Goal: Task Accomplishment & Management: Manage account settings

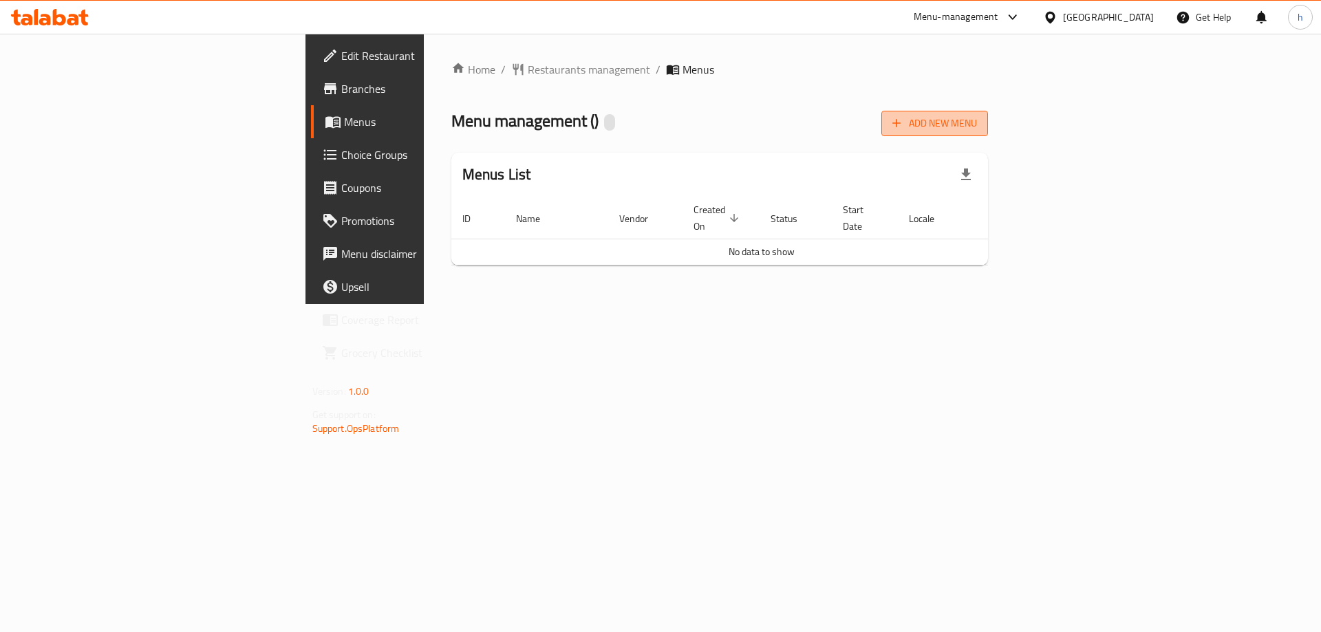
click at [977, 120] on span "Add New Menu" at bounding box center [934, 123] width 85 height 17
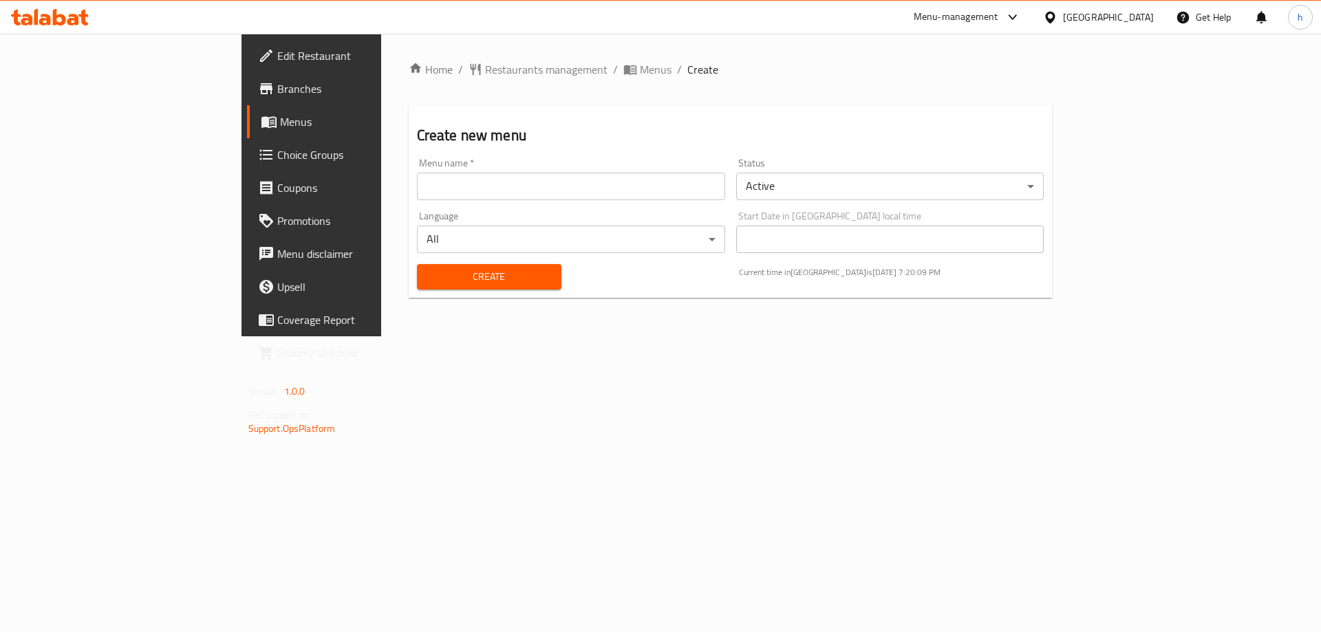
click at [514, 185] on input "text" at bounding box center [571, 187] width 308 height 28
type input "haidy"
click at [453, 270] on span "Create" at bounding box center [489, 276] width 122 height 17
click at [280, 128] on span "Menus" at bounding box center [365, 122] width 171 height 17
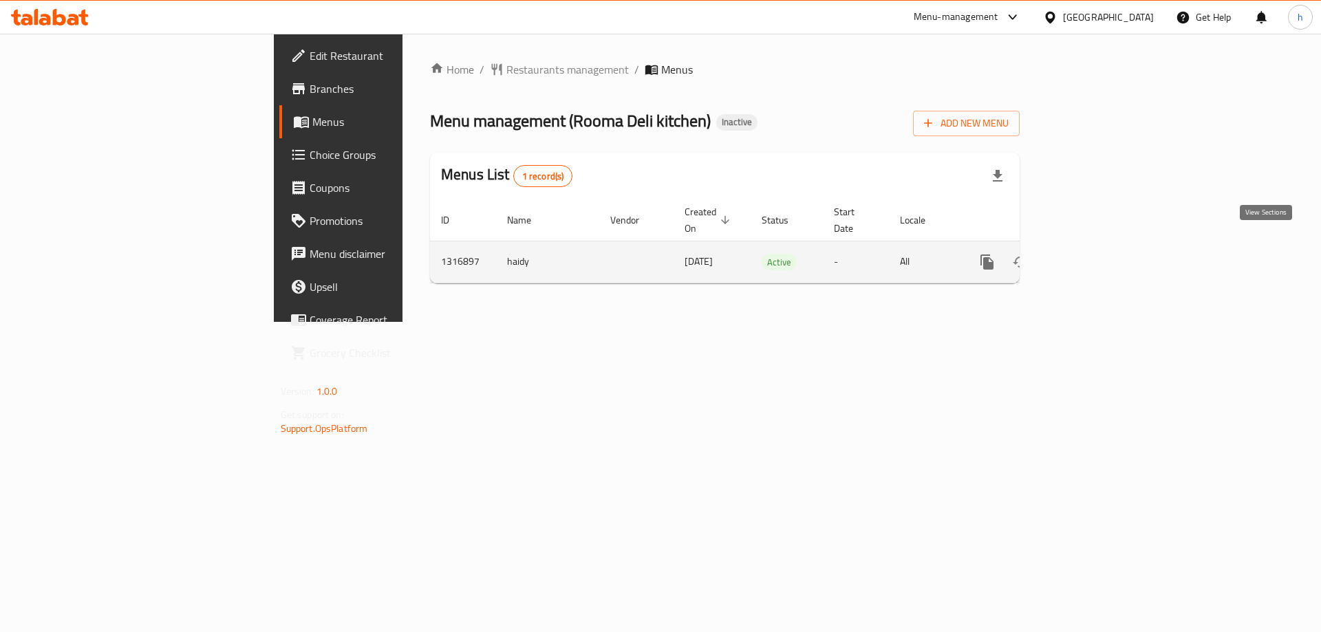
click at [1094, 254] on icon "enhanced table" at bounding box center [1086, 262] width 17 height 17
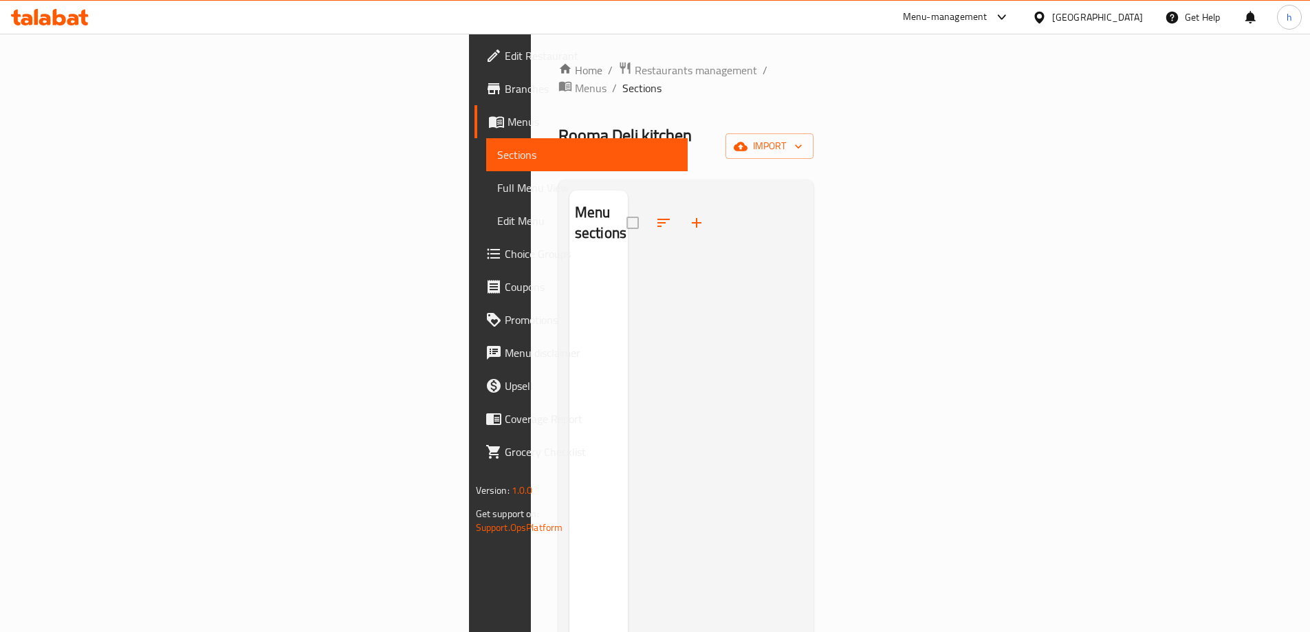
click at [815, 103] on div "Home / Restaurants management / Menus / Sections Rooma Deli kitchen Inactive im…" at bounding box center [687, 447] width 256 height 773
click at [814, 133] on button "import" at bounding box center [770, 145] width 88 height 25
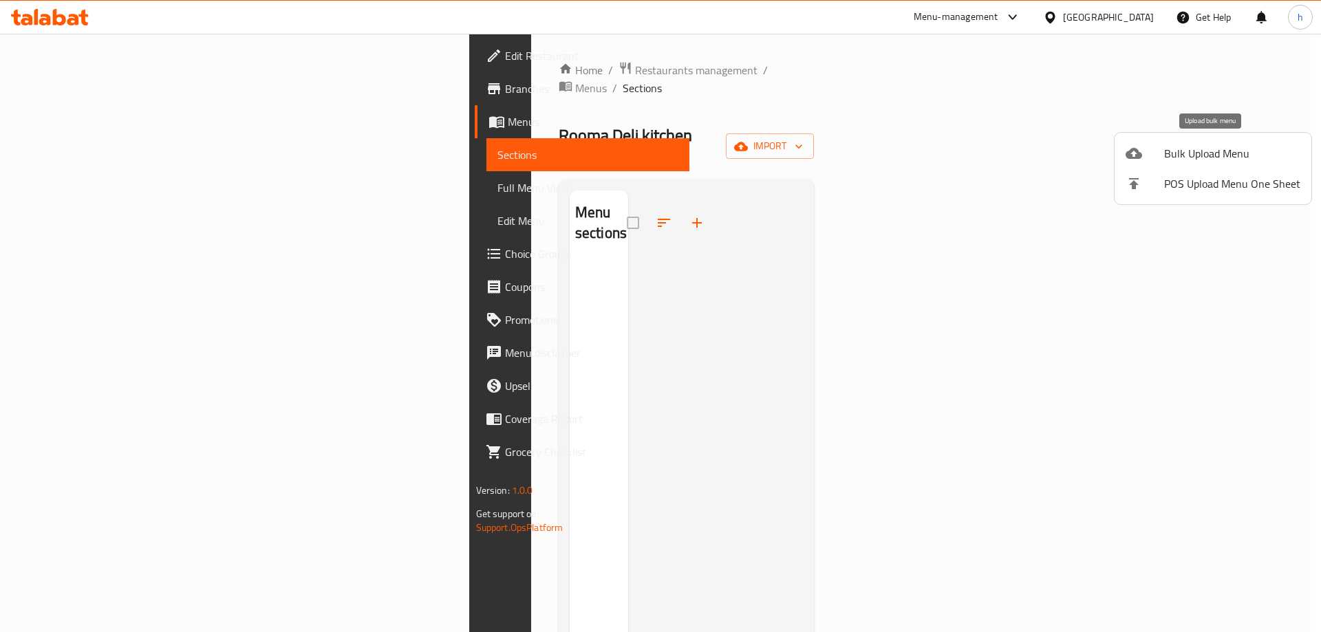
click at [1196, 152] on span "Bulk Upload Menu" at bounding box center [1232, 153] width 136 height 17
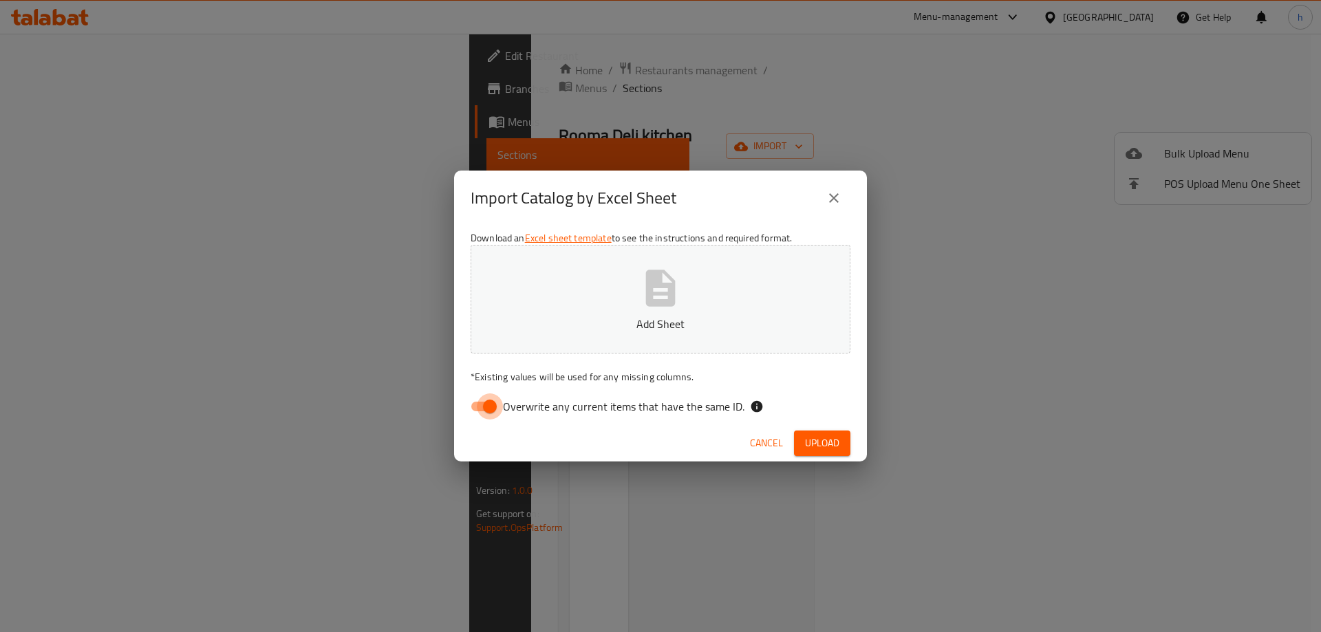
click at [482, 404] on input "Overwrite any current items that have the same ID." at bounding box center [490, 406] width 78 height 26
checkbox input "false"
click at [827, 438] on span "Upload" at bounding box center [822, 443] width 34 height 17
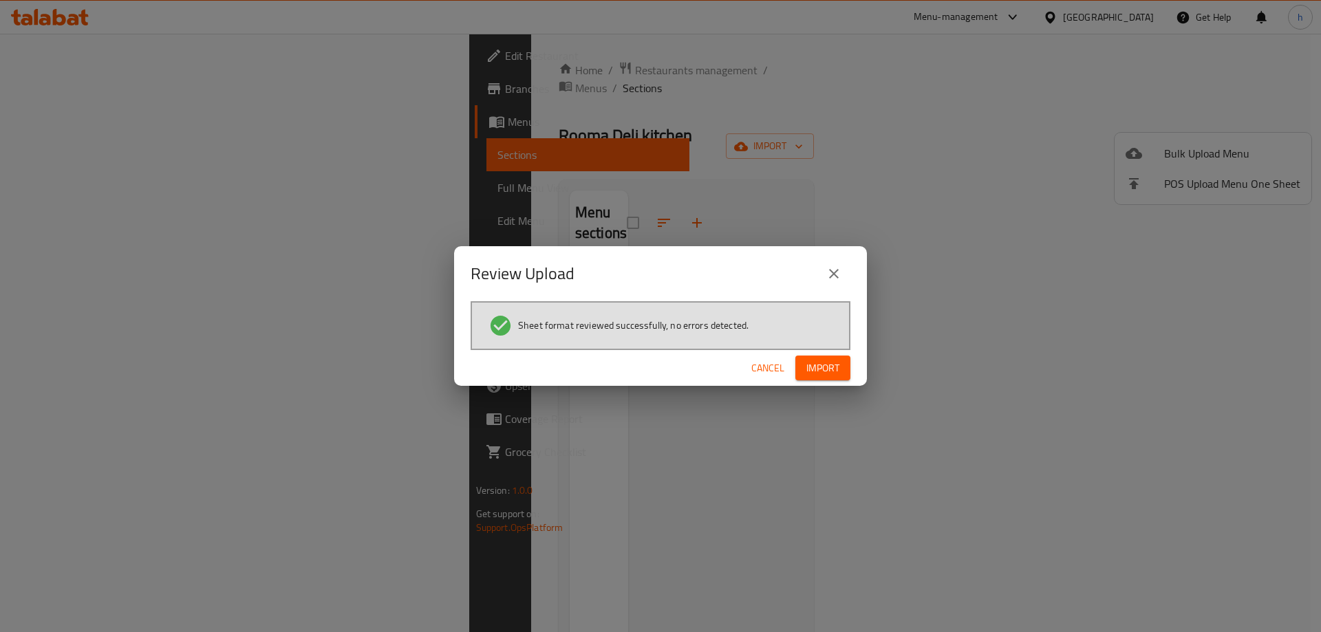
click at [828, 369] on span "Import" at bounding box center [822, 368] width 33 height 17
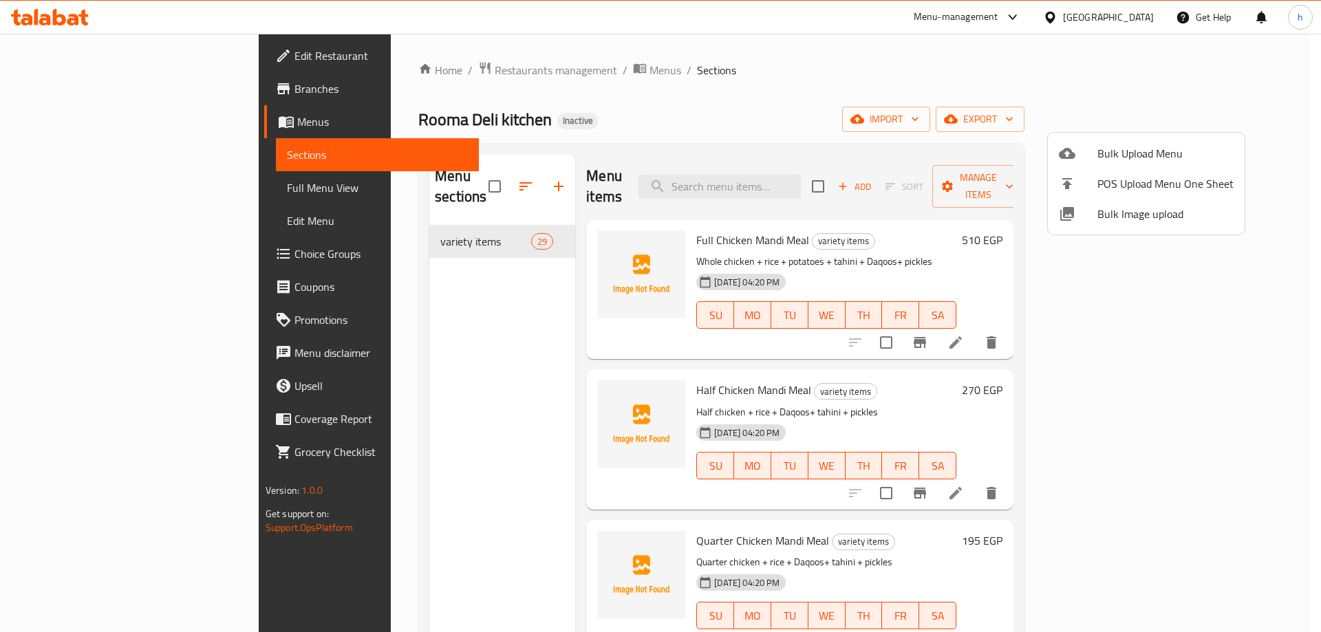
click at [859, 84] on div at bounding box center [660, 316] width 1321 height 632
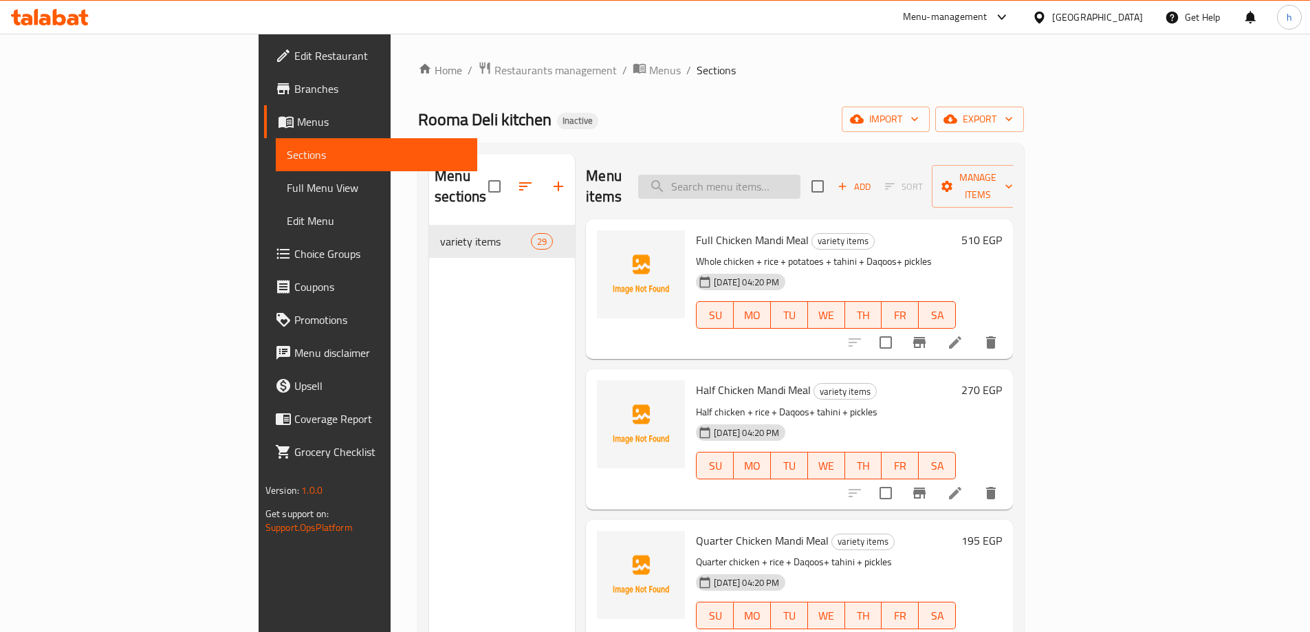
click at [799, 175] on input "search" at bounding box center [719, 187] width 162 height 24
paste input "Rice [PERSON_NAME]"
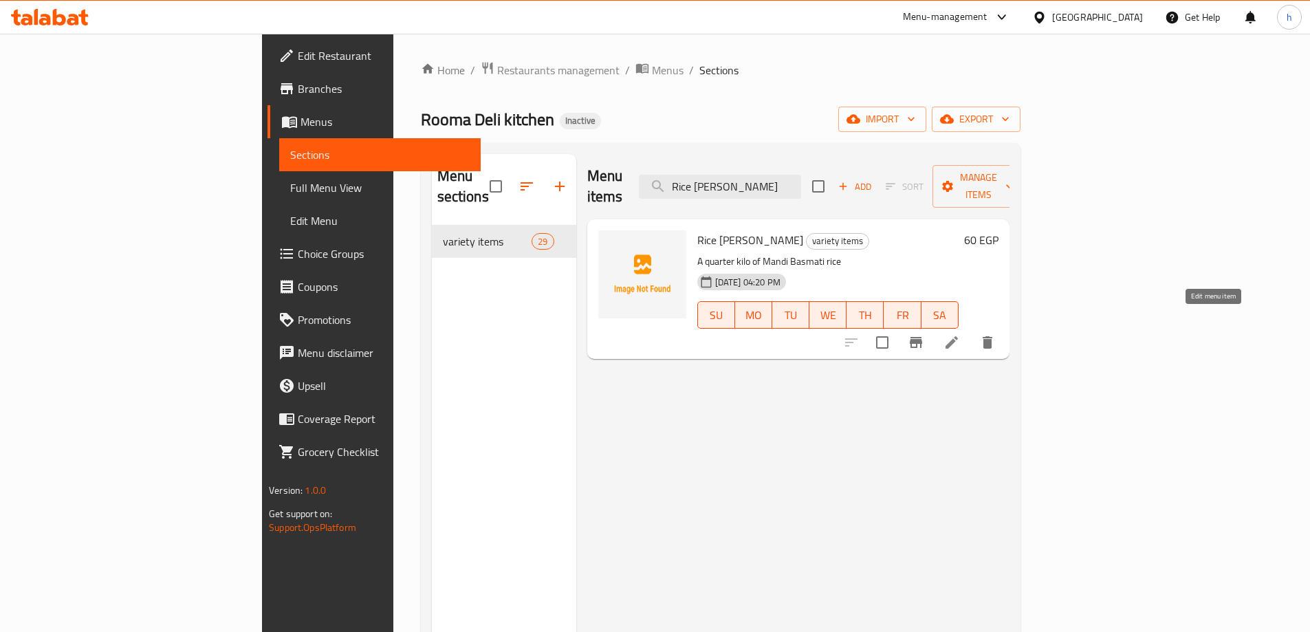
type input "Rice [PERSON_NAME]"
click at [960, 334] on icon at bounding box center [952, 342] width 17 height 17
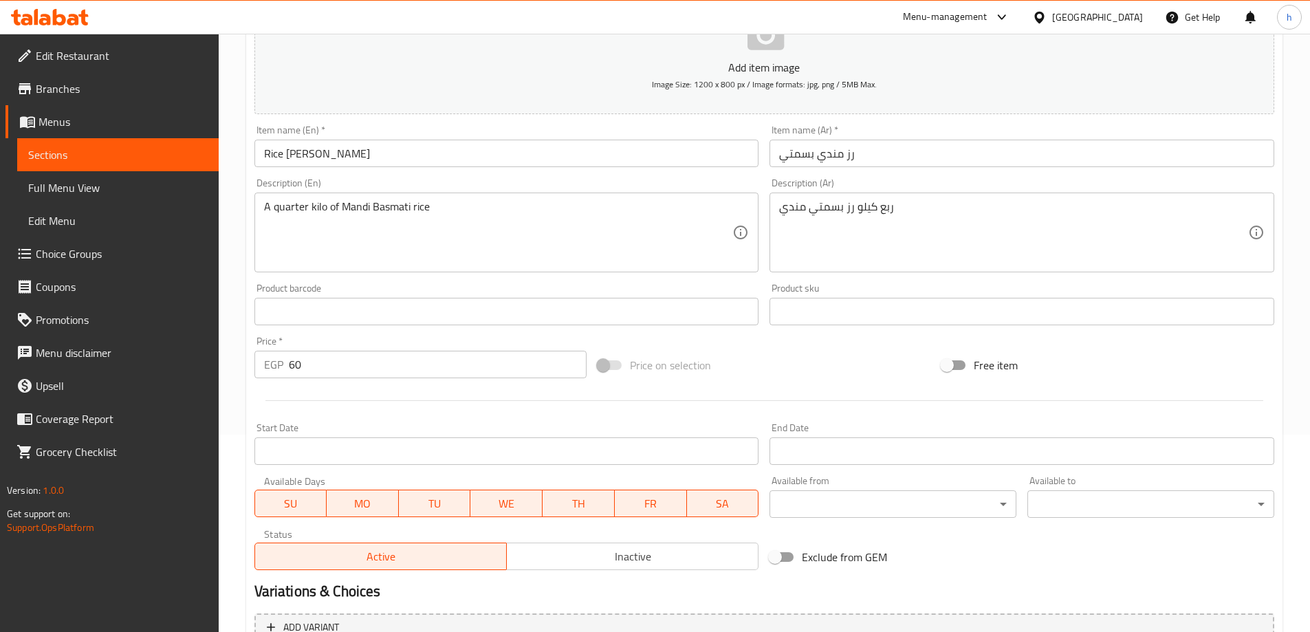
scroll to position [206, 0]
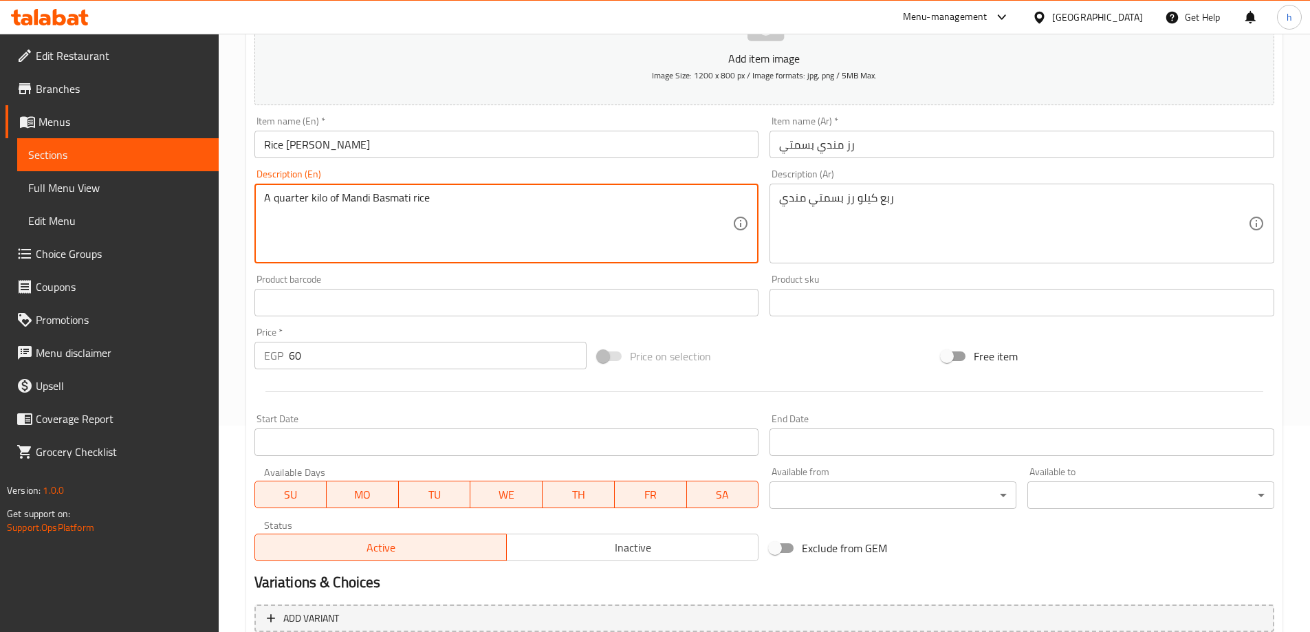
drag, startPoint x: 274, startPoint y: 198, endPoint x: 264, endPoint y: 203, distance: 10.8
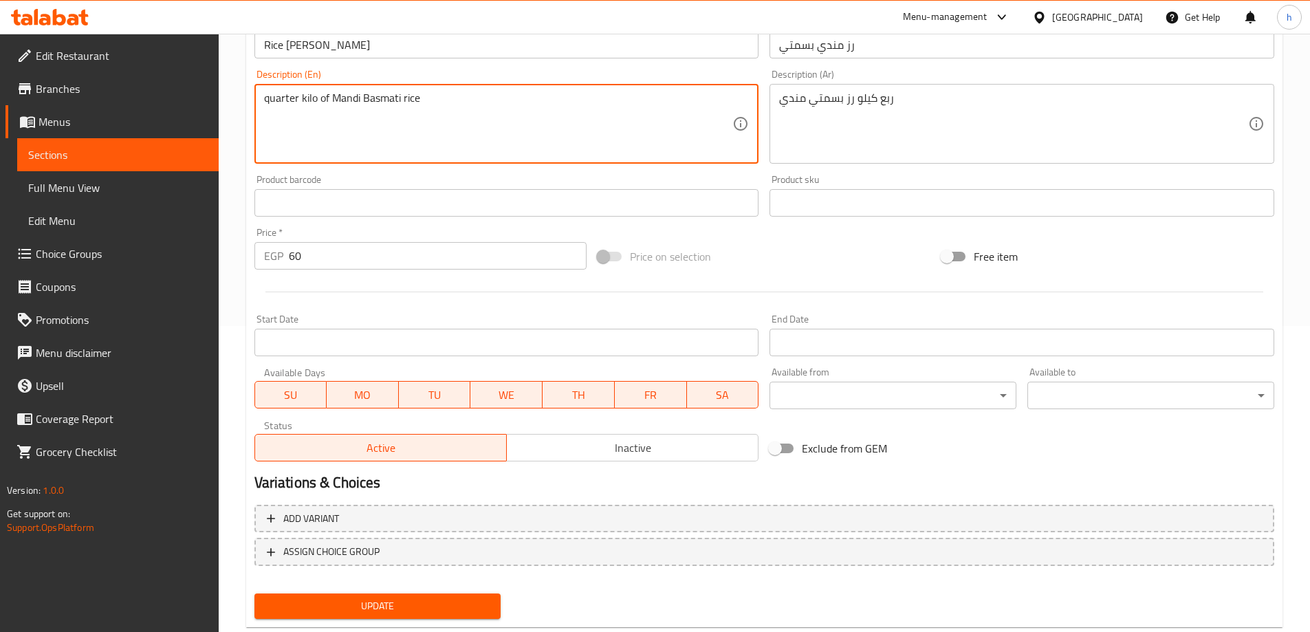
scroll to position [340, 0]
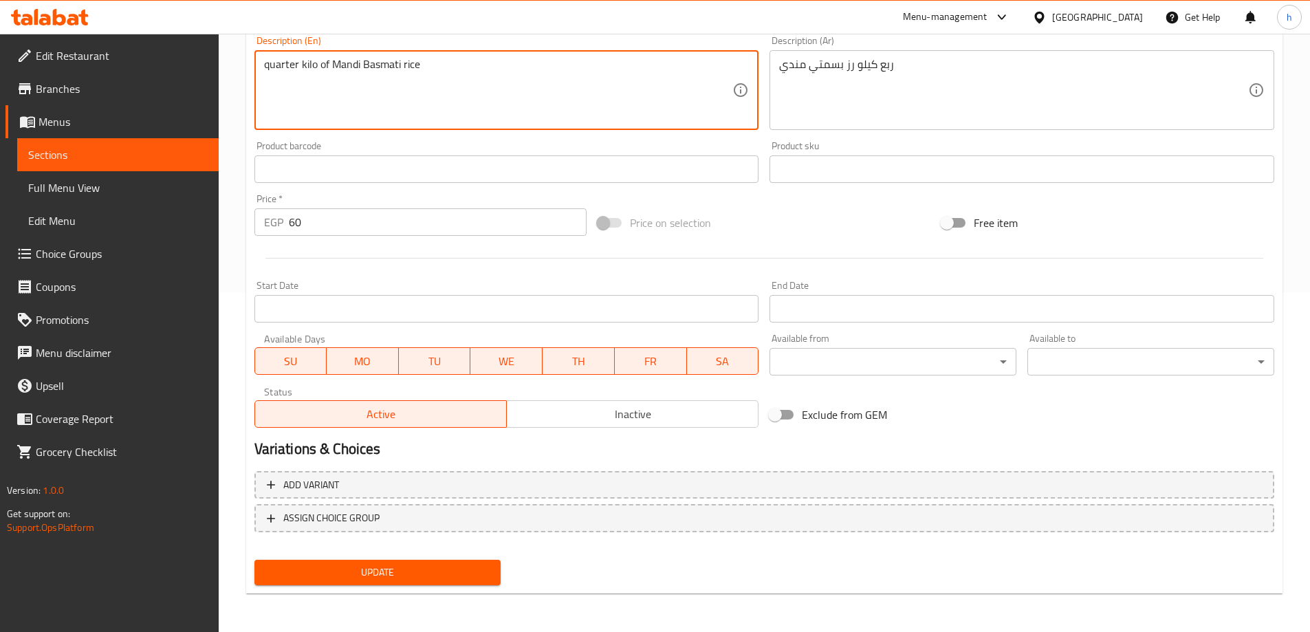
type textarea "quarter kilo of Mandi Basmati rice"
click at [338, 574] on span "Update" at bounding box center [378, 572] width 225 height 17
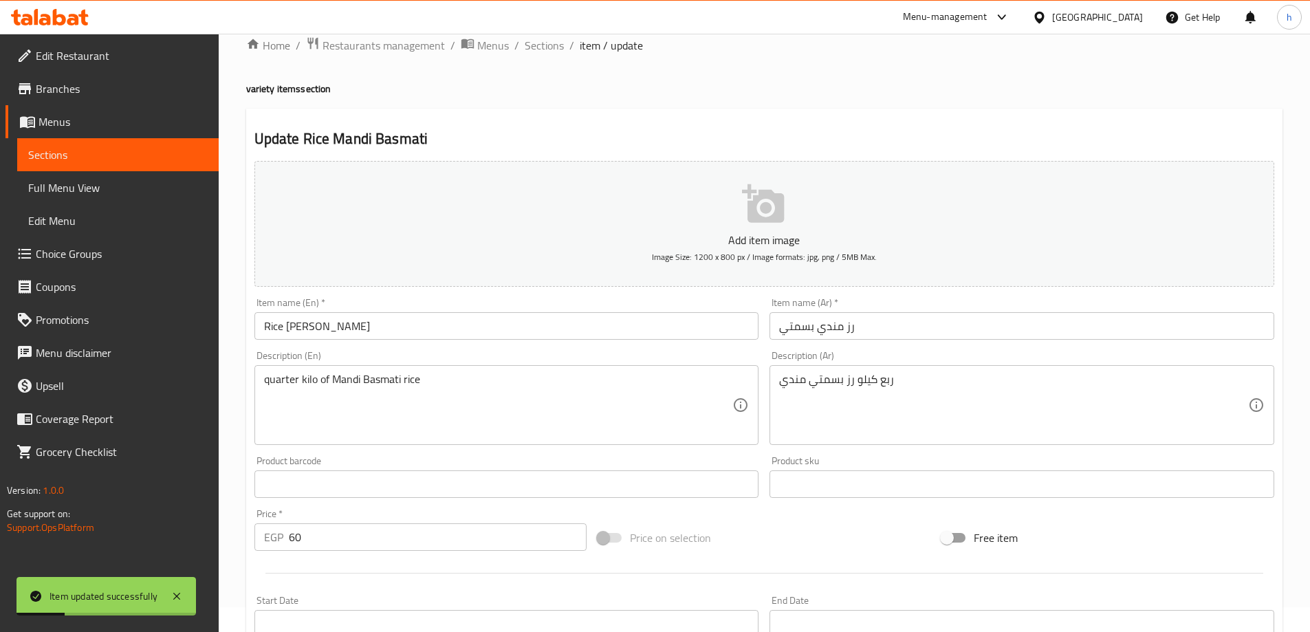
scroll to position [0, 0]
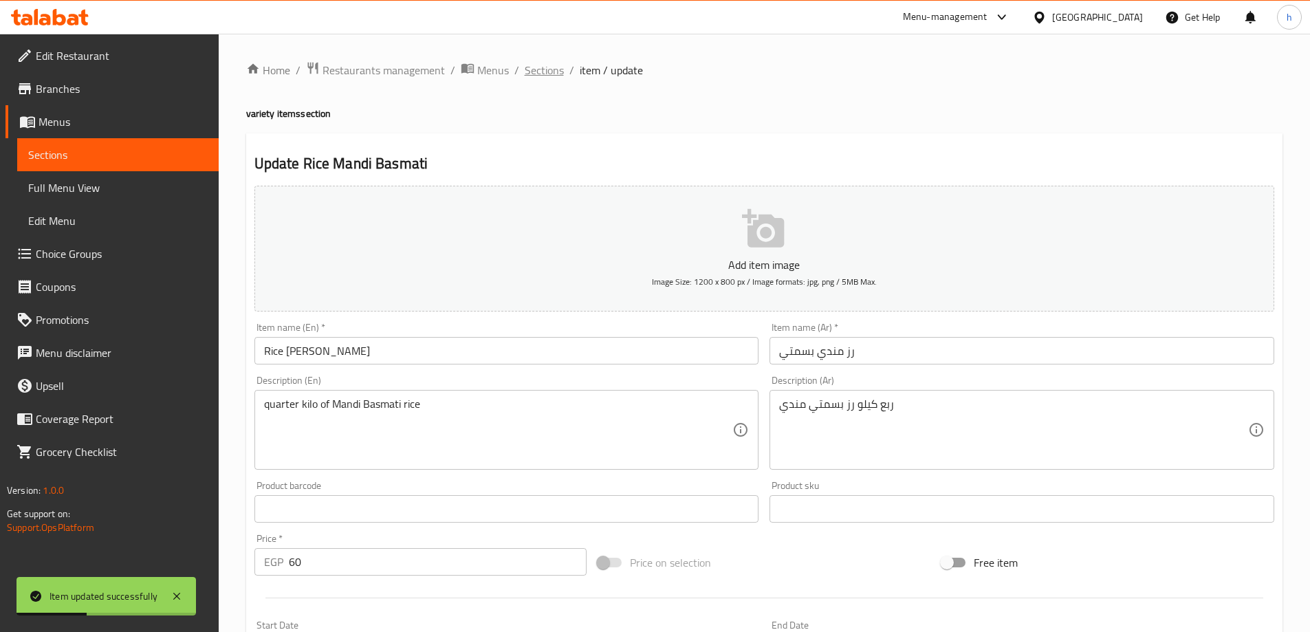
click at [528, 76] on span "Sections" at bounding box center [544, 70] width 39 height 17
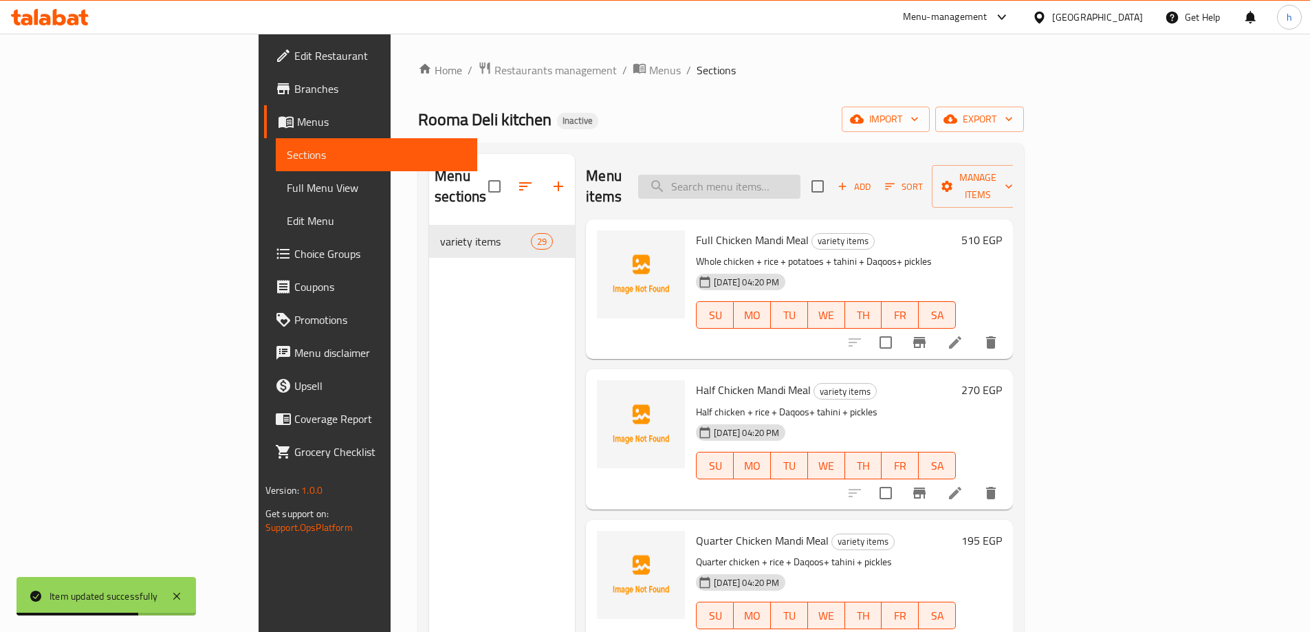
click at [801, 178] on input "search" at bounding box center [719, 187] width 162 height 24
paste input "Eggplant Salad with Roma mixture"
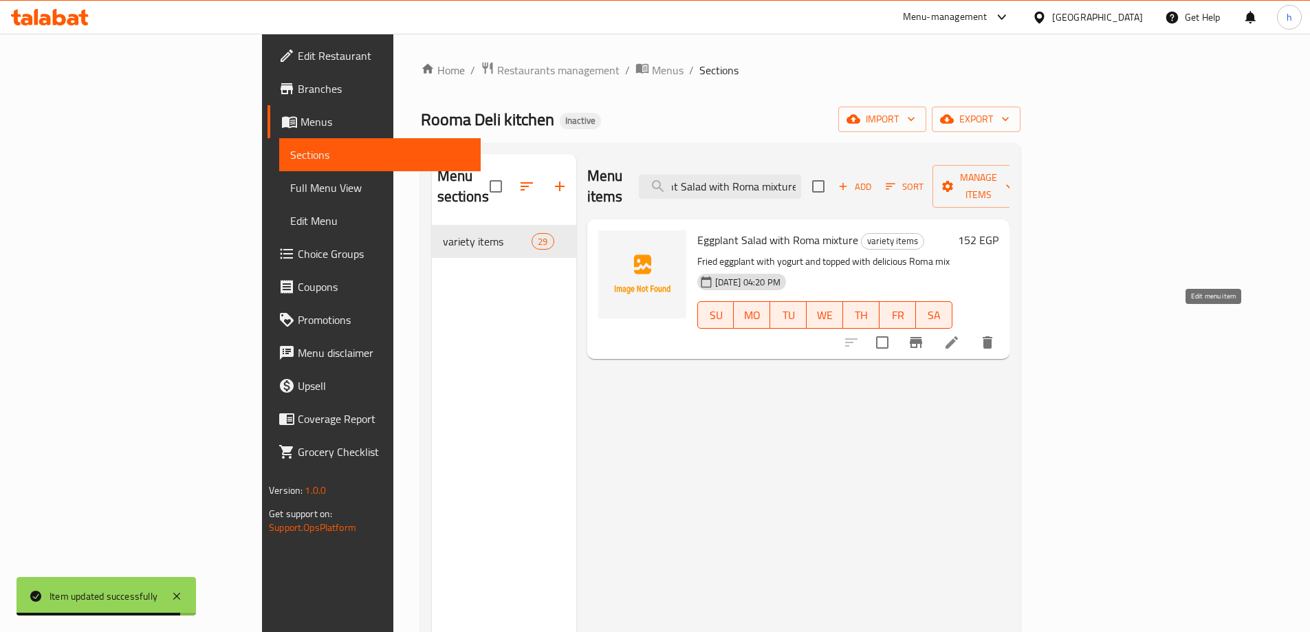
type input "Eggplant Salad with Roma mixture"
click at [960, 334] on icon at bounding box center [952, 342] width 17 height 17
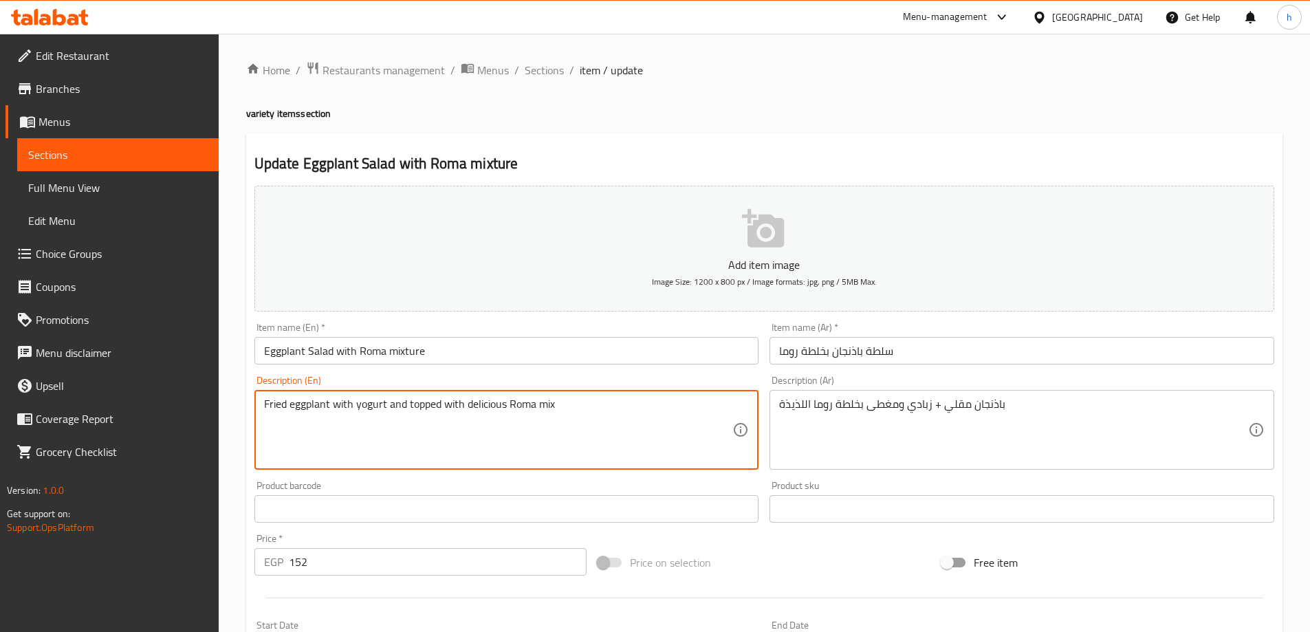
drag, startPoint x: 352, startPoint y: 405, endPoint x: 333, endPoint y: 405, distance: 19.3
paste textarea "+"
click at [541, 410] on textarea "Fried eggplant + yogurt and topped with delicious Roma mix" at bounding box center [498, 430] width 469 height 65
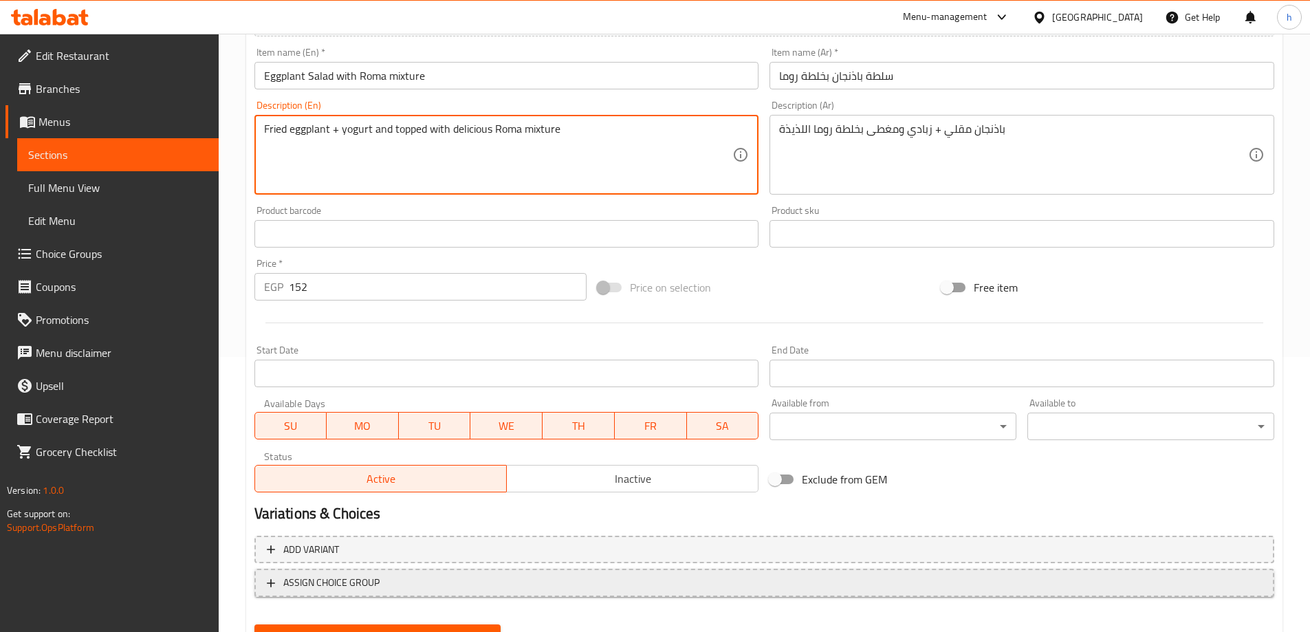
scroll to position [340, 0]
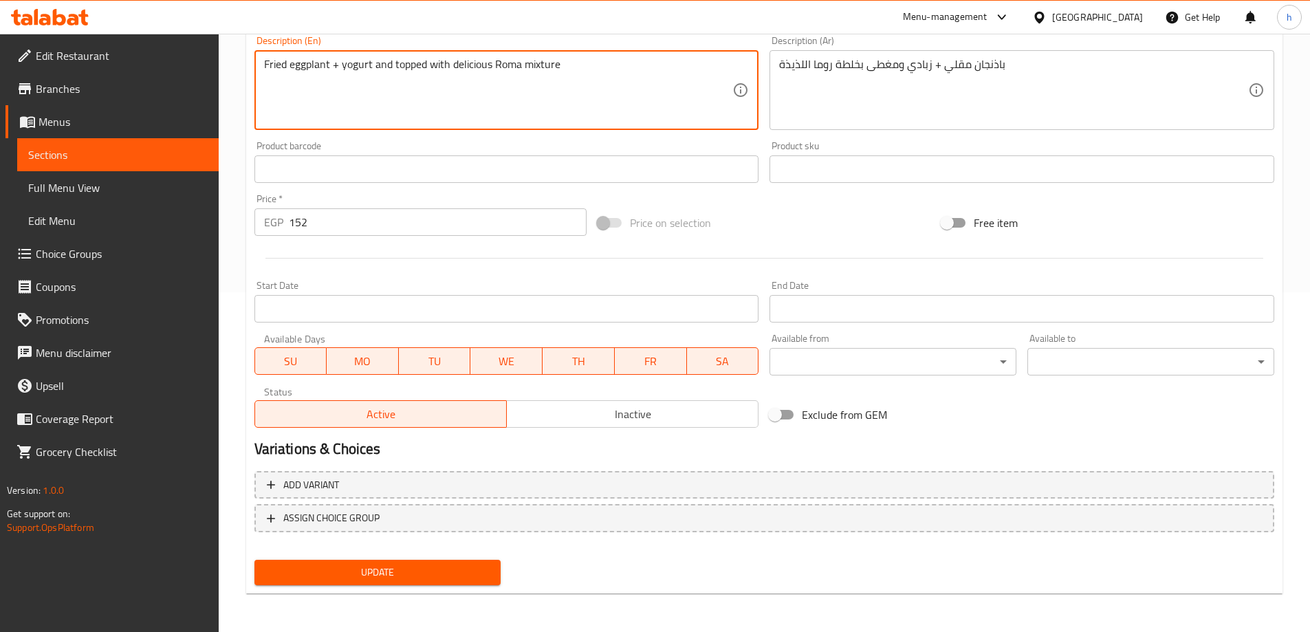
type textarea "Fried eggplant + yogurt and topped with delicious Roma mixture"
click at [430, 567] on span "Update" at bounding box center [378, 572] width 225 height 17
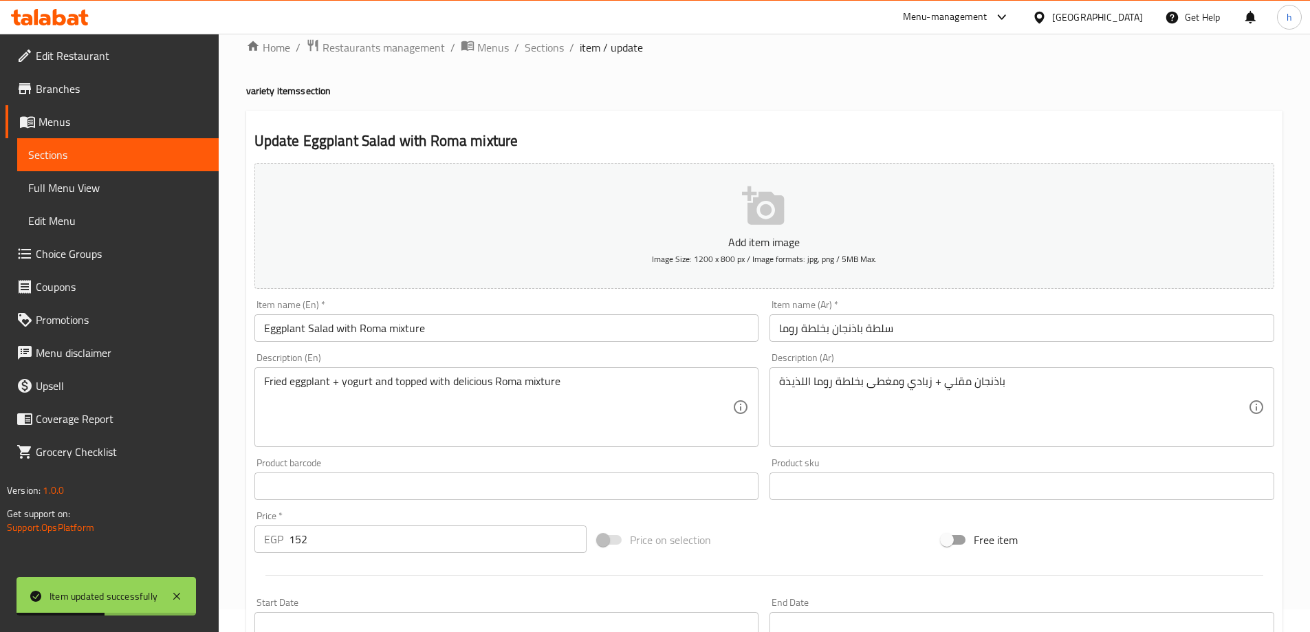
scroll to position [0, 0]
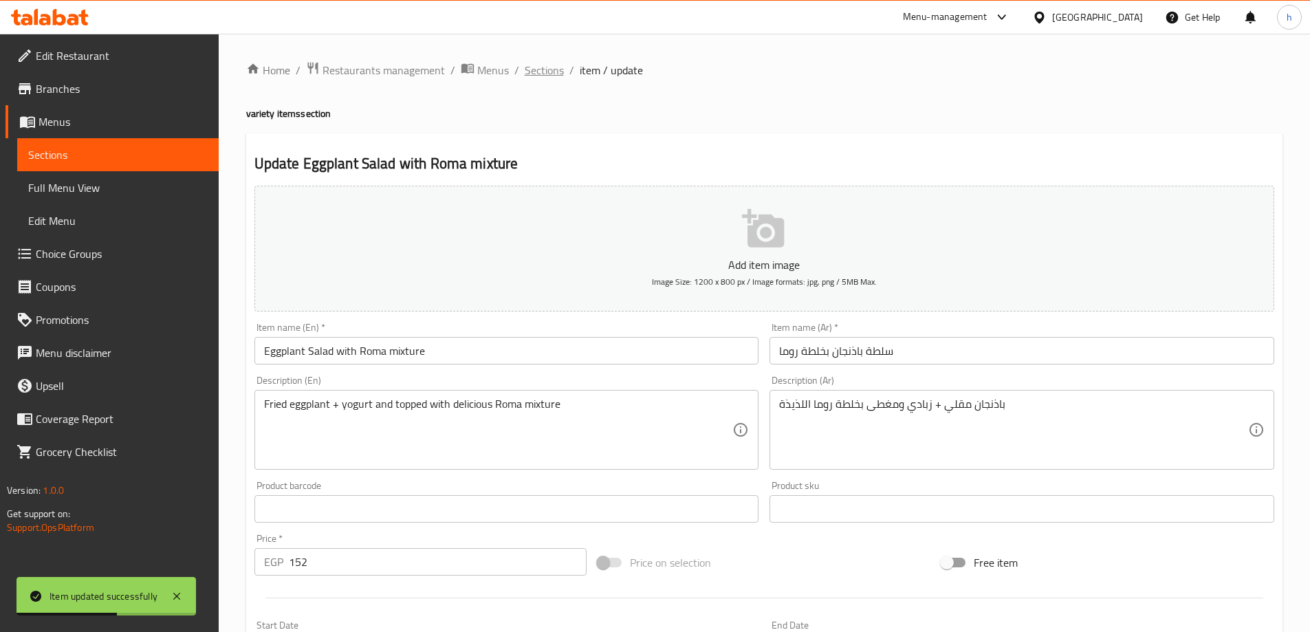
click at [541, 64] on span "Sections" at bounding box center [544, 70] width 39 height 17
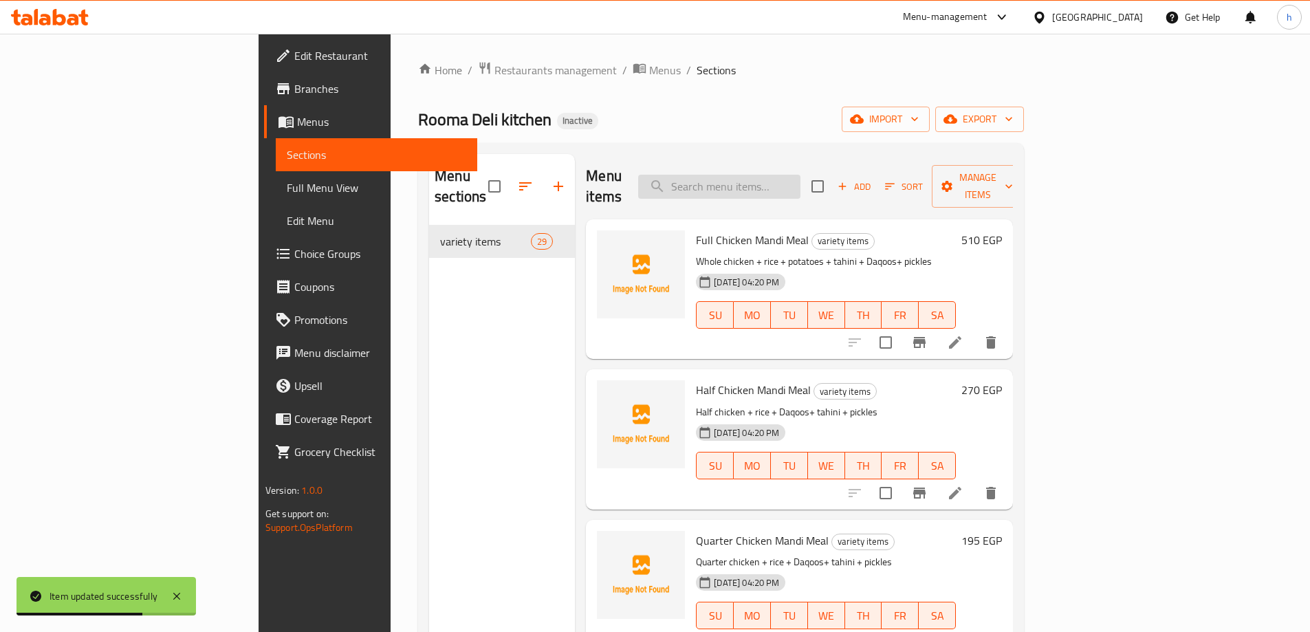
click at [801, 176] on input "search" at bounding box center [719, 187] width 162 height 24
paste input "Carrot Salad"
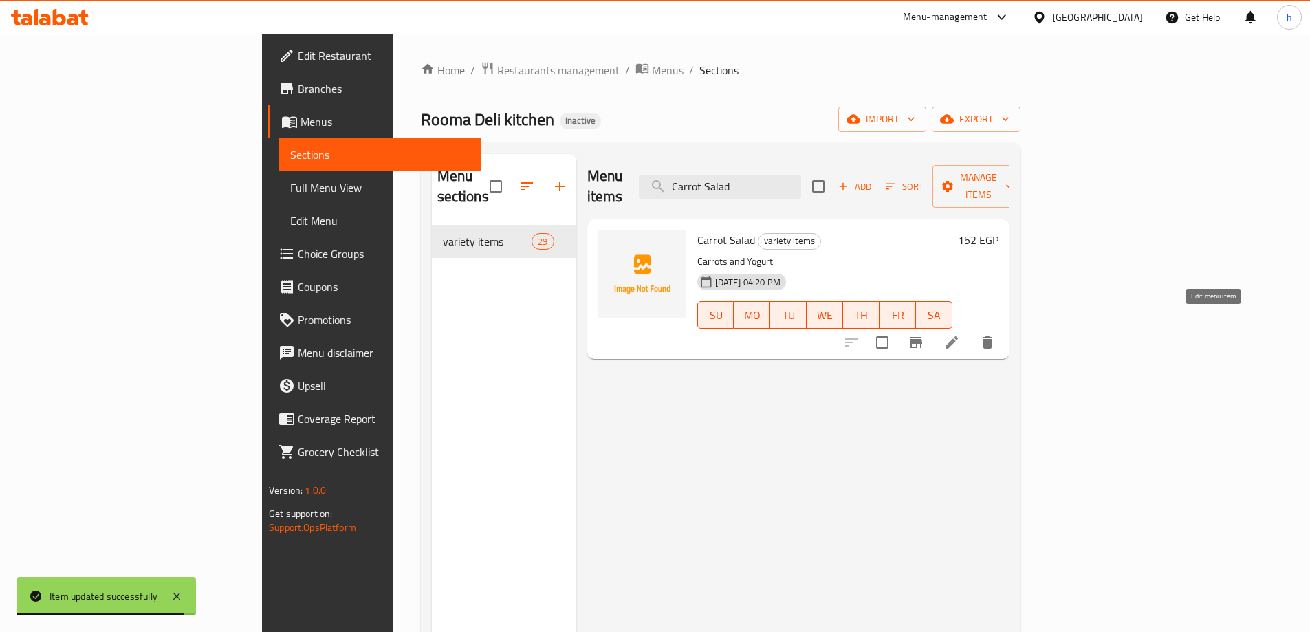
type input "Carrot Salad"
click at [960, 334] on icon at bounding box center [952, 342] width 17 height 17
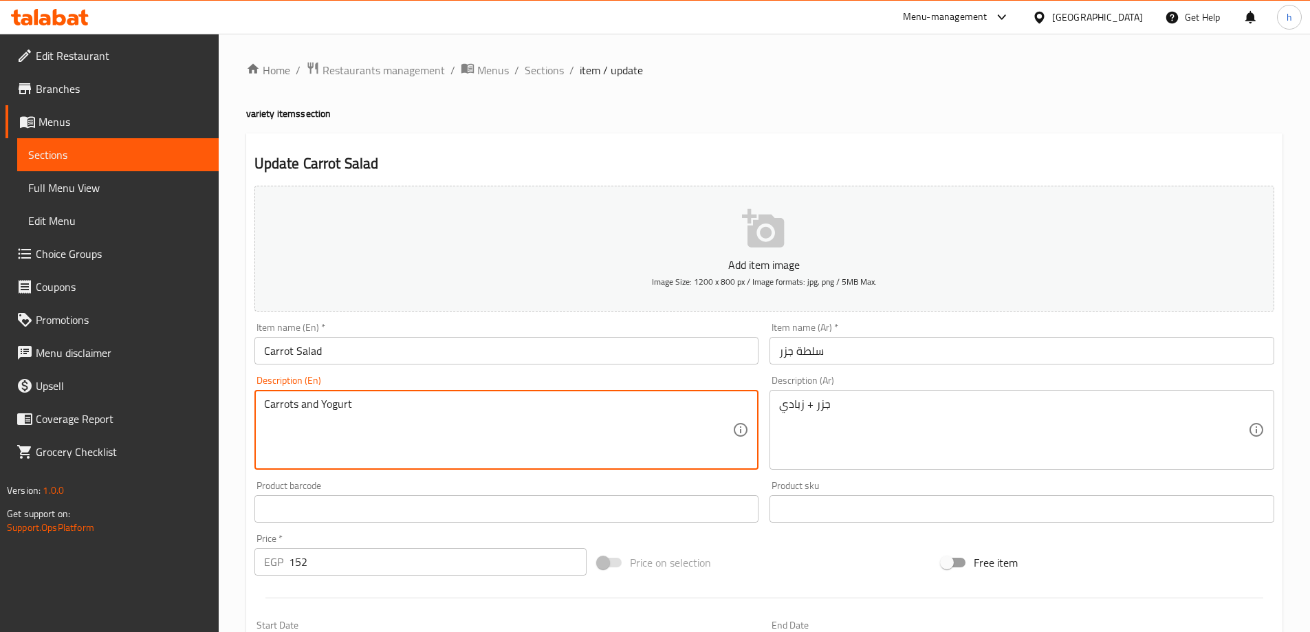
click at [307, 404] on textarea "Carrots and Yogurt" at bounding box center [498, 430] width 469 height 65
paste textarea "+"
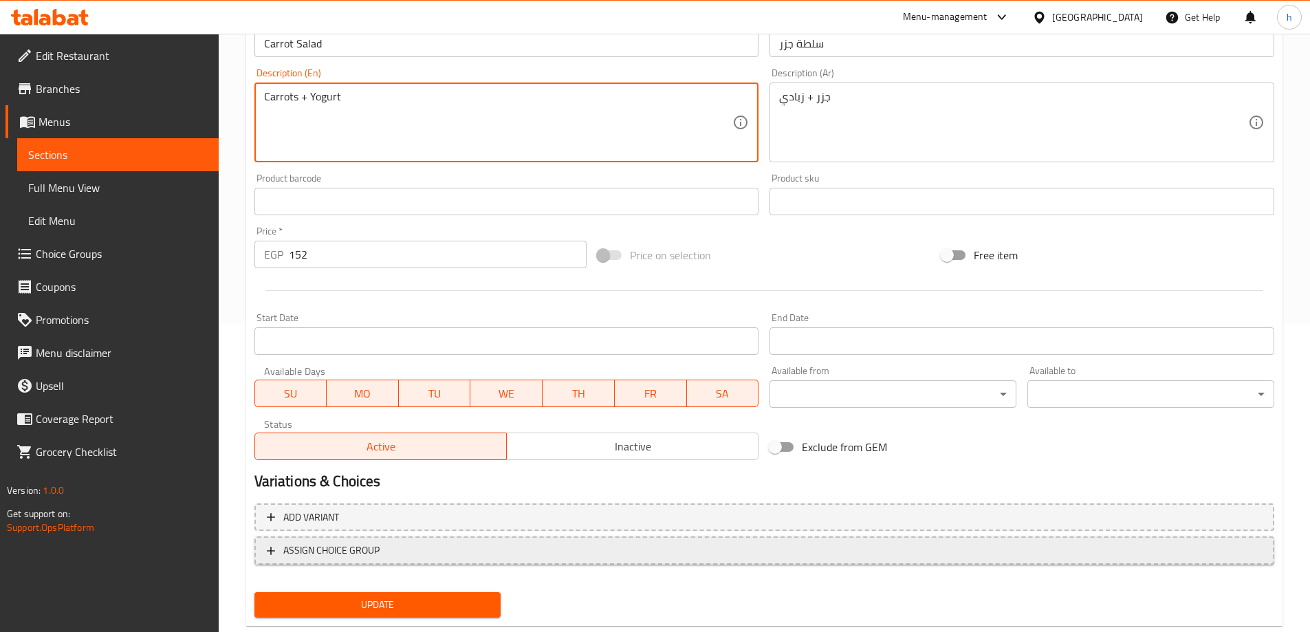
scroll to position [340, 0]
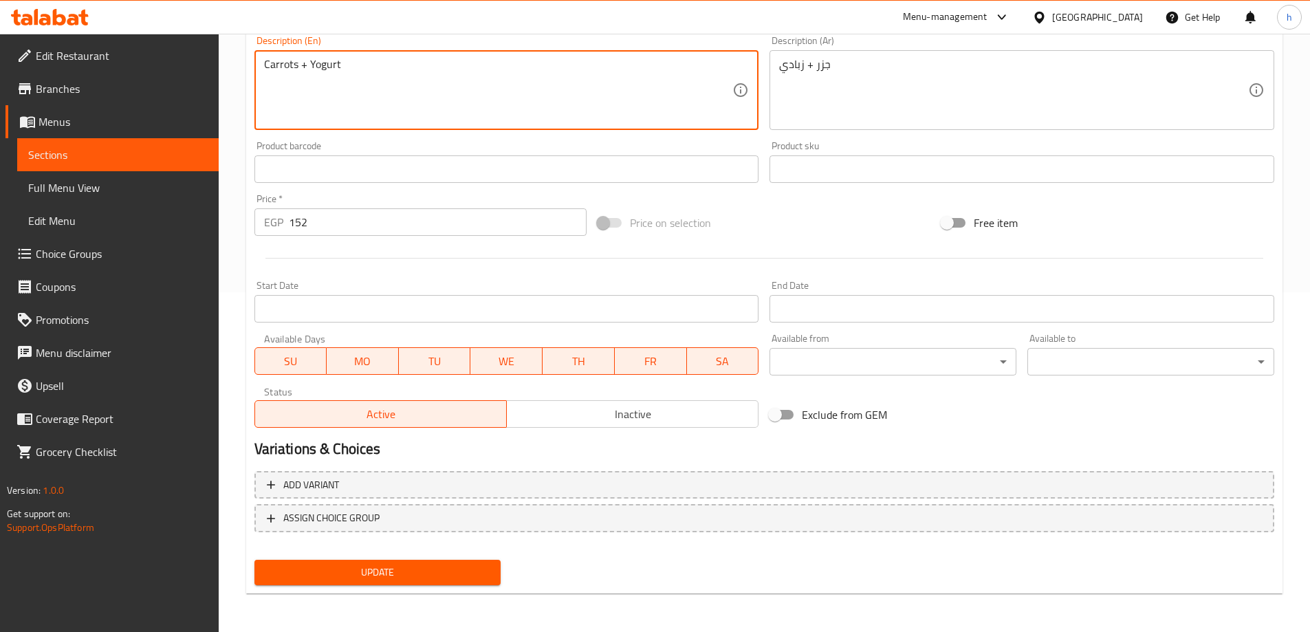
type textarea "Carrots + Yogurt"
click at [448, 570] on span "Update" at bounding box center [378, 572] width 225 height 17
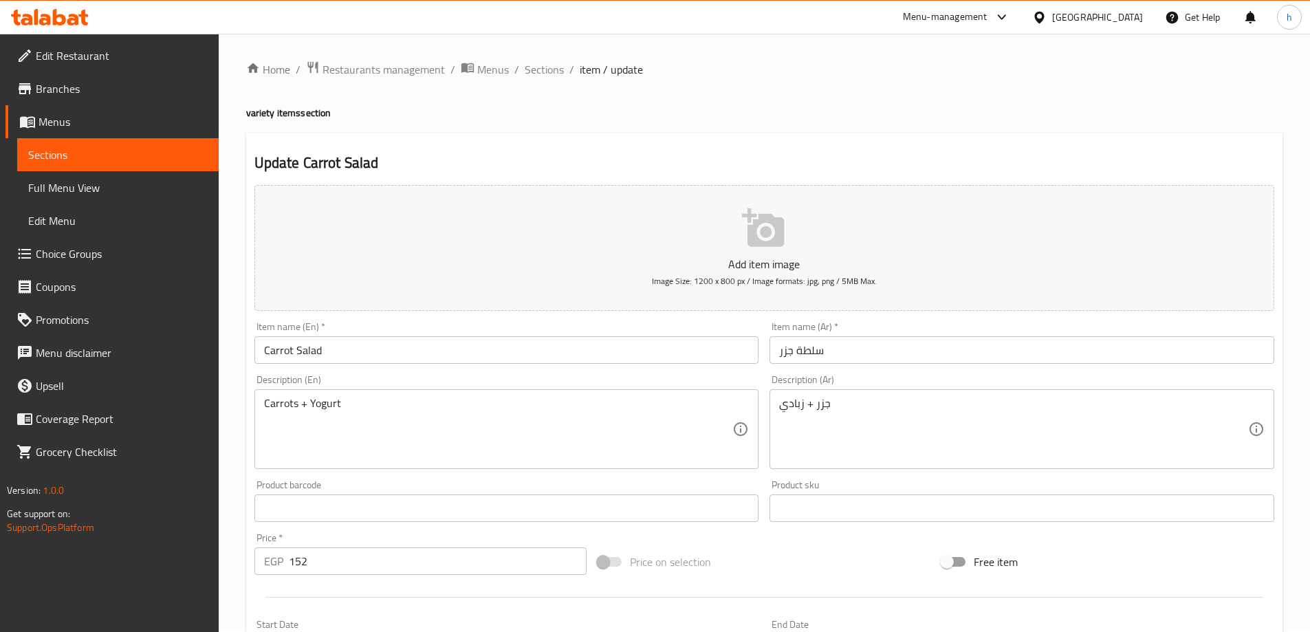
scroll to position [0, 0]
click at [550, 68] on span "Sections" at bounding box center [544, 70] width 39 height 17
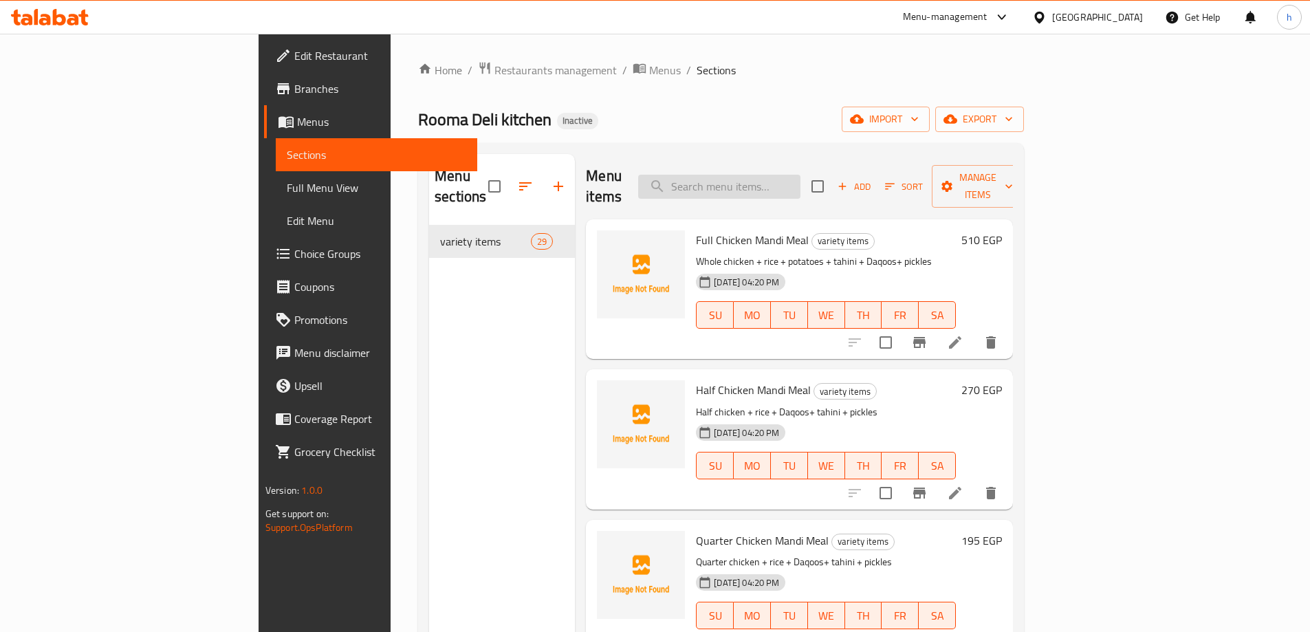
click at [801, 175] on input "search" at bounding box center [719, 187] width 162 height 24
paste input "pane 3 Pieces Meal with Delicious Roma Mix"
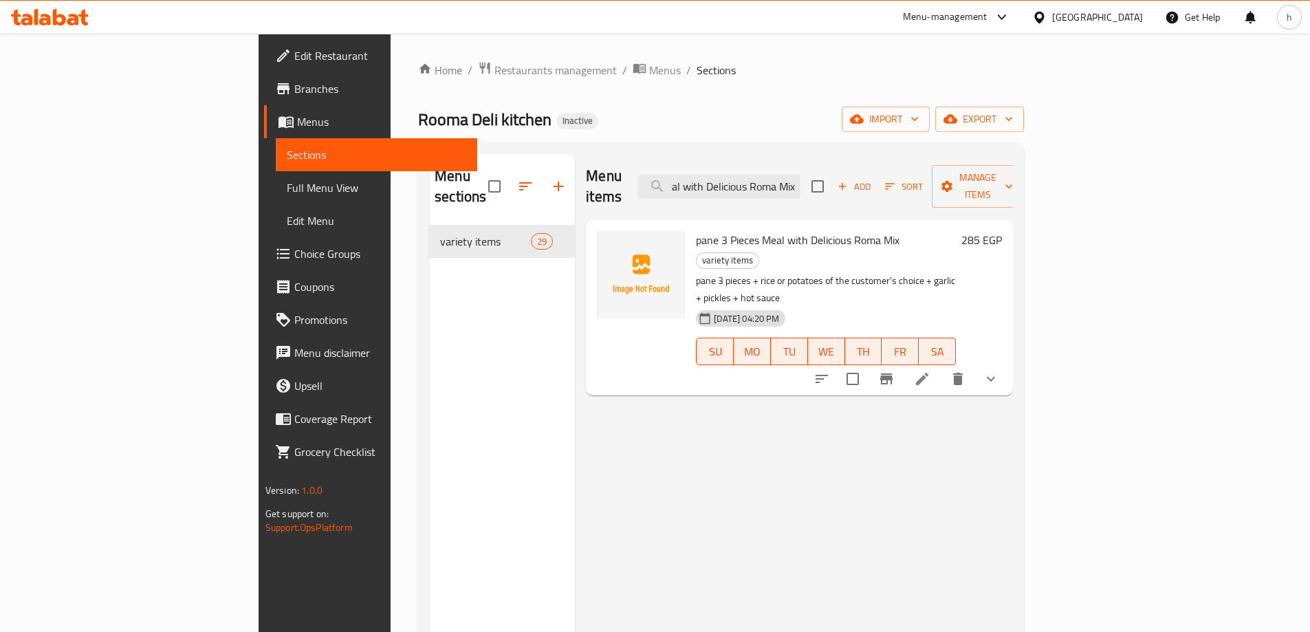
type input "pane 3 Pieces Meal with Delicious Roma Mix"
click at [929, 373] on icon at bounding box center [922, 379] width 12 height 12
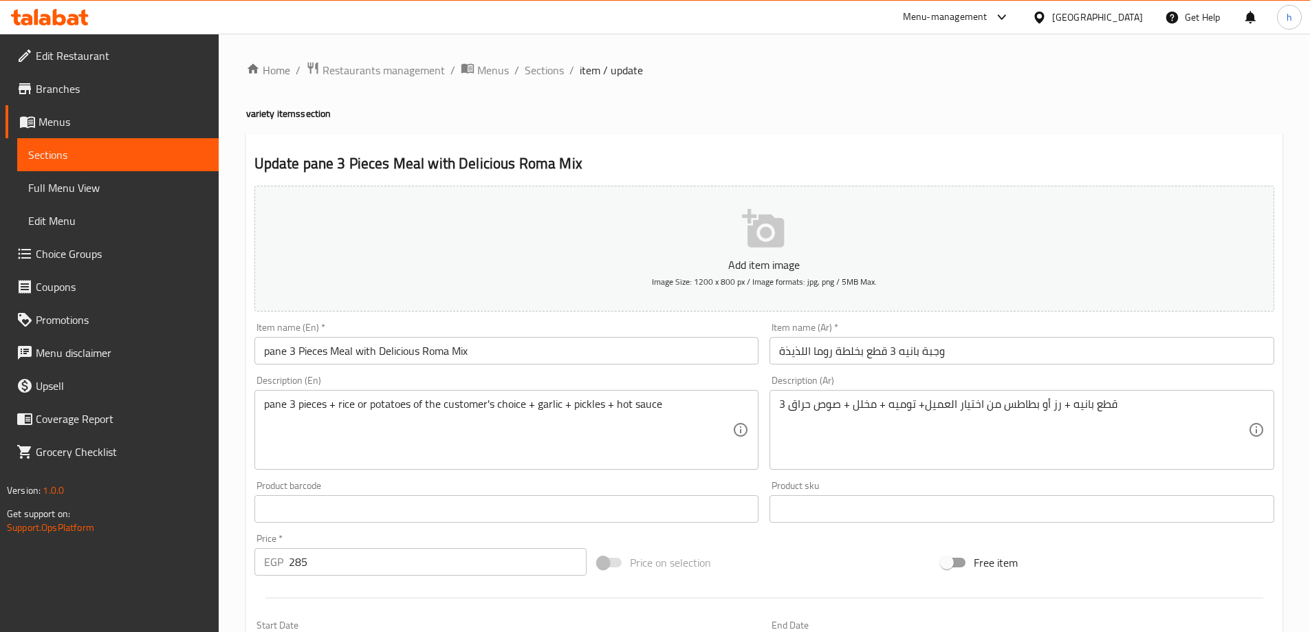
click at [482, 360] on input "pane 3 Pieces Meal with Delicious Roma Mix" at bounding box center [507, 351] width 505 height 28
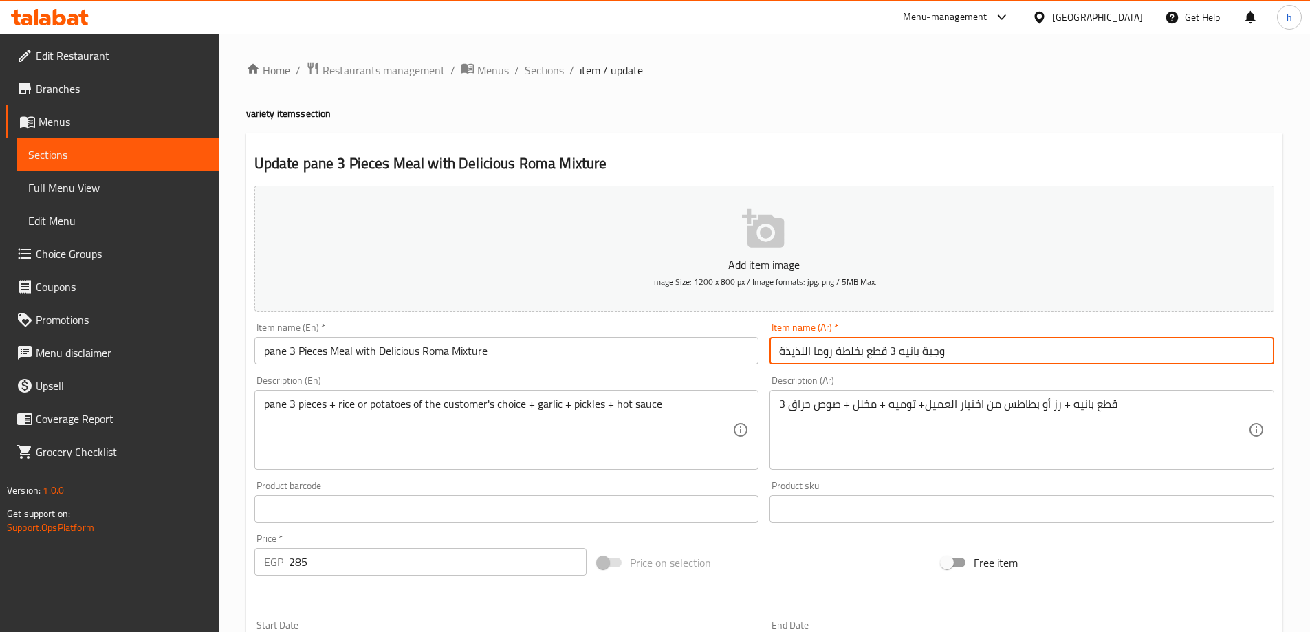
drag, startPoint x: 847, startPoint y: 351, endPoint x: 858, endPoint y: 348, distance: 11.3
click at [858, 348] on input "وجبة بانيه 3 قطع بخلطة روما اللذيذة" at bounding box center [1022, 351] width 505 height 28
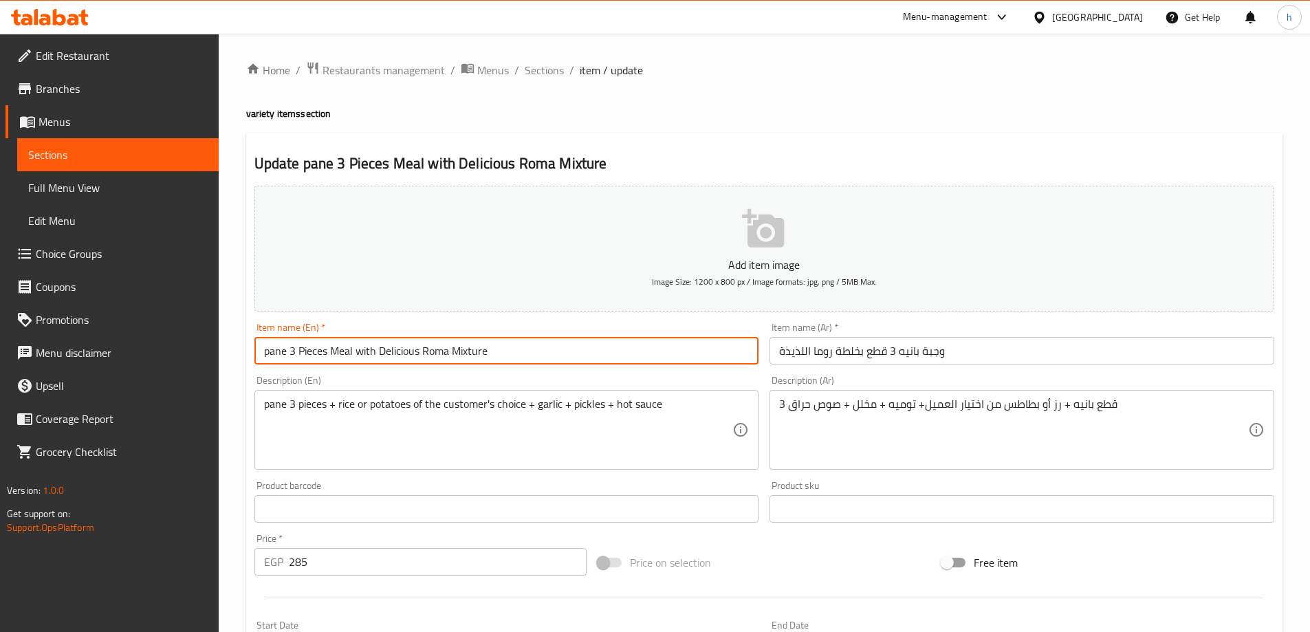
click at [499, 349] on input "pane 3 Pieces Meal with Delicious Roma Mixture" at bounding box center [507, 351] width 505 height 28
type input "pane 3 Pieces Meal with Delicious Roma Mix"
click at [541, 78] on span "Sections" at bounding box center [544, 70] width 39 height 17
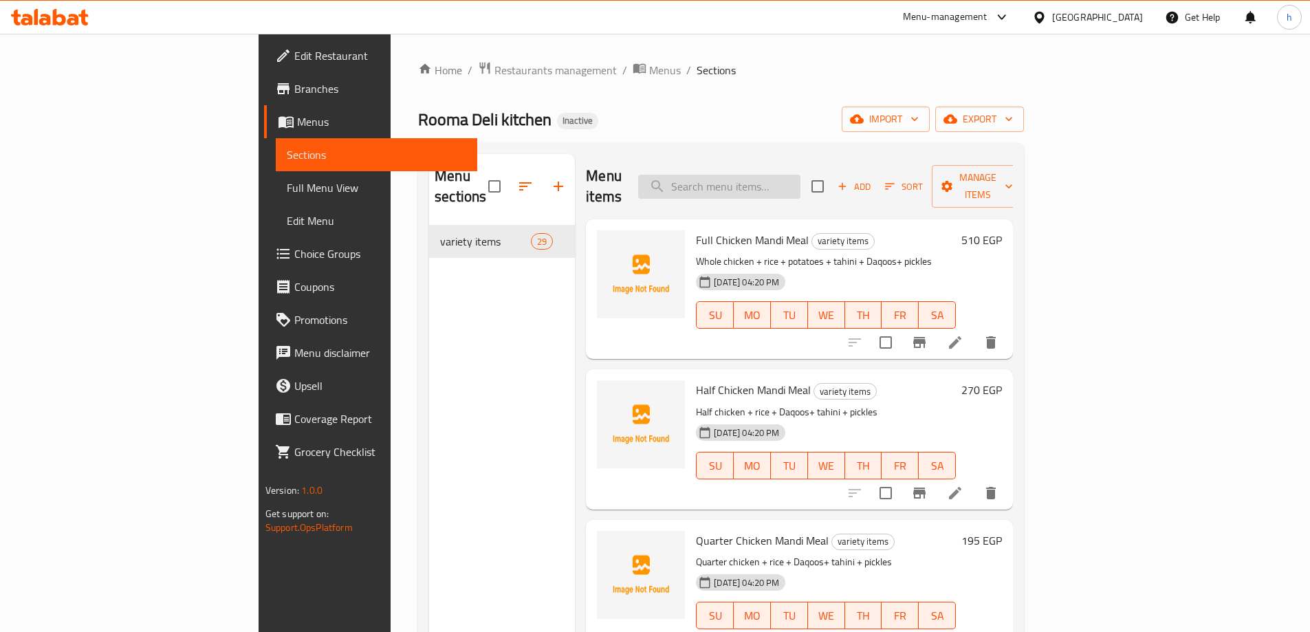
click at [766, 181] on input "search" at bounding box center [719, 187] width 162 height 24
paste input "Fried Chicken Kofta Quarter Kilo of Potatoes"
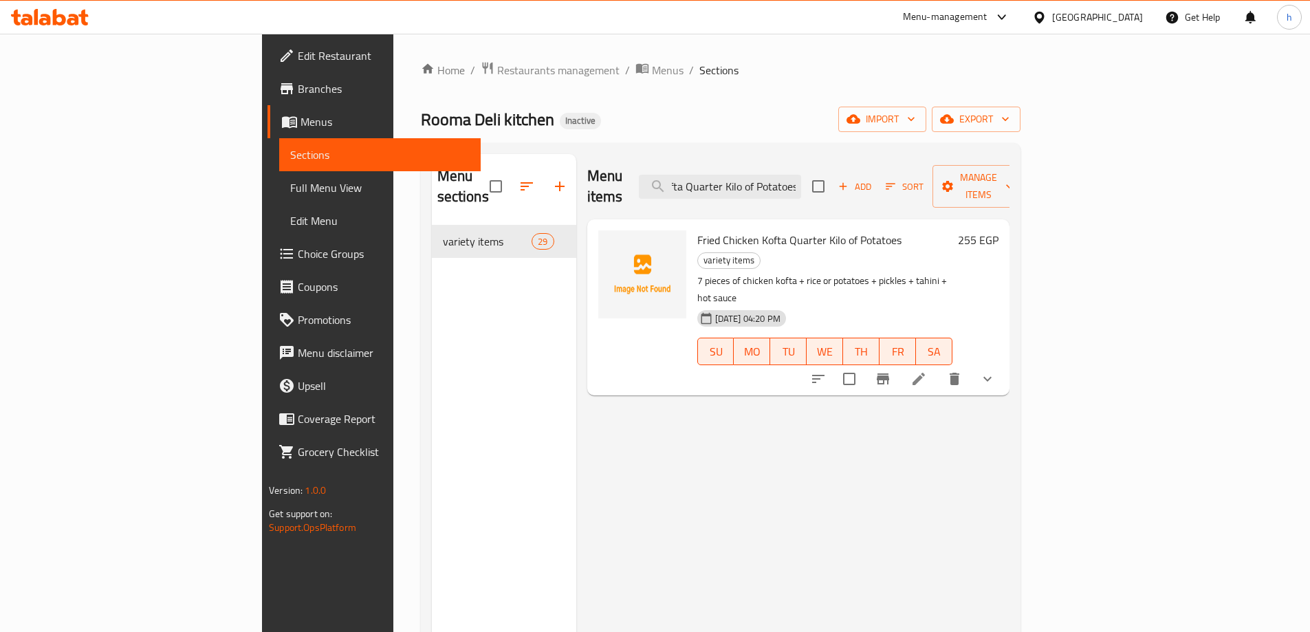
type input "Fried Chicken Kofta Quarter Kilo of Potatoes"
click at [938, 367] on li at bounding box center [919, 379] width 39 height 25
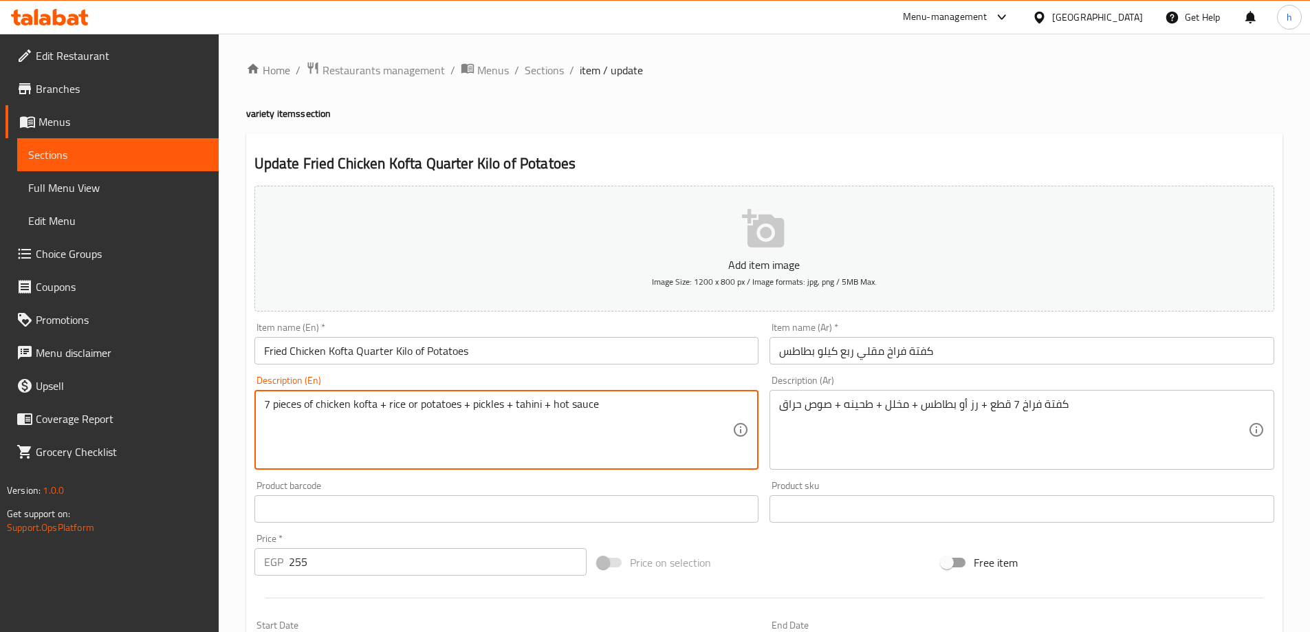
drag, startPoint x: 315, startPoint y: 404, endPoint x: 304, endPoint y: 405, distance: 11.0
type textarea "7 pieces chicken kofta + rice or potatoes + pickles + tahini + hot sauce"
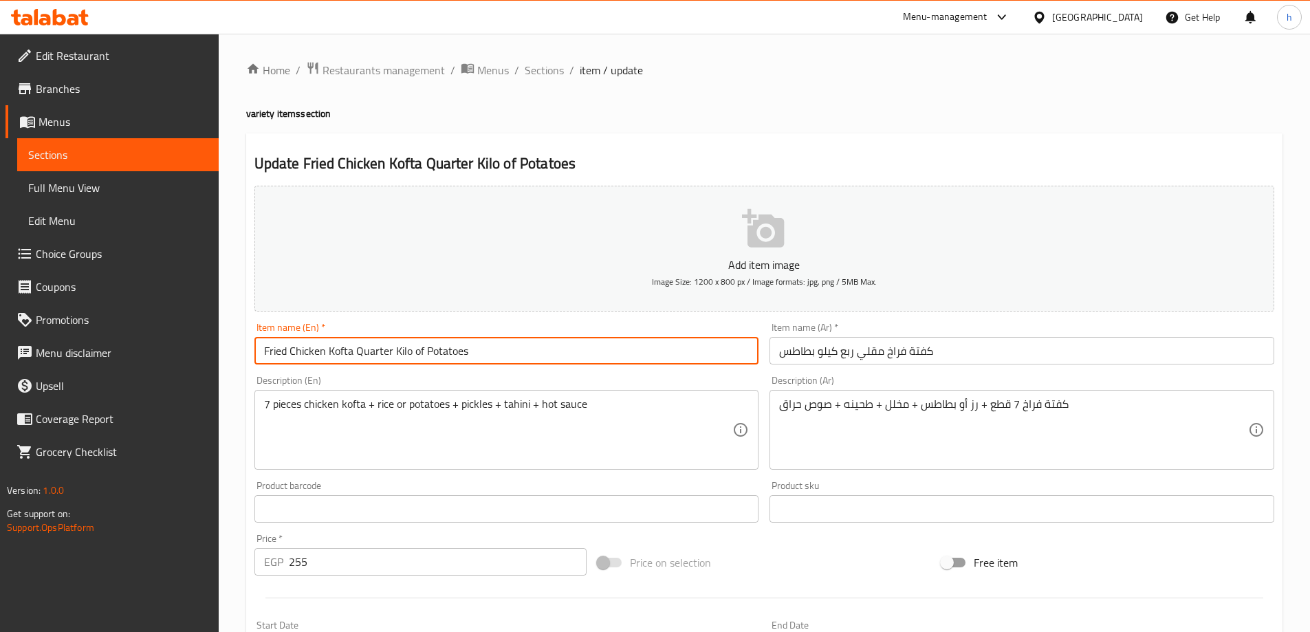
drag, startPoint x: 424, startPoint y: 351, endPoint x: 414, endPoint y: 356, distance: 11.1
click at [414, 356] on input "Fried Chicken Kofta Quarter Kilo of Potatoes" at bounding box center [507, 351] width 505 height 28
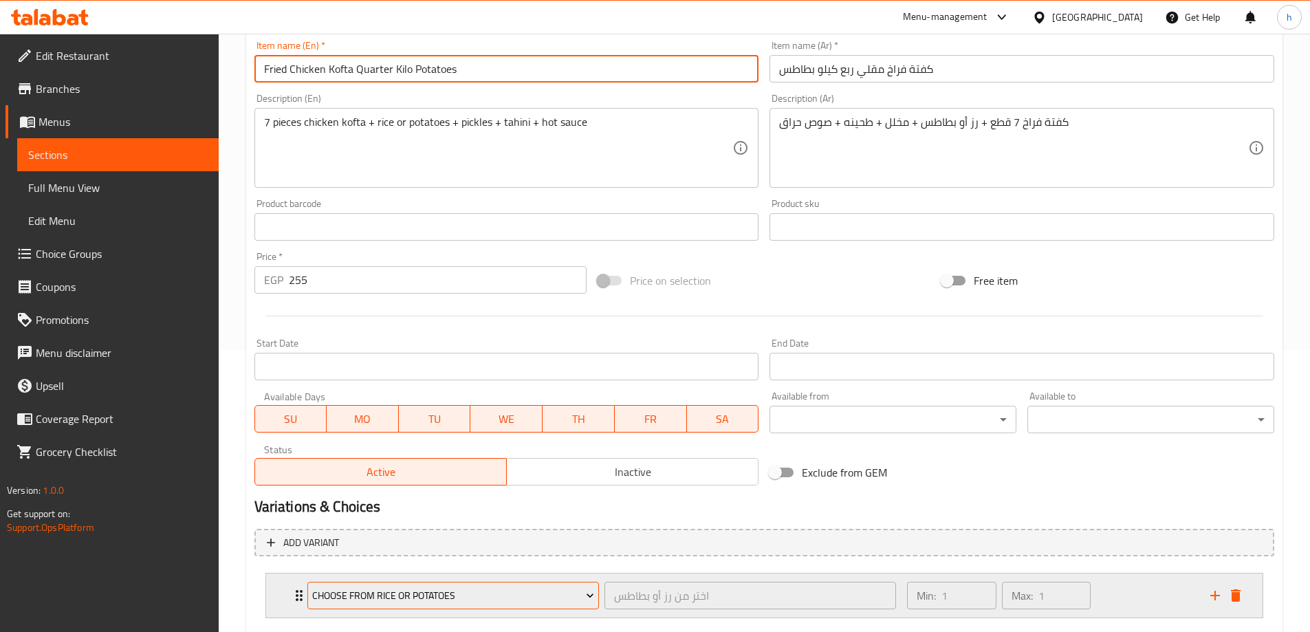
scroll to position [344, 0]
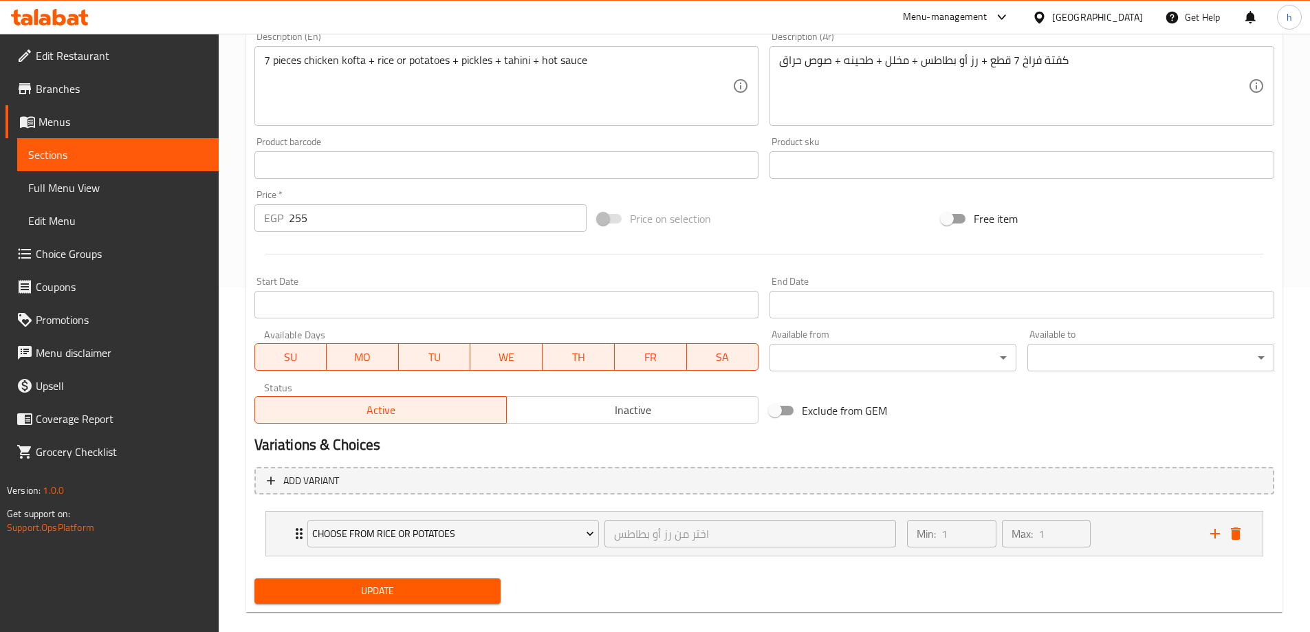
type input "Fried Chicken Kofta Quarter Kilo Potatoes"
click at [400, 583] on span "Update" at bounding box center [378, 591] width 225 height 17
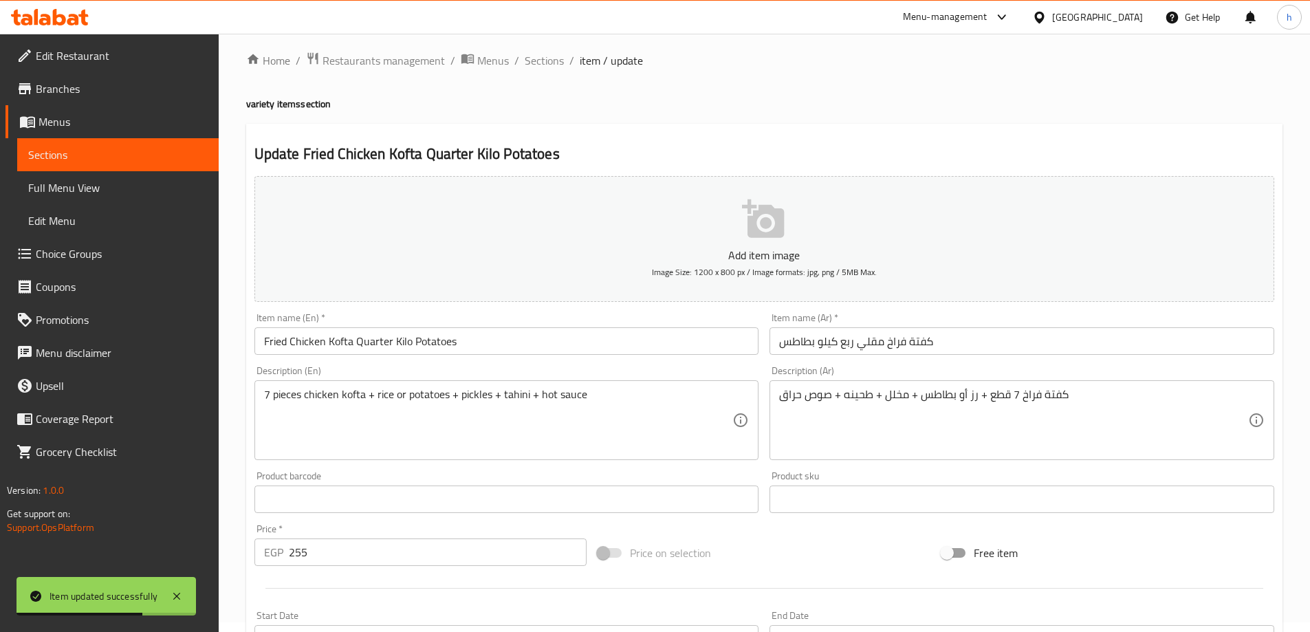
scroll to position [0, 0]
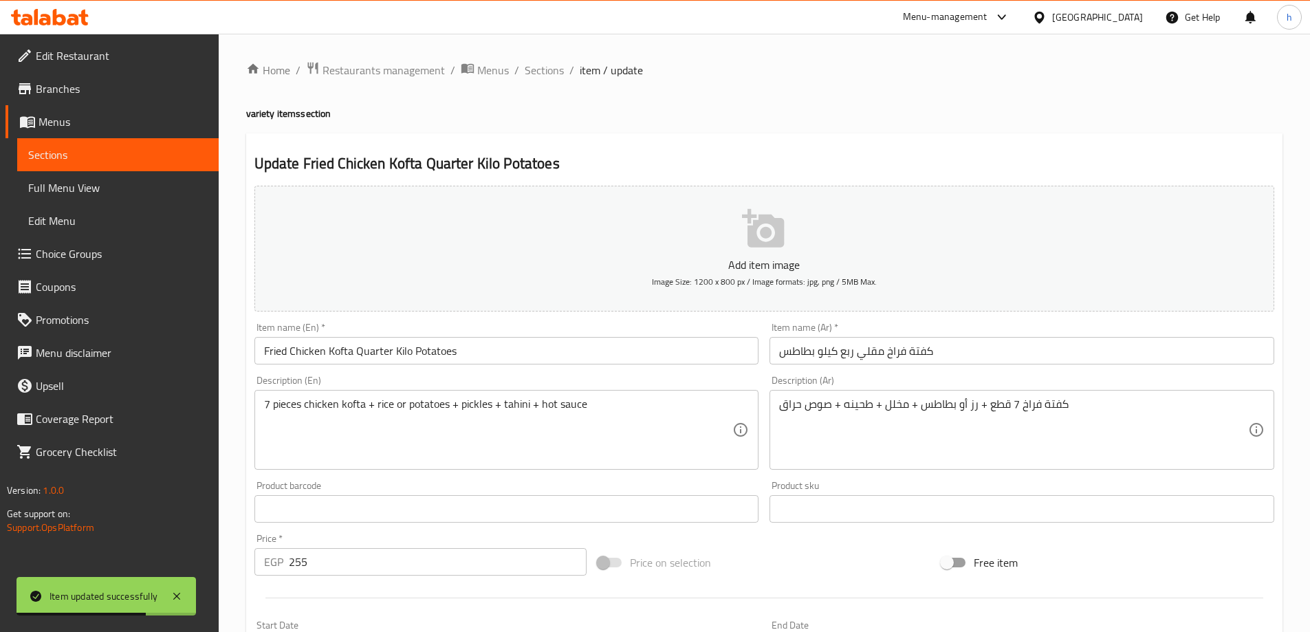
click at [539, 69] on span "Sections" at bounding box center [544, 70] width 39 height 17
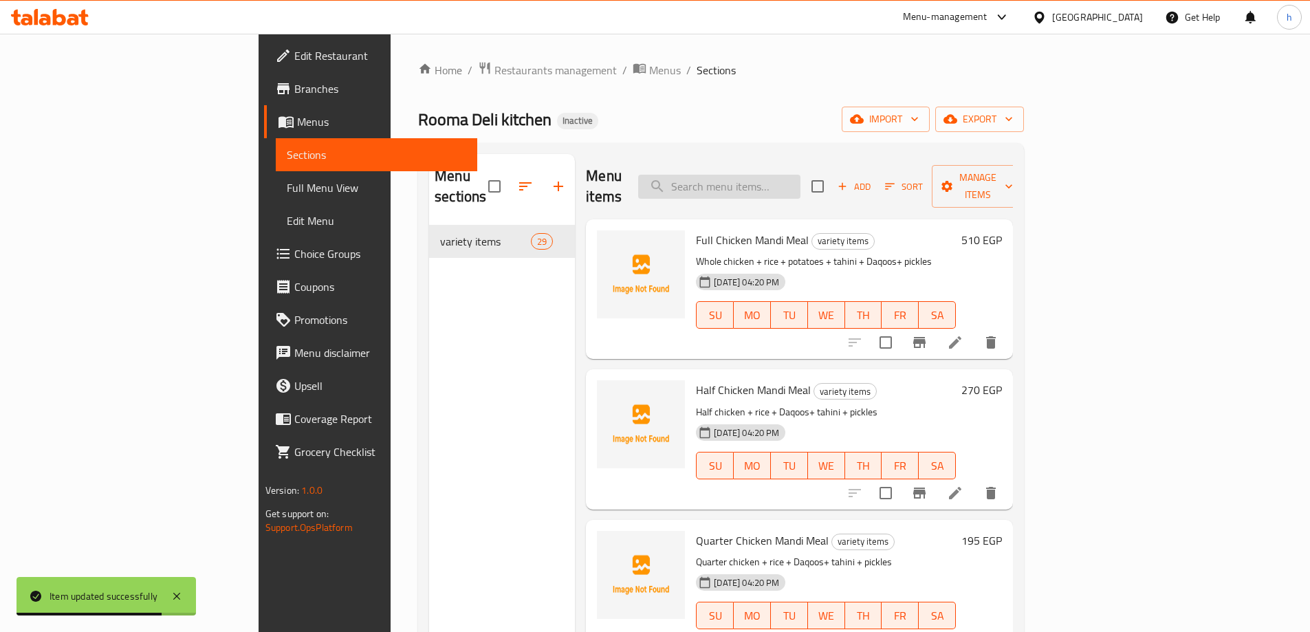
click at [801, 181] on input "search" at bounding box center [719, 187] width 162 height 24
paste input "4 Pieces Chicken Kofta Meal Name Ar: وجبة كفتة فراخ 4 قطع Description En: 4 pie…"
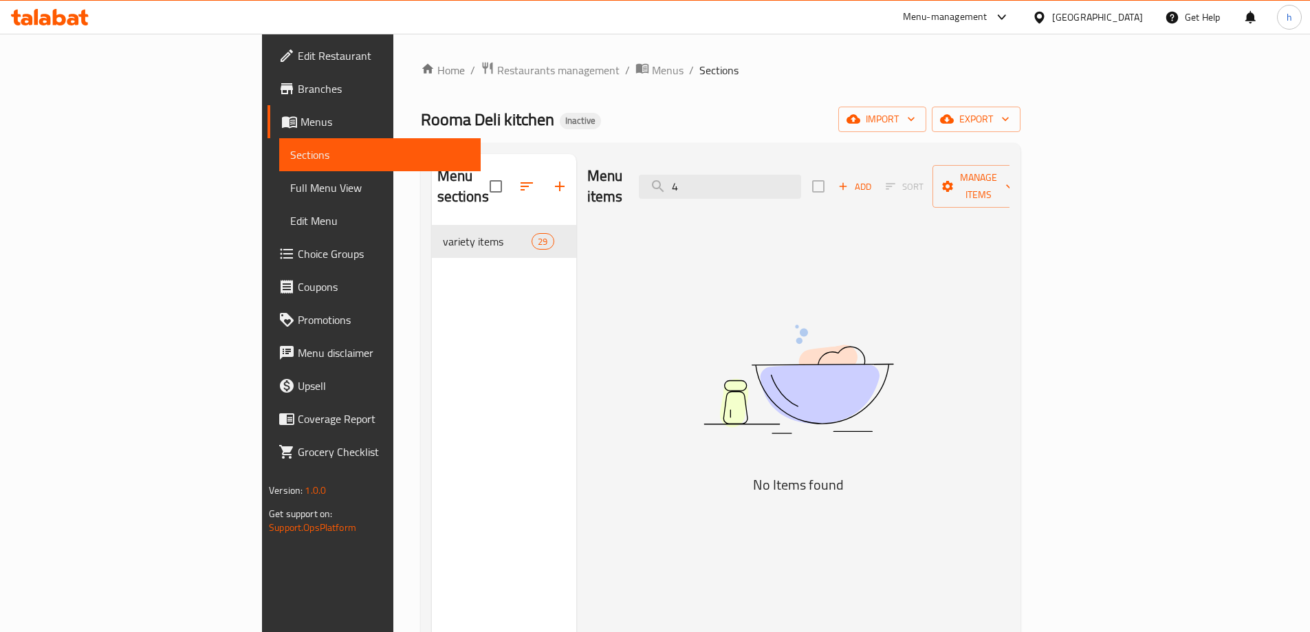
type input "4"
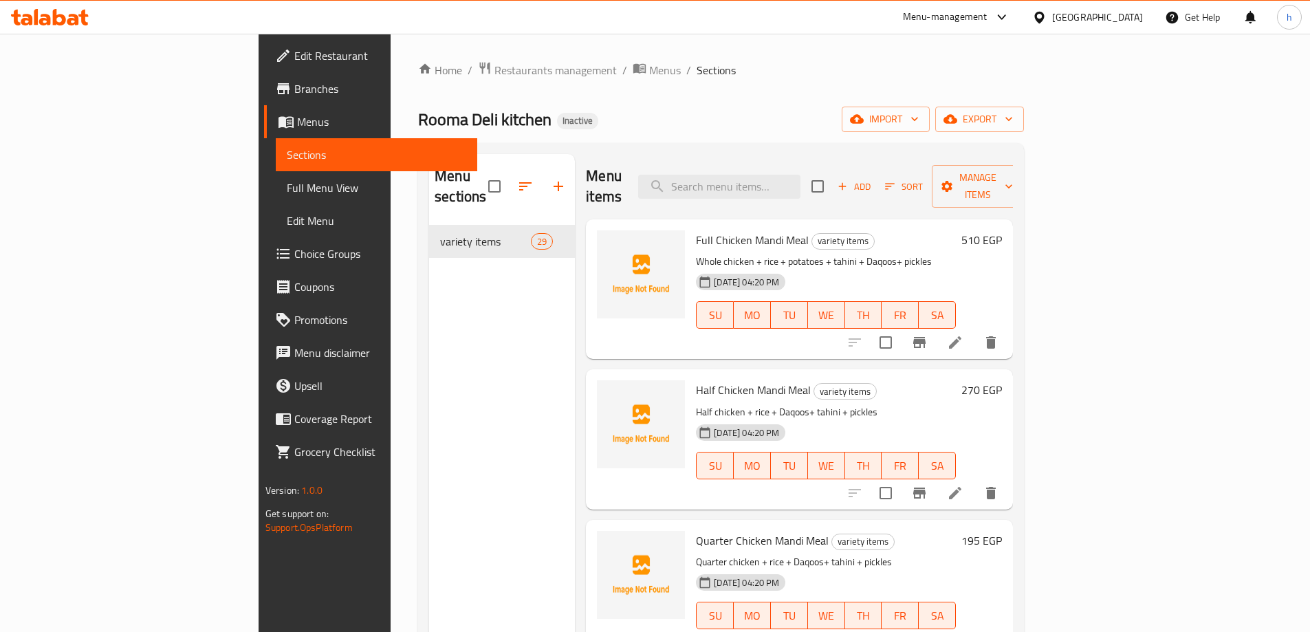
paste input "4 Pieces Chicken Kofta Meal Name Ar: وجبة كفتة فراخ 4 قطع Description En: 4 pie…"
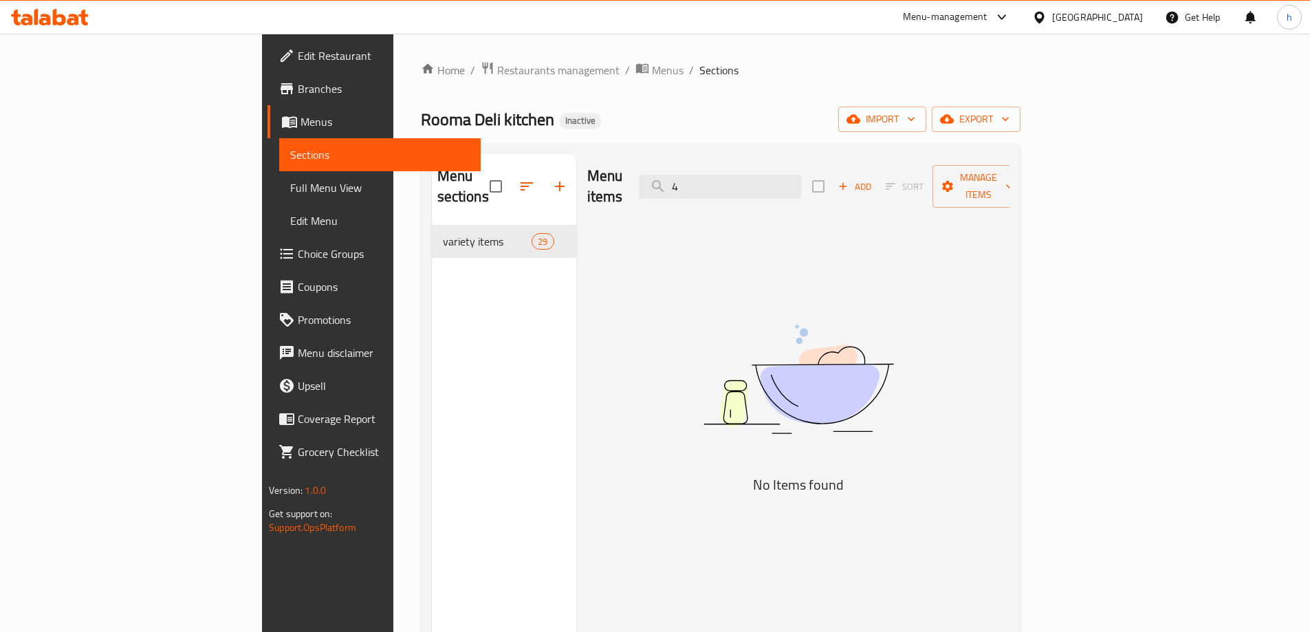
type input "4"
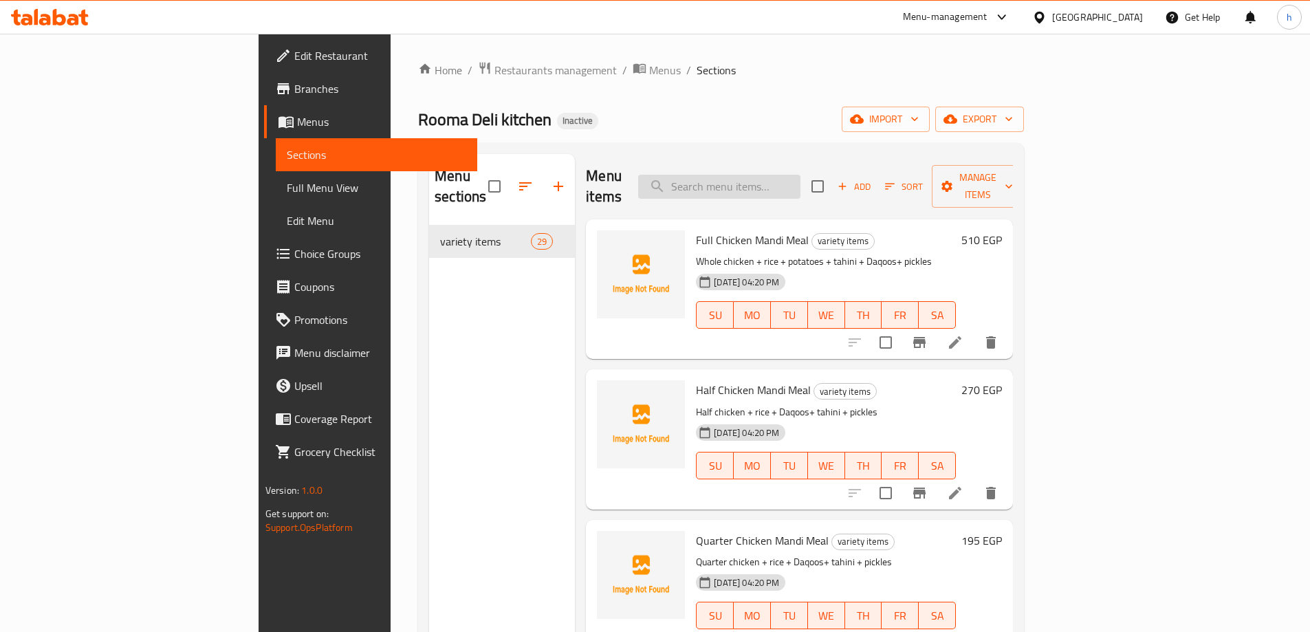
click at [793, 177] on input "search" at bounding box center [719, 187] width 162 height 24
paste input "4 Pieces Chicken Kofta Meal"
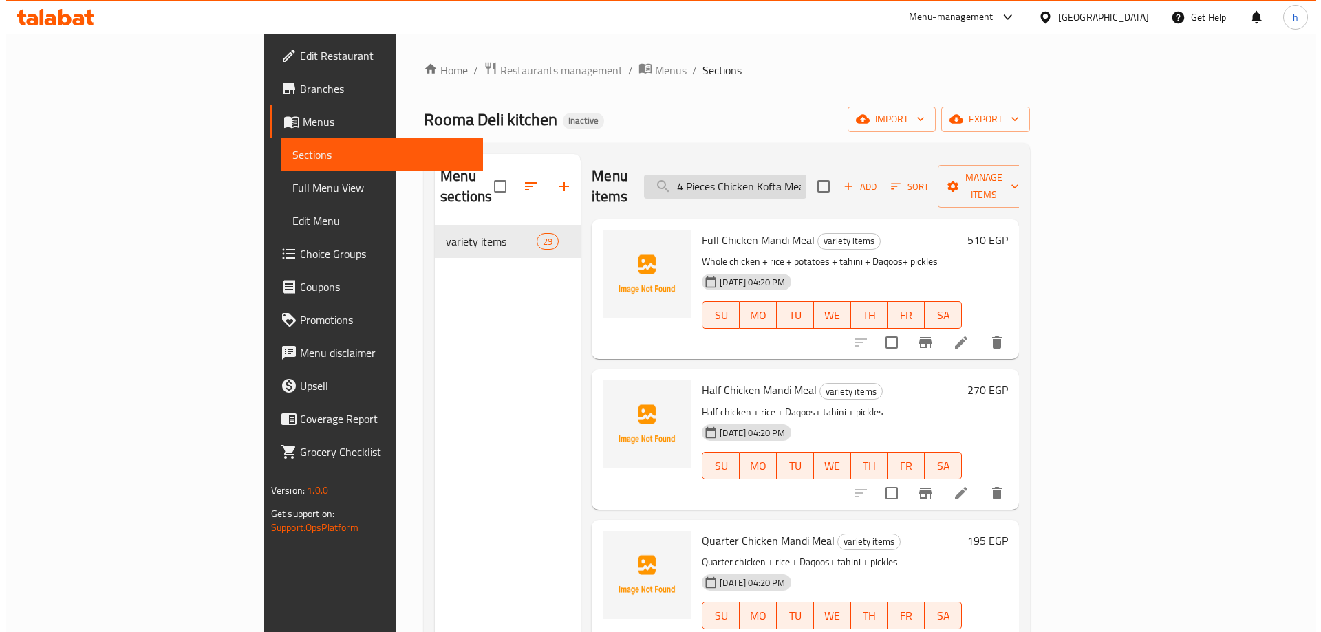
scroll to position [0, 6]
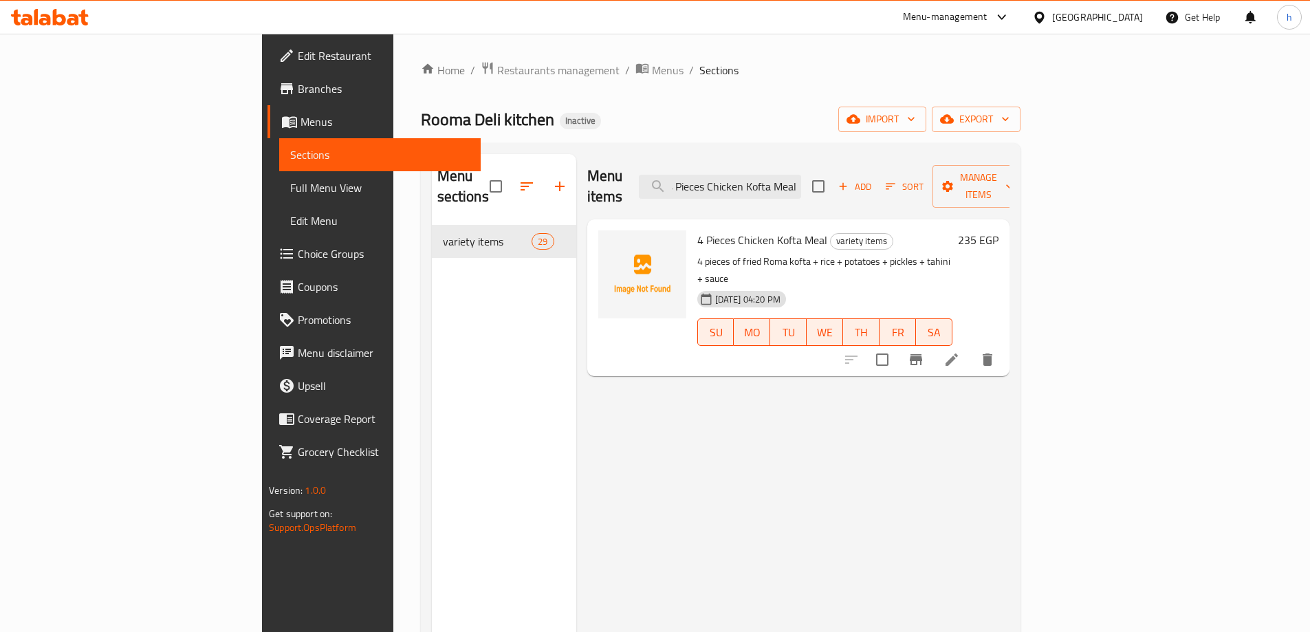
type input "4 Pieces Chicken Kofta Meal"
click at [960, 352] on icon at bounding box center [952, 360] width 17 height 17
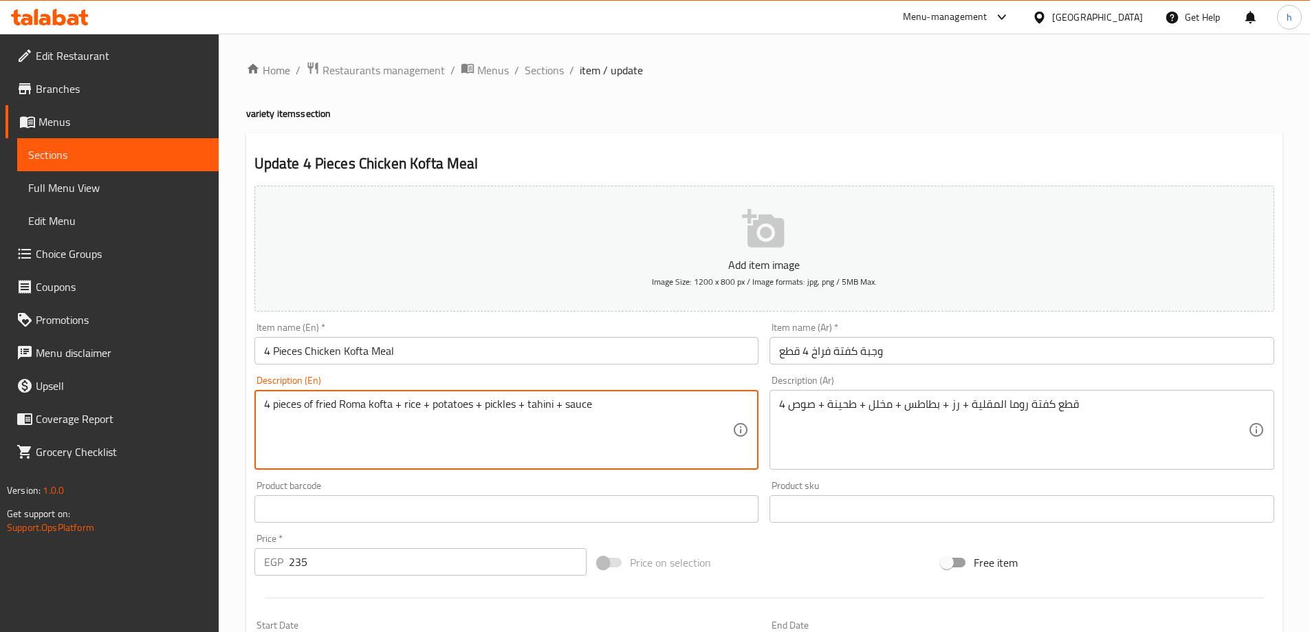
drag, startPoint x: 313, startPoint y: 405, endPoint x: 305, endPoint y: 407, distance: 8.5
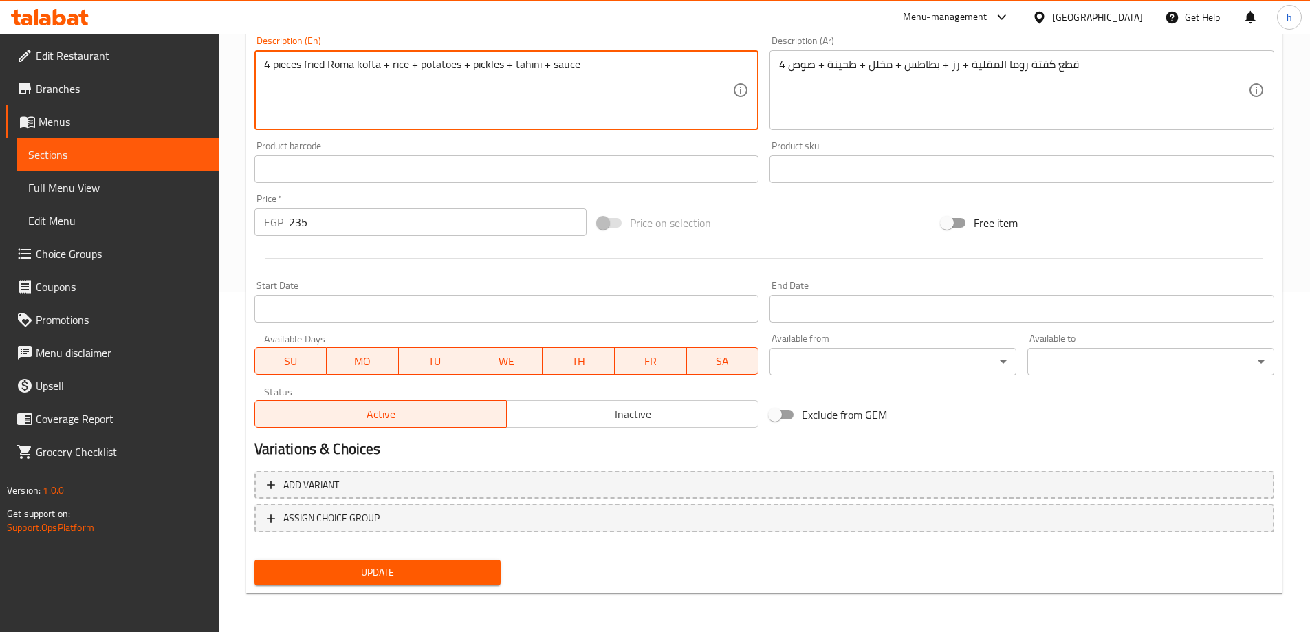
scroll to position [340, 0]
type textarea "4 pieces fried Roma kofta + rice + potatoes + pickles + tahini + sauce"
click at [465, 570] on span "Update" at bounding box center [378, 572] width 225 height 17
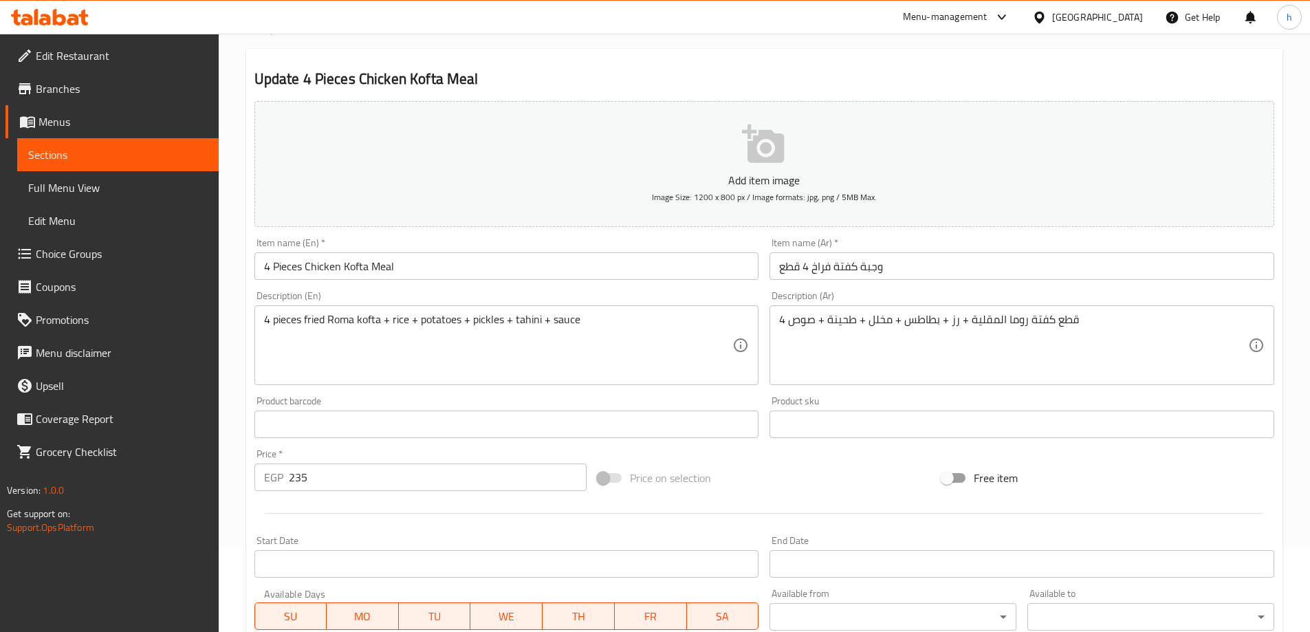
scroll to position [0, 0]
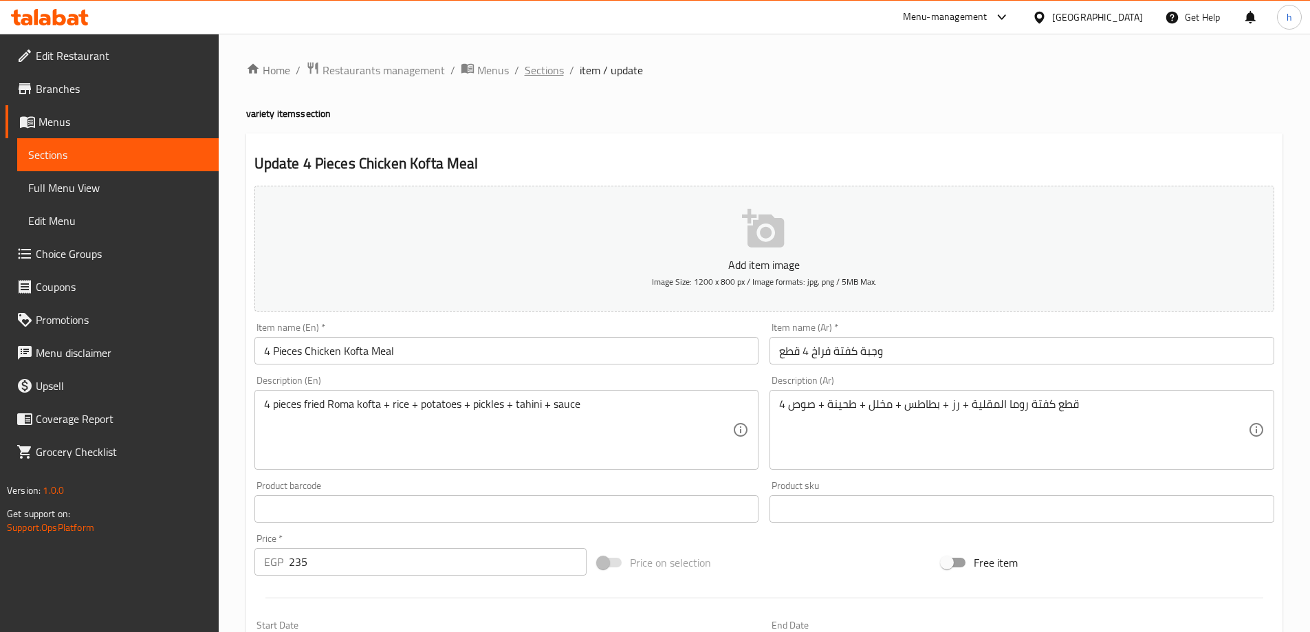
click at [525, 72] on span "Sections" at bounding box center [544, 70] width 39 height 17
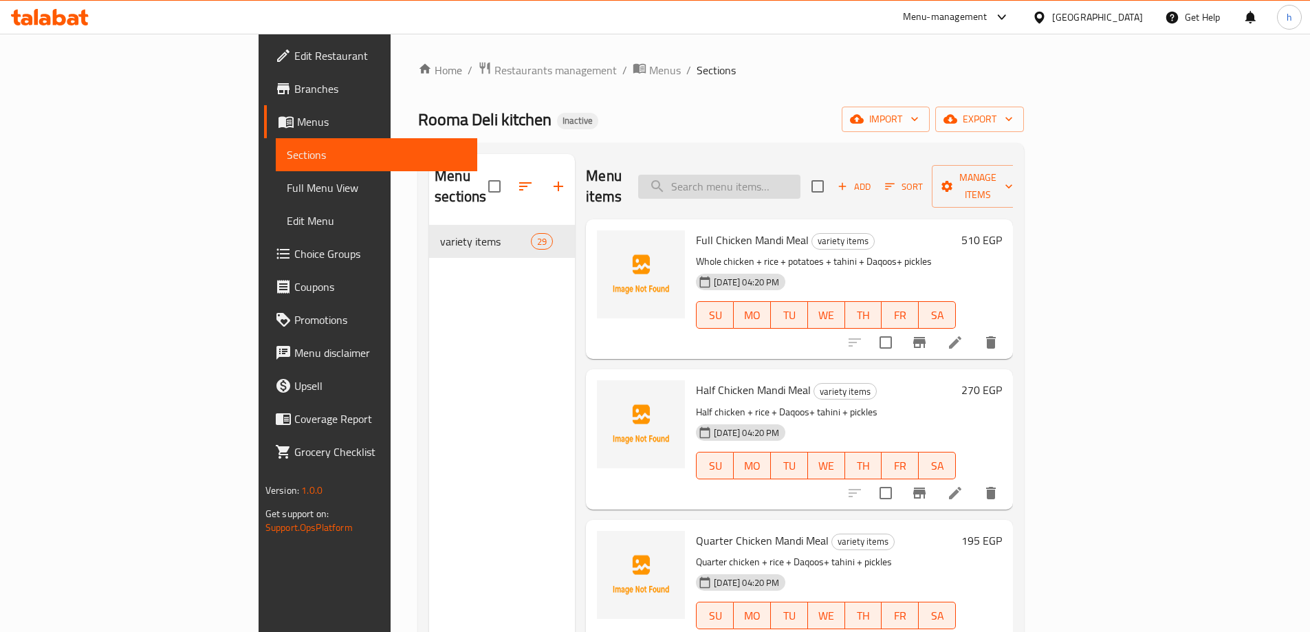
click at [801, 175] on input "search" at bounding box center [719, 187] width 162 height 24
paste input "pane 3 Pieces Meal with Delicious Roma"
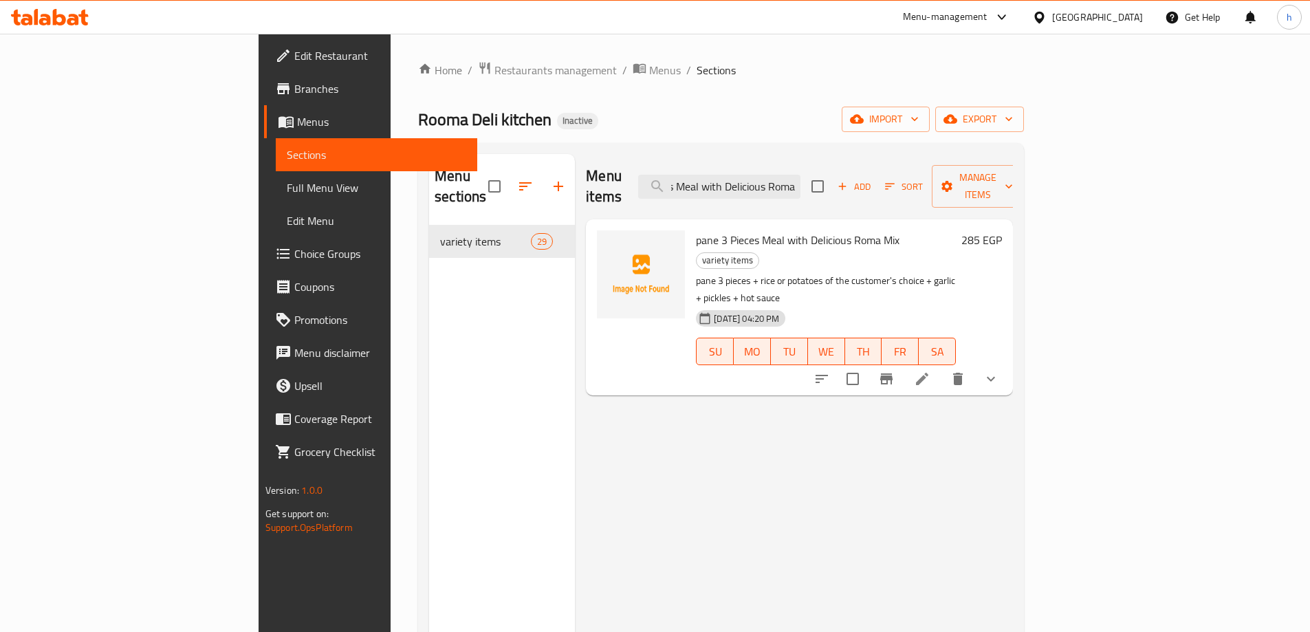
type input "pane 3 Pieces Meal with Delicious Roma"
click at [942, 367] on li at bounding box center [922, 379] width 39 height 25
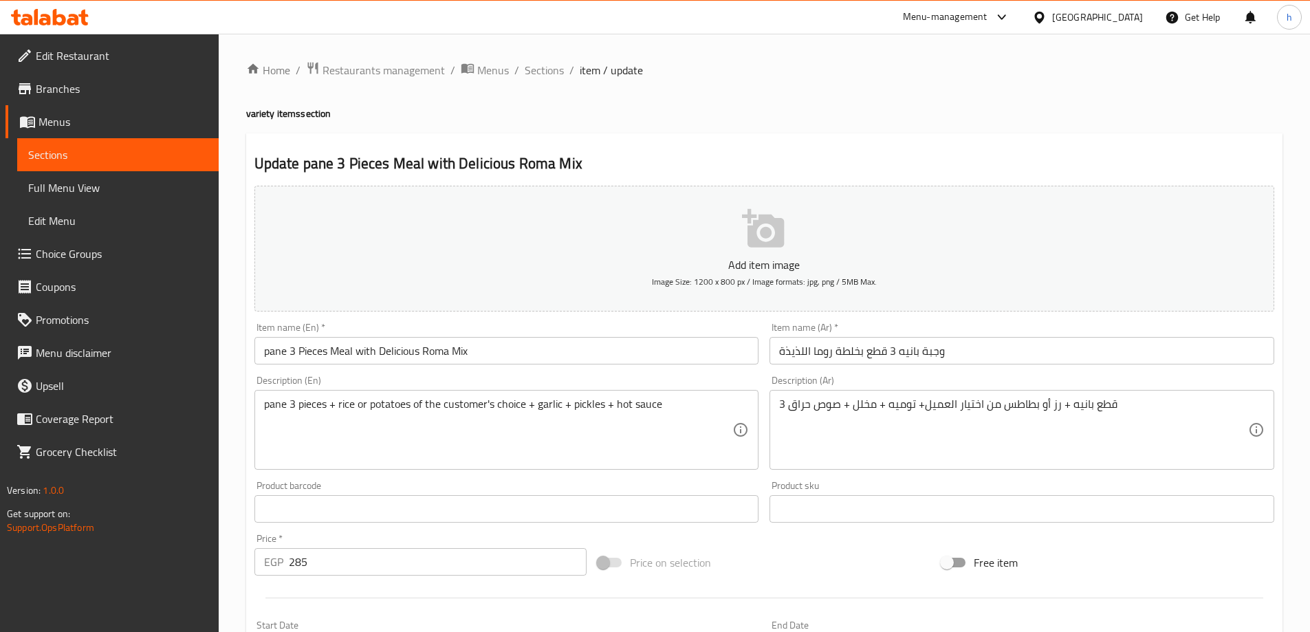
click at [492, 353] on input "pane 3 Pieces Meal with Delicious Roma Mix" at bounding box center [507, 351] width 505 height 28
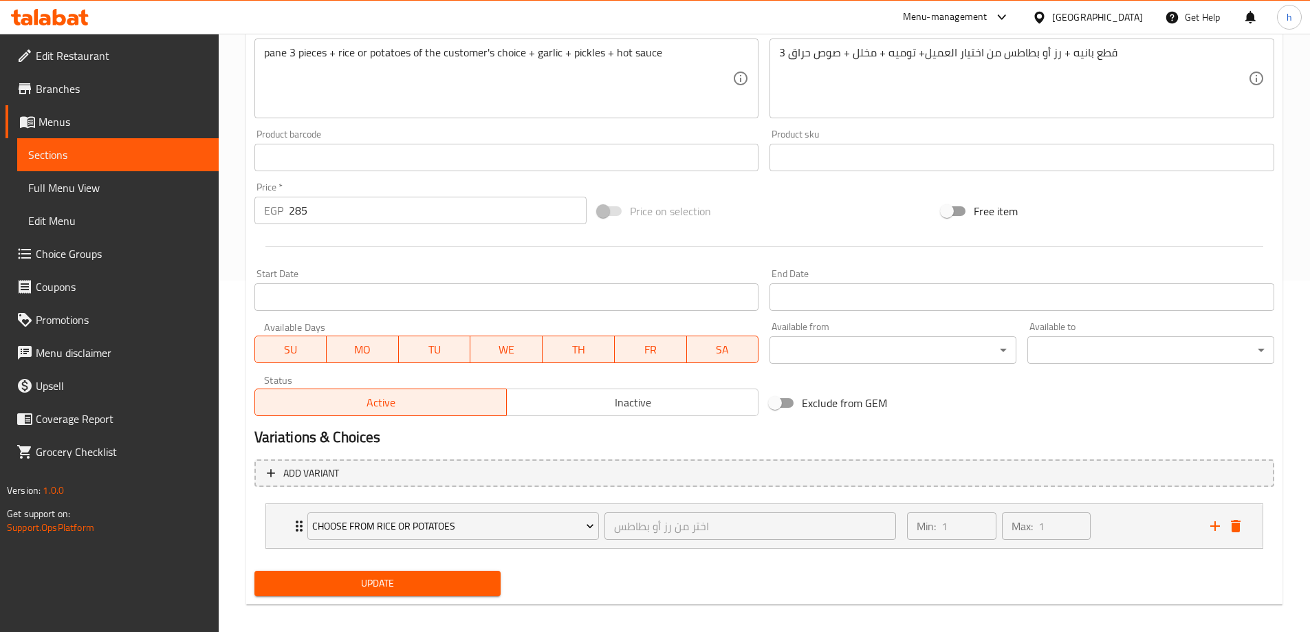
scroll to position [363, 0]
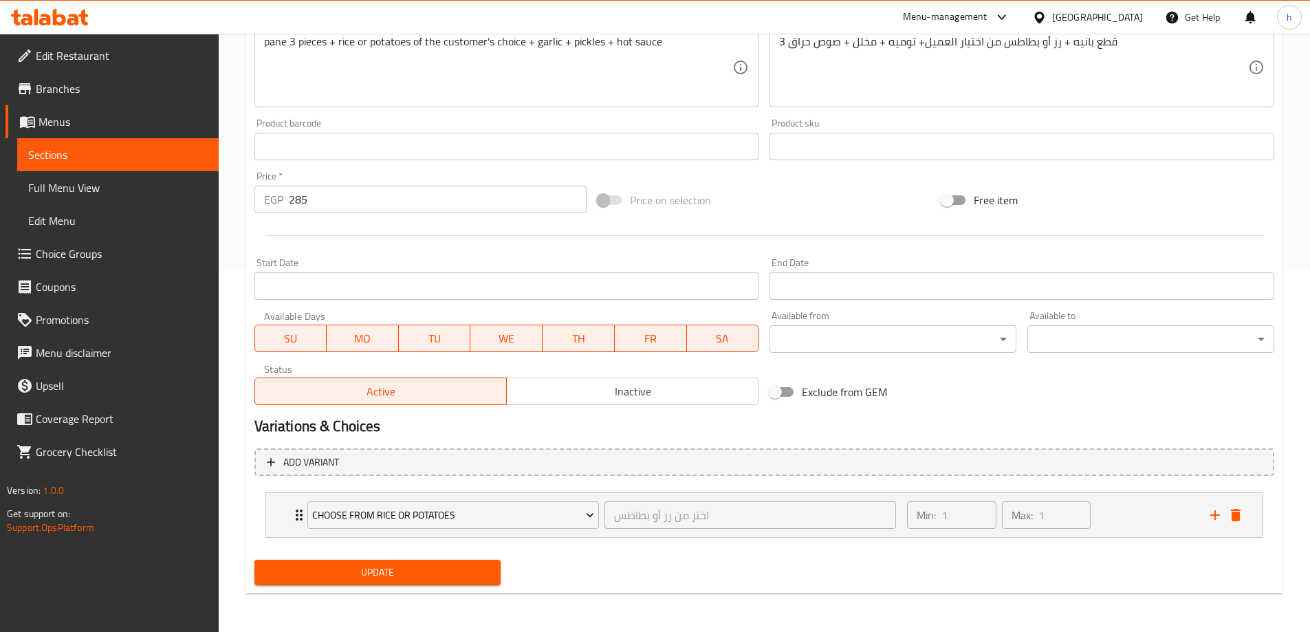
type input "pane 3 Pieces Meal with Delicious Roma Mixture"
click at [405, 572] on span "Update" at bounding box center [378, 572] width 225 height 17
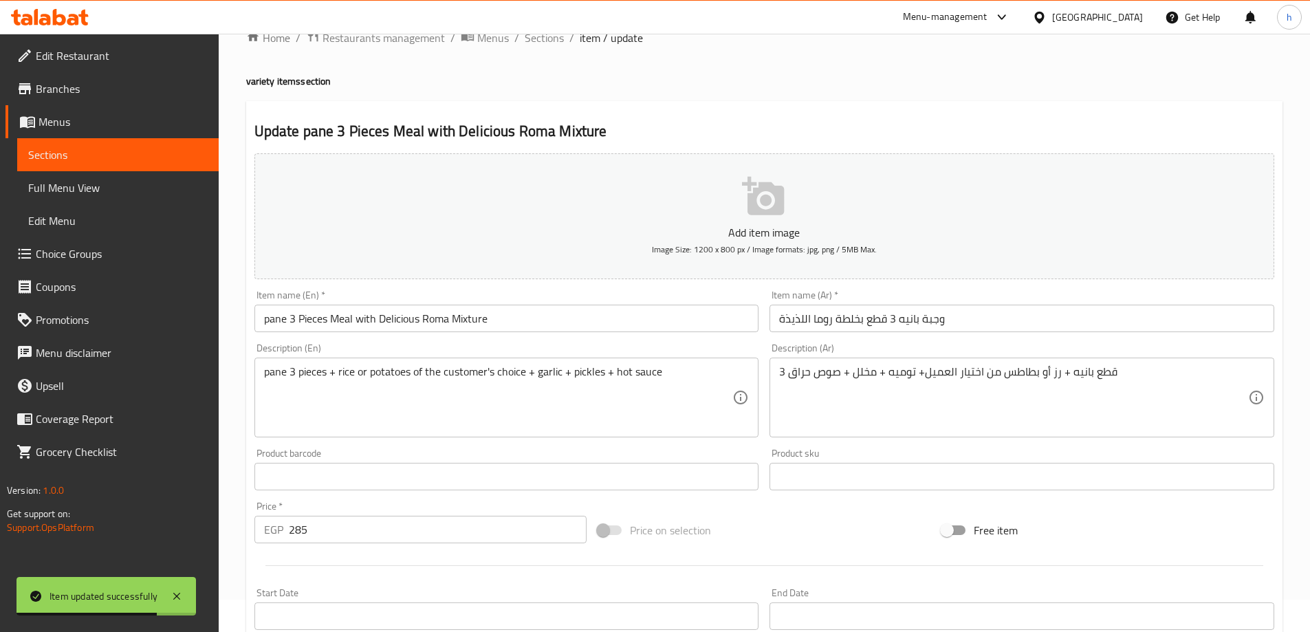
scroll to position [0, 0]
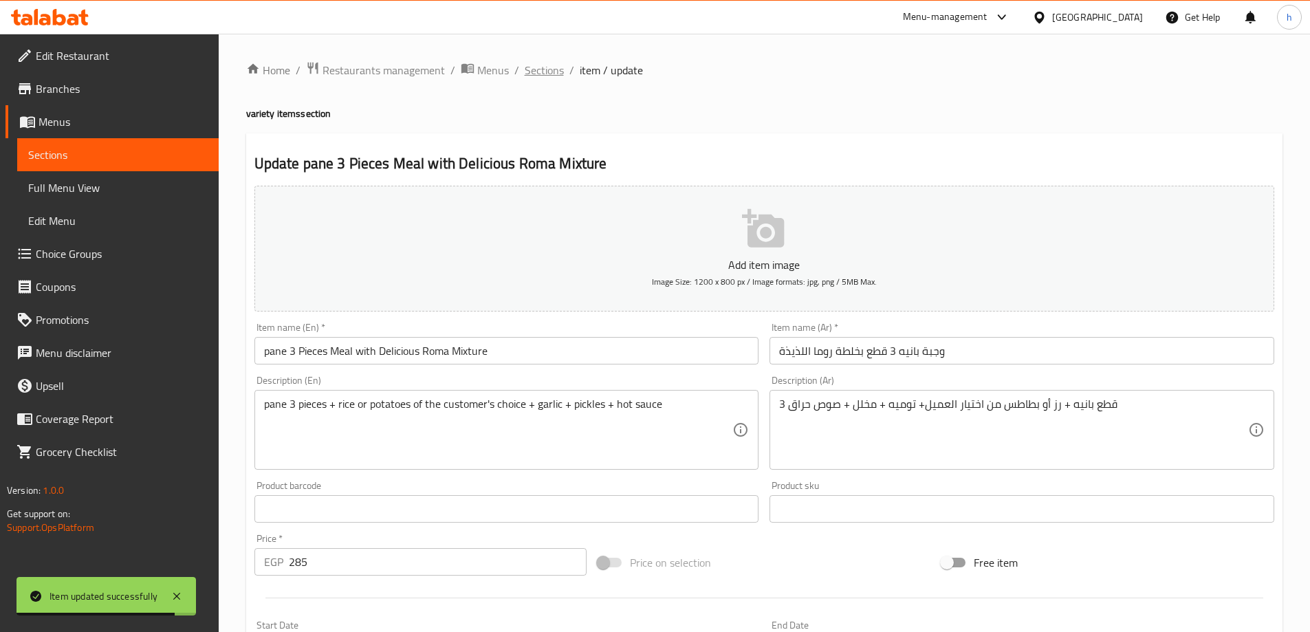
click at [541, 72] on span "Sections" at bounding box center [544, 70] width 39 height 17
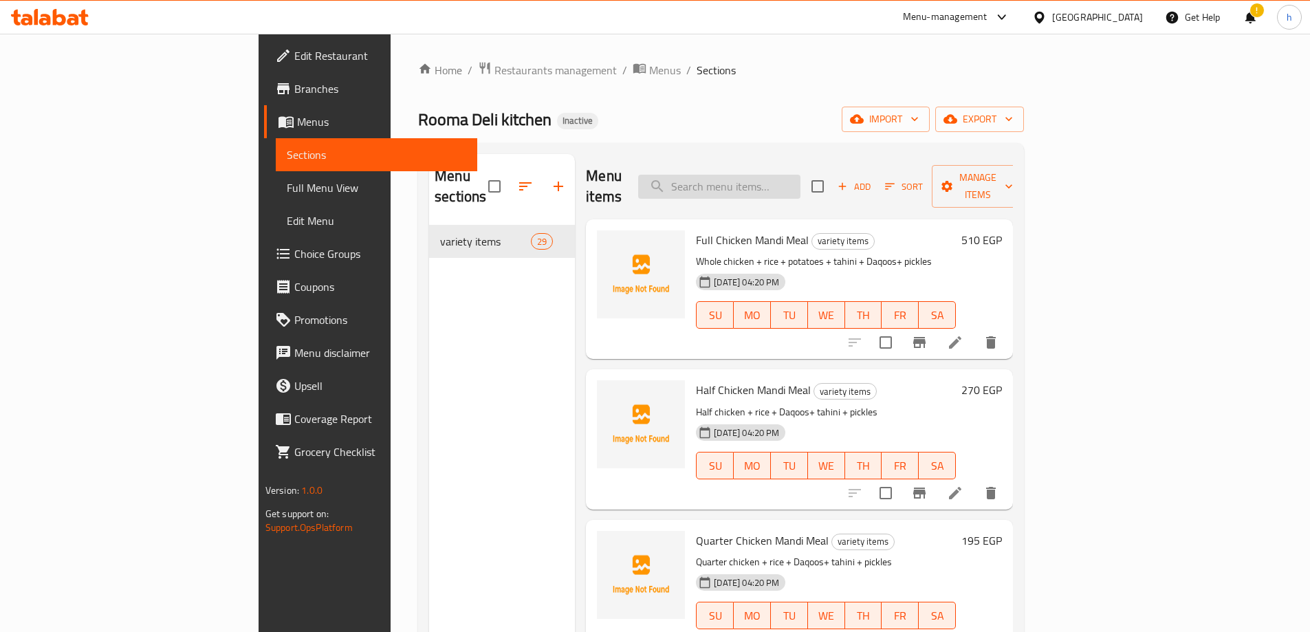
click at [791, 186] on input "search" at bounding box center [719, 187] width 162 height 24
paste input "Full Chicken Mandi Meal"
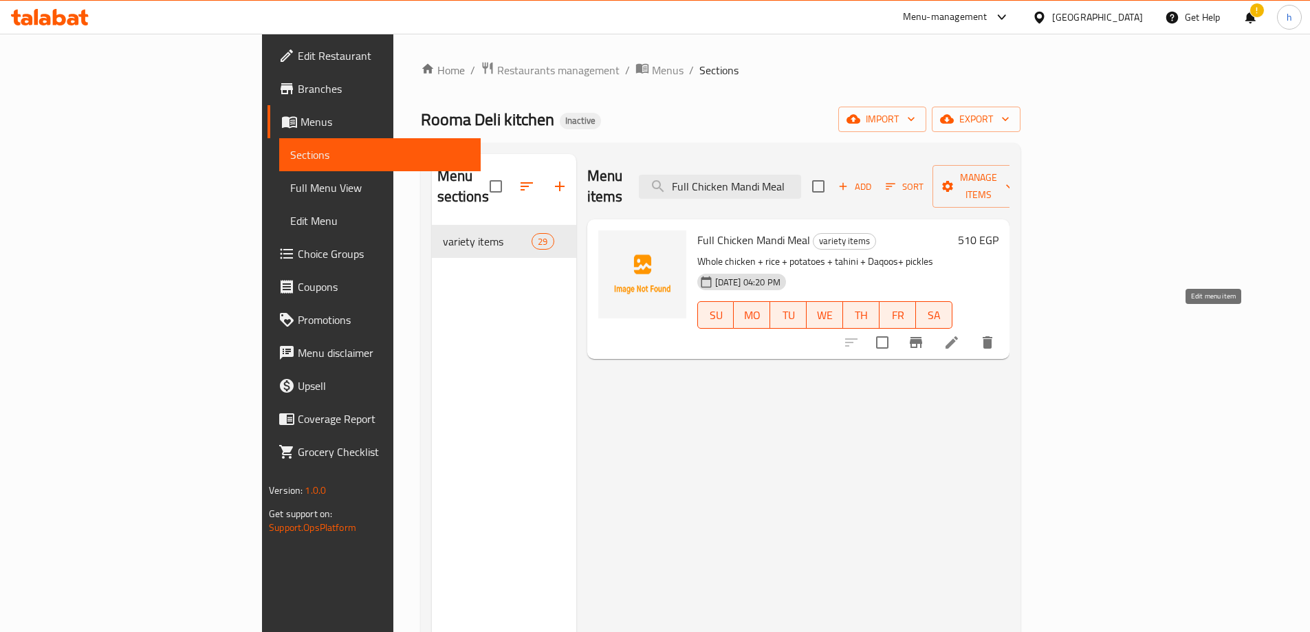
type input "Full Chicken Mandi Meal"
click at [960, 334] on icon at bounding box center [952, 342] width 17 height 17
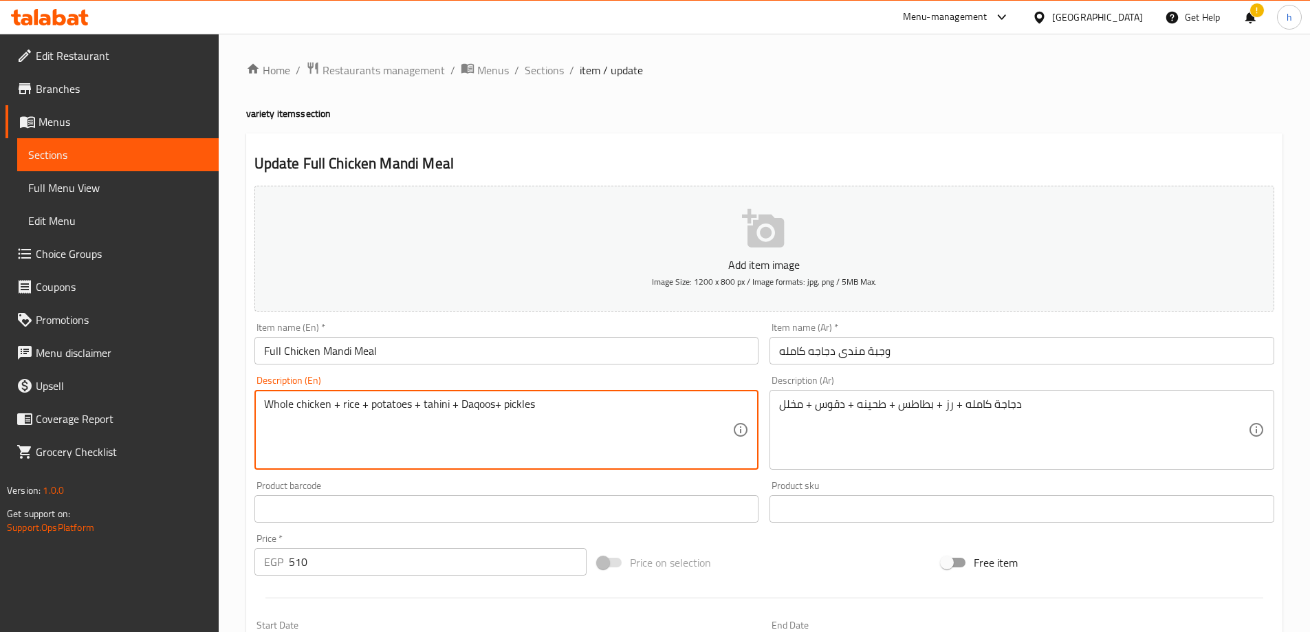
drag, startPoint x: 291, startPoint y: 407, endPoint x: 265, endPoint y: 413, distance: 26.7
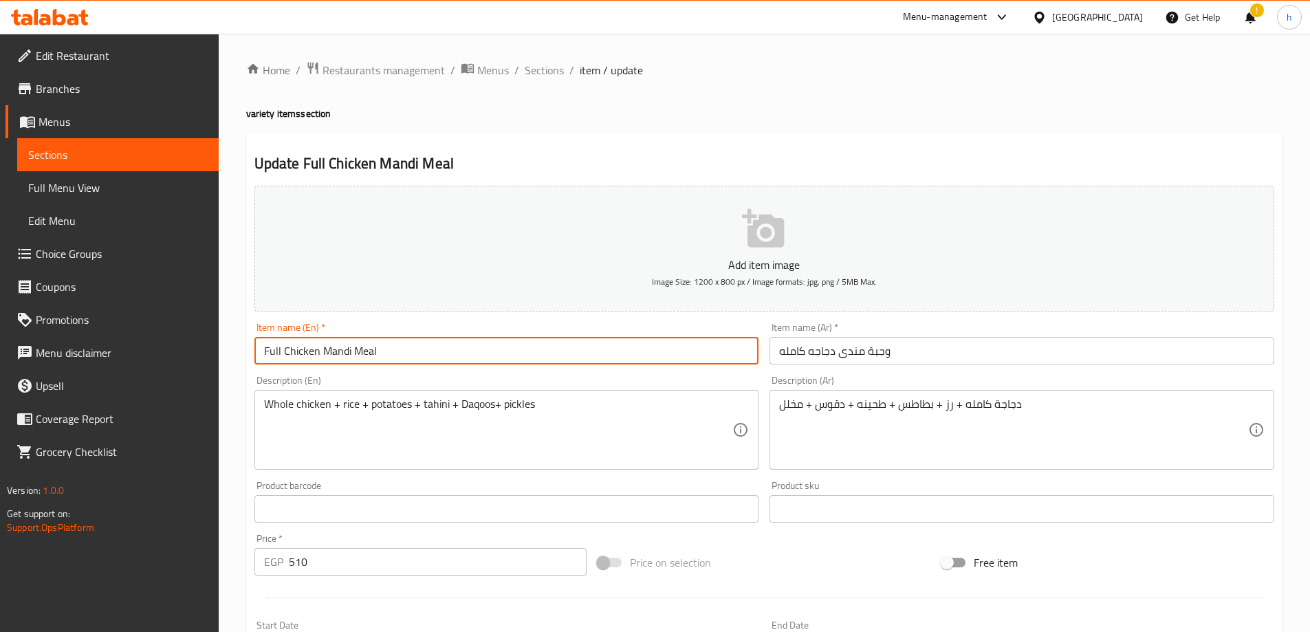
drag, startPoint x: 281, startPoint y: 352, endPoint x: 258, endPoint y: 363, distance: 25.5
click at [258, 363] on input "Full Chicken Mandi Meal" at bounding box center [507, 351] width 505 height 28
paste input "Whole"
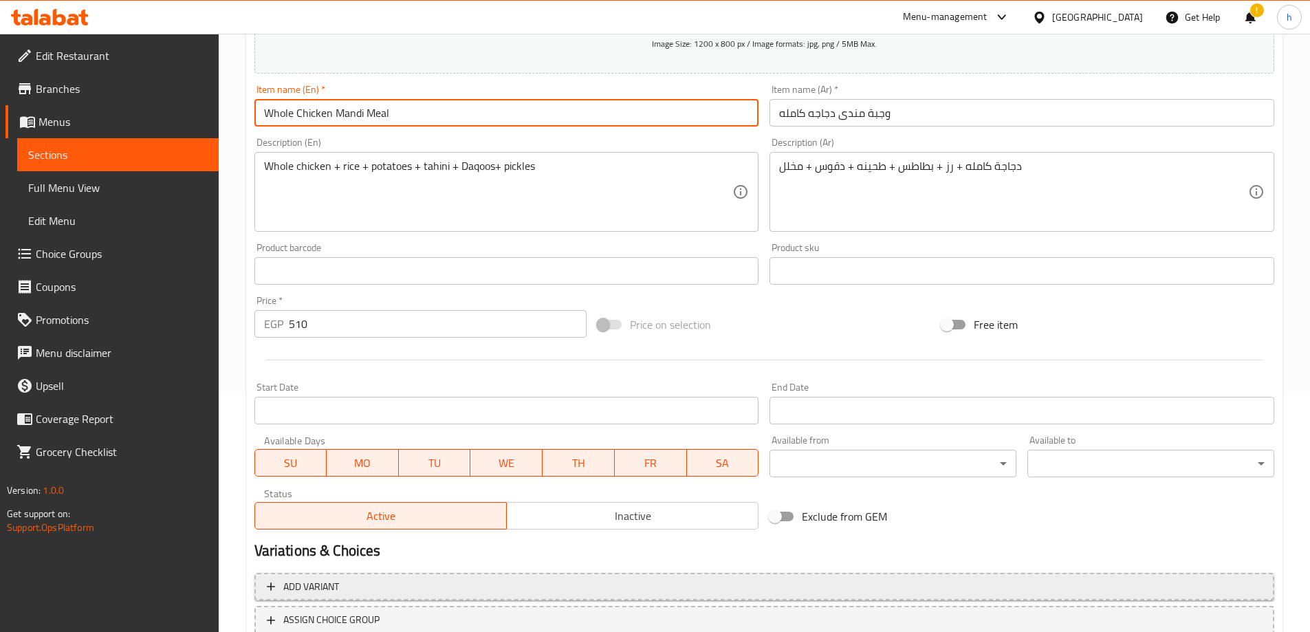
scroll to position [340, 0]
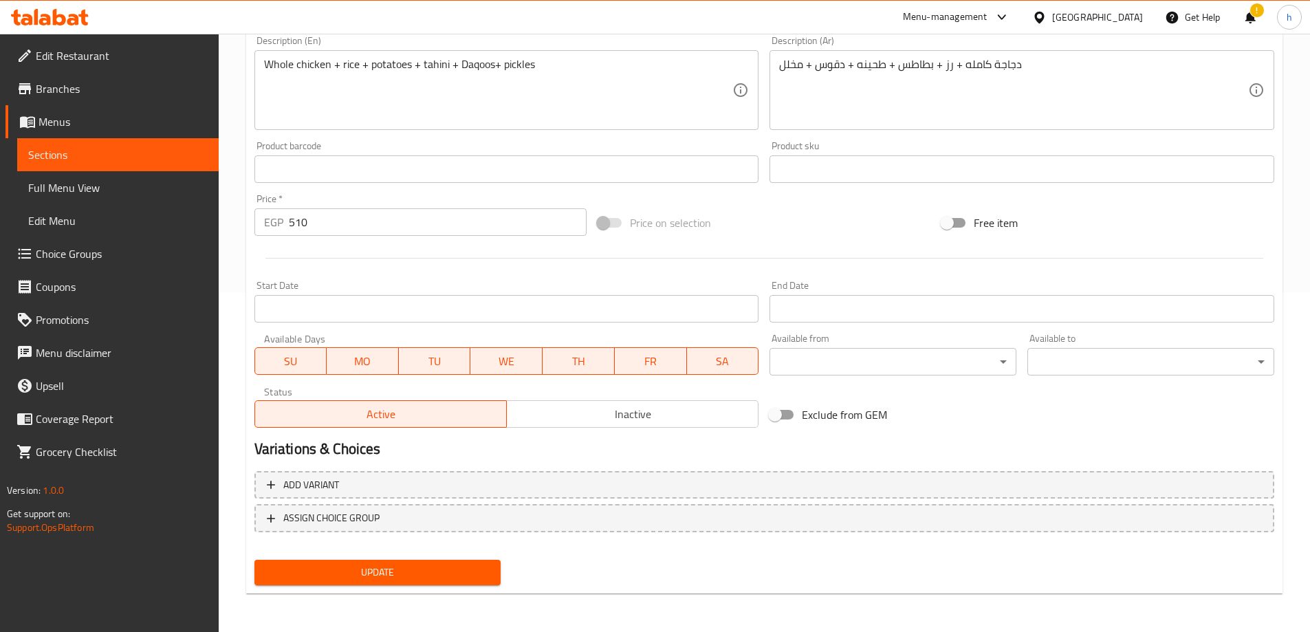
type input "Whole Chicken Mandi Meal"
click at [367, 574] on span "Update" at bounding box center [378, 572] width 225 height 17
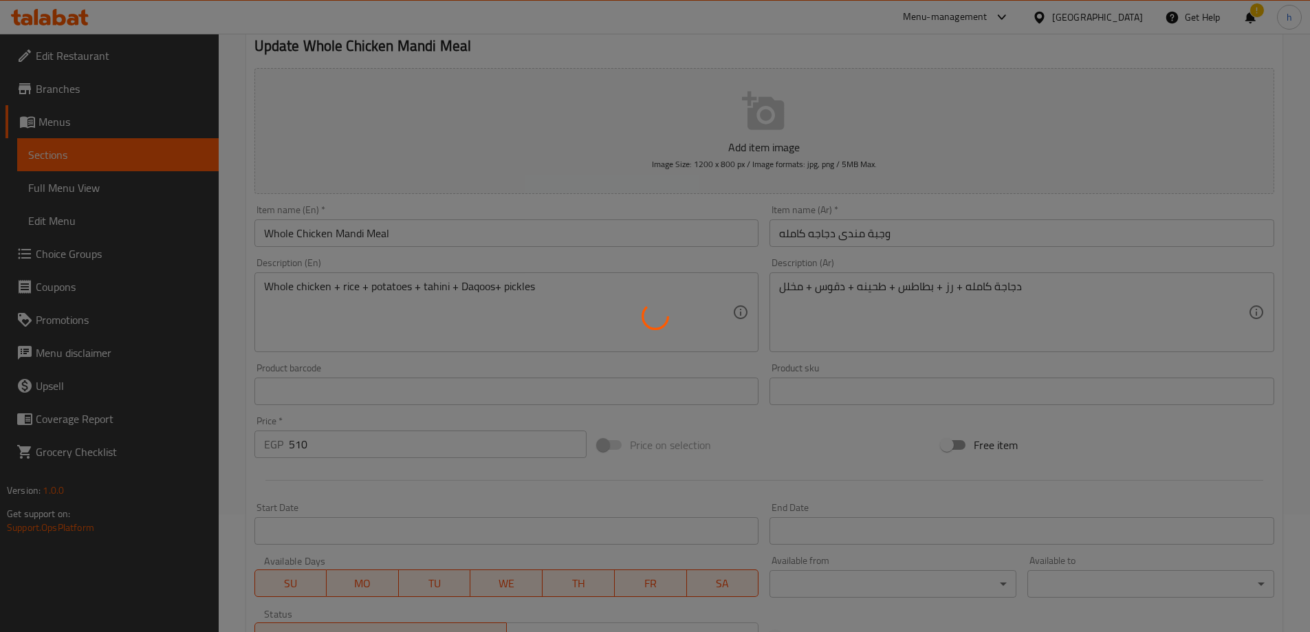
scroll to position [0, 0]
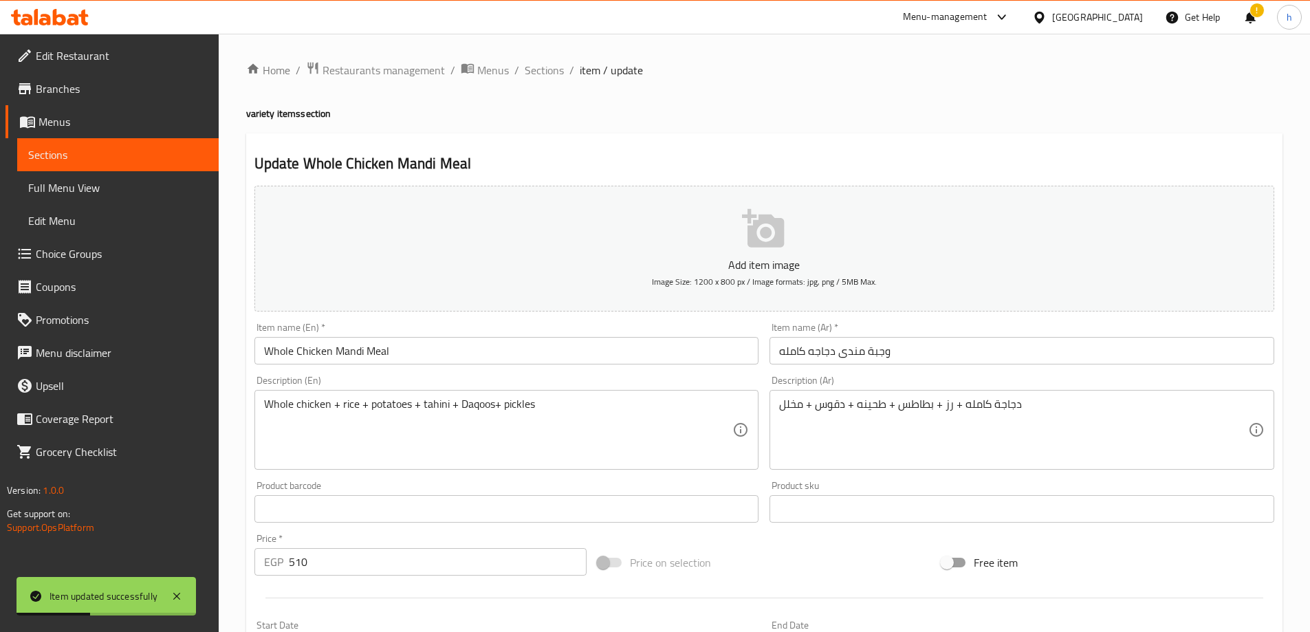
drag, startPoint x: 549, startPoint y: 62, endPoint x: 17, endPoint y: 277, distance: 573.7
click at [549, 62] on span "Sections" at bounding box center [544, 70] width 39 height 17
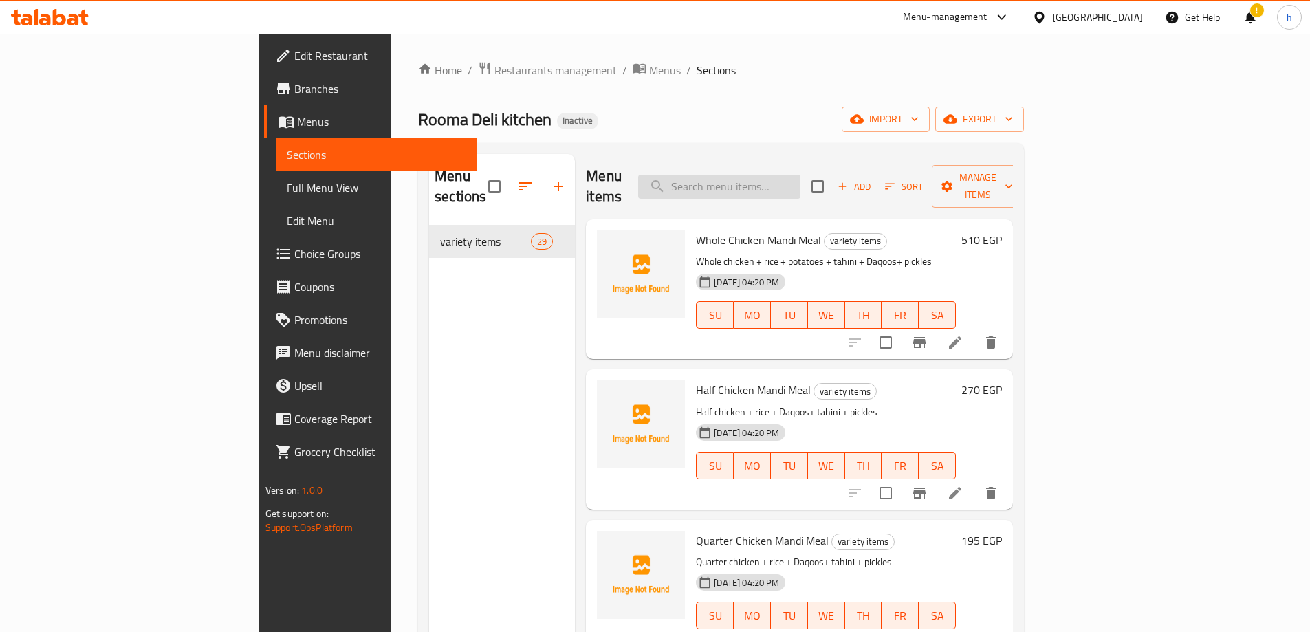
click at [795, 175] on input "search" at bounding box center [719, 187] width 162 height 24
paste input "Pane Meal piece 150 Gram"
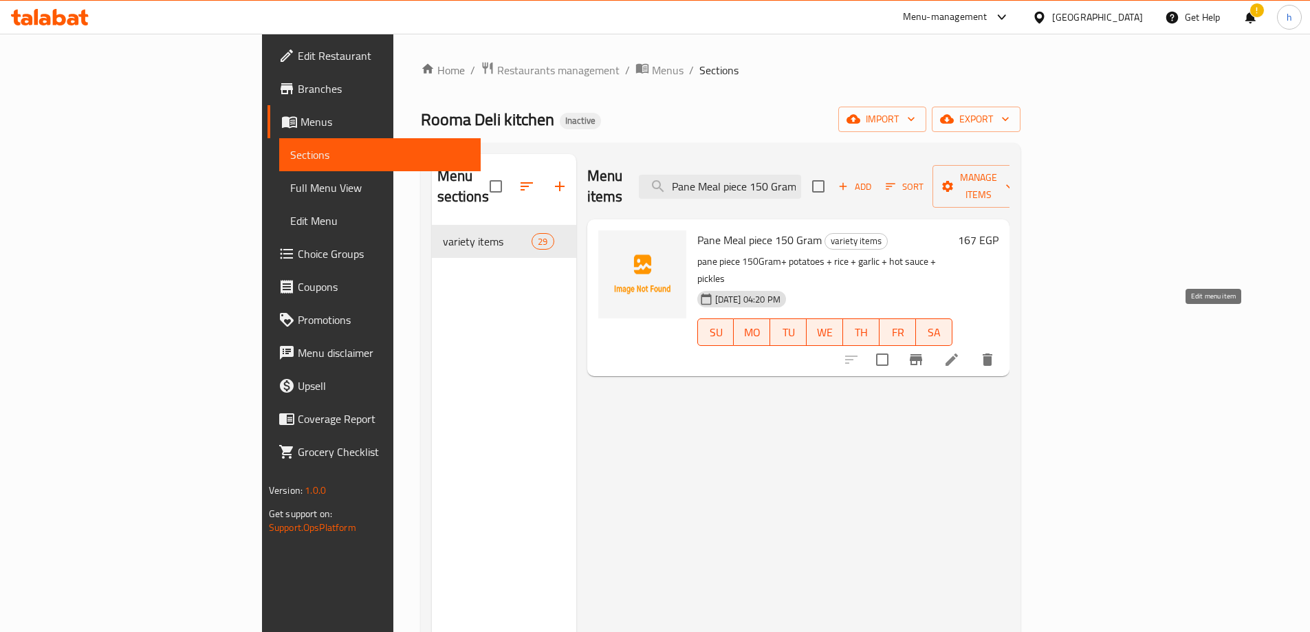
type input "Pane Meal piece 150 Gram"
click at [958, 354] on icon at bounding box center [952, 360] width 12 height 12
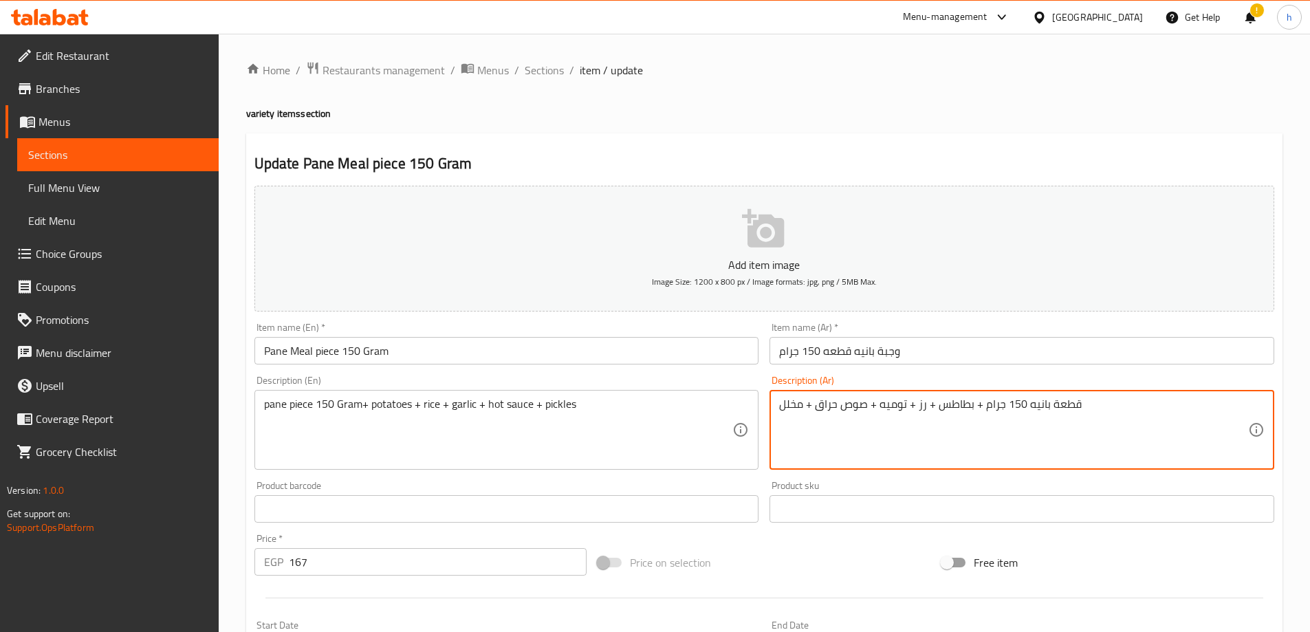
click at [1014, 403] on textarea "قطعة بانيه 150 جرام + بطاطس + رز + توميه + صوص حراق + مخلل" at bounding box center [1013, 430] width 469 height 65
click at [1003, 411] on textarea "قطعة بانيه 150 جرام + بطاطس + رز + توميه + صوص حراق + مخلل" at bounding box center [1013, 430] width 469 height 65
click at [1007, 422] on textarea "قطعة بانيه 150 جرام + بطاطس + رز + توميه + صوص حراق + مخلل" at bounding box center [1013, 430] width 469 height 65
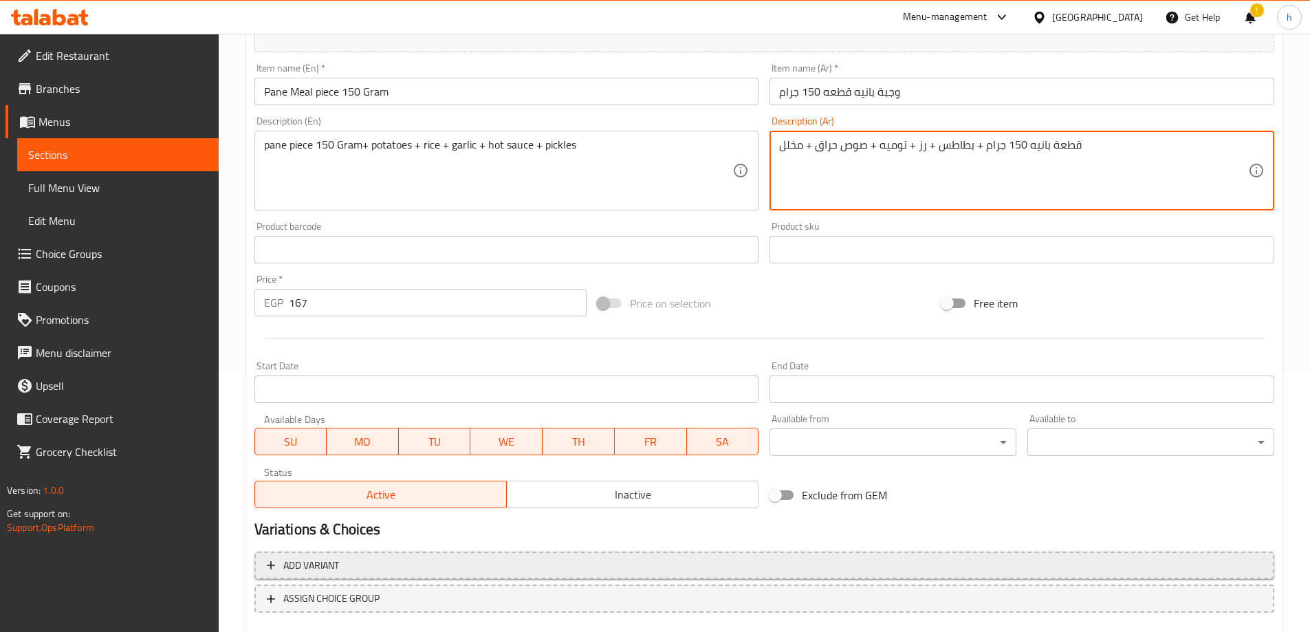
scroll to position [340, 0]
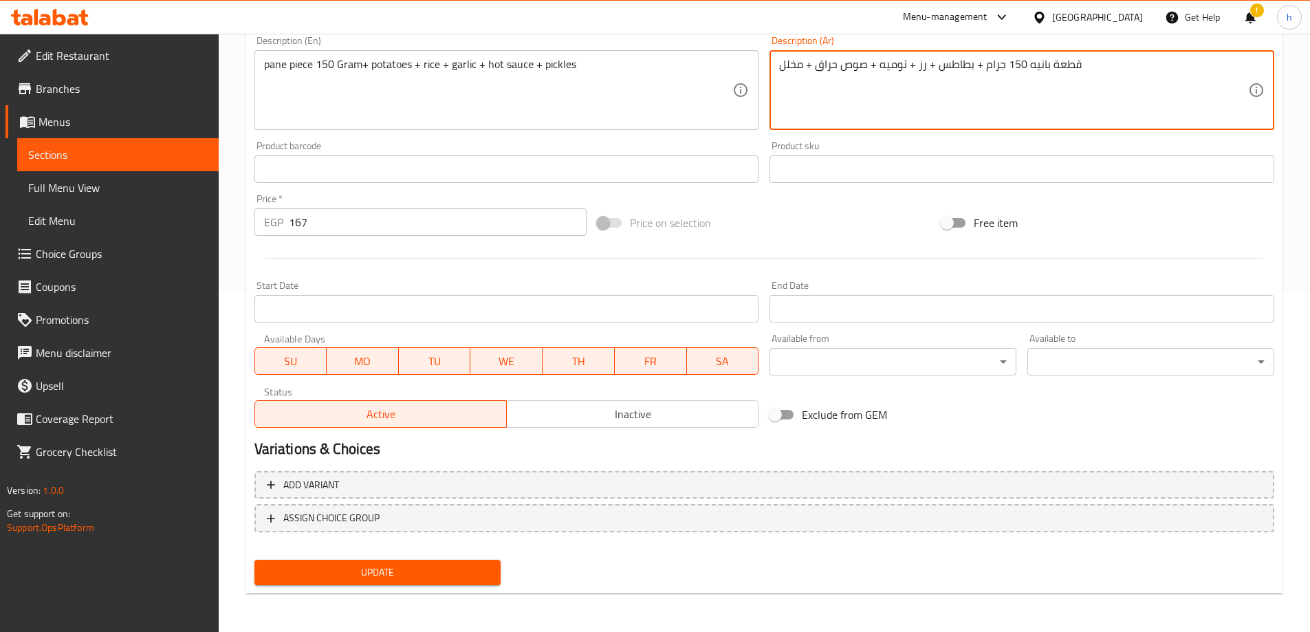
click at [372, 570] on span "Update" at bounding box center [378, 572] width 225 height 17
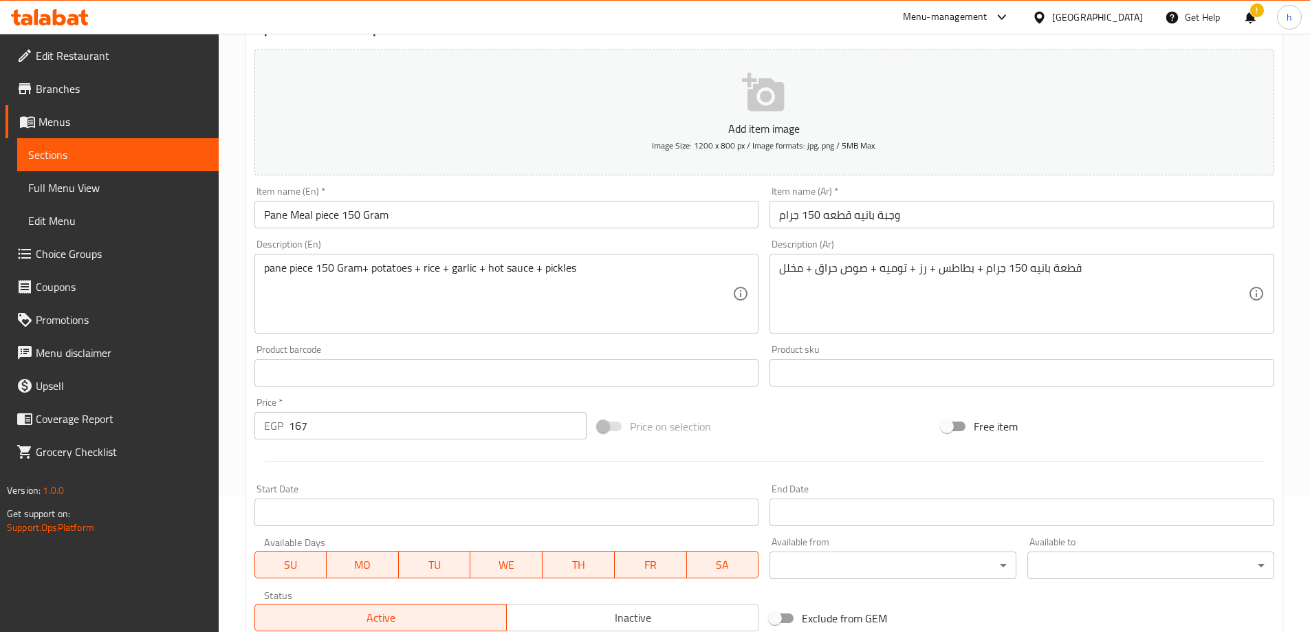
scroll to position [138, 0]
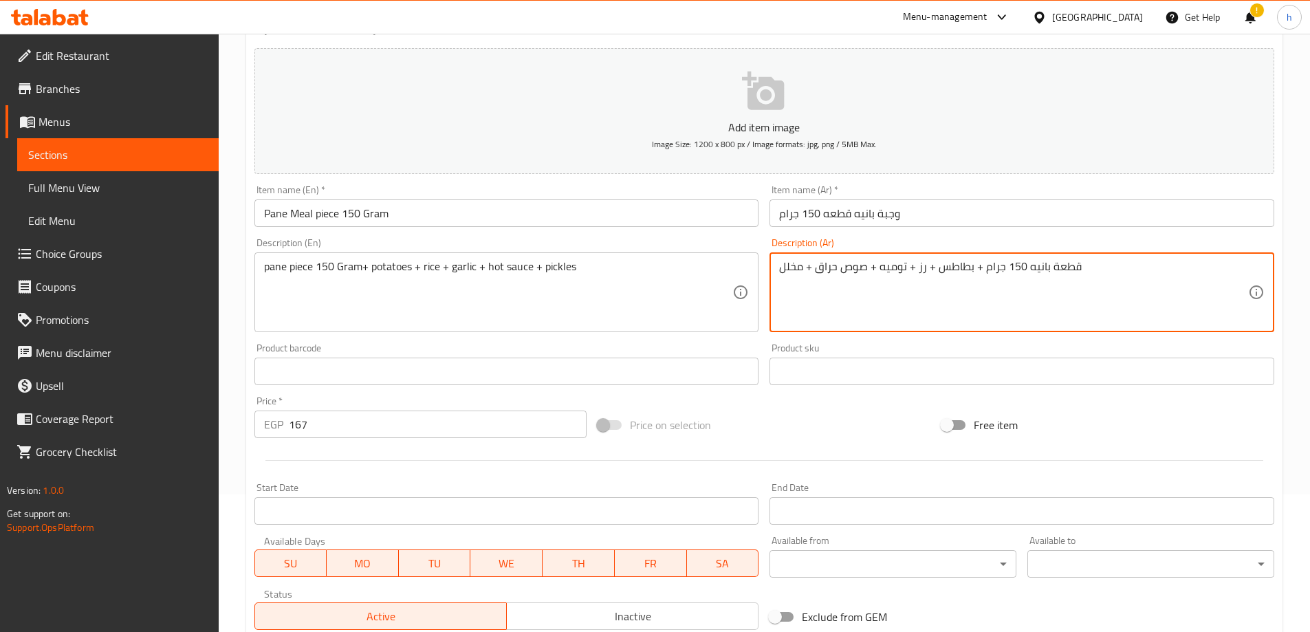
click at [885, 269] on textarea "قطعة بانيه 150 جرام + بطاطس + رز + توميه + صوص حراق + مخلل" at bounding box center [1013, 292] width 469 height 65
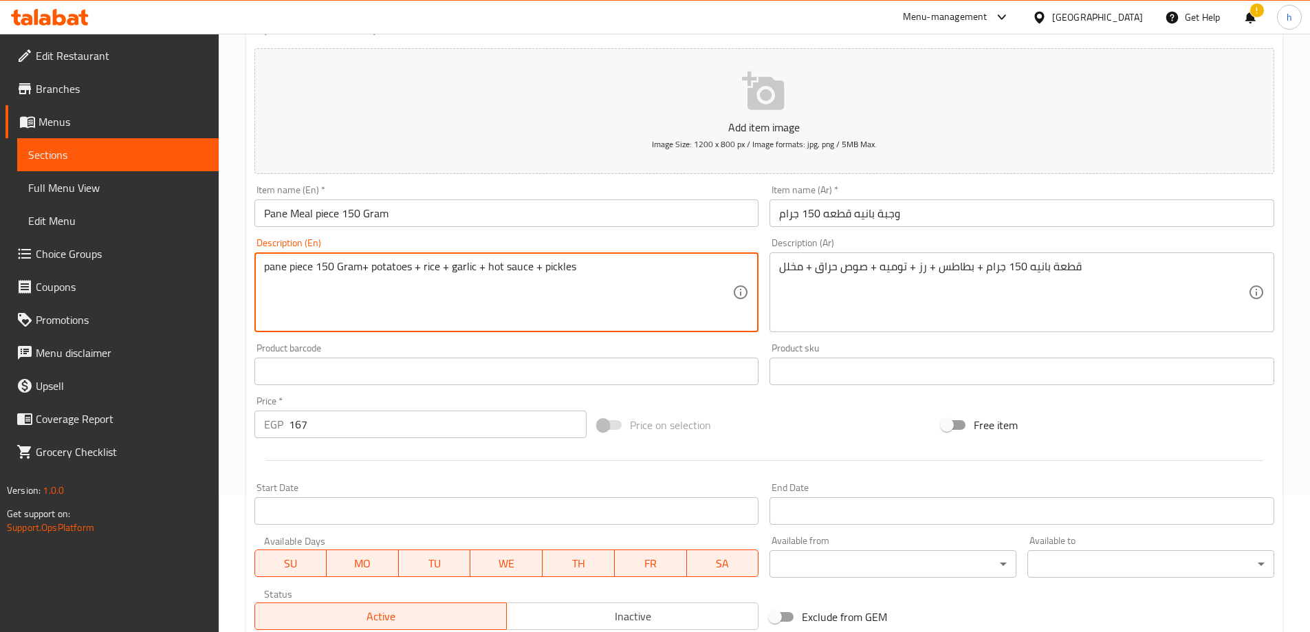
drag, startPoint x: 453, startPoint y: 270, endPoint x: 475, endPoint y: 272, distance: 22.2
click at [475, 272] on textarea "pane piece 150 Gram+ potatoes + rice + garlic + hot sauce + pickles" at bounding box center [498, 292] width 469 height 65
paste textarea "Garlic dip"
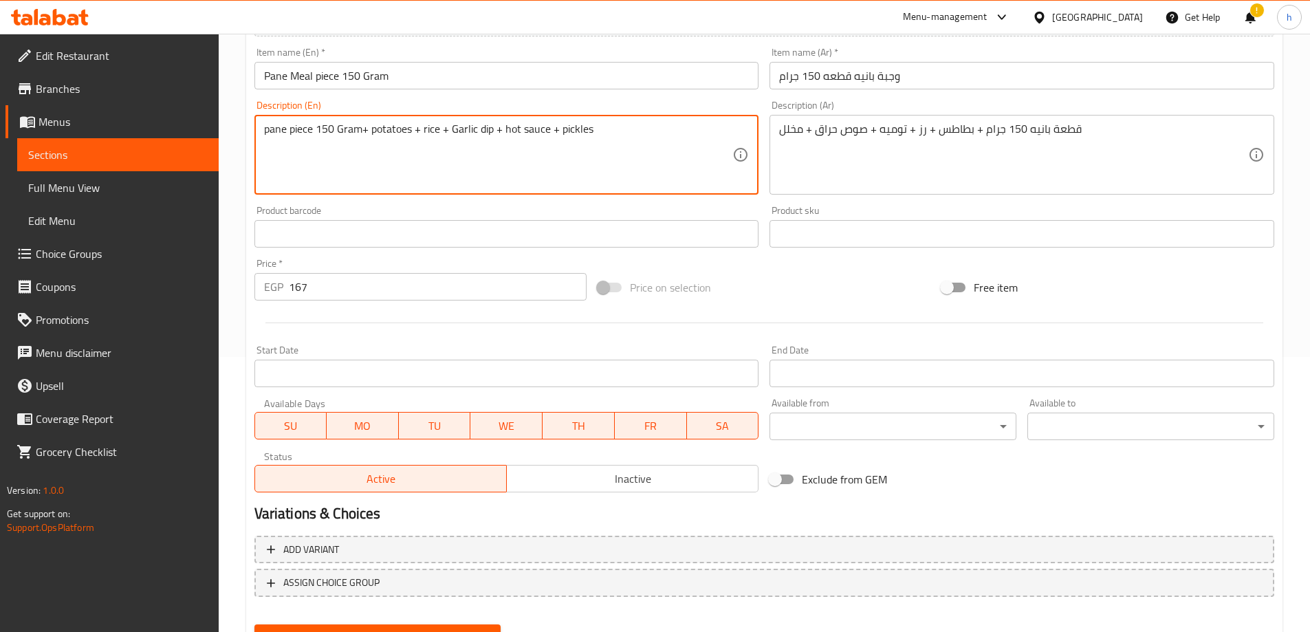
scroll to position [340, 0]
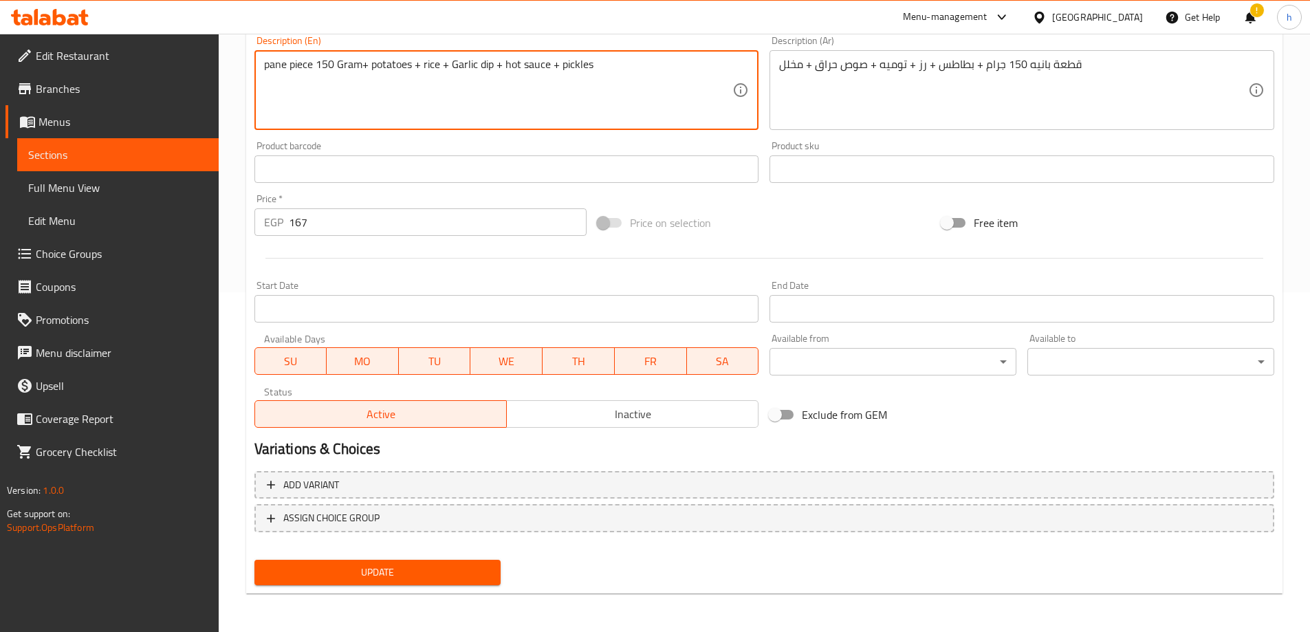
type textarea "pane piece 150 Gram+ potatoes + rice + Garlic dip + hot sauce + pickles"
click at [394, 572] on span "Update" at bounding box center [378, 572] width 225 height 17
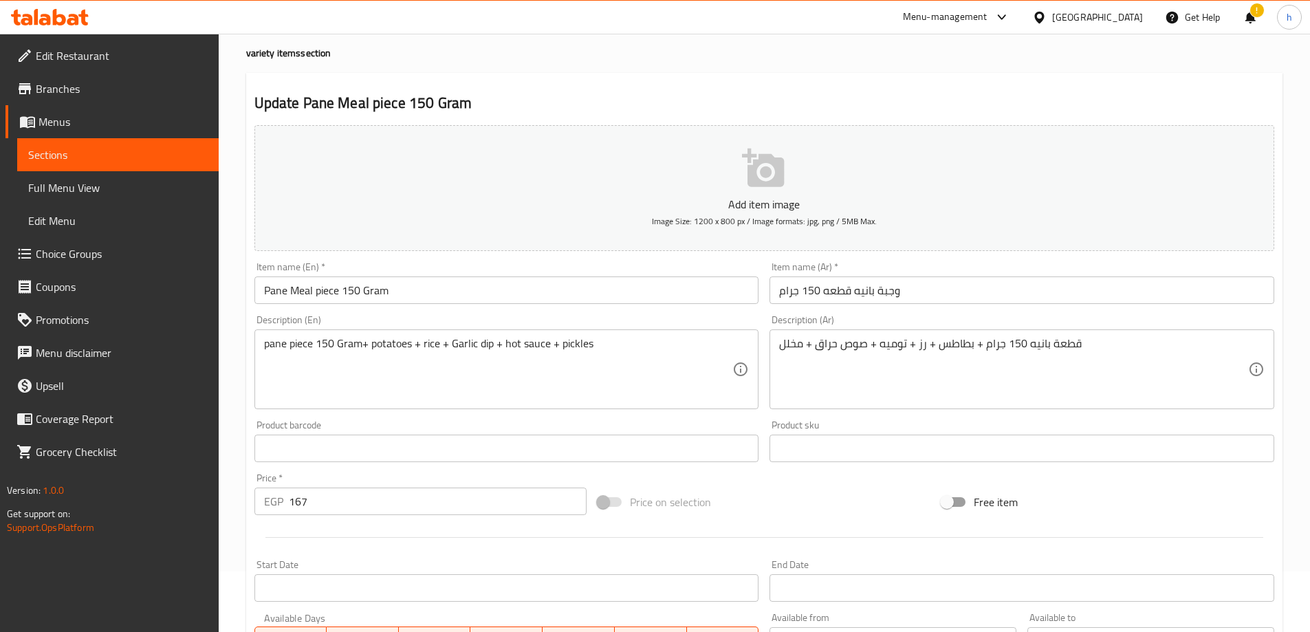
scroll to position [0, 0]
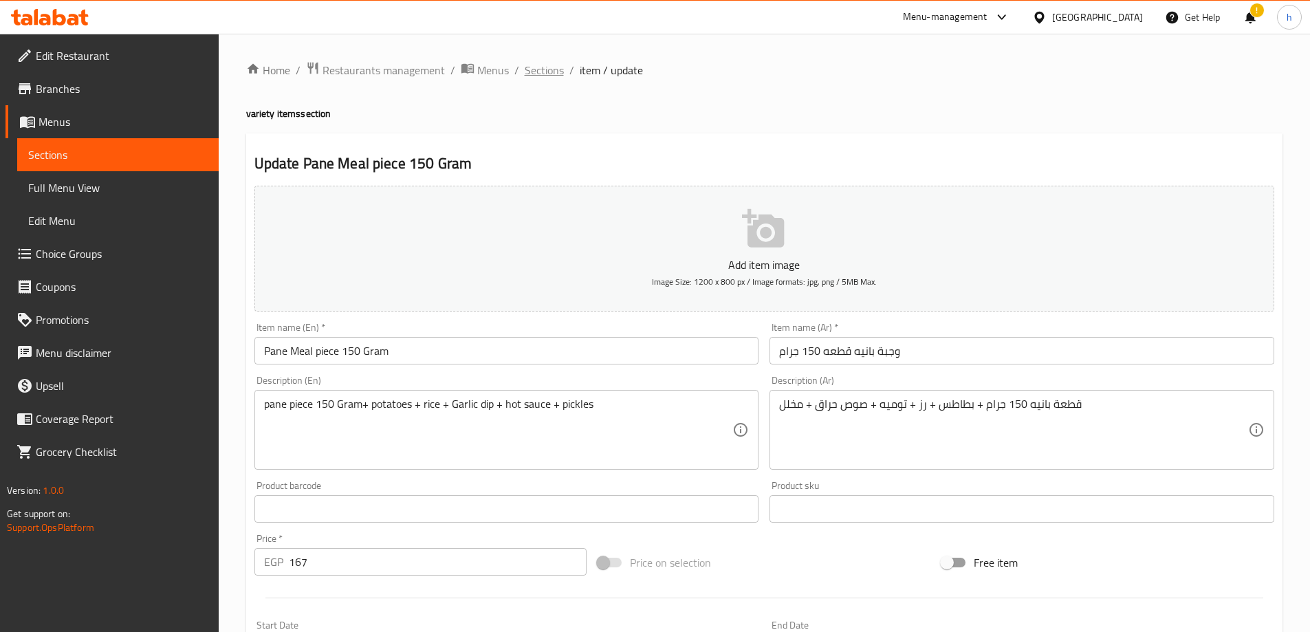
click at [543, 74] on span "Sections" at bounding box center [544, 70] width 39 height 17
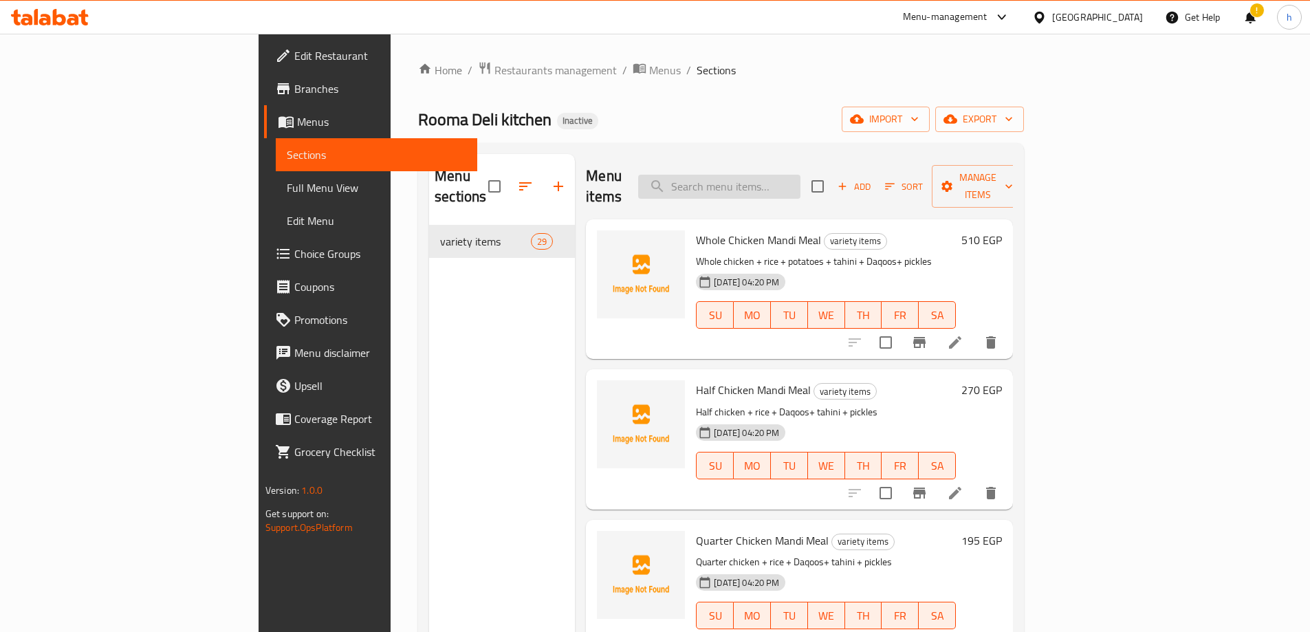
click at [801, 175] on input "search" at bounding box center [719, 187] width 162 height 24
paste input "pane 3 Pieces Meal with Delicious Roma Mixture"
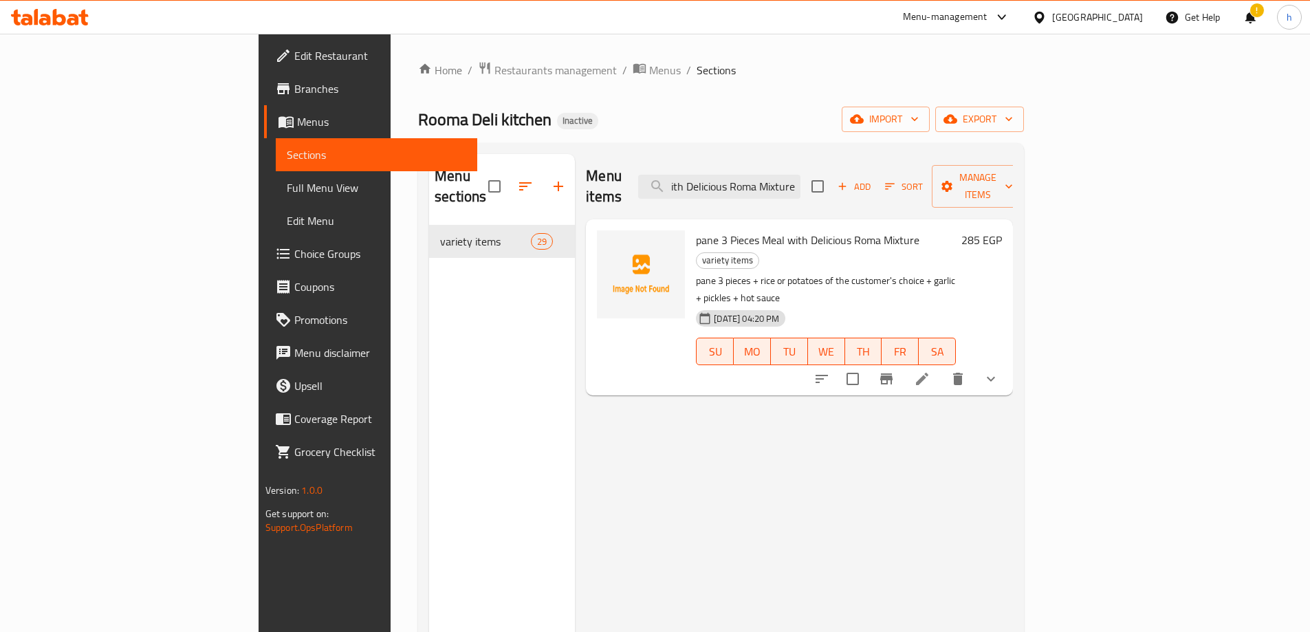
type input "pane 3 Pieces Meal with Delicious Roma Mixture"
click at [931, 371] on icon at bounding box center [922, 379] width 17 height 17
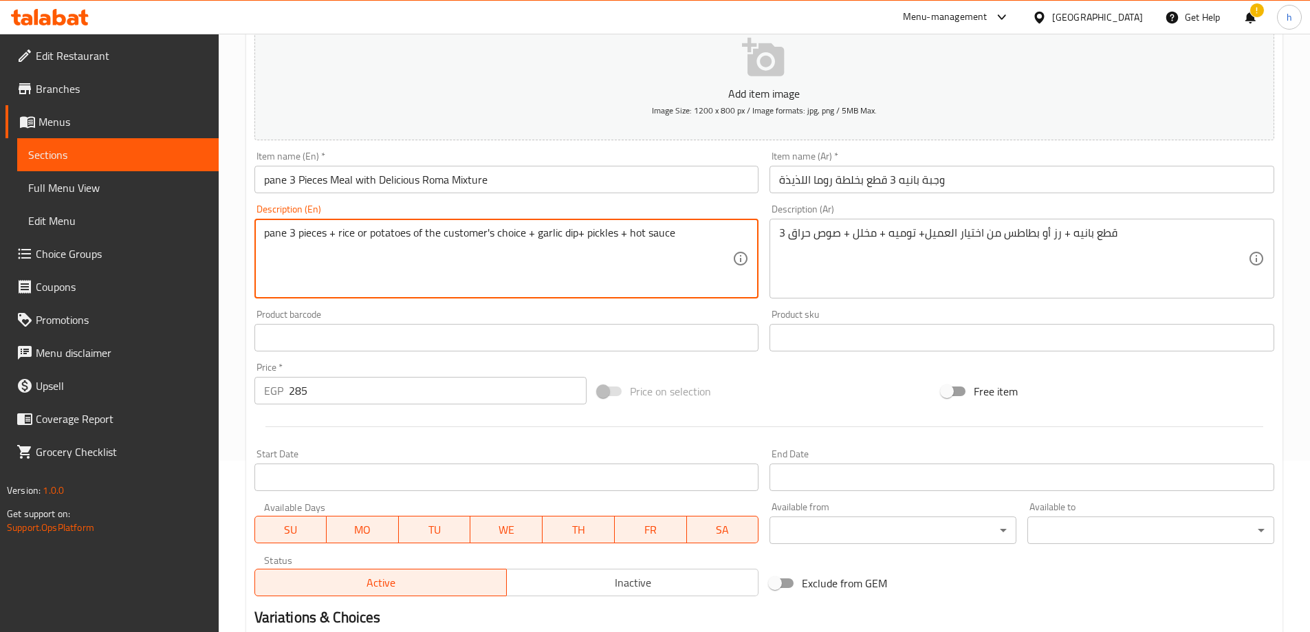
scroll to position [363, 0]
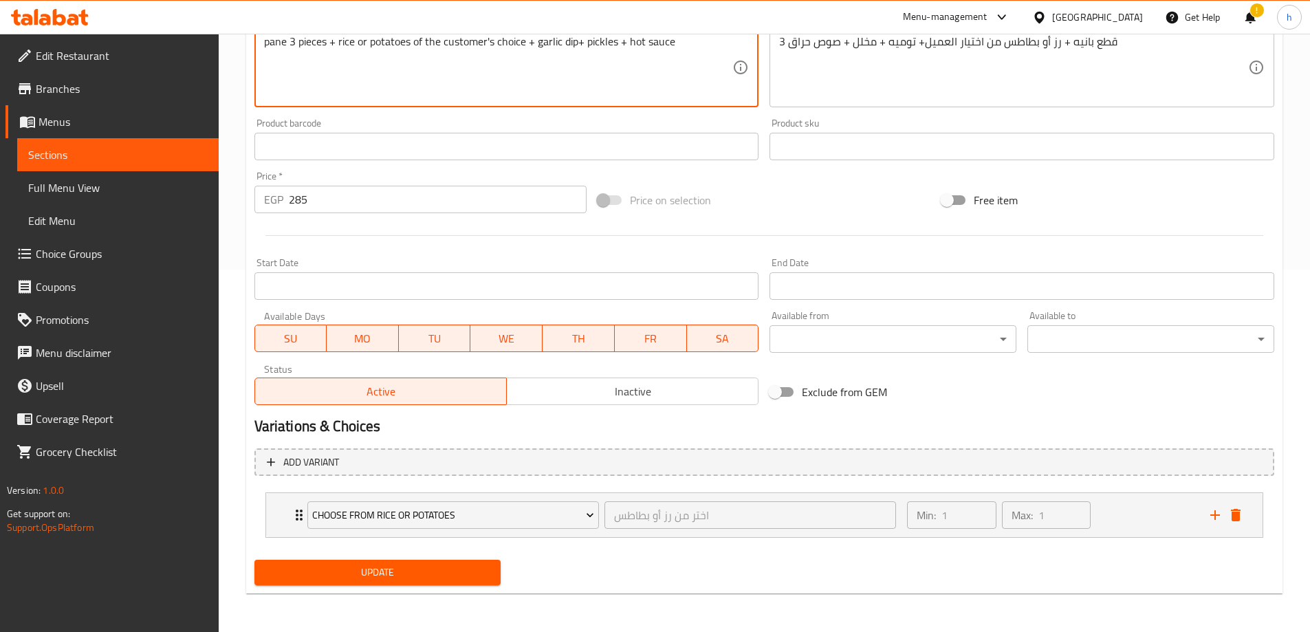
type textarea "pane 3 pieces + rice or potatoes of the customer's choice + garlic dip+ pickles…"
click at [455, 576] on span "Update" at bounding box center [378, 572] width 225 height 17
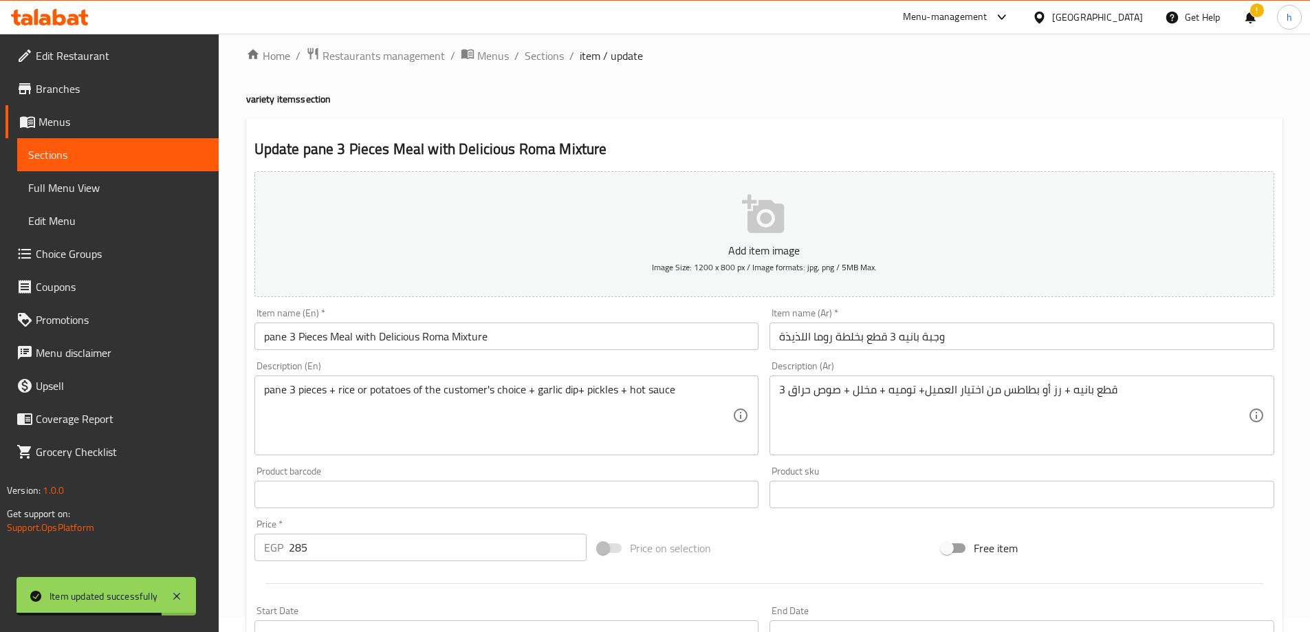
scroll to position [0, 0]
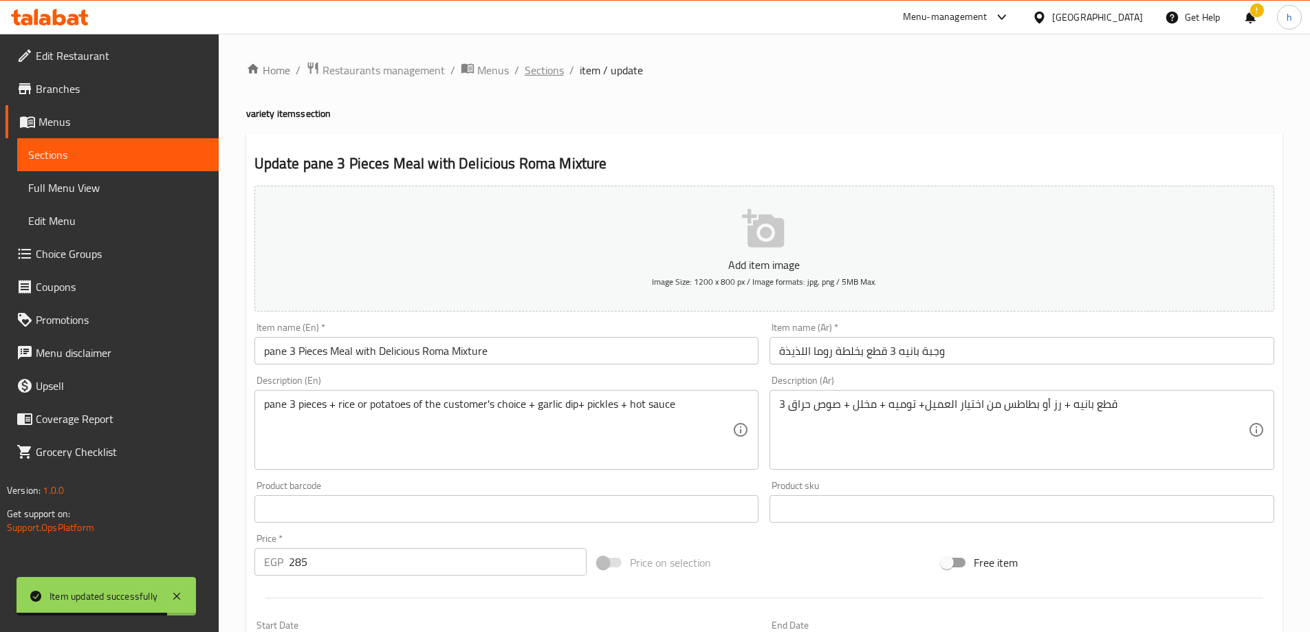
click at [529, 65] on span "Sections" at bounding box center [544, 70] width 39 height 17
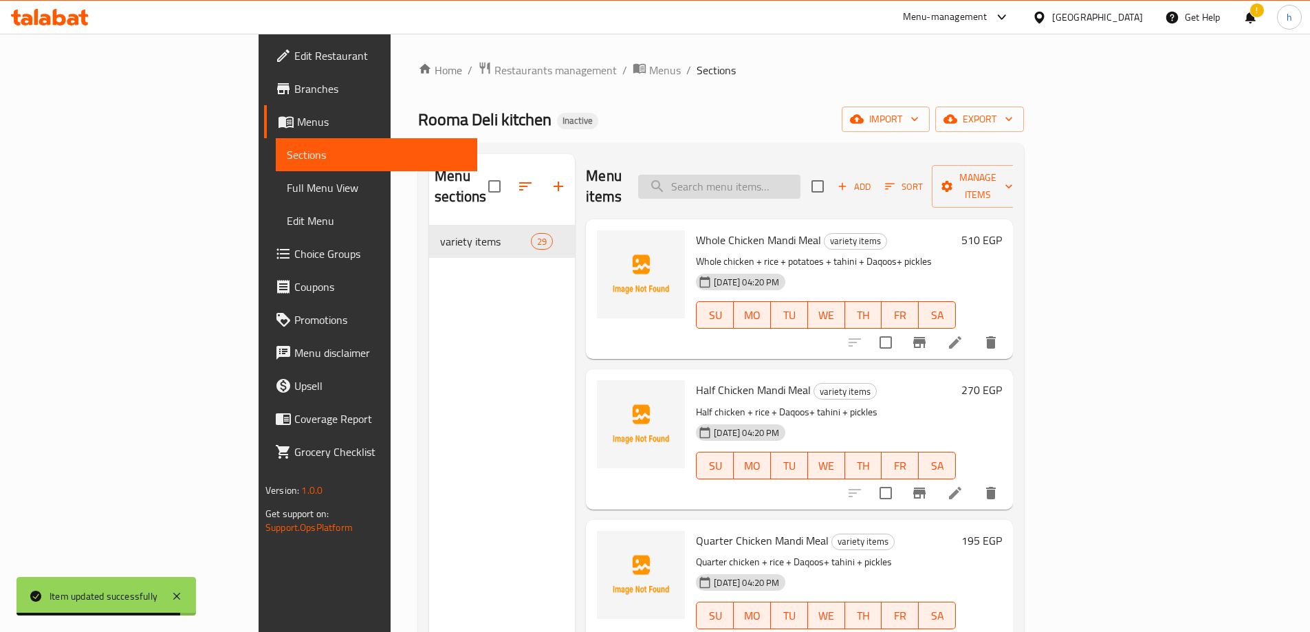
click at [801, 184] on input "search" at bounding box center [719, 187] width 162 height 24
paste input "pane 5 Pieces Meal"
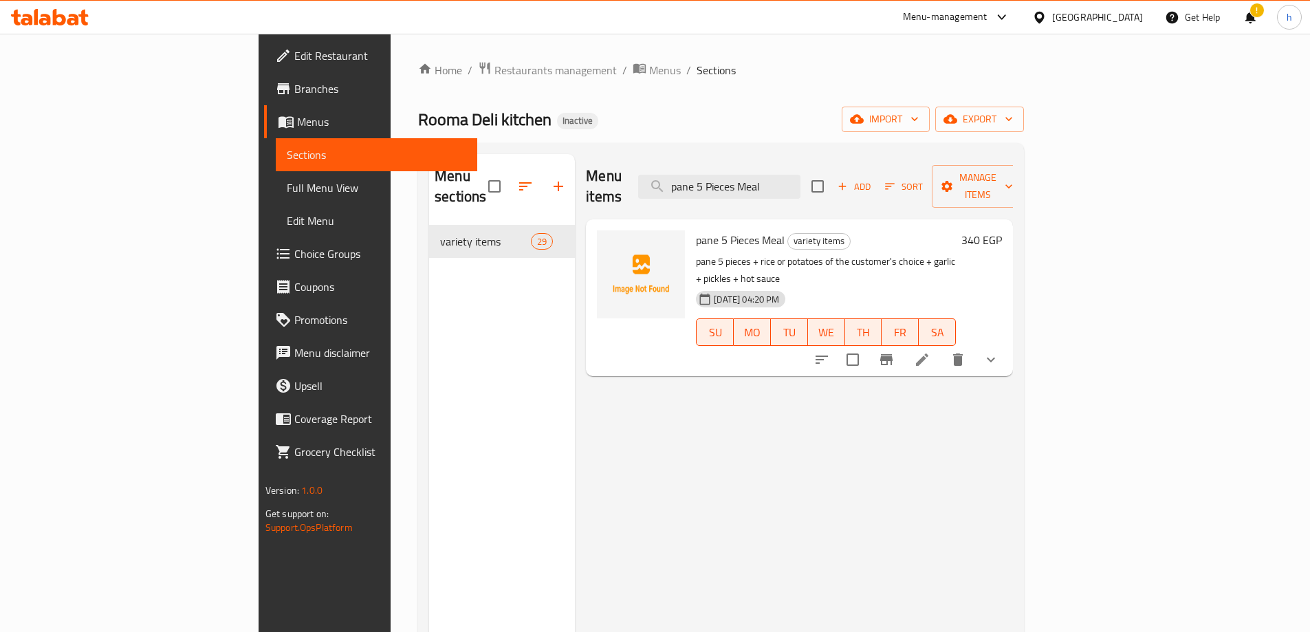
type input "pane 5 Pieces Meal"
click at [1013, 226] on div "pane 5 Pieces Meal variety items pane 5 pieces + rice or potatoes of the custom…" at bounding box center [799, 222] width 427 height 7
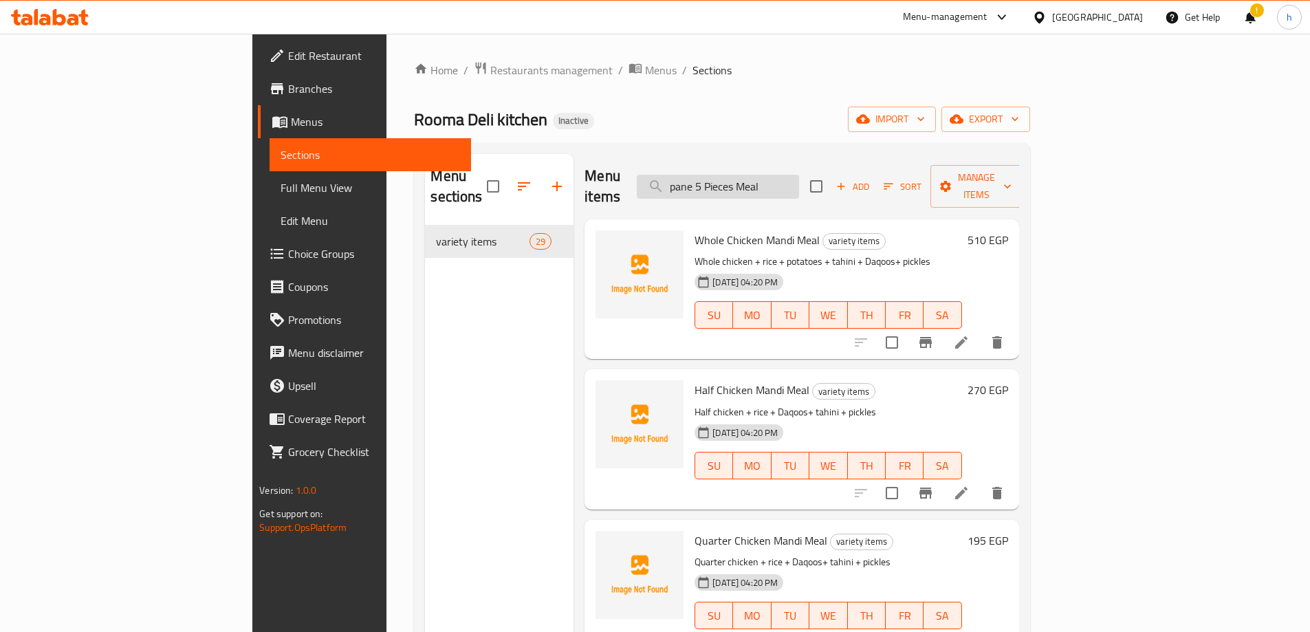
click at [799, 175] on input "pane 5 Pieces Meal" at bounding box center [718, 187] width 162 height 24
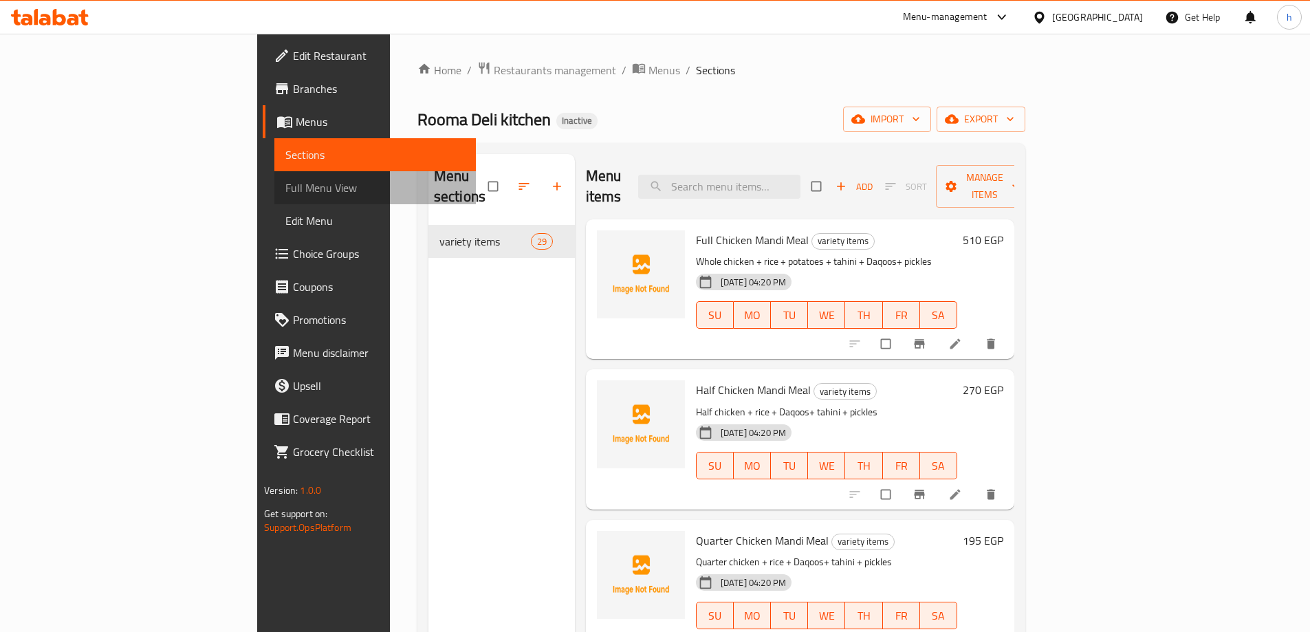
click at [285, 182] on span "Full Menu View" at bounding box center [375, 188] width 180 height 17
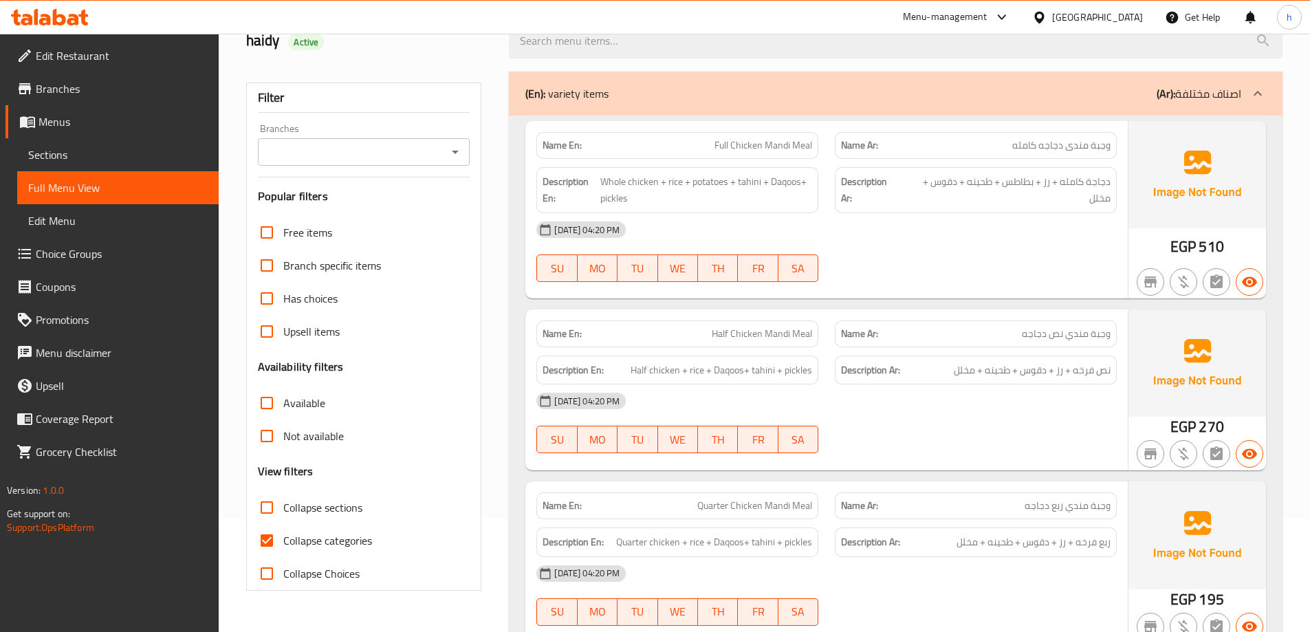
scroll to position [138, 0]
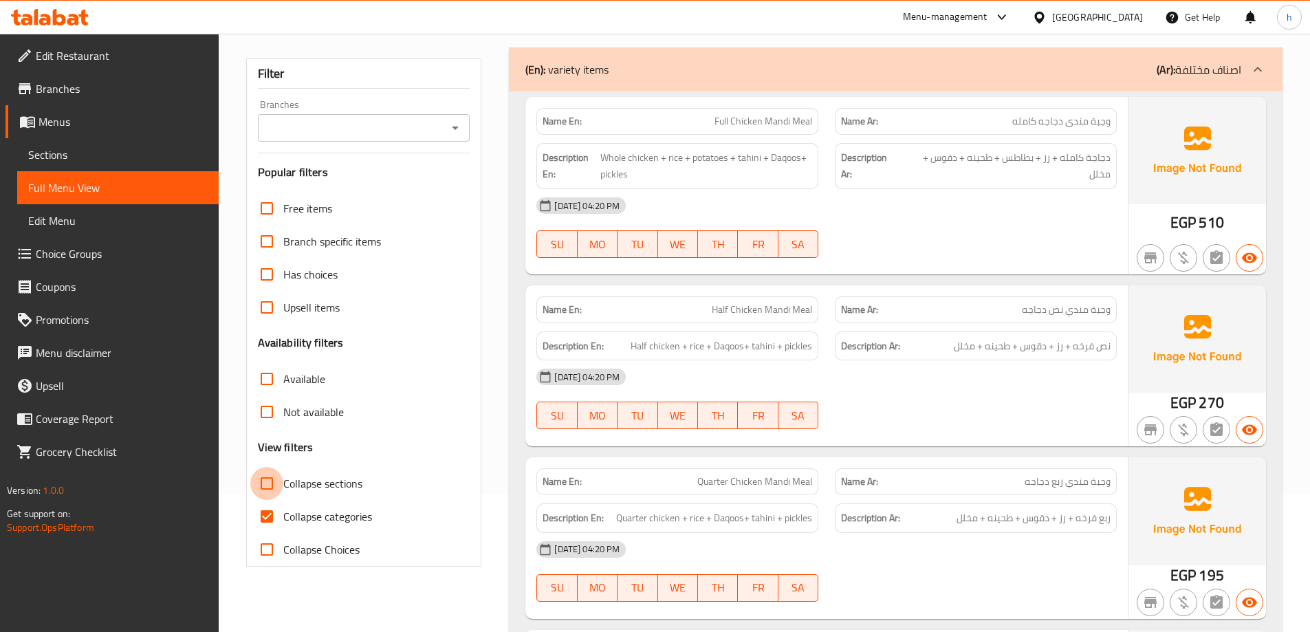
click at [268, 477] on input "Collapse sections" at bounding box center [266, 483] width 33 height 33
checkbox input "true"
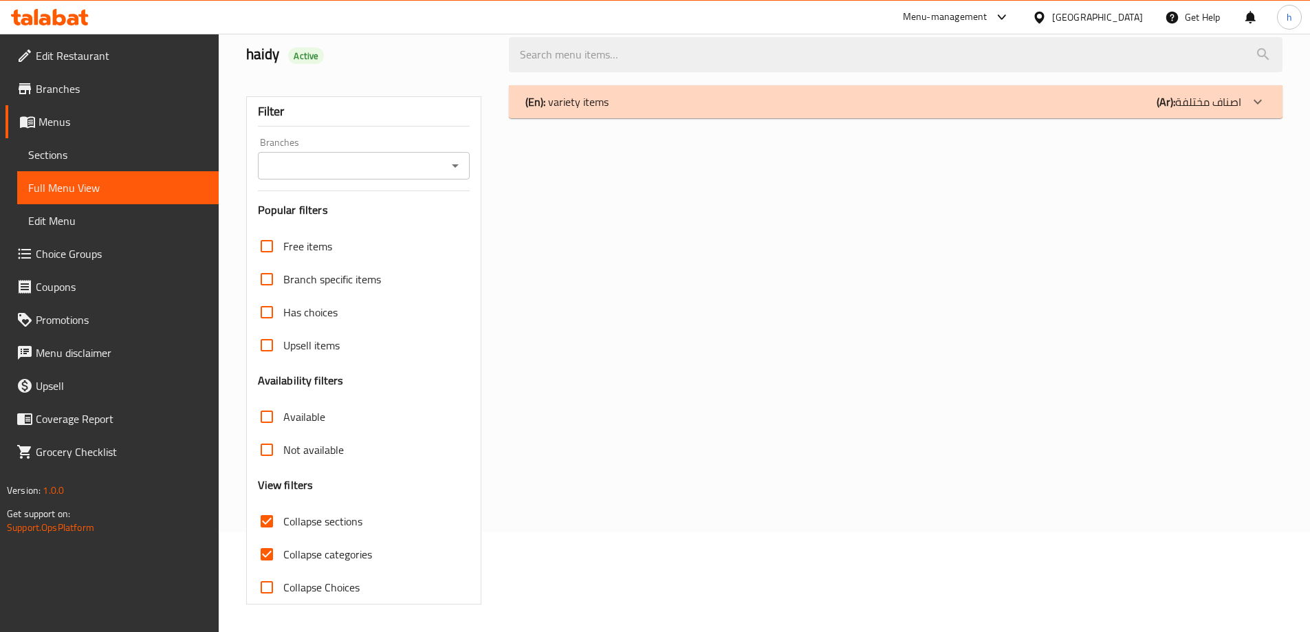
scroll to position [100, 0]
click at [266, 552] on input "Collapse categories" at bounding box center [266, 554] width 33 height 33
checkbox input "false"
click at [627, 98] on div "(En): variety items (Ar): اصناف مختلفة" at bounding box center [884, 102] width 716 height 17
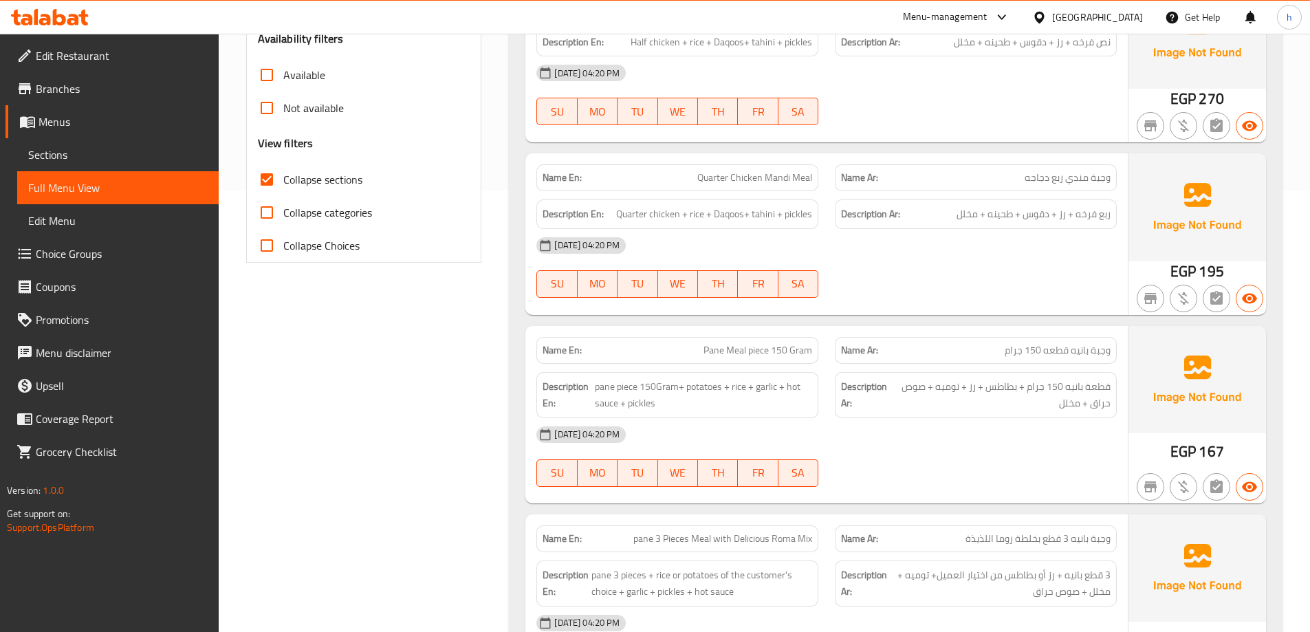
scroll to position [0, 0]
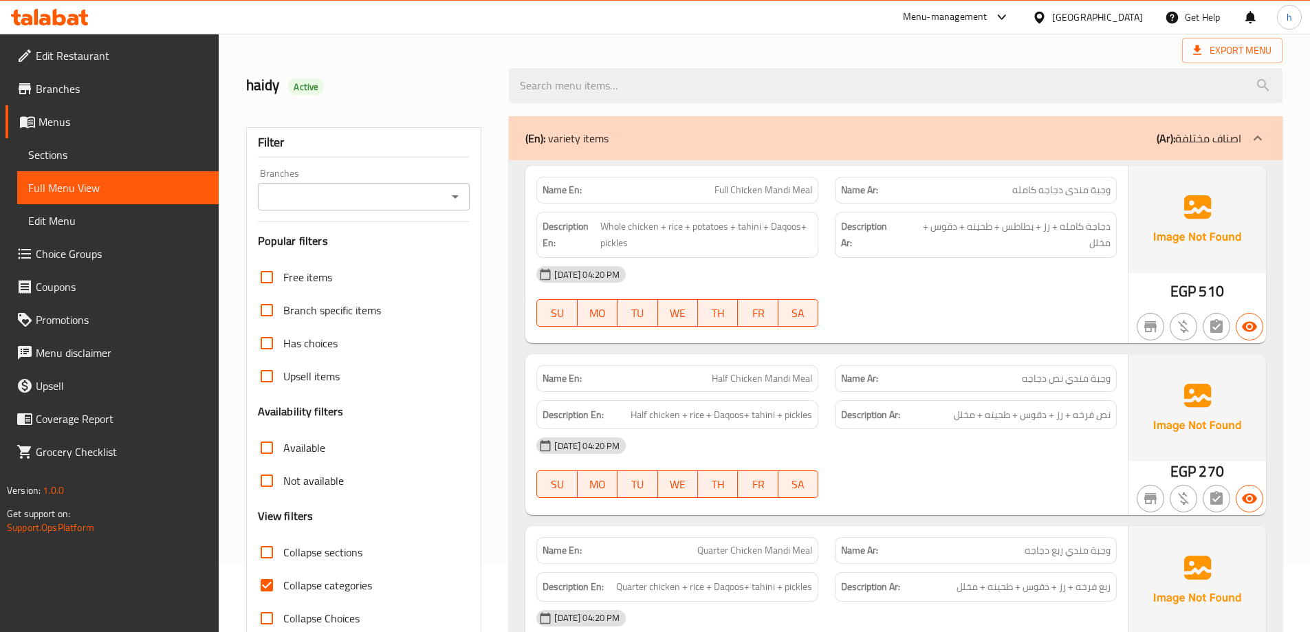
scroll to position [138, 0]
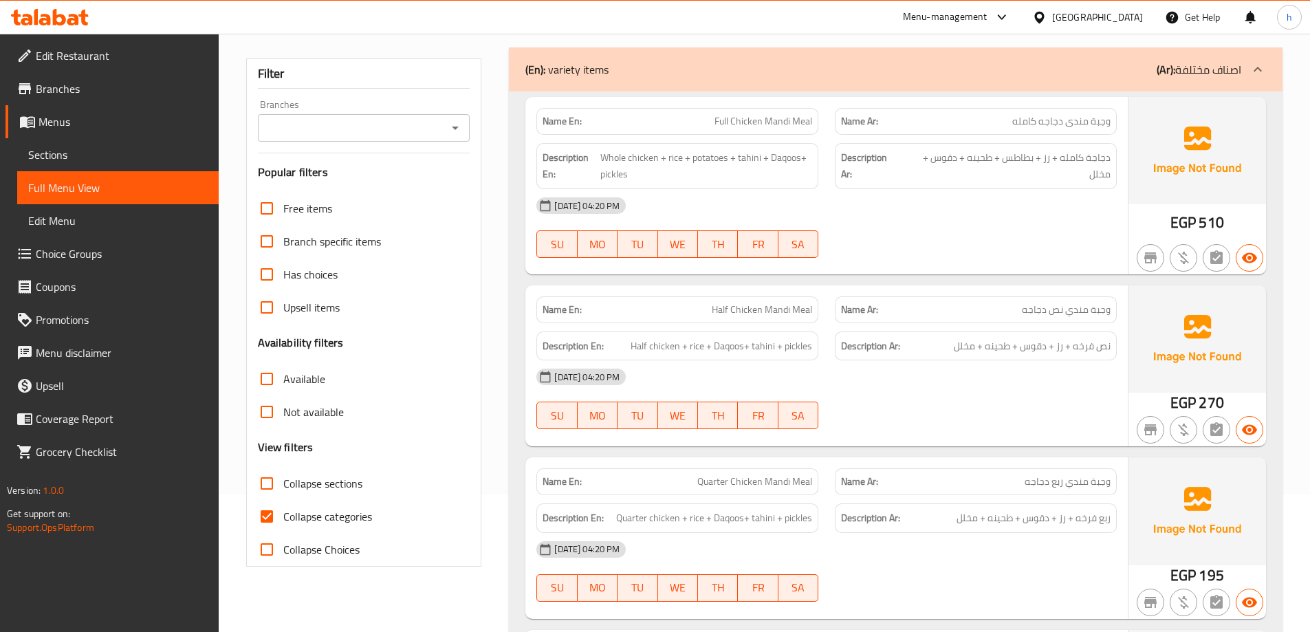
click at [269, 520] on input "Collapse categories" at bounding box center [266, 516] width 33 height 33
checkbox input "false"
click at [697, 349] on span "Half chicken + rice + Daqoos+ tahini + pickles" at bounding box center [722, 346] width 182 height 17
click at [731, 349] on span "Half chicken + rice + Daqoos+ tahini + pickles" at bounding box center [722, 346] width 182 height 17
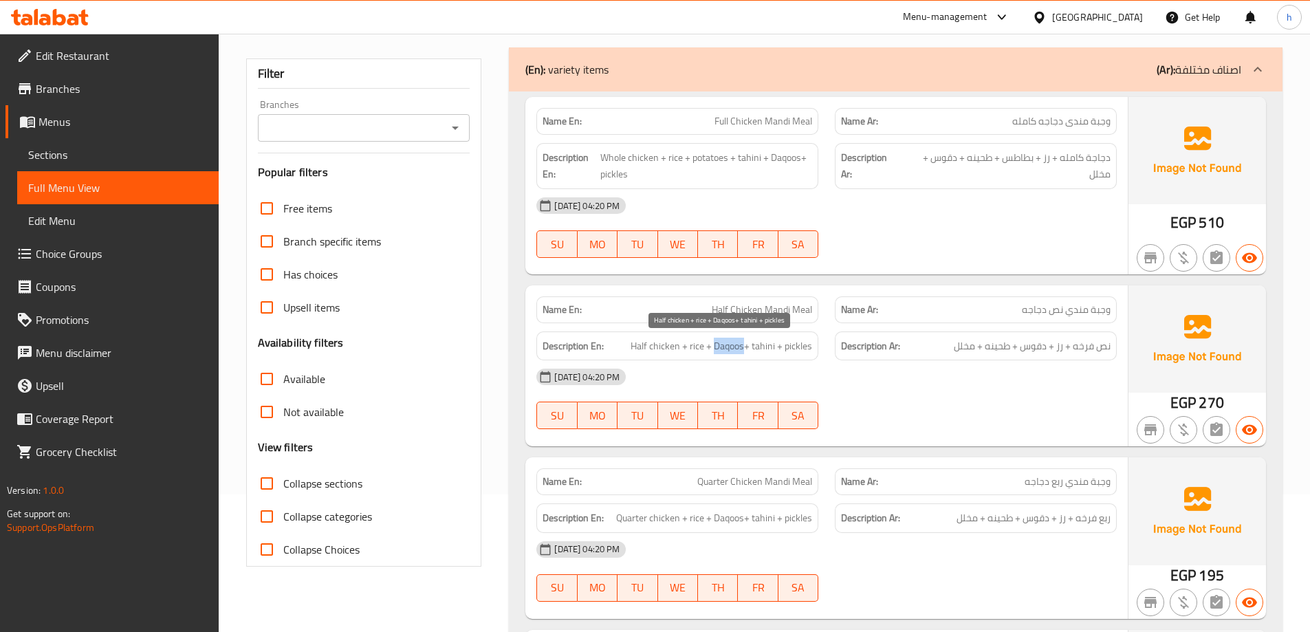
click at [731, 349] on span "Half chicken + rice + Daqoos+ tahini + pickles" at bounding box center [722, 346] width 182 height 17
click at [763, 347] on span "Half chicken + rice + Daqoos+ tahini + pickles" at bounding box center [722, 346] width 182 height 17
click at [804, 353] on span "Half chicken + rice + Daqoos+ tahini + pickles" at bounding box center [722, 346] width 182 height 17
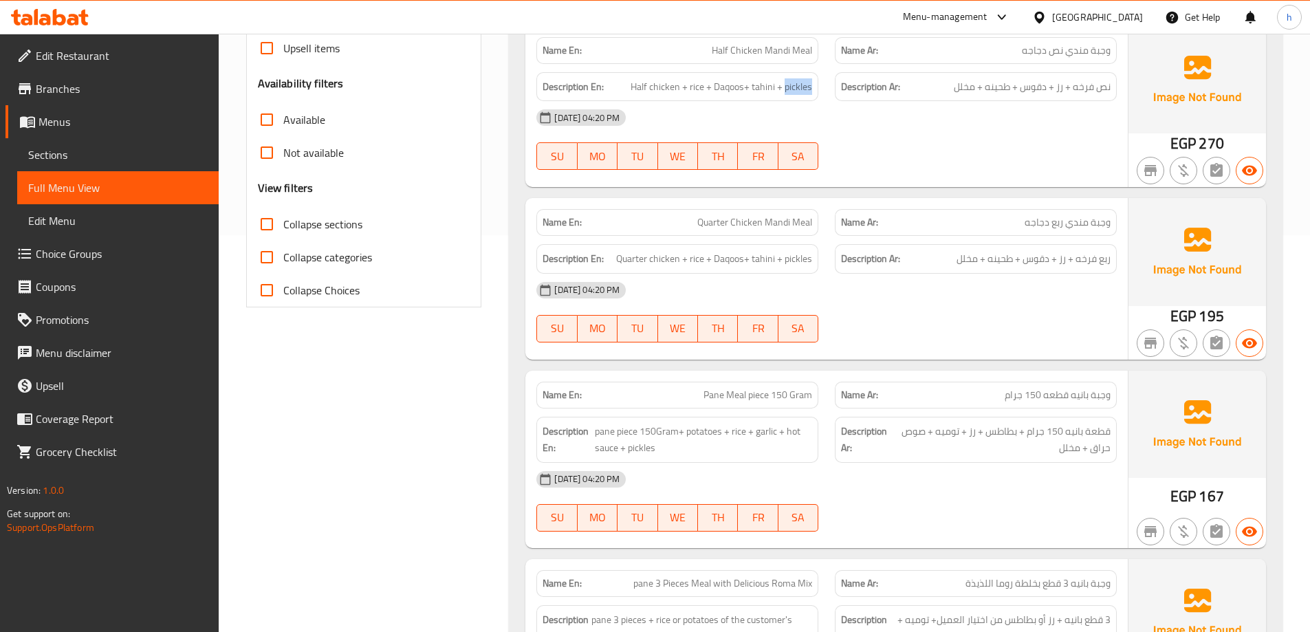
scroll to position [413, 0]
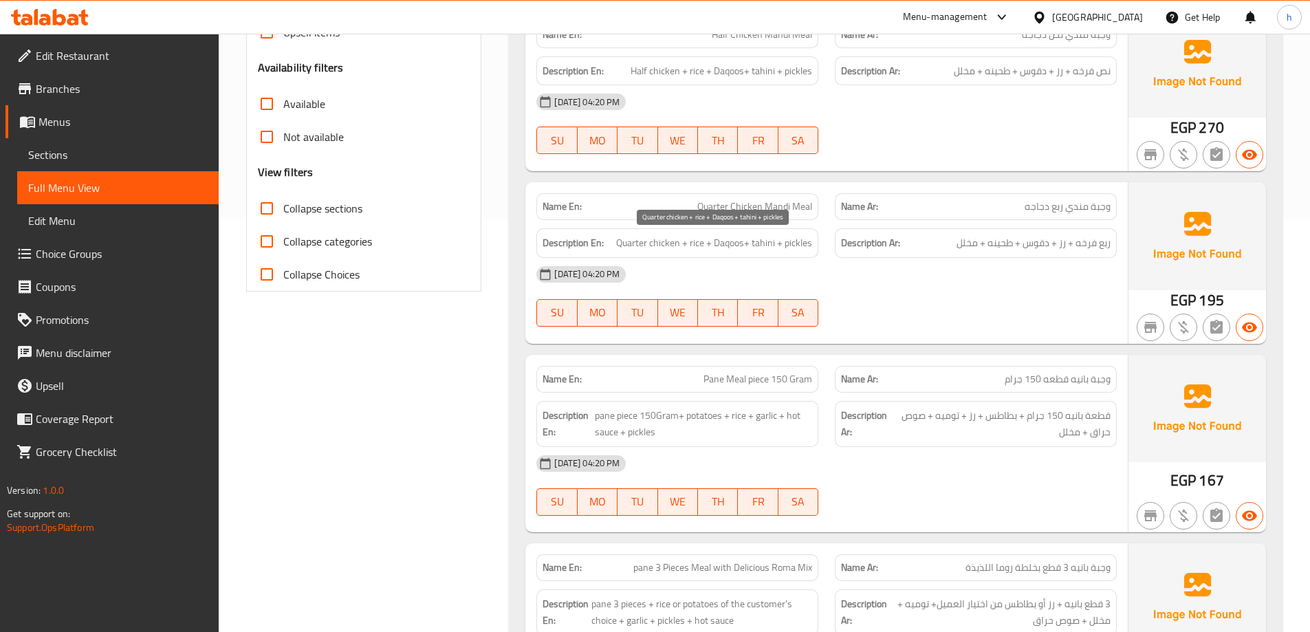
click at [634, 248] on span "Quarter chicken + rice + Daqoos+ tahini + pickles" at bounding box center [714, 243] width 196 height 17
click at [676, 236] on span "Quarter chicken + rice + Daqoos+ tahini + pickles" at bounding box center [714, 243] width 196 height 17
click at [671, 241] on span "Quarter chicken + rice + Daqoos+ tahini + pickles" at bounding box center [714, 243] width 196 height 17
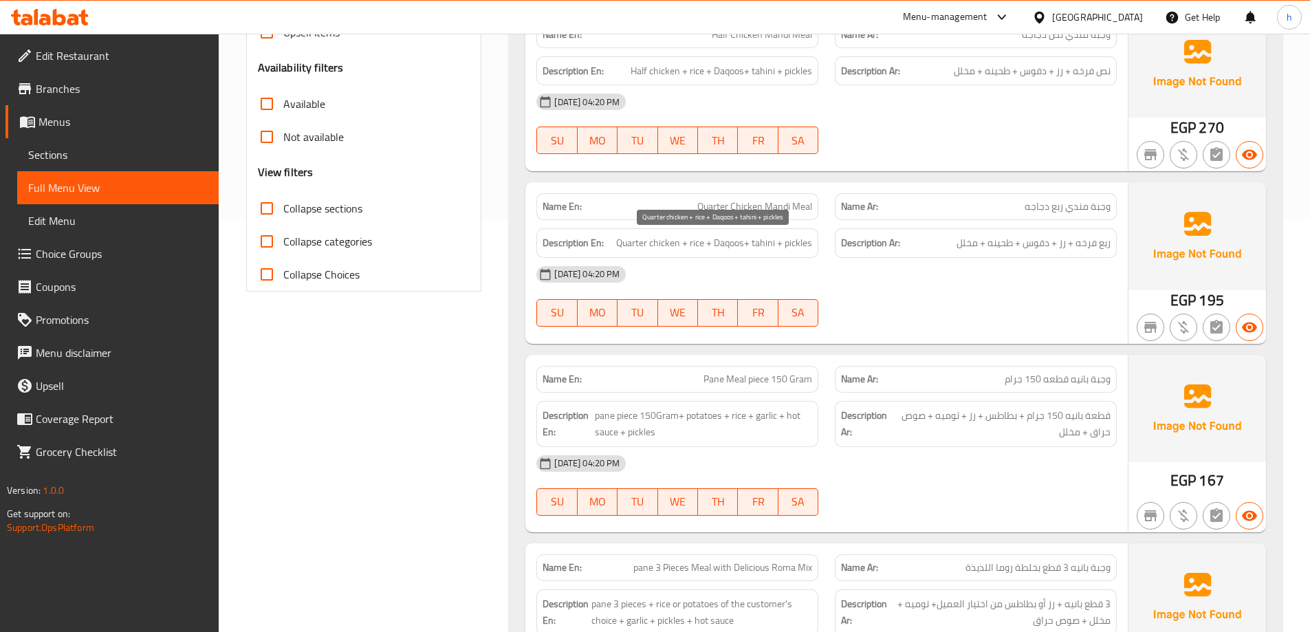
click at [693, 245] on span "Quarter chicken + rice + Daqoos+ tahini + pickles" at bounding box center [714, 243] width 196 height 17
click at [735, 242] on span "Quarter chicken + rice + Daqoos+ tahini + pickles" at bounding box center [714, 243] width 196 height 17
click at [762, 244] on span "Quarter chicken + rice + Daqoos+ tahini + pickles" at bounding box center [714, 243] width 196 height 17
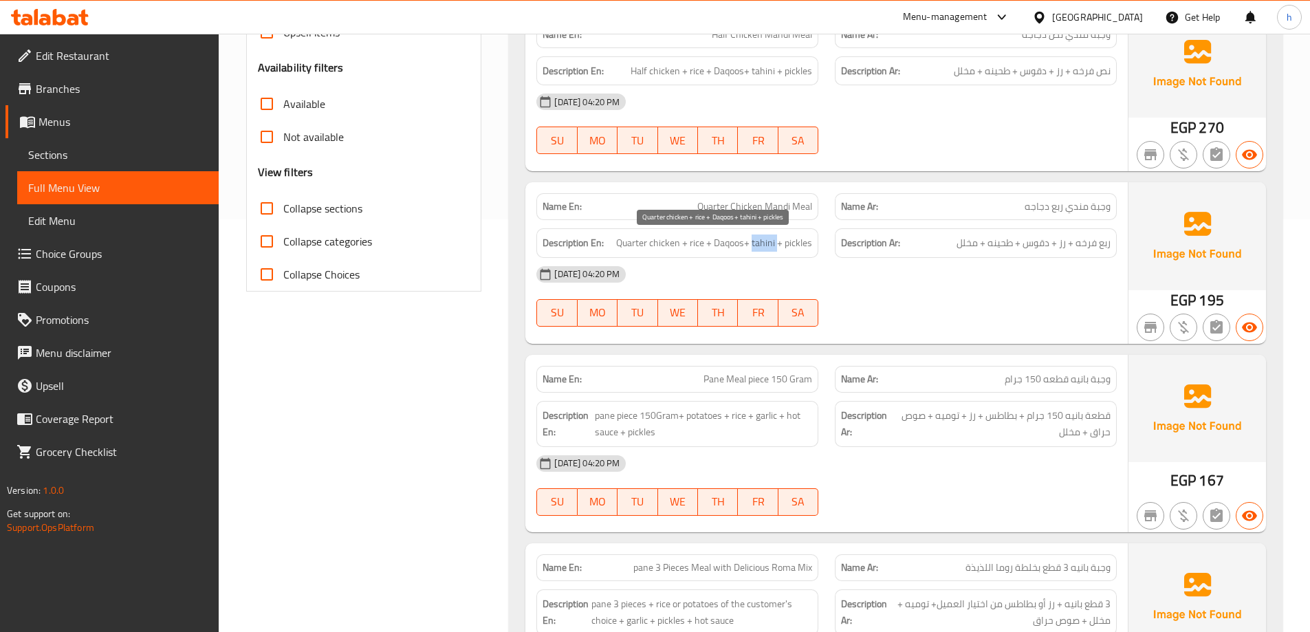
click at [762, 244] on span "Quarter chicken + rice + Daqoos+ tahini + pickles" at bounding box center [714, 243] width 196 height 17
click at [797, 250] on span "Quarter chicken + rice + Daqoos+ tahini + pickles" at bounding box center [714, 243] width 196 height 17
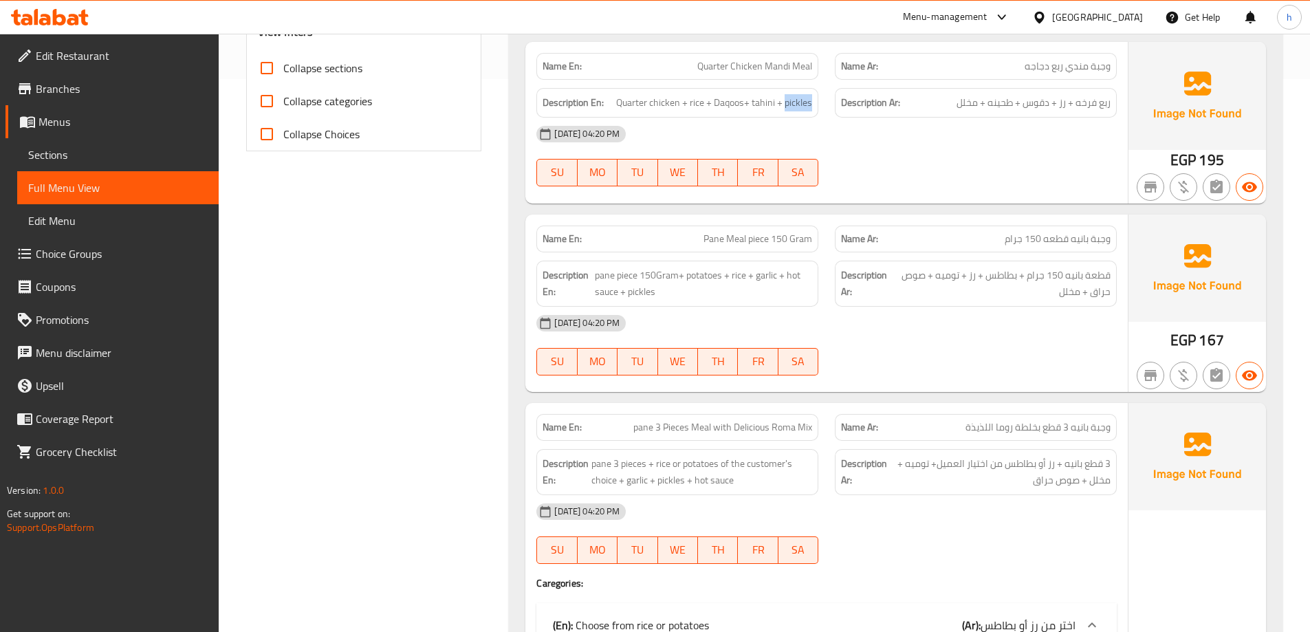
scroll to position [619, 0]
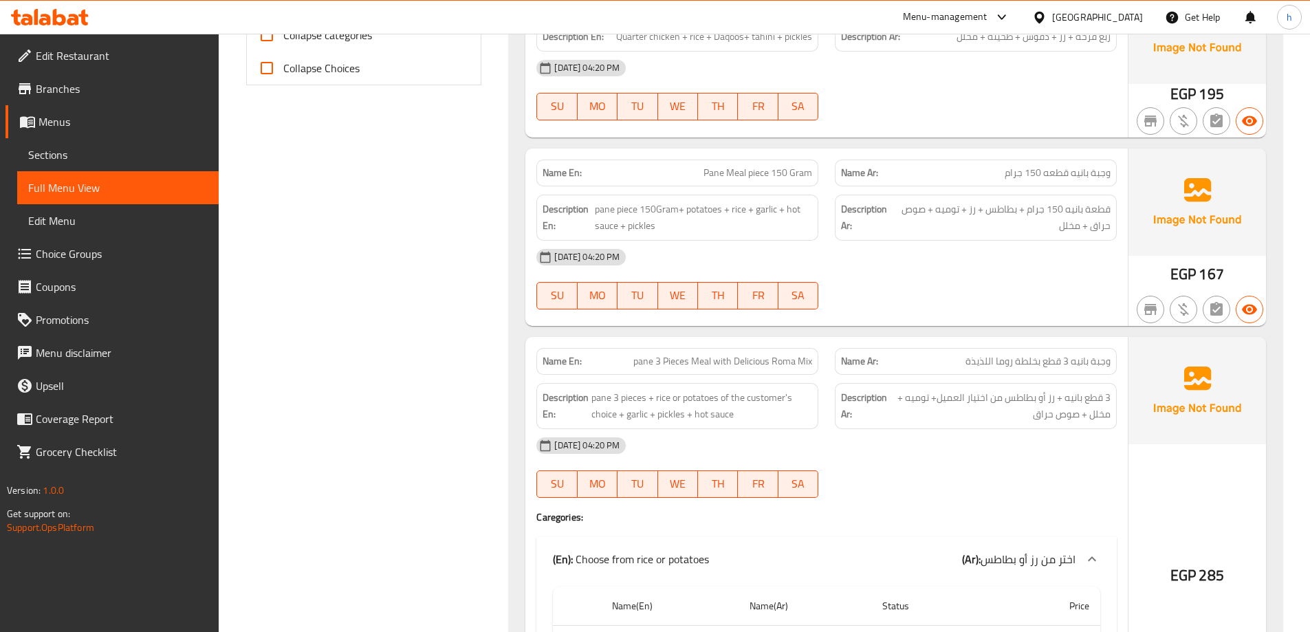
click at [717, 172] on span "Pane Meal piece 150 Gram" at bounding box center [758, 173] width 109 height 14
click at [746, 169] on span "Pane Meal piece 150 Gram" at bounding box center [758, 173] width 109 height 14
click at [768, 172] on span "Pane Meal piece 150 Gram" at bounding box center [758, 173] width 109 height 14
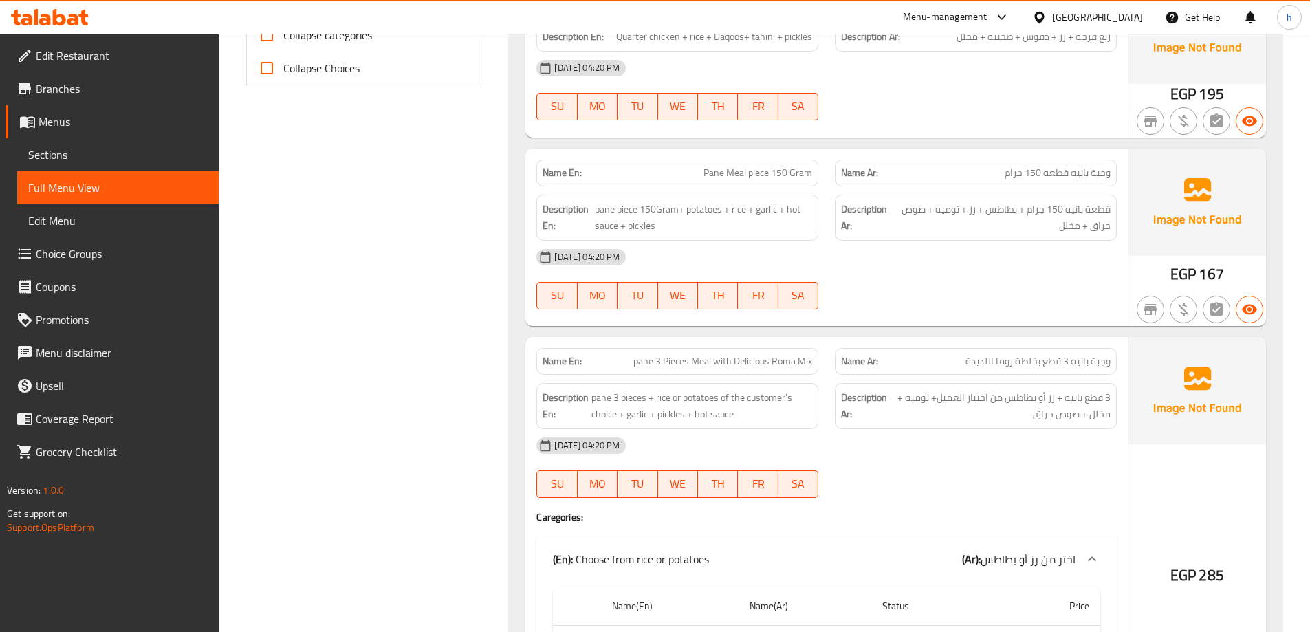
click at [763, 178] on span "Pane Meal piece 150 Gram" at bounding box center [758, 173] width 109 height 14
click at [609, 210] on span "pane piece 150Gram+ potatoes + rice + garlic + hot sauce + pickles" at bounding box center [703, 218] width 217 height 34
click at [621, 211] on span "pane piece 150Gram+ potatoes + rice + garlic + hot sauce + pickles" at bounding box center [703, 218] width 217 height 34
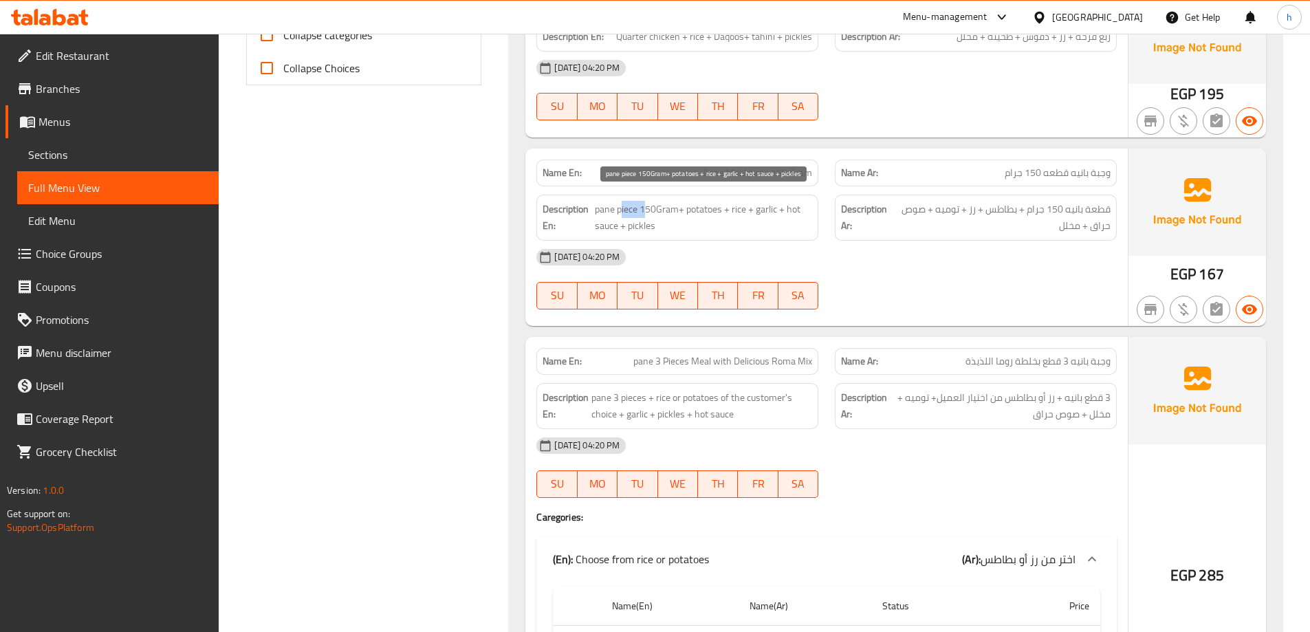
click at [621, 211] on span "pane piece 150Gram+ potatoes + rice + garlic + hot sauce + pickles" at bounding box center [703, 218] width 217 height 34
click at [655, 213] on span "pane piece 150Gram+ potatoes + rice + garlic + hot sauce + pickles" at bounding box center [703, 218] width 217 height 34
click at [706, 216] on span "pane piece 150Gram+ potatoes + rice + garlic + hot sauce + pickles" at bounding box center [703, 218] width 217 height 34
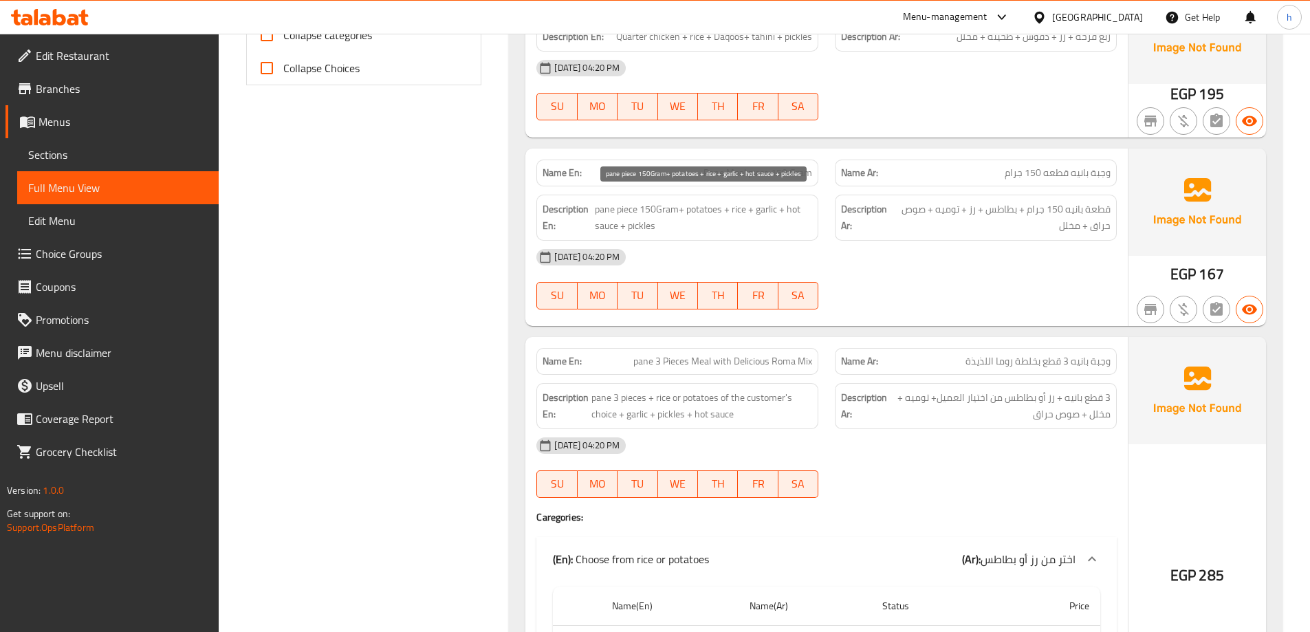
click at [731, 211] on span "pane piece 150Gram+ potatoes + rice + garlic + hot sauce + pickles" at bounding box center [703, 218] width 217 height 34
click at [773, 211] on span "pane piece 150Gram+ potatoes + rice + garlic + hot sauce + pickles" at bounding box center [703, 218] width 217 height 34
click at [799, 211] on span "pane piece 150Gram+ potatoes + rice + garlic + hot sauce + pickles" at bounding box center [703, 218] width 217 height 34
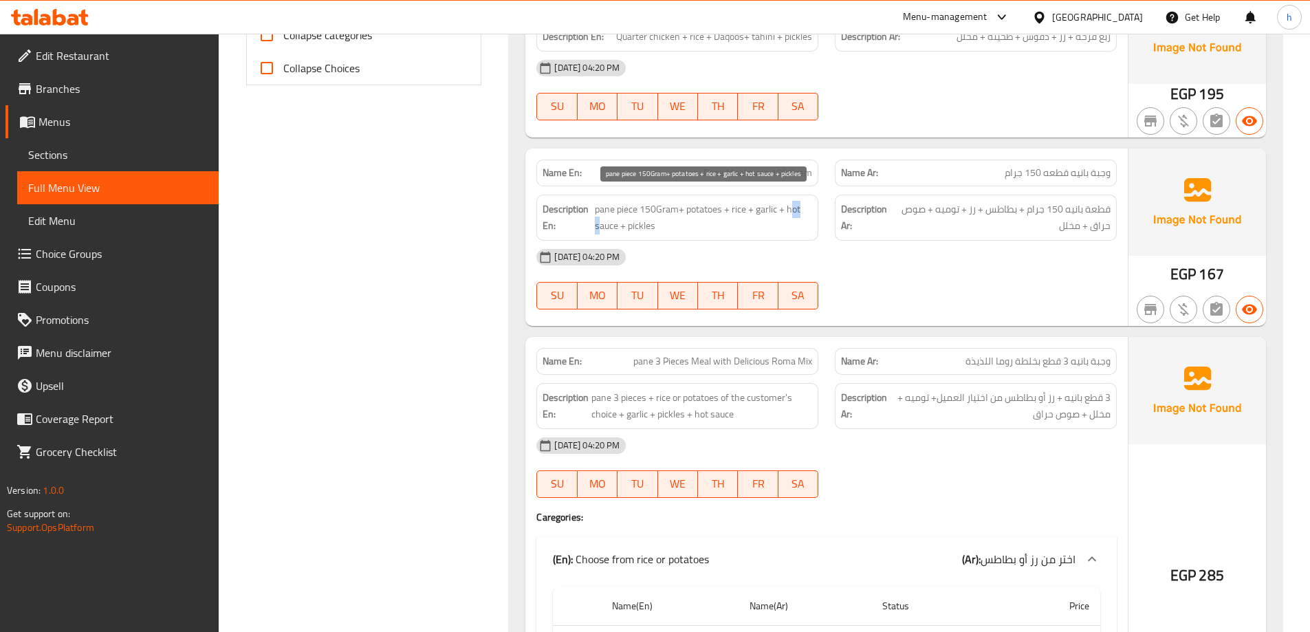
click at [799, 211] on span "pane piece 150Gram+ potatoes + rice + garlic + hot sauce + pickles" at bounding box center [703, 218] width 217 height 34
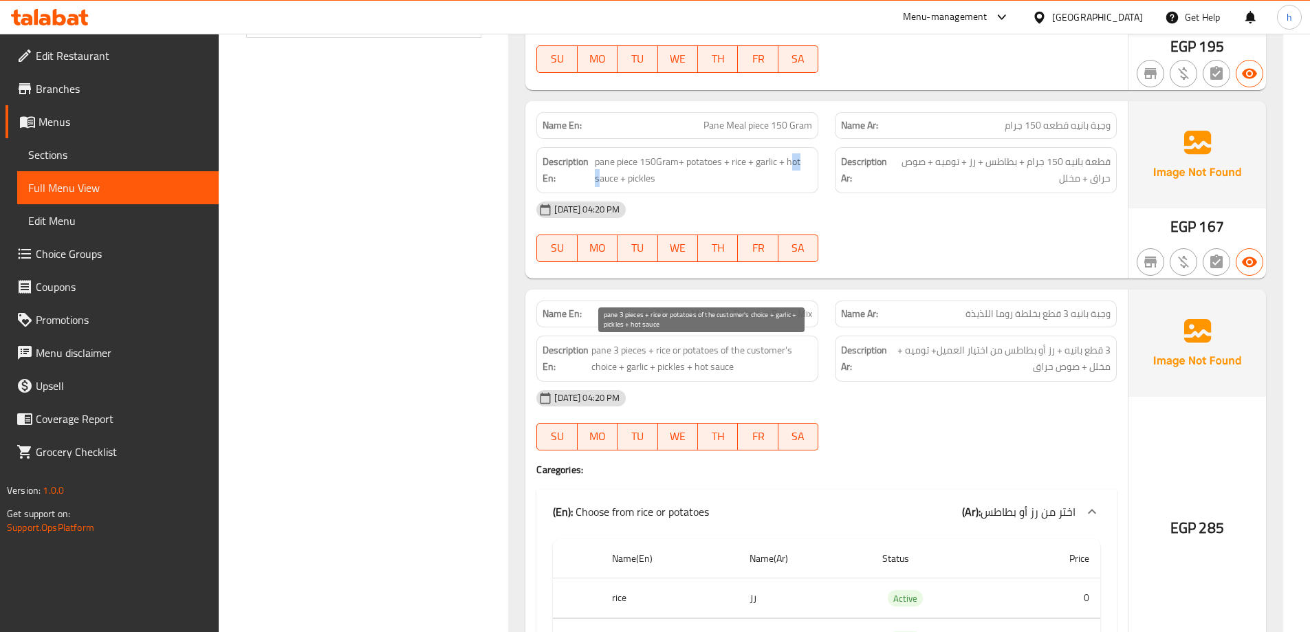
scroll to position [688, 0]
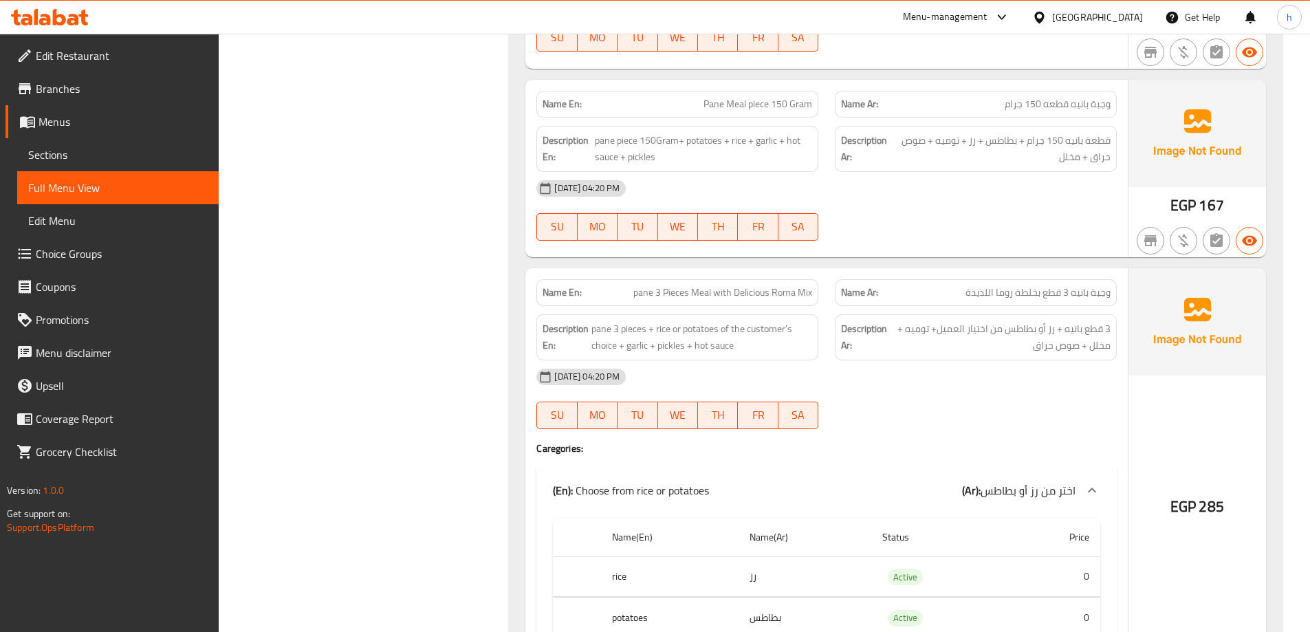
click at [699, 294] on span "pane 3 Pieces Meal with Delicious Roma Mix" at bounding box center [723, 292] width 179 height 14
drag, startPoint x: 649, startPoint y: 291, endPoint x: 817, endPoint y: 295, distance: 167.2
click at [817, 295] on div "Name En: pane 3 Pieces Meal with Delicious Roma Mix" at bounding box center [678, 292] width 282 height 27
copy span "pane 3 Pieces Meal with Delicious Roma Mix"
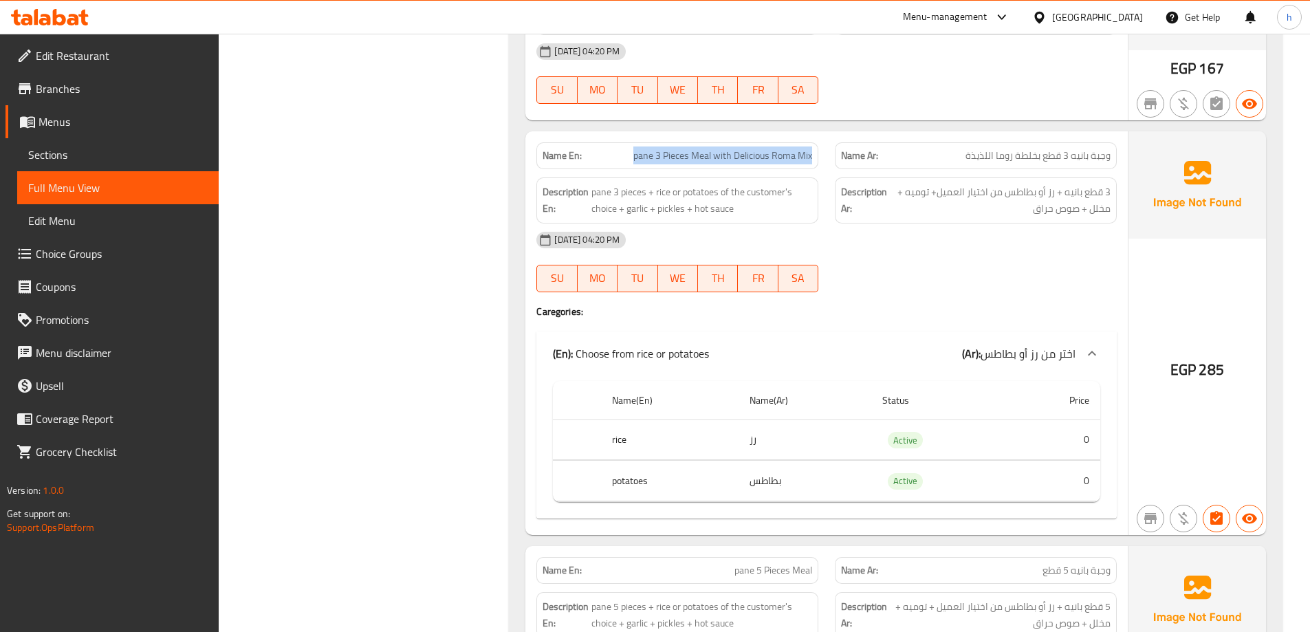
scroll to position [826, 0]
click at [635, 211] on span "pane 3 pieces + rice or potatoes of the customer's choice + garlic + pickles + …" at bounding box center [702, 200] width 221 height 34
click at [666, 213] on span "pane 3 pieces + rice or potatoes of the customer's choice + garlic + pickles + …" at bounding box center [702, 200] width 221 height 34
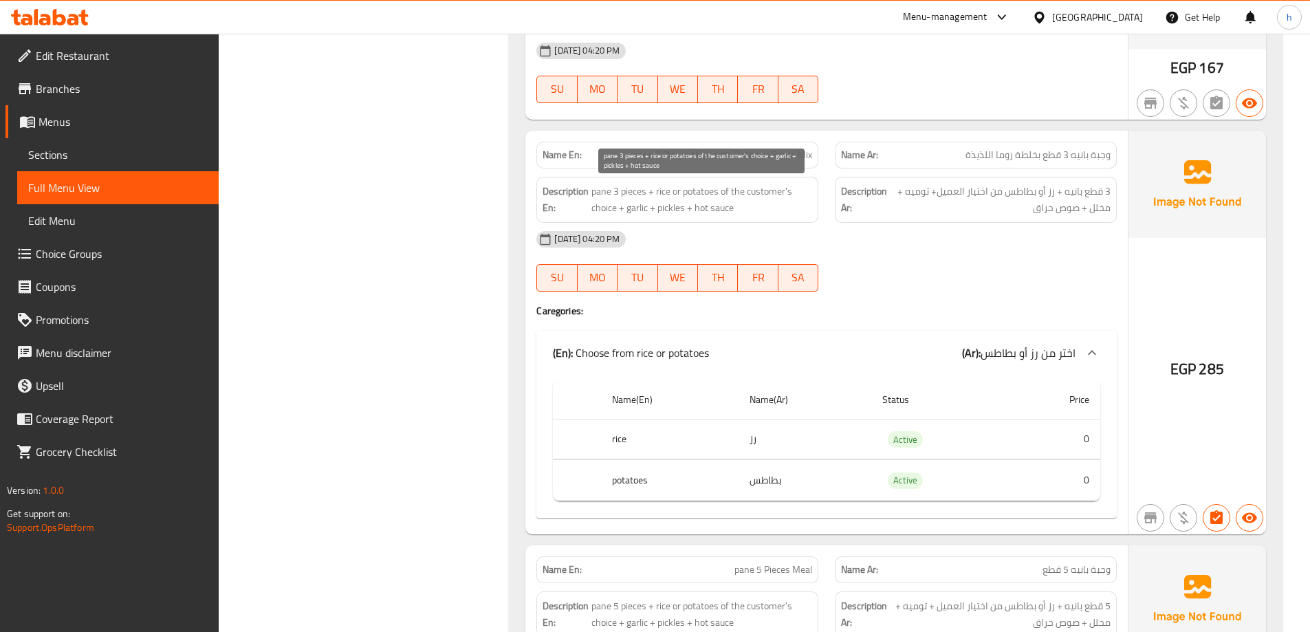
click at [704, 213] on span "pane 3 pieces + rice or potatoes of the customer's choice + garlic + pickles + …" at bounding box center [702, 200] width 221 height 34
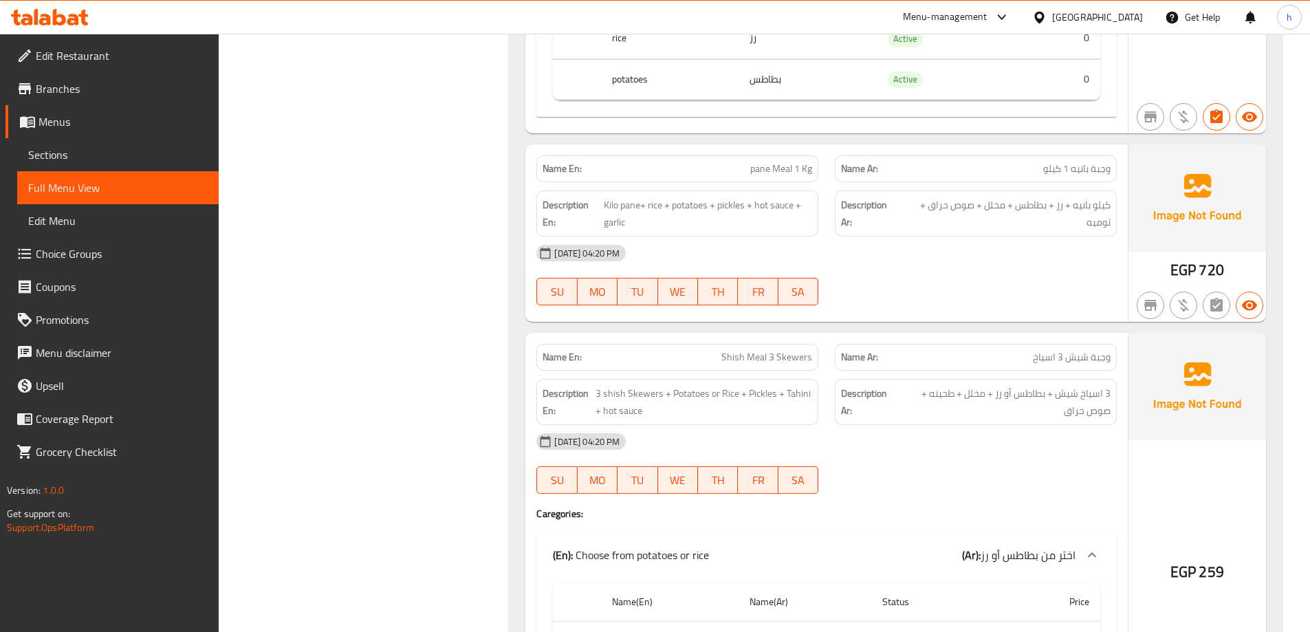
scroll to position [1651, 0]
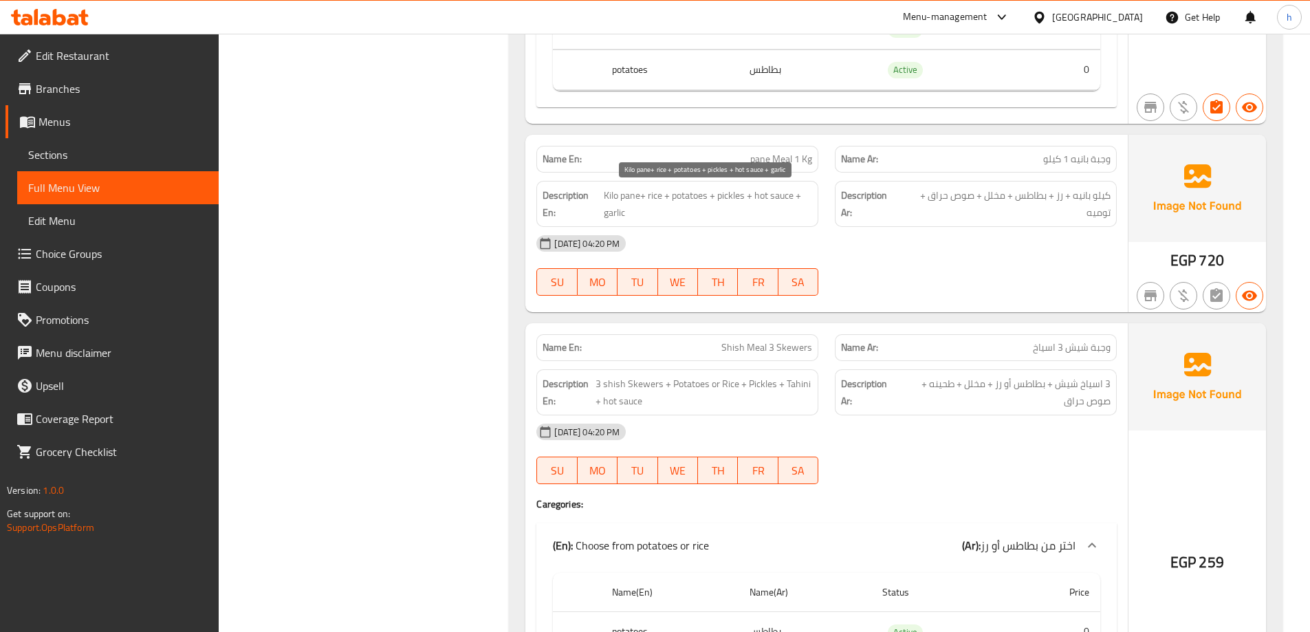
click at [736, 202] on span "Kilo pane+ rice + potatoes + pickles + hot sauce + garlic" at bounding box center [708, 204] width 209 height 34
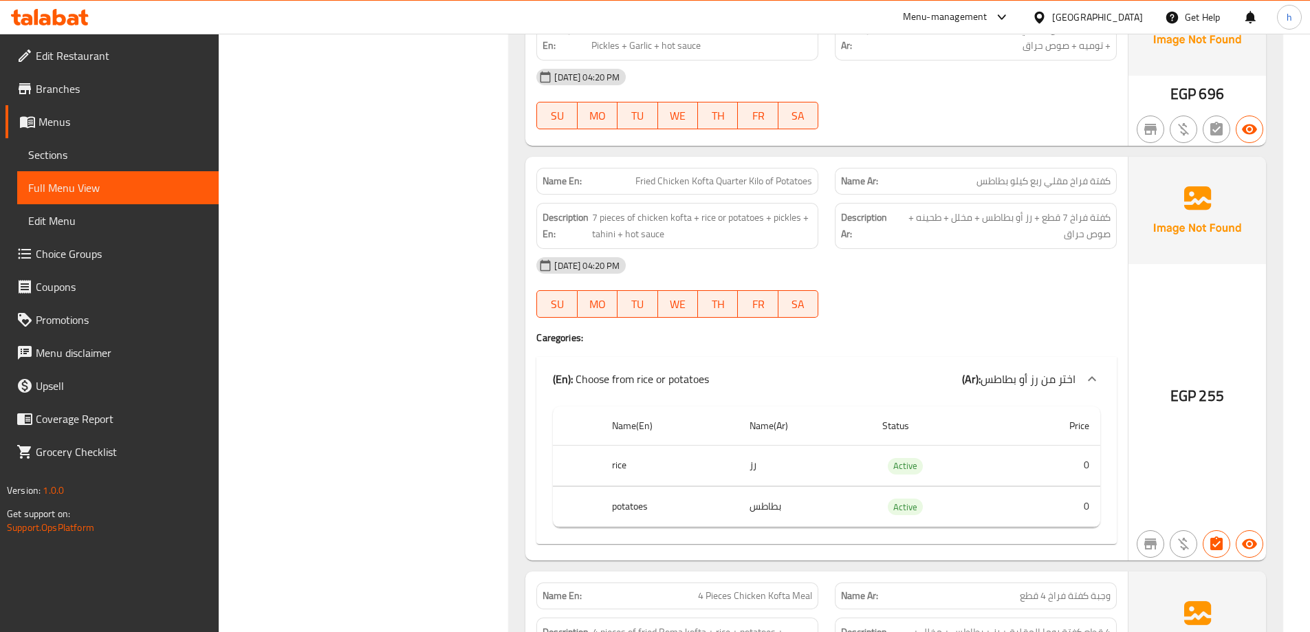
scroll to position [3921, 0]
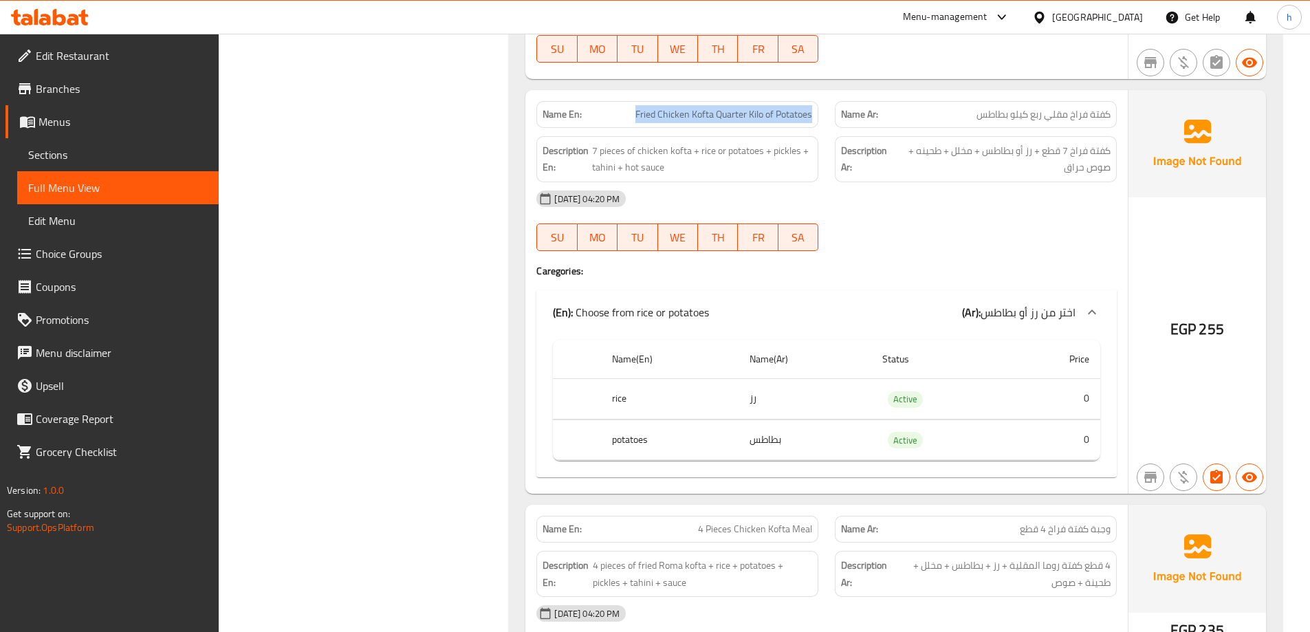
drag, startPoint x: 658, startPoint y: 103, endPoint x: 821, endPoint y: 116, distance: 163.5
click at [821, 116] on div "Name En: Fried Chicken Kofta Quarter Kilo of Potatoes" at bounding box center [677, 114] width 299 height 43
copy span "Fried Chicken Kofta Quarter Kilo of Potatoes"
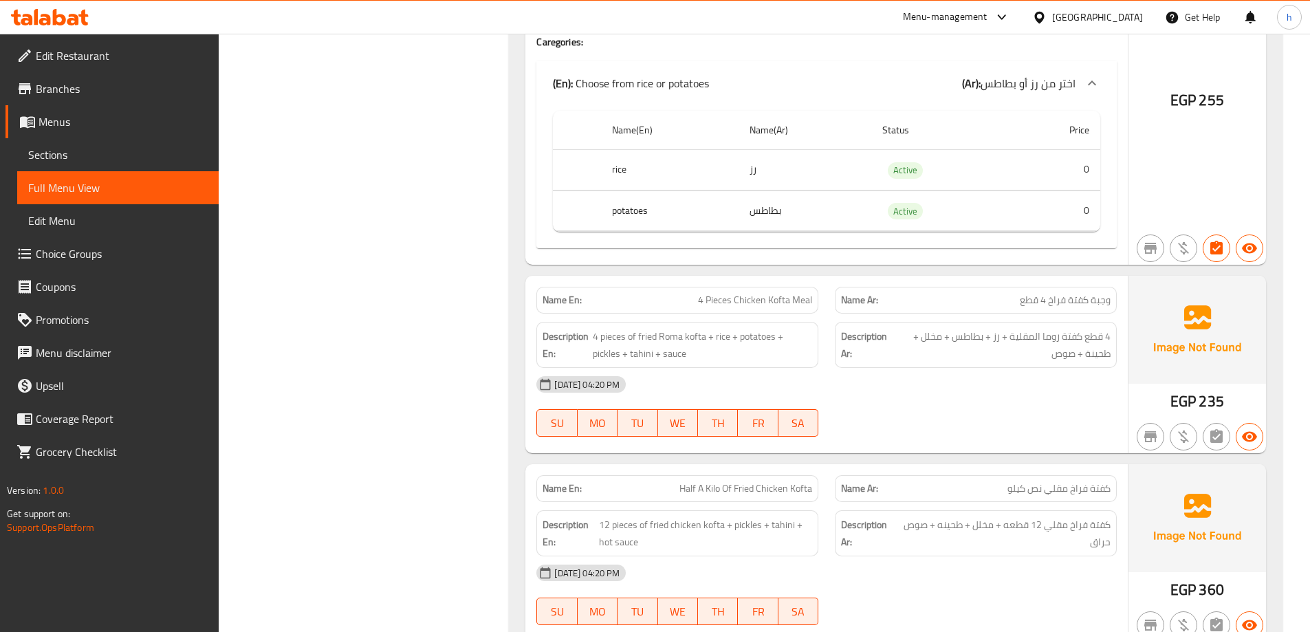
scroll to position [4265, 0]
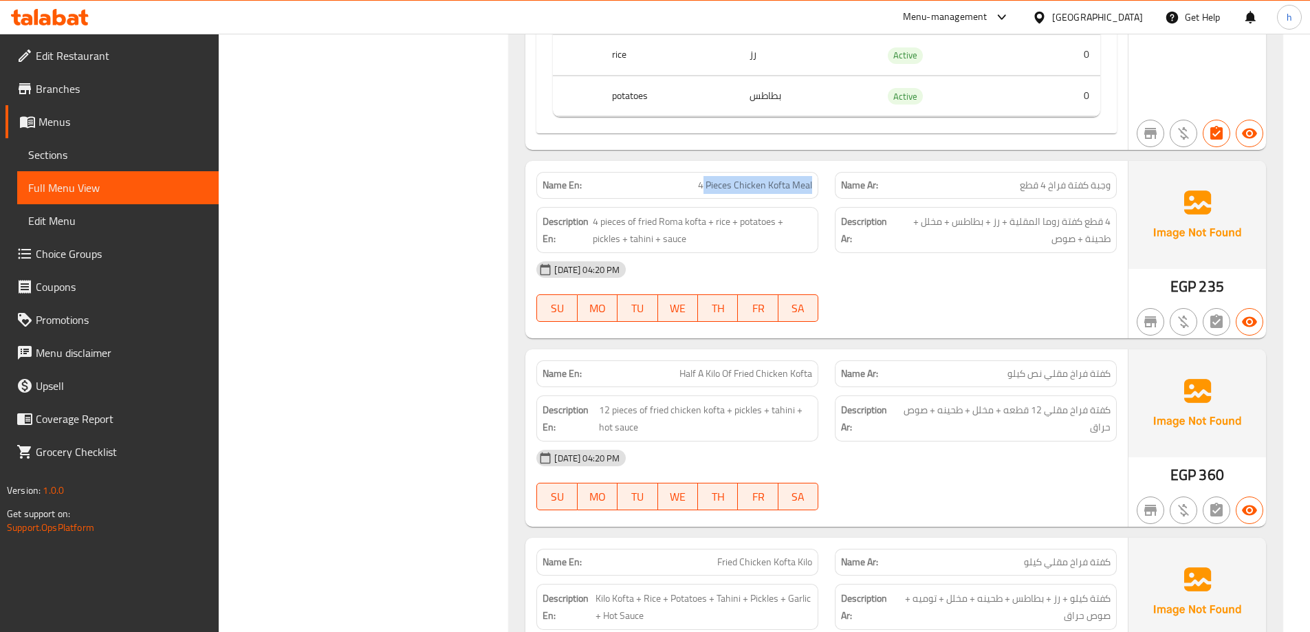
drag, startPoint x: 703, startPoint y: 181, endPoint x: 761, endPoint y: 194, distance: 59.2
click at [812, 199] on div "Name En: 4 Pieces Chicken Kofta Meal Name Ar: وجبة كفتة فراخ 4 قطع Description …" at bounding box center [827, 249] width 603 height 177
copy span "4 Pieces Chicken Kofta Meal"
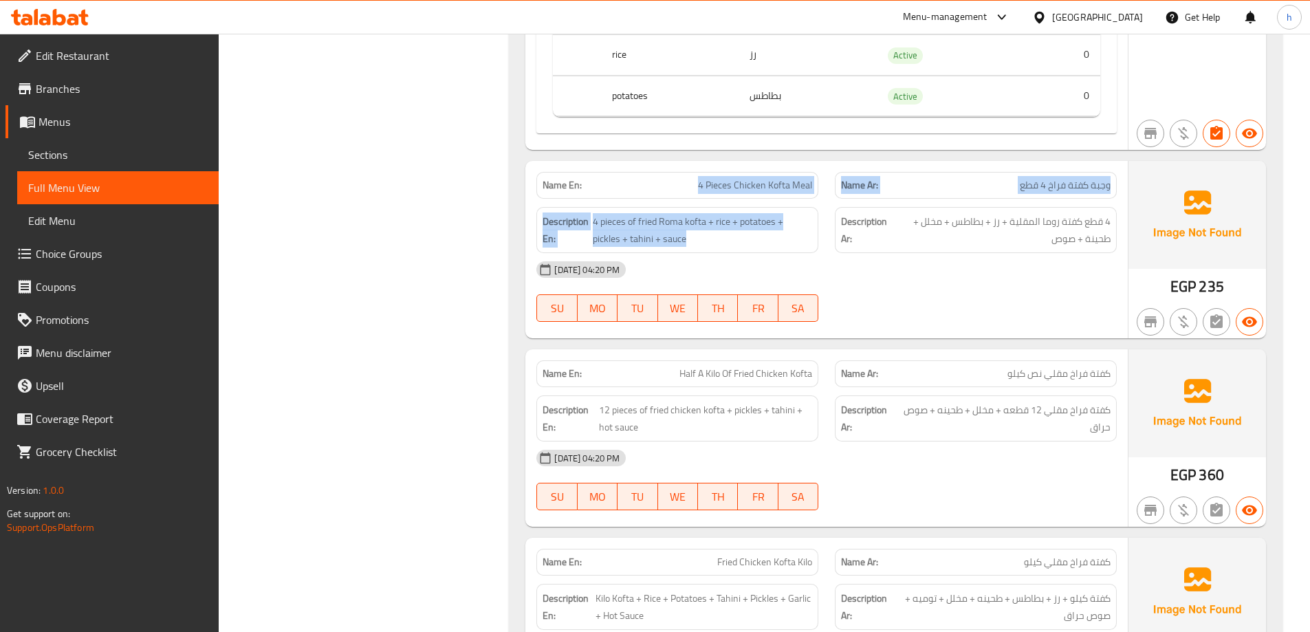
drag, startPoint x: 676, startPoint y: 178, endPoint x: 827, endPoint y: 200, distance: 152.3
click at [828, 199] on div "Name En: 4 Pieces Chicken Kofta Meal Name Ar: وجبة كفتة فراخ 4 قطع Description …" at bounding box center [827, 249] width 603 height 177
click at [726, 199] on div "Description En: 4 pieces of fried Roma kofta + rice + potatoes + pickles + tahi…" at bounding box center [677, 230] width 299 height 63
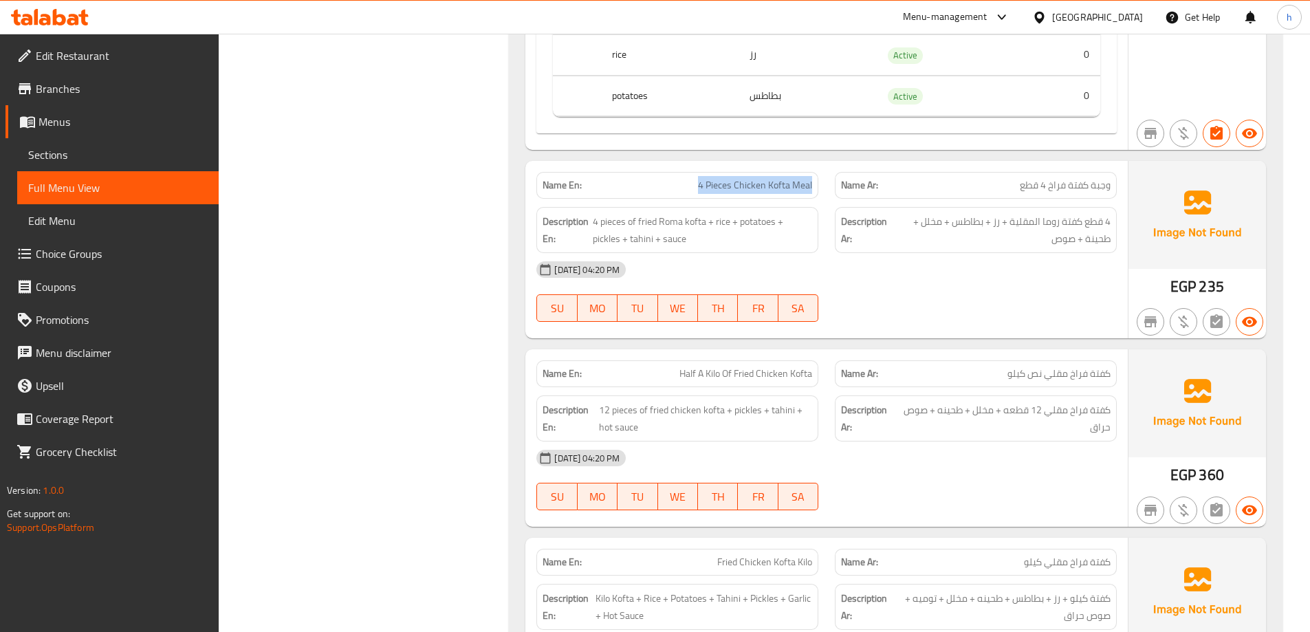
drag, startPoint x: 702, startPoint y: 189, endPoint x: 817, endPoint y: 185, distance: 115.0
click at [817, 185] on div "Name En: 4 Pieces Chicken Kofta Meal" at bounding box center [678, 185] width 282 height 27
copy span "4 Pieces Chicken Kofta Meal"
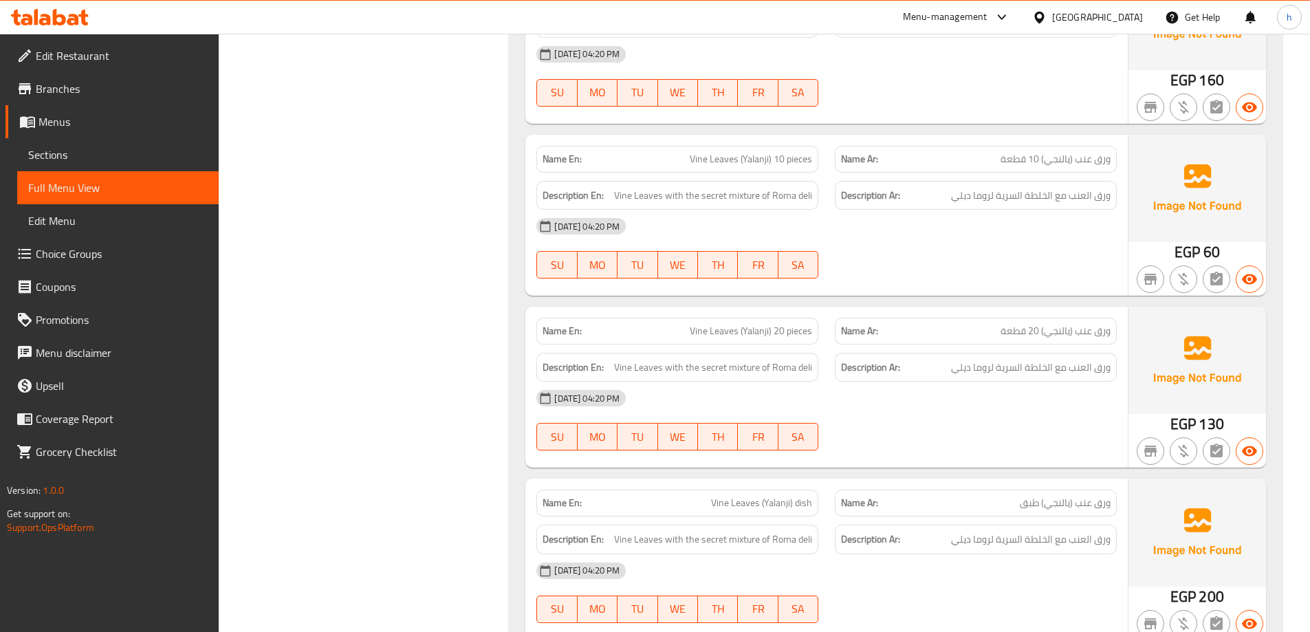
scroll to position [5022, 0]
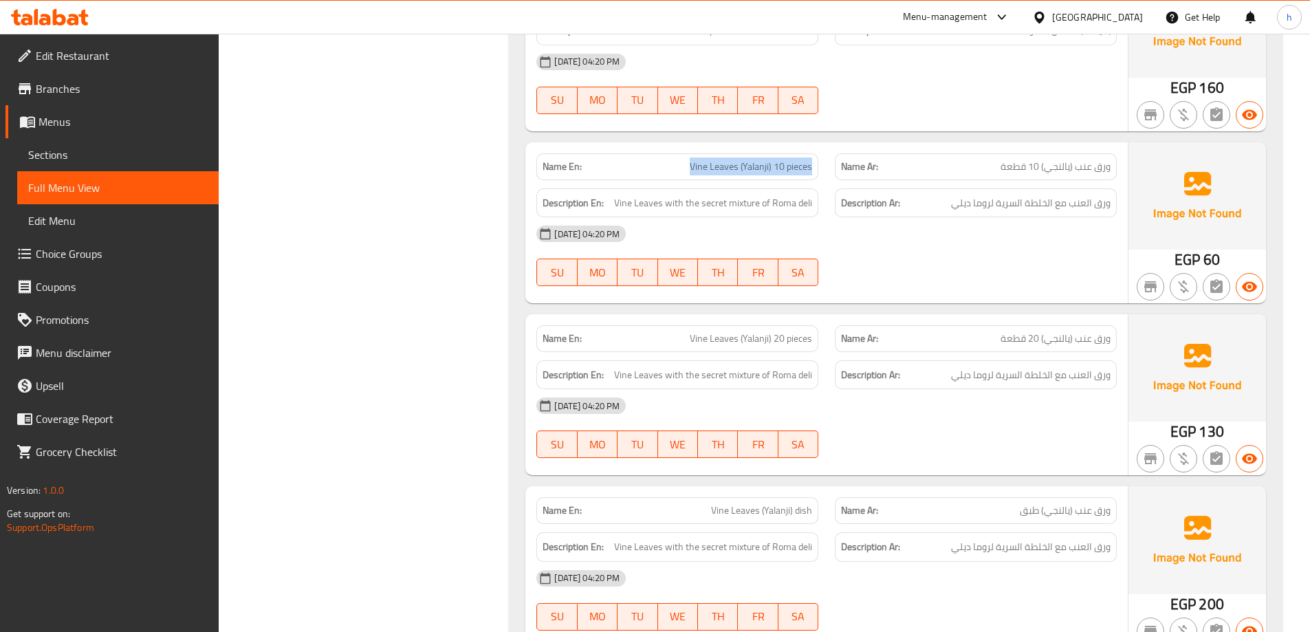
copy span "Vine Leaves (Yalanji) 10 pieces"
drag, startPoint x: 687, startPoint y: 166, endPoint x: 825, endPoint y: 160, distance: 137.8
click at [825, 160] on div "Name En: Vine Leaves (Yalanji) 10 pieces" at bounding box center [677, 166] width 299 height 43
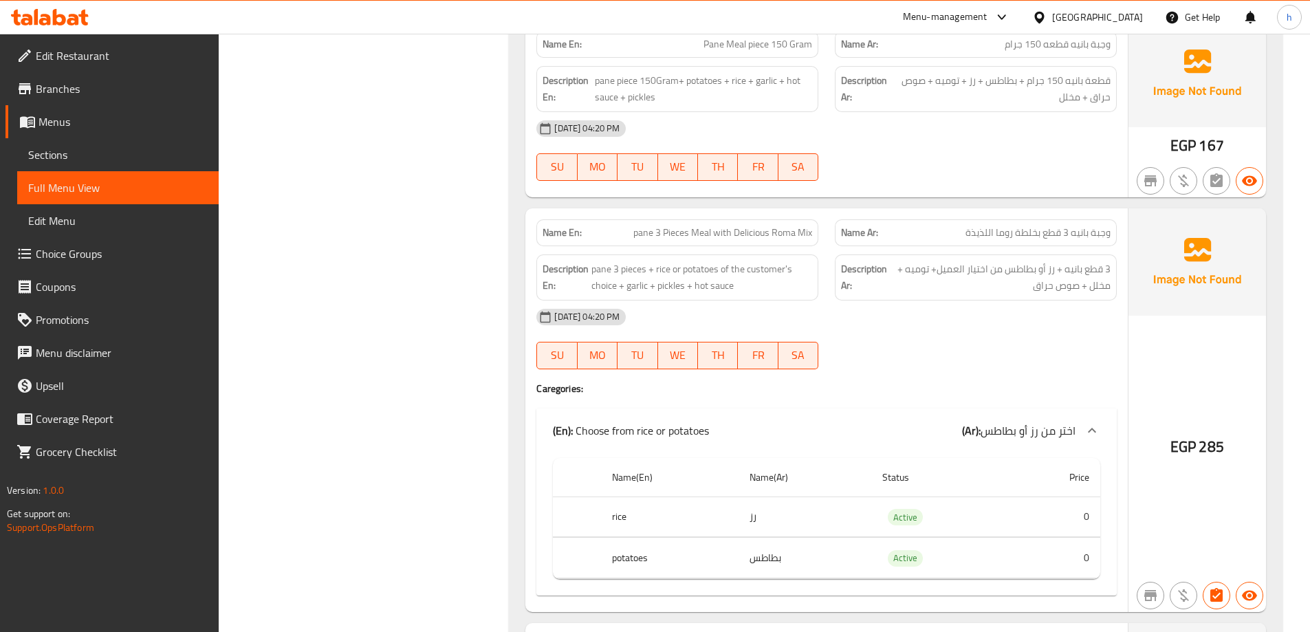
scroll to position [724, 0]
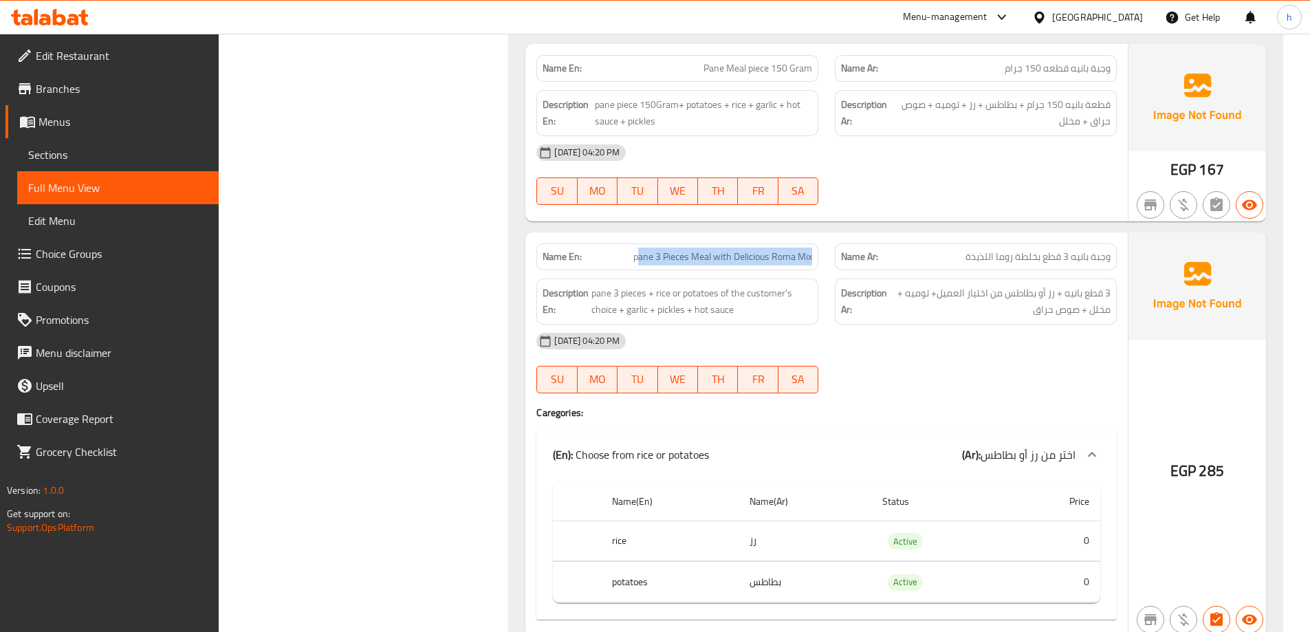
drag, startPoint x: 638, startPoint y: 255, endPoint x: 819, endPoint y: 252, distance: 181.0
click at [819, 252] on div "Name En: pane 3 Pieces Meal with Delicious Roma Mix" at bounding box center [677, 256] width 299 height 43
click at [632, 254] on p "Name En: pane 3 Pieces Meal with Delicious Roma Mix" at bounding box center [678, 257] width 270 height 14
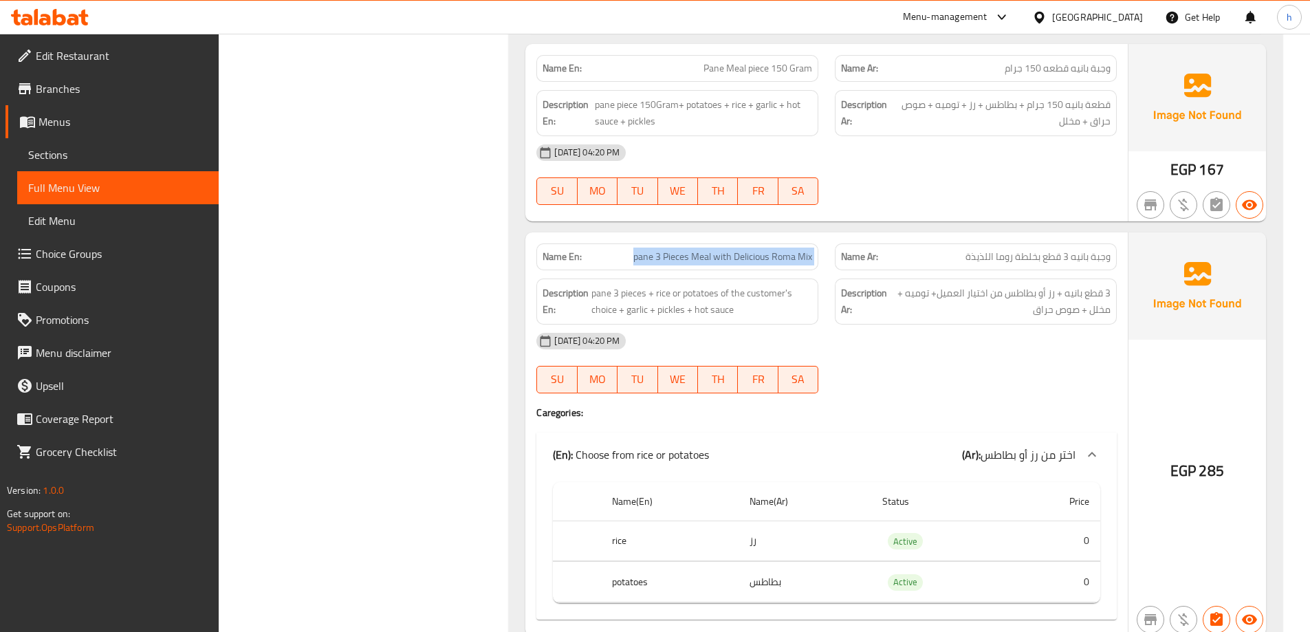
click at [632, 254] on p "Name En: pane 3 Pieces Meal with Delicious Roma Mix" at bounding box center [678, 257] width 270 height 14
drag, startPoint x: 632, startPoint y: 255, endPoint x: 786, endPoint y: 259, distance: 154.8
click at [786, 259] on p "Name En: pane 3 Pieces Meal with Delicious Roma Mix" at bounding box center [678, 257] width 270 height 14
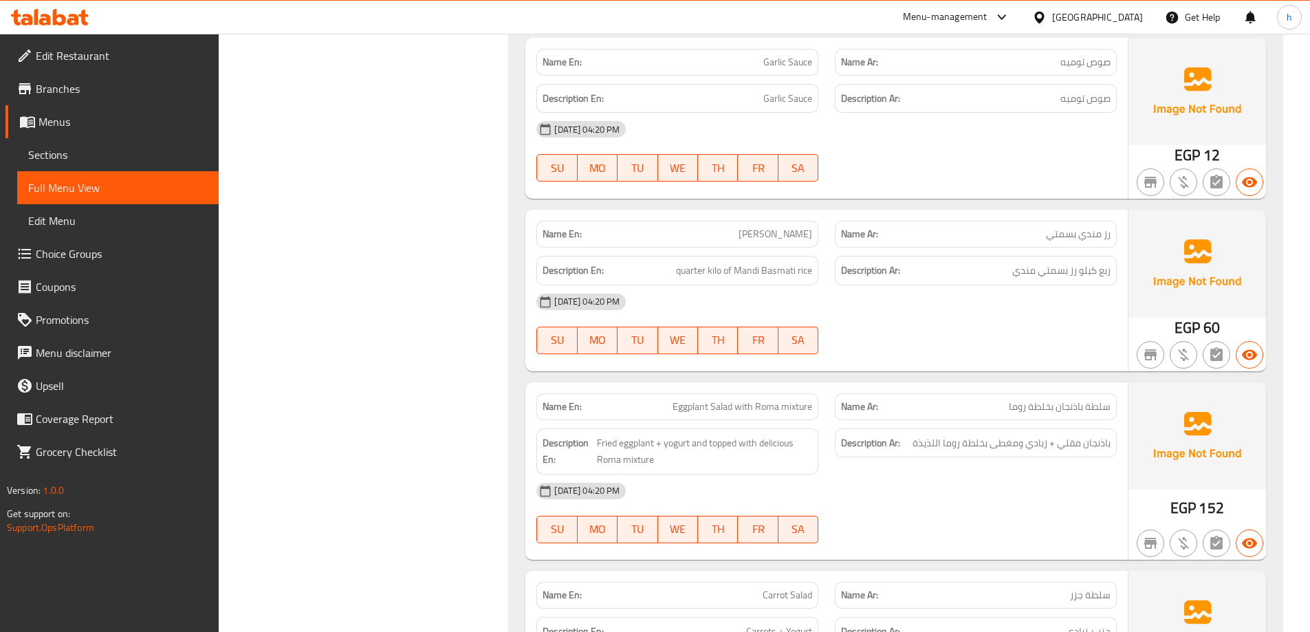
scroll to position [6142, 0]
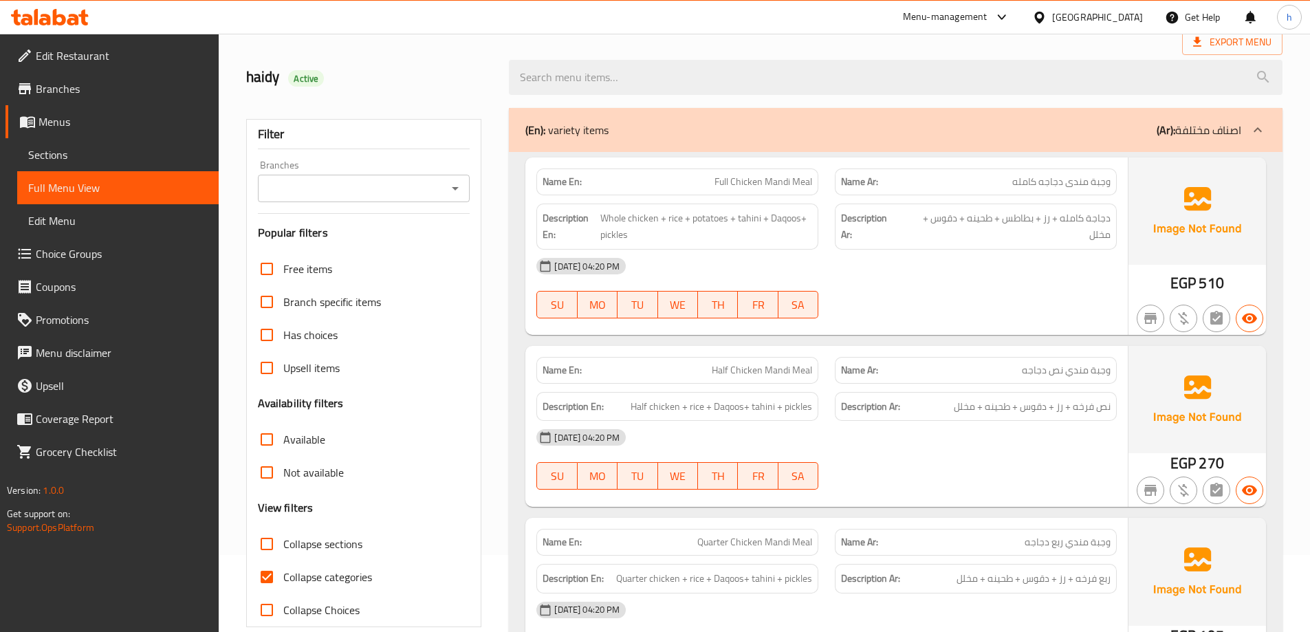
scroll to position [138, 0]
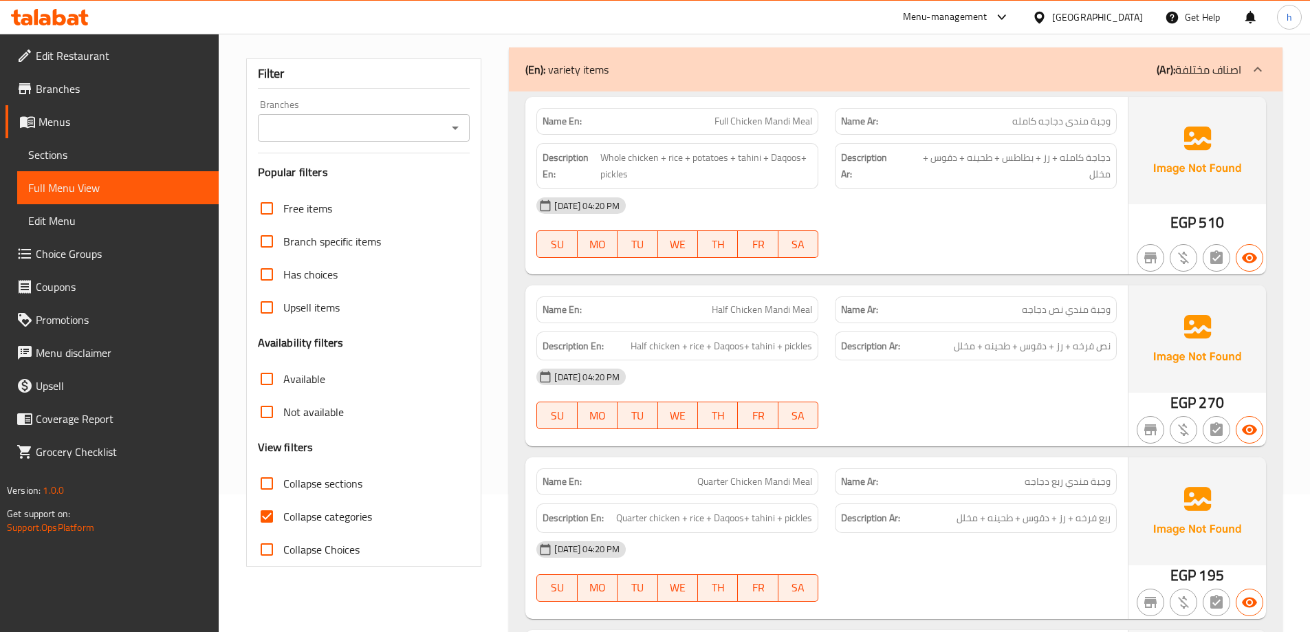
click at [270, 513] on input "Collapse categories" at bounding box center [266, 516] width 33 height 33
checkbox input "false"
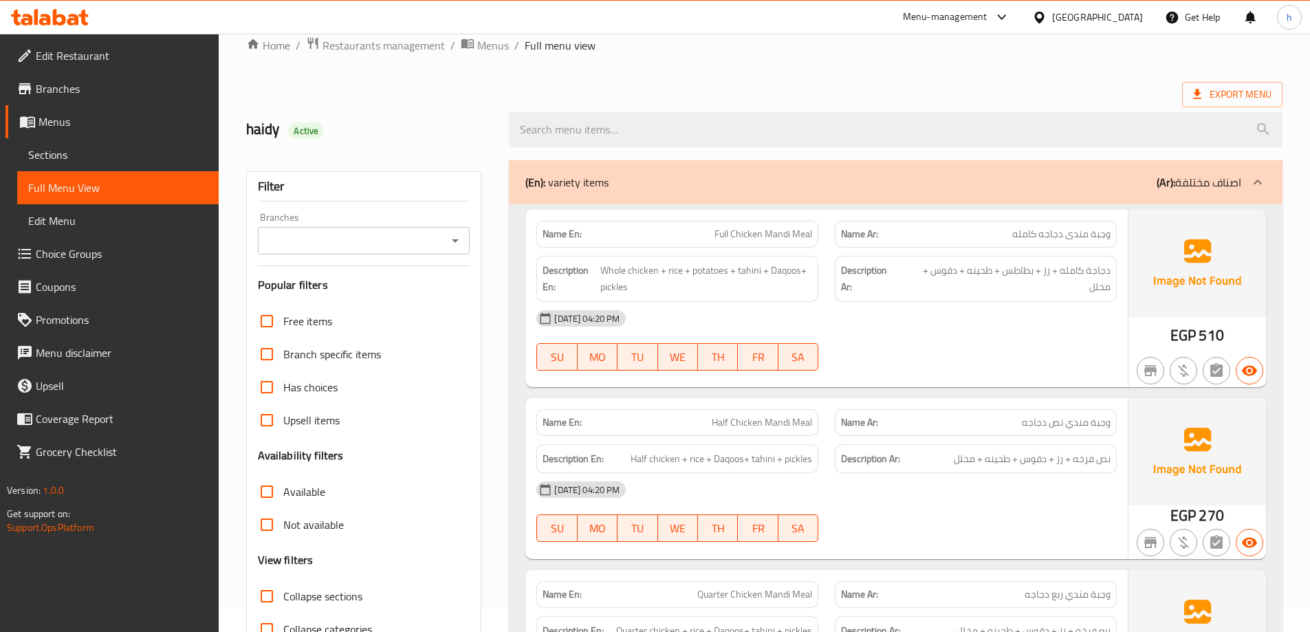
scroll to position [0, 0]
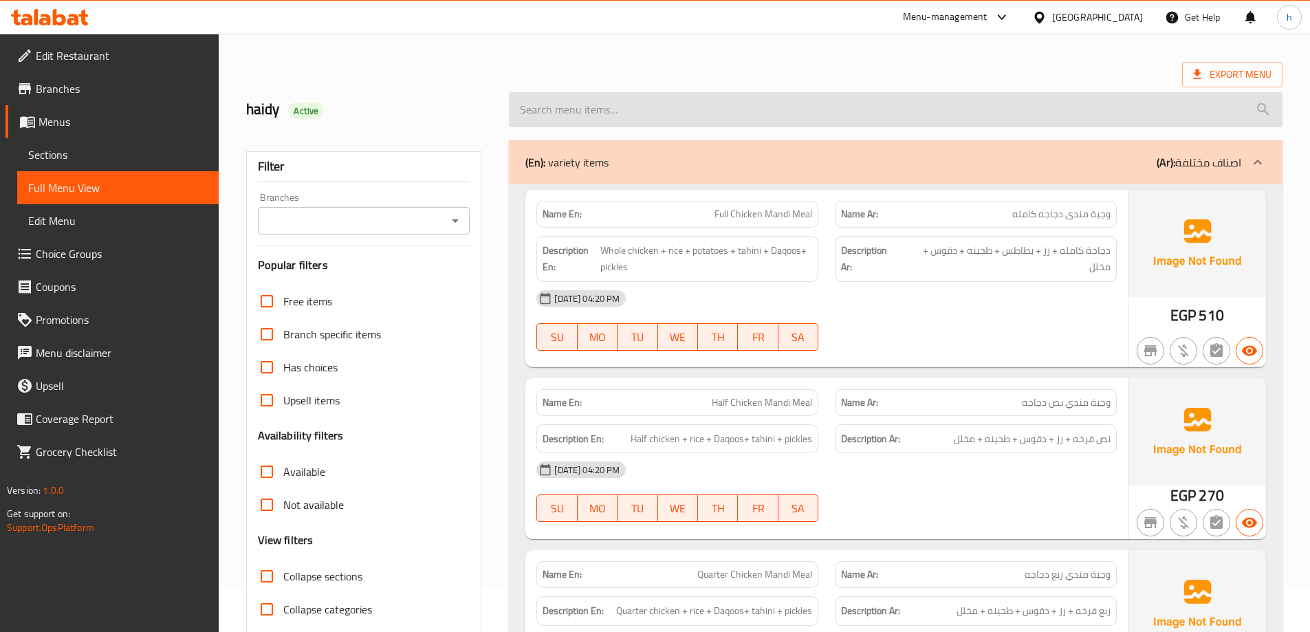
click at [646, 92] on input "search" at bounding box center [896, 109] width 774 height 35
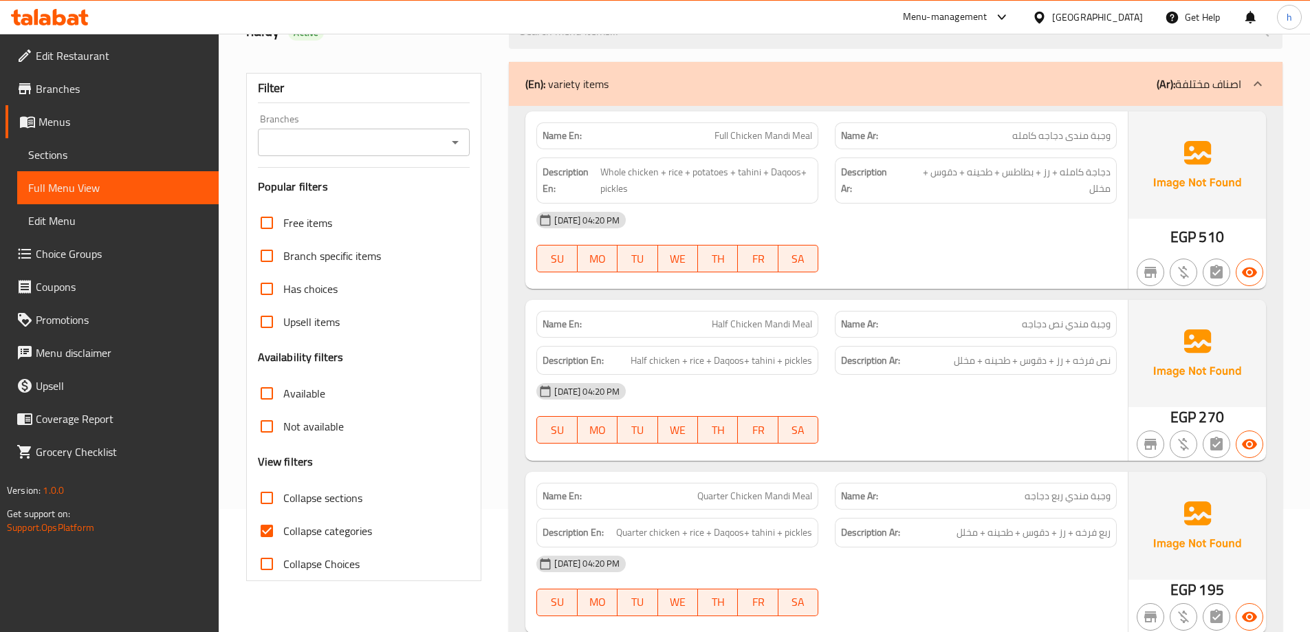
scroll to position [206, 0]
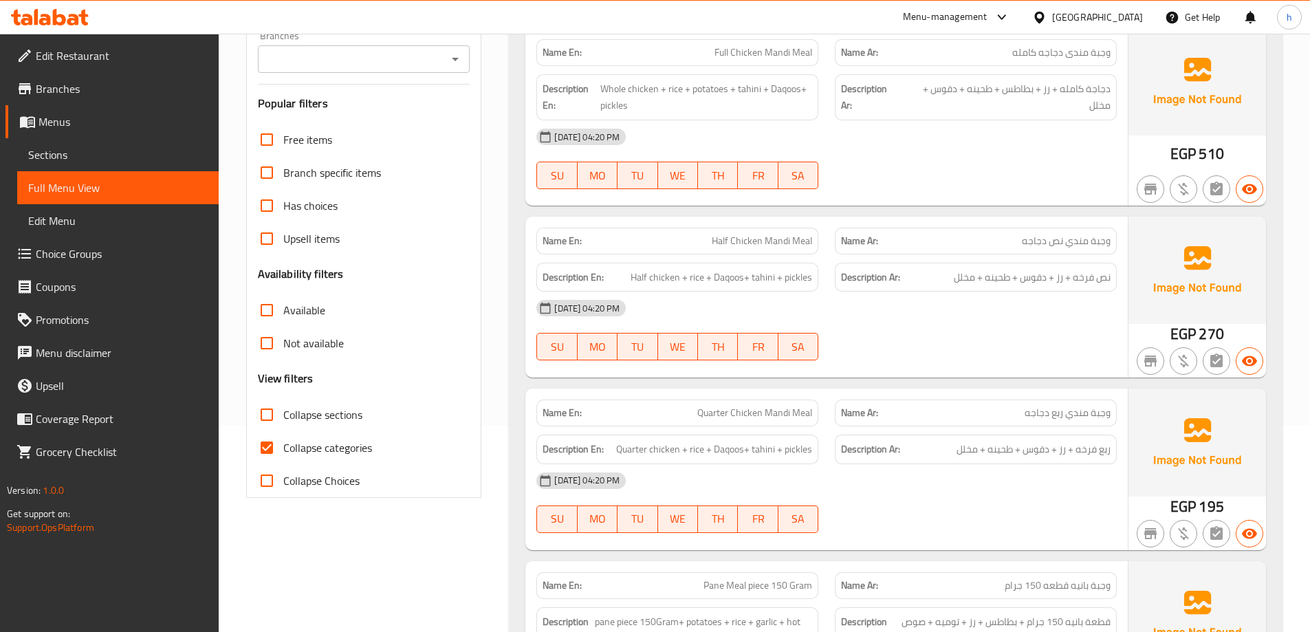
click at [303, 452] on span "Collapse categories" at bounding box center [327, 448] width 89 height 17
click at [283, 452] on input "Collapse categories" at bounding box center [266, 447] width 33 height 33
checkbox input "false"
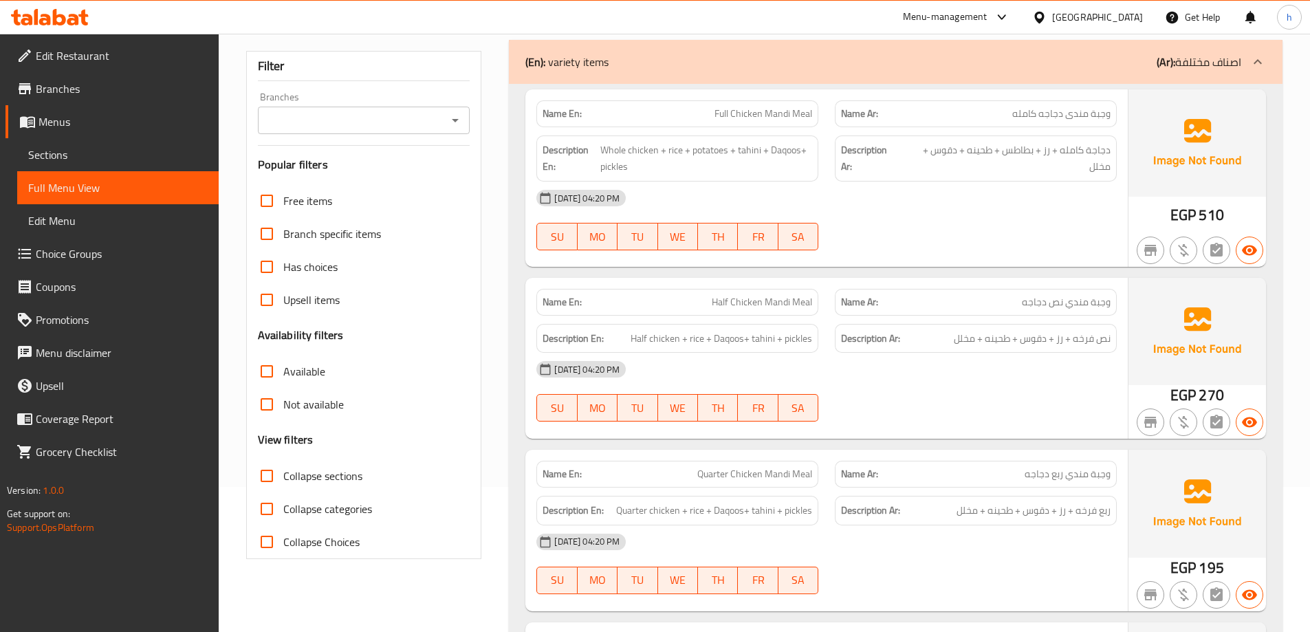
scroll to position [0, 0]
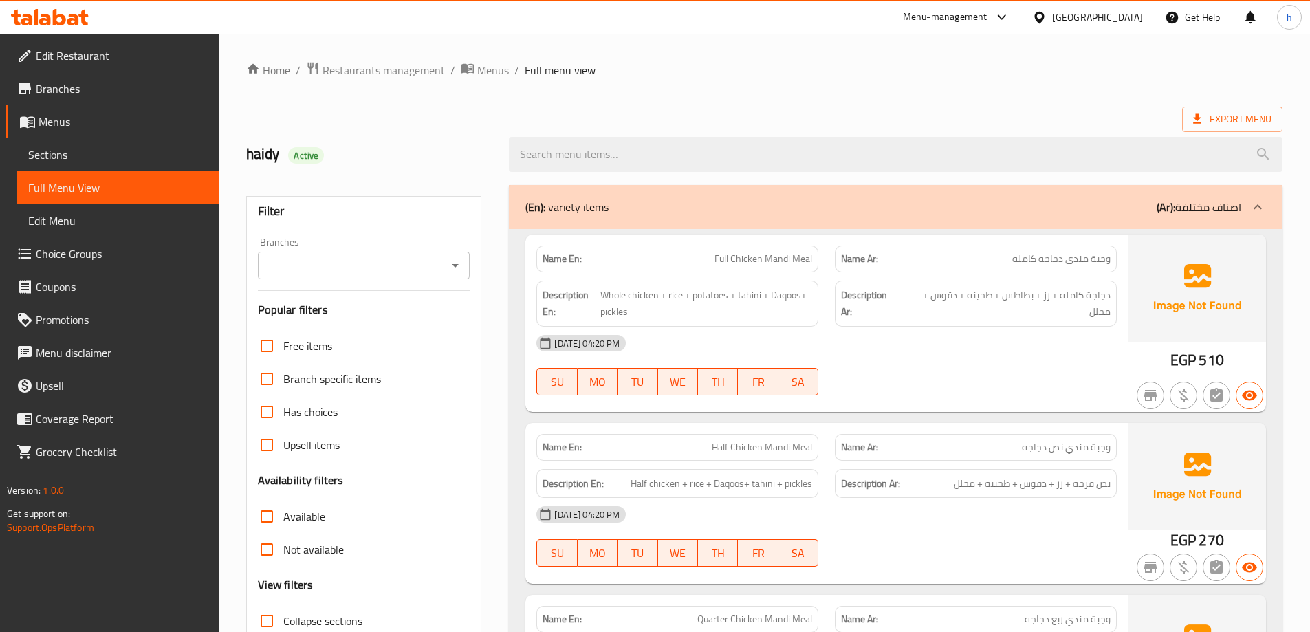
click at [982, 374] on div "[DATE] 04:20 PM SU MO TU WE TH FR SA" at bounding box center [826, 365] width 597 height 77
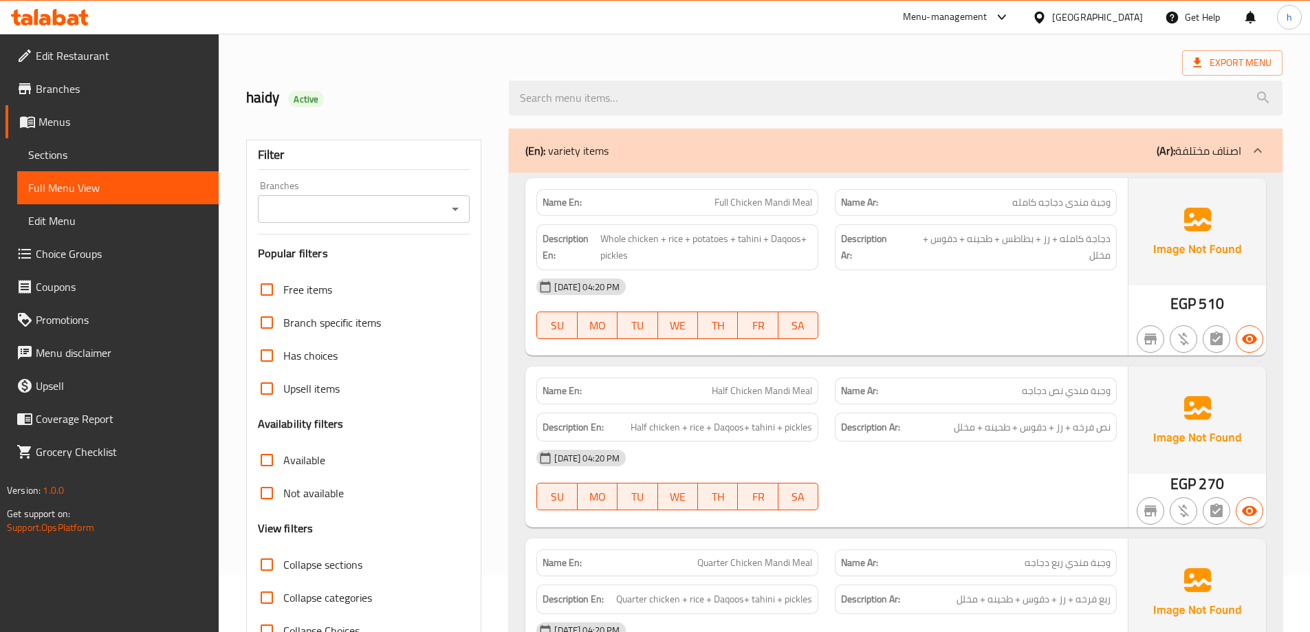
scroll to position [80, 0]
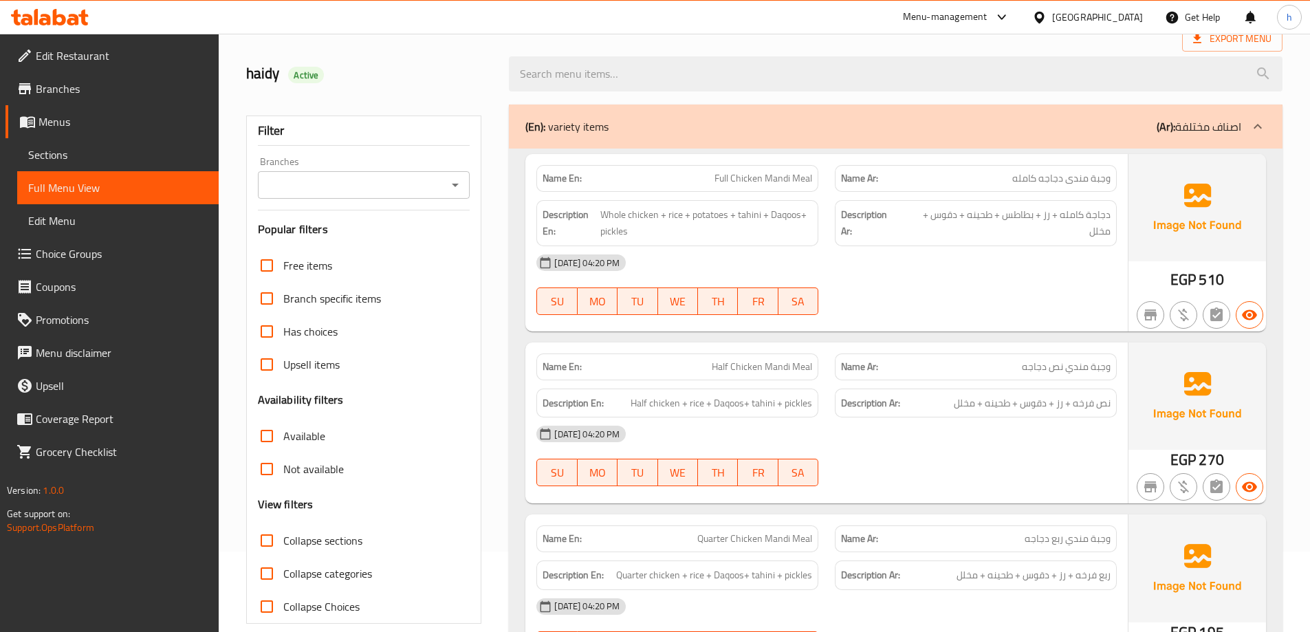
click at [1069, 208] on span "دجاجة كامله + رز + بطاطس + طحينه + دقوس + مخلل" at bounding box center [1007, 223] width 208 height 34
drag, startPoint x: 604, startPoint y: 211, endPoint x: 654, endPoint y: 219, distance: 50.3
click at [654, 219] on span "Whole chicken + rice + potatoes + tahini + Daqoos+ pickles" at bounding box center [707, 223] width 212 height 34
drag, startPoint x: 714, startPoint y: 180, endPoint x: 767, endPoint y: 191, distance: 54.1
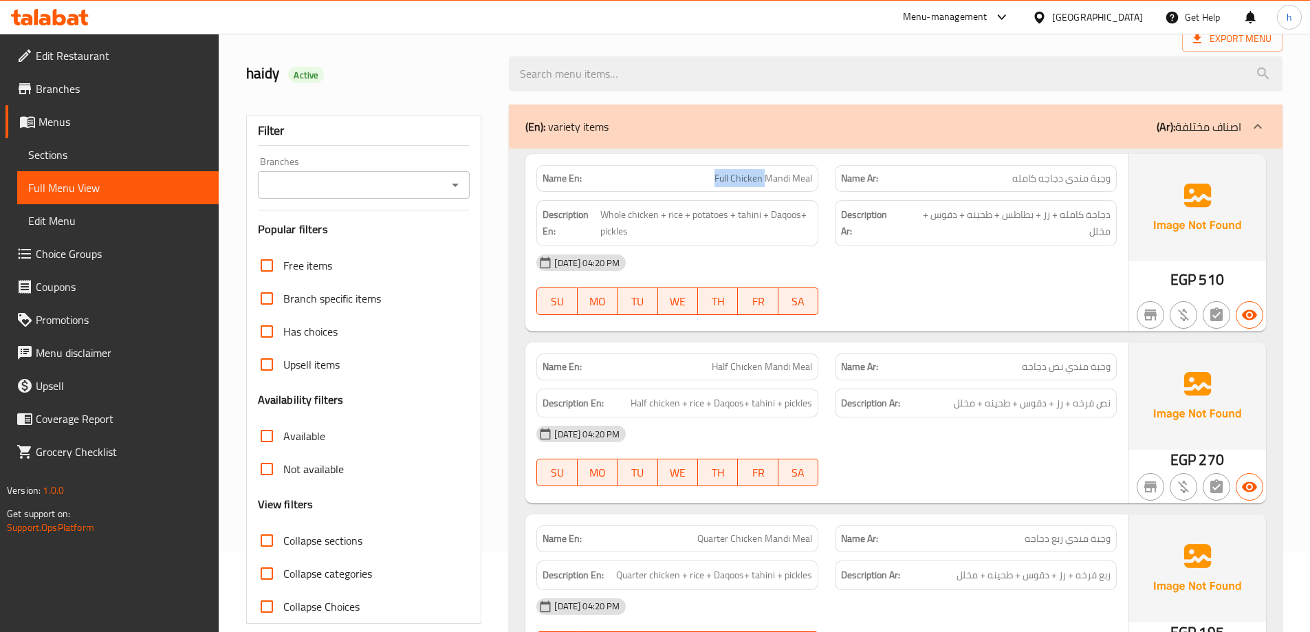
click at [767, 191] on div "Name En: Full Chicken Mandi Meal" at bounding box center [678, 178] width 282 height 27
copy span "Full Chicken"
click at [778, 176] on span "Full Chicken Mandi Meal" at bounding box center [764, 178] width 98 height 14
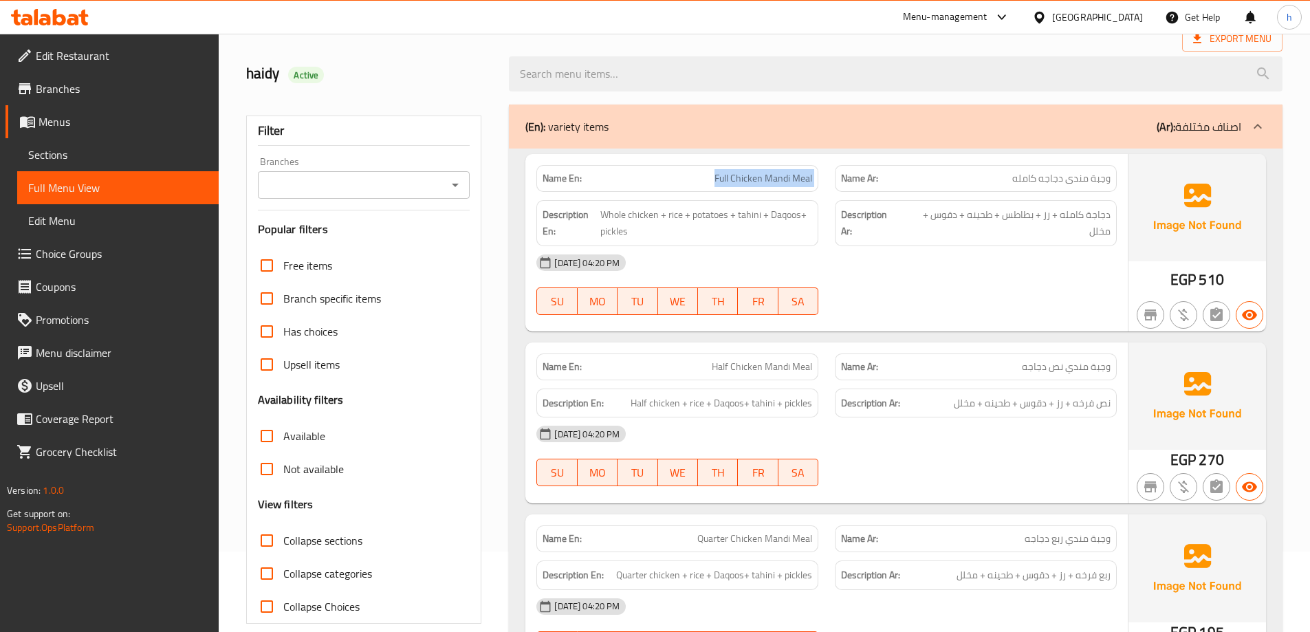
copy span "Full Chicken Mandi Meal"
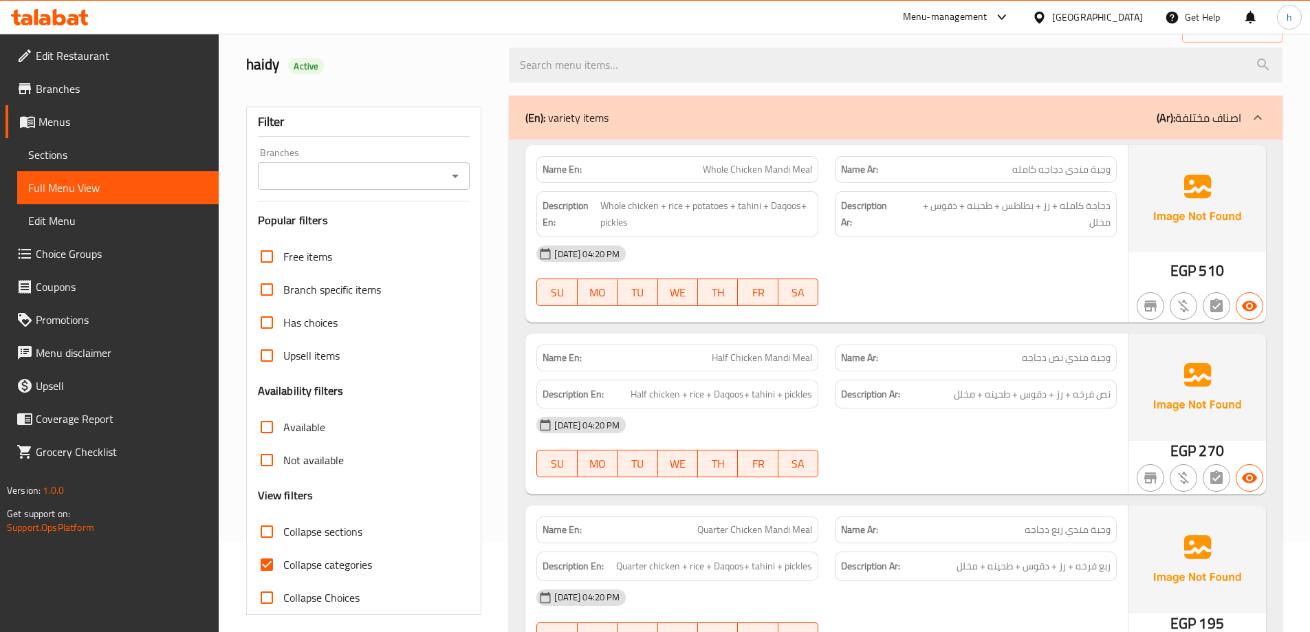
scroll to position [206, 0]
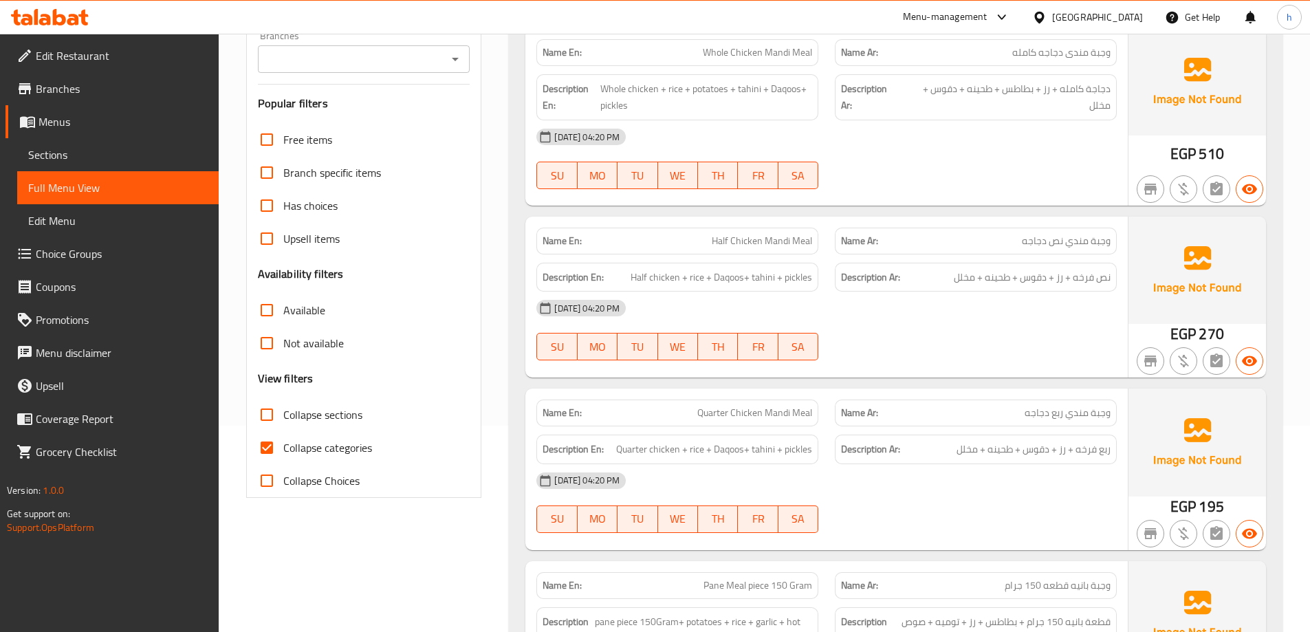
drag, startPoint x: 330, startPoint y: 449, endPoint x: 511, endPoint y: 389, distance: 190.4
click at [330, 449] on span "Collapse categories" at bounding box center [327, 448] width 89 height 17
click at [283, 449] on input "Collapse categories" at bounding box center [266, 447] width 33 height 33
checkbox input "false"
click at [908, 190] on div at bounding box center [976, 189] width 299 height 17
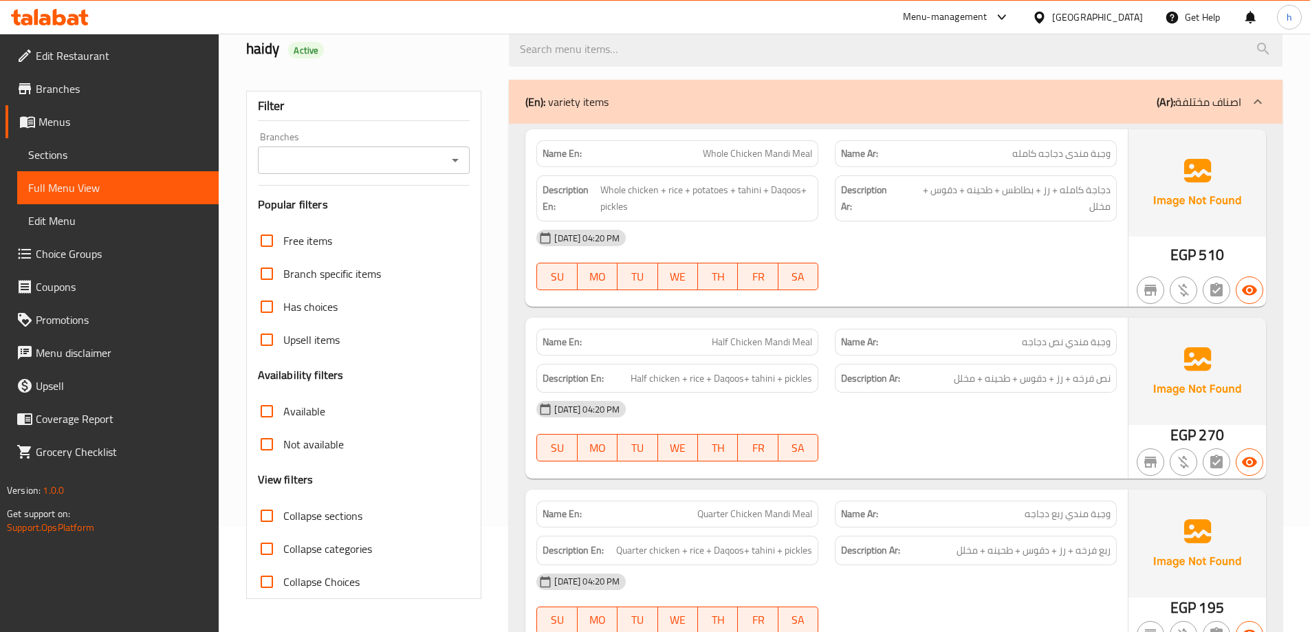
scroll to position [138, 0]
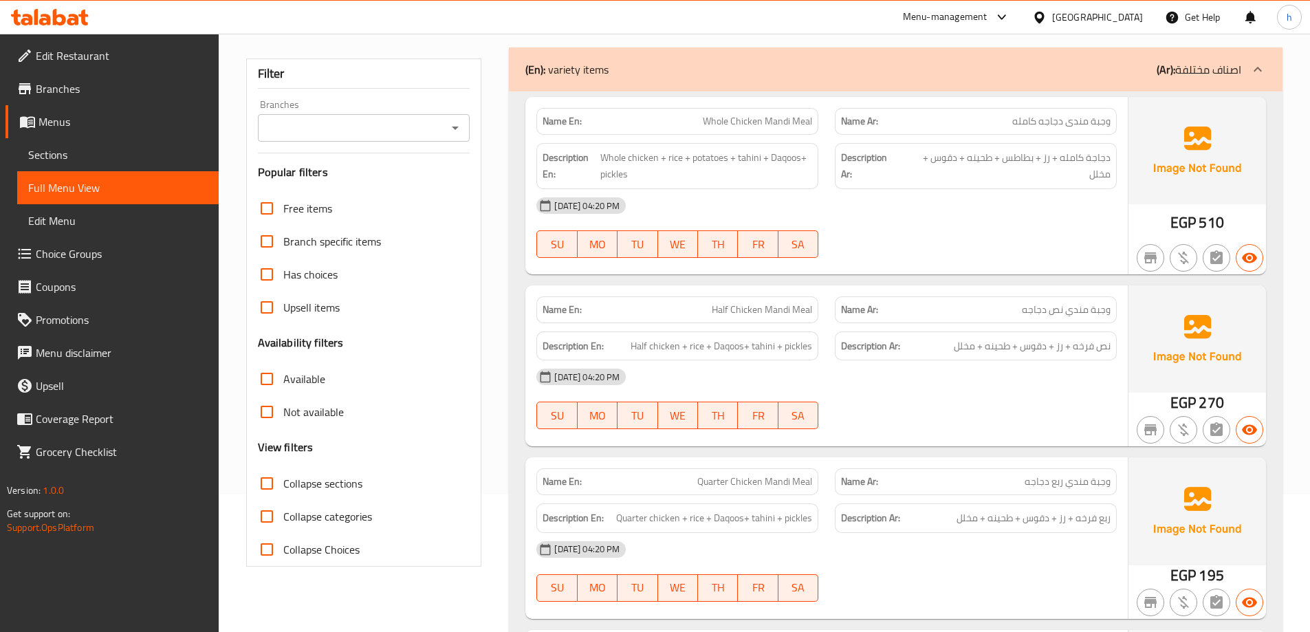
click at [998, 398] on div "12-10-2025 04:20 PM SU MO TU WE TH FR SA" at bounding box center [826, 398] width 597 height 77
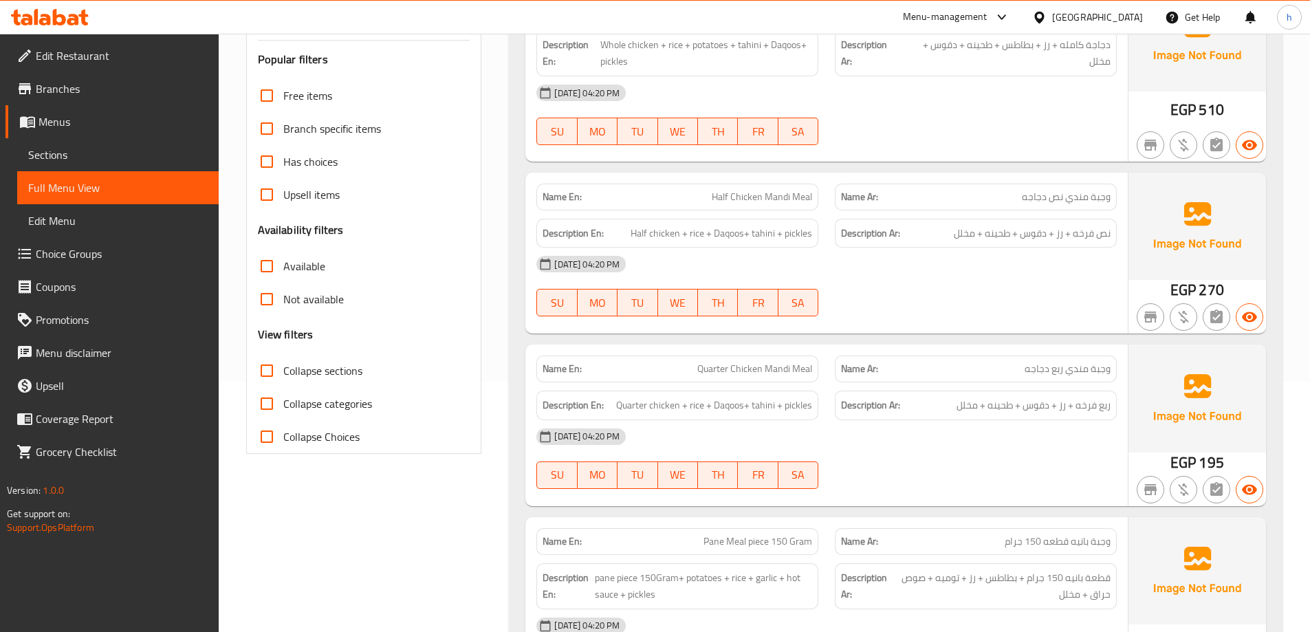
scroll to position [275, 0]
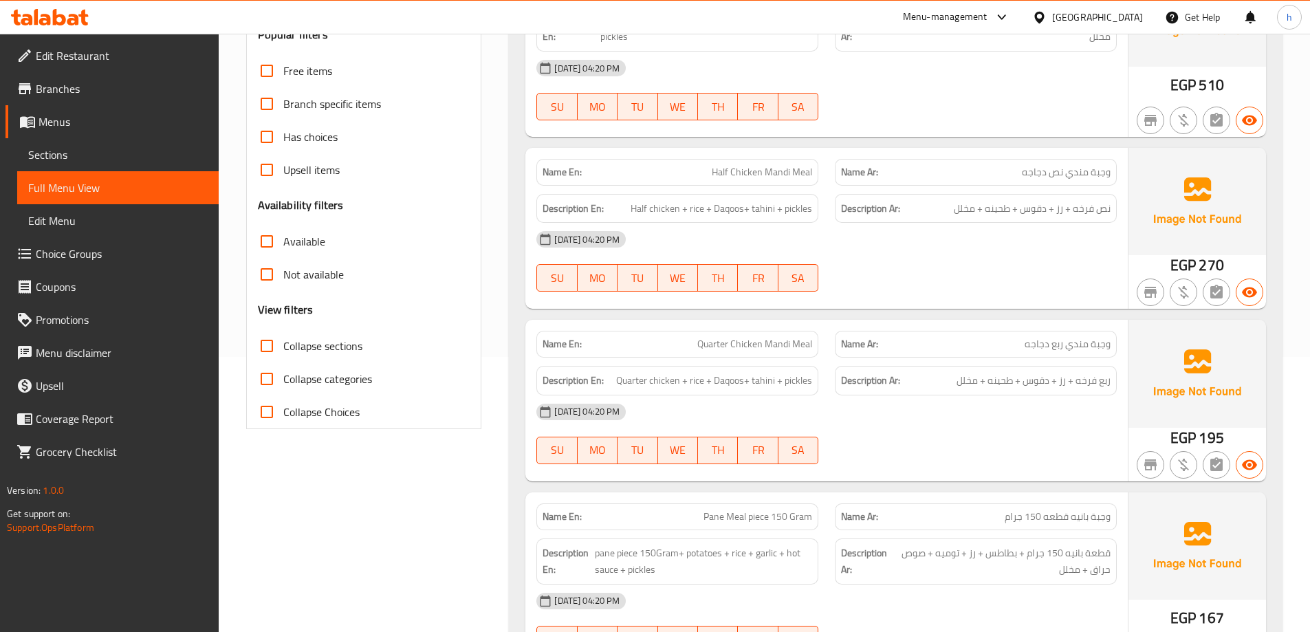
click at [997, 449] on div "12-10-2025 04:20 PM SU MO TU WE TH FR SA" at bounding box center [826, 434] width 597 height 77
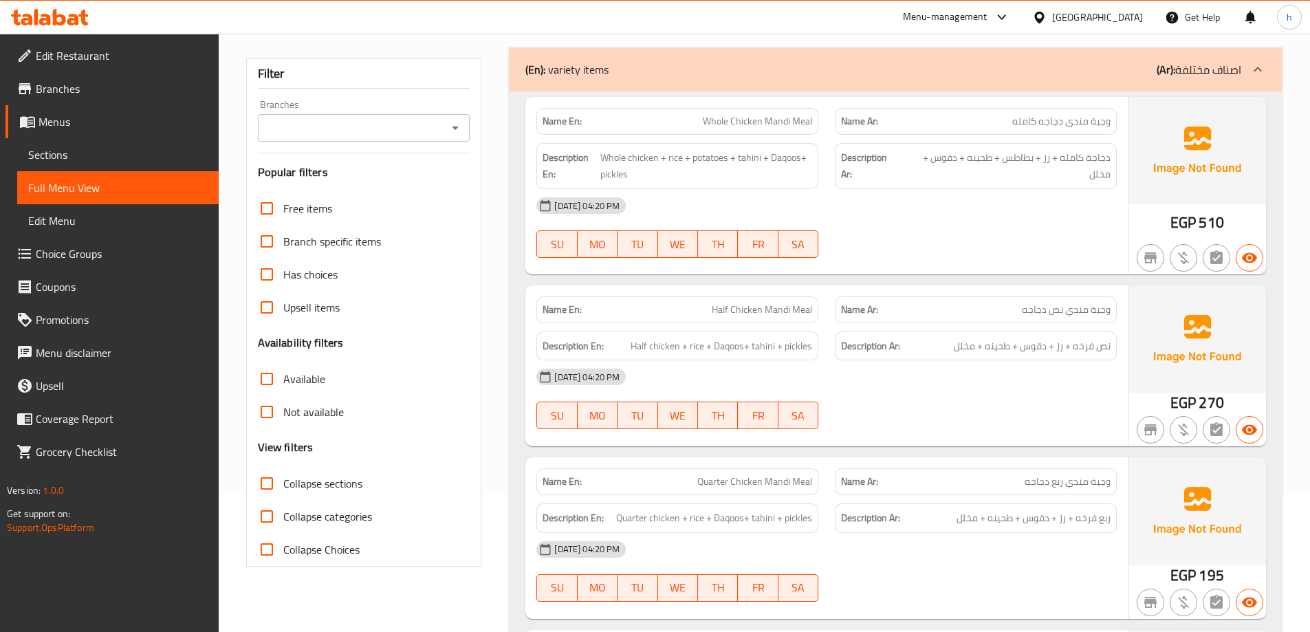
scroll to position [344, 0]
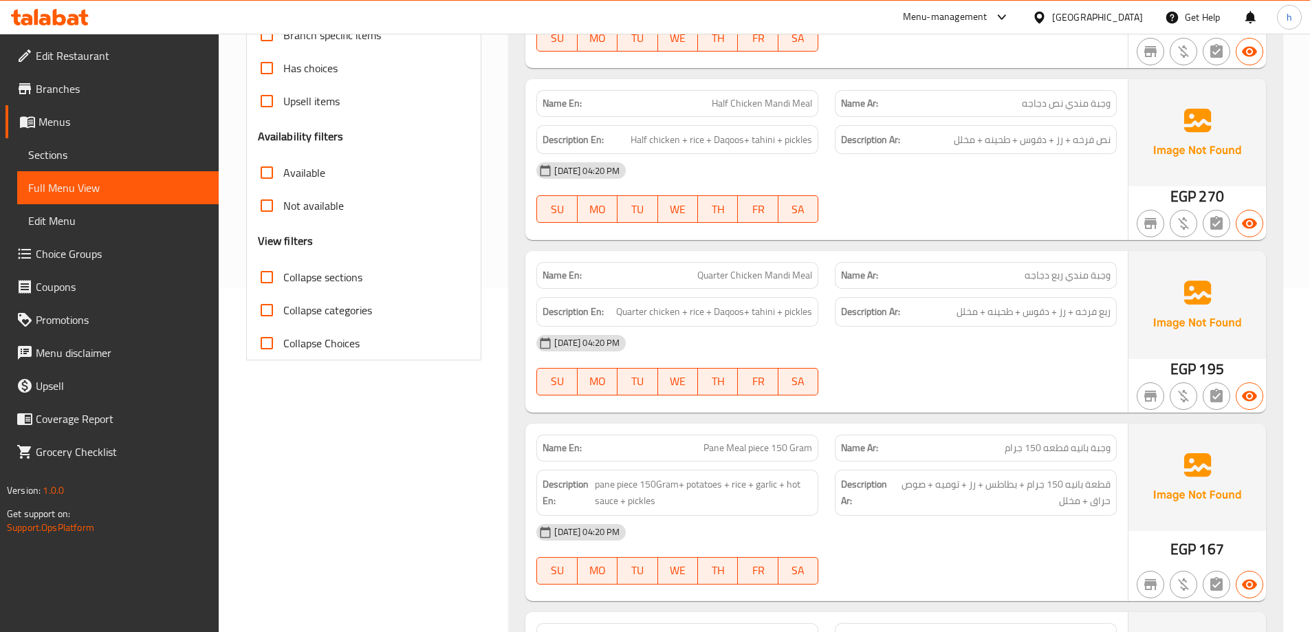
click at [1001, 512] on div "Description Ar: قطعة بانيه 150 جرام + بطاطس + رز + توميه + صوص حراق + مخلل" at bounding box center [976, 493] width 282 height 46
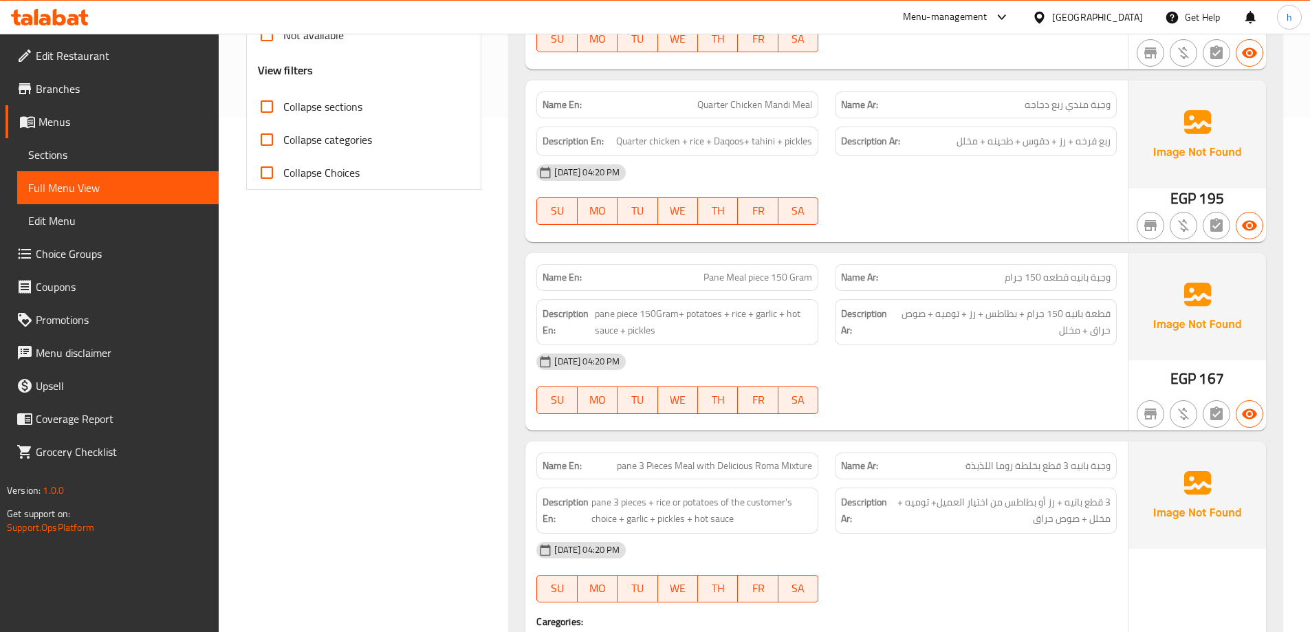
scroll to position [619, 0]
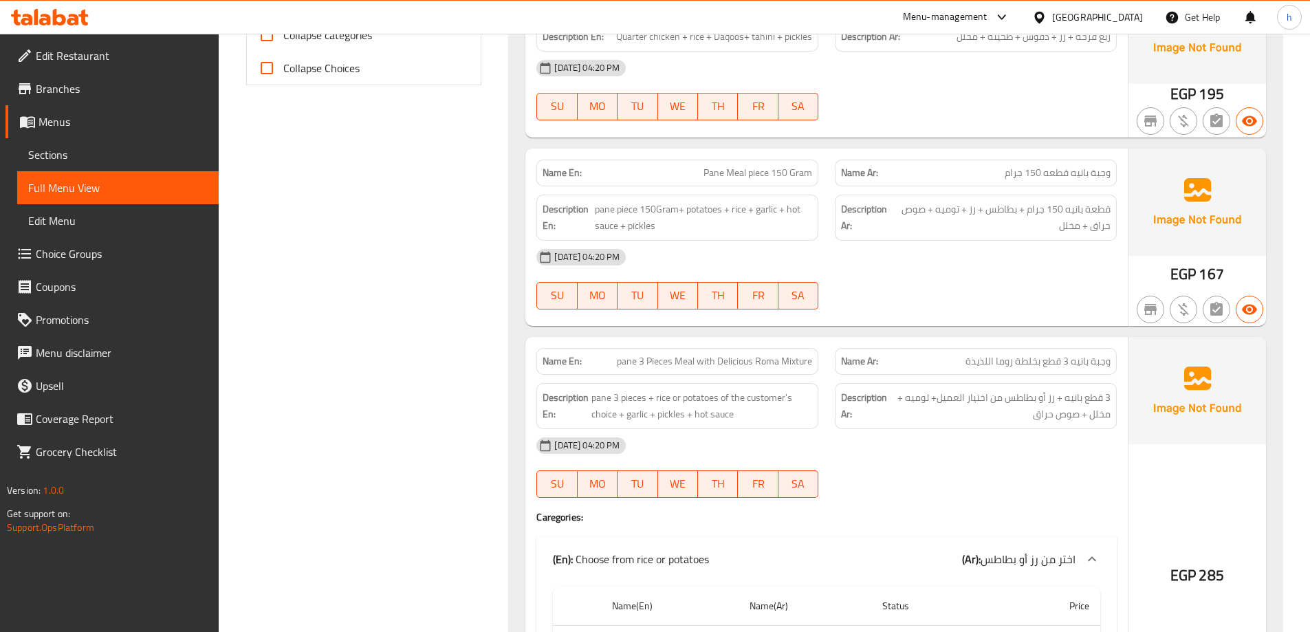
click at [764, 171] on span "Pane Meal piece 150 Gram" at bounding box center [758, 173] width 109 height 14
copy span "Pane Meal piece 150 Gram"
click at [737, 184] on div "Name En: Pane Meal piece 150 Gram" at bounding box center [678, 173] width 282 height 27
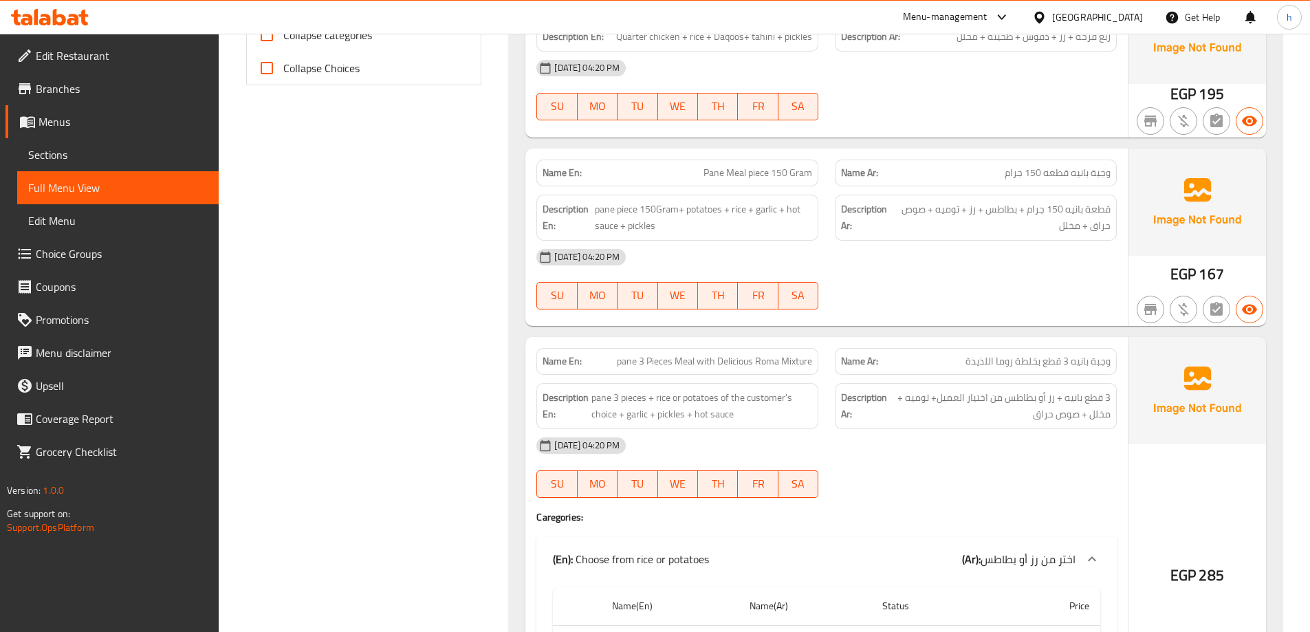
click at [741, 176] on span "Pane Meal piece 150 Gram" at bounding box center [758, 173] width 109 height 14
copy span "Pane Meal piece 150 Gram"
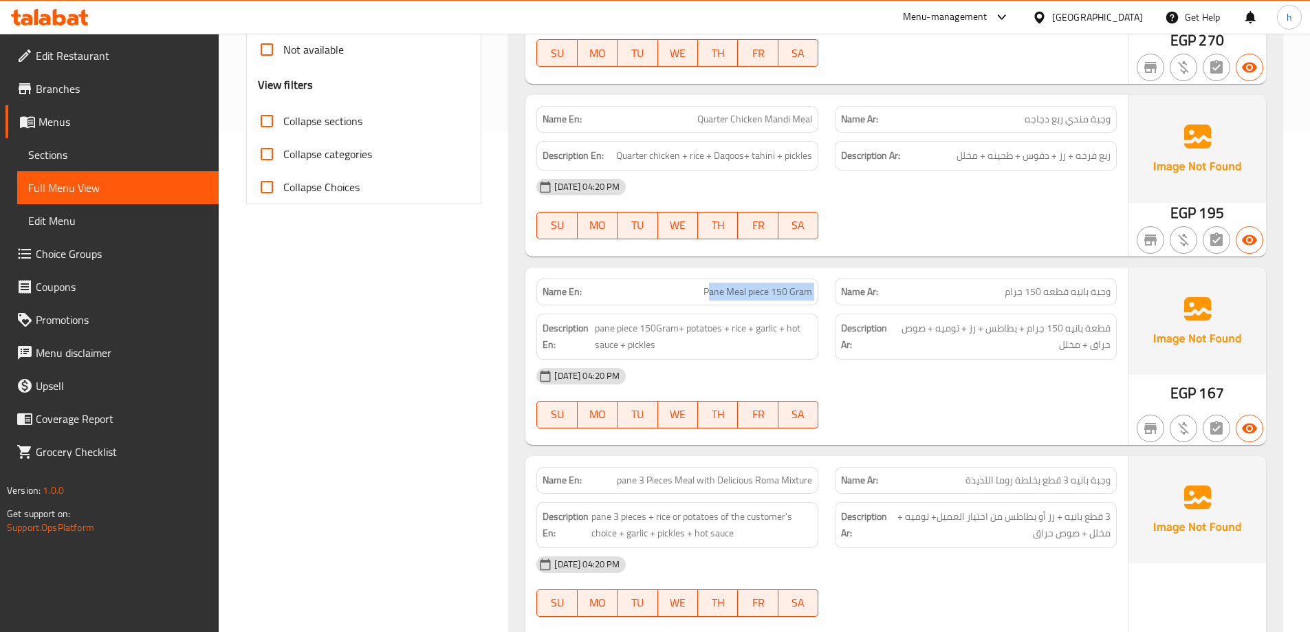
scroll to position [550, 0]
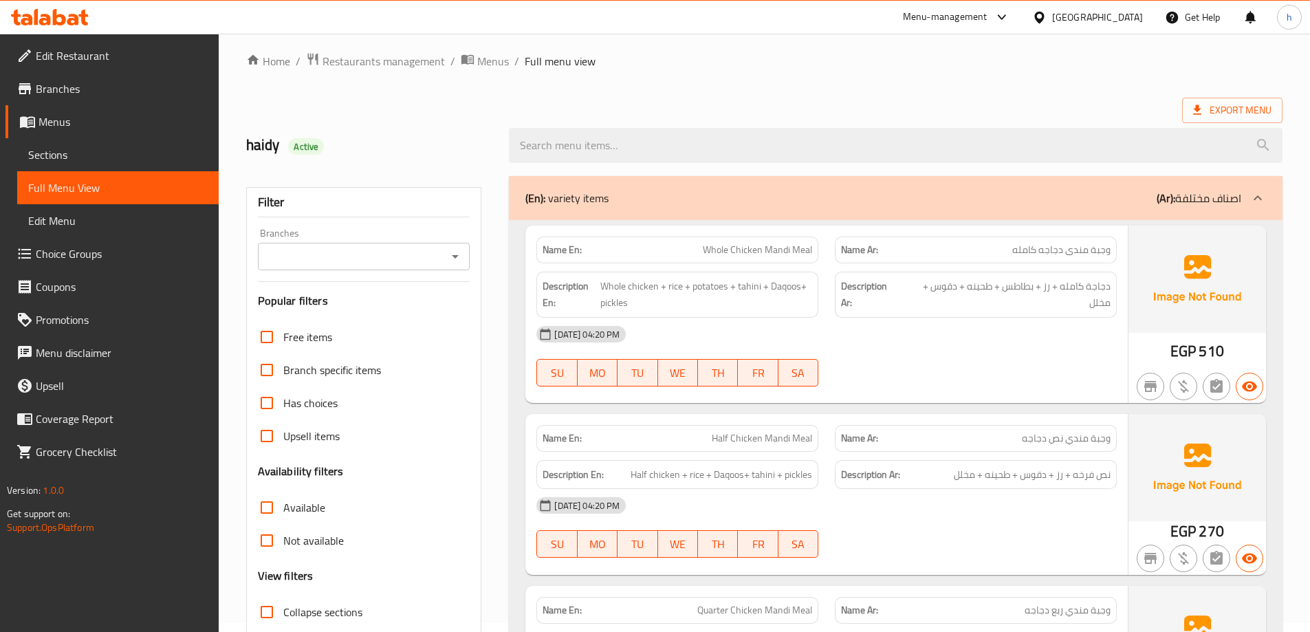
scroll to position [100, 0]
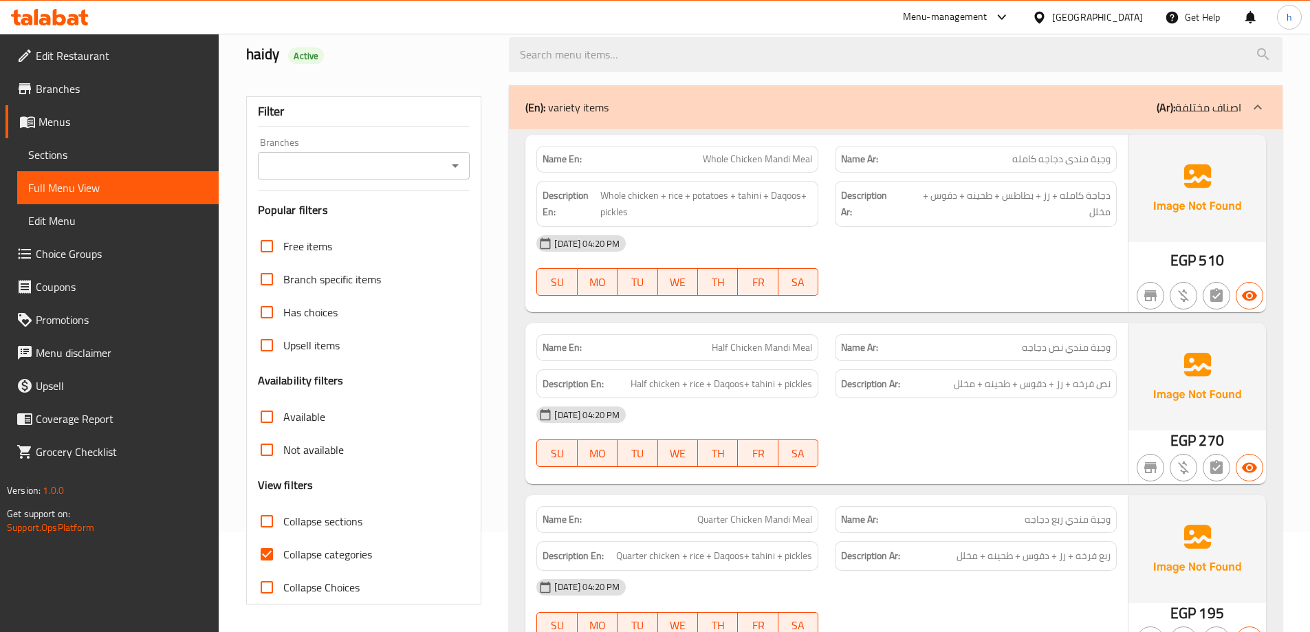
click at [290, 556] on span "Collapse categories" at bounding box center [327, 554] width 89 height 17
click at [283, 556] on input "Collapse categories" at bounding box center [266, 554] width 33 height 33
checkbox input "false"
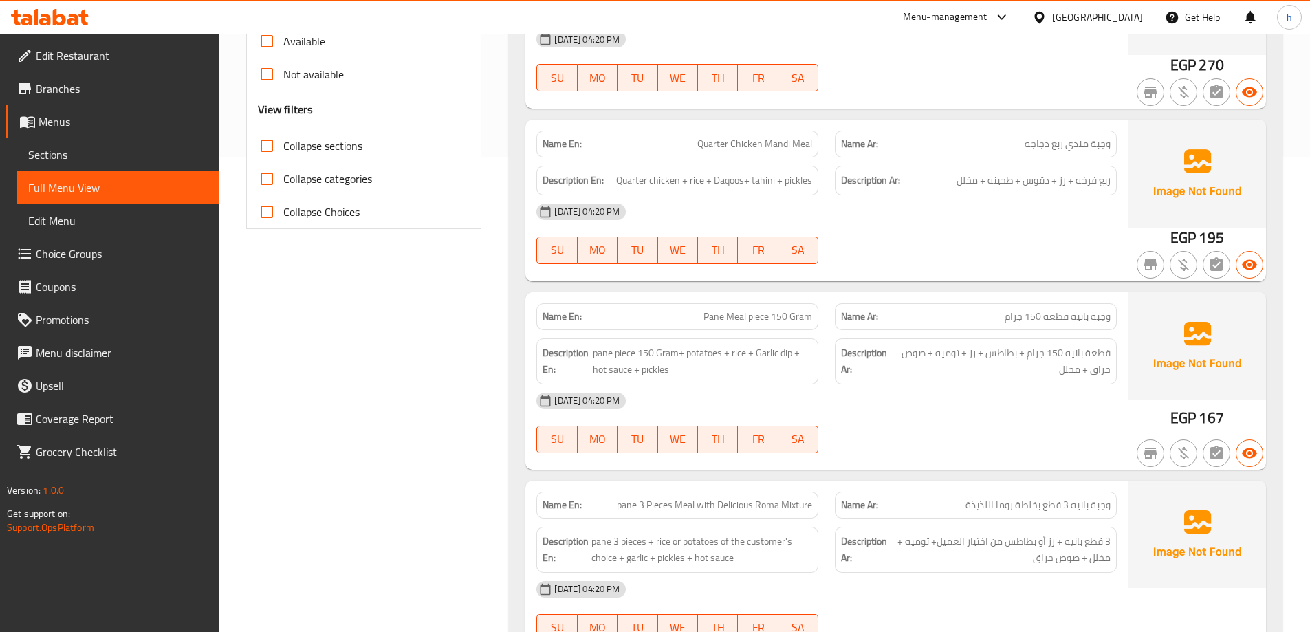
click at [877, 399] on div "[DATE] 04:20 PM" at bounding box center [826, 401] width 597 height 33
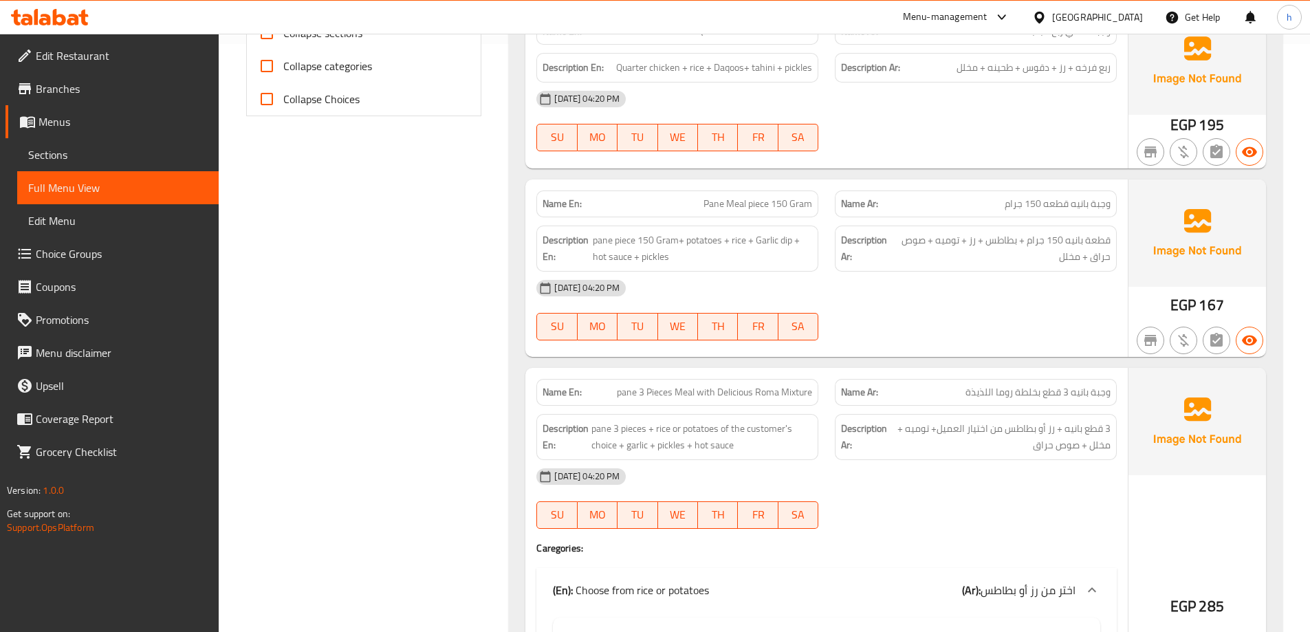
scroll to position [613, 0]
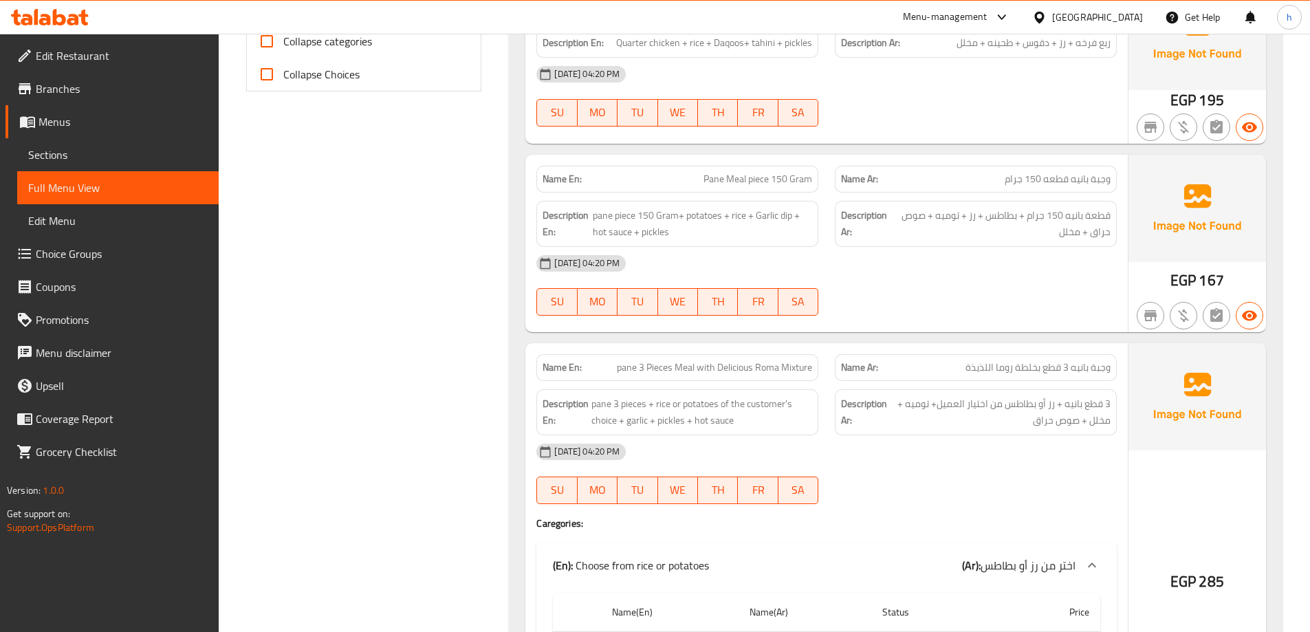
click at [727, 371] on span "pane 3 Pieces Meal with Delicious Roma Mixture" at bounding box center [714, 367] width 195 height 14
copy span "pane 3 Pieces Meal with Delicious Roma Mixture"
click at [643, 422] on span "pane 3 pieces + rice or potatoes of the customer's choice + garlic + pickles + …" at bounding box center [702, 413] width 221 height 34
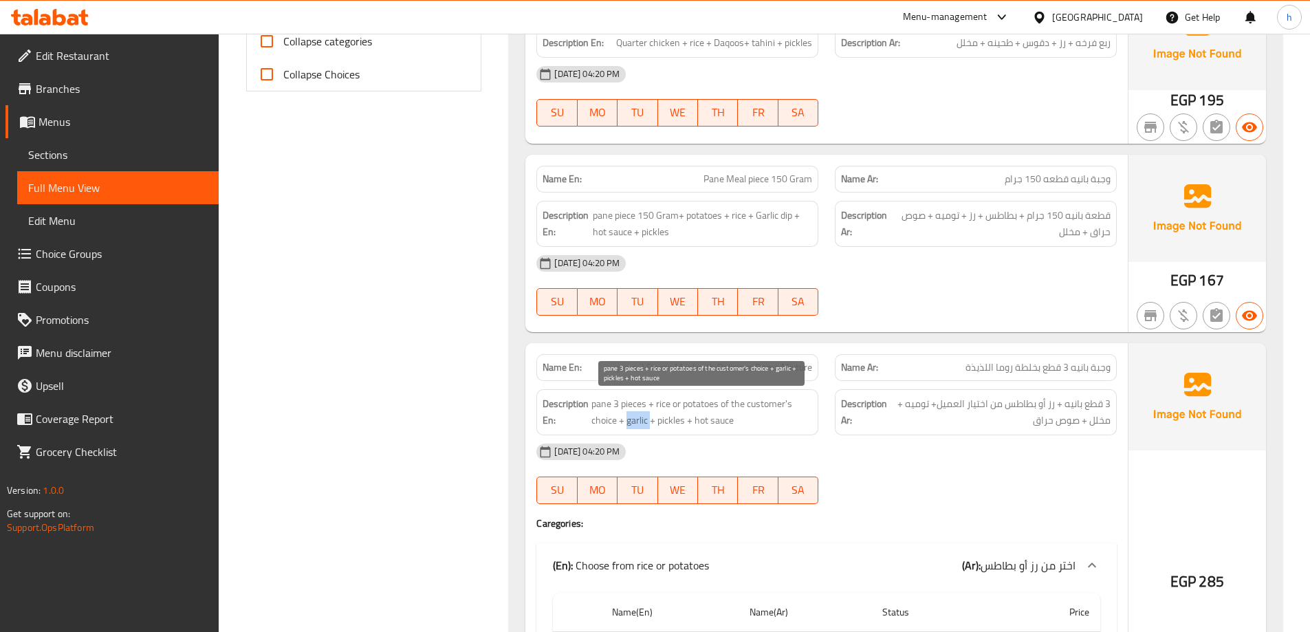
click at [643, 422] on span "pane 3 pieces + rice or potatoes of the customer's choice + garlic + pickles + …" at bounding box center [702, 413] width 221 height 34
copy span "garlic"
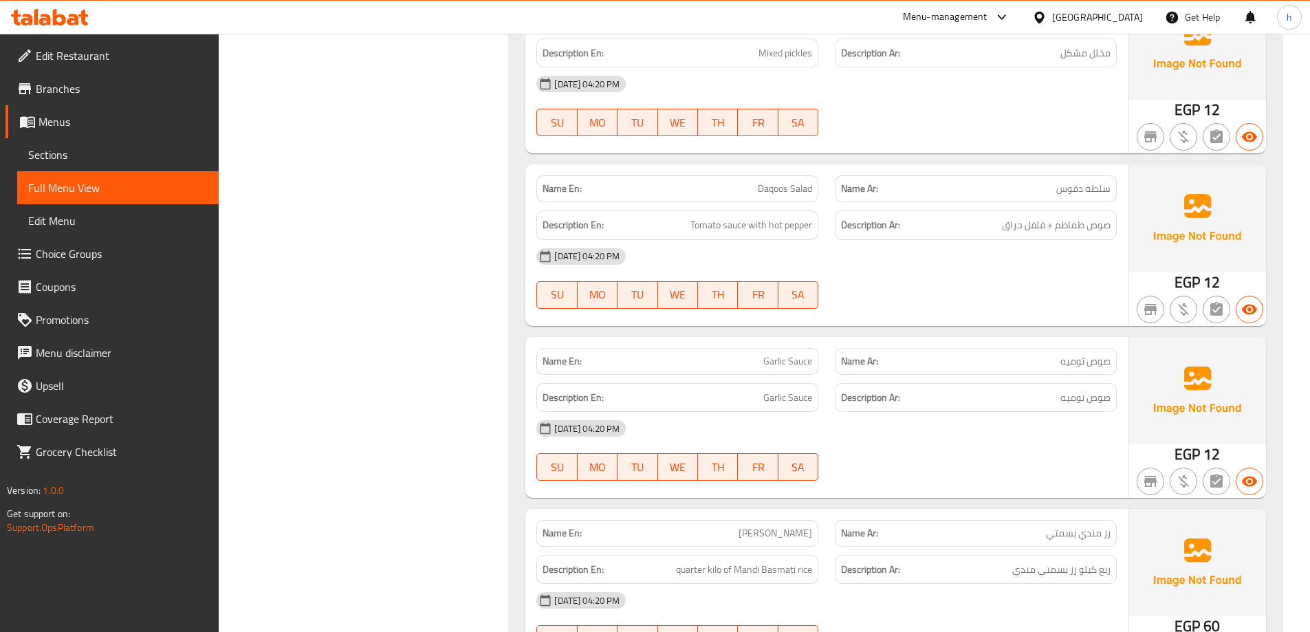
scroll to position [6006, 0]
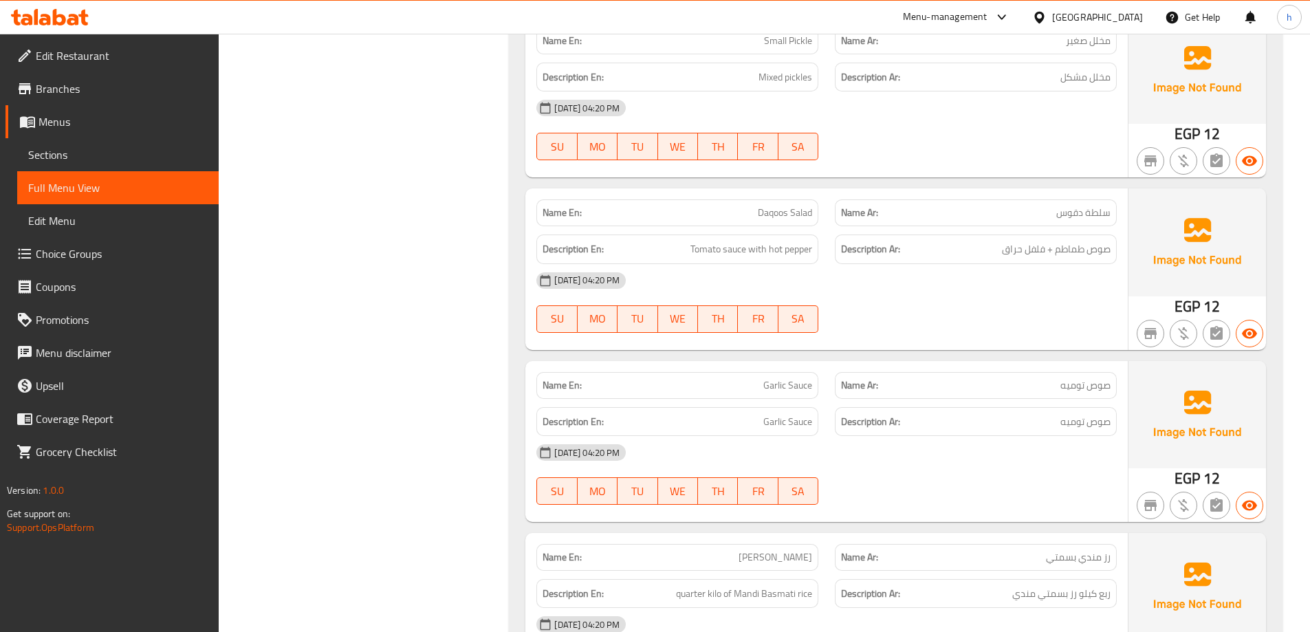
click at [762, 388] on p "Name En: [PERSON_NAME]" at bounding box center [678, 385] width 270 height 14
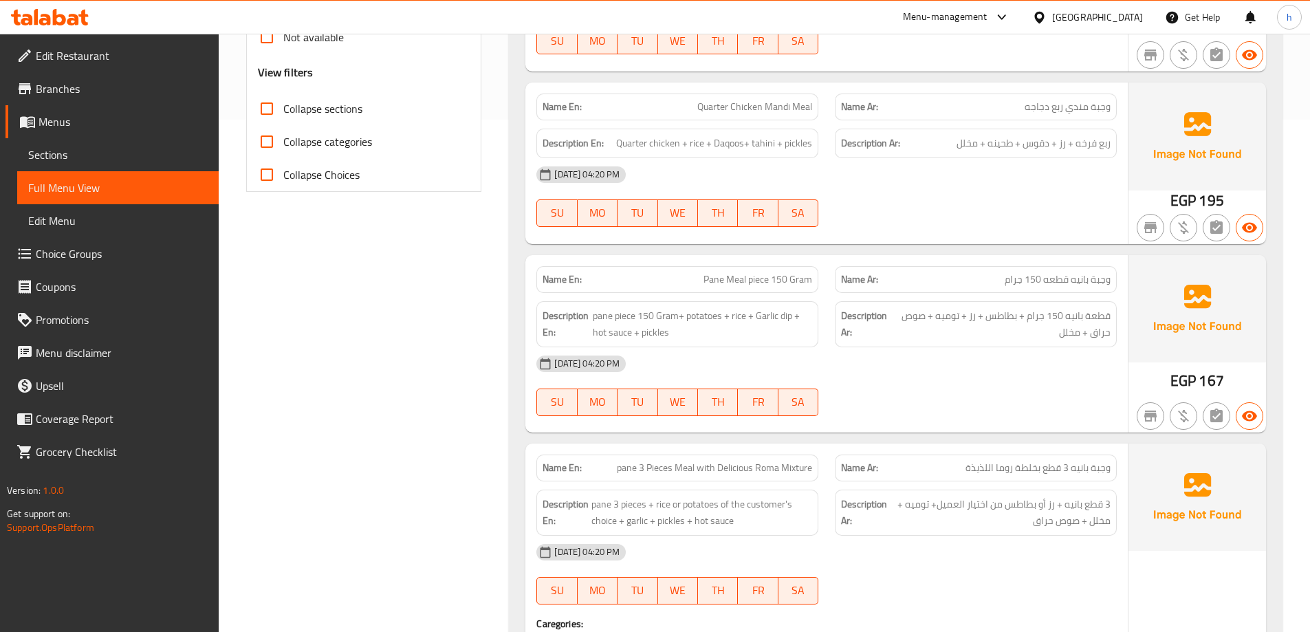
scroll to position [581, 0]
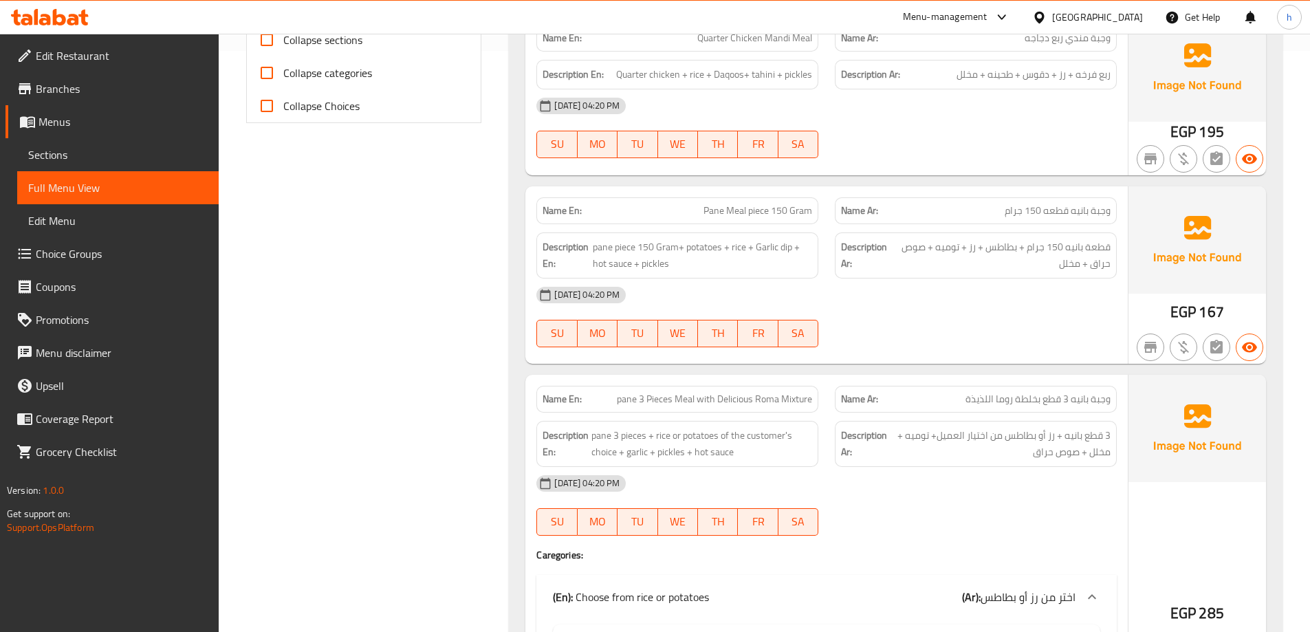
click at [682, 406] on span "pane 3 Pieces Meal with Delicious Roma Mixture" at bounding box center [714, 399] width 195 height 14
copy span "pane 3 Pieces Meal with Delicious Roma Mixture"
click at [782, 437] on span "pane 3 pieces + rice or potatoes of the customer's choice + garlic + pickles + …" at bounding box center [702, 444] width 221 height 34
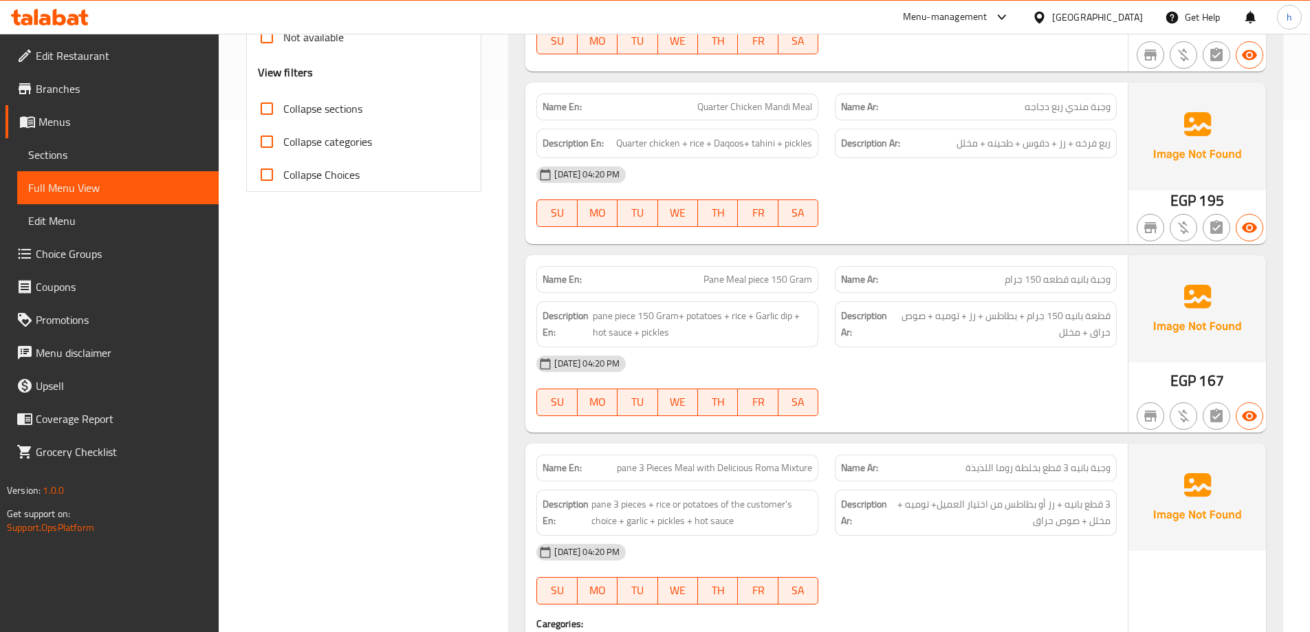
scroll to position [1132, 0]
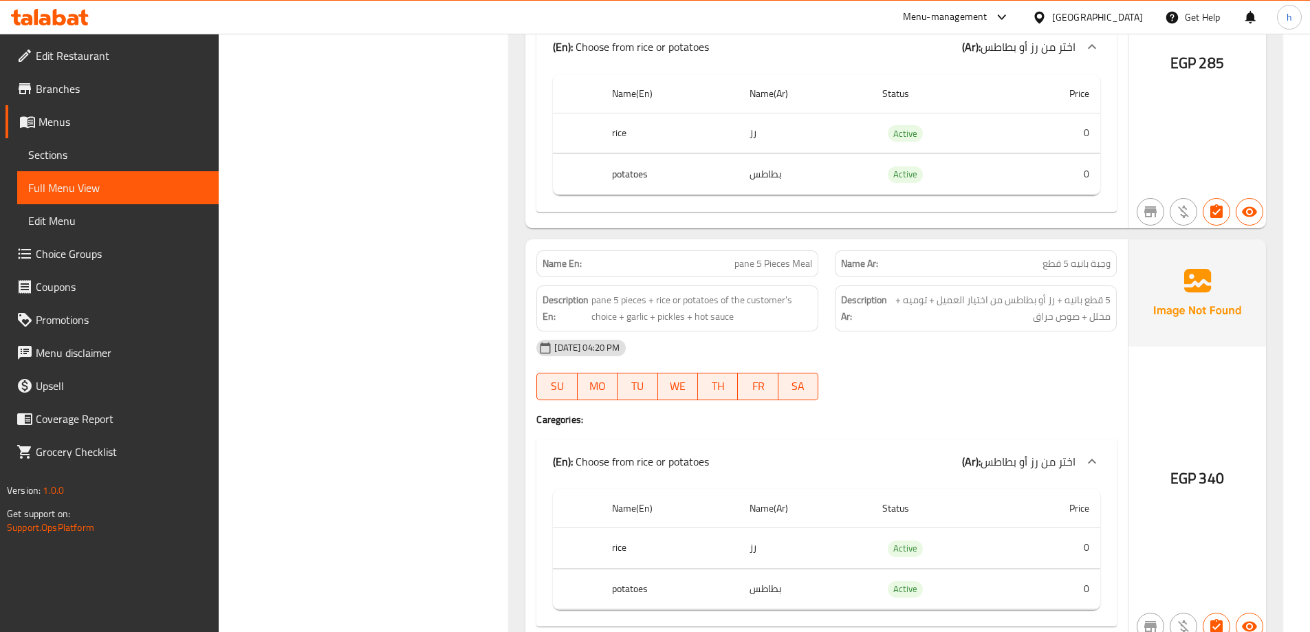
click at [735, 257] on span "pane 5 Pieces Meal" at bounding box center [774, 264] width 78 height 14
copy span "pane 5 Pieces Meal"
click at [782, 265] on span "pane 5 Pieces Meal" at bounding box center [774, 264] width 78 height 14
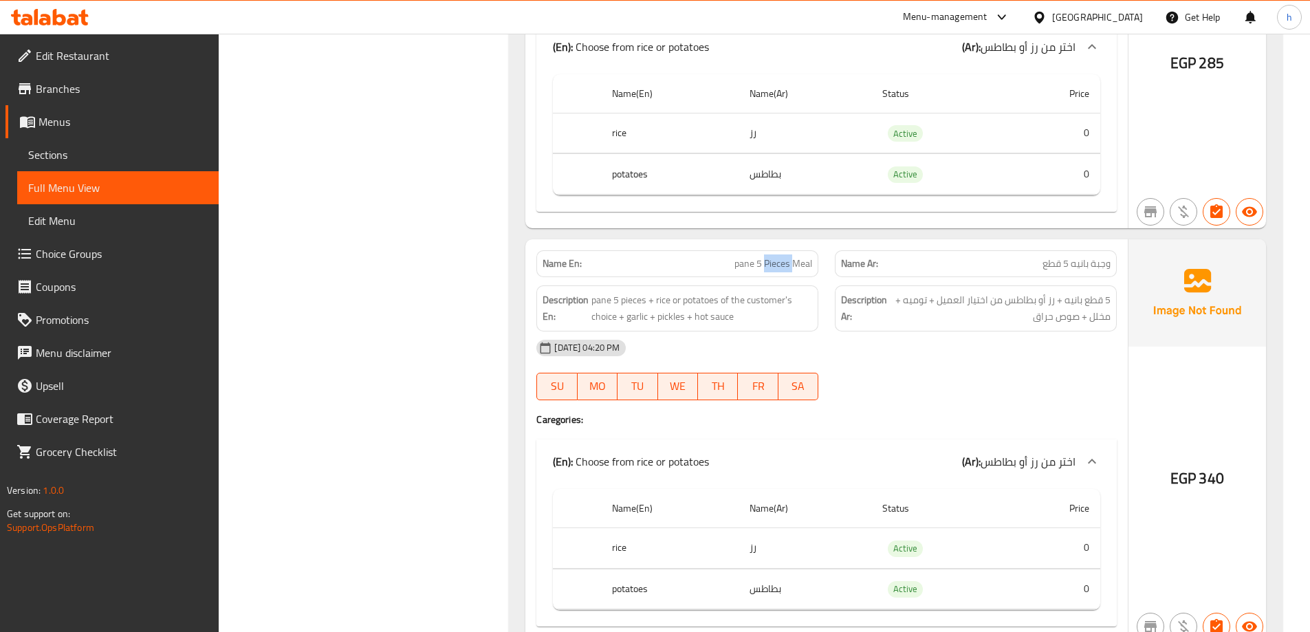
click at [782, 265] on span "pane 5 Pieces Meal" at bounding box center [774, 264] width 78 height 14
click at [767, 252] on div "Name En: pane 5 Pieces Meal" at bounding box center [678, 263] width 282 height 27
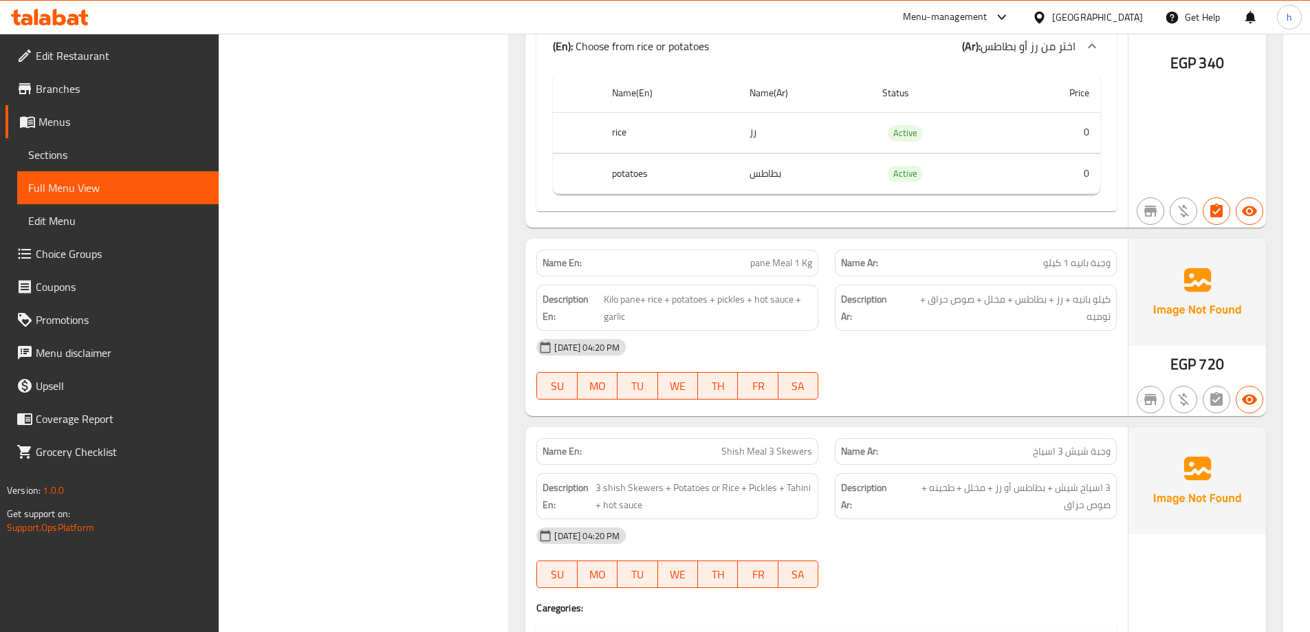
click at [762, 277] on div "Description En: Kilo pane+ rice + potatoes + pickles + hot sauce + garlic" at bounding box center [677, 308] width 299 height 63
click at [768, 263] on span "pane Meal 1 Kg" at bounding box center [782, 263] width 62 height 14
copy span "pane Meal 1 Kg"
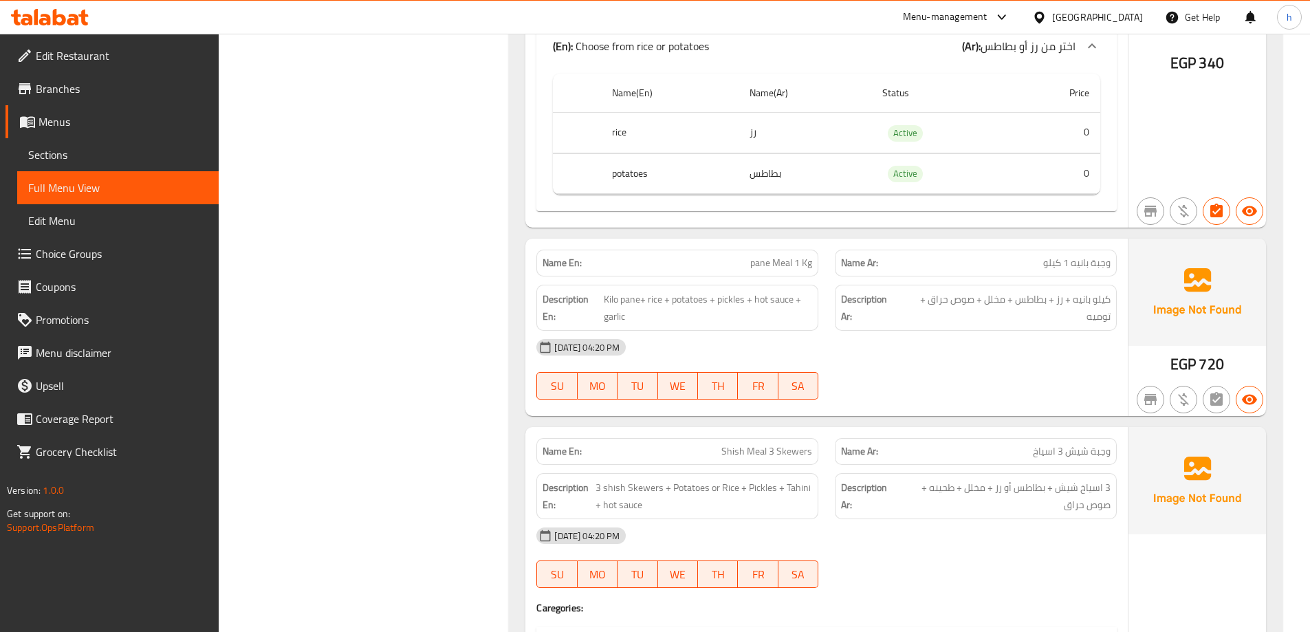
scroll to position [2565, 0]
click at [779, 257] on span "Shish Meal 1 KG" at bounding box center [779, 263] width 67 height 14
copy span "Shish Meal 1 KG"
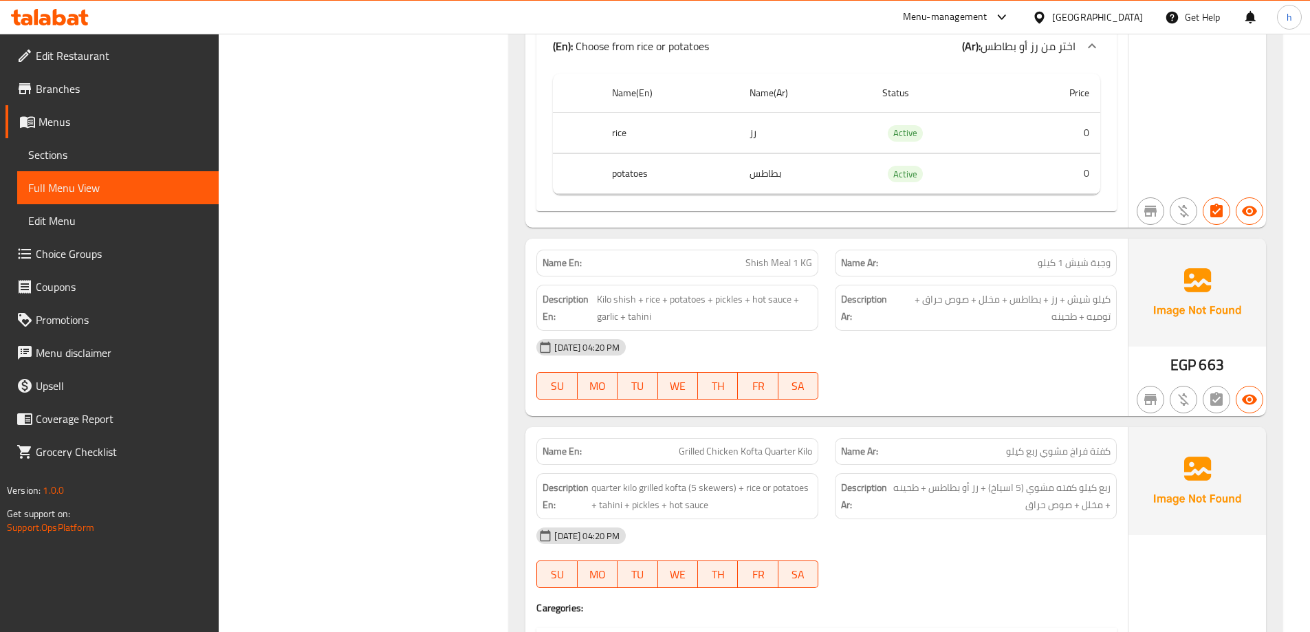
scroll to position [3583, 0]
click at [707, 264] on span "A kilo of delicious grilled chicken kofta with a 7-star taste" at bounding box center [698, 264] width 230 height 14
copy span "A kilo of delicious grilled chicken kofta with a 7-star taste"
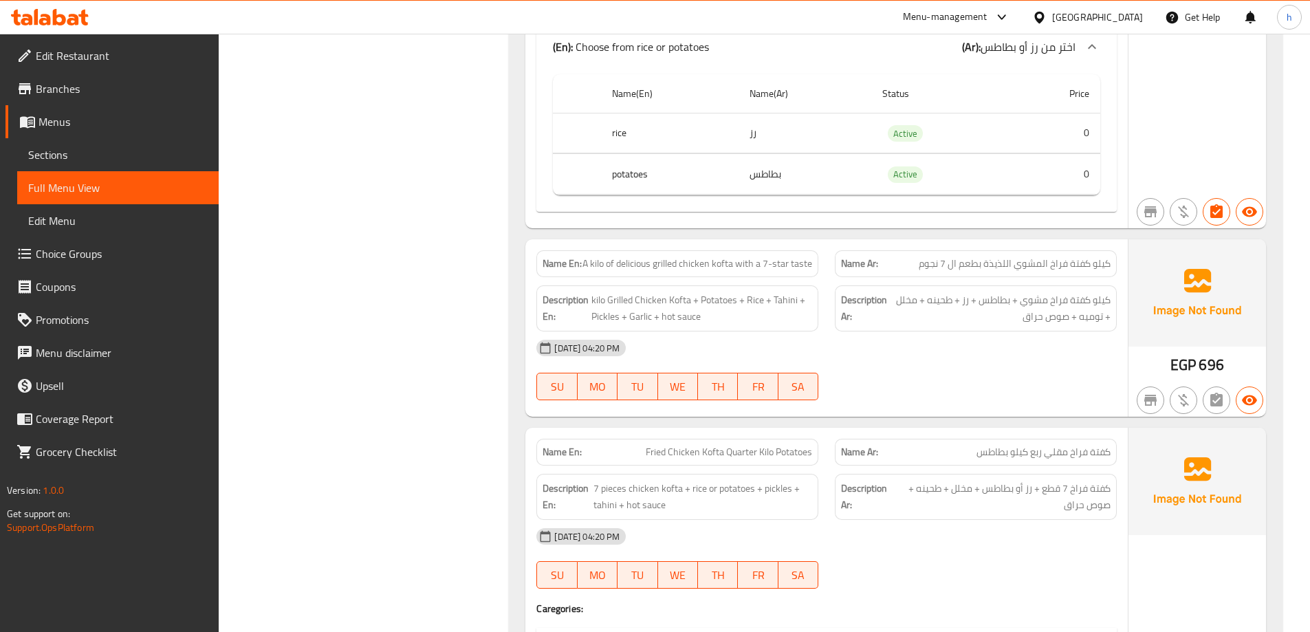
scroll to position [4549, 0]
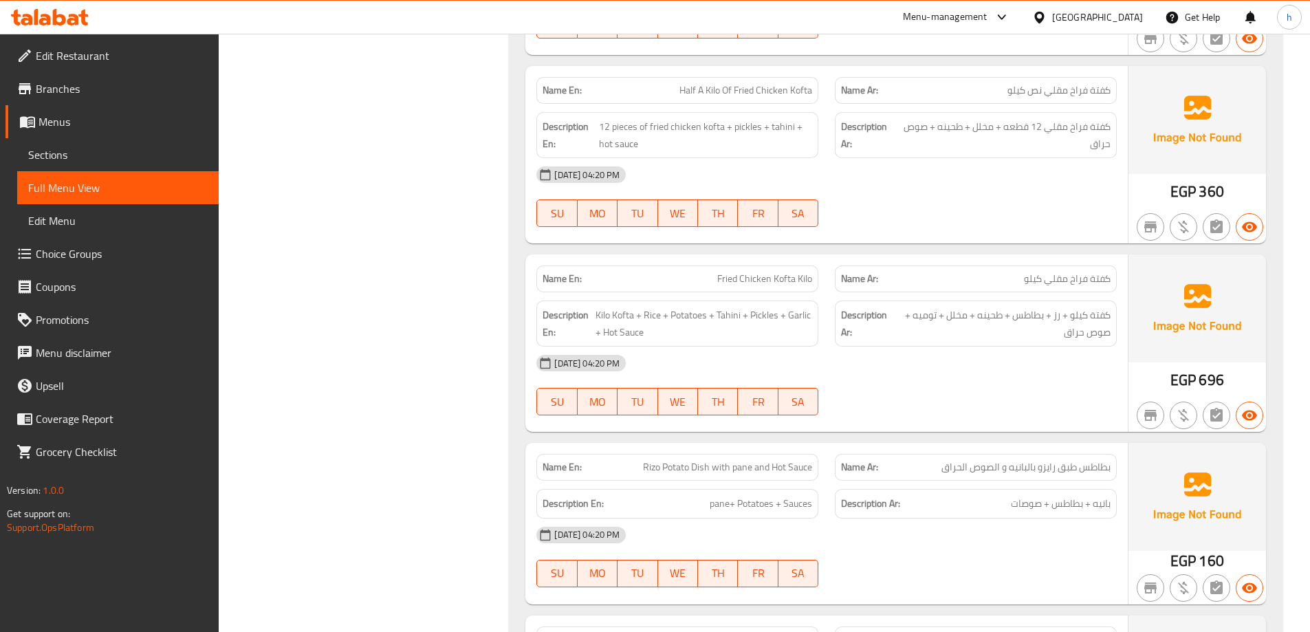
click at [784, 269] on div "Name En: Fried Chicken Kofta Kilo" at bounding box center [678, 279] width 282 height 27
copy span "Fried Chicken Kofta Kilo"
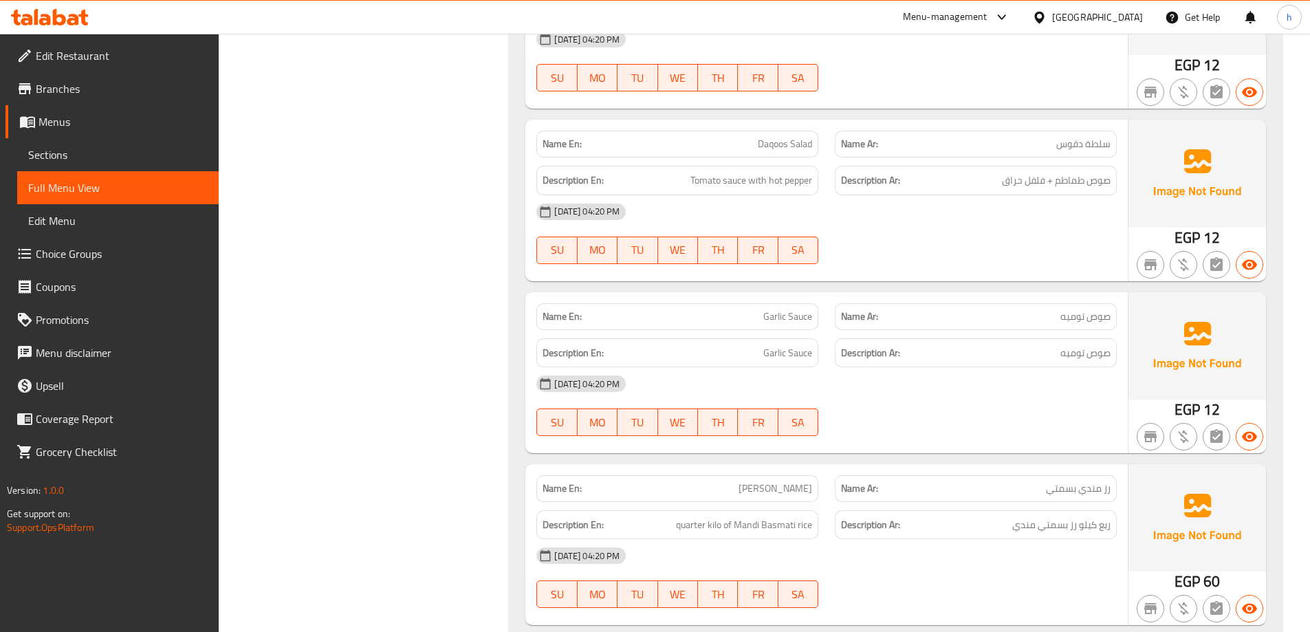
click at [787, 321] on span "Garlic Sauce" at bounding box center [788, 317] width 49 height 14
copy span "Garlic Sauce"
drag, startPoint x: 475, startPoint y: 147, endPoint x: 501, endPoint y: 157, distance: 28.5
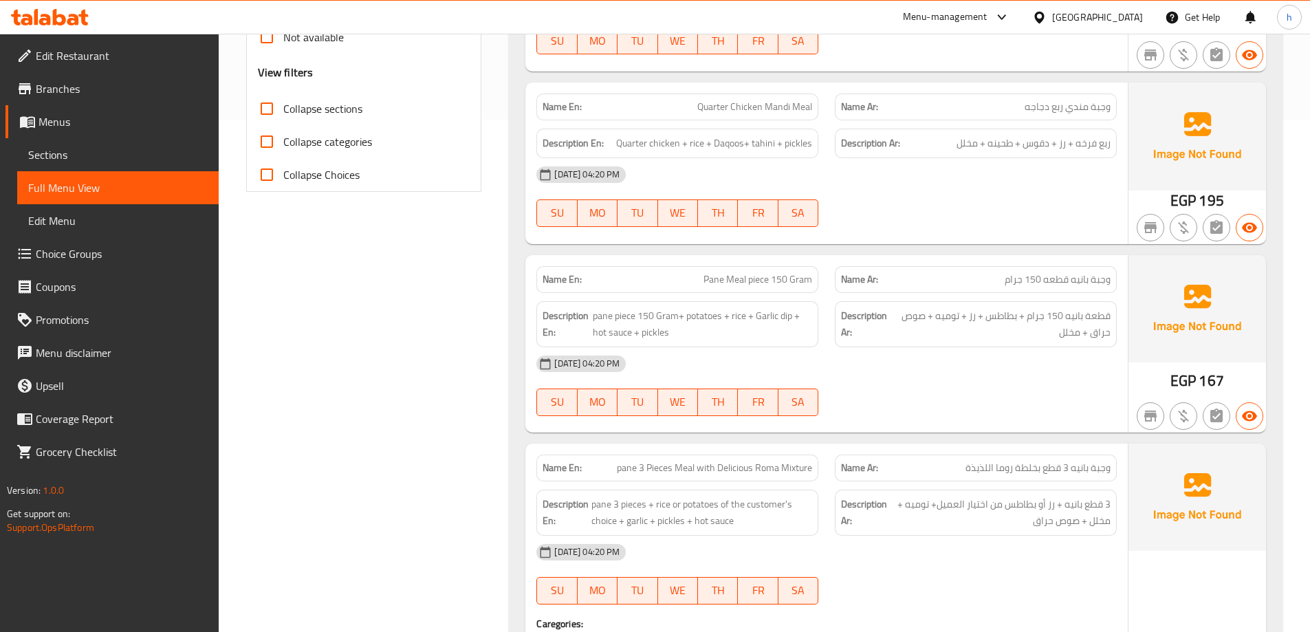
click at [918, 358] on div "[DATE] 04:20 PM" at bounding box center [826, 363] width 597 height 33
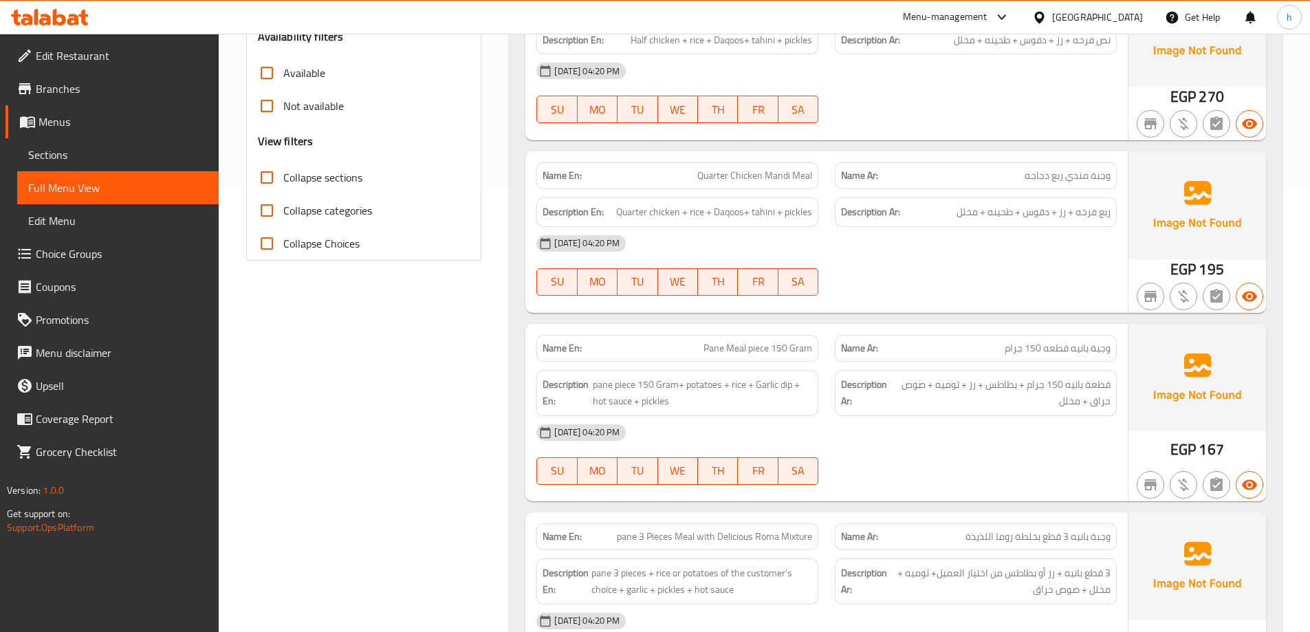
click at [938, 436] on div "[DATE] 04:20 PM" at bounding box center [826, 432] width 597 height 33
click at [905, 431] on div "[DATE] 04:20 PM" at bounding box center [826, 432] width 597 height 33
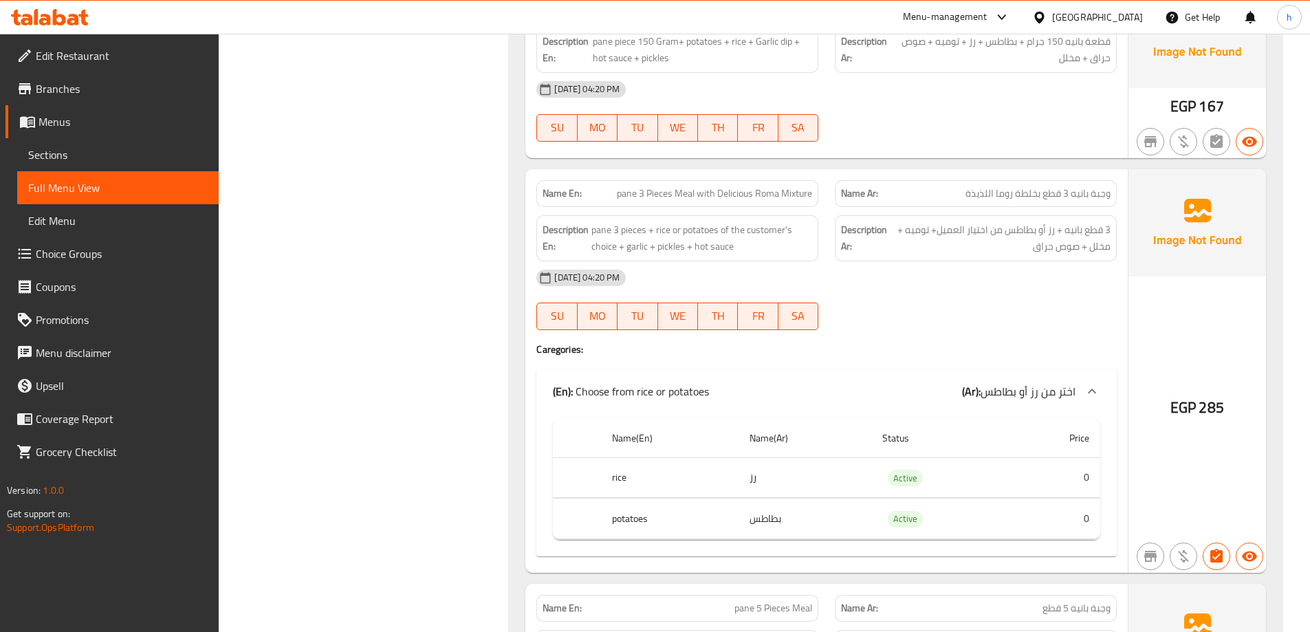
scroll to position [788, 0]
click at [943, 327] on div at bounding box center [976, 329] width 299 height 17
click at [677, 204] on div "Name En: pane 3 Pieces Meal with Delicious Roma Mixture" at bounding box center [678, 193] width 282 height 27
click at [692, 195] on span "pane 3 Pieces Meal with Delicious Roma Mixture" at bounding box center [714, 193] width 195 height 14
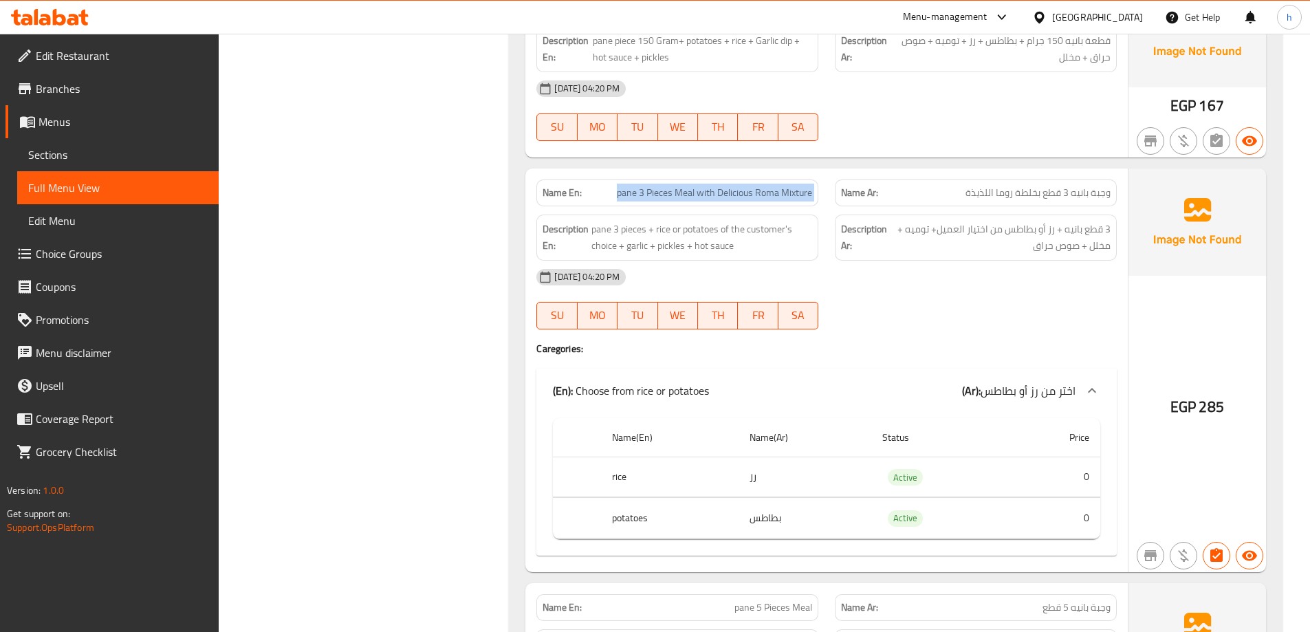
click at [692, 195] on span "pane 3 Pieces Meal with Delicious Roma Mixture" at bounding box center [714, 193] width 195 height 14
copy span "pane 3 Pieces Meal with Delicious Roma Mixture"
click at [927, 313] on div "12-10-2025 04:20 PM SU MO TU WE TH FR SA" at bounding box center [826, 299] width 597 height 77
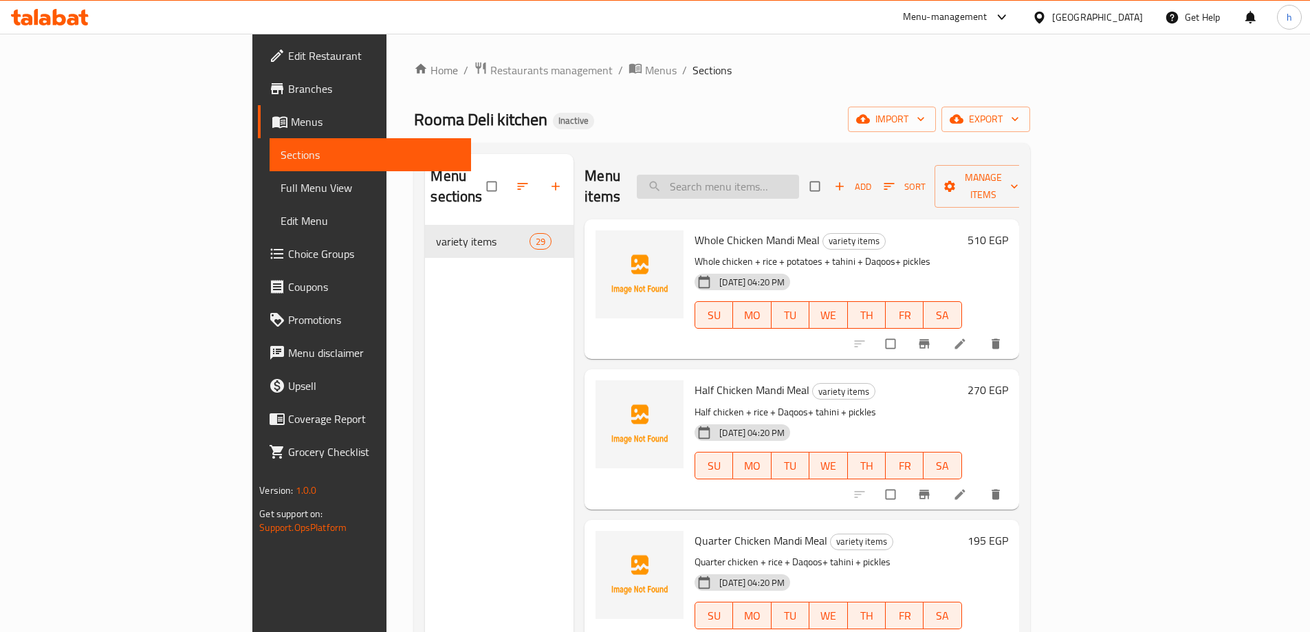
click at [799, 175] on input "search" at bounding box center [718, 187] width 162 height 24
paste input "pane 5 Pieces Meal"
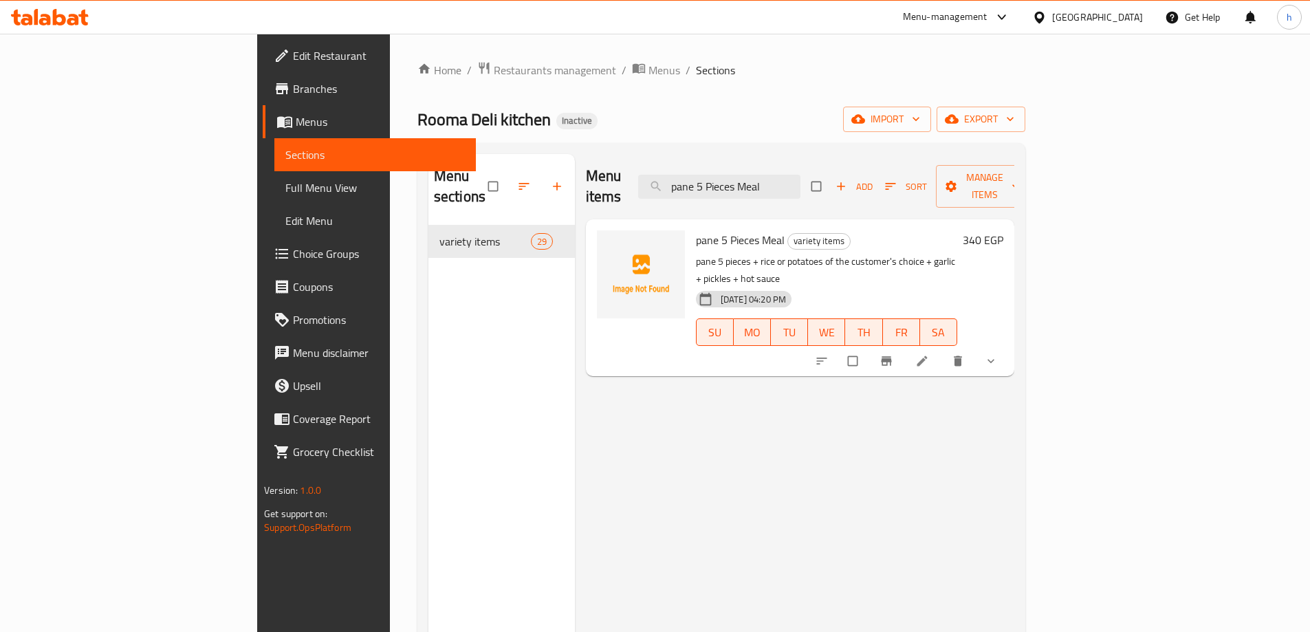
type input "pane 5 Pieces Meal"
click at [932, 354] on link at bounding box center [924, 361] width 17 height 14
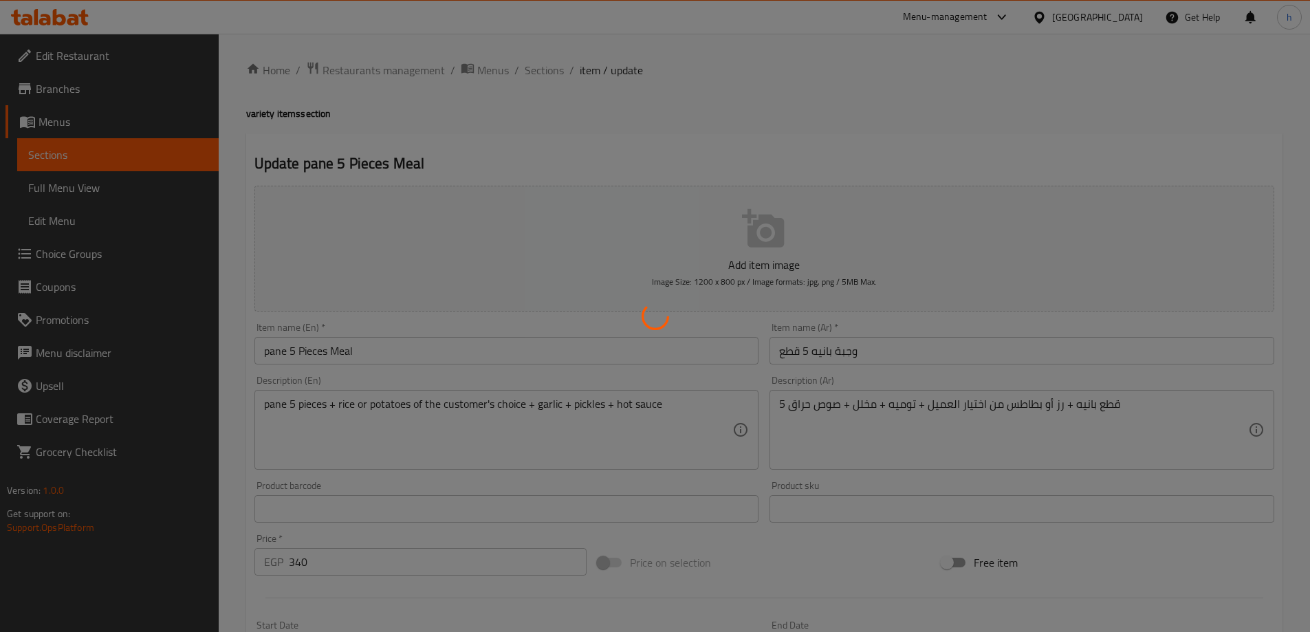
type input "اختر من رز أو بطاطس"
type input "1"
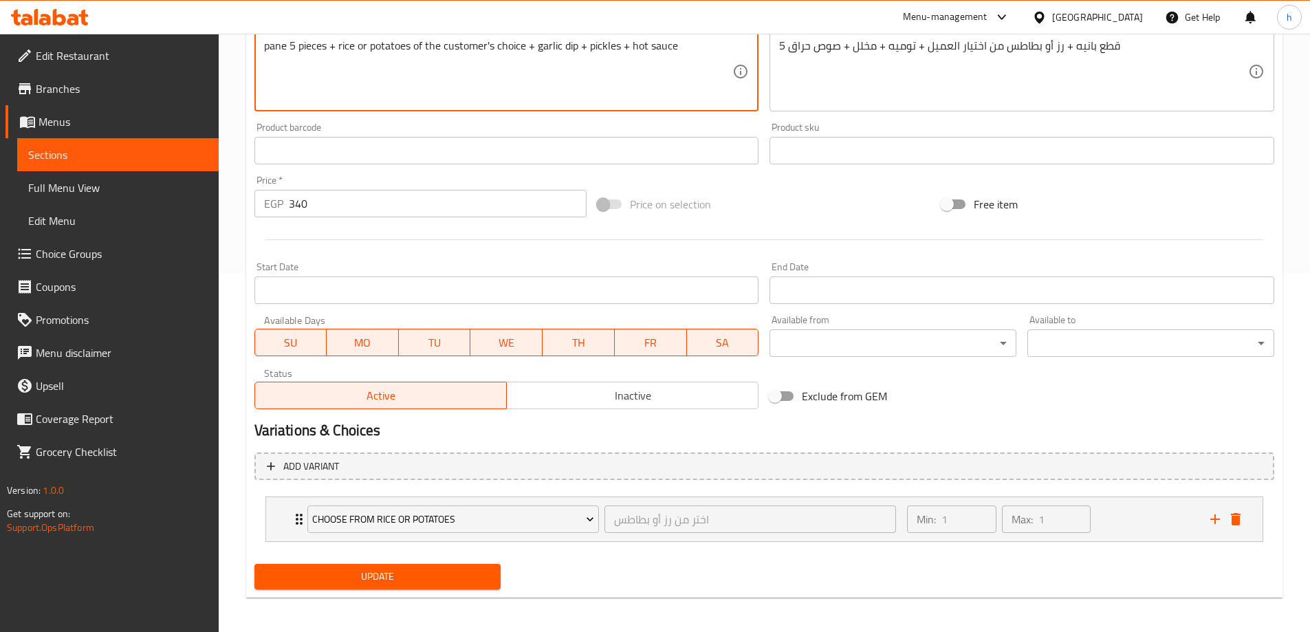
scroll to position [363, 0]
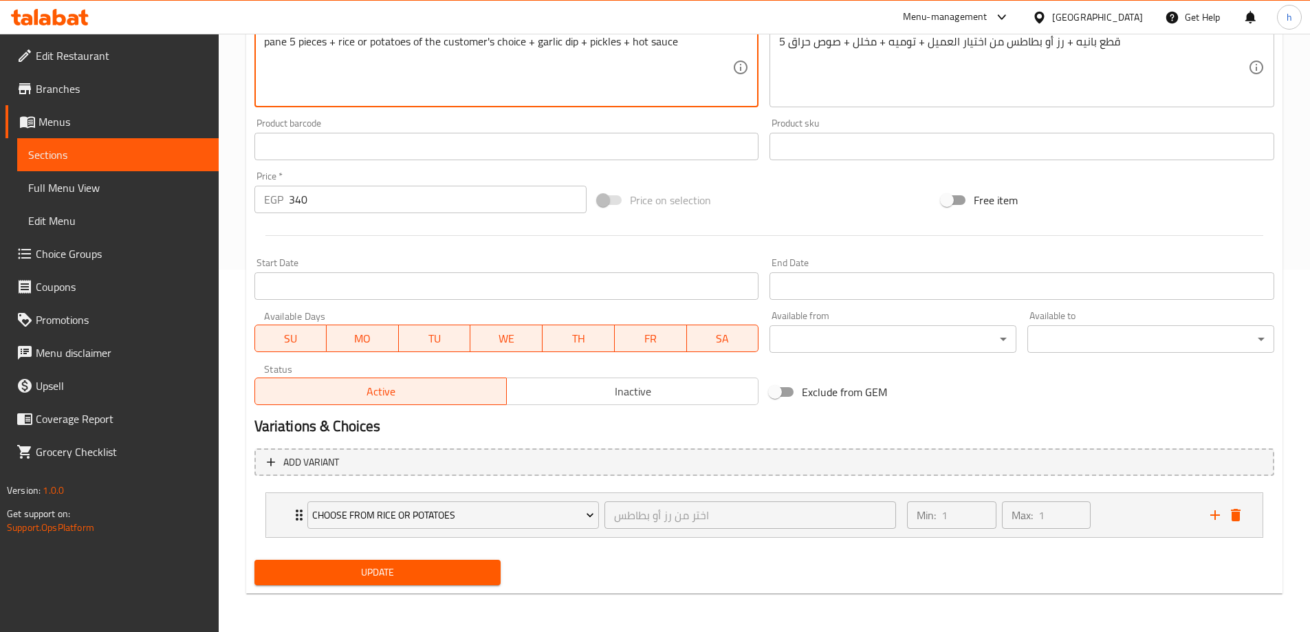
type textarea "pane 5 pieces + rice or potatoes of the customer's choice + garlic dip + pickle…"
drag, startPoint x: 391, startPoint y: 564, endPoint x: 398, endPoint y: 568, distance: 8.0
click at [391, 565] on span "Update" at bounding box center [378, 572] width 225 height 17
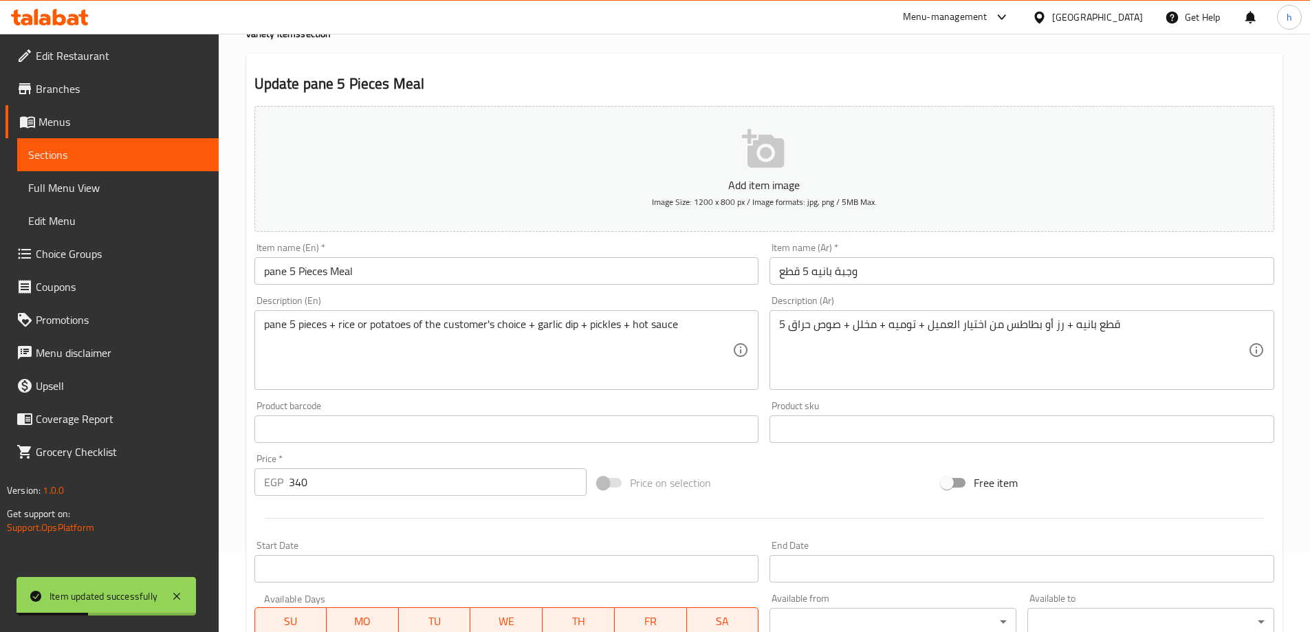
scroll to position [87, 0]
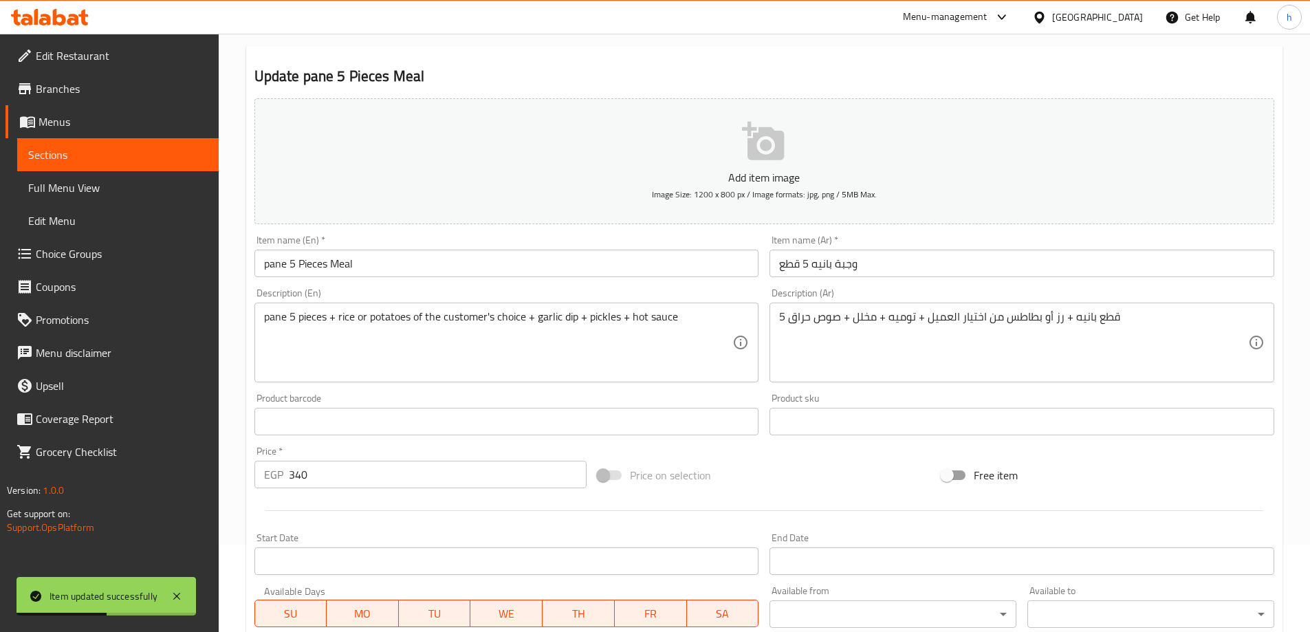
click at [564, 71] on h2 "Update pane 5 Pieces Meal" at bounding box center [765, 76] width 1020 height 21
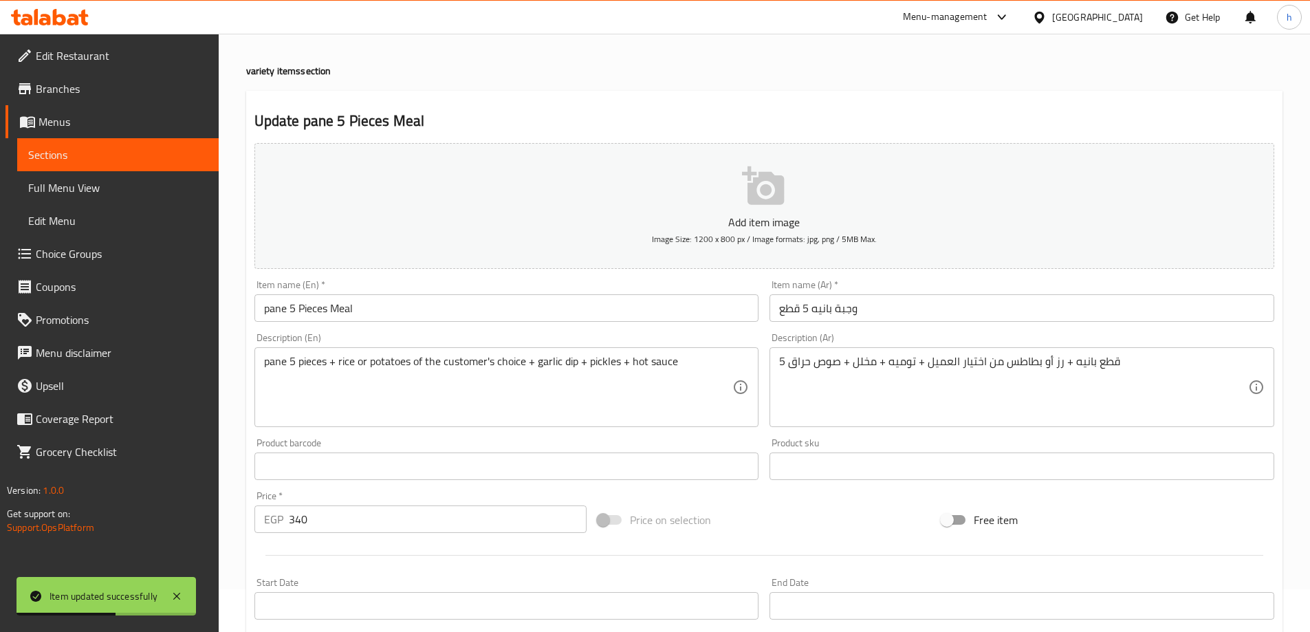
scroll to position [19, 0]
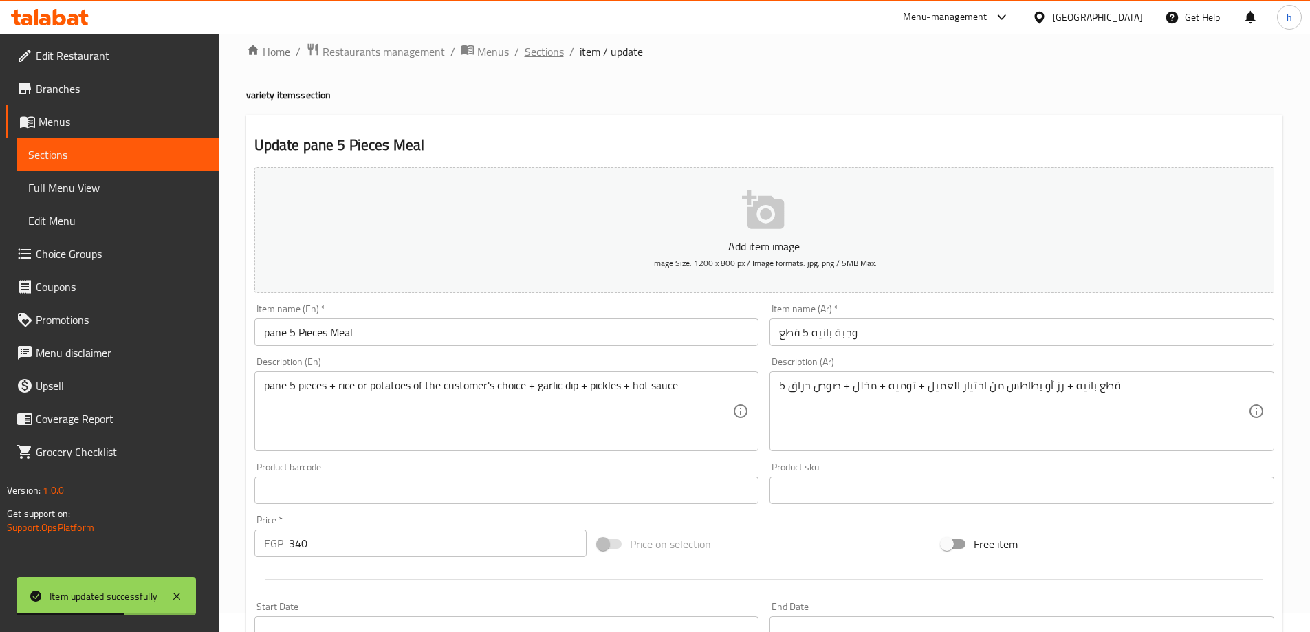
click at [535, 45] on span "Sections" at bounding box center [544, 51] width 39 height 17
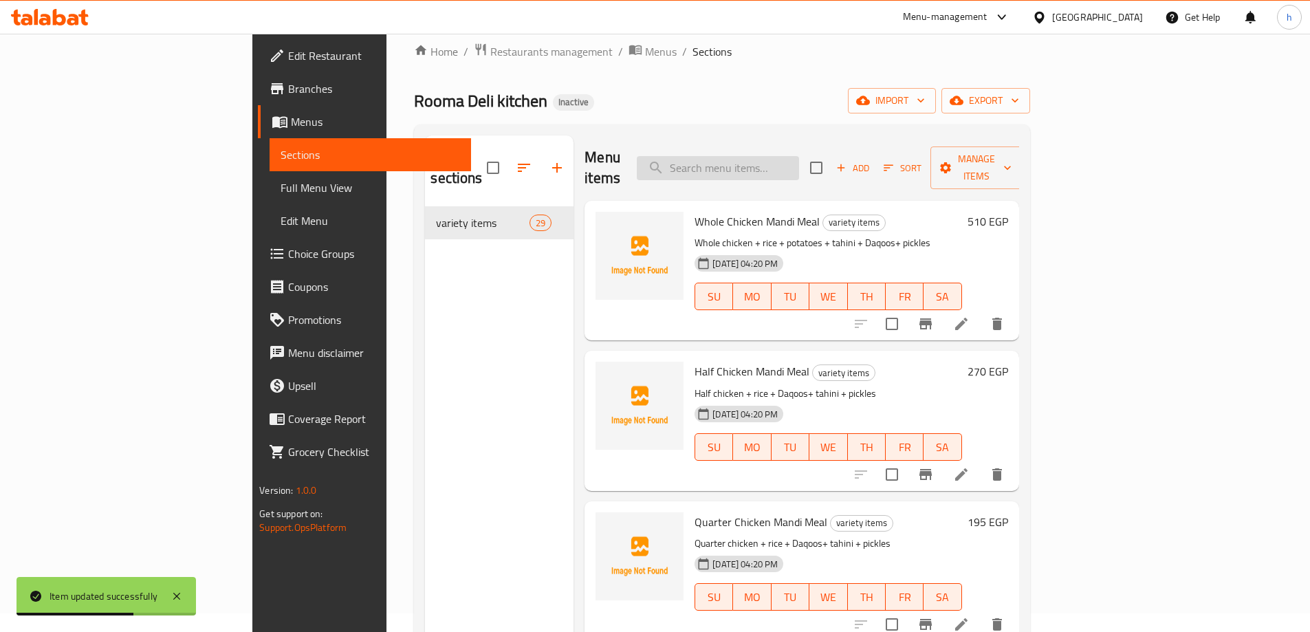
click at [788, 160] on input "search" at bounding box center [718, 168] width 162 height 24
paste input "pane Meal 1 Kg"
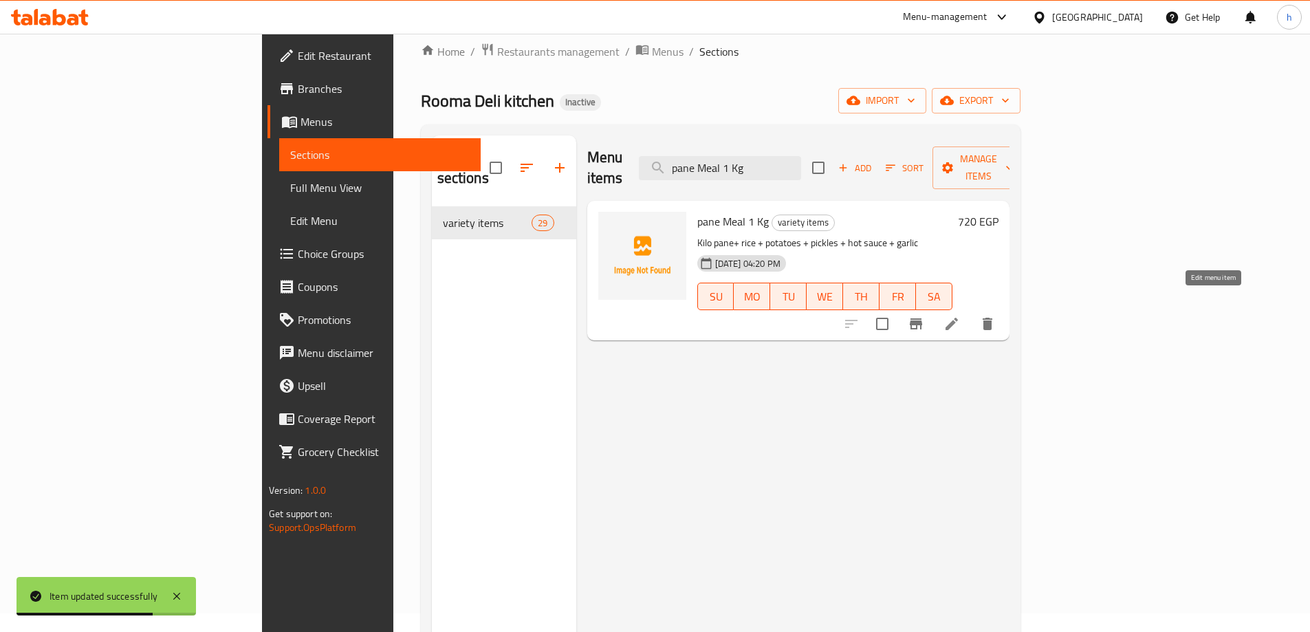
type input "pane Meal 1 Kg"
click at [960, 316] on icon at bounding box center [952, 324] width 17 height 17
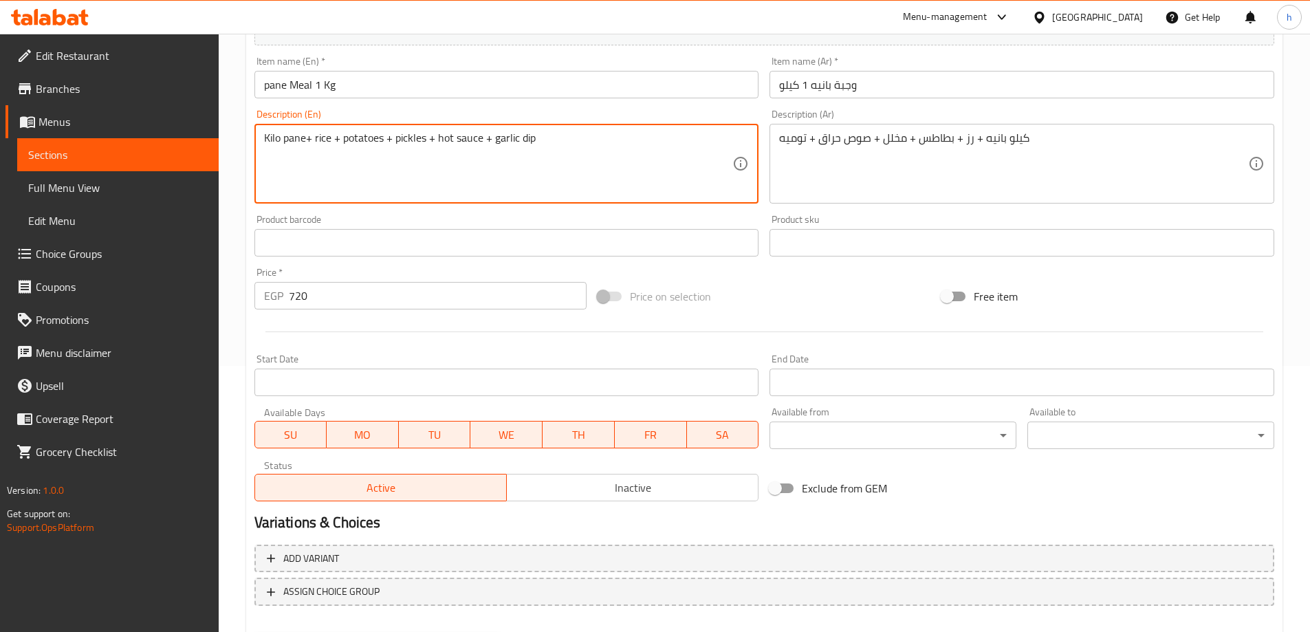
scroll to position [340, 0]
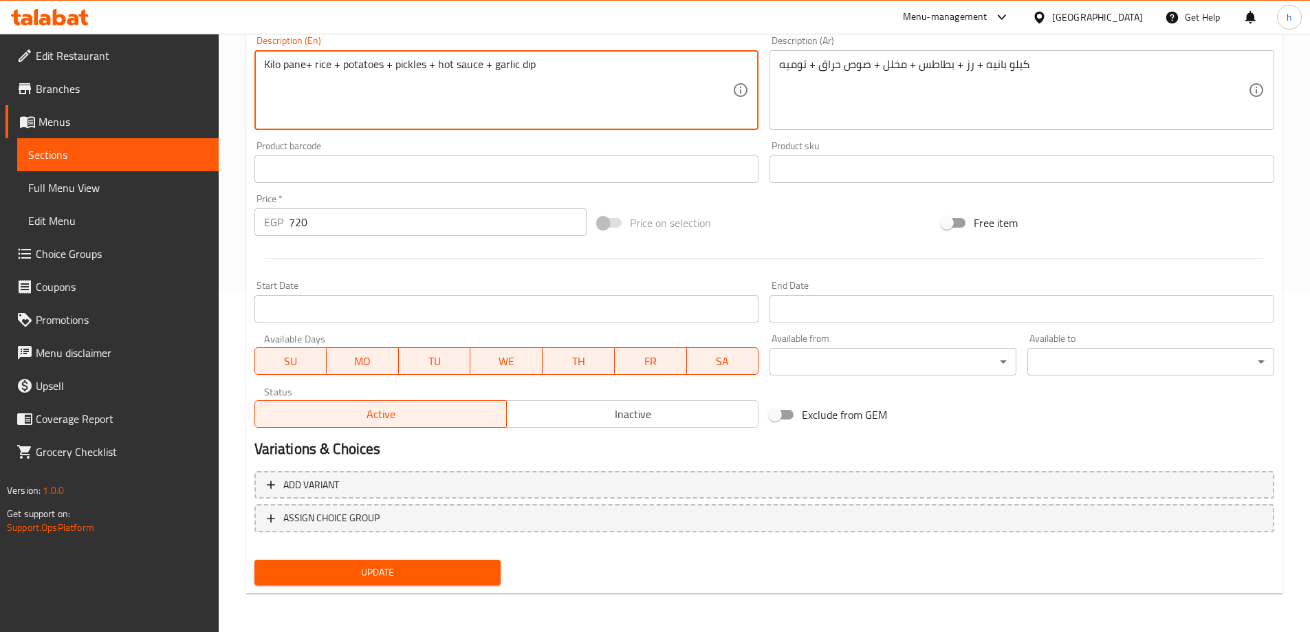
type textarea "Kilo pane+ rice + potatoes + pickles + hot sauce + garlic dip"
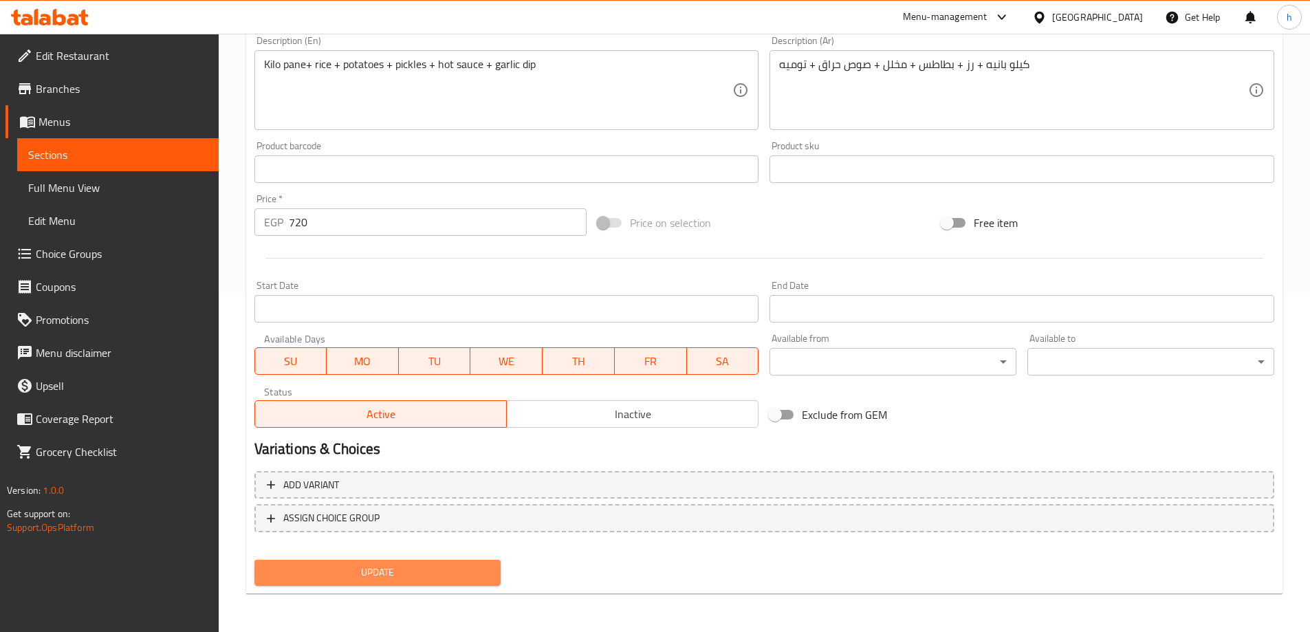
click at [283, 573] on span "Update" at bounding box center [378, 572] width 225 height 17
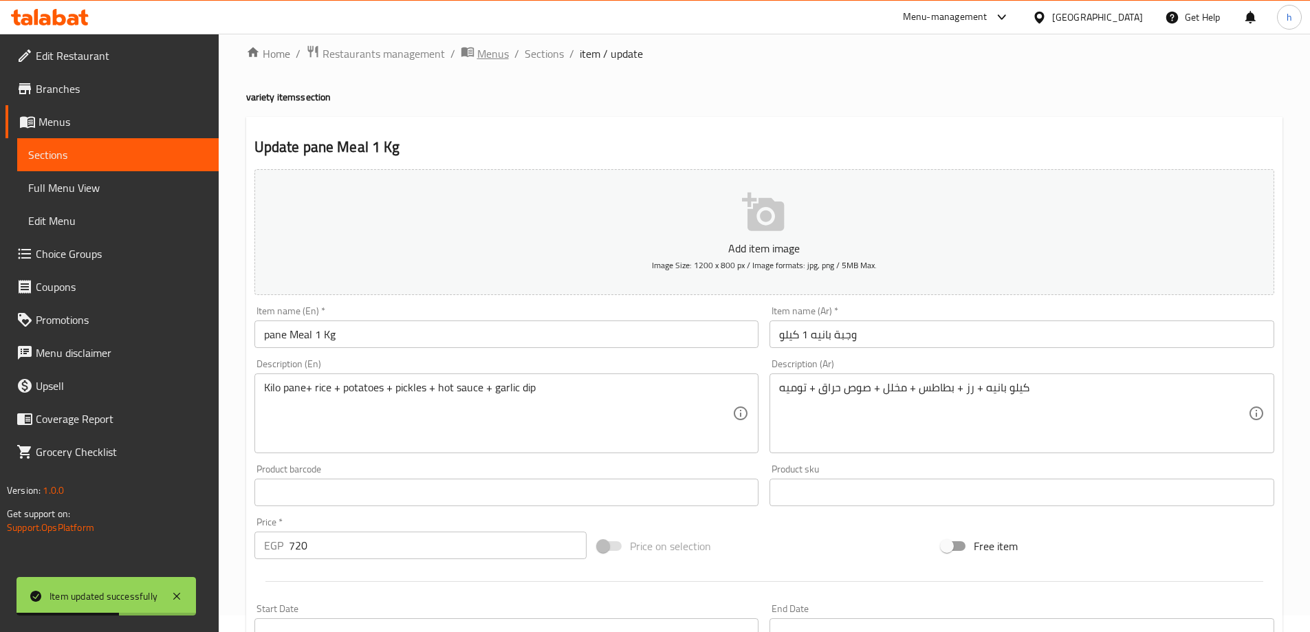
scroll to position [0, 0]
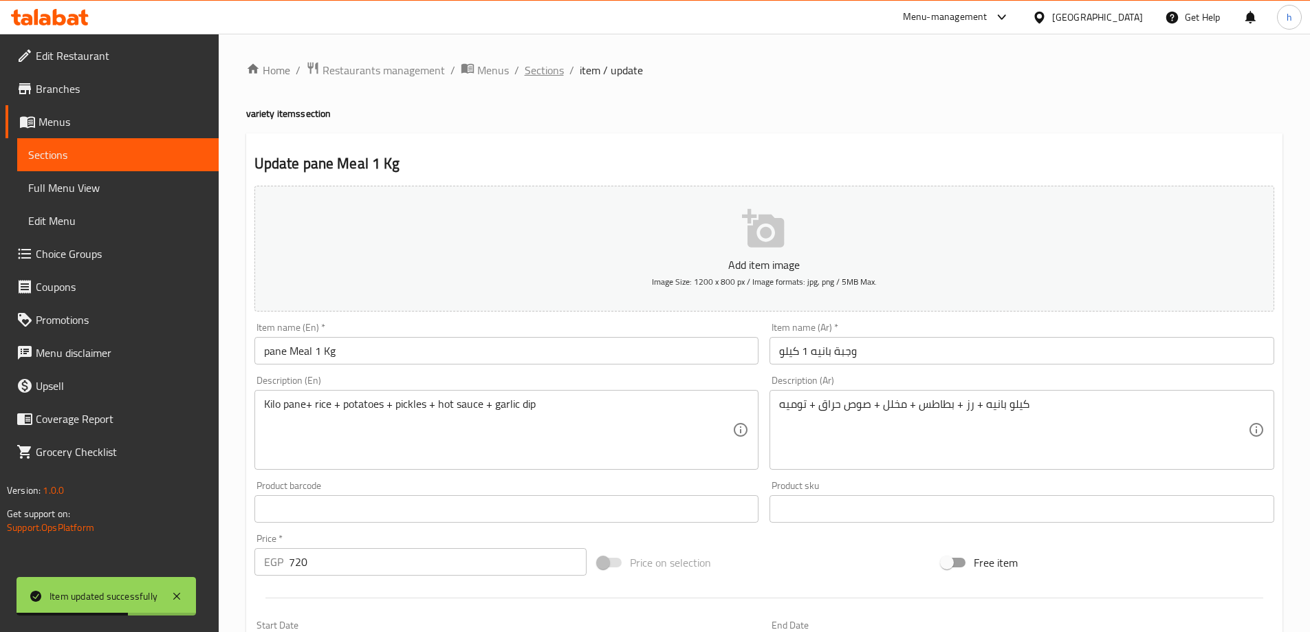
click at [540, 73] on span "Sections" at bounding box center [544, 70] width 39 height 17
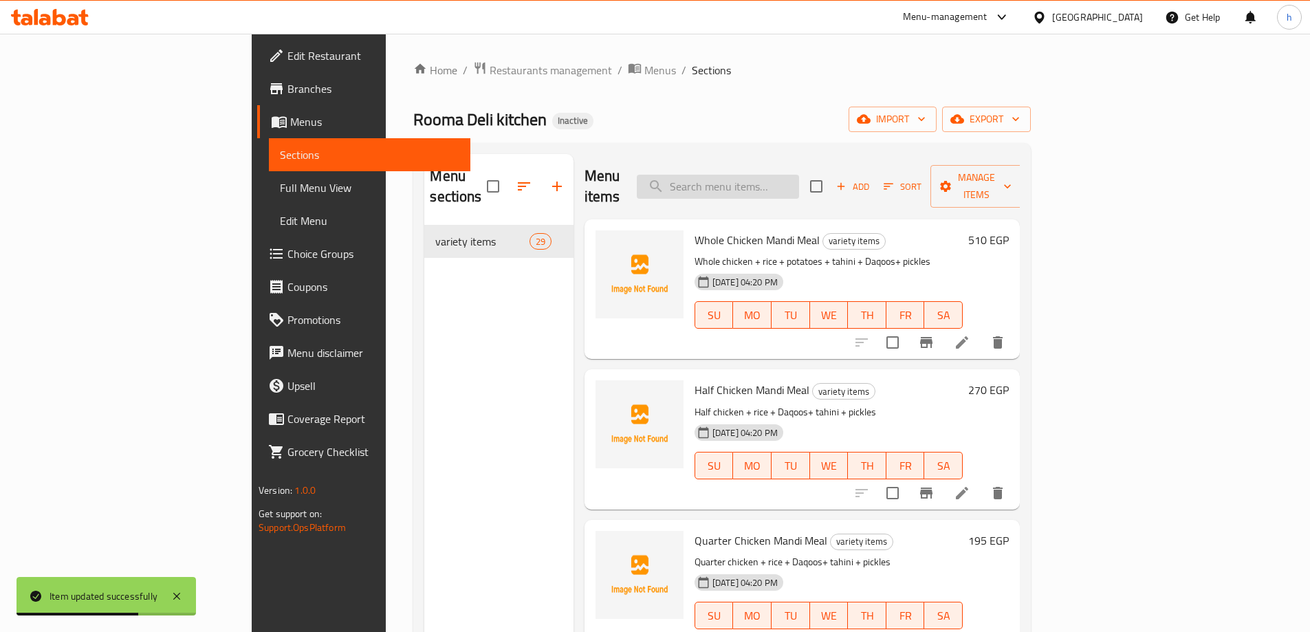
click at [757, 175] on input "search" at bounding box center [718, 187] width 162 height 24
paste input "Shish Meal 1 KG"
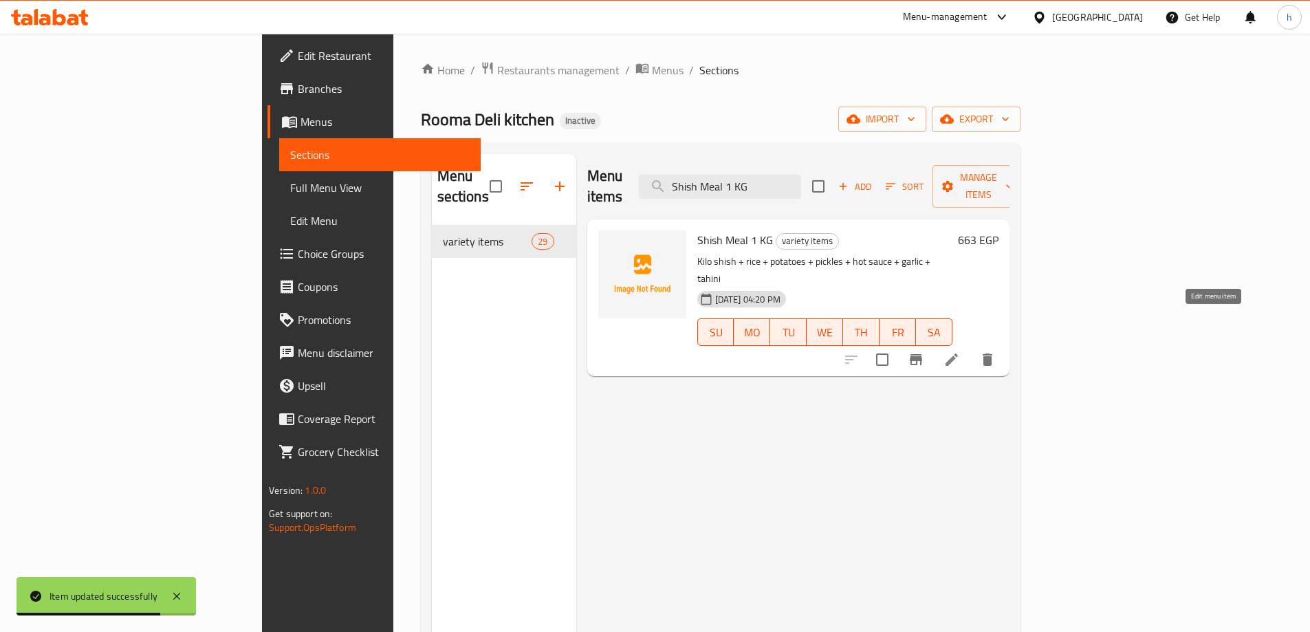
type input "Shish Meal 1 KG"
click at [960, 352] on icon at bounding box center [952, 360] width 17 height 17
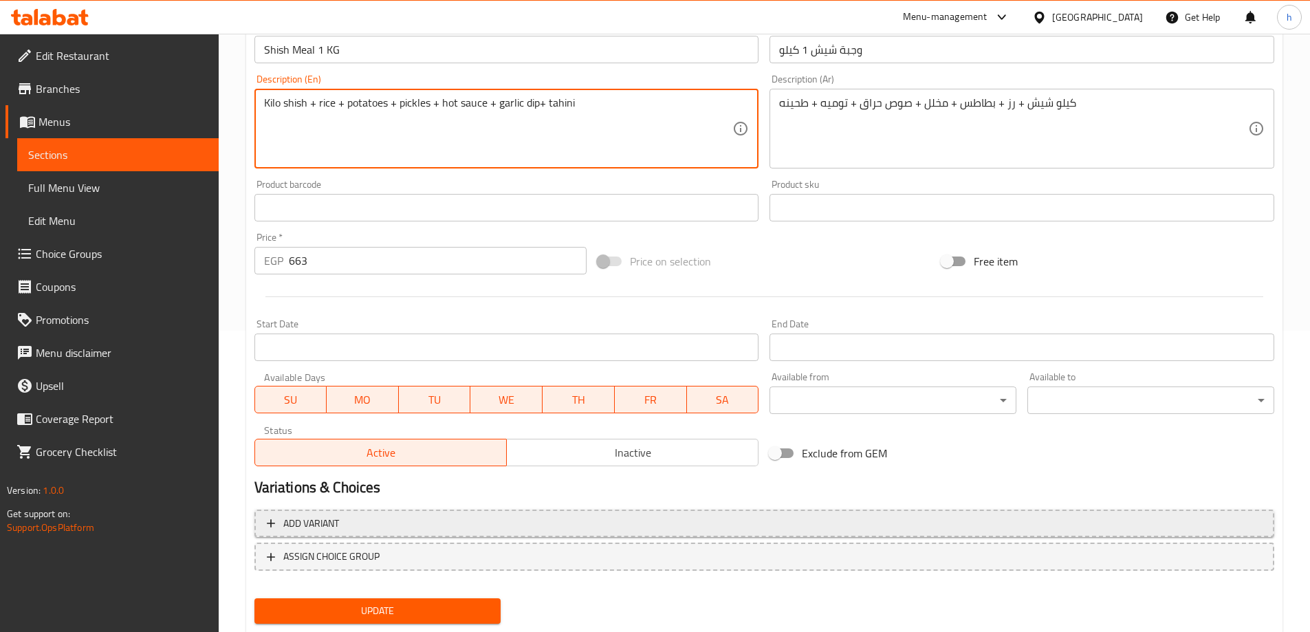
scroll to position [340, 0]
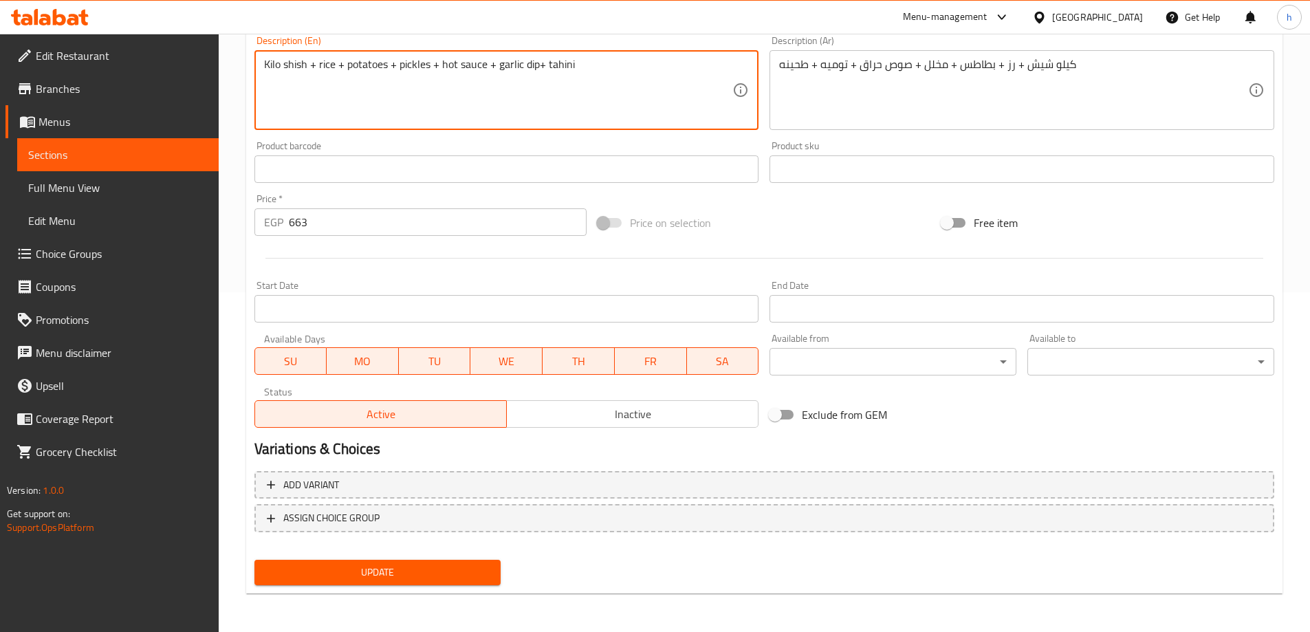
type textarea "Kilo shish + rice + potatoes + pickles + hot sauce + garlic dip+ tahini"
click at [394, 574] on span "Update" at bounding box center [378, 572] width 225 height 17
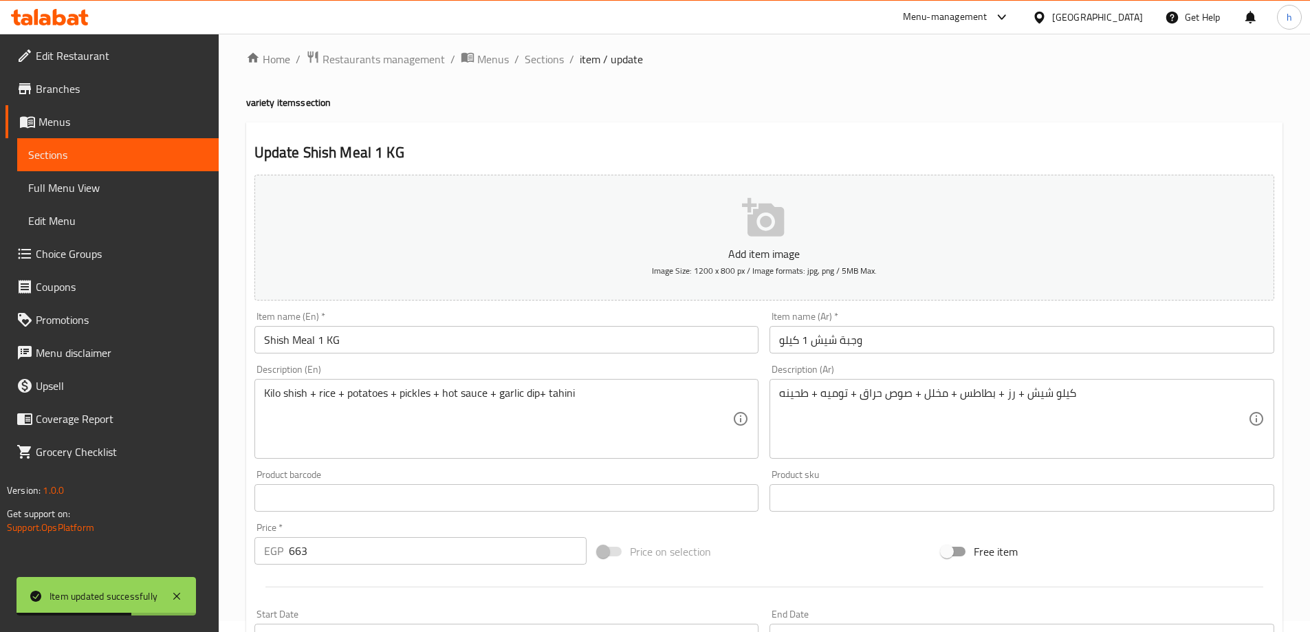
scroll to position [0, 0]
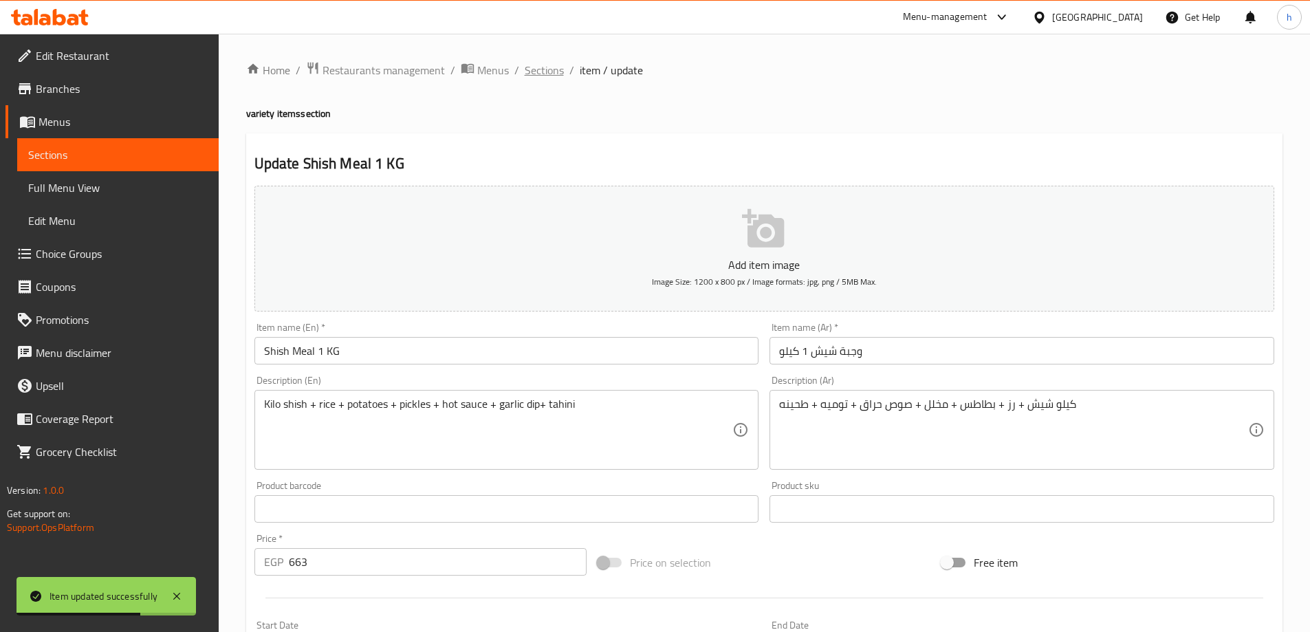
click at [543, 72] on span "Sections" at bounding box center [544, 70] width 39 height 17
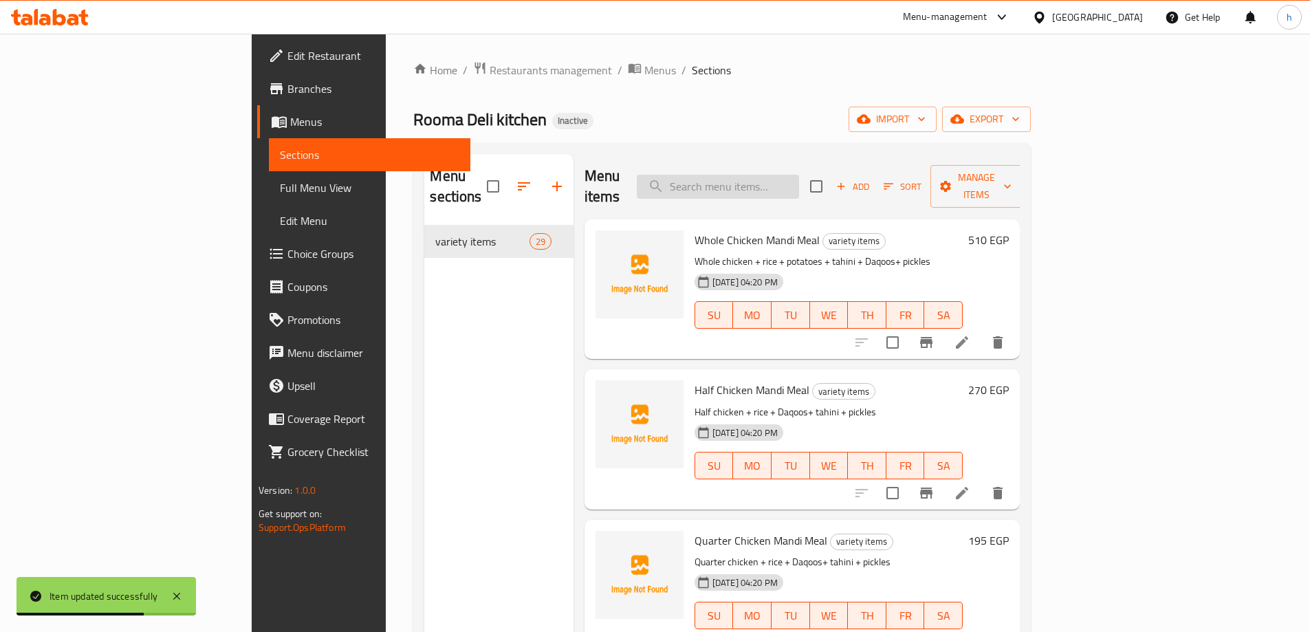
click at [799, 181] on input "search" at bounding box center [718, 187] width 162 height 24
paste input "A kilo of delicious grilled chicken kofta with a 7-star taste"
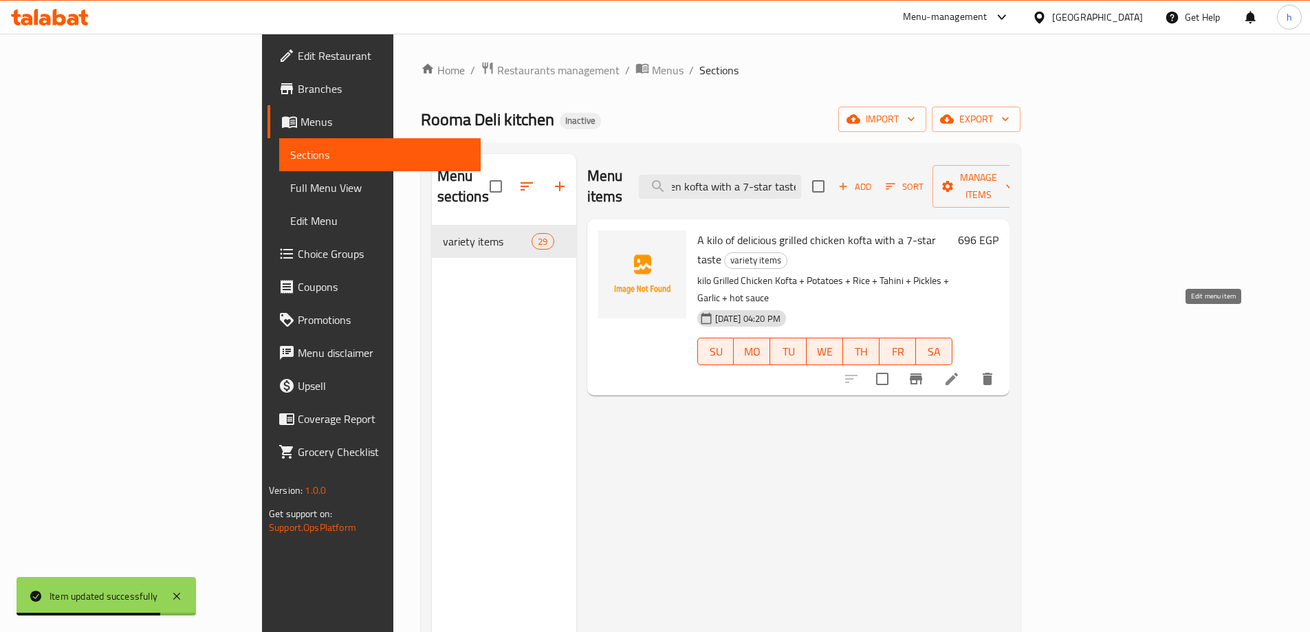
type input "A kilo of delicious grilled chicken kofta with a 7-star taste"
click at [958, 373] on icon at bounding box center [952, 379] width 12 height 12
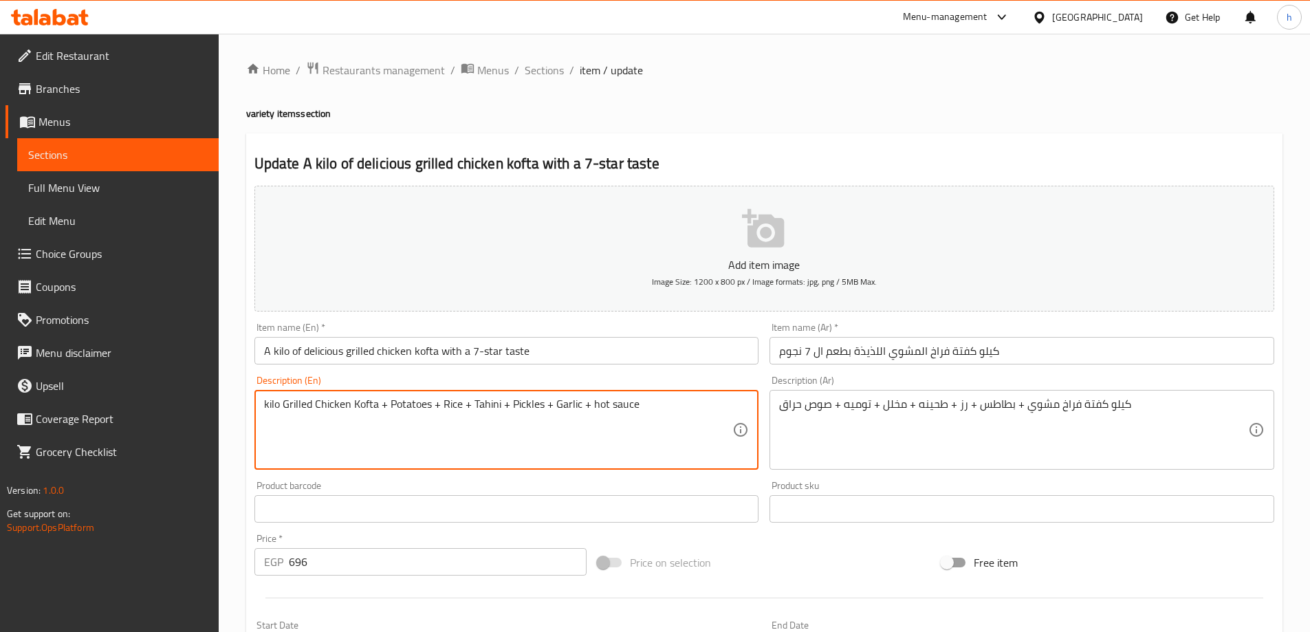
click at [583, 399] on textarea "kilo Grilled Chicken Kofta + Potatoes + Rice + Tahini + Pickles + Garlic + hot …" at bounding box center [498, 430] width 469 height 65
type textarea "kilo Grilled Chicken Kofta + Potatoes + Rice + Tahini + Pickles + Garlic dip+ h…"
click at [235, 477] on div "Home / Restaurants management / Menus / Sections / item / update variety items …" at bounding box center [765, 503] width 1092 height 938
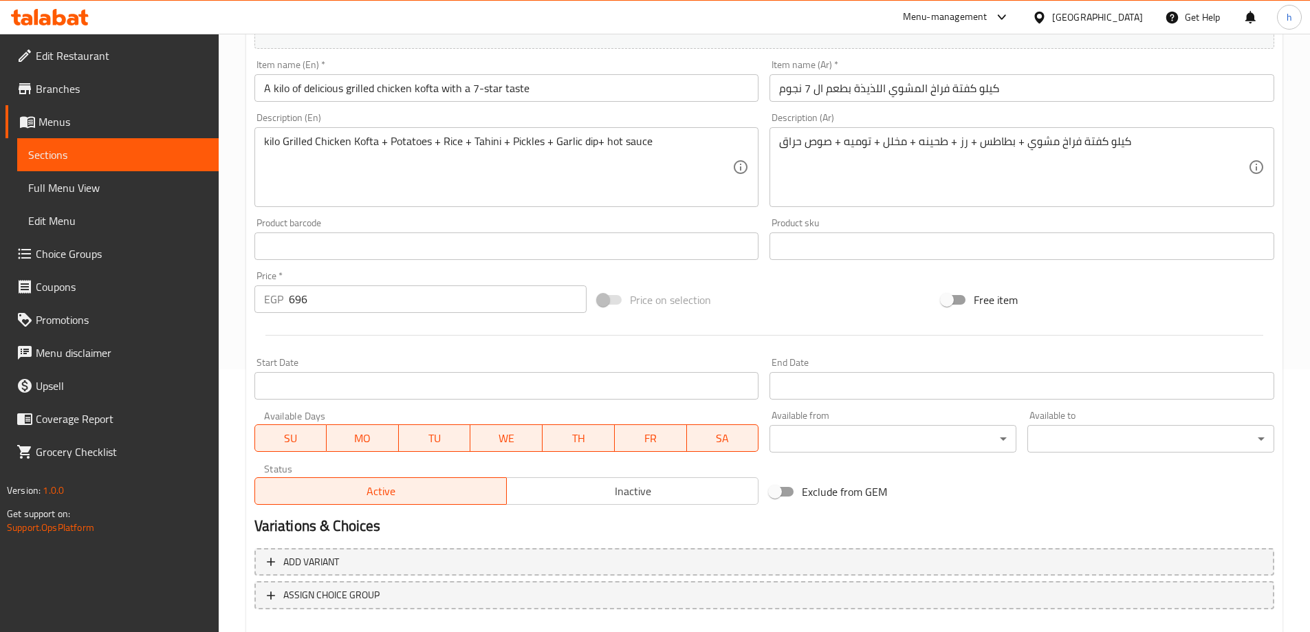
scroll to position [340, 0]
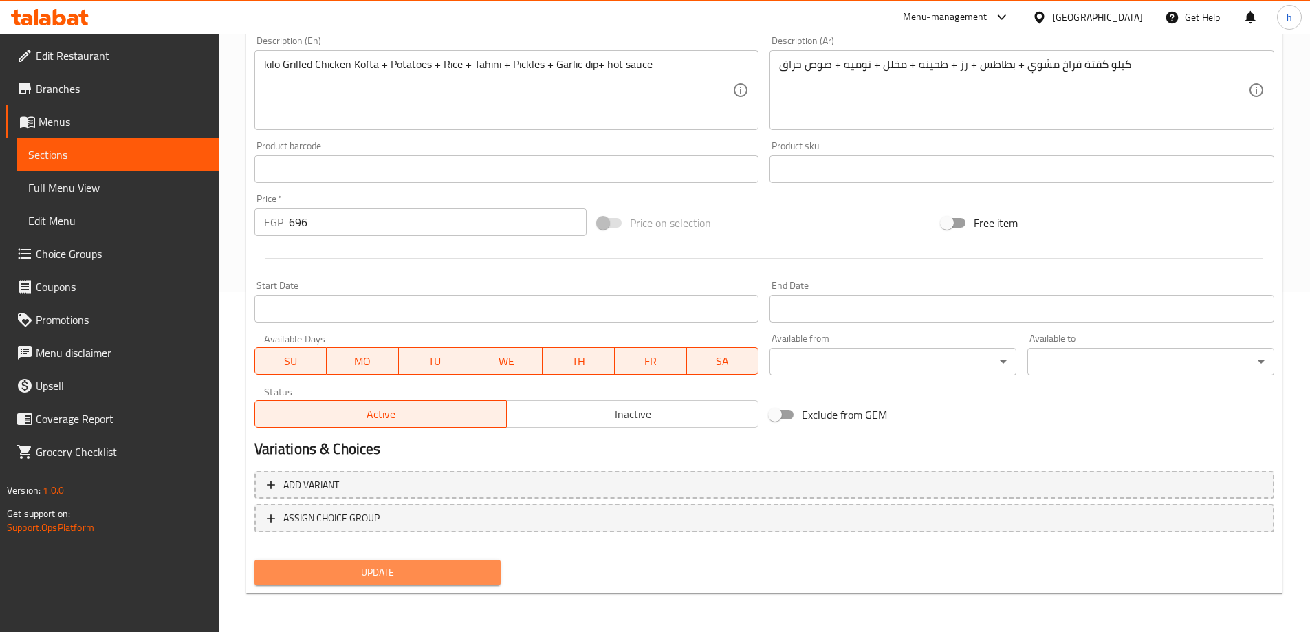
click at [431, 580] on span "Update" at bounding box center [378, 572] width 225 height 17
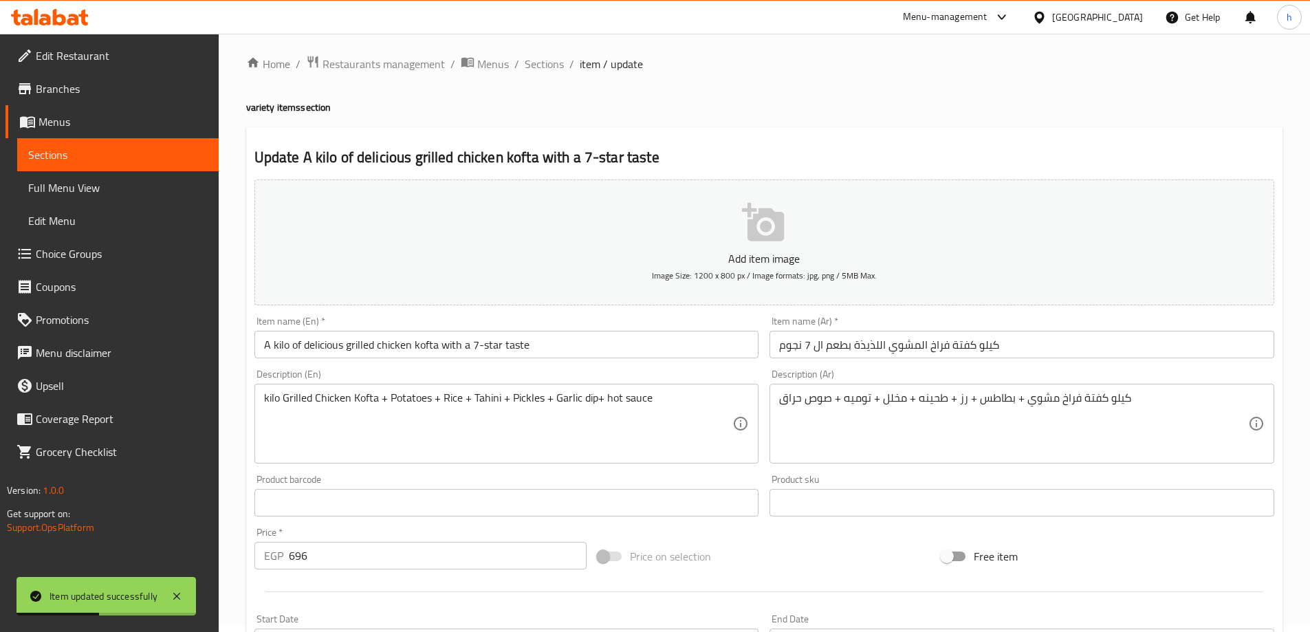
scroll to position [0, 0]
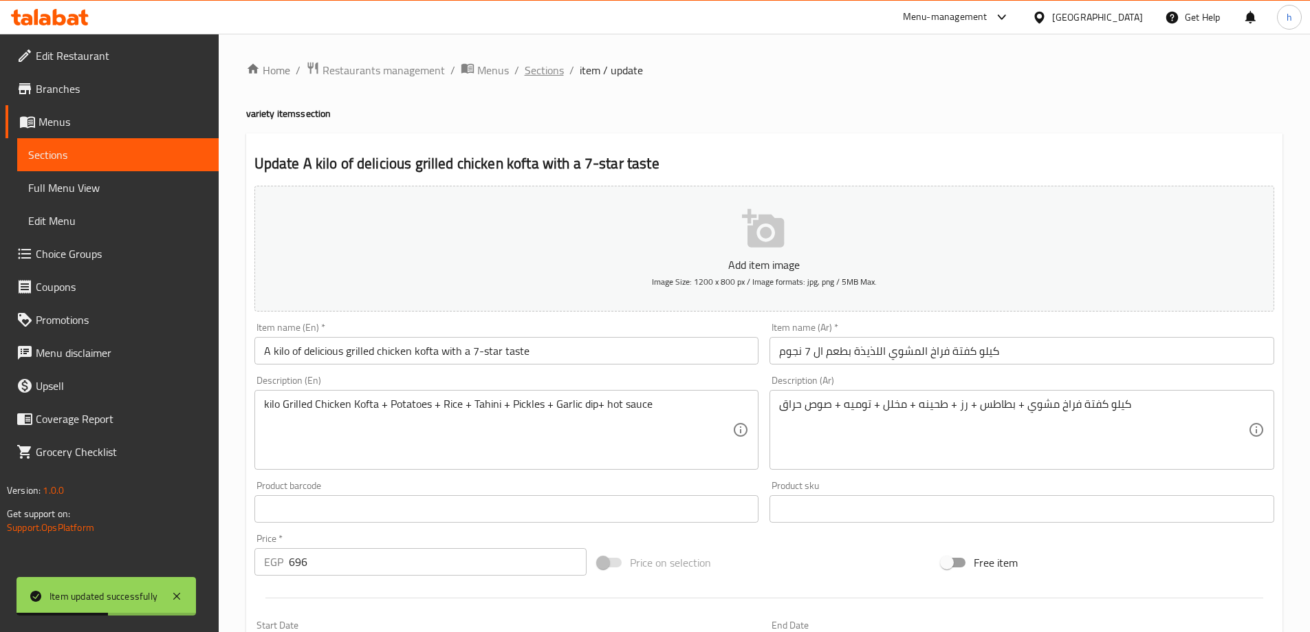
click at [532, 70] on span "Sections" at bounding box center [544, 70] width 39 height 17
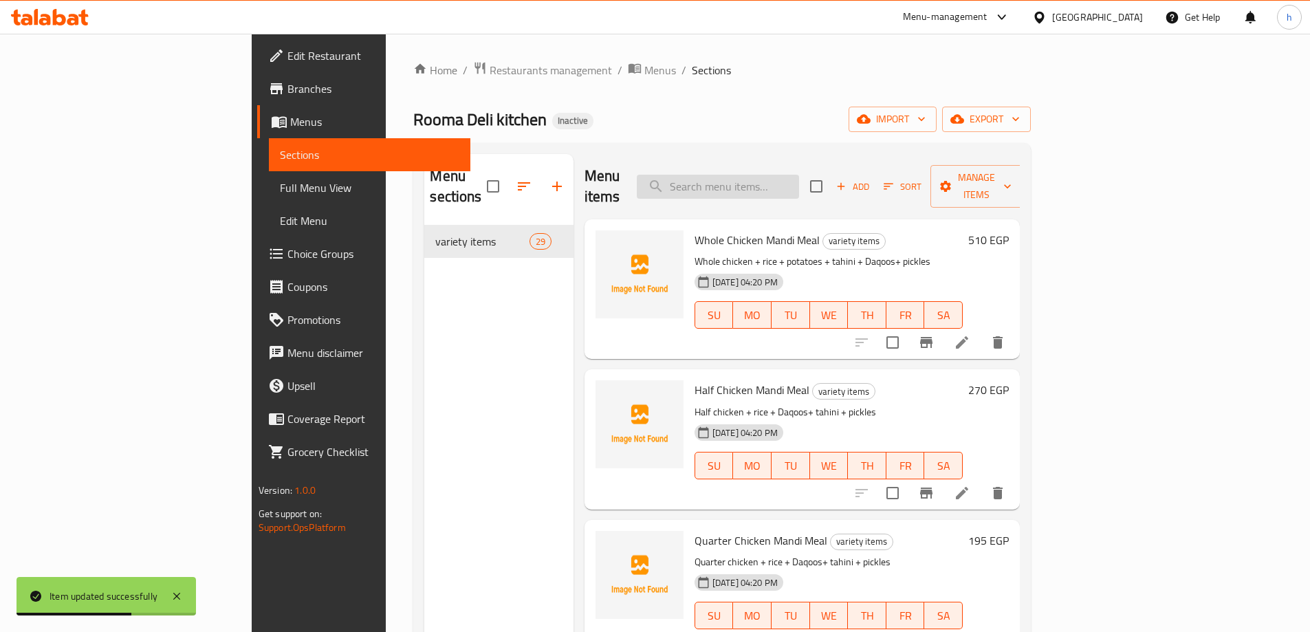
click at [799, 175] on input "search" at bounding box center [718, 187] width 162 height 24
paste input "Fried Chicken Kofta Kilo"
type input "Fried Chicken Kofta Kilo"
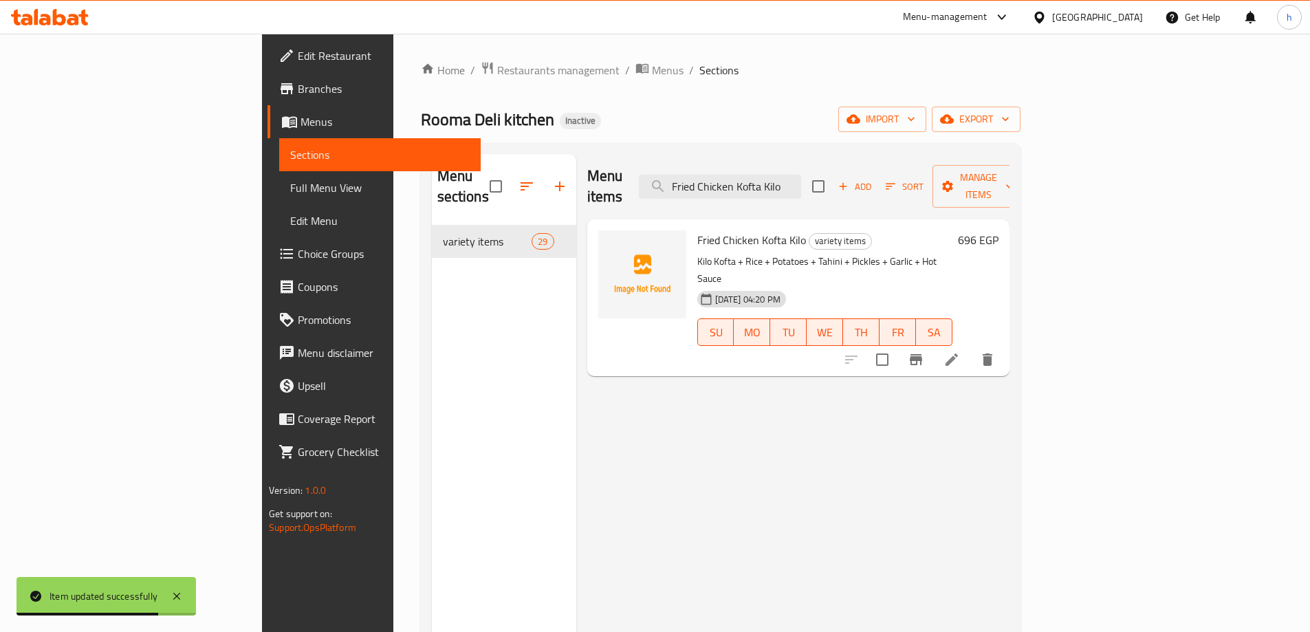
click at [971, 347] on li at bounding box center [952, 359] width 39 height 25
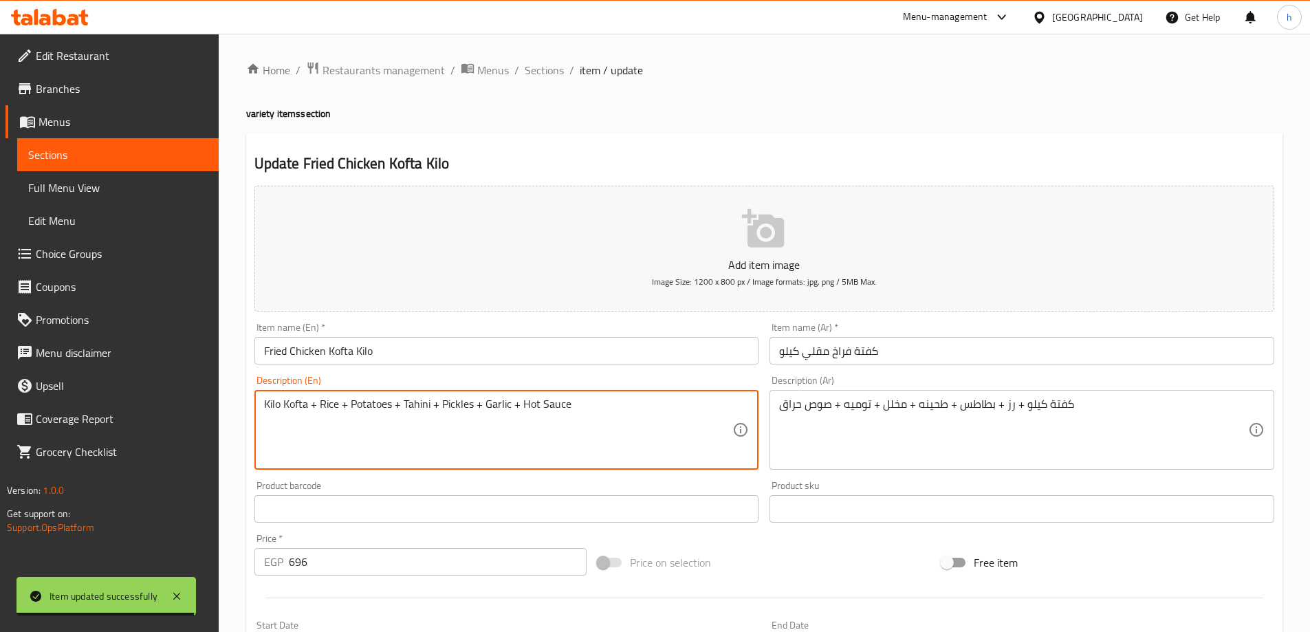
click at [508, 404] on textarea "Kilo Kofta + Rice + Potatoes + Tahini + Pickles + Garlic + Hot Sauce" at bounding box center [498, 430] width 469 height 65
click at [512, 402] on textarea "Kilo Kofta + Rice + Potatoes + Tahini + Pickles + Garlic + Hot Sauce" at bounding box center [498, 430] width 469 height 65
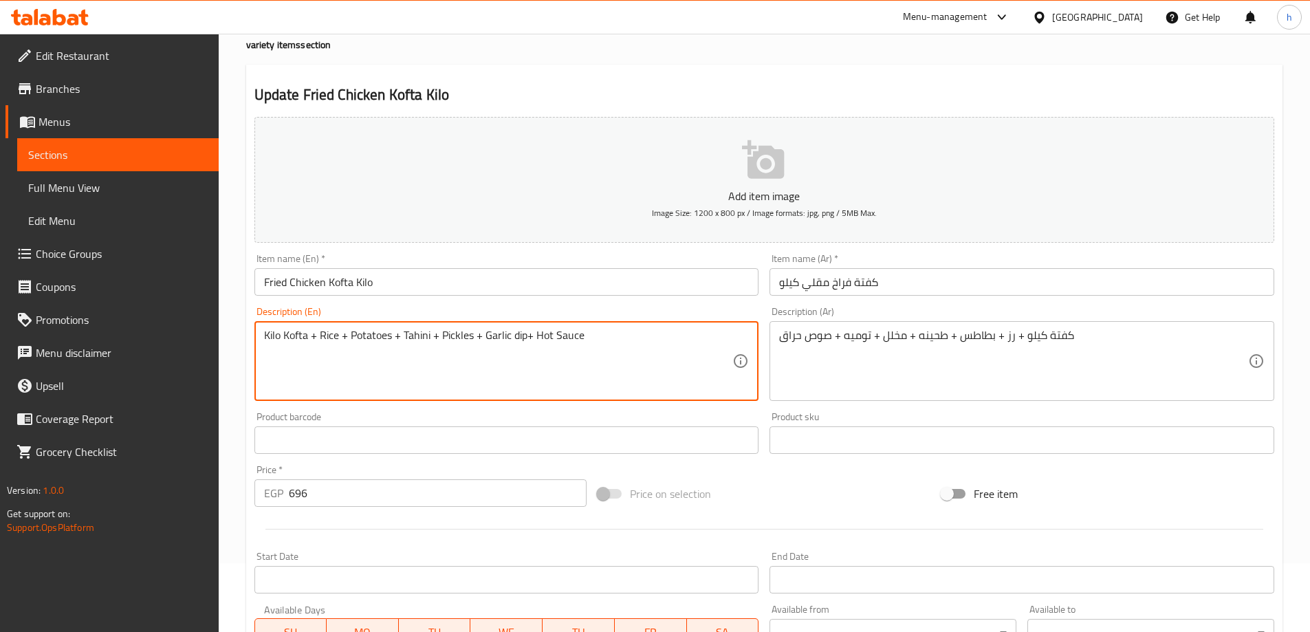
type textarea "Kilo Kofta + Rice + Potatoes + Tahini + Pickles + Garlic dip+ Hot Sauce"
click at [227, 402] on div "Home / Restaurants management / Menus / Sections / item / update variety items …" at bounding box center [765, 434] width 1092 height 938
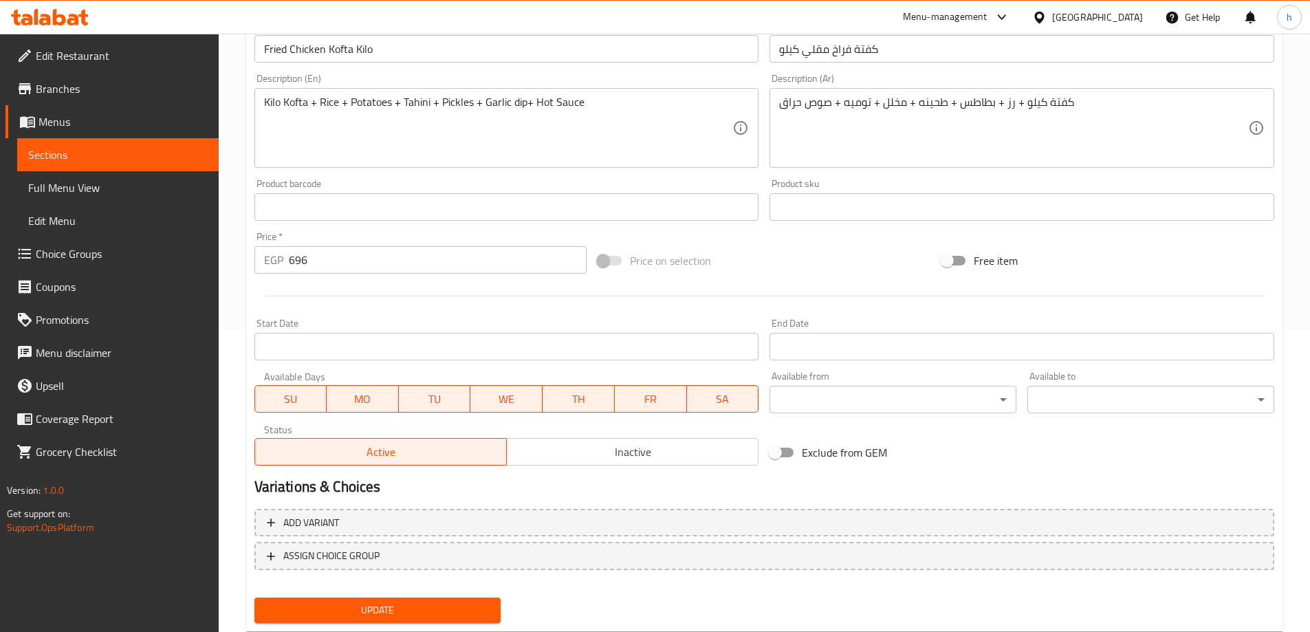
scroll to position [340, 0]
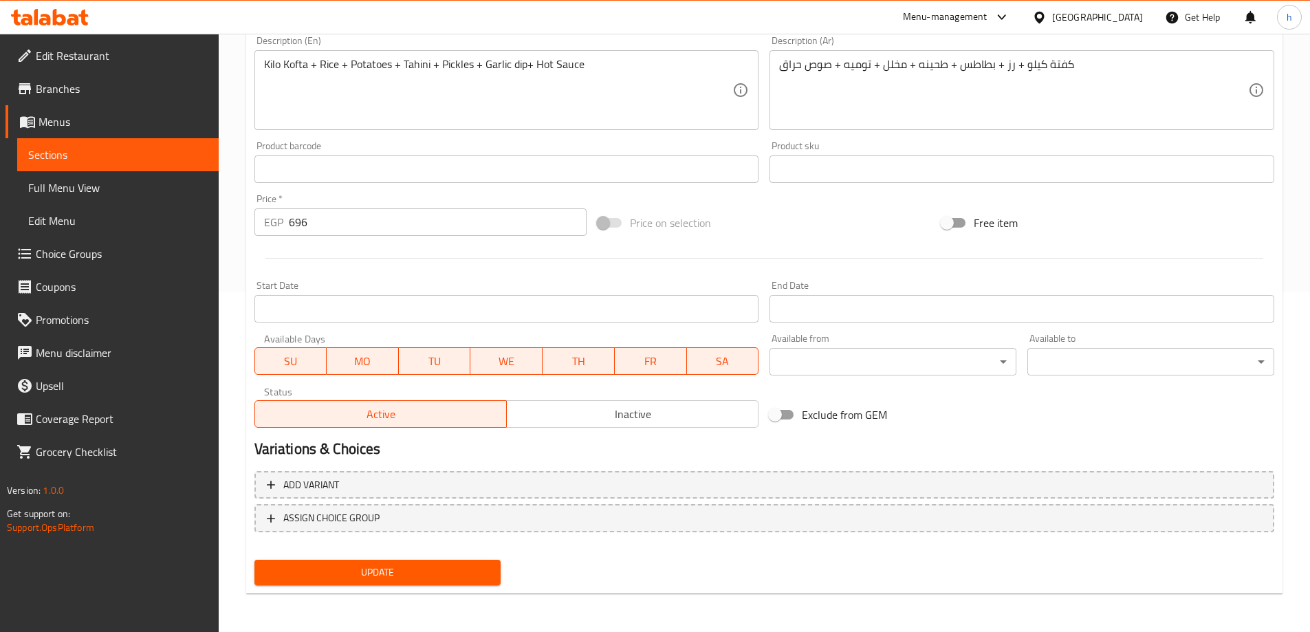
click at [414, 581] on span "Update" at bounding box center [378, 572] width 225 height 17
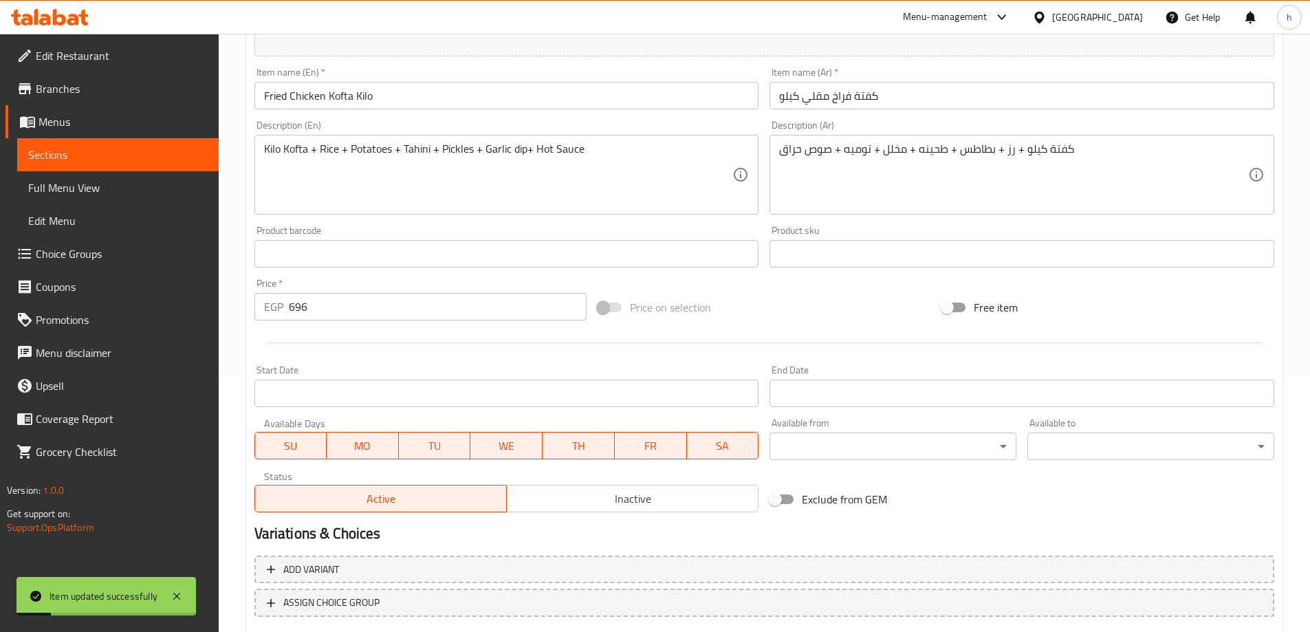
scroll to position [133, 0]
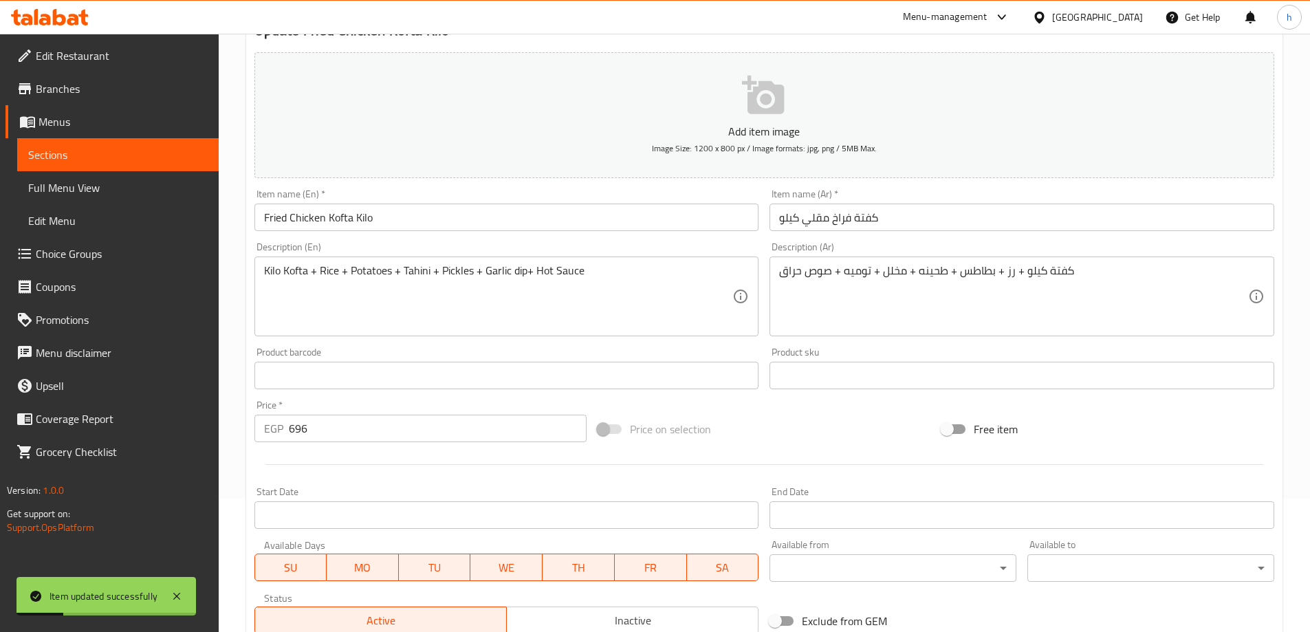
click at [257, 166] on button "Add item image Image Size: 1200 x 800 px / Image formats: jpg, png / 5MB Max." at bounding box center [765, 115] width 1020 height 126
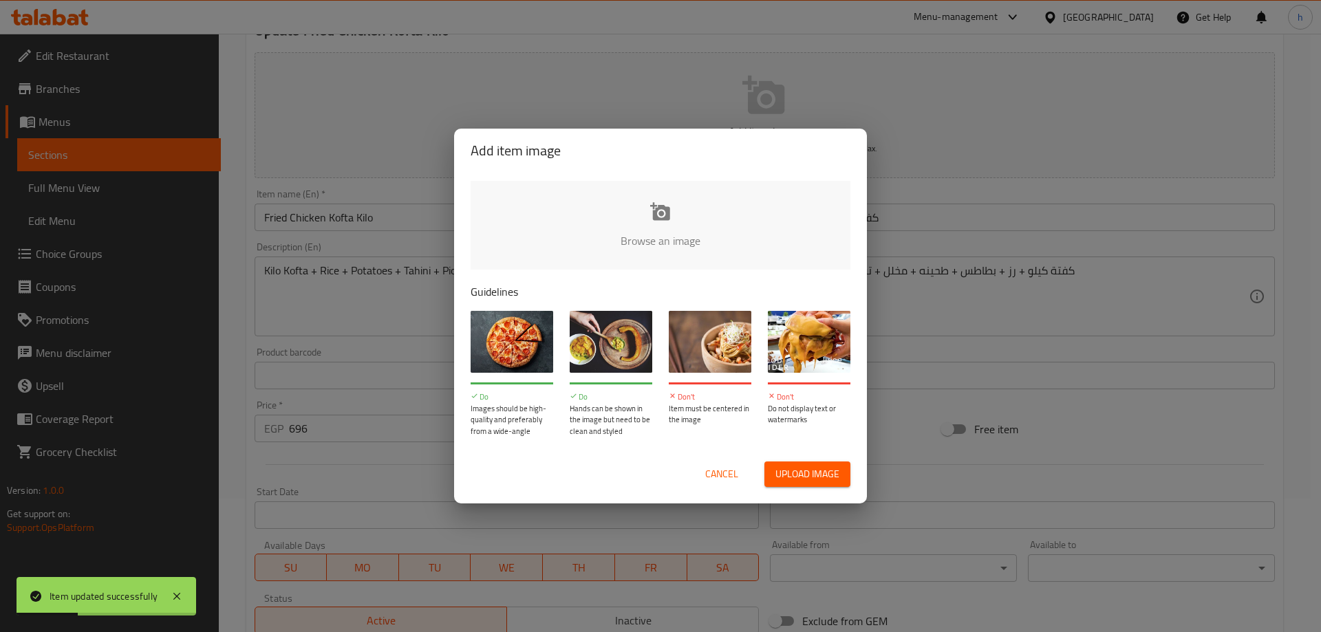
click at [319, 257] on div "Add item image Browse an image Guidelines Do Images should be high-quality and …" at bounding box center [660, 316] width 1321 height 632
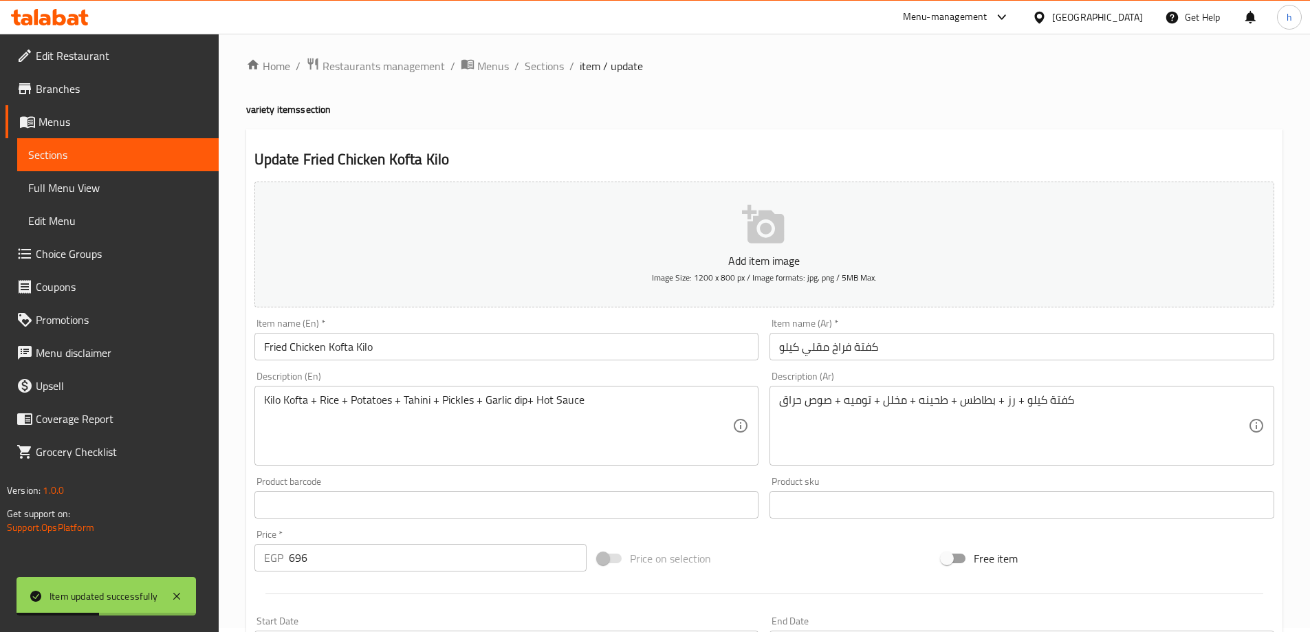
scroll to position [0, 0]
click at [546, 65] on span "Sections" at bounding box center [544, 70] width 39 height 17
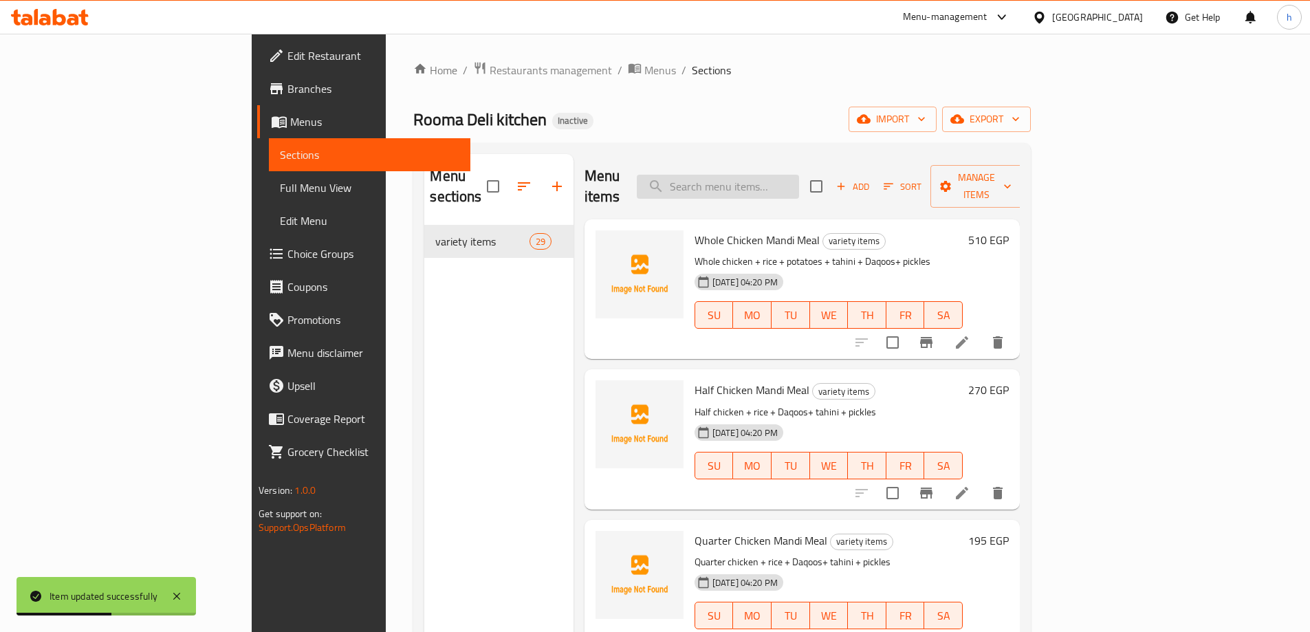
click at [799, 180] on input "search" at bounding box center [718, 187] width 162 height 24
paste input "Garlic Sauce"
type input "Garlic Sauce"
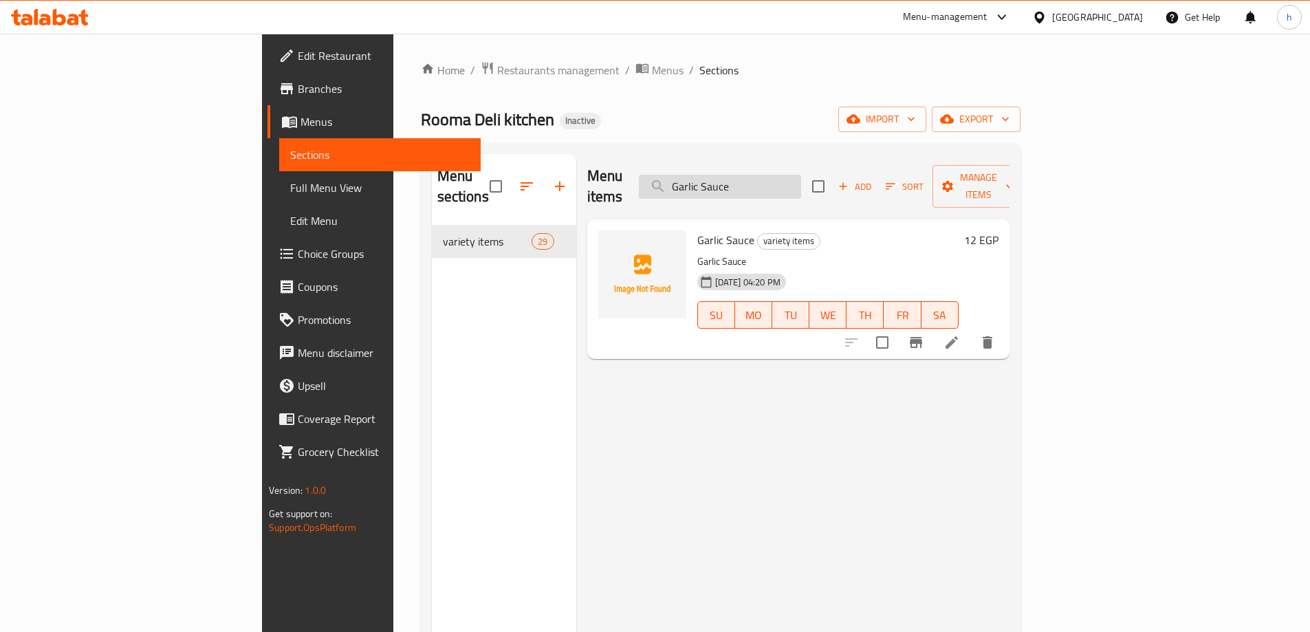
click at [801, 175] on input "Garlic Sauce" at bounding box center [720, 187] width 162 height 24
click at [958, 336] on icon at bounding box center [952, 342] width 12 height 12
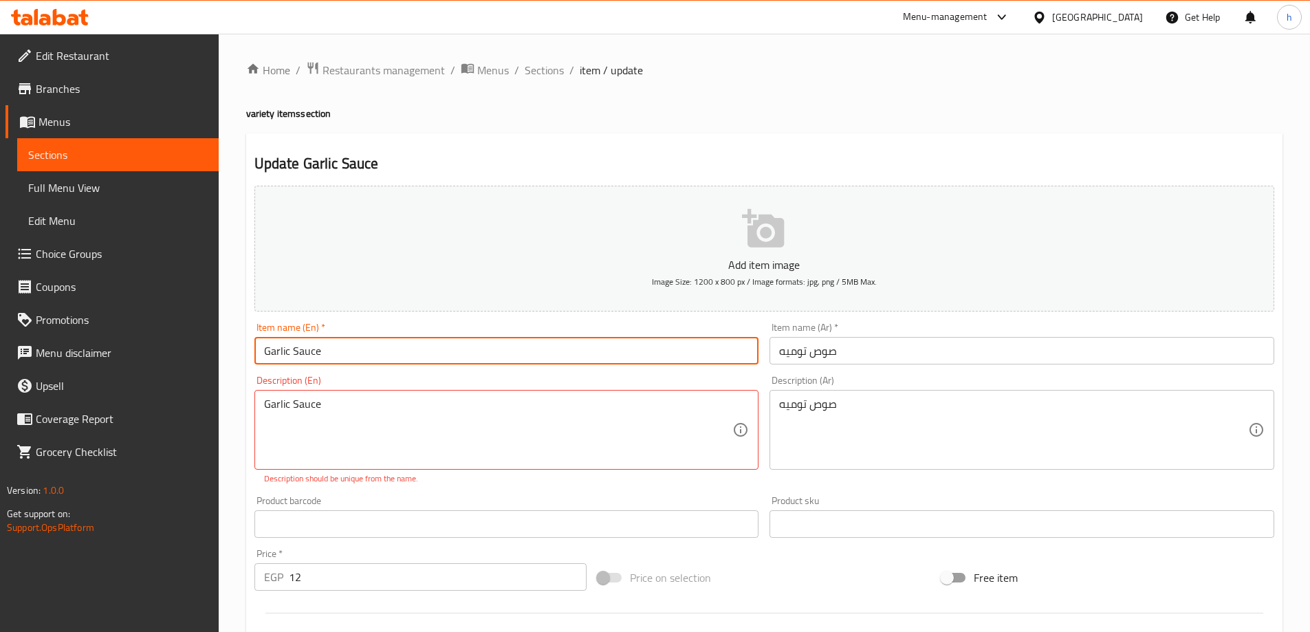
click at [292, 354] on input "Garlic Sauce" at bounding box center [507, 351] width 505 height 28
type input "Garlic dip Sauce"
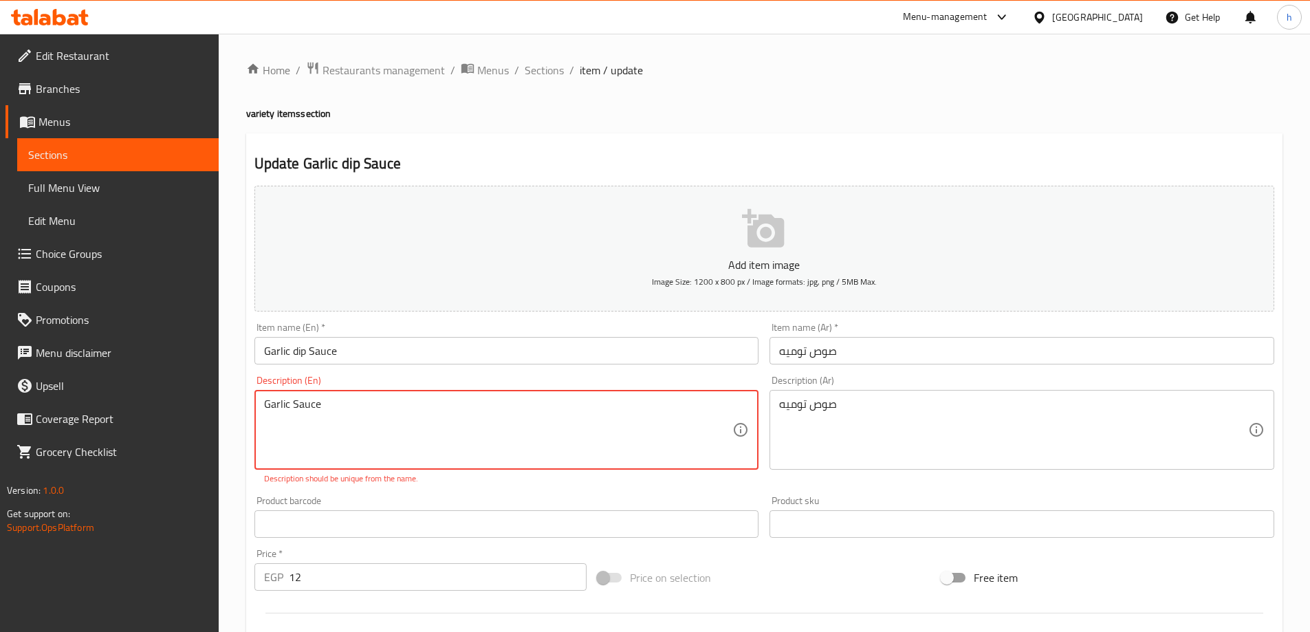
click at [338, 410] on textarea "Garlic Sauce" at bounding box center [498, 430] width 469 height 65
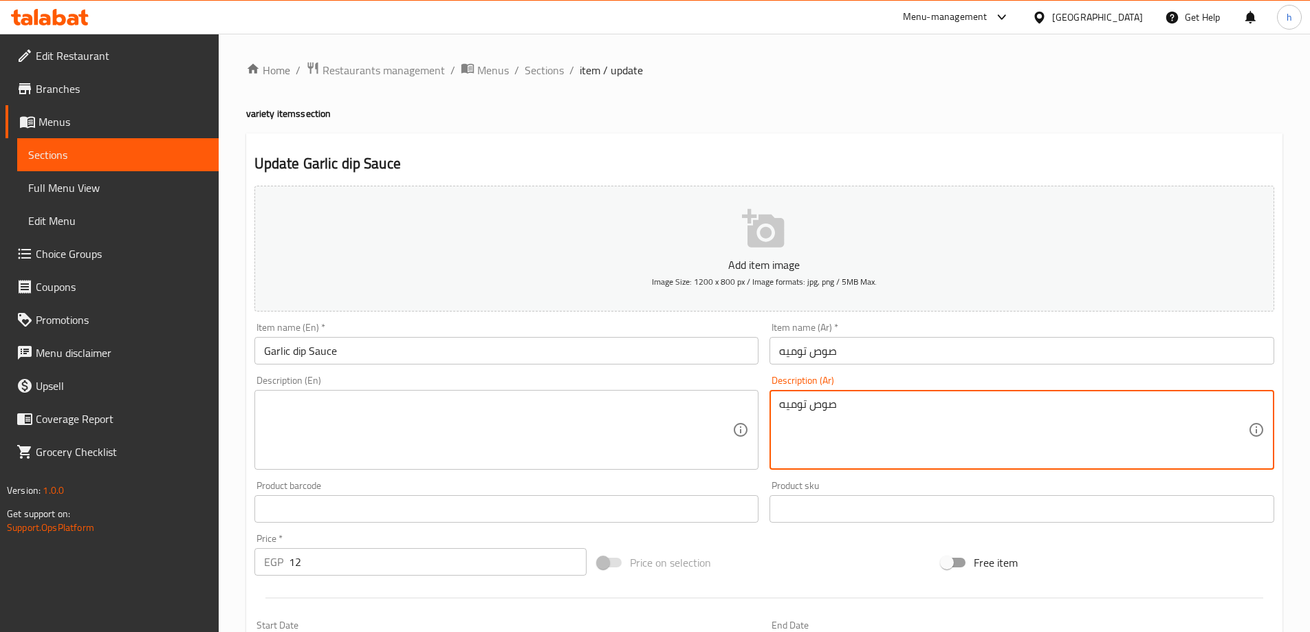
click at [908, 421] on textarea "صوص توميه" at bounding box center [1013, 430] width 469 height 65
click at [570, 411] on textarea at bounding box center [498, 430] width 469 height 65
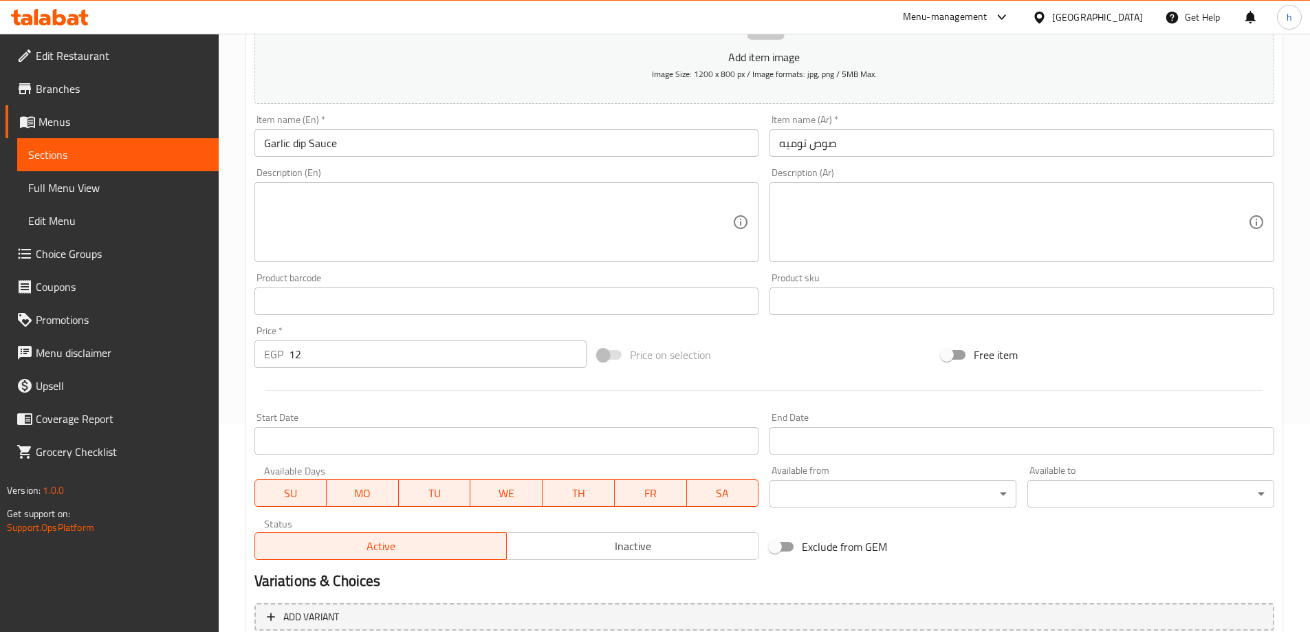
scroll to position [340, 0]
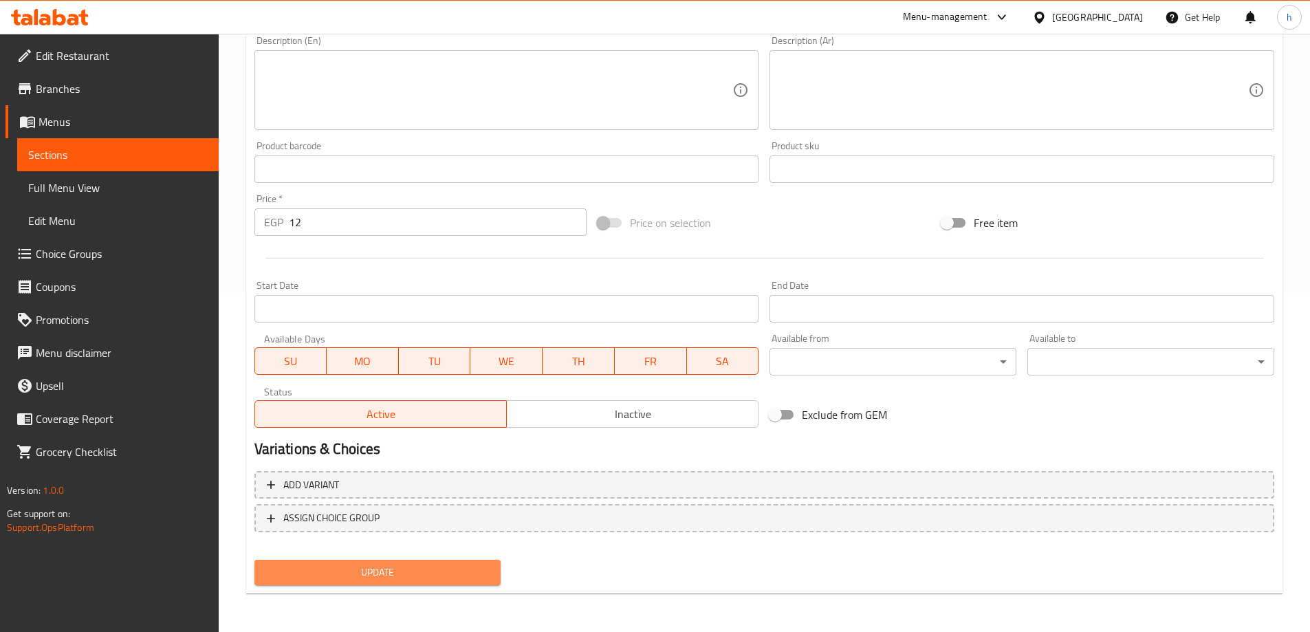
click at [378, 561] on button "Update" at bounding box center [378, 572] width 247 height 25
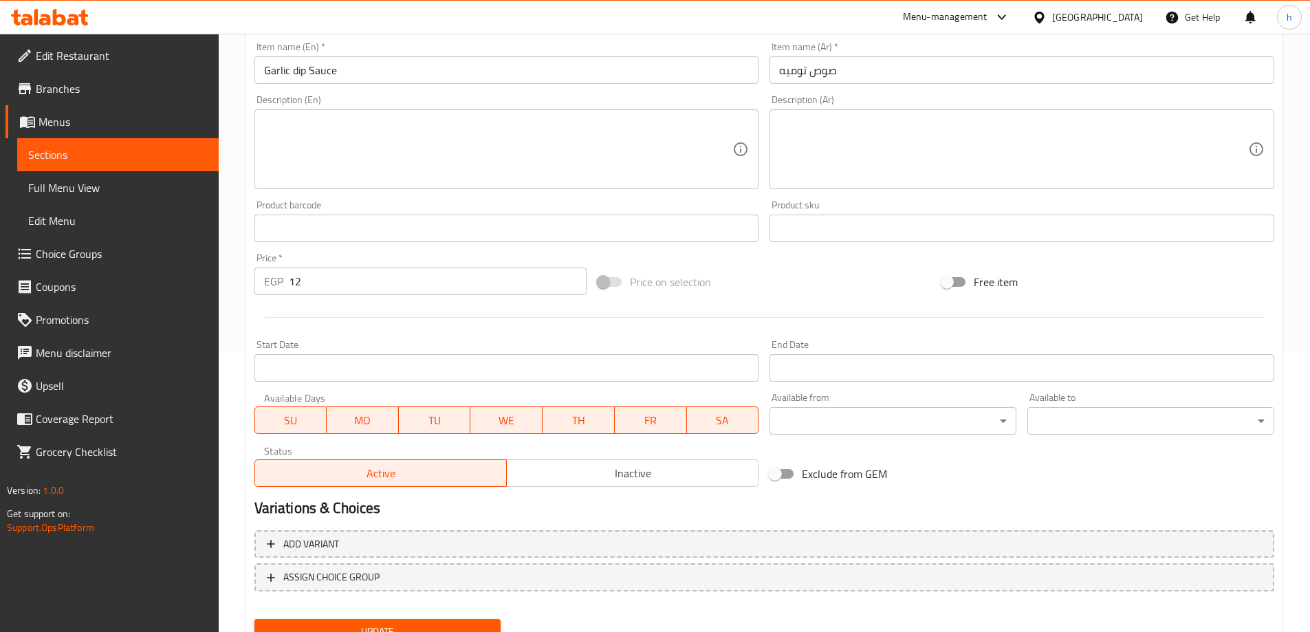
scroll to position [271, 0]
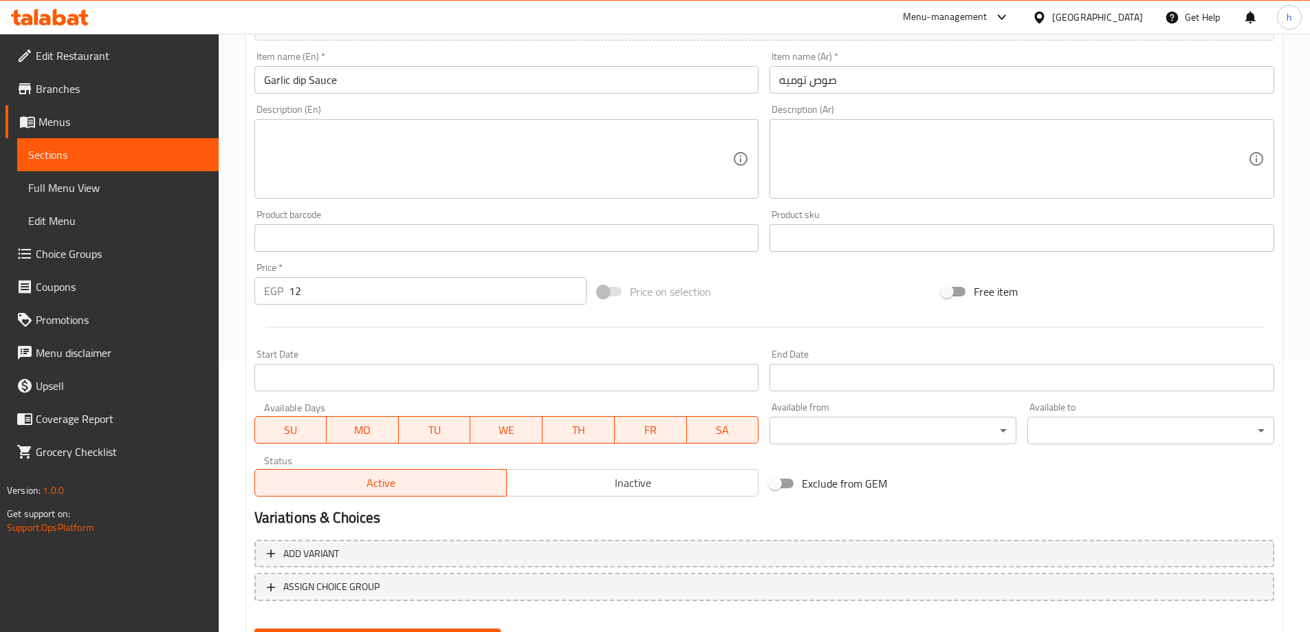
click at [320, 168] on textarea at bounding box center [498, 159] width 469 height 65
paste textarea "Dipping sauce featuring garlic"
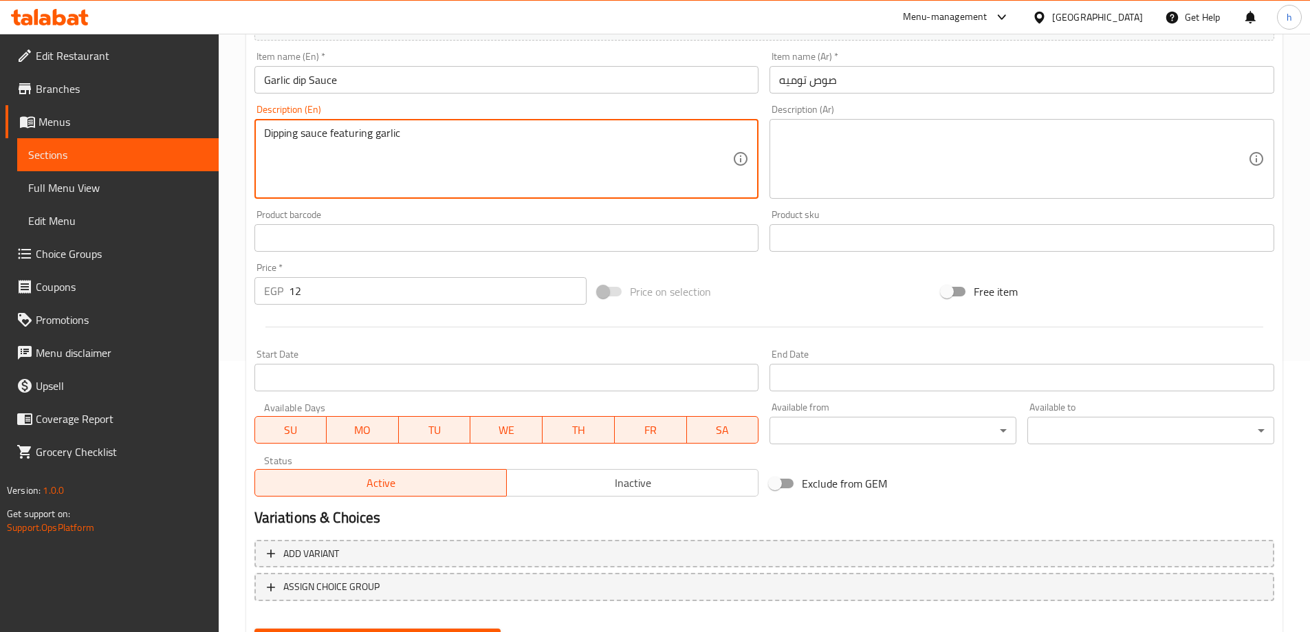
type textarea "Dipping sauce featuring garlic"
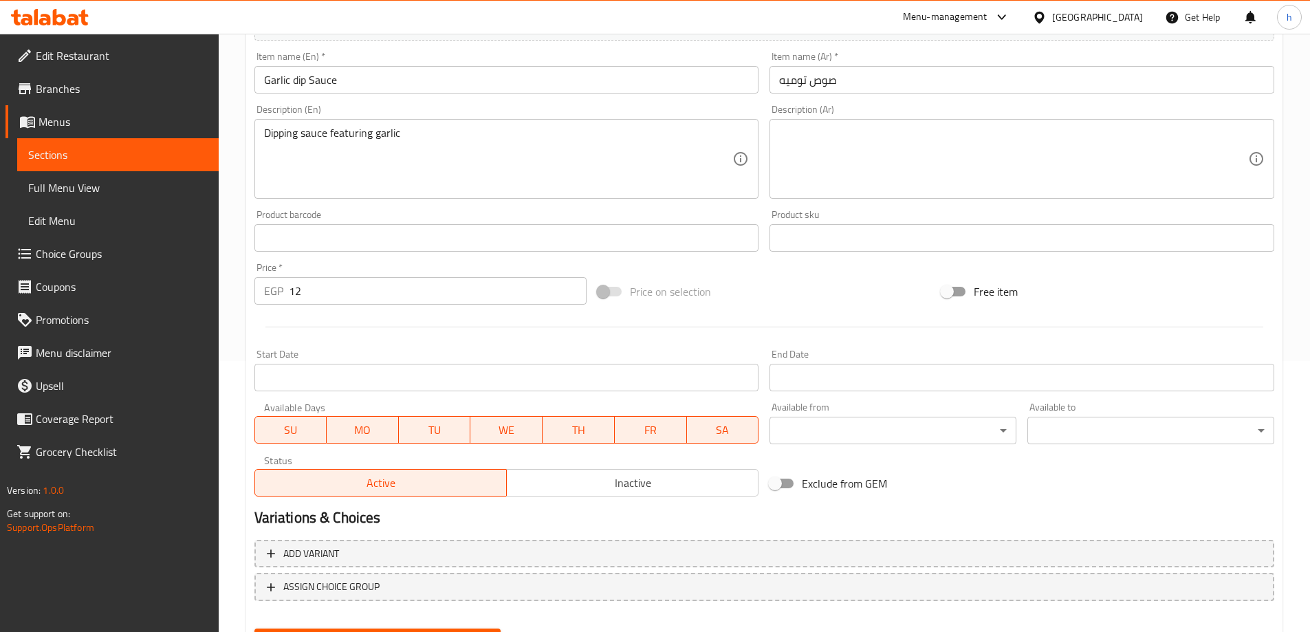
click at [839, 134] on textarea at bounding box center [1013, 159] width 469 height 65
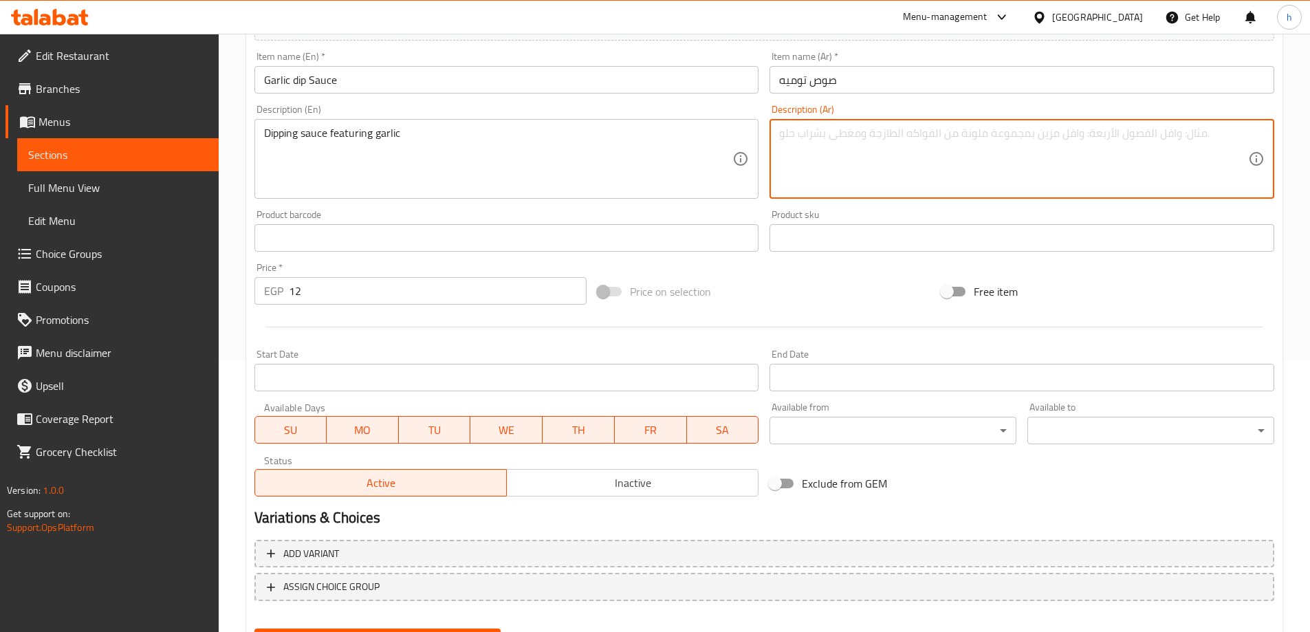
paste textarea "صلصة غمس تحتوي على الثوم"
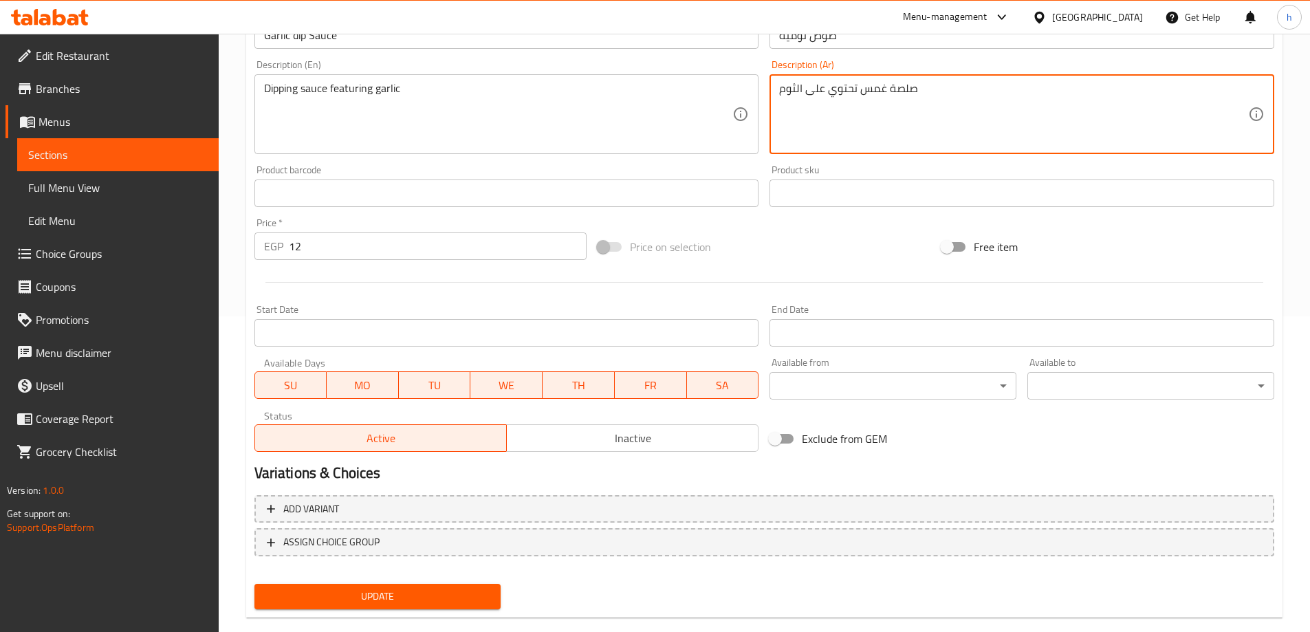
scroll to position [340, 0]
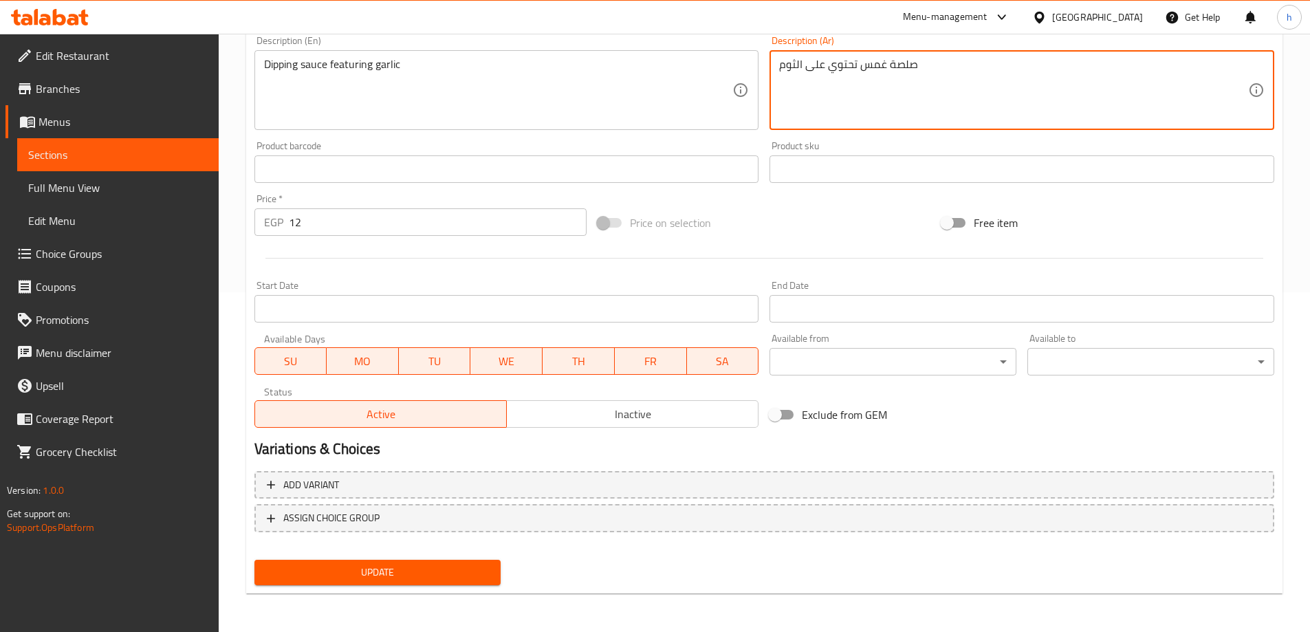
type textarea "صلصة غمس تحتوي على الثوم"
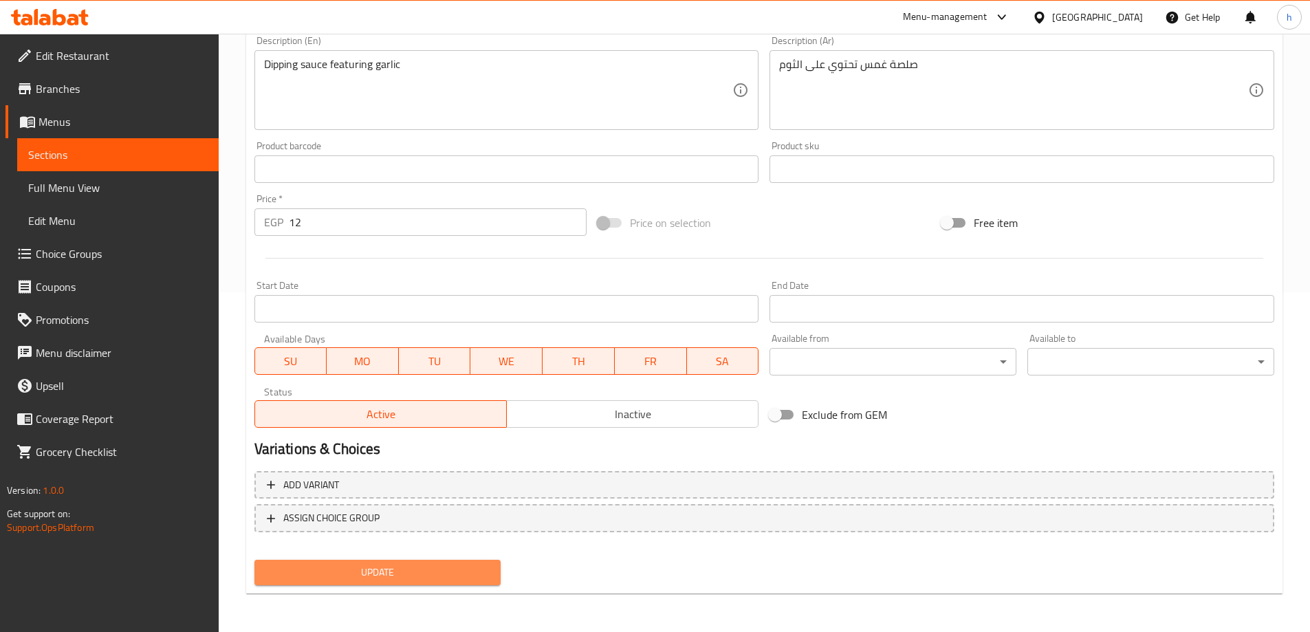
click at [393, 561] on button "Update" at bounding box center [378, 572] width 247 height 25
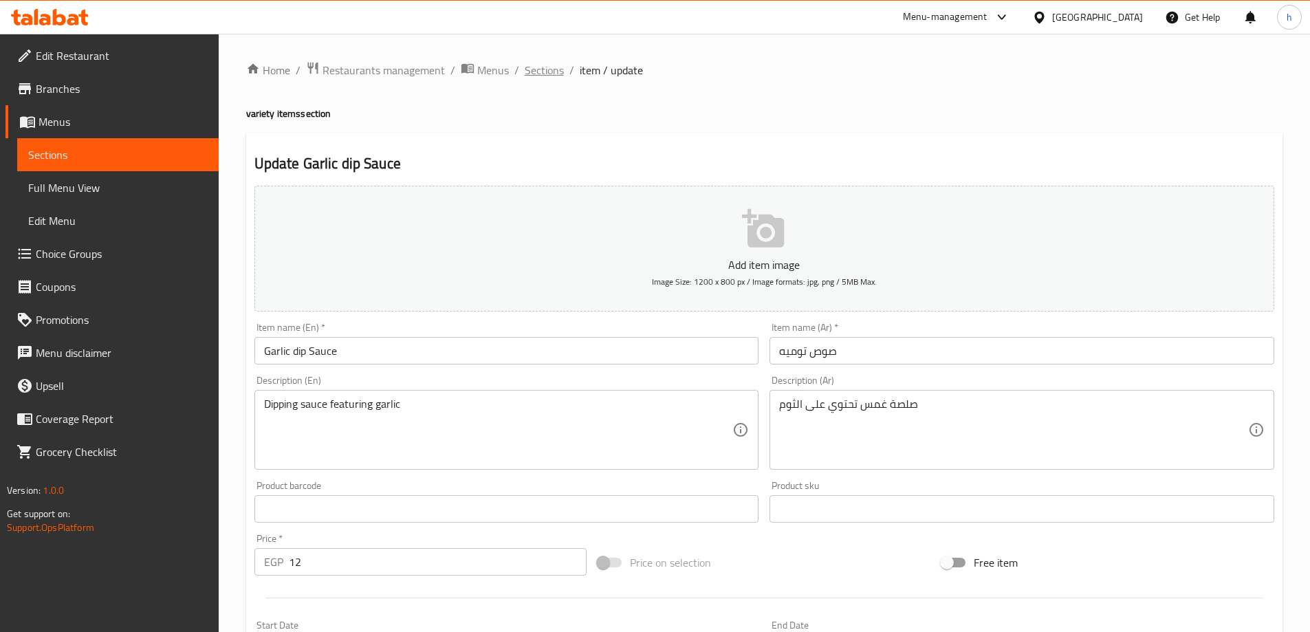
scroll to position [0, 0]
click at [537, 68] on span "Sections" at bounding box center [544, 70] width 39 height 17
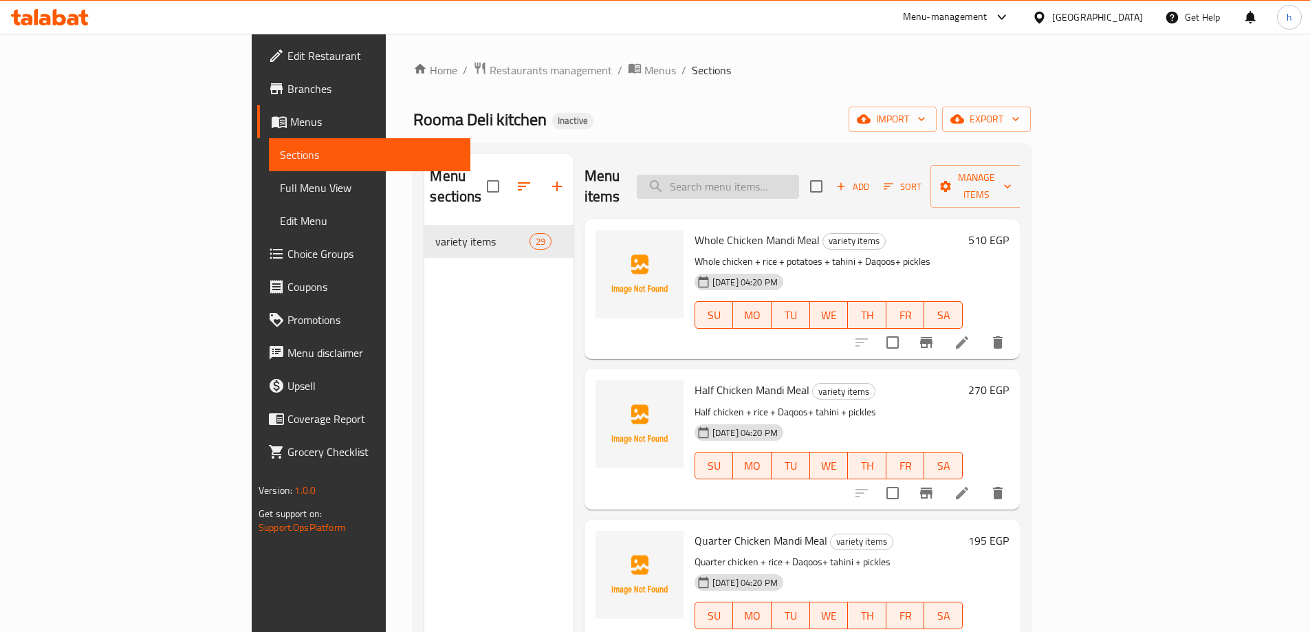
click at [799, 180] on input "search" at bounding box center [718, 187] width 162 height 24
paste input "pane 3 Pieces Meal with Delicious Roma Mixture"
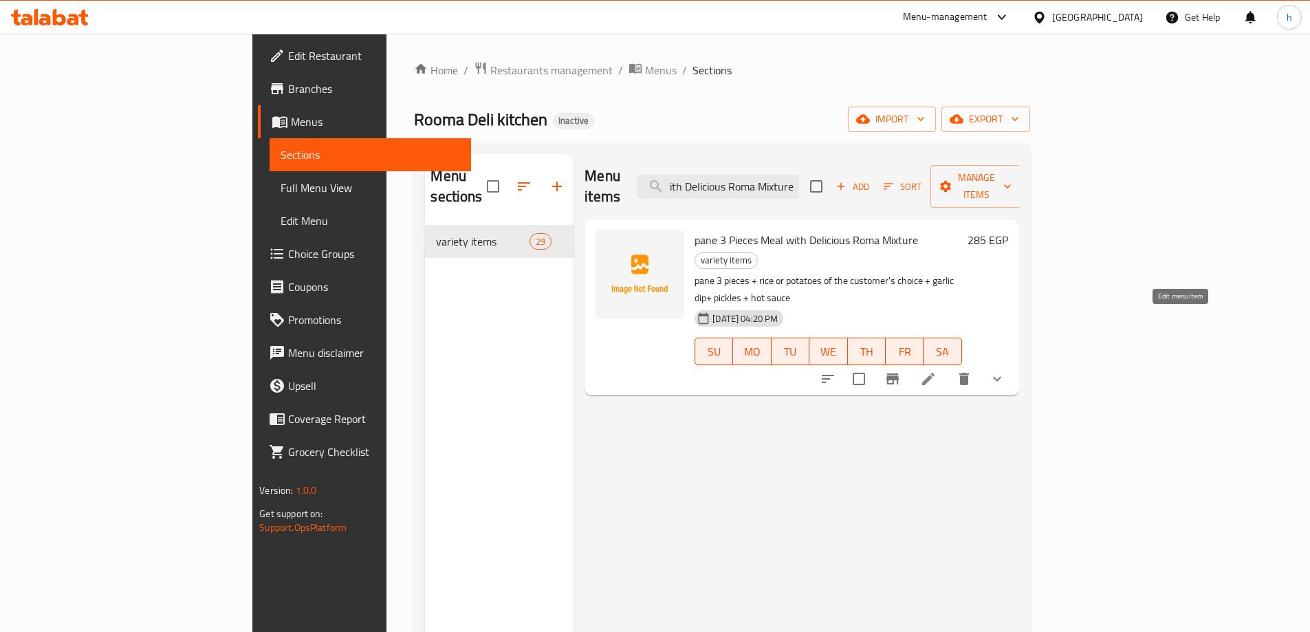
type input "pane 3 Pieces Meal with Delicious Roma Mixture"
click at [937, 371] on icon at bounding box center [928, 379] width 17 height 17
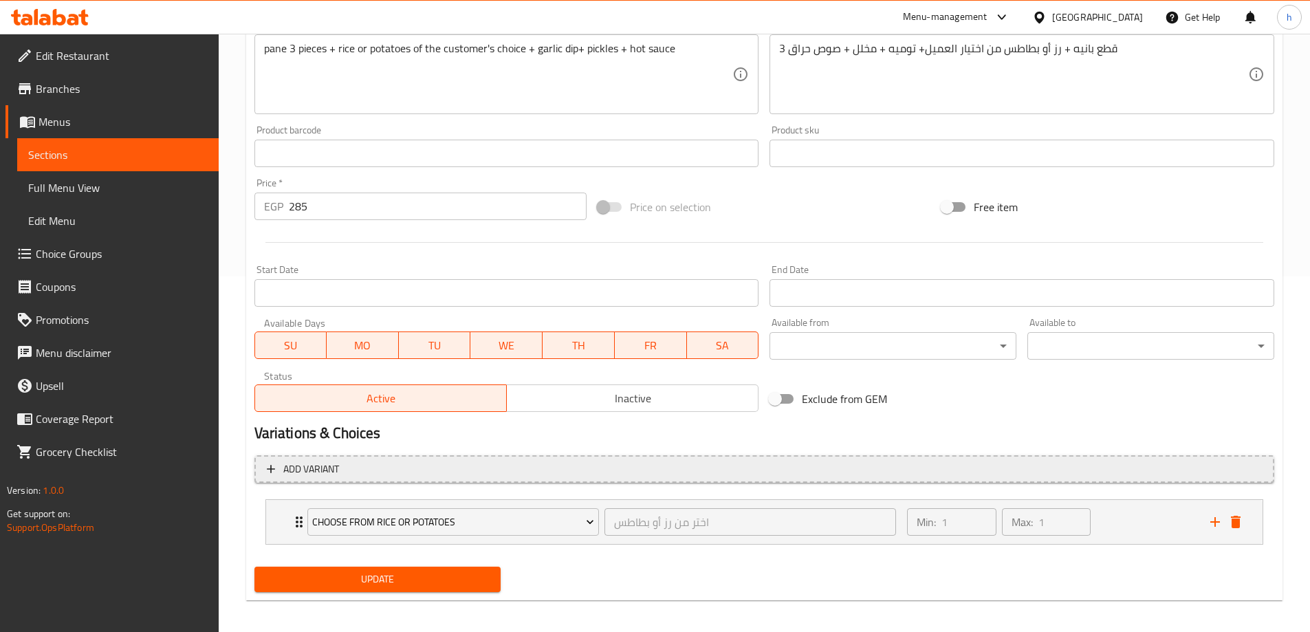
scroll to position [363, 0]
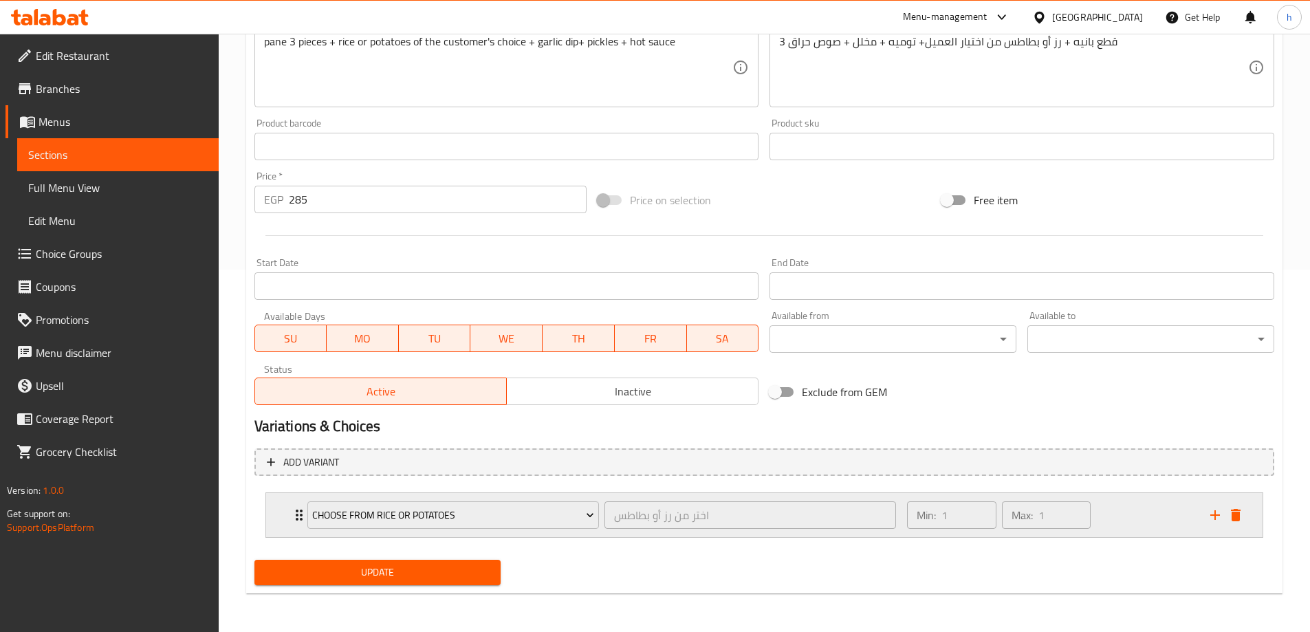
click at [1110, 506] on div "Min: 1 ​ Max: 1 ​" at bounding box center [1050, 515] width 303 height 44
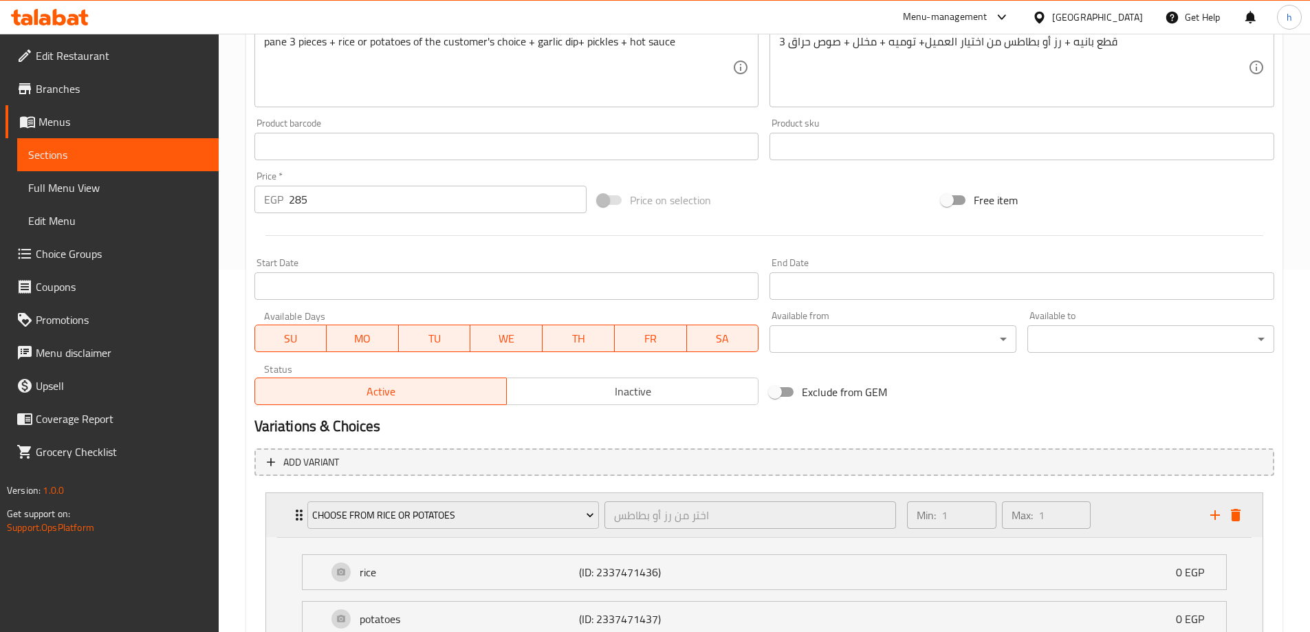
click at [1115, 511] on div "Min: 1 ​ Max: 1 ​" at bounding box center [1050, 515] width 303 height 44
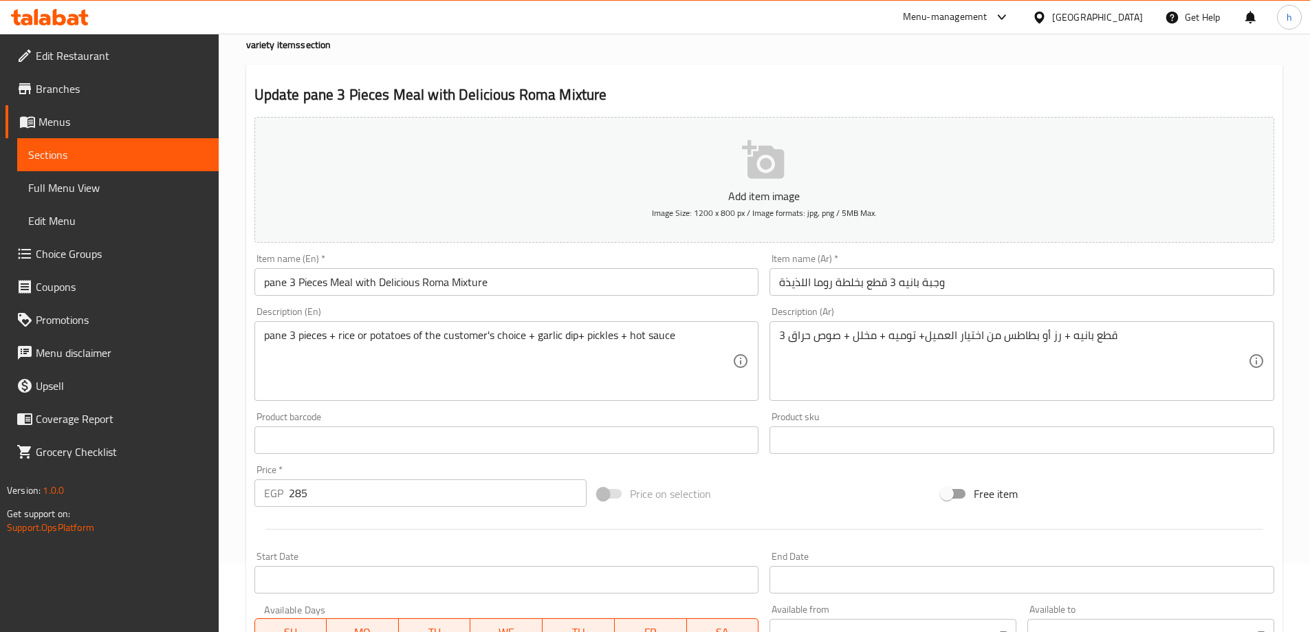
drag, startPoint x: 225, startPoint y: 264, endPoint x: 277, endPoint y: 251, distance: 53.9
click at [225, 264] on div "Home / Restaurants management / Menus / Sections / item / update variety items …" at bounding box center [765, 445] width 1092 height 961
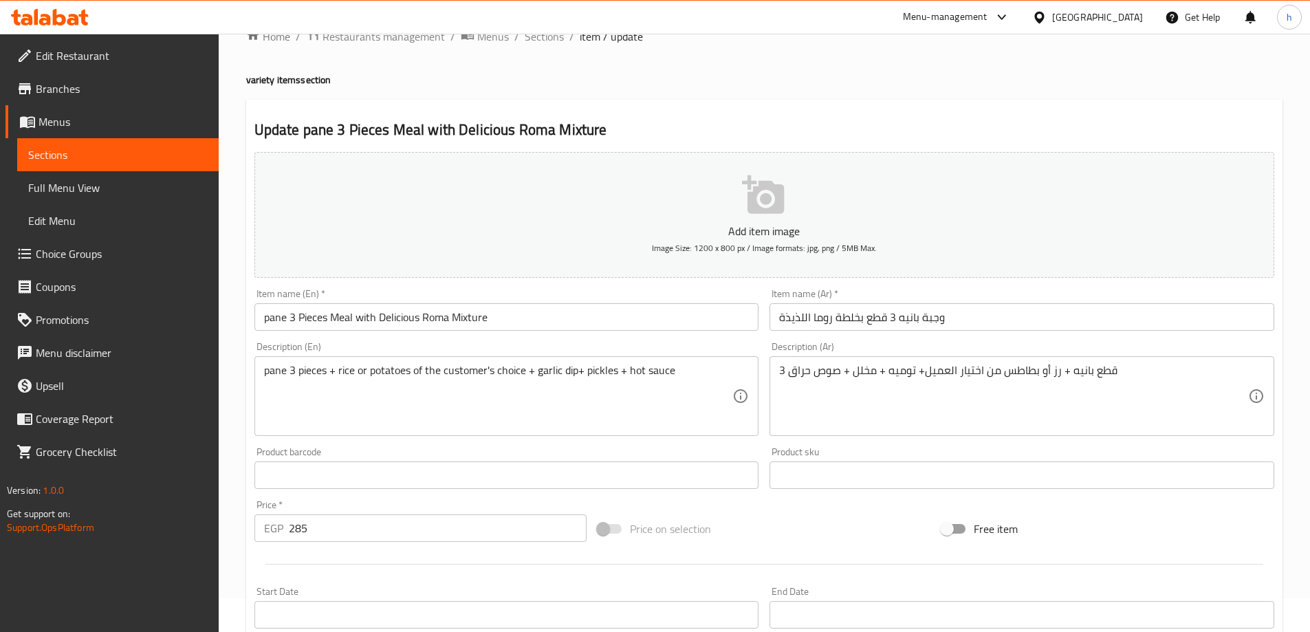
scroll to position [0, 0]
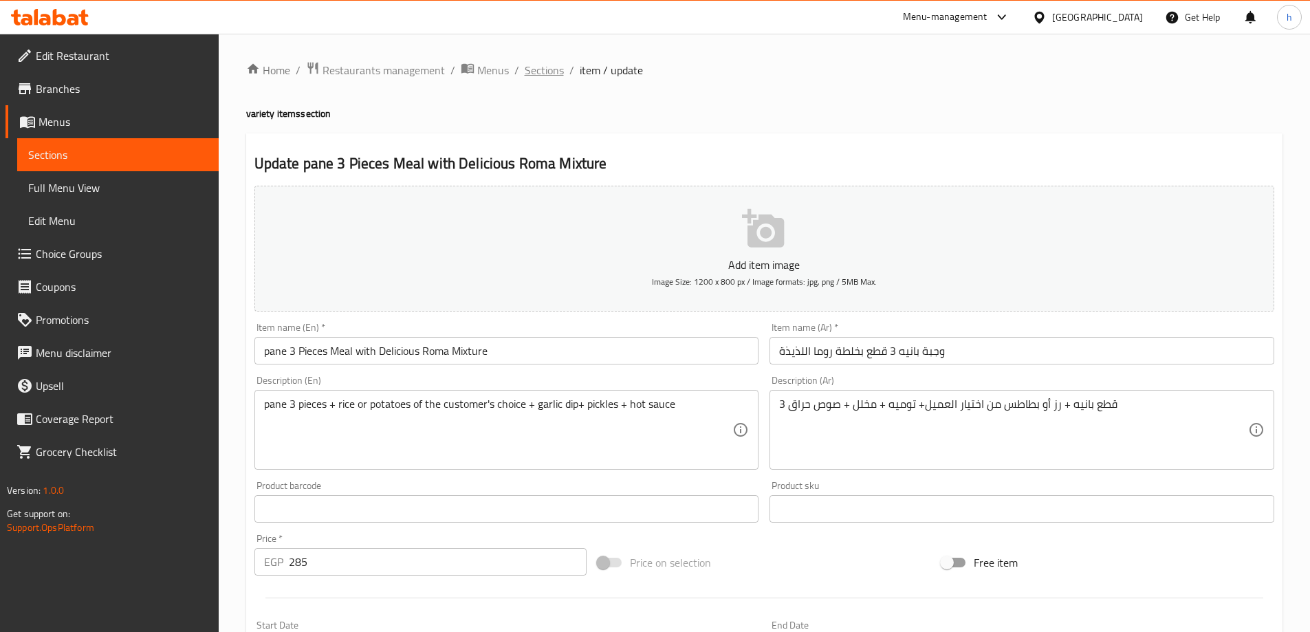
click at [547, 62] on span "Sections" at bounding box center [544, 70] width 39 height 17
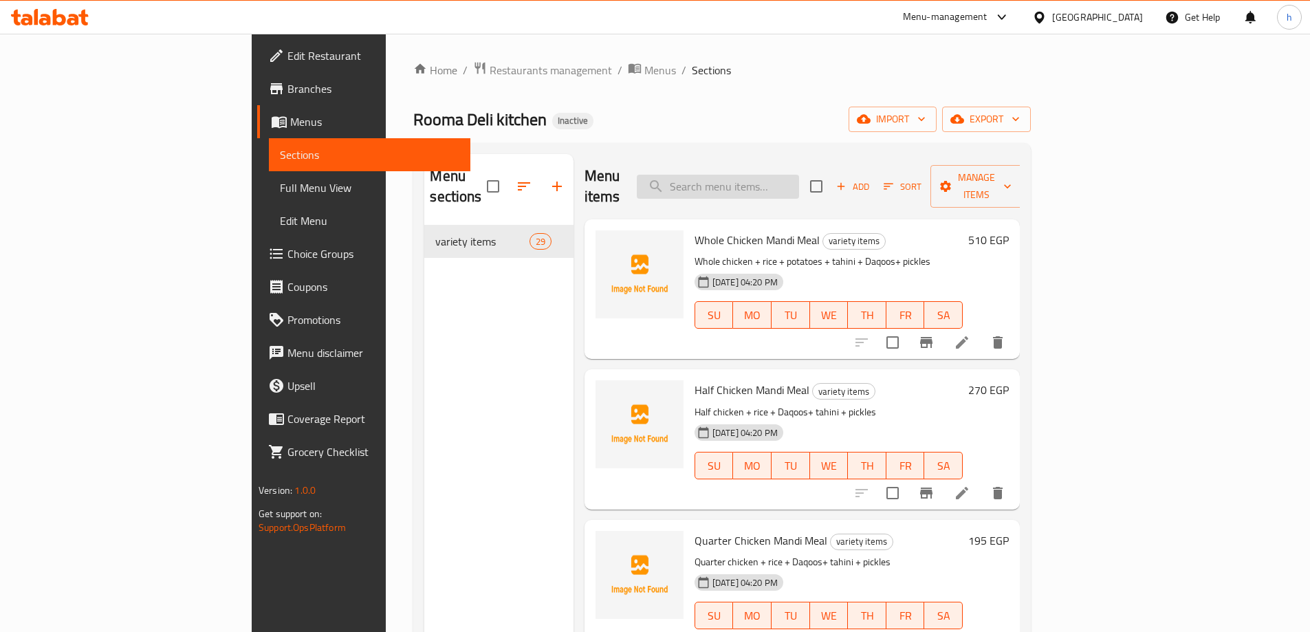
click at [799, 176] on input "search" at bounding box center [718, 187] width 162 height 24
paste input "pane 5 Pieces Meal"
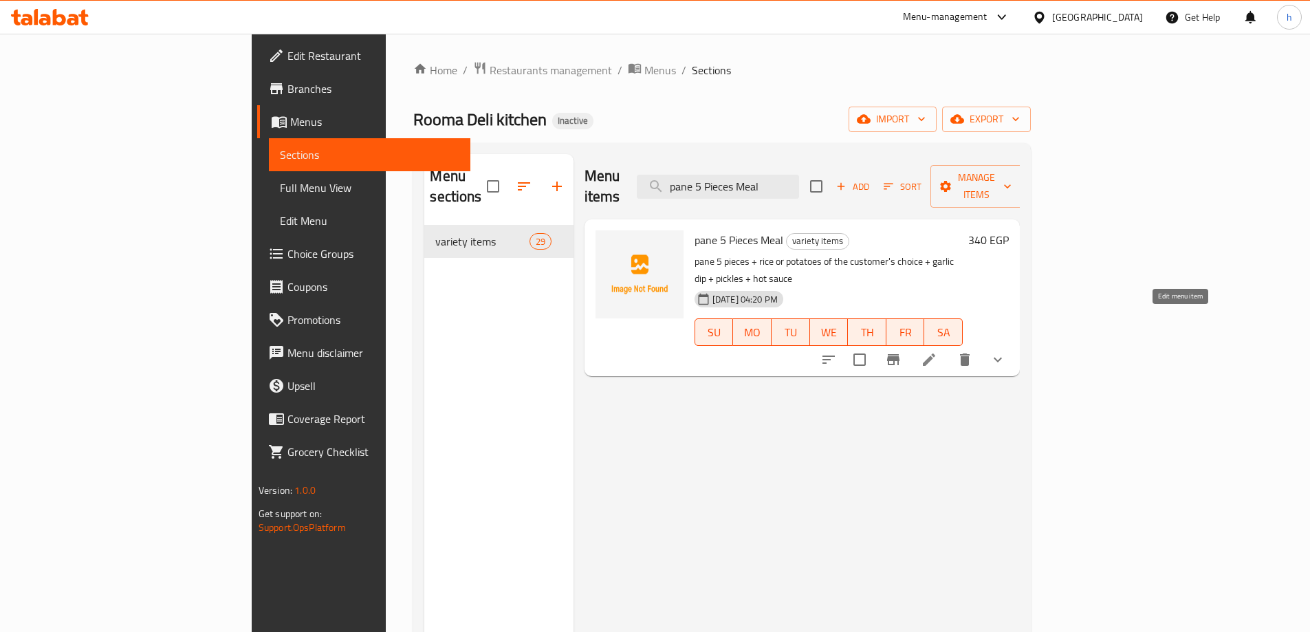
type input "pane 5 Pieces Meal"
click at [938, 352] on icon at bounding box center [929, 360] width 17 height 17
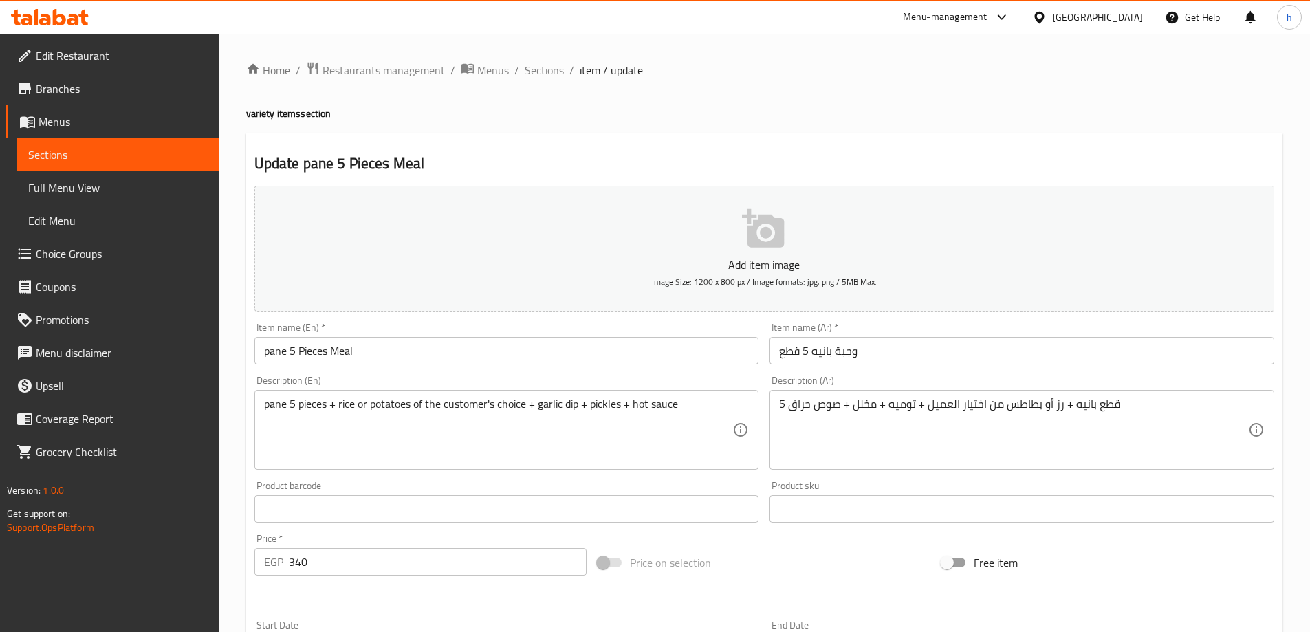
click at [543, 65] on span "Sections" at bounding box center [544, 70] width 39 height 17
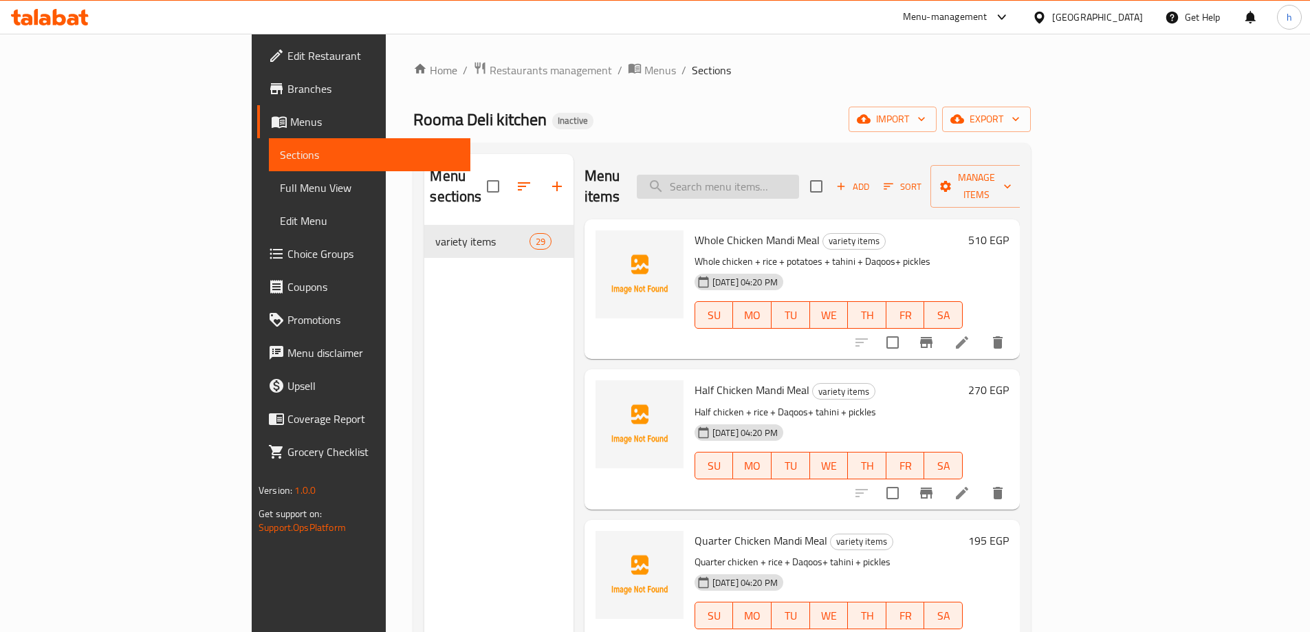
click at [799, 186] on input "search" at bounding box center [718, 187] width 162 height 24
paste input "Shish Meal 3 Skewers"
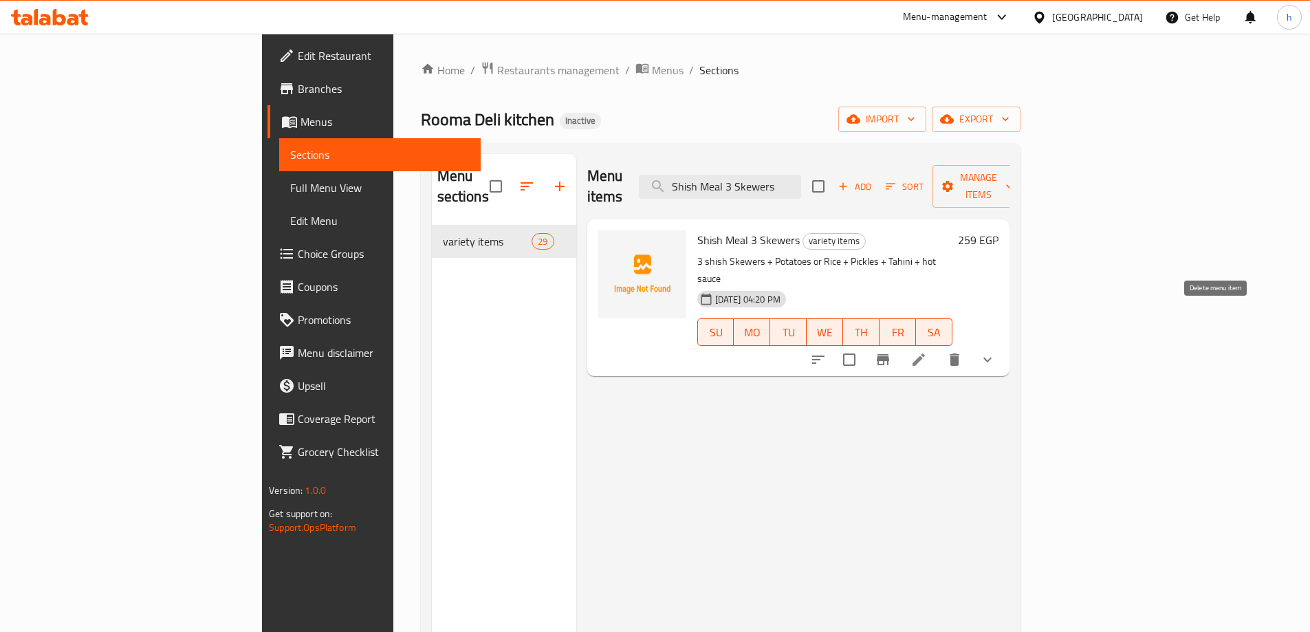
type input "Shish Meal 3 Skewers"
click at [938, 347] on li at bounding box center [919, 359] width 39 height 25
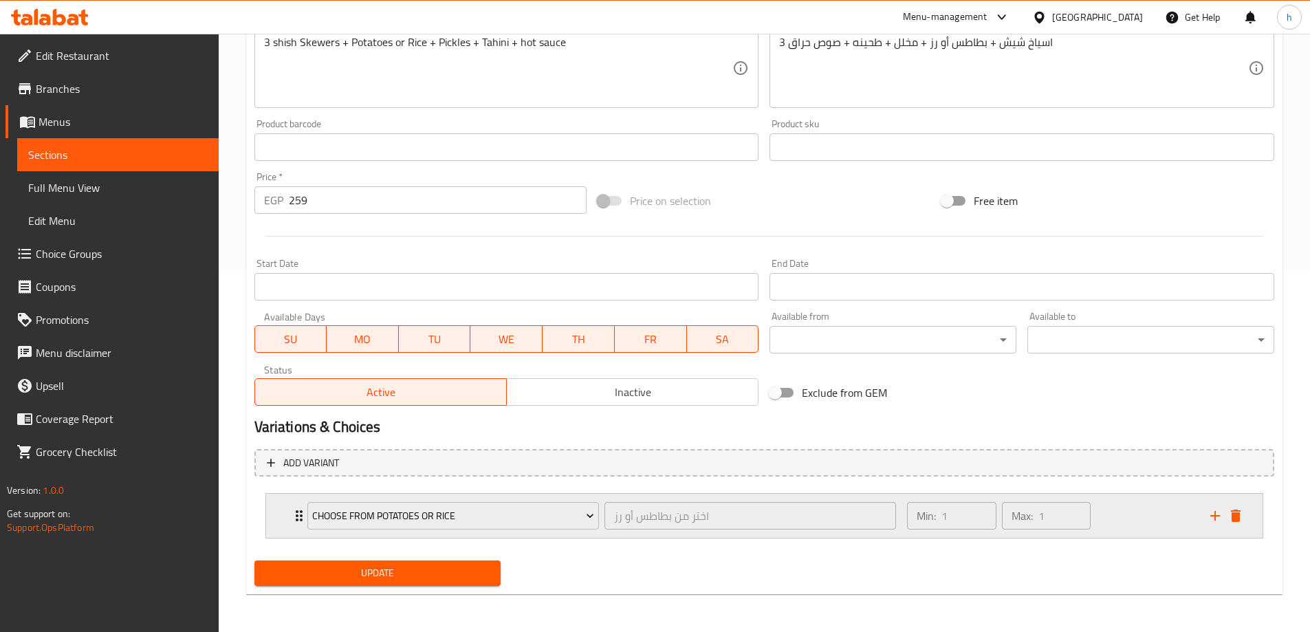
scroll to position [363, 0]
click at [1138, 507] on div "Min: 1 ​ Max: 1 ​" at bounding box center [1050, 515] width 303 height 44
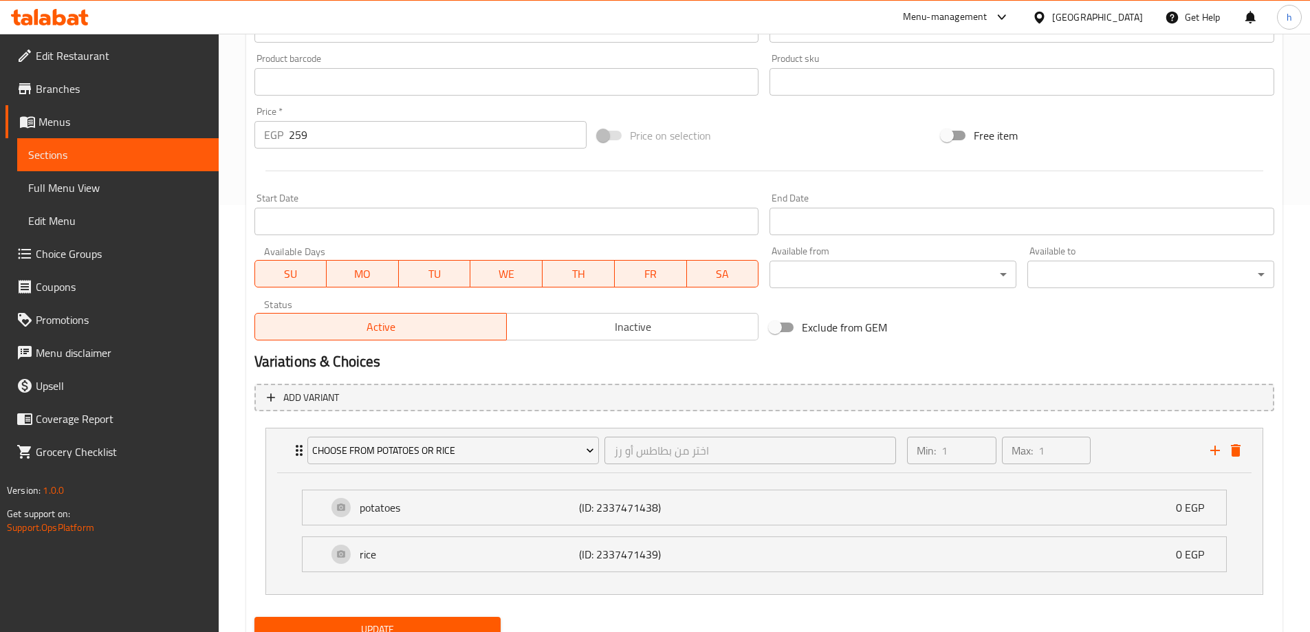
scroll to position [484, 0]
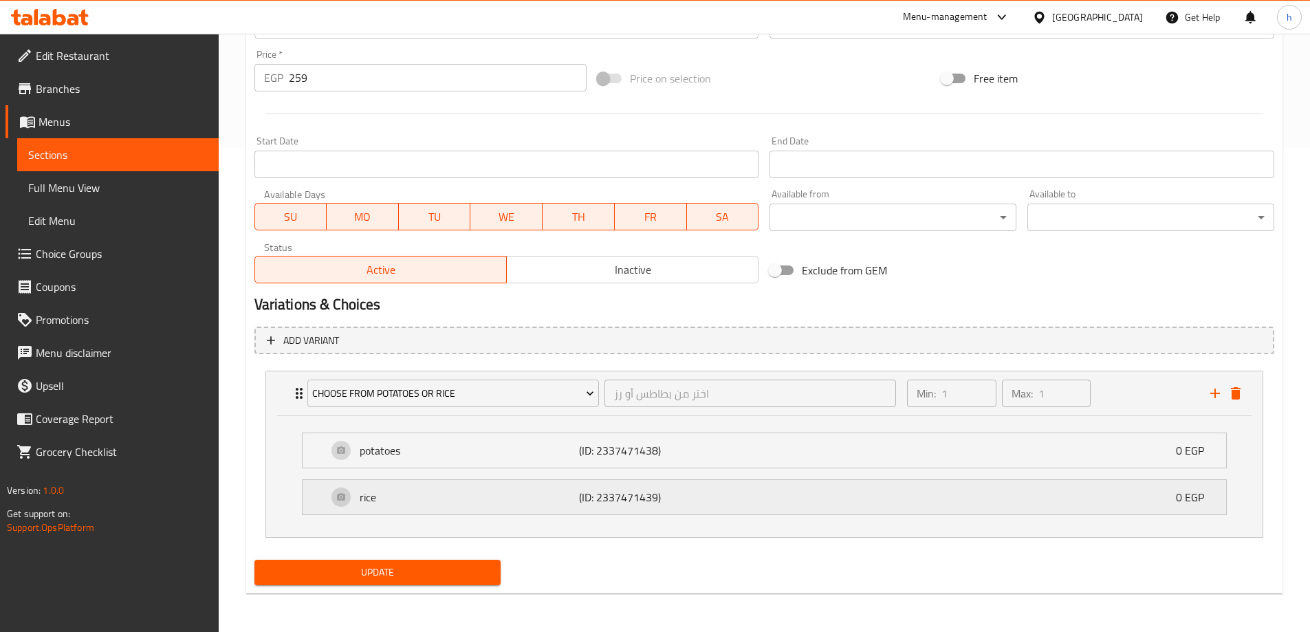
click at [697, 483] on div "rice (ID: 2337471439) 0 EGP" at bounding box center [768, 497] width 883 height 34
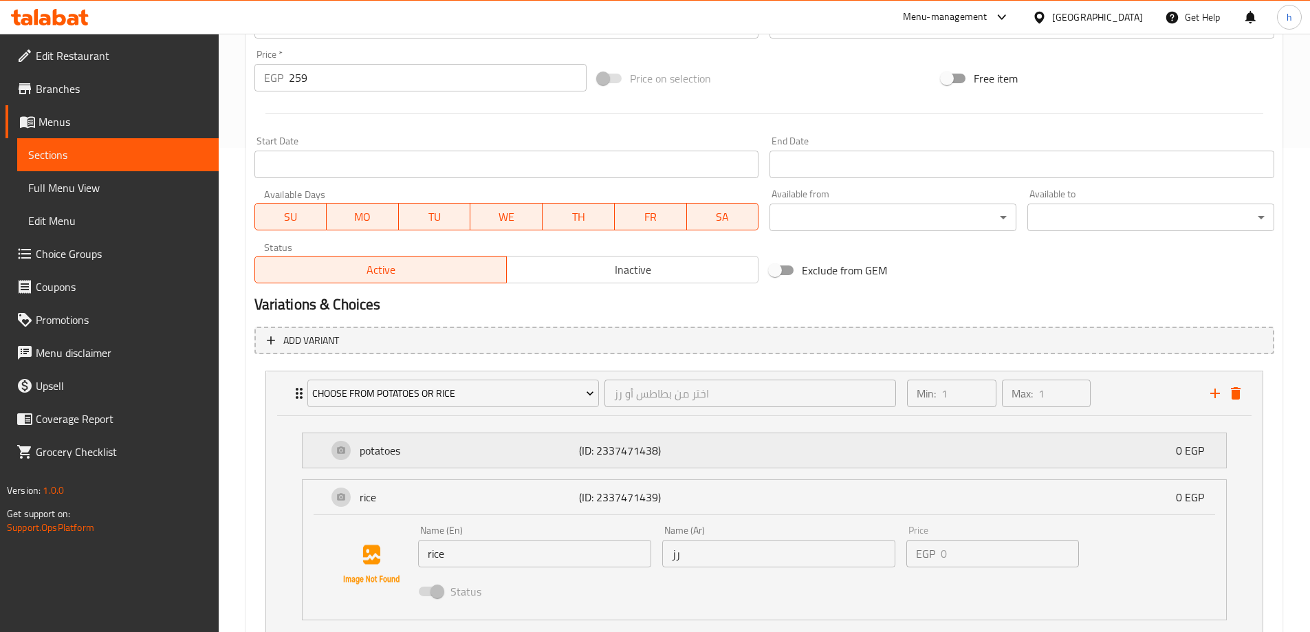
click at [713, 442] on p "(ID: 2337471438)" at bounding box center [652, 450] width 147 height 17
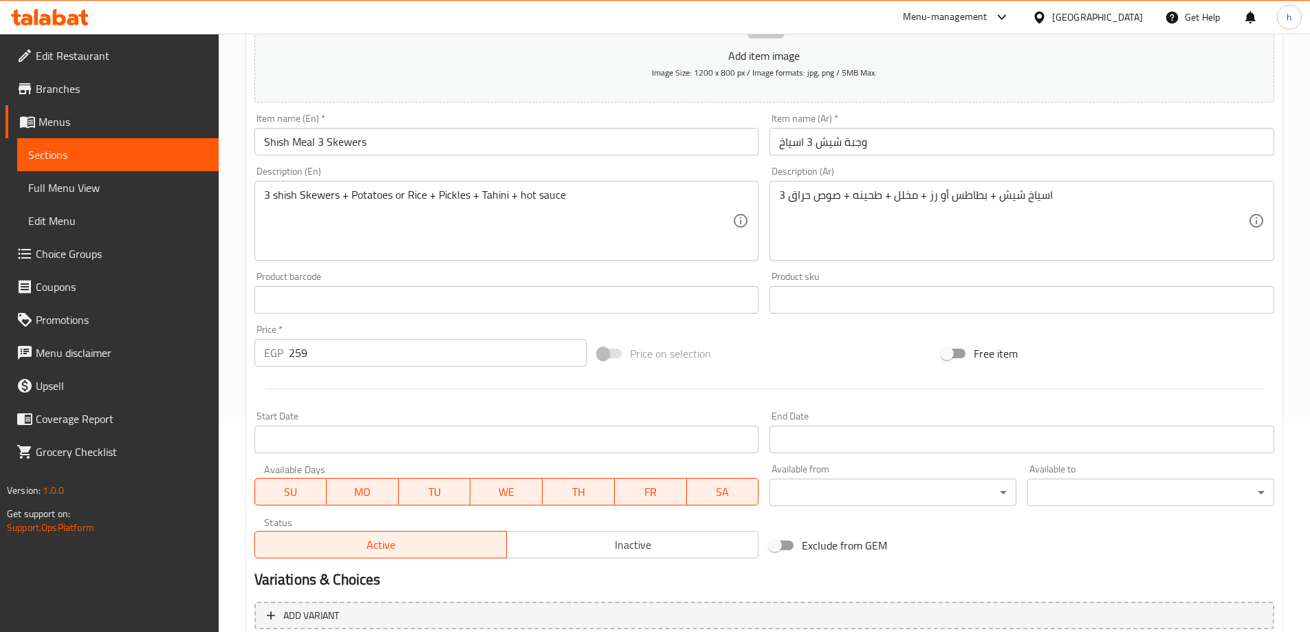
click at [228, 263] on div "Home / Restaurants management / Menus / Sections / item / update variety items …" at bounding box center [765, 471] width 1092 height 1293
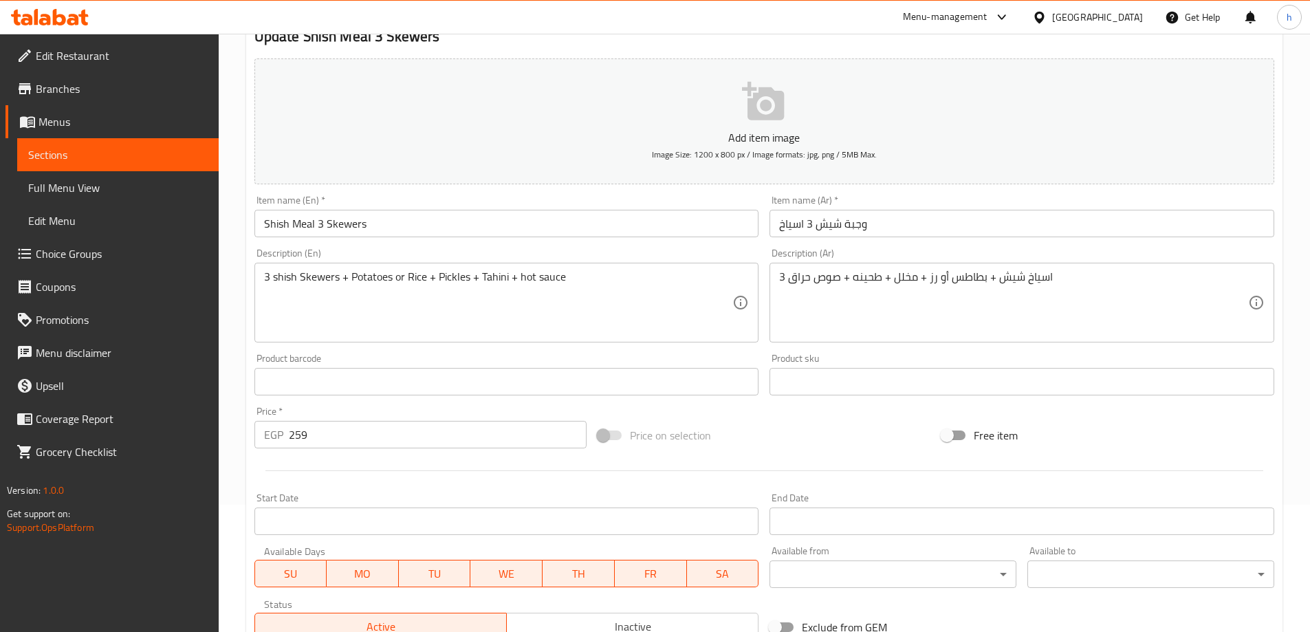
scroll to position [3, 0]
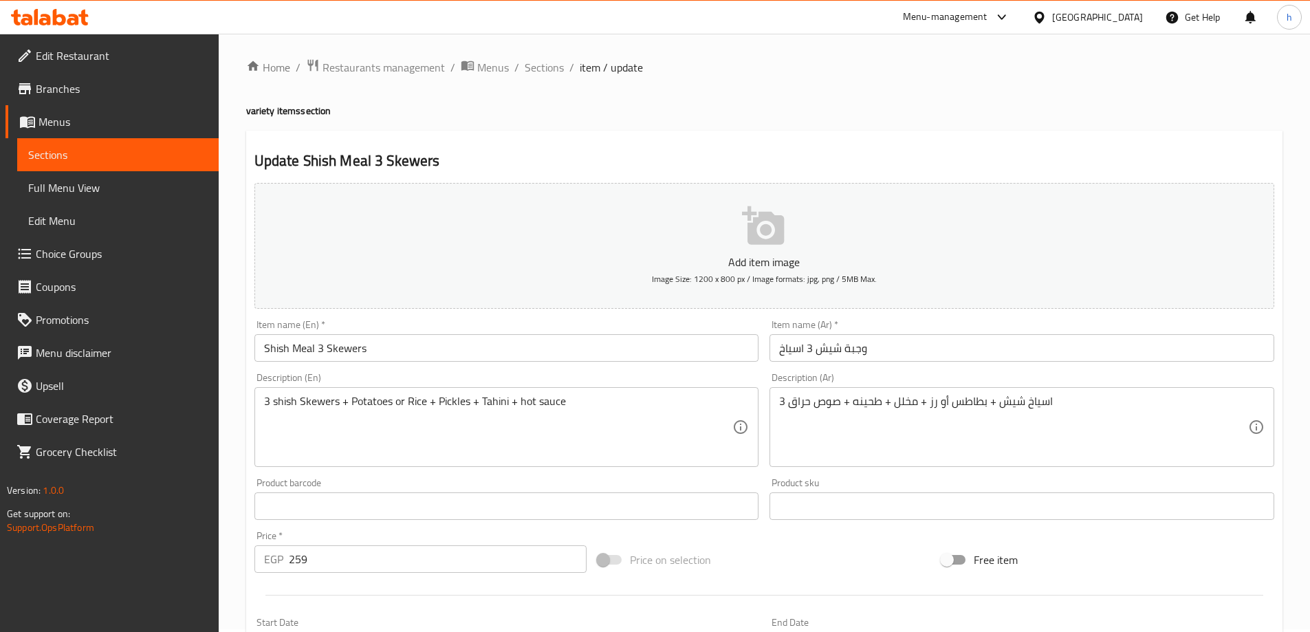
click at [540, 65] on span "Sections" at bounding box center [544, 67] width 39 height 17
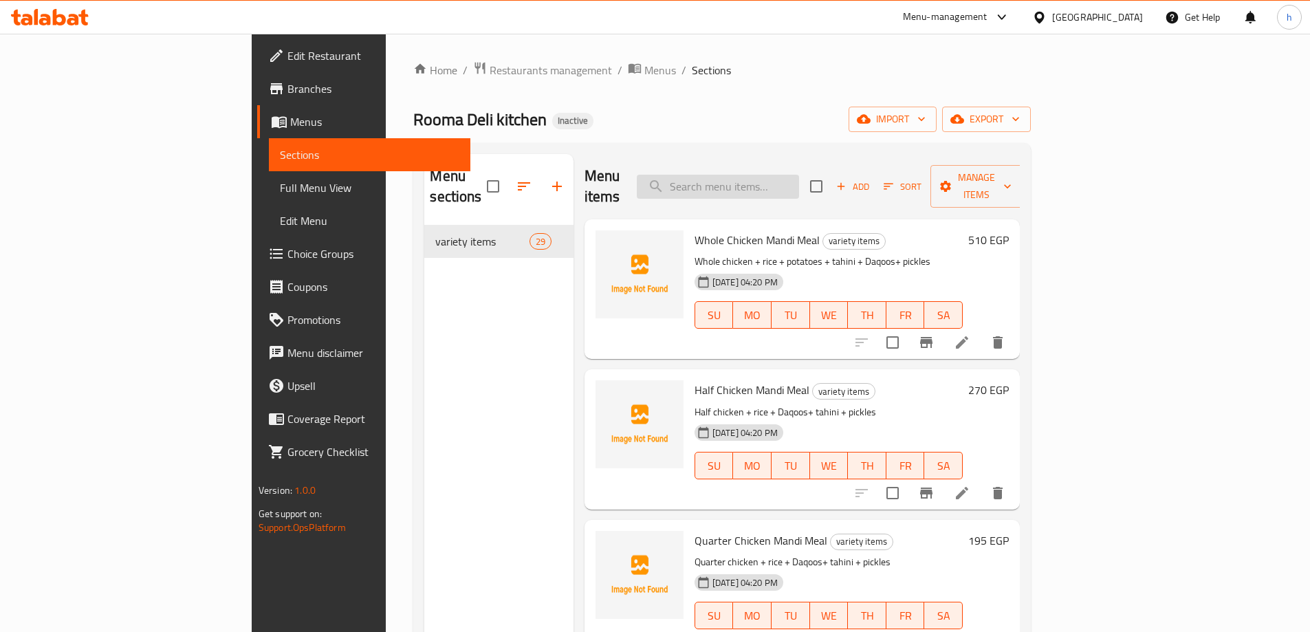
drag, startPoint x: 864, startPoint y: 195, endPoint x: 859, endPoint y: 186, distance: 10.2
click at [864, 195] on div "Menu items Add Sort Manage items" at bounding box center [802, 186] width 435 height 65
click at [799, 183] on input "search" at bounding box center [718, 187] width 162 height 24
paste input "Grilled Chicken Kofta Quarter Kilo"
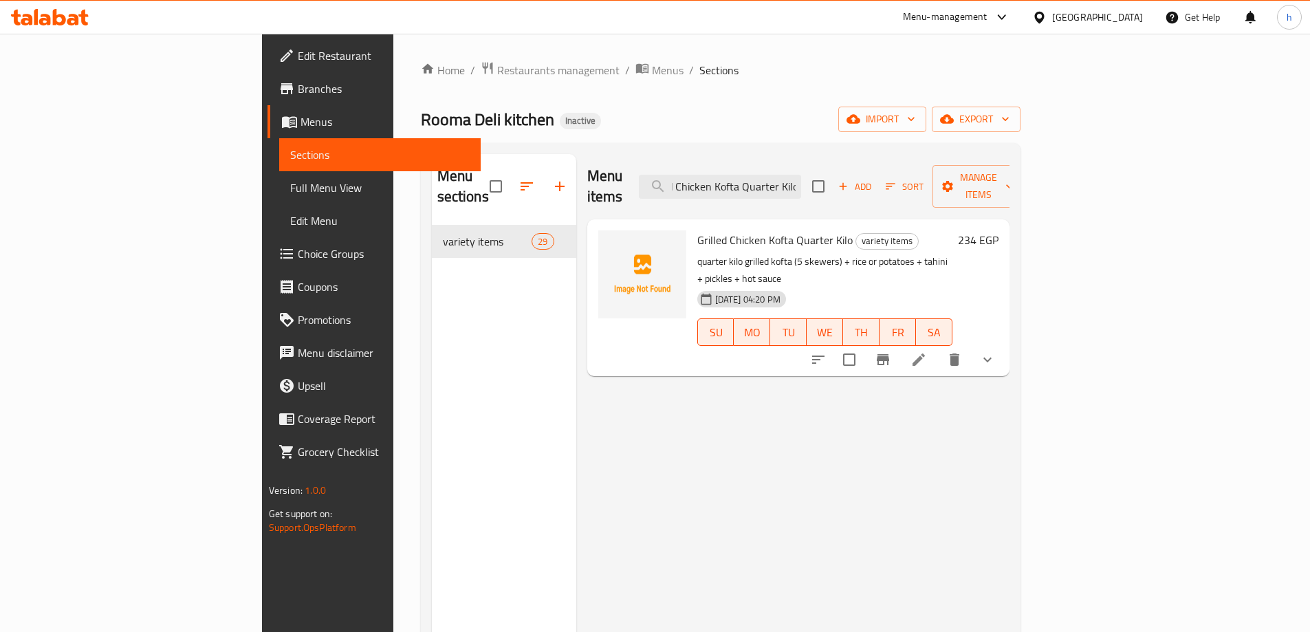
type input "Grilled Chicken Kofta Quarter Kilo"
click at [938, 347] on li at bounding box center [919, 359] width 39 height 25
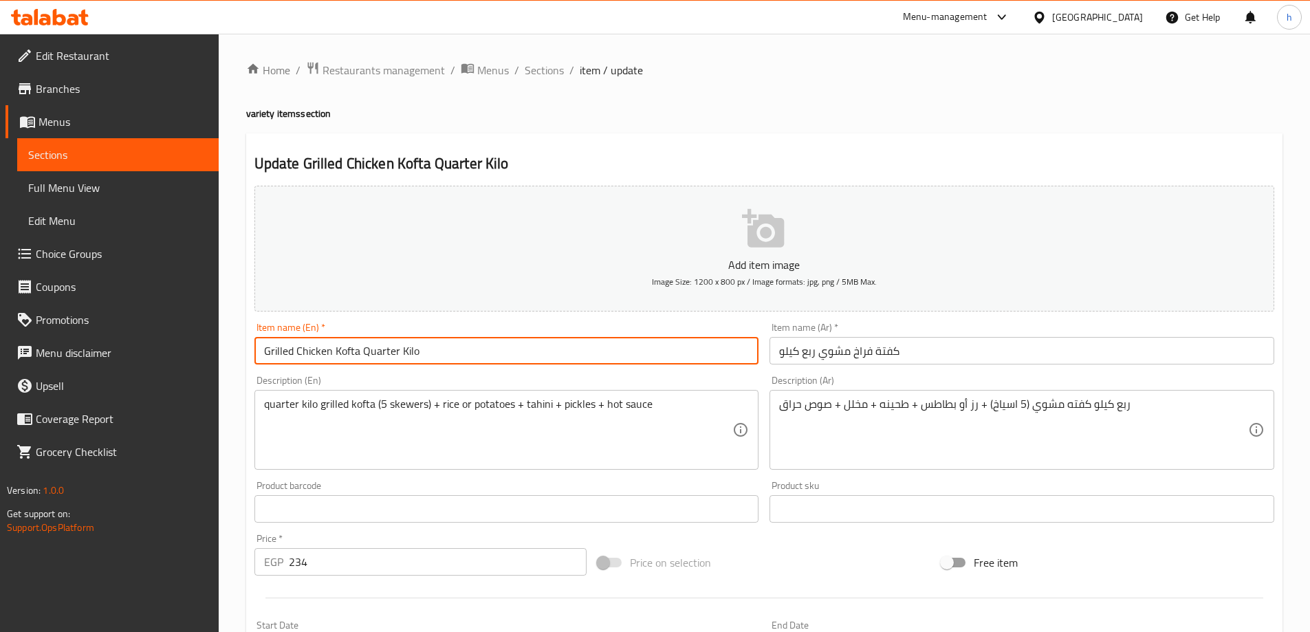
drag, startPoint x: 419, startPoint y: 355, endPoint x: 363, endPoint y: 363, distance: 56.3
click at [363, 363] on input "Grilled Chicken Kofta Quarter Kilo" at bounding box center [507, 351] width 505 height 28
paste input "Quarter Kilo"
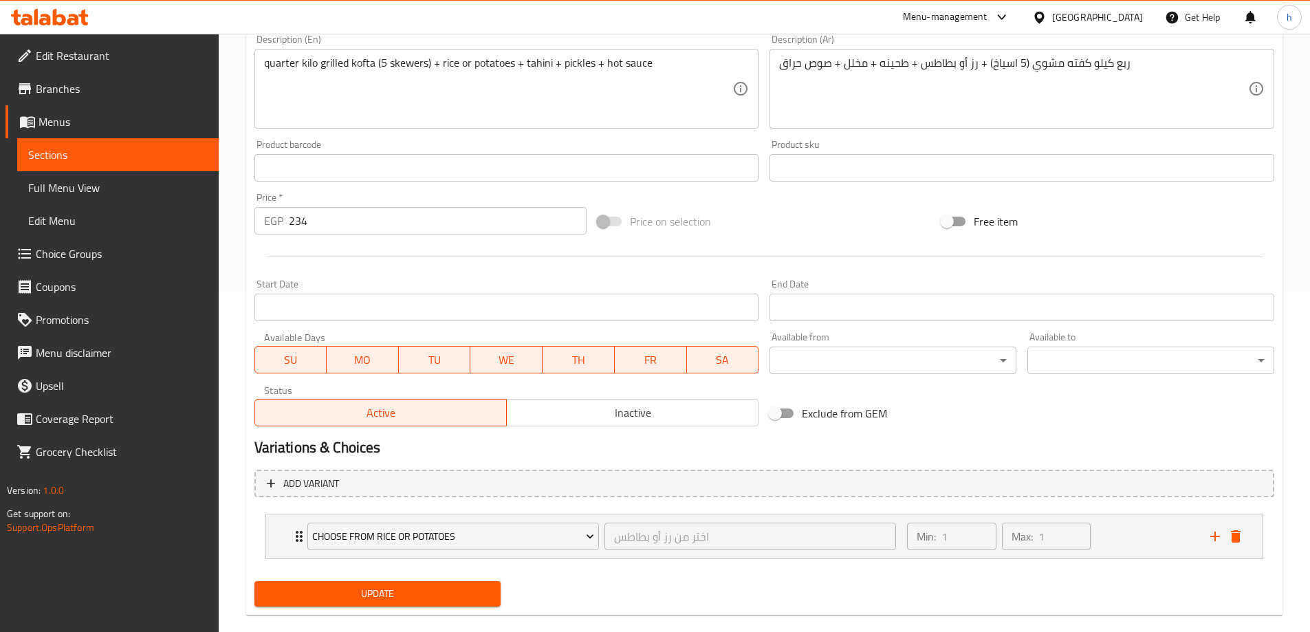
scroll to position [363, 0]
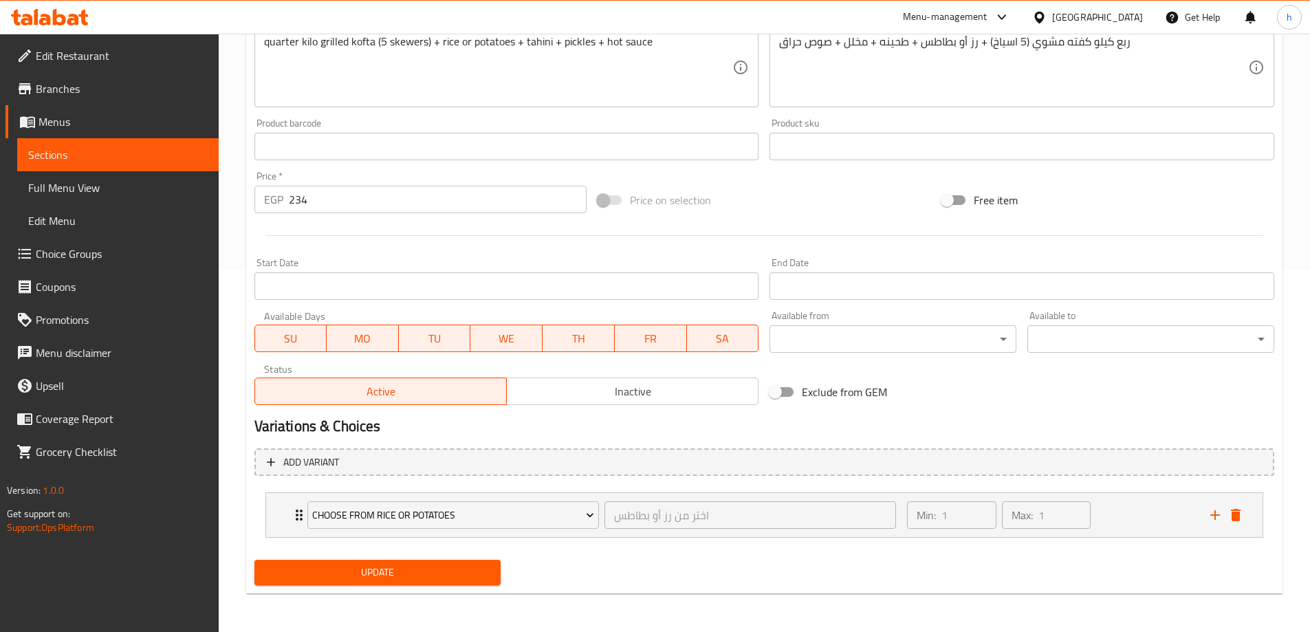
type input "Quarter Kilo Grilled Chicken Kofta"
click at [444, 580] on span "Update" at bounding box center [378, 572] width 225 height 17
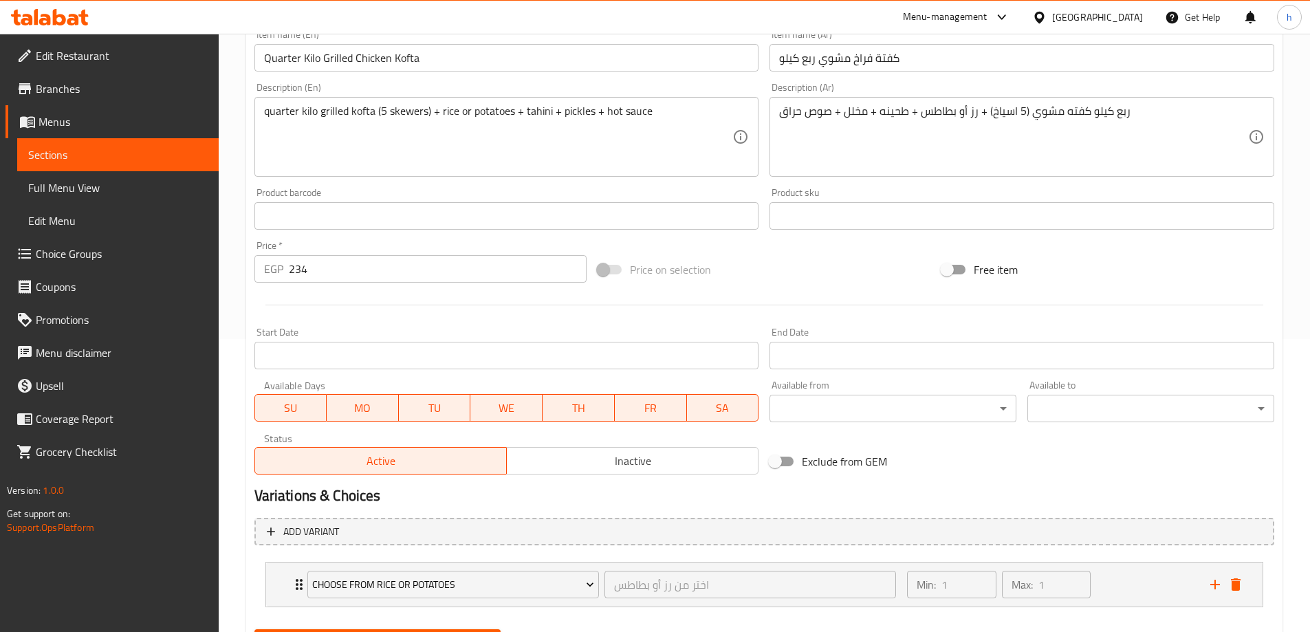
scroll to position [294, 0]
click at [292, 67] on input "Quarter Kilo Grilled Chicken Kofta" at bounding box center [507, 57] width 505 height 28
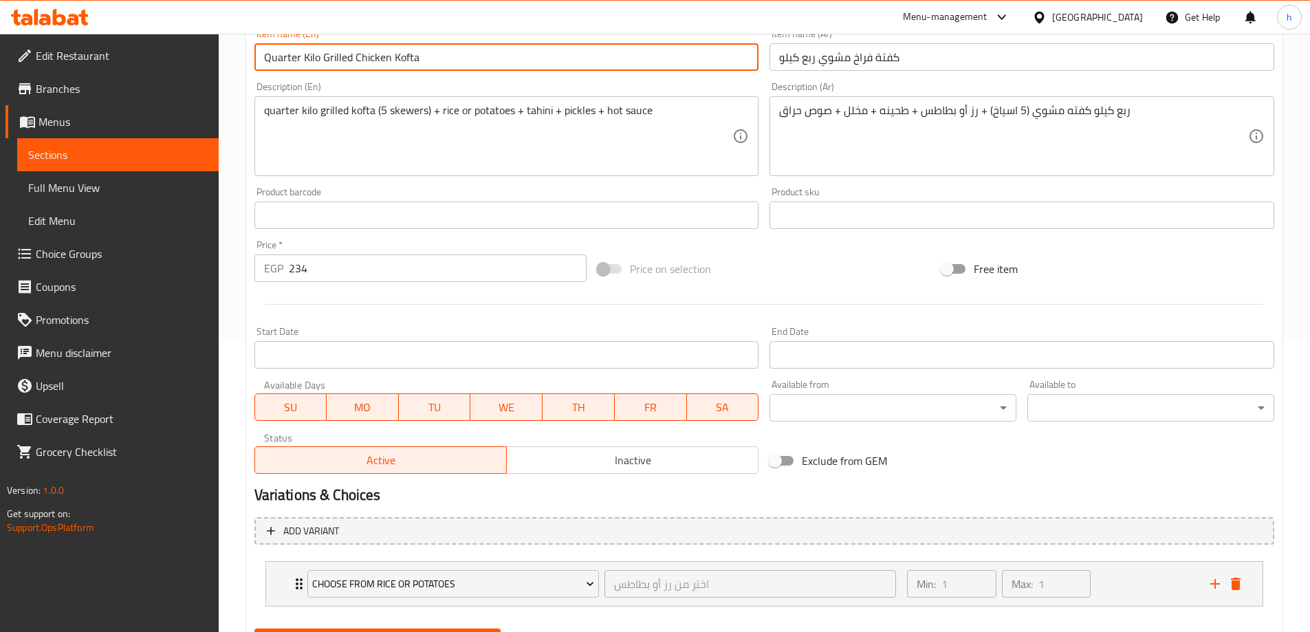
click at [292, 67] on input "Quarter Kilo Grilled Chicken Kofta" at bounding box center [507, 57] width 505 height 28
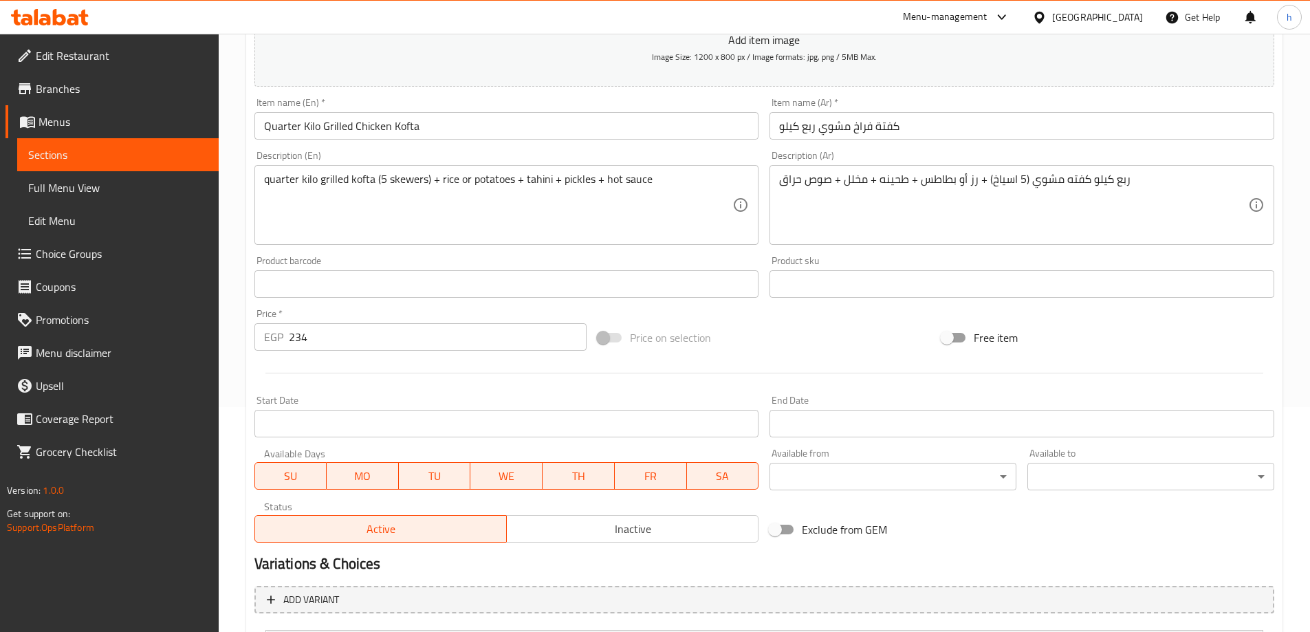
click at [233, 224] on div "Home / Restaurants management / Menus / Sections / item / update variety items …" at bounding box center [765, 289] width 1092 height 961
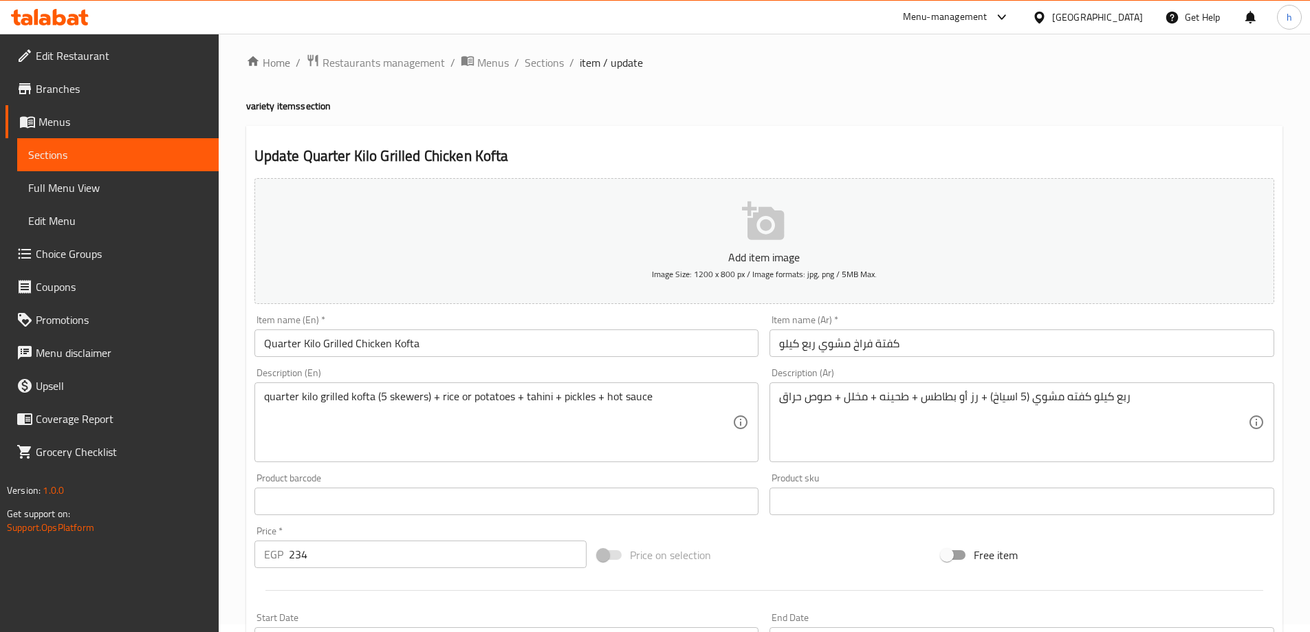
scroll to position [0, 0]
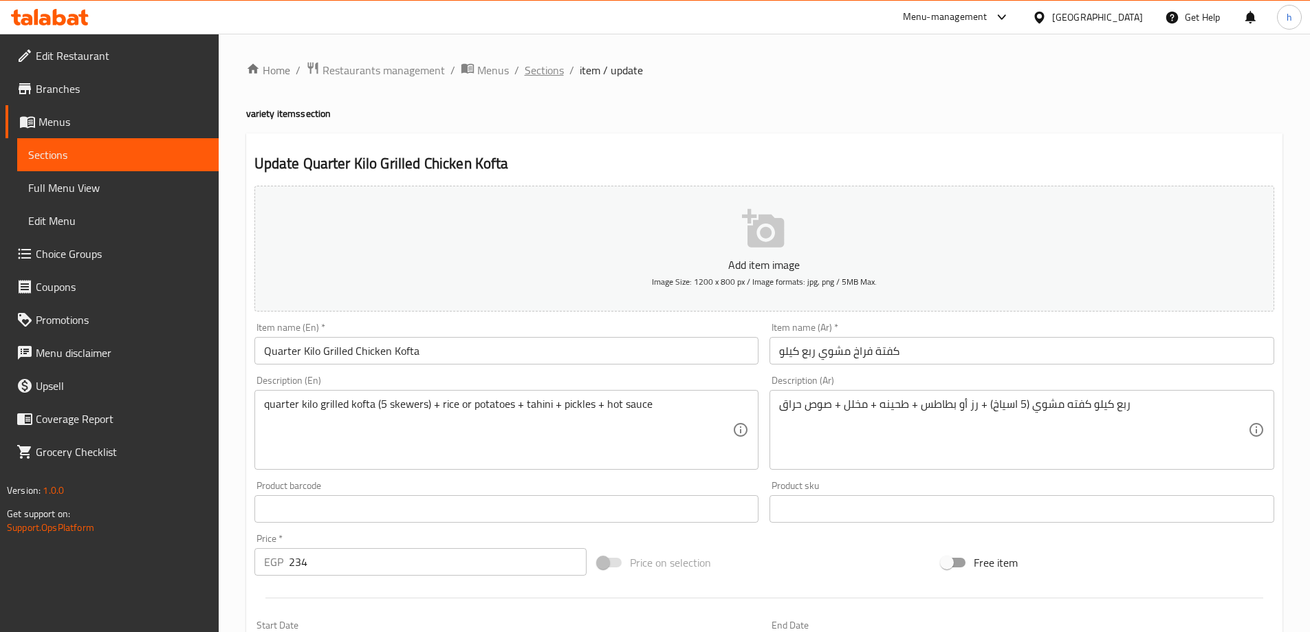
click at [557, 65] on span "Sections" at bounding box center [544, 70] width 39 height 17
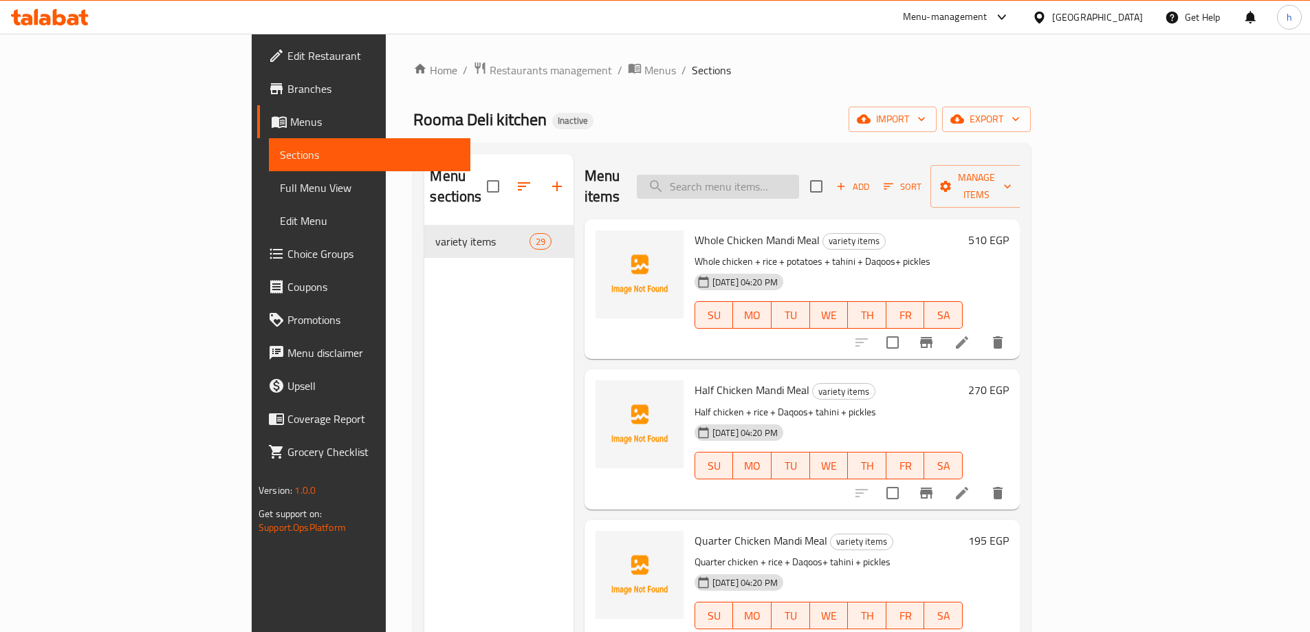
click at [799, 175] on input "search" at bounding box center [718, 187] width 162 height 24
paste input "Grilled Chicken Kofta Half kilo"
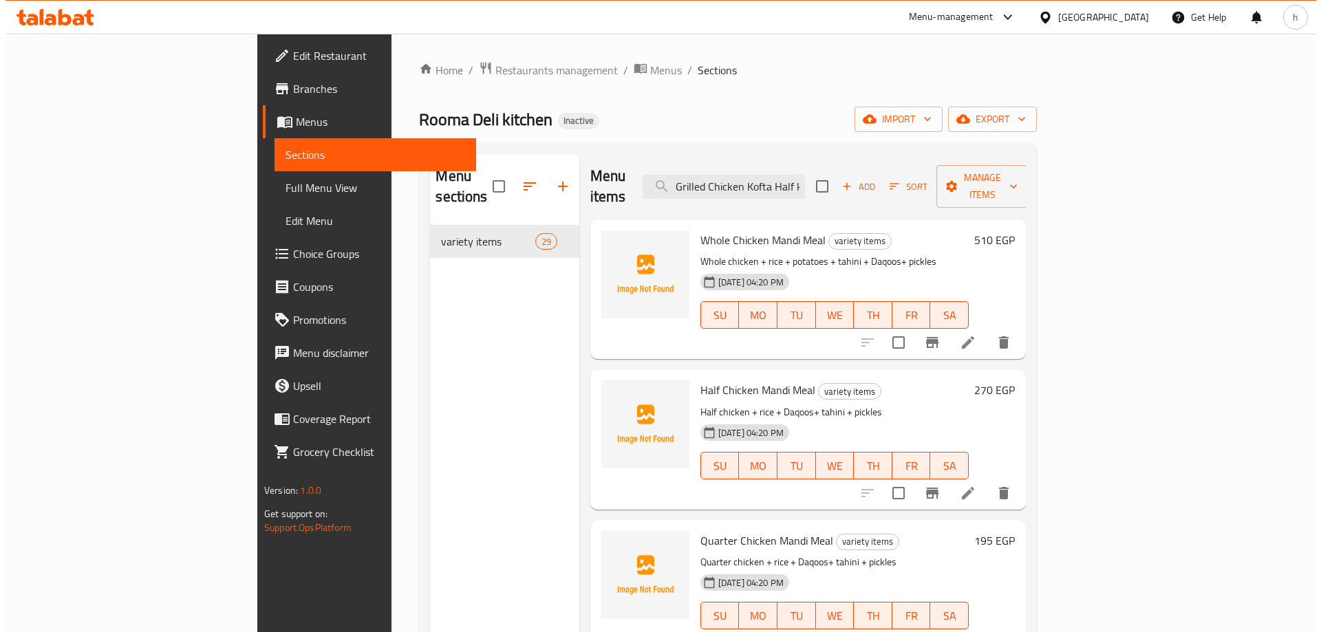
scroll to position [0, 11]
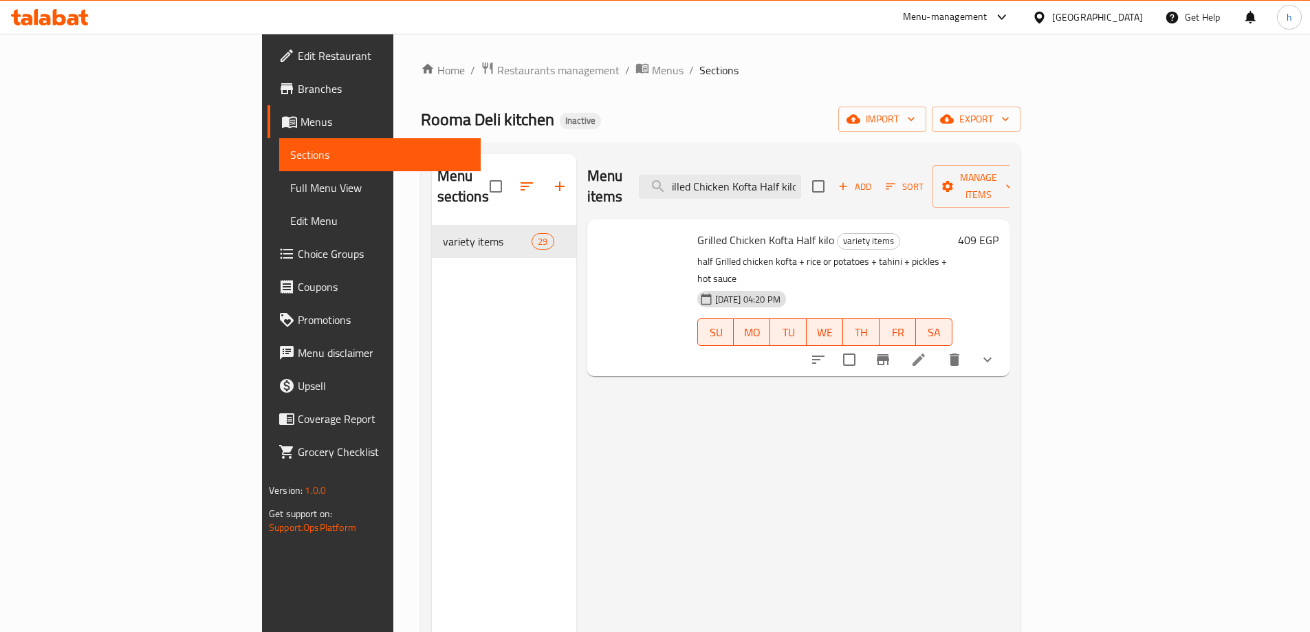
type input "Grilled Chicken Kofta Half kilo"
click at [938, 347] on li at bounding box center [919, 359] width 39 height 25
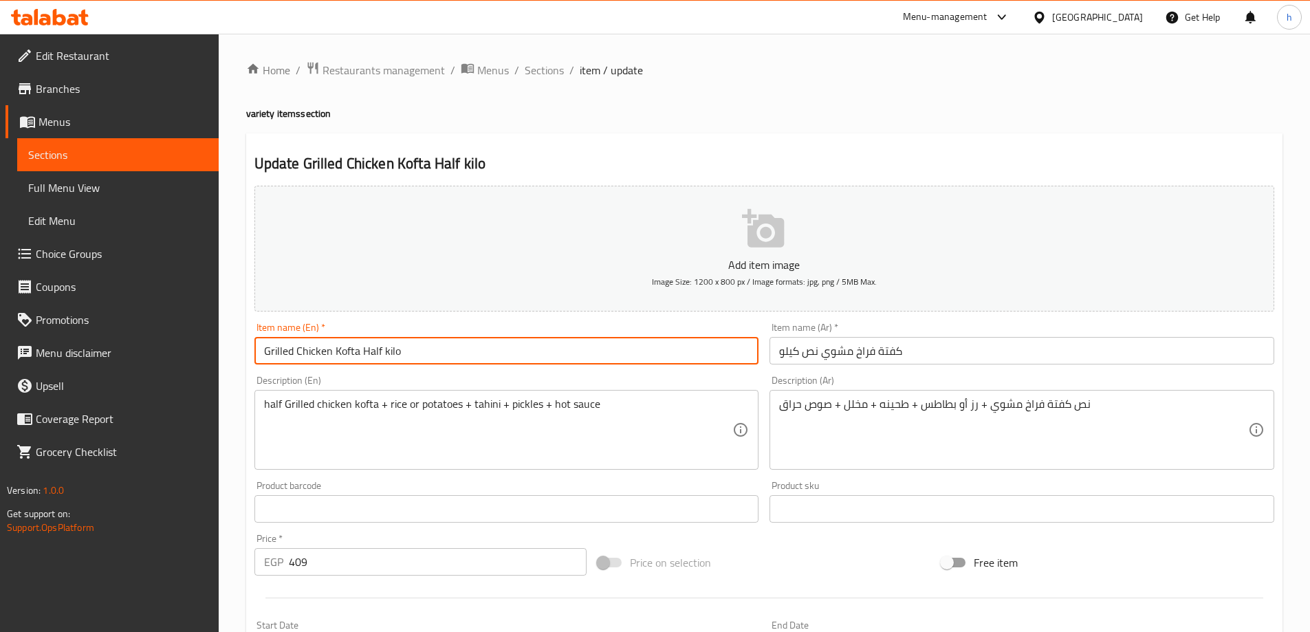
drag, startPoint x: 420, startPoint y: 359, endPoint x: 357, endPoint y: 369, distance: 64.1
click at [357, 369] on div "Item name (En)   * Grilled Chicken Kofta Half kilo Item name (En) *" at bounding box center [507, 343] width 516 height 53
paste input "Half kilo"
drag, startPoint x: 266, startPoint y: 350, endPoint x: 231, endPoint y: 369, distance: 39.1
click at [231, 369] on div "Home / Restaurants management / Menus / Sections / item / update variety items …" at bounding box center [765, 514] width 1092 height 961
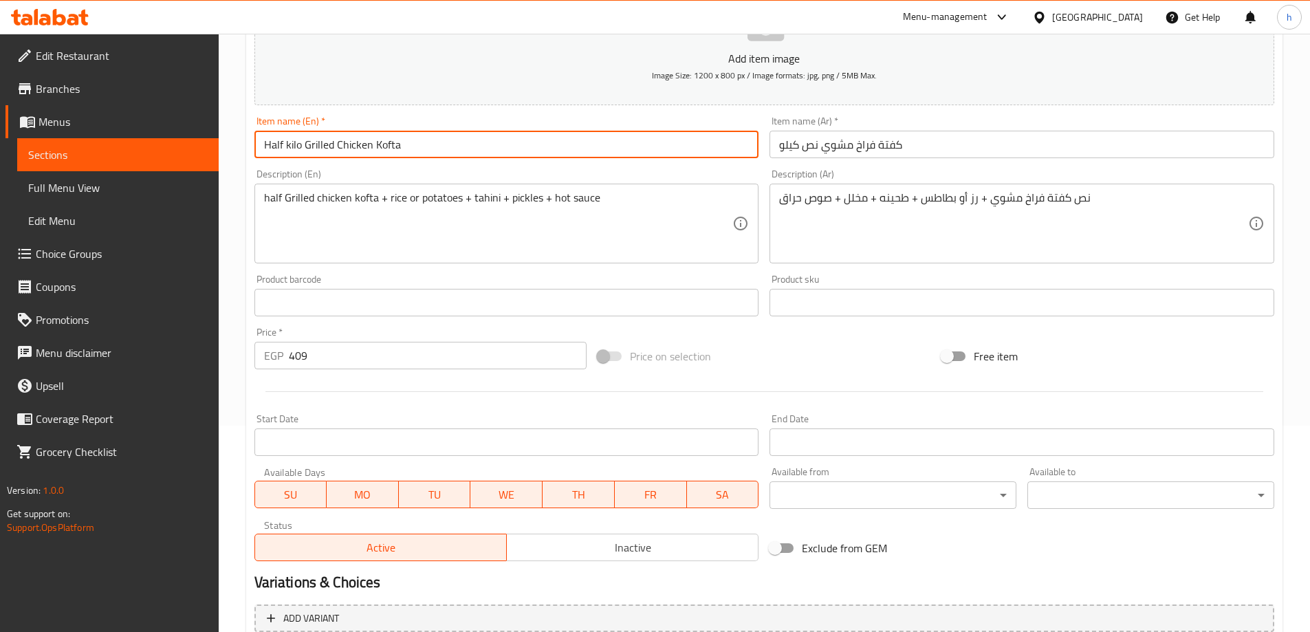
scroll to position [363, 0]
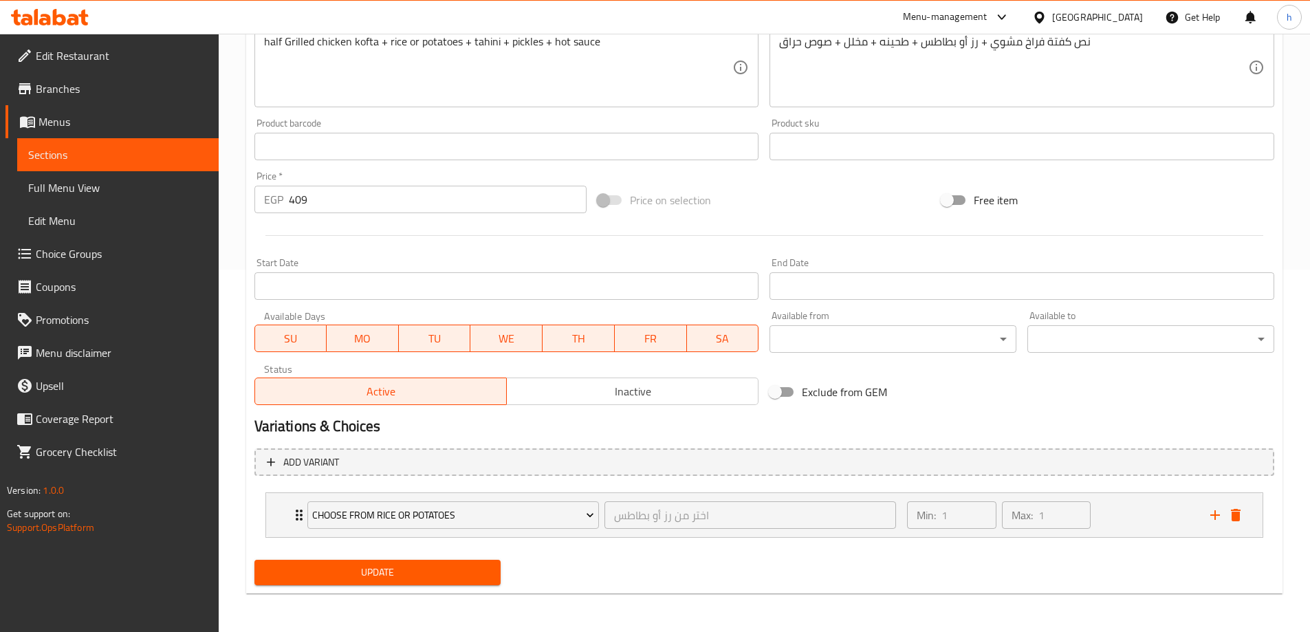
type input "Half kilo Grilled Chicken Kofta"
click at [380, 577] on span "Update" at bounding box center [378, 572] width 225 height 17
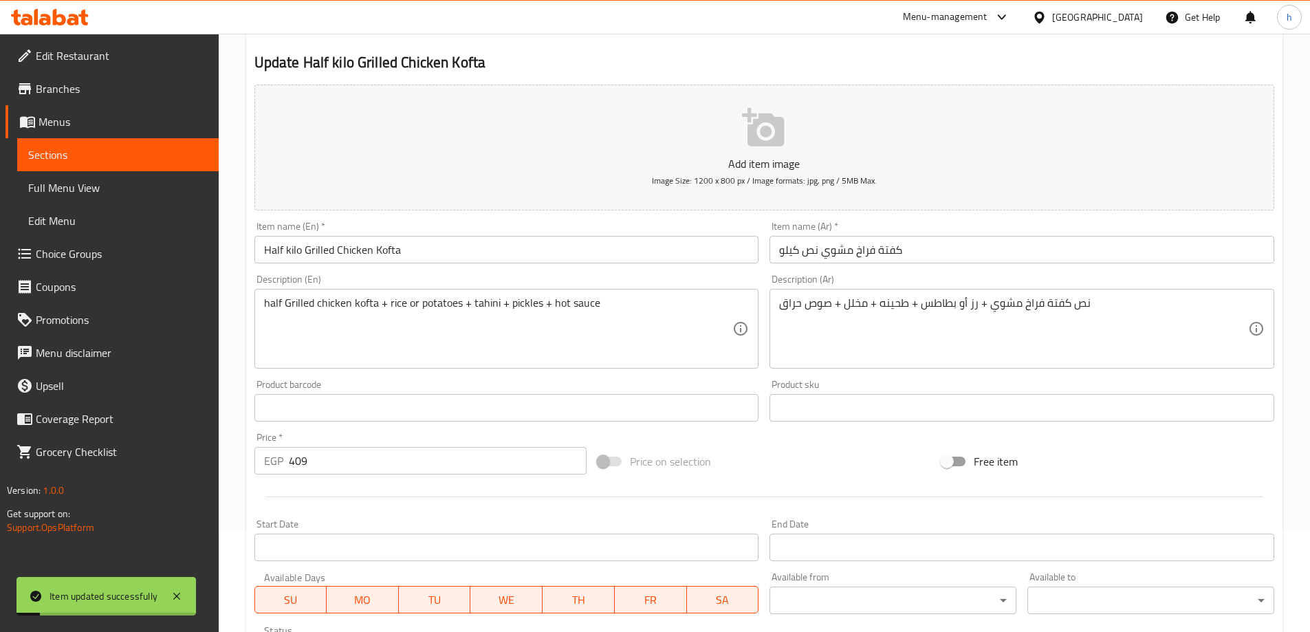
scroll to position [156, 0]
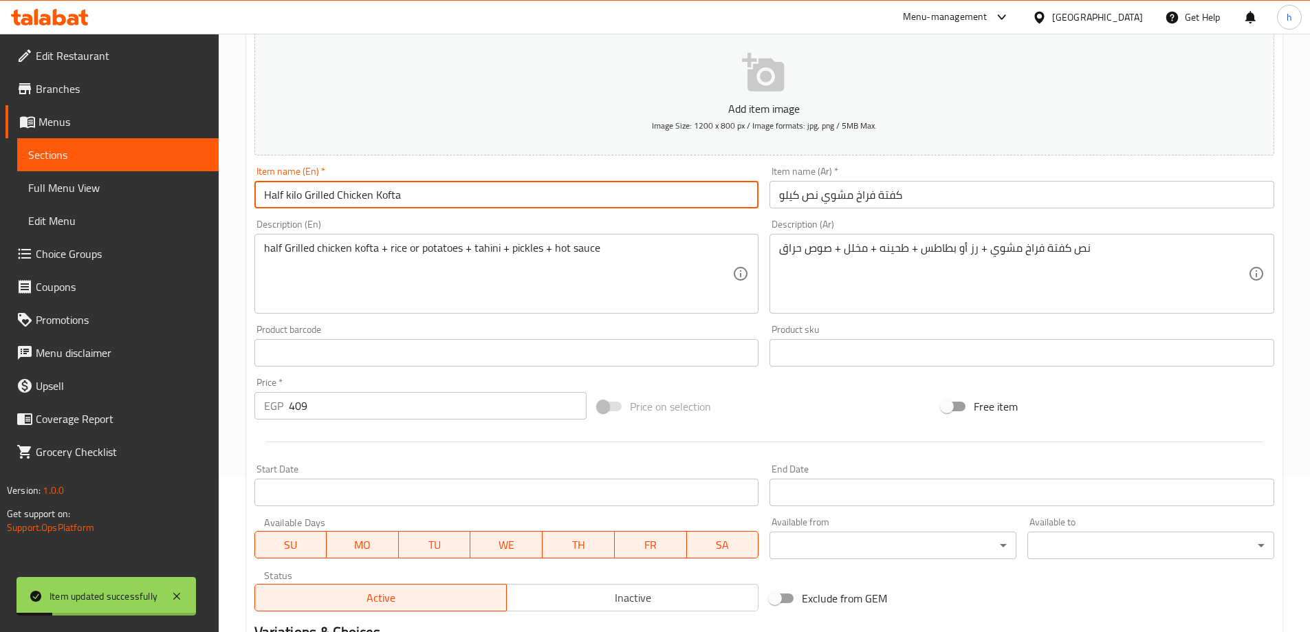
click at [376, 195] on input "Half kilo Grilled Chicken Kofta" at bounding box center [507, 195] width 505 height 28
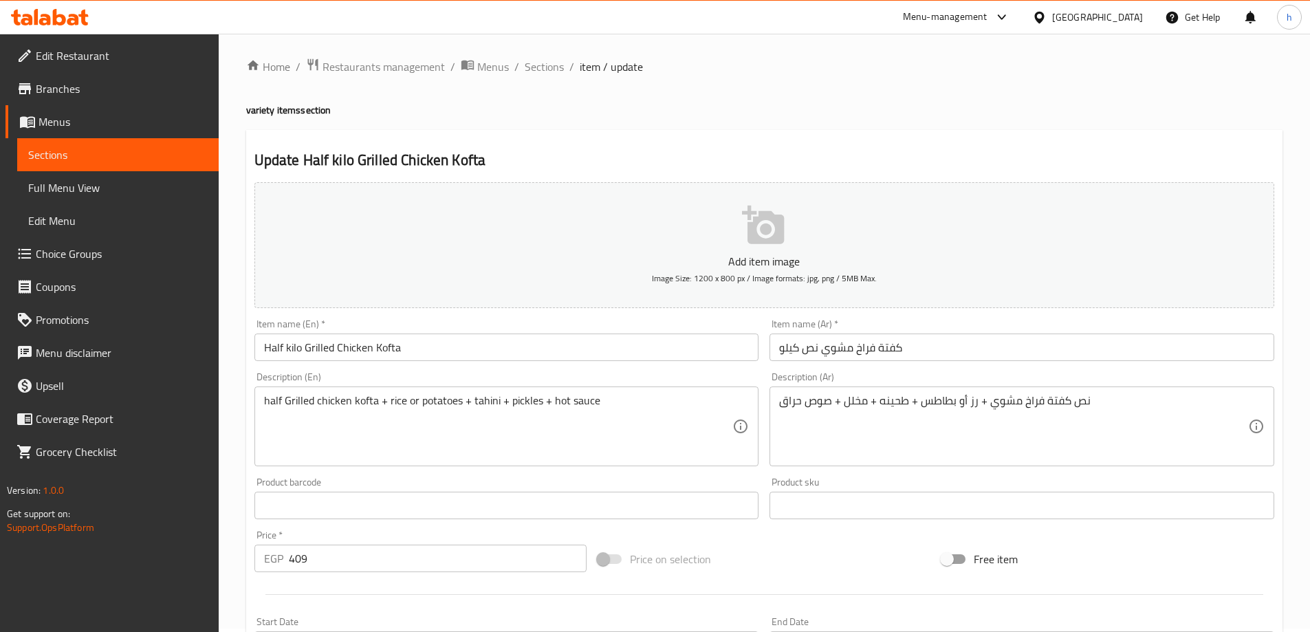
scroll to position [0, 0]
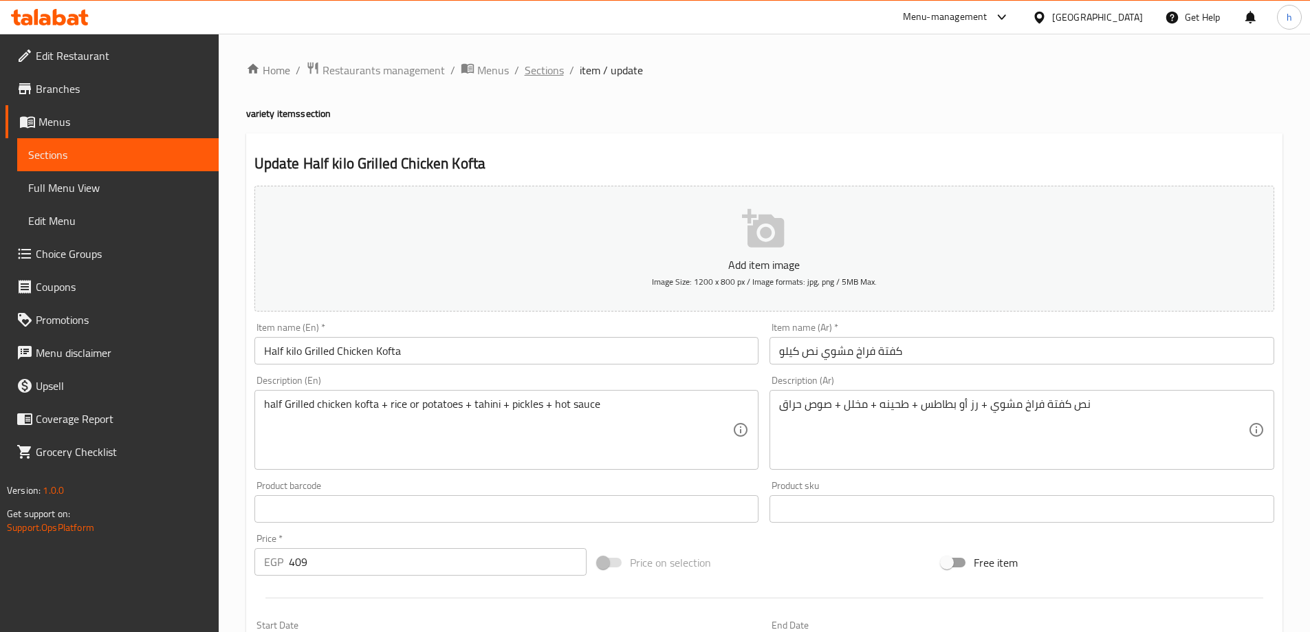
click at [535, 68] on span "Sections" at bounding box center [544, 70] width 39 height 17
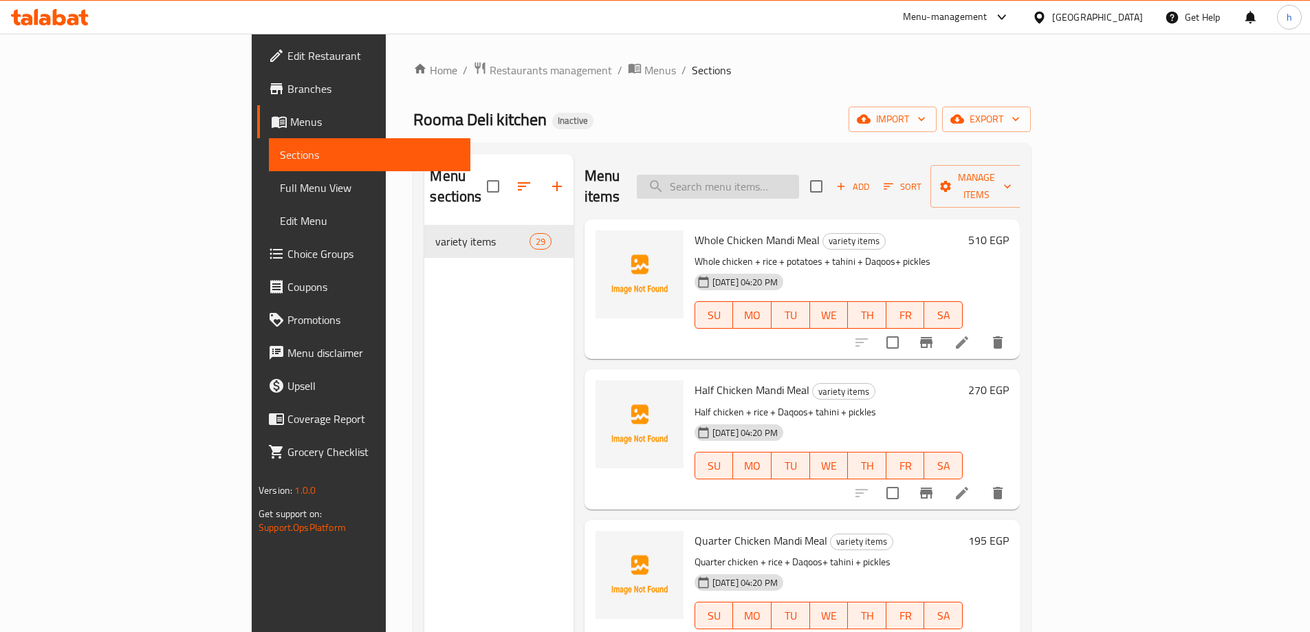
click at [799, 175] on input "search" at bounding box center [718, 187] width 162 height 24
paste input "Fried Chicken Kofta Kilo"
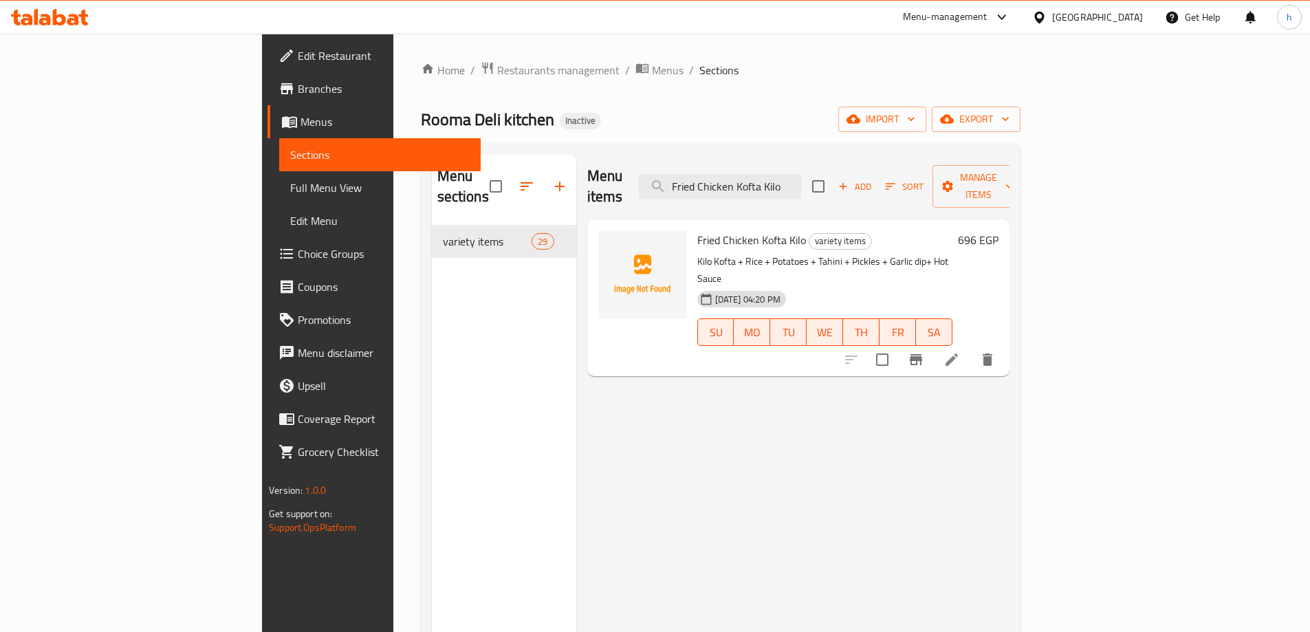
type input "Fried Chicken Kofta Kilo"
click at [960, 352] on icon at bounding box center [952, 360] width 17 height 17
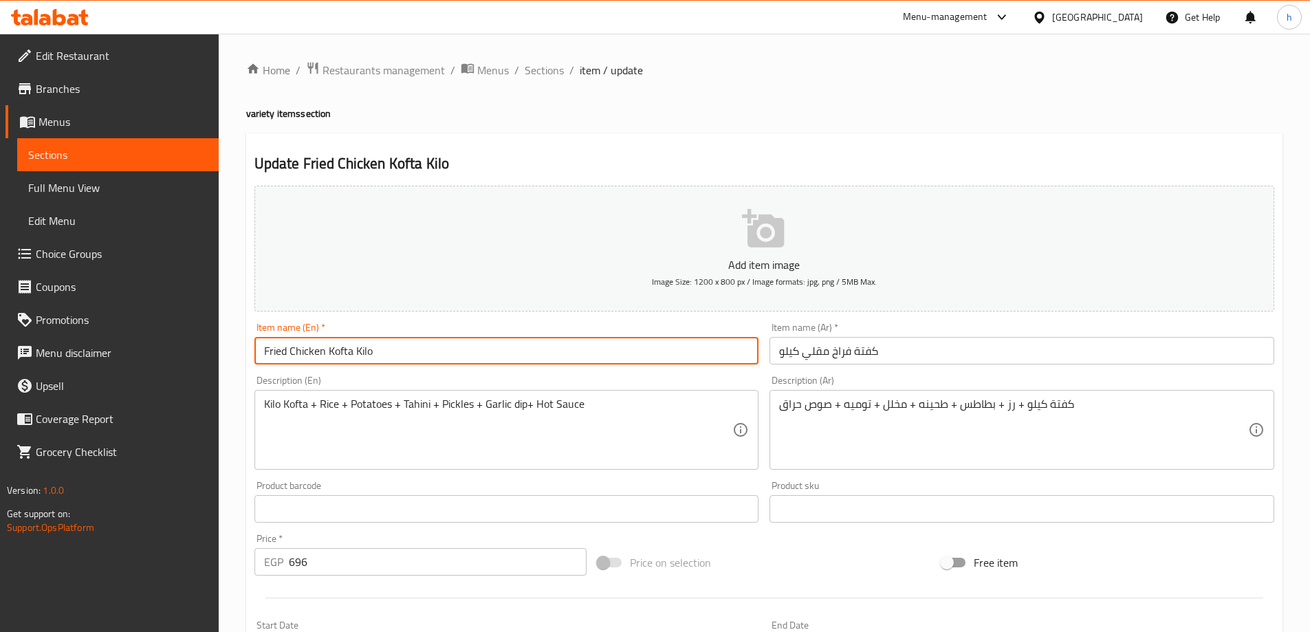
drag, startPoint x: 411, startPoint y: 349, endPoint x: 353, endPoint y: 375, distance: 63.8
click at [353, 375] on div "Add item image Image Size: 1200 x 800 px / Image formats: jpg, png / 5MB Max. I…" at bounding box center [764, 476] width 1031 height 593
click at [264, 346] on input "Fried Chicken Kofta" at bounding box center [507, 351] width 505 height 28
click at [239, 383] on div "Home / Restaurants management / Menus / Sections / item / update variety items …" at bounding box center [765, 503] width 1092 height 938
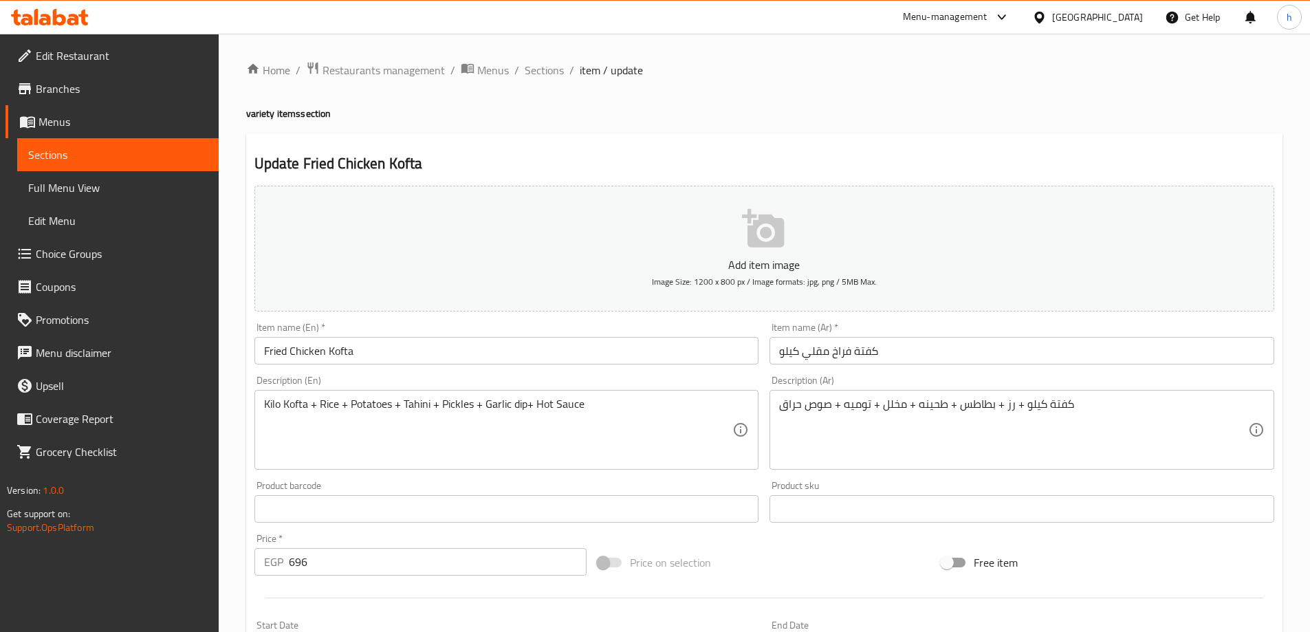
click at [265, 346] on input "Fried Chicken Kofta" at bounding box center [507, 351] width 505 height 28
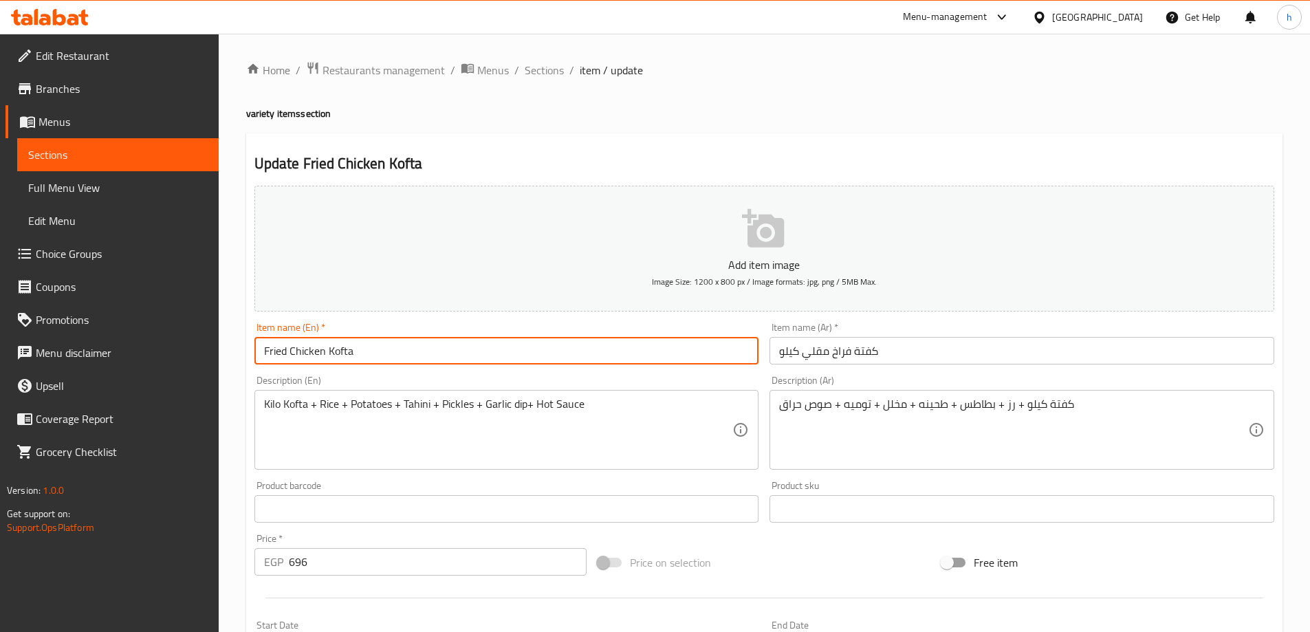
paste input "Kilo"
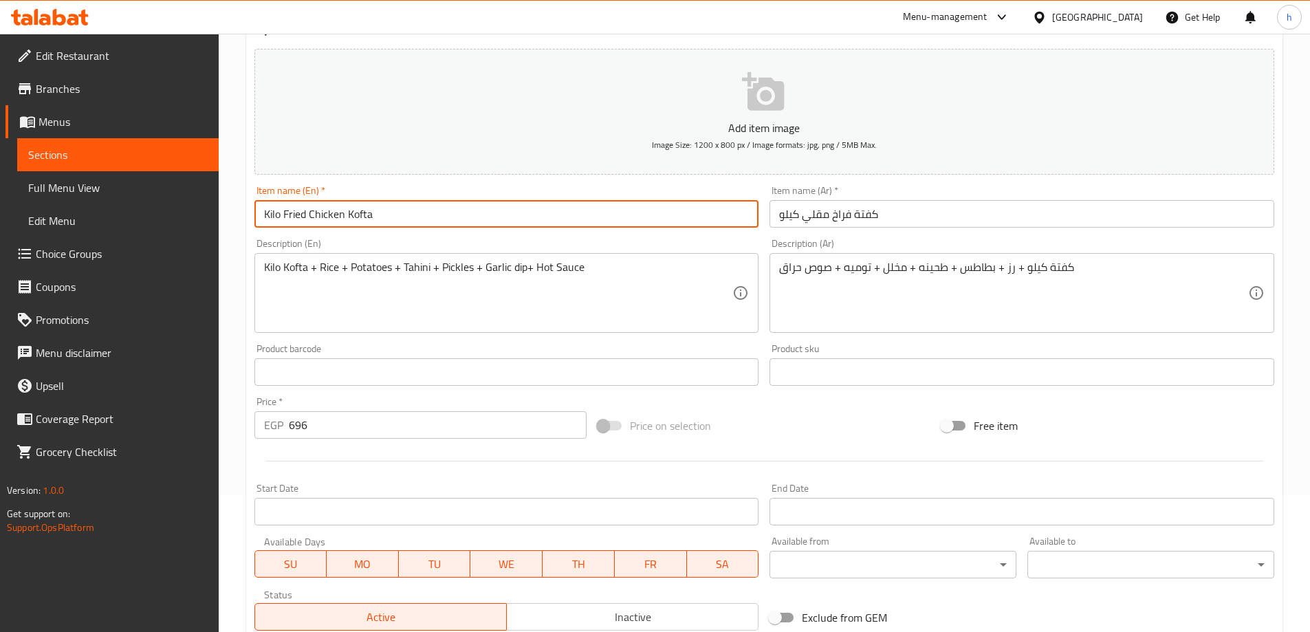
scroll to position [138, 0]
type input "Kilo Fried Chicken Kofta"
click at [225, 501] on div "Home / Restaurants management / Menus / Sections / item / update variety items …" at bounding box center [765, 365] width 1092 height 938
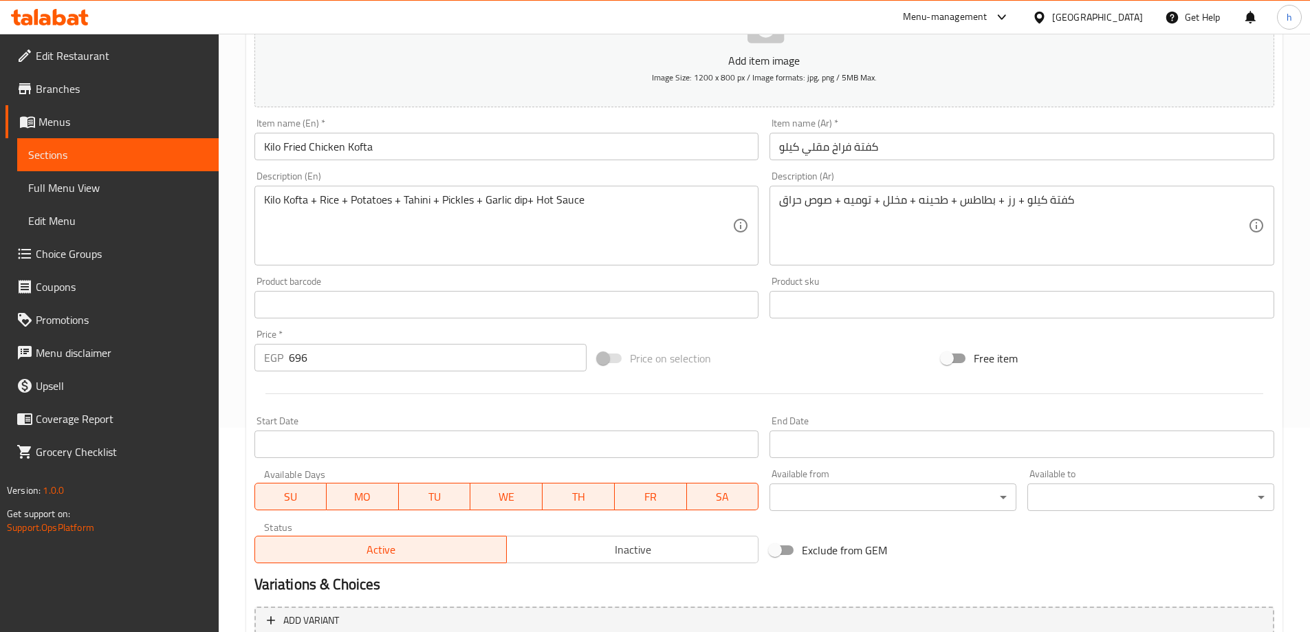
scroll to position [275, 0]
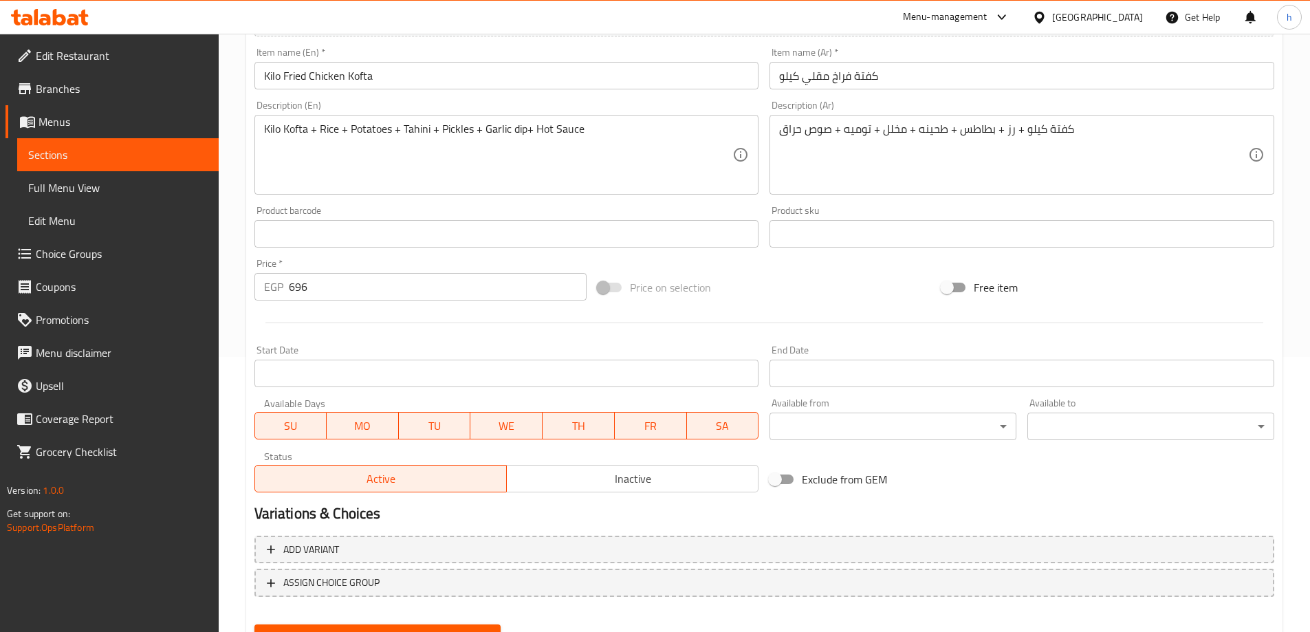
click at [371, 626] on button "Update" at bounding box center [378, 637] width 247 height 25
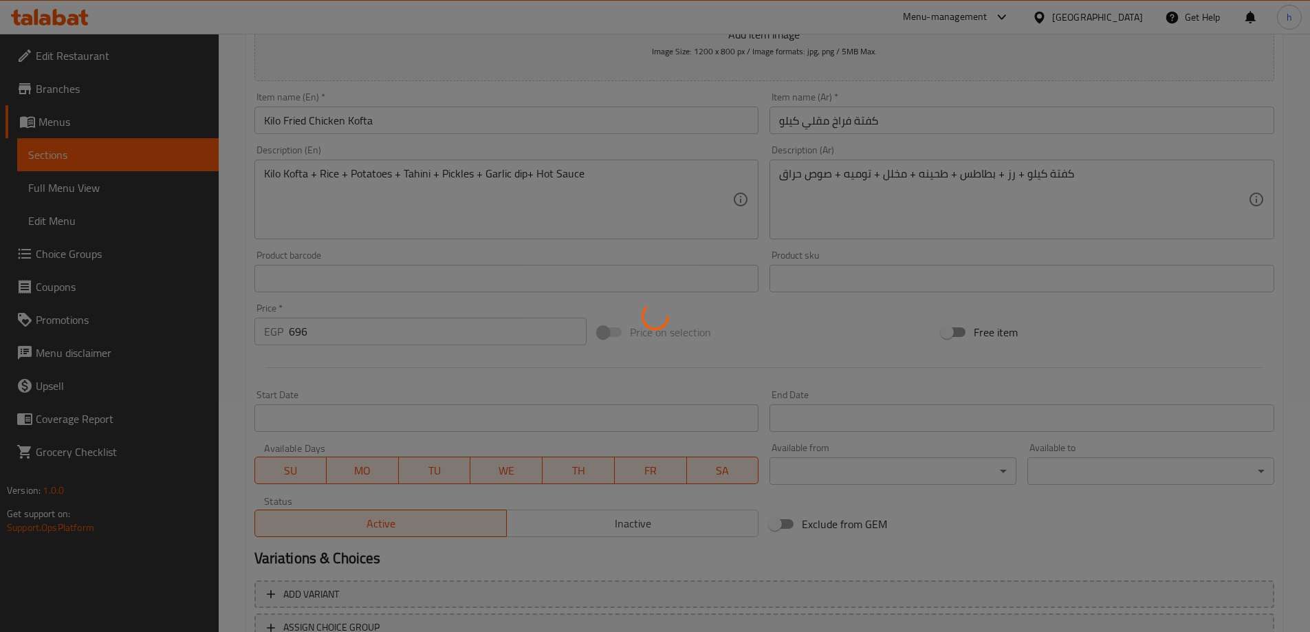
scroll to position [206, 0]
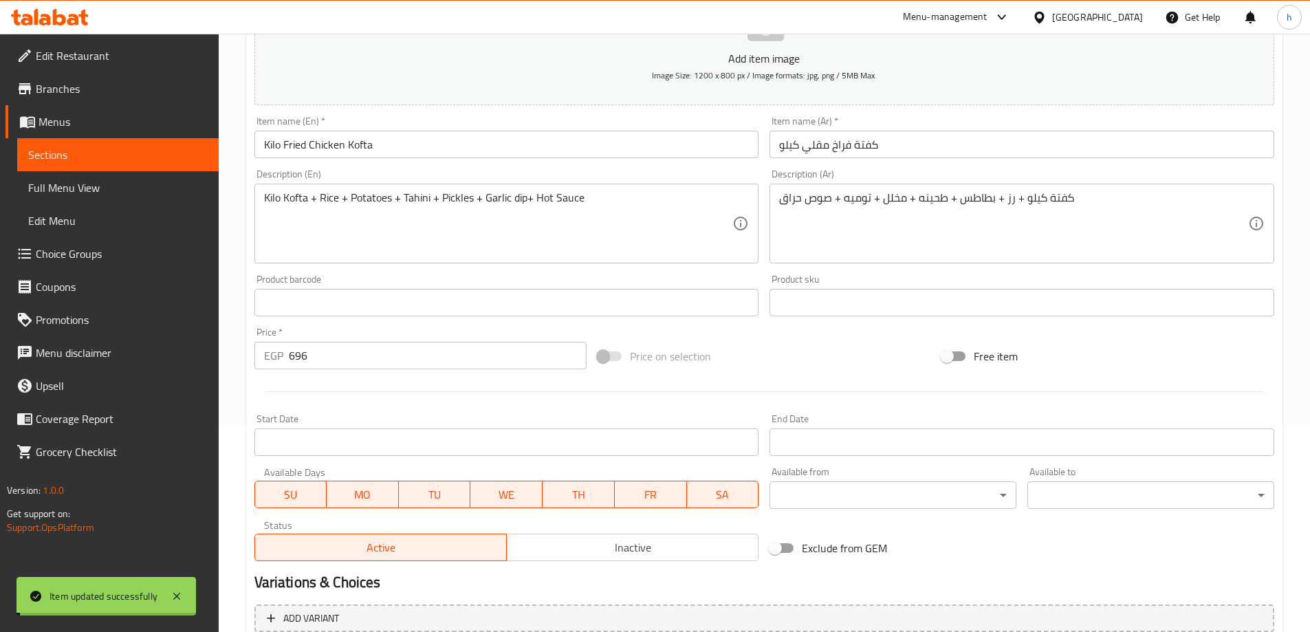
click at [350, 140] on input "Kilo Fried Chicken Kofta" at bounding box center [507, 145] width 505 height 28
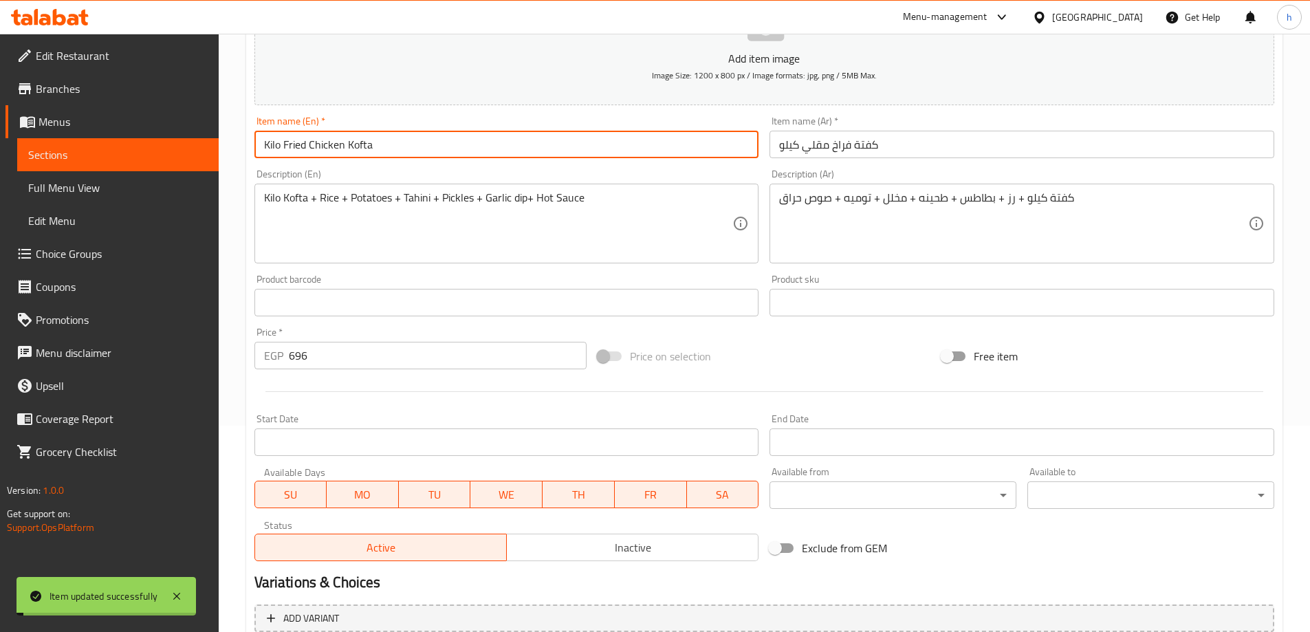
click at [350, 140] on input "Kilo Fried Chicken Kofta" at bounding box center [507, 145] width 505 height 28
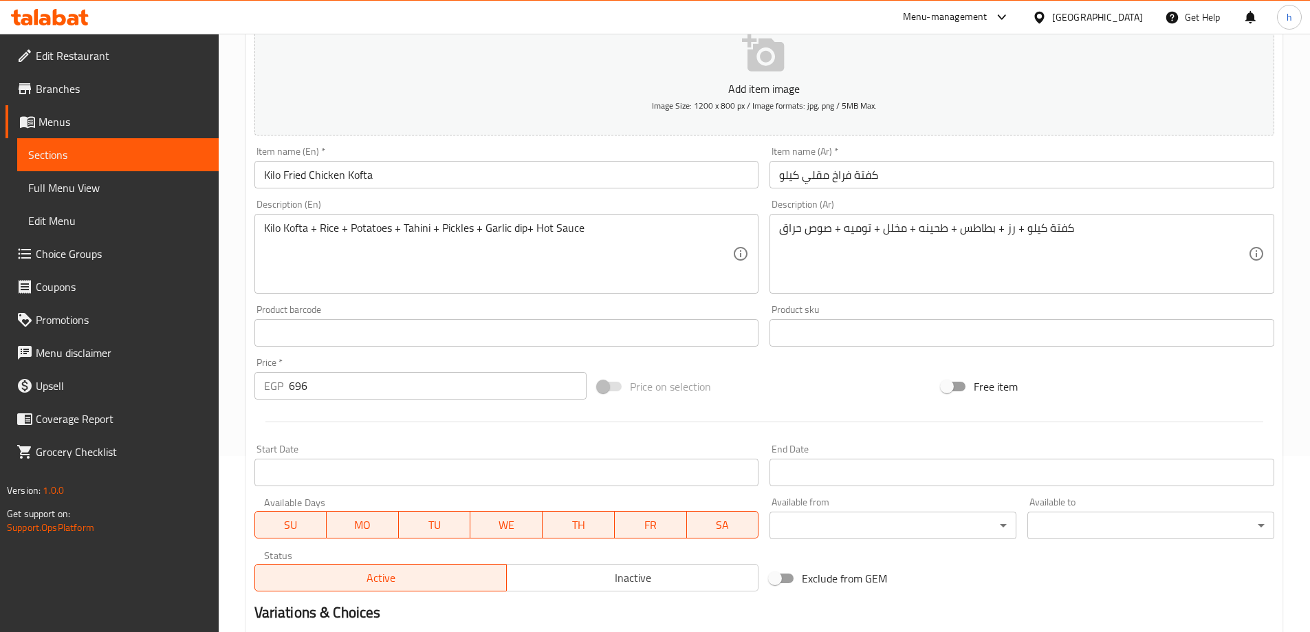
scroll to position [138, 0]
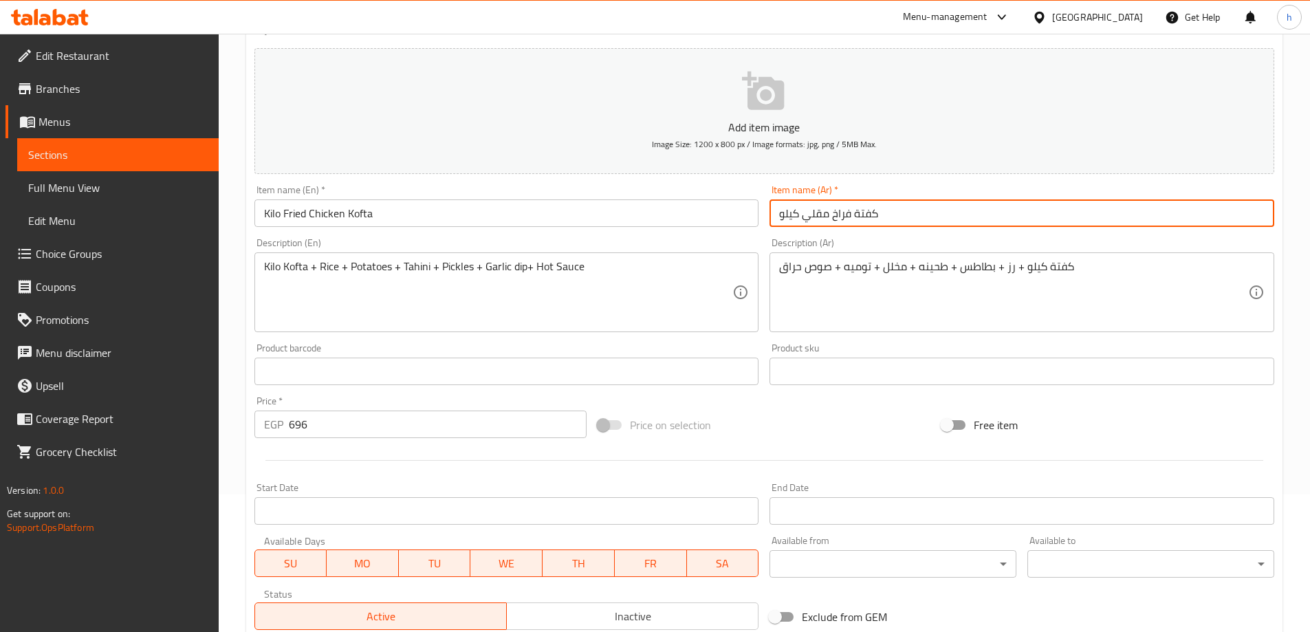
drag, startPoint x: 798, startPoint y: 216, endPoint x: 762, endPoint y: 233, distance: 40.3
click at [762, 233] on div "Add item image Image Size: 1200 x 800 px / Image formats: jpg, png / 5MB Max. I…" at bounding box center [764, 339] width 1031 height 593
type input "كفتة فراخ مقلي كيلو"
click at [841, 182] on div "Item name (Ar)   * كفتة فراخ مقلي كيلو Item name (Ar) *" at bounding box center [1022, 206] width 516 height 53
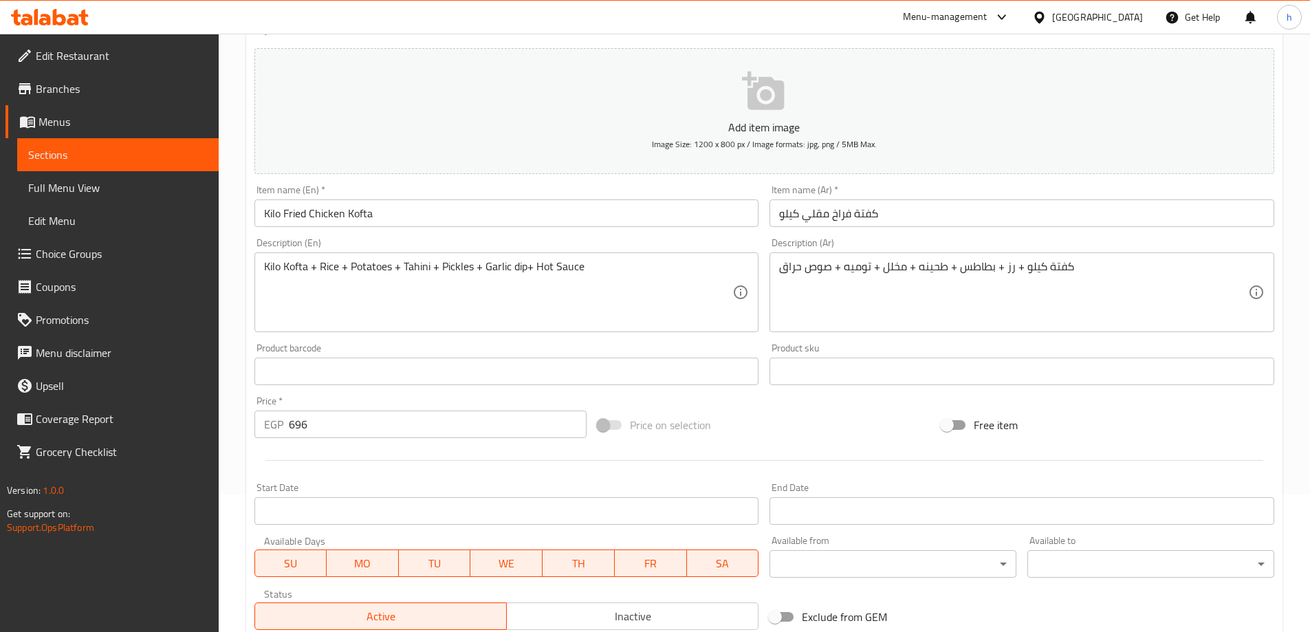
click at [398, 216] on input "Kilo Fried Chicken Kofta" at bounding box center [507, 213] width 505 height 28
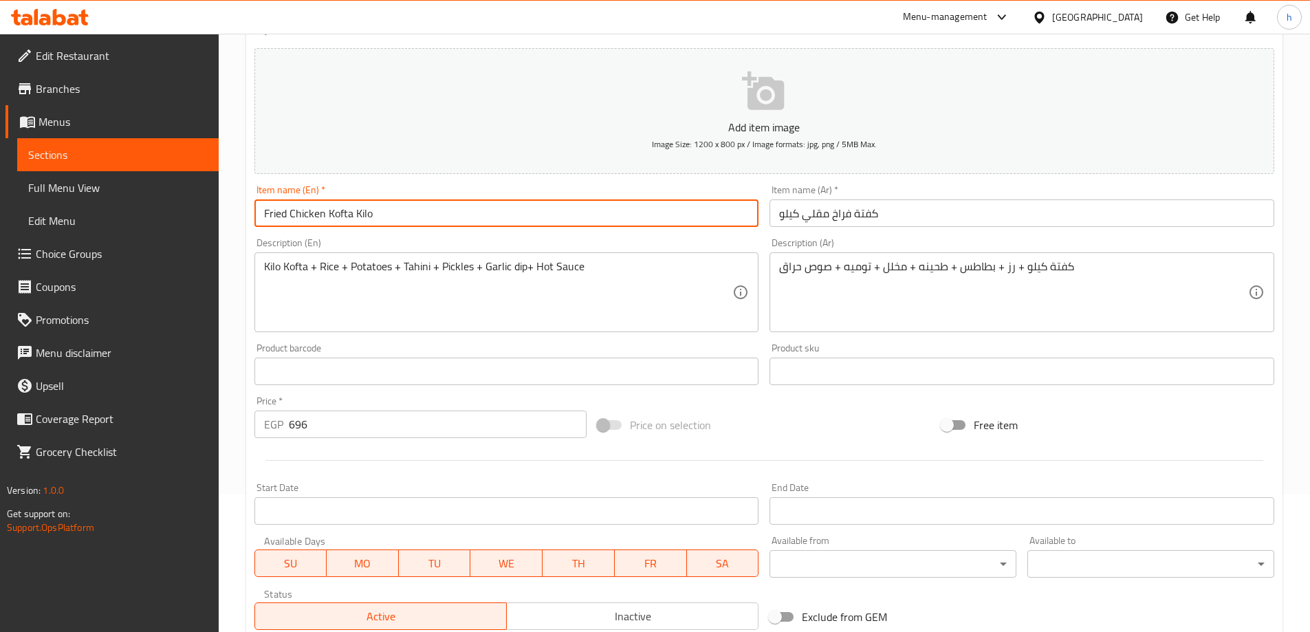
type input "Fried Chicken Kofta Kilo"
click at [244, 335] on div "Home / Restaurants management / Menus / Sections / item / update variety items …" at bounding box center [765, 365] width 1092 height 938
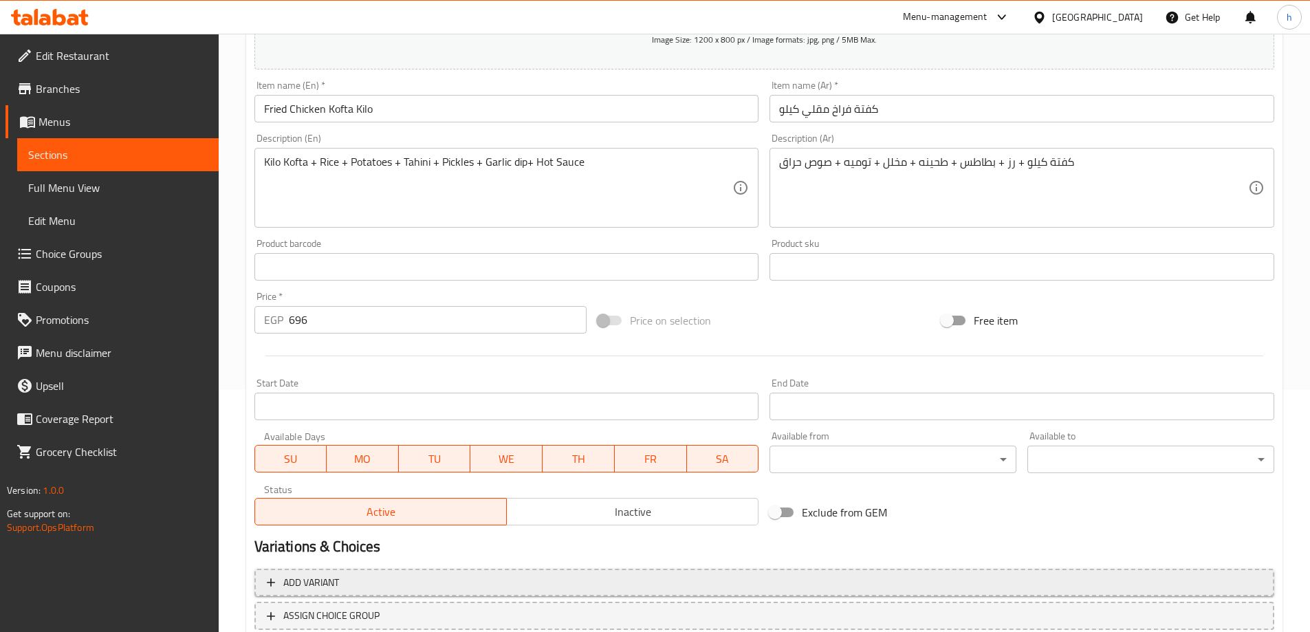
scroll to position [275, 0]
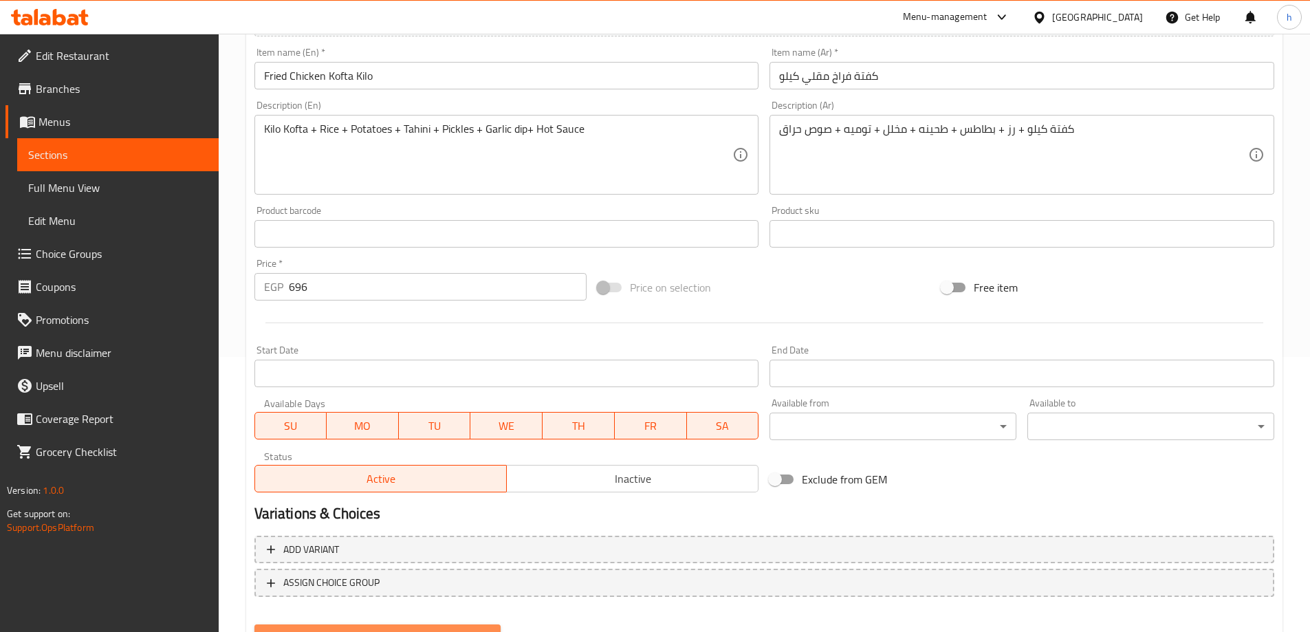
click at [390, 631] on span "Update" at bounding box center [378, 637] width 225 height 17
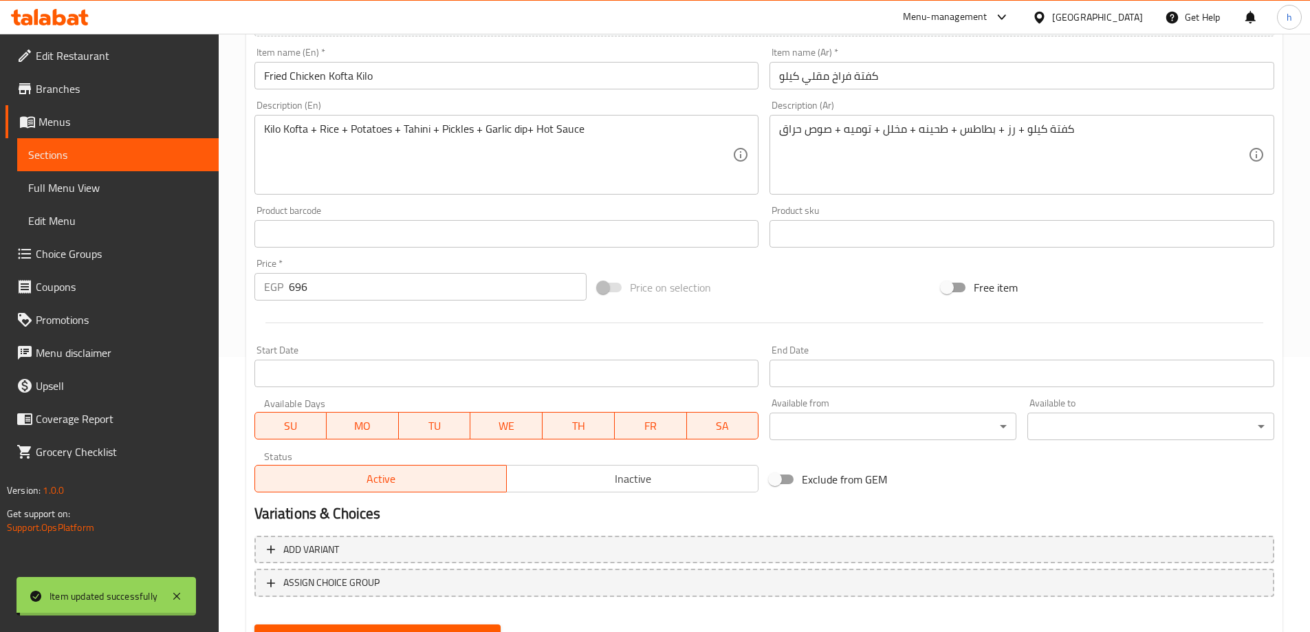
click at [322, 80] on input "Fried Chicken Kofta Kilo" at bounding box center [507, 76] width 505 height 28
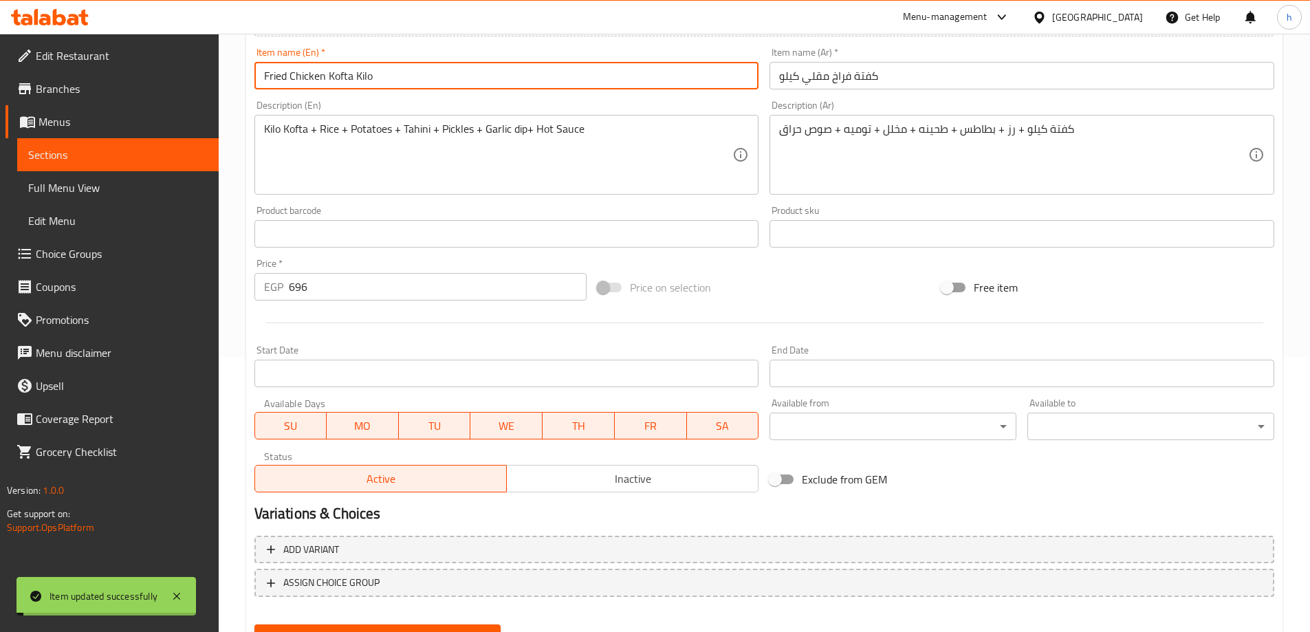
click at [322, 80] on input "Fried Chicken Kofta Kilo" at bounding box center [507, 76] width 505 height 28
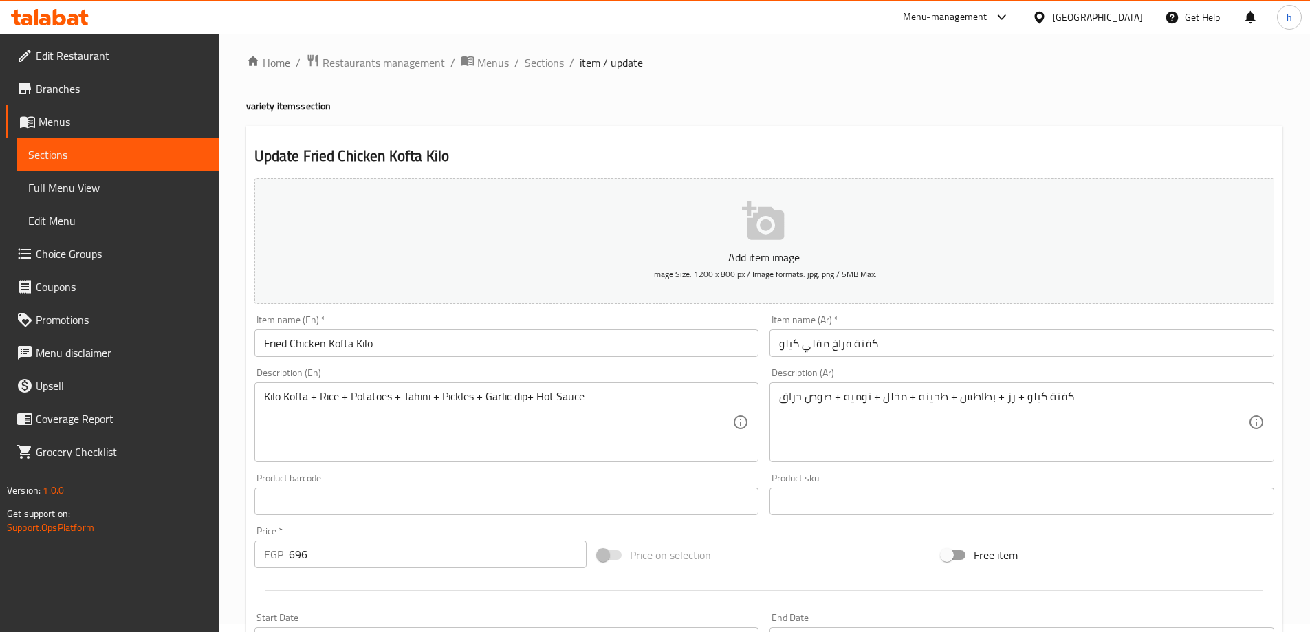
scroll to position [0, 0]
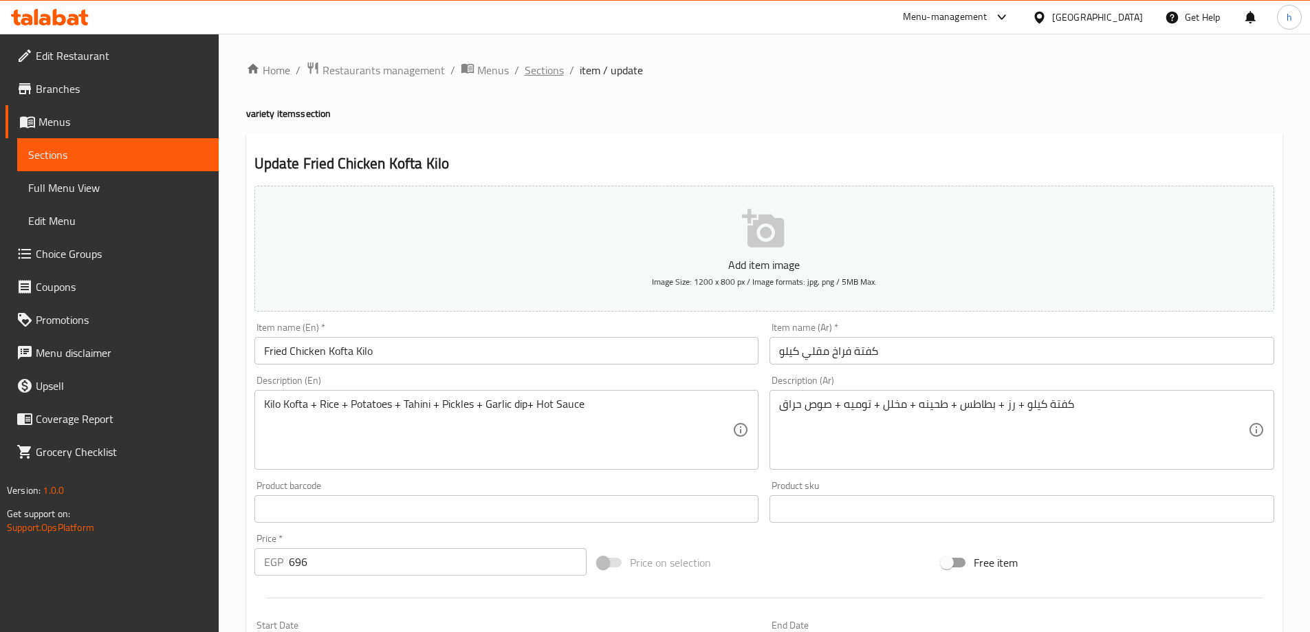
click at [548, 76] on span "Sections" at bounding box center [544, 70] width 39 height 17
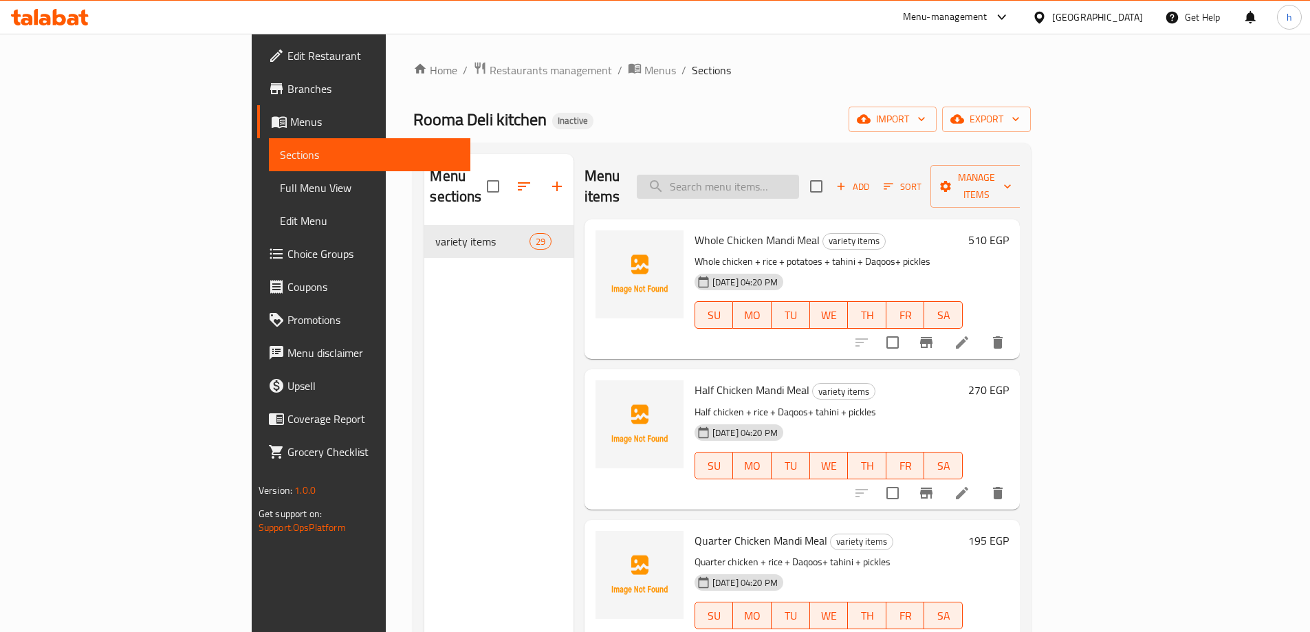
click at [784, 183] on input "search" at bounding box center [718, 187] width 162 height 24
paste input "Daqoos Salad"
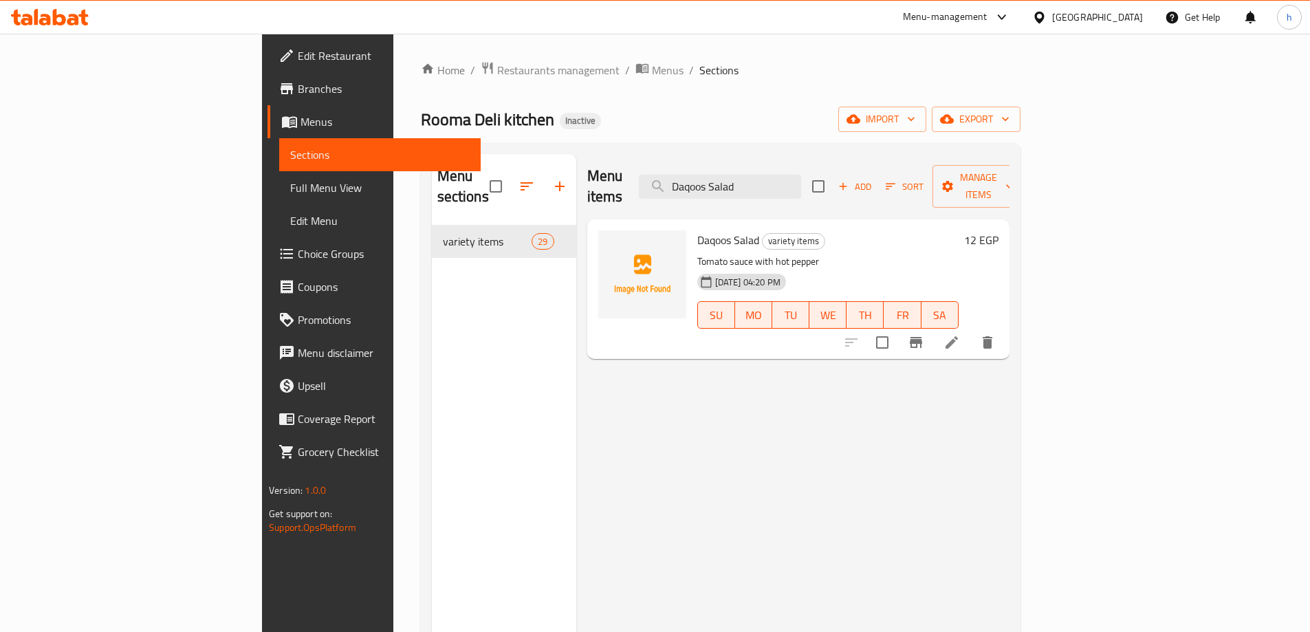
type input "Daqoos Salad"
click at [960, 334] on icon at bounding box center [952, 342] width 17 height 17
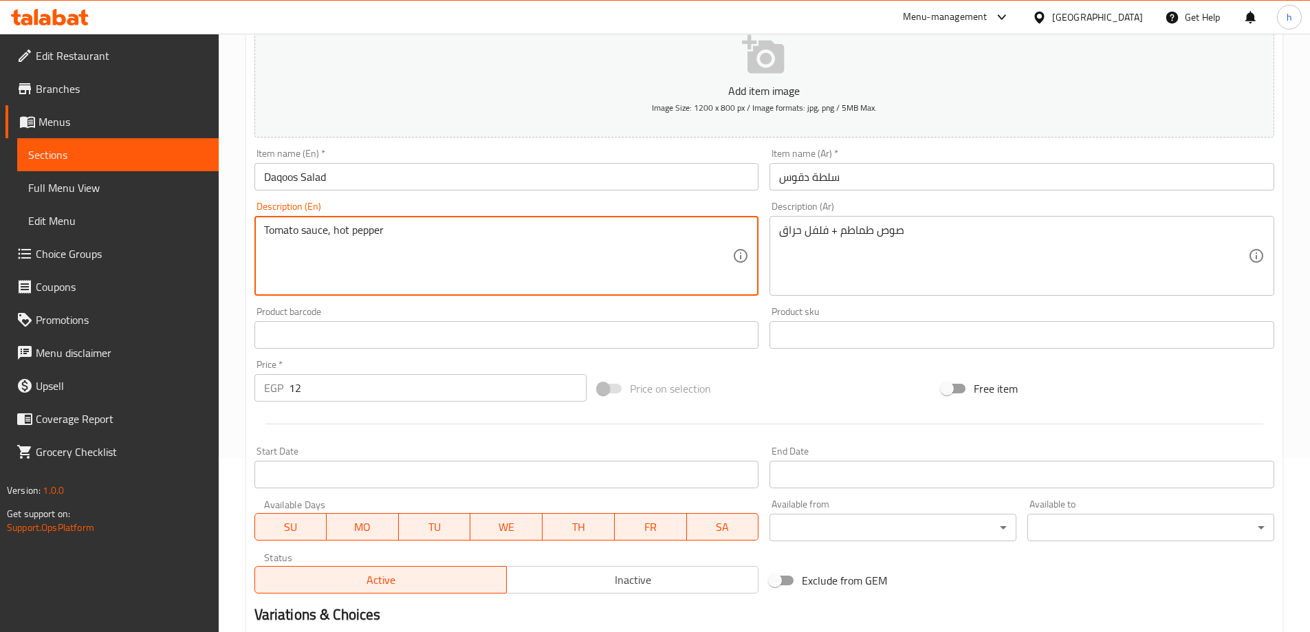
scroll to position [275, 0]
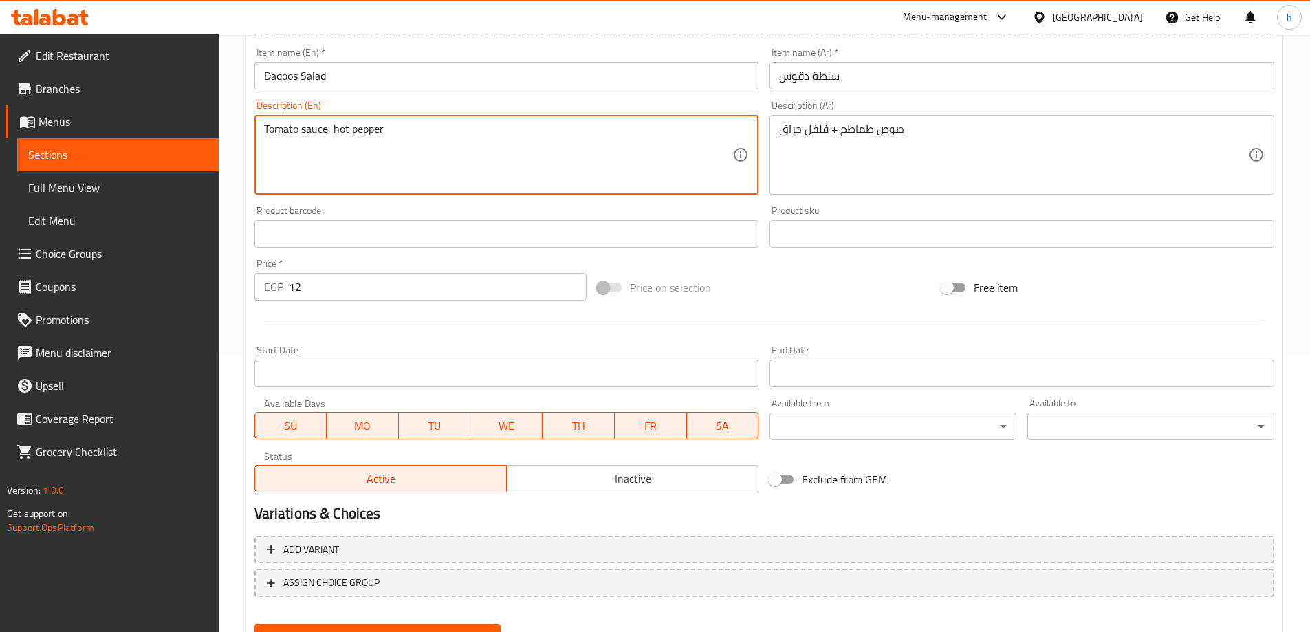
type textarea "Tomato sauce, hot pepper"
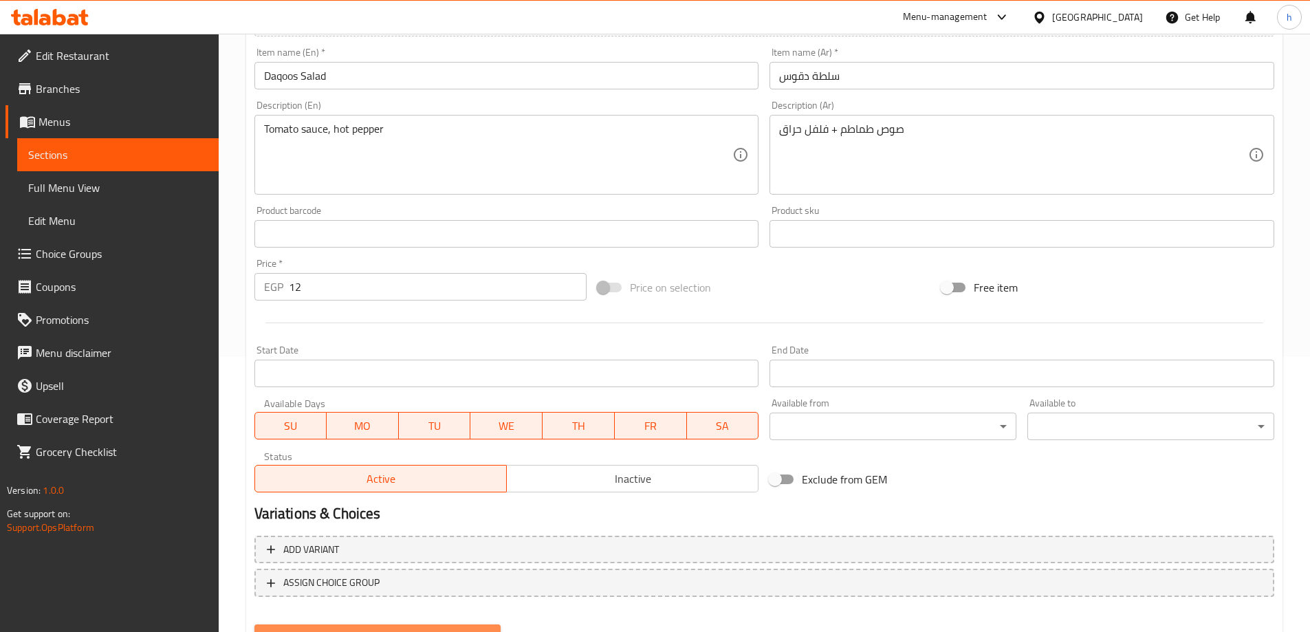
click at [394, 626] on button "Update" at bounding box center [378, 637] width 247 height 25
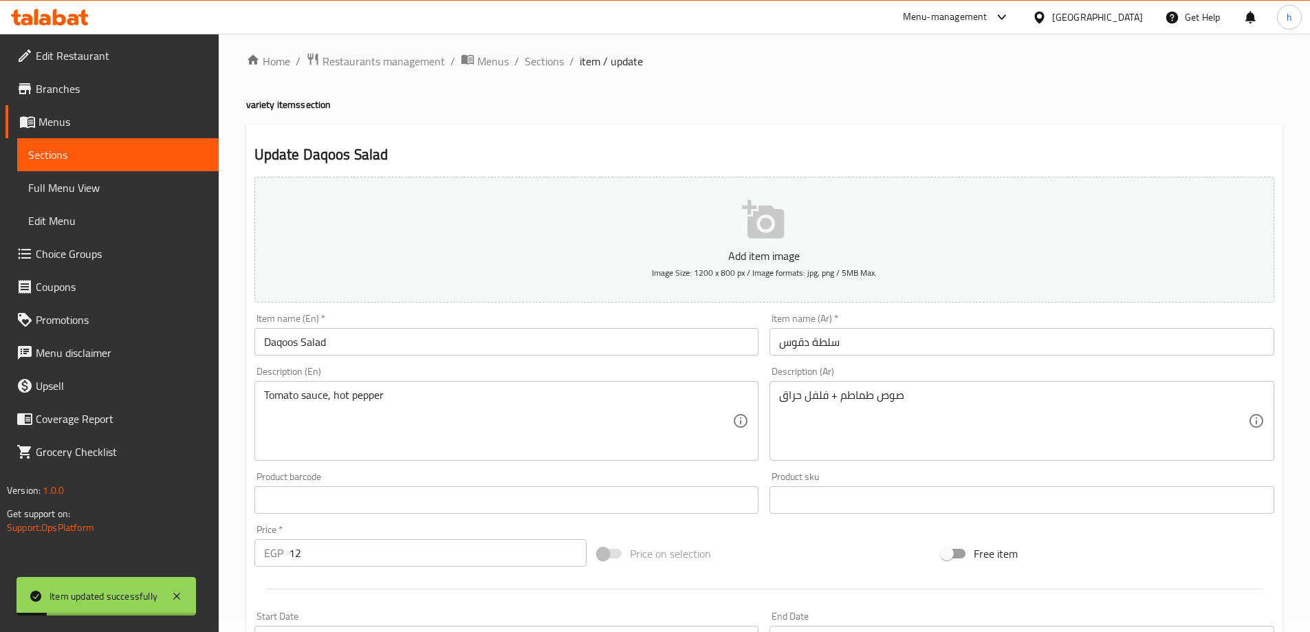
scroll to position [0, 0]
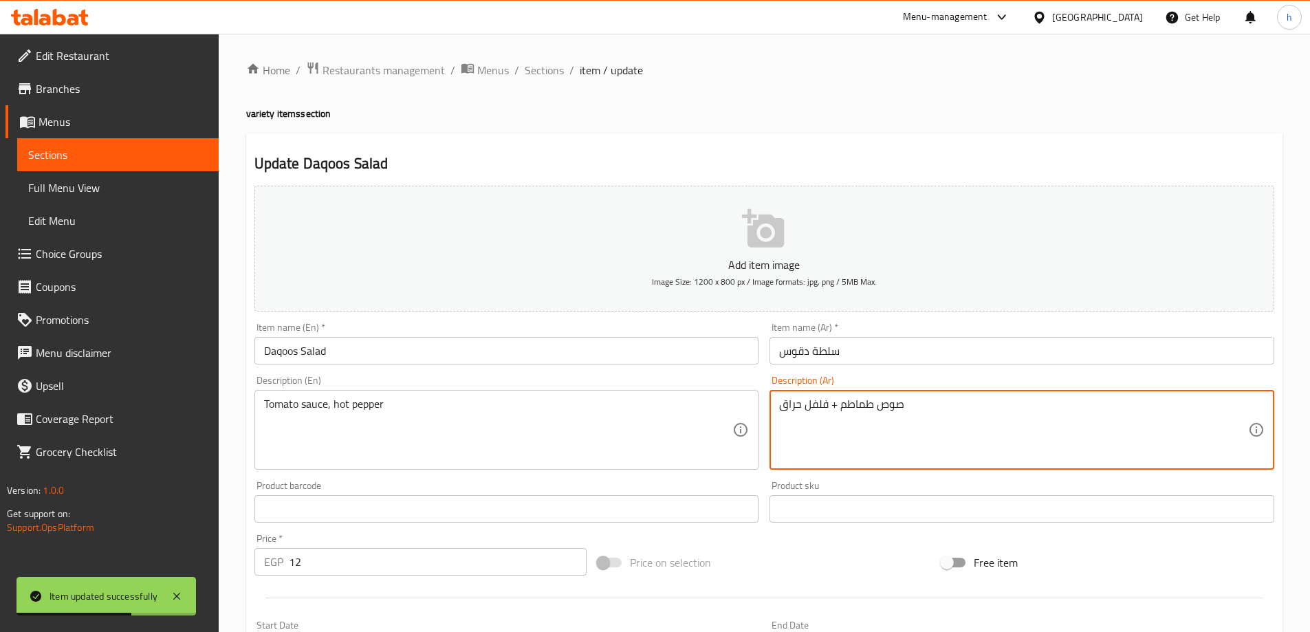
click at [548, 68] on span "Sections" at bounding box center [544, 70] width 39 height 17
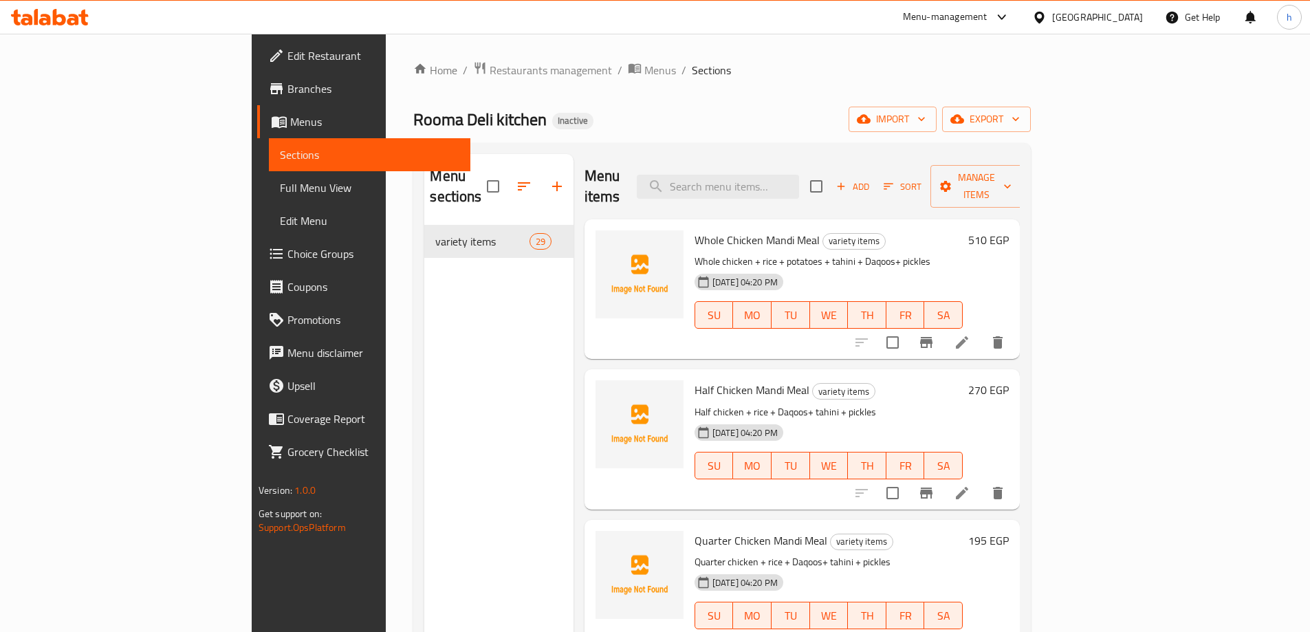
click at [865, 193] on div "Menu items Add Sort Manage items" at bounding box center [802, 186] width 435 height 65
click at [799, 183] on input "search" at bounding box center [718, 187] width 162 height 24
paste input "Rice [PERSON_NAME]"
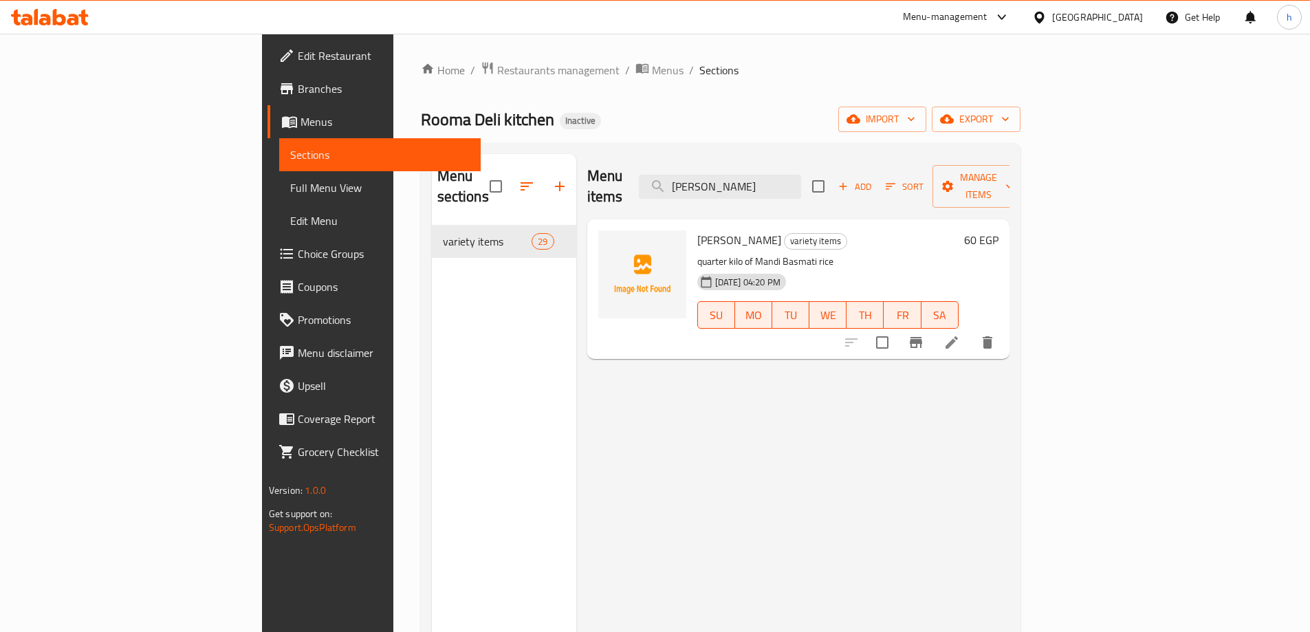
type input "Rice [PERSON_NAME]"
click at [971, 330] on li at bounding box center [952, 342] width 39 height 25
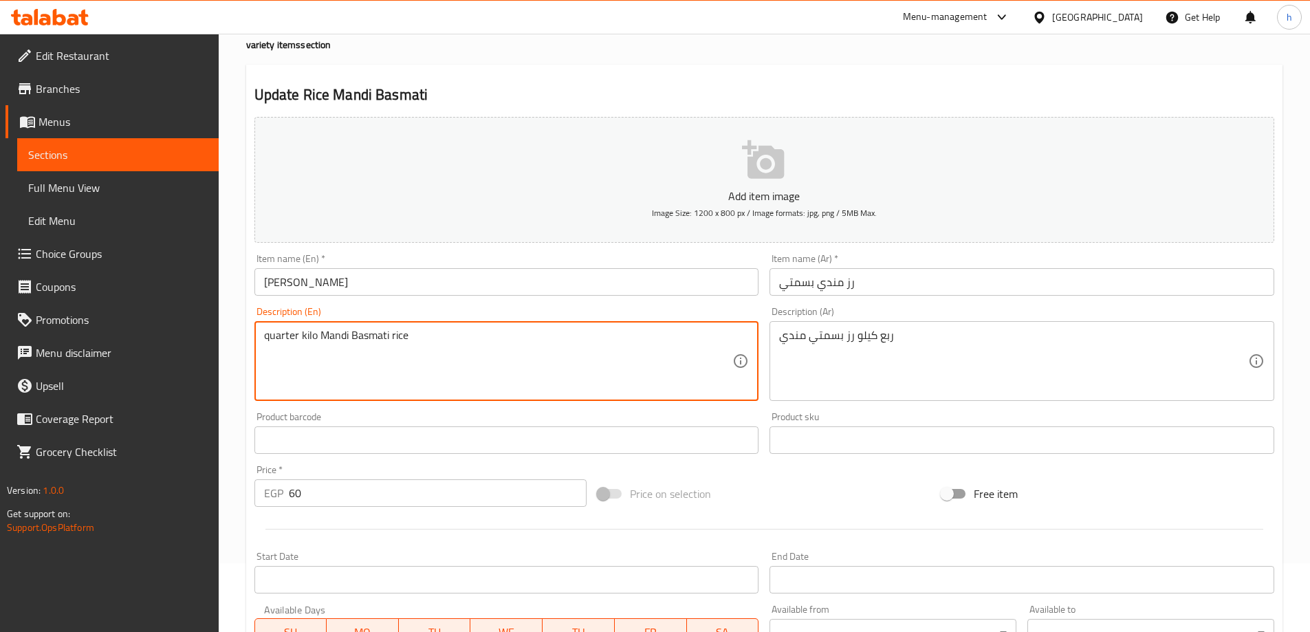
type textarea "quarter kilo Mandi Basmati rice"
click at [246, 516] on div "Update Rice Mandi Basmati Add item image Image Size: 1200 x 800 px / Image form…" at bounding box center [764, 465] width 1037 height 801
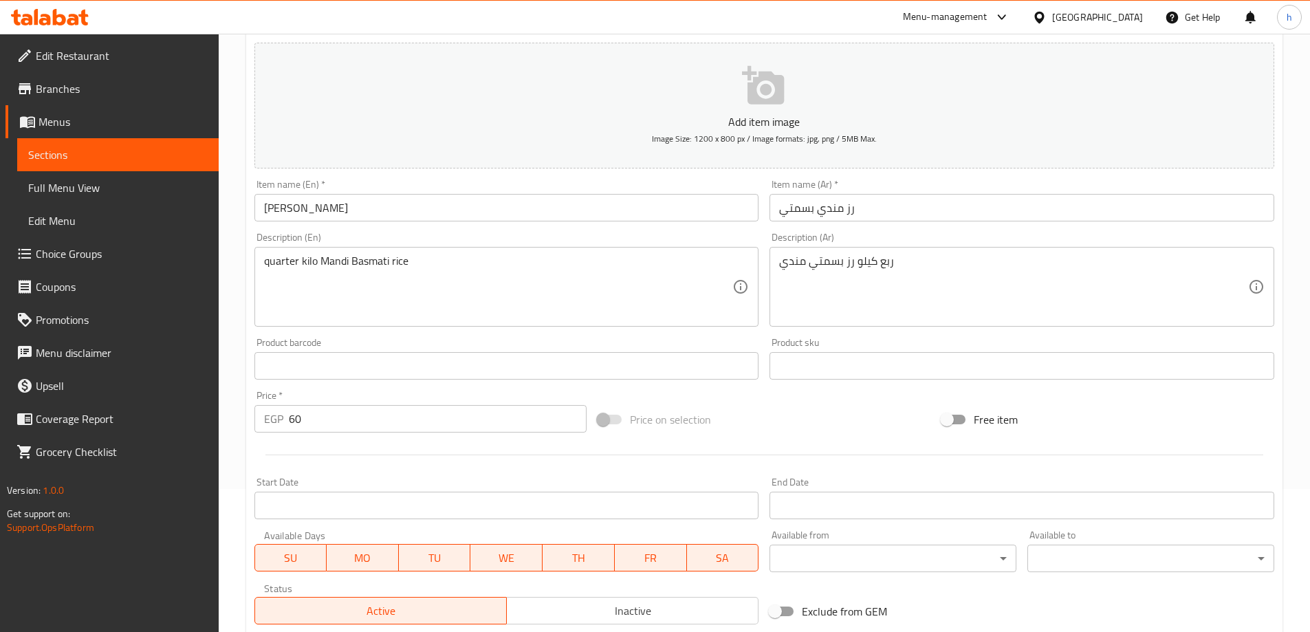
scroll to position [340, 0]
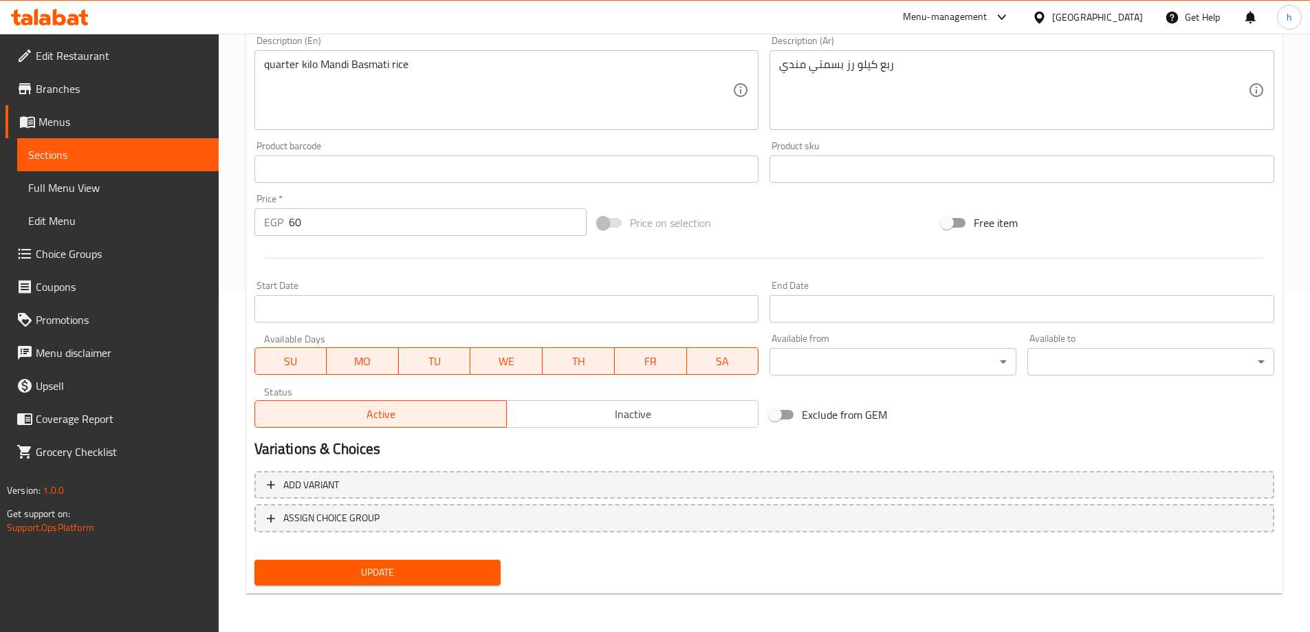
click at [414, 569] on span "Update" at bounding box center [378, 572] width 225 height 17
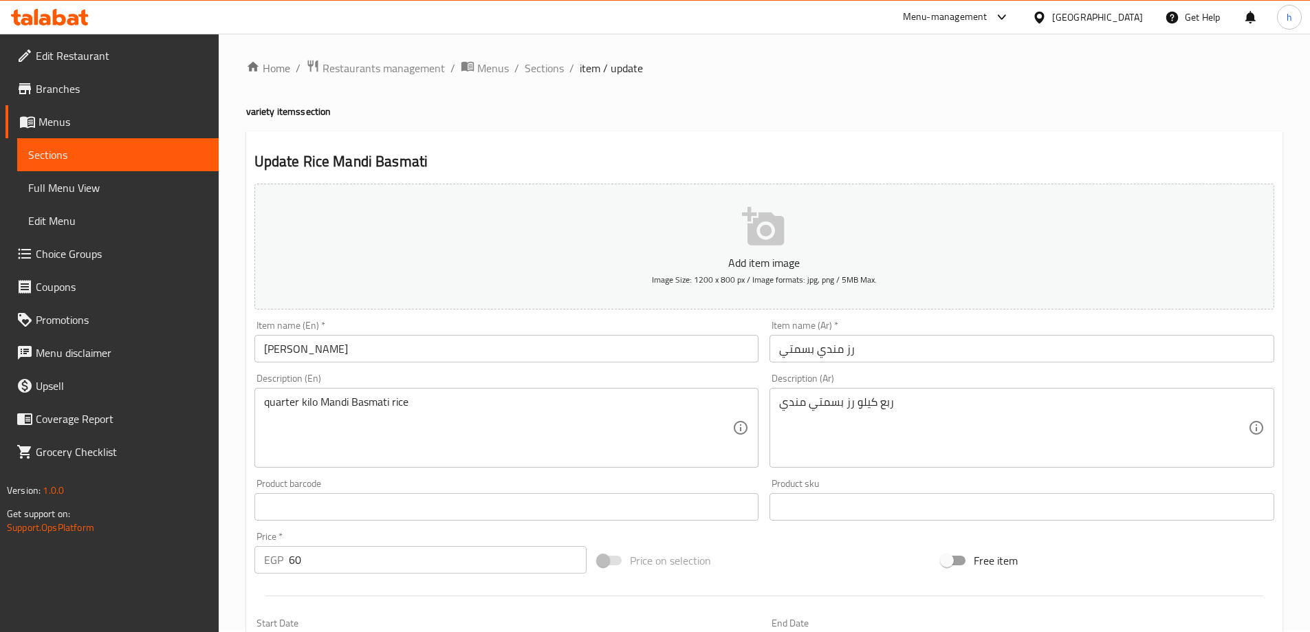
scroll to position [0, 0]
drag, startPoint x: 114, startPoint y: 56, endPoint x: 125, endPoint y: 58, distance: 11.2
click at [114, 56] on span "Edit Restaurant" at bounding box center [122, 55] width 172 height 17
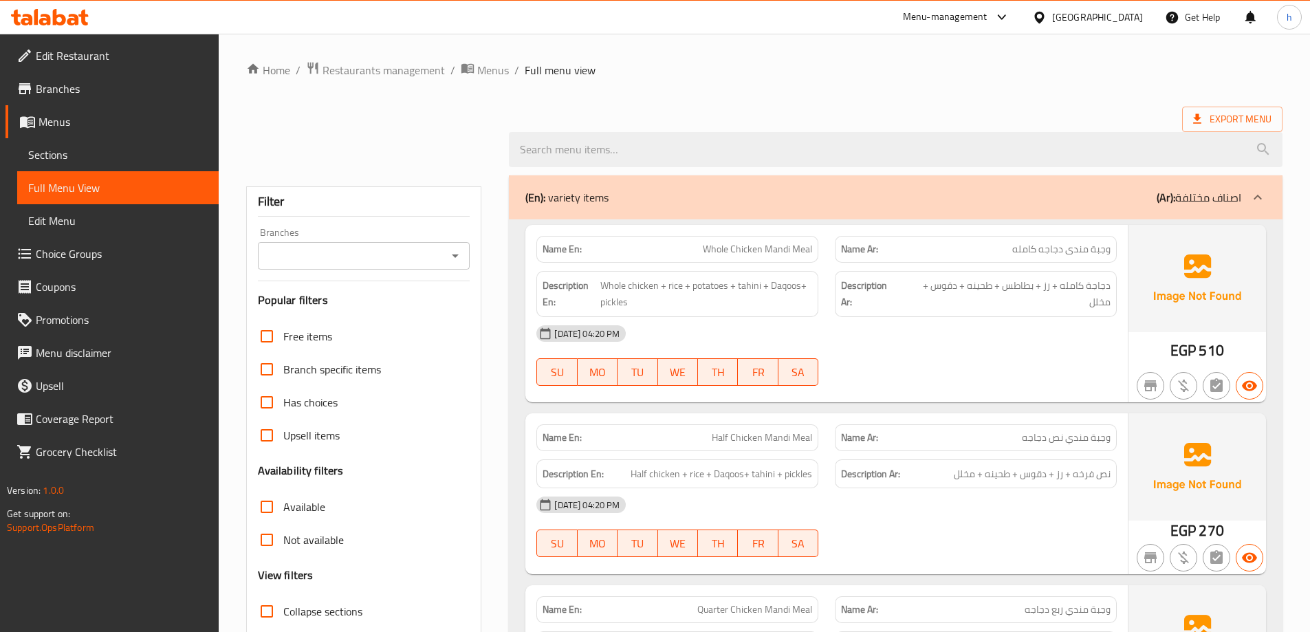
click at [345, 145] on div at bounding box center [369, 149] width 263 height 17
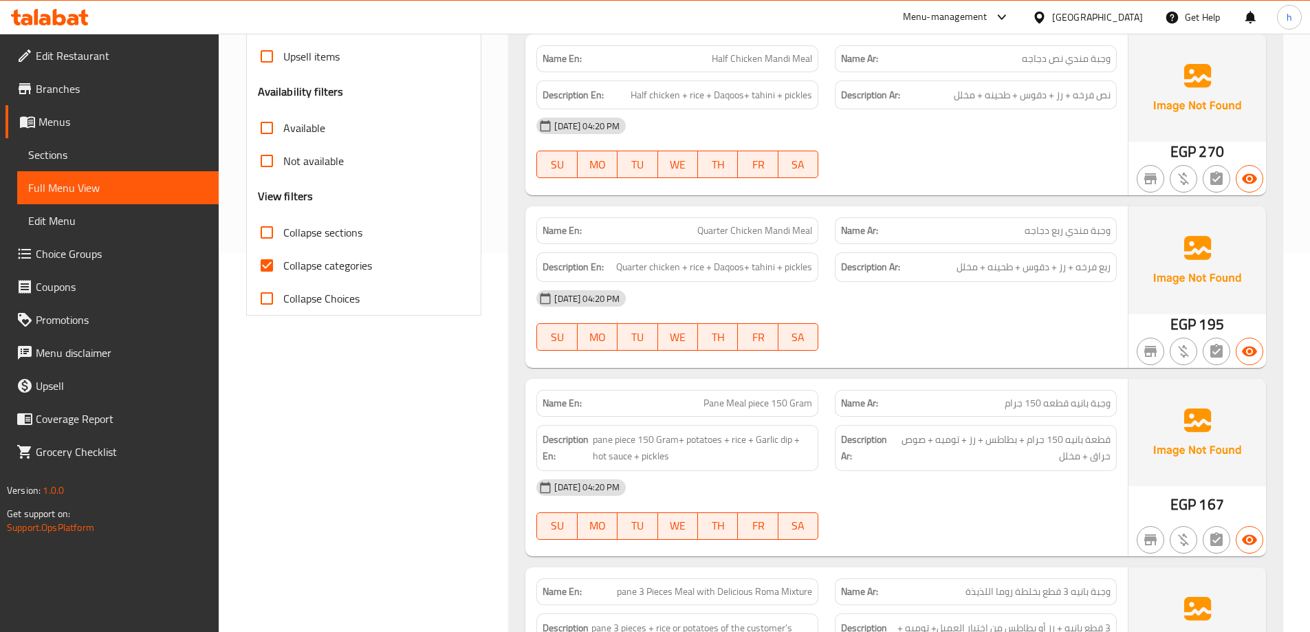
click at [352, 267] on span "Collapse categories" at bounding box center [327, 265] width 89 height 17
click at [283, 267] on input "Collapse categories" at bounding box center [266, 265] width 33 height 33
checkbox input "false"
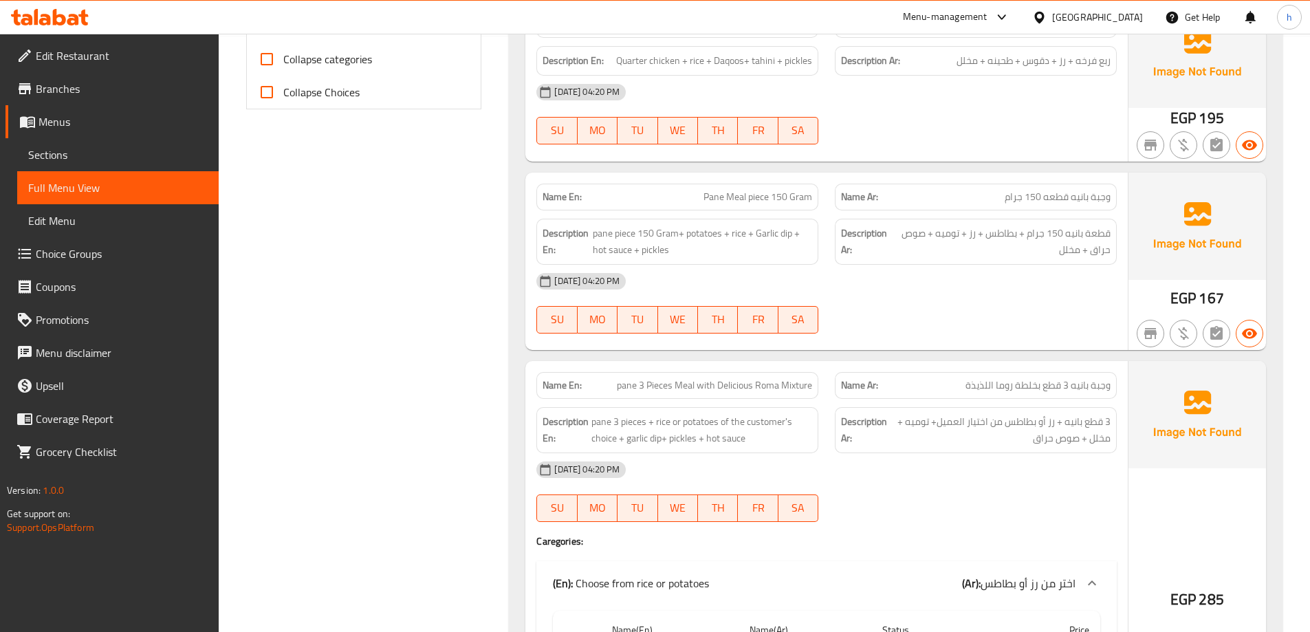
click at [893, 489] on div "[DATE] 04:20 PM SU MO TU WE TH FR SA" at bounding box center [826, 491] width 597 height 77
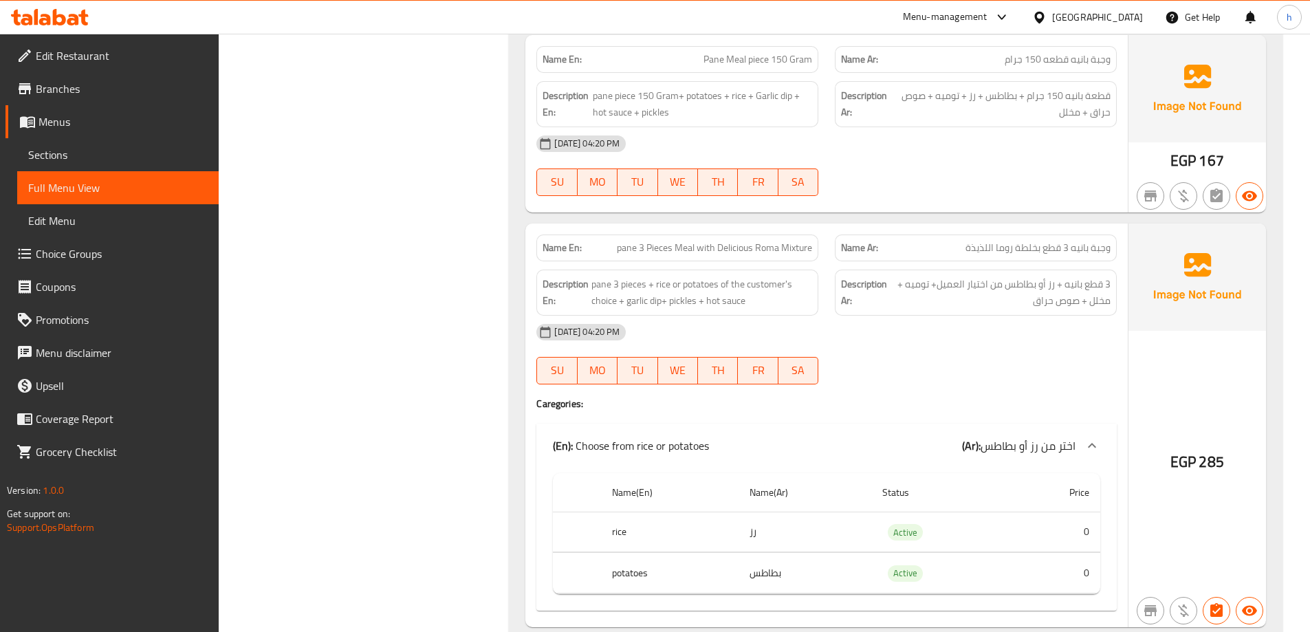
click at [916, 394] on div "Name En: pane 3 Pieces Meal with Delicious Roma Mixture Name Ar: وجبة بانيه 3 ق…" at bounding box center [827, 426] width 603 height 404
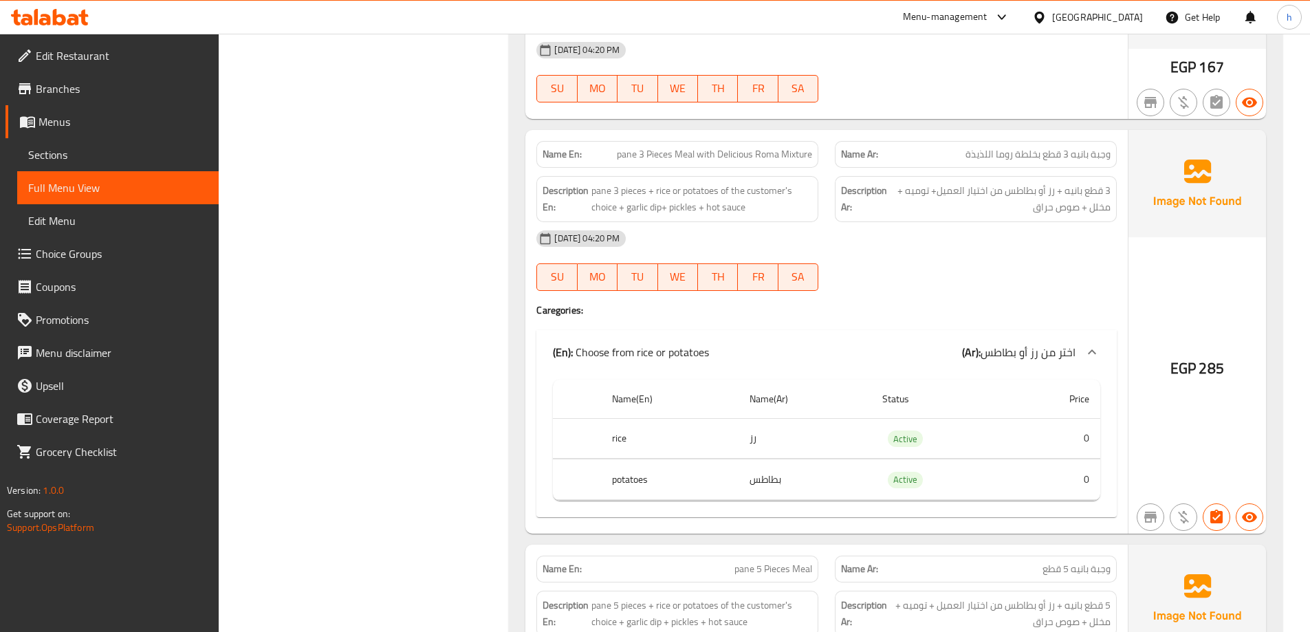
scroll to position [801, 0]
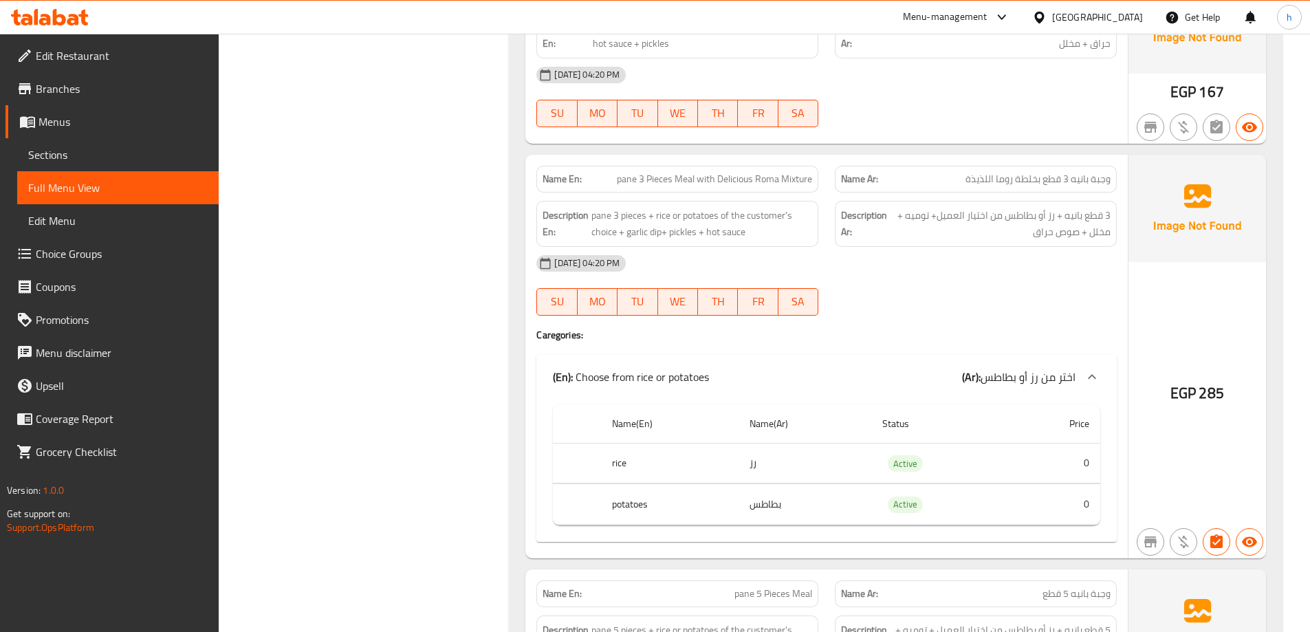
click at [892, 304] on div "[DATE] 04:20 PM SU MO TU WE TH FR SA" at bounding box center [826, 285] width 597 height 77
click at [889, 293] on div "[DATE] 04:20 PM SU MO TU WE TH FR SA" at bounding box center [826, 285] width 597 height 77
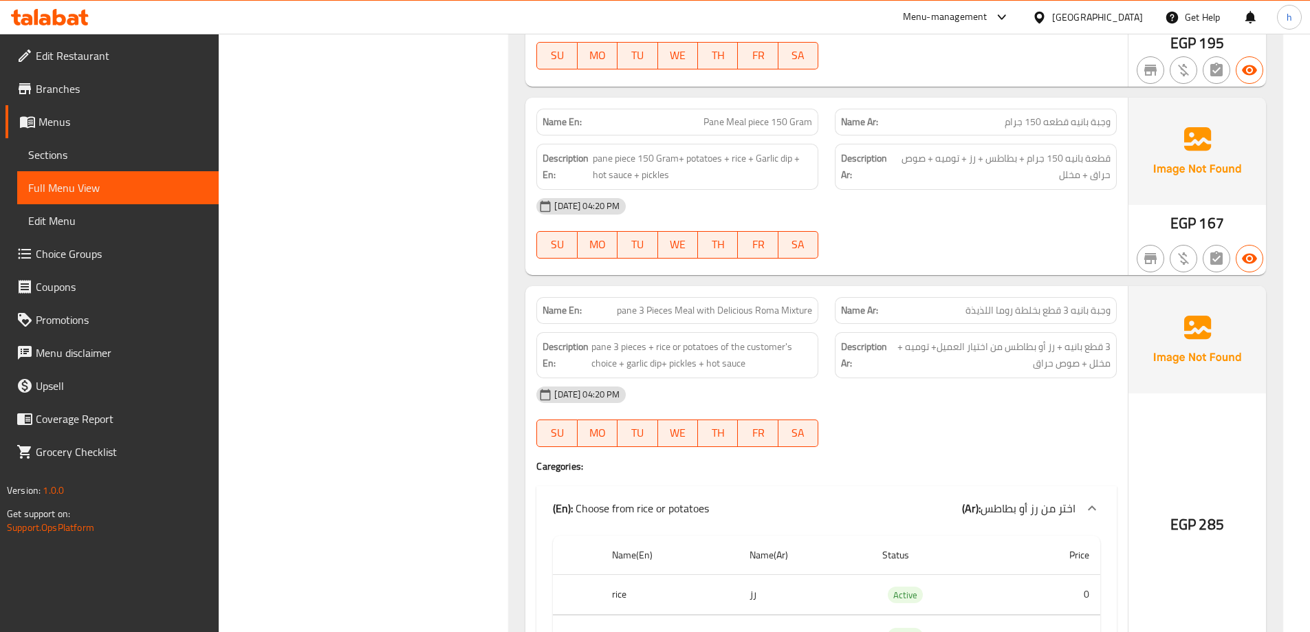
scroll to position [664, 0]
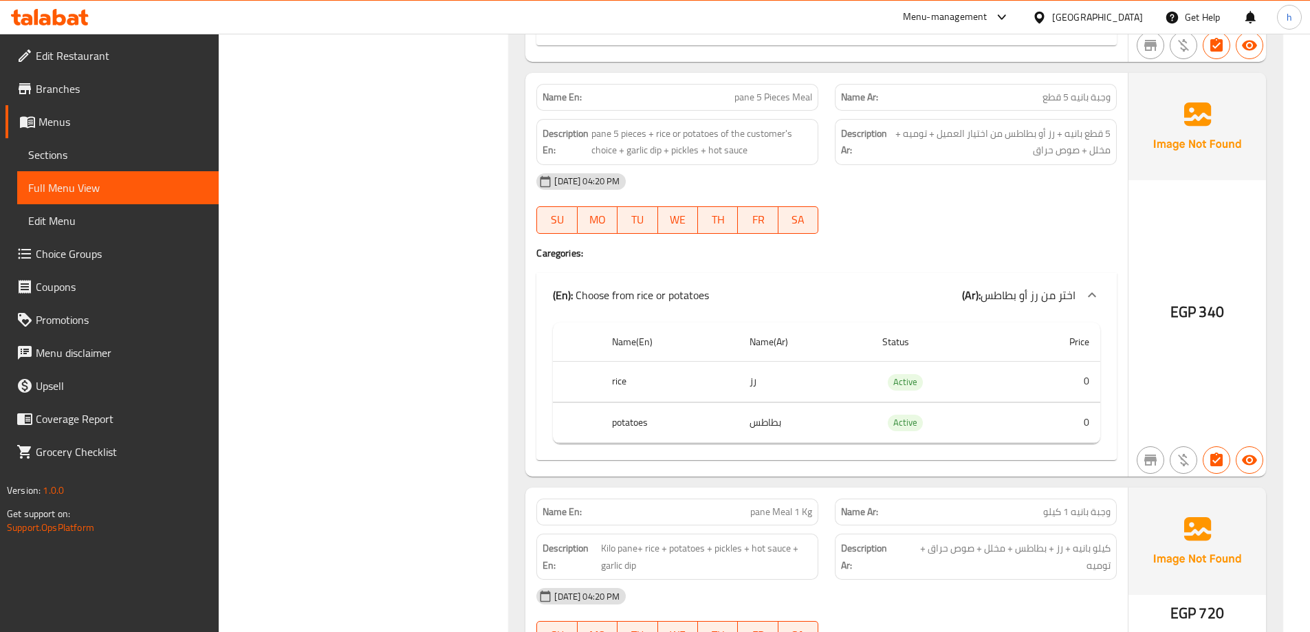
scroll to position [1297, 0]
click at [746, 87] on div "Name En: pane 5 Pieces Meal" at bounding box center [678, 98] width 282 height 27
copy span "pane 5 Pieces Meal"
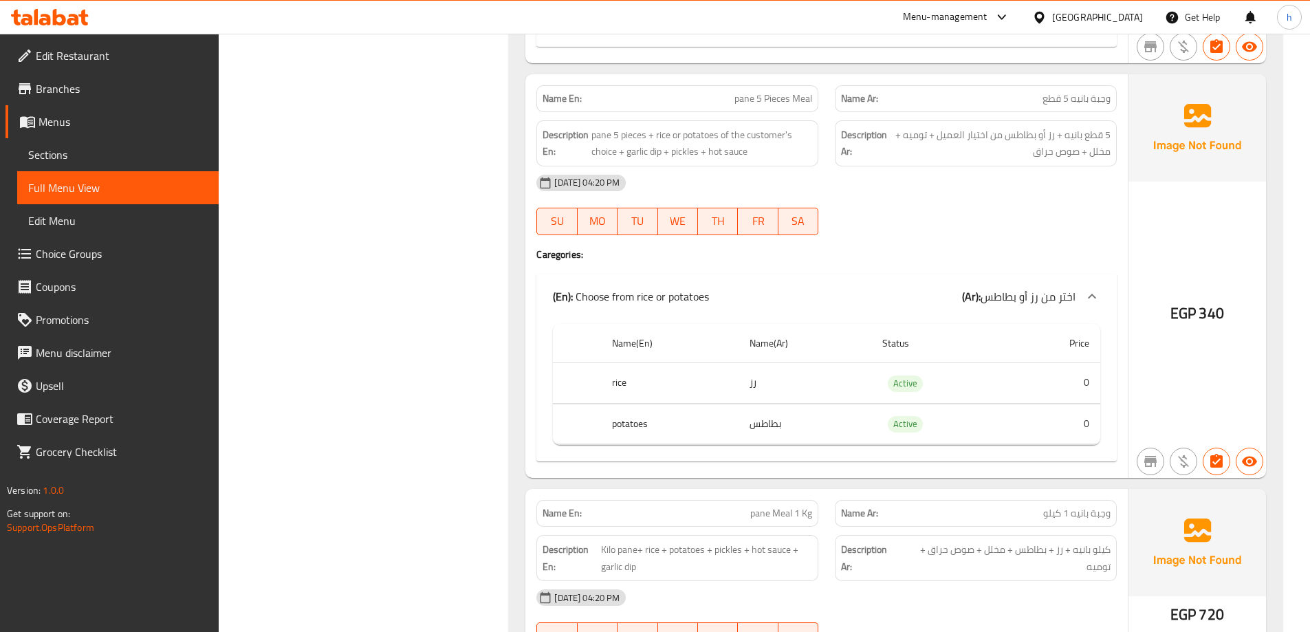
click at [951, 253] on h4 "Caregories:" at bounding box center [827, 255] width 581 height 14
drag, startPoint x: 423, startPoint y: 365, endPoint x: 431, endPoint y: 358, distance: 10.7
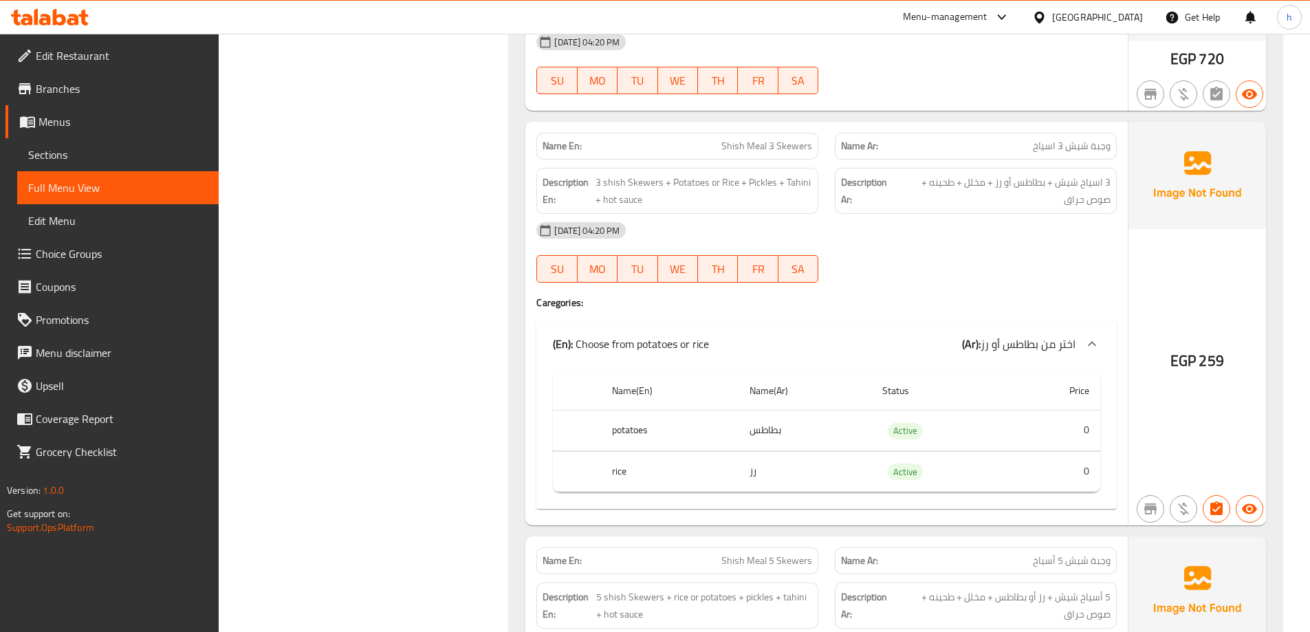
scroll to position [1875, 0]
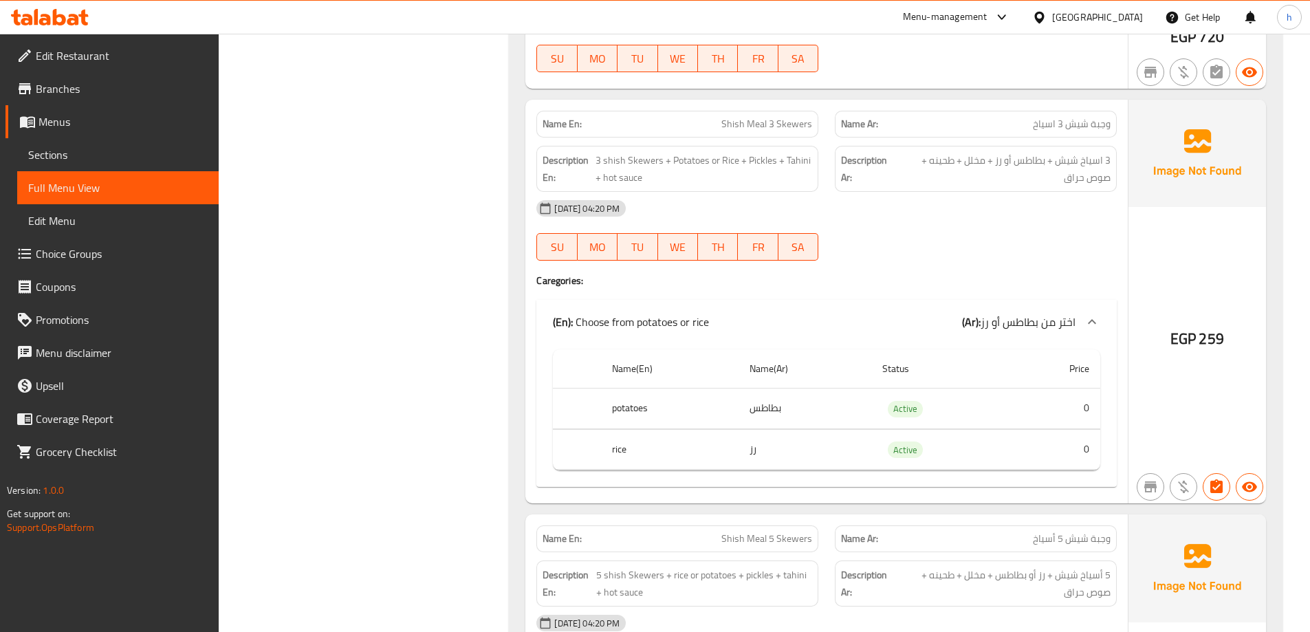
click at [757, 120] on span "Shish Meal 3 Skewers" at bounding box center [767, 124] width 91 height 14
copy span "Shish Meal 3 Skewers"
click at [889, 320] on div "(En): Choose from potatoes or rice (Ar): اختر من بطاطس أو رز" at bounding box center [814, 322] width 523 height 17
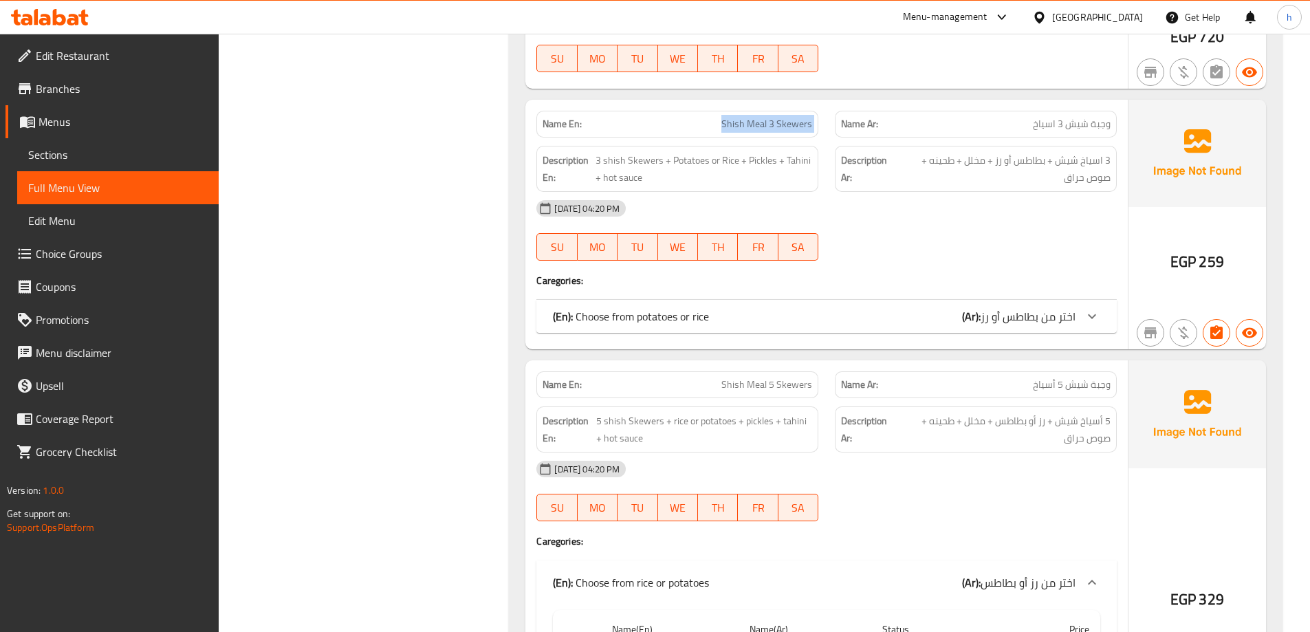
scroll to position [1943, 0]
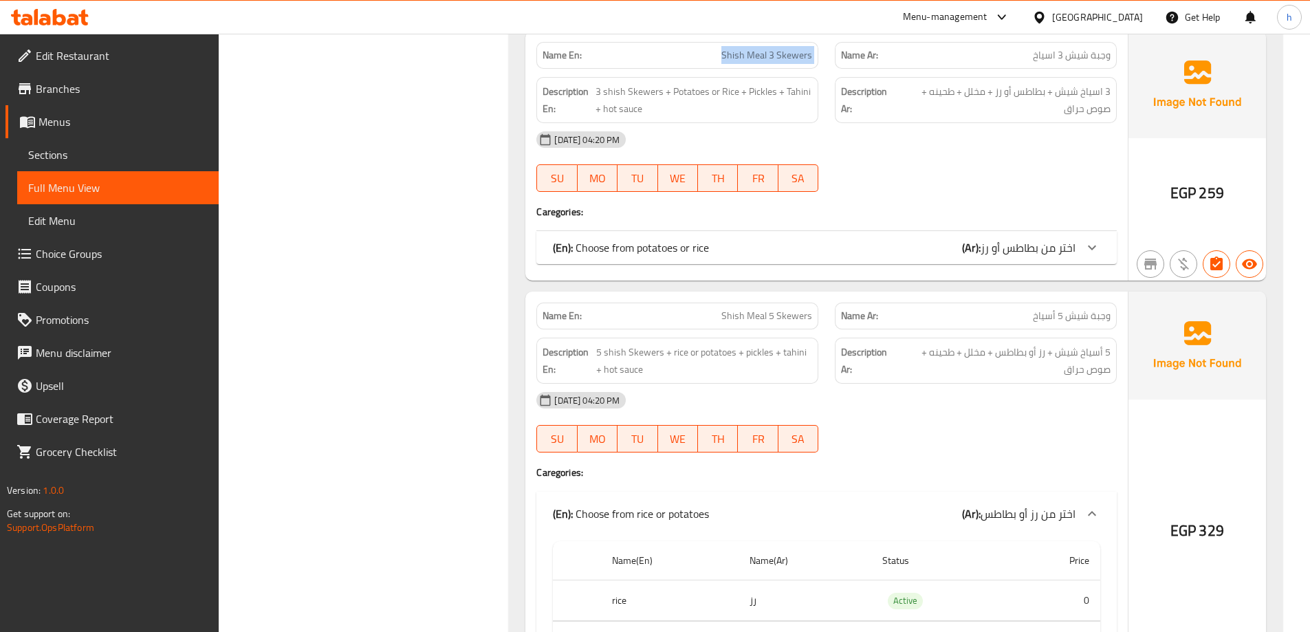
click at [907, 243] on div "(En): Choose from potatoes or rice (Ar): اختر من بطاطس أو رز" at bounding box center [814, 247] width 523 height 17
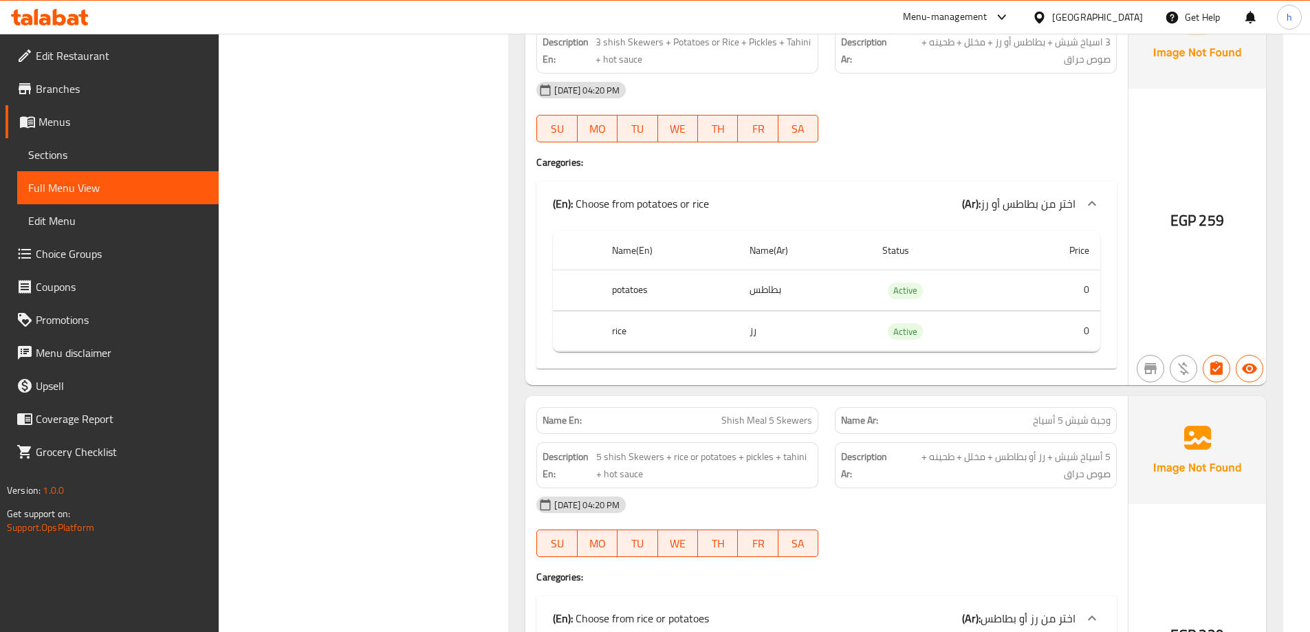
scroll to position [2012, 0]
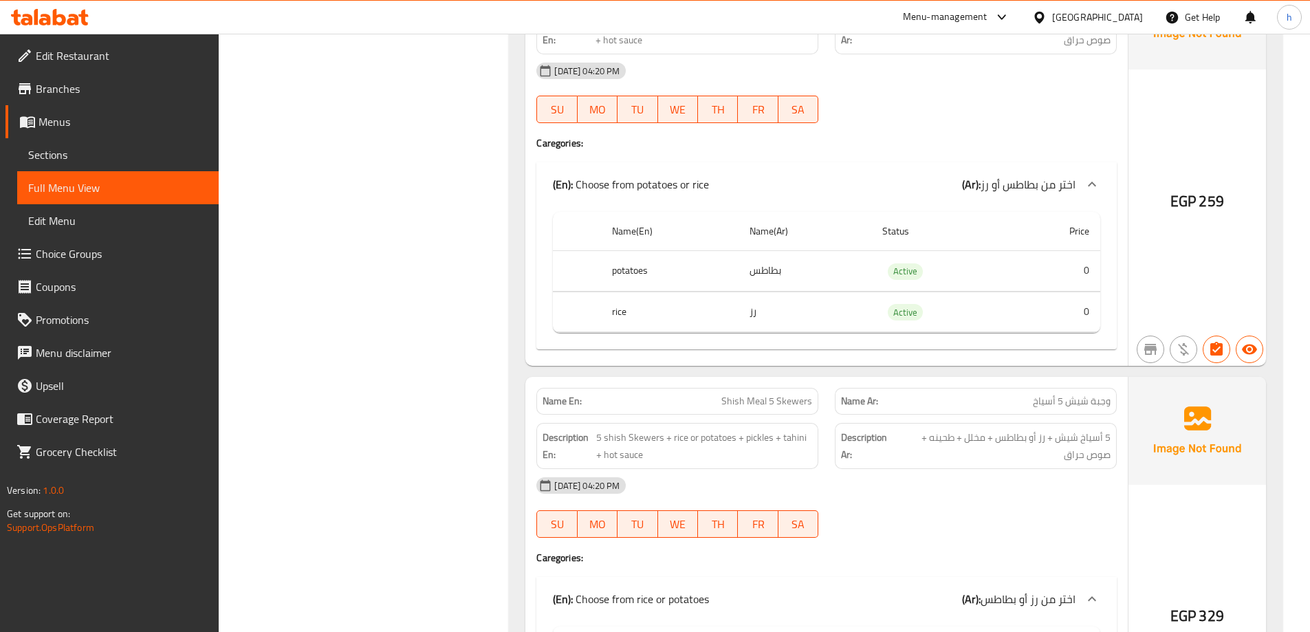
click at [984, 507] on div "[DATE] 04:20 PM SU MO TU WE TH FR SA" at bounding box center [826, 507] width 597 height 77
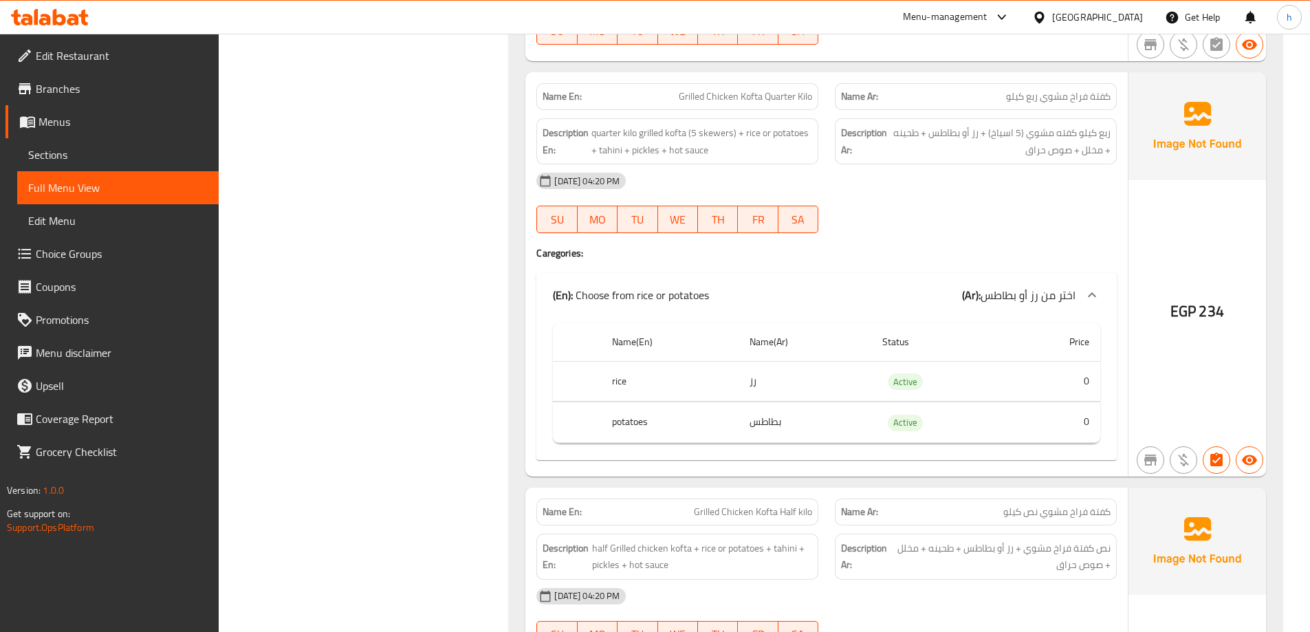
scroll to position [2893, 0]
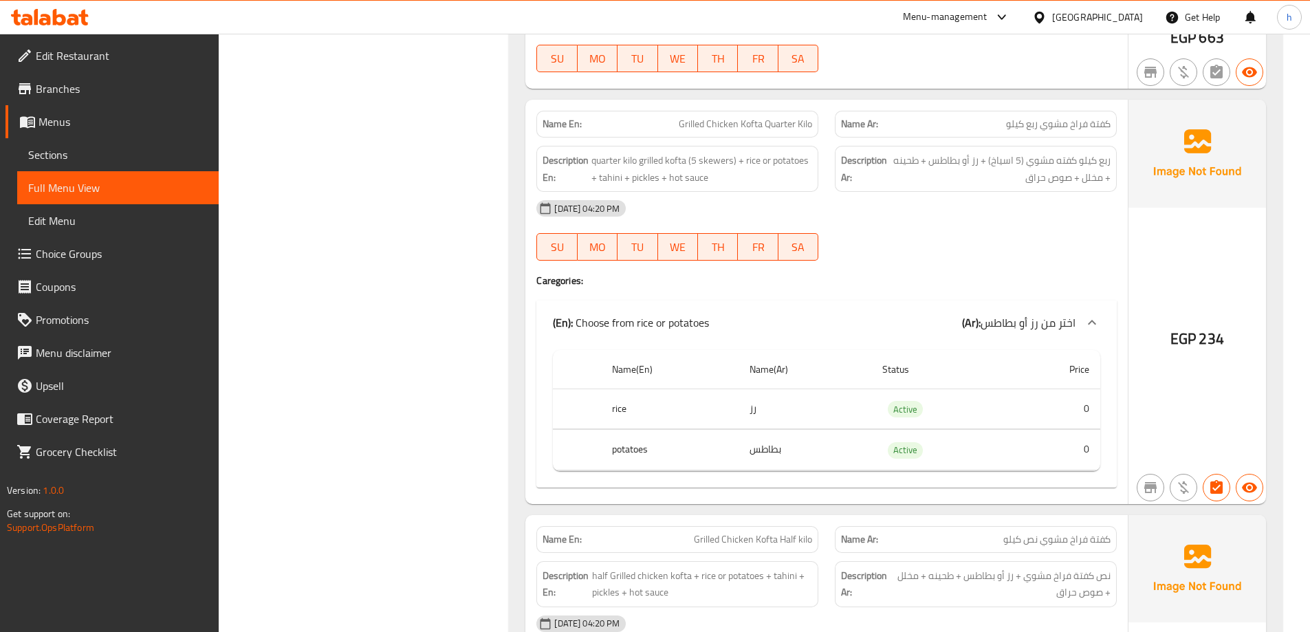
click at [753, 119] on span "Grilled Chicken Kofta Quarter Kilo" at bounding box center [745, 124] width 133 height 14
click at [754, 123] on span "Grilled Chicken Kofta Quarter Kilo" at bounding box center [745, 124] width 133 height 14
copy span "Grilled Chicken Kofta Quarter Kilo"
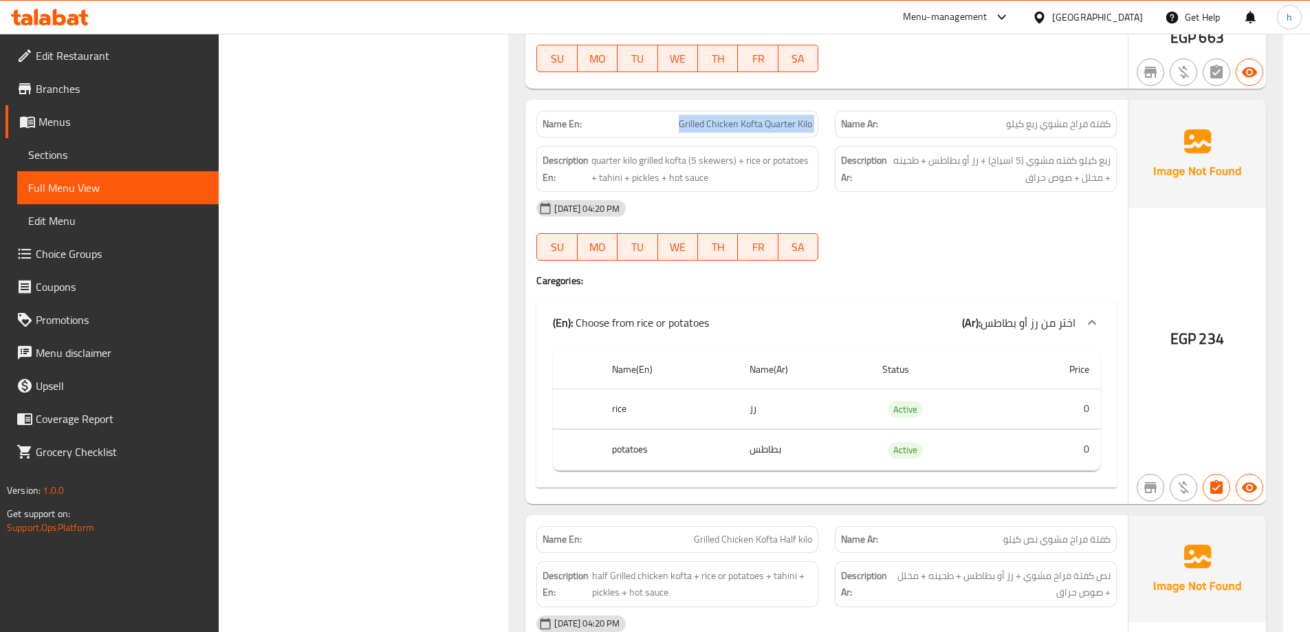
click at [736, 112] on div "Name En: Grilled Chicken Kofta Quarter Kilo" at bounding box center [678, 124] width 282 height 27
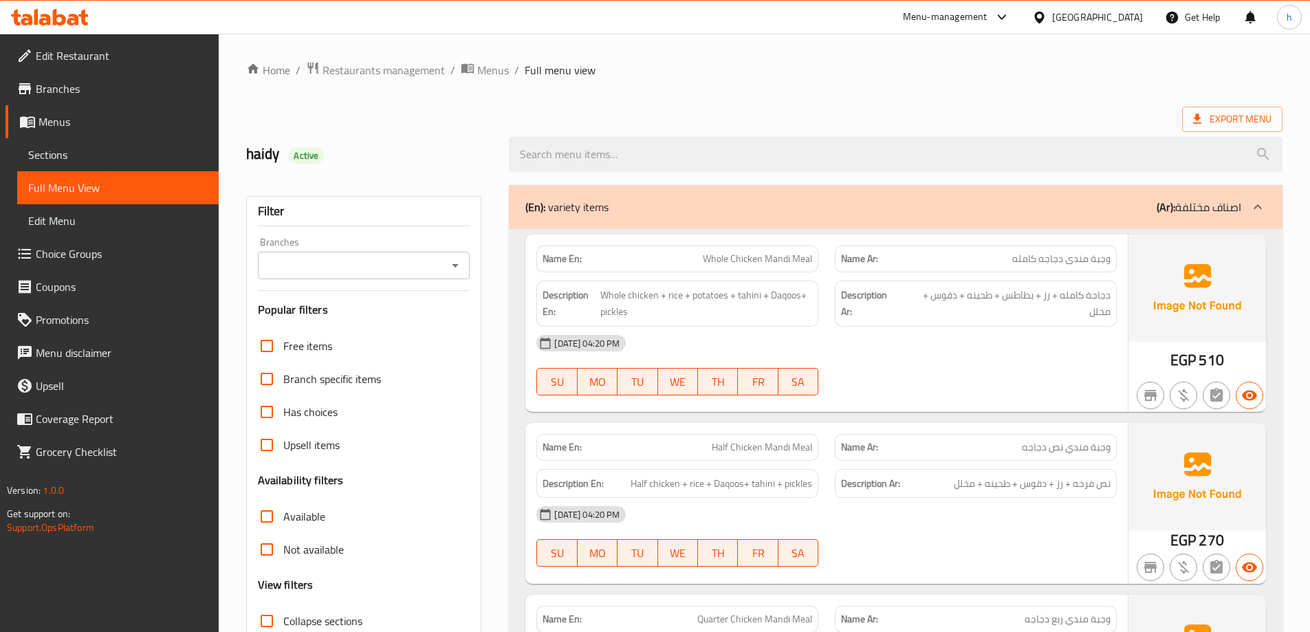
click at [246, 575] on div "Filter Branches Branches Popular filters Free items Branch specific items Has c…" at bounding box center [364, 450] width 236 height 508
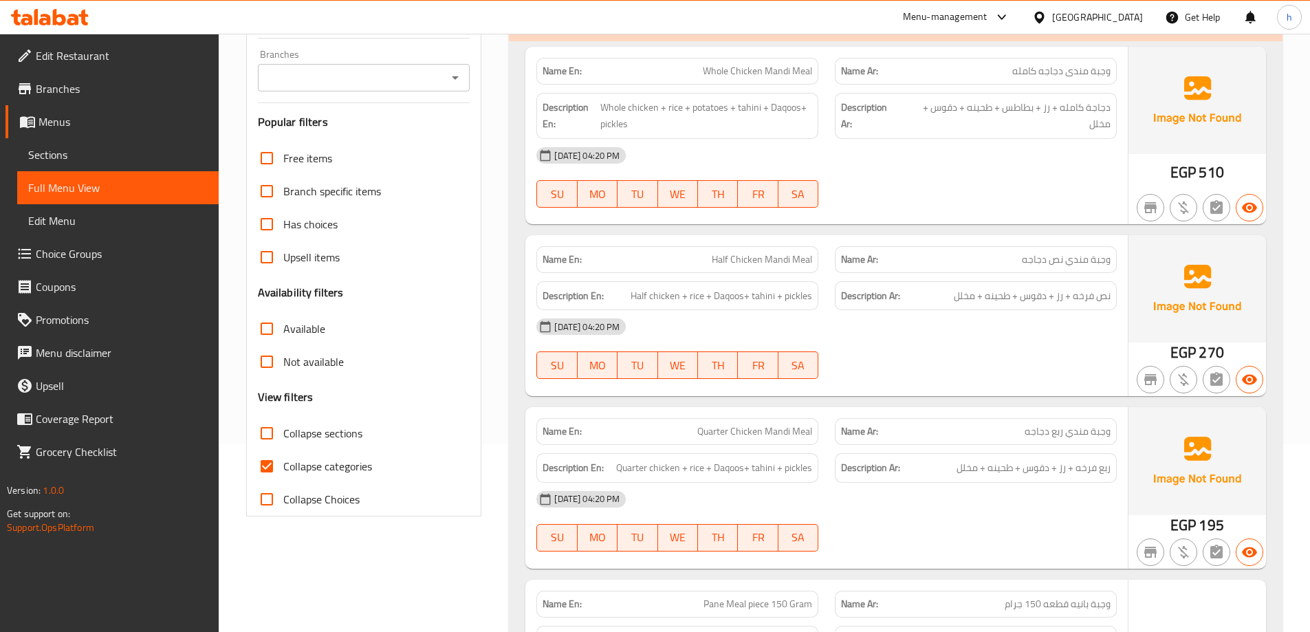
scroll to position [206, 0]
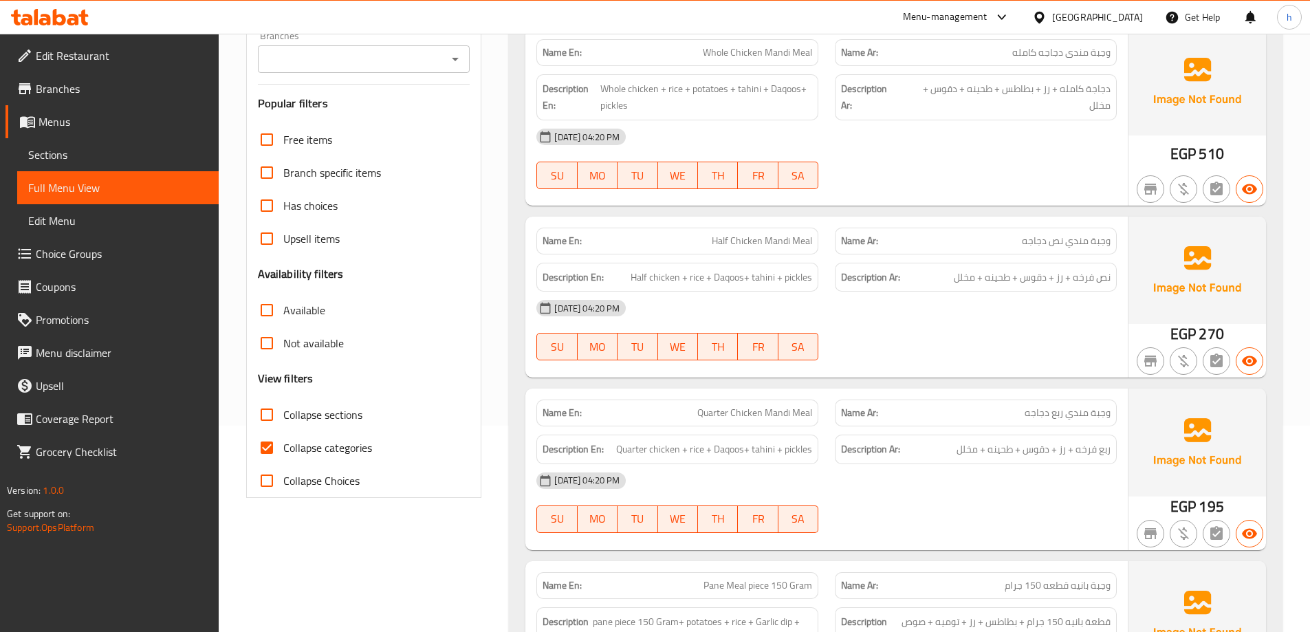
click at [327, 456] on span "Collapse categories" at bounding box center [327, 448] width 89 height 17
click at [283, 457] on input "Collapse categories" at bounding box center [266, 447] width 33 height 33
checkbox input "false"
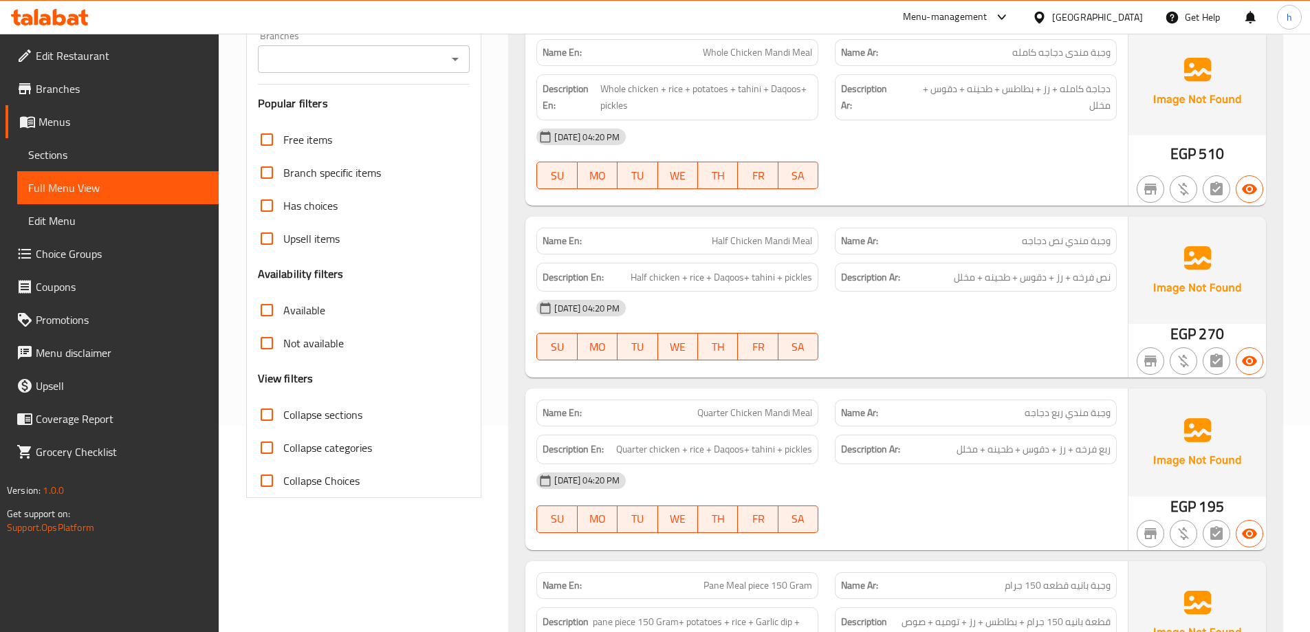
scroll to position [2701, 0]
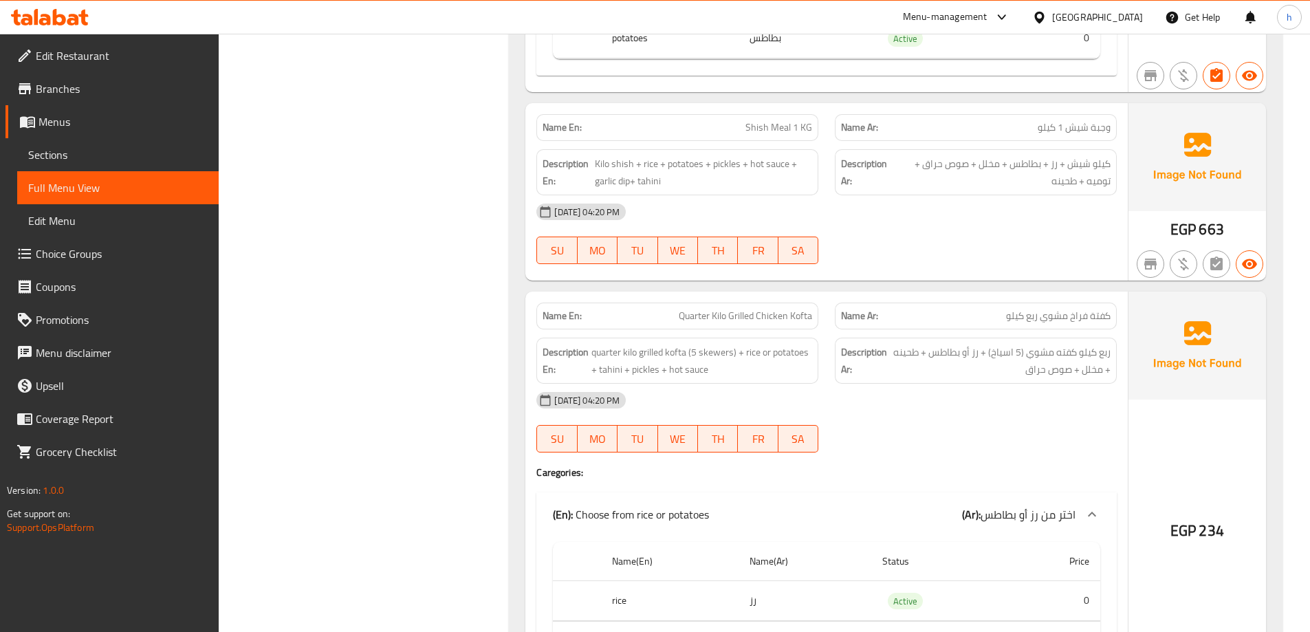
click at [1034, 435] on div "[DATE] 04:20 PM SU MO TU WE TH FR SA" at bounding box center [826, 422] width 597 height 77
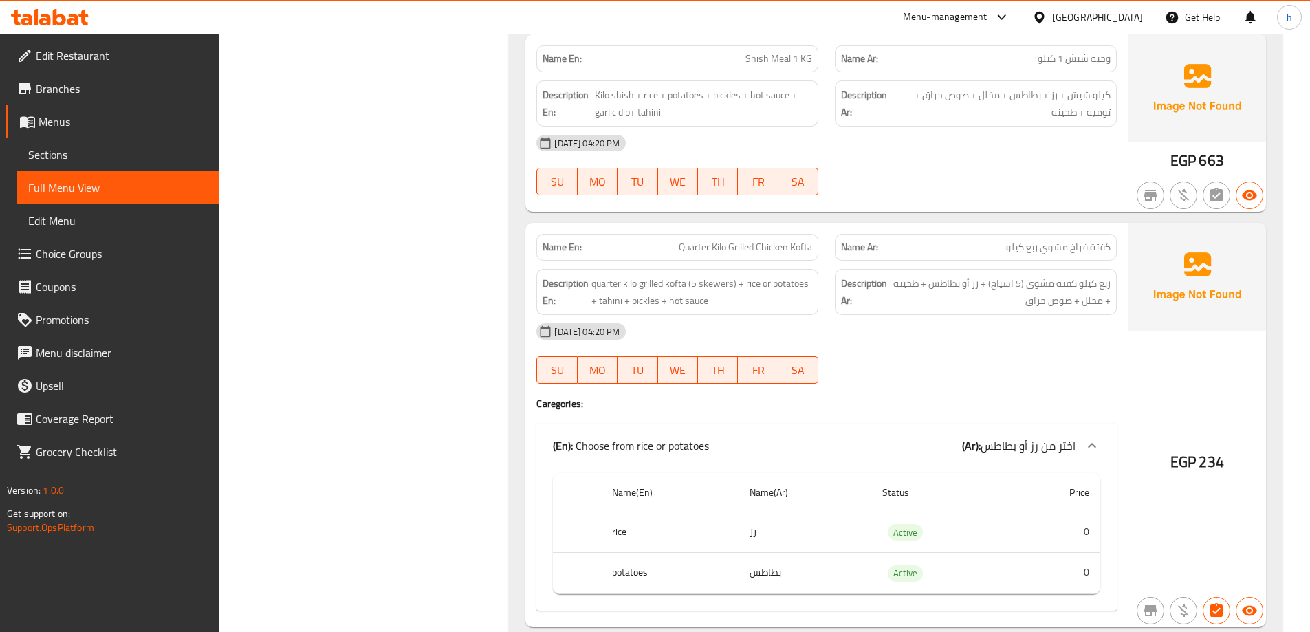
click at [895, 342] on div "[DATE] 04:20 PM" at bounding box center [826, 331] width 597 height 33
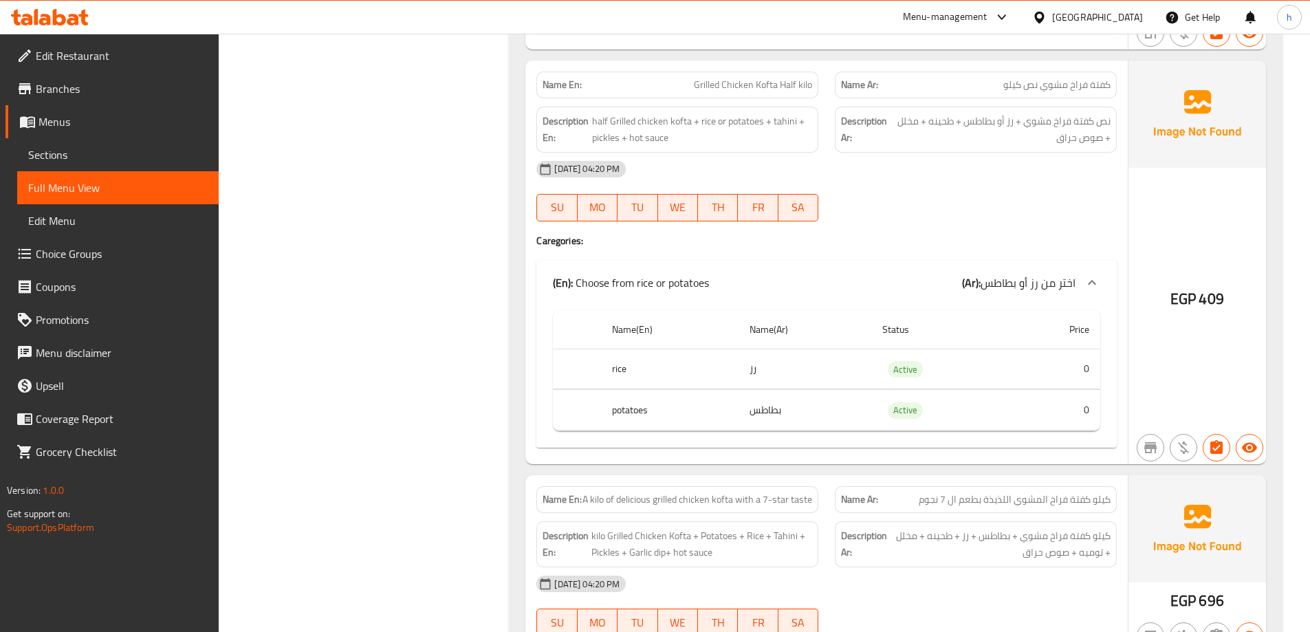
scroll to position [3320, 0]
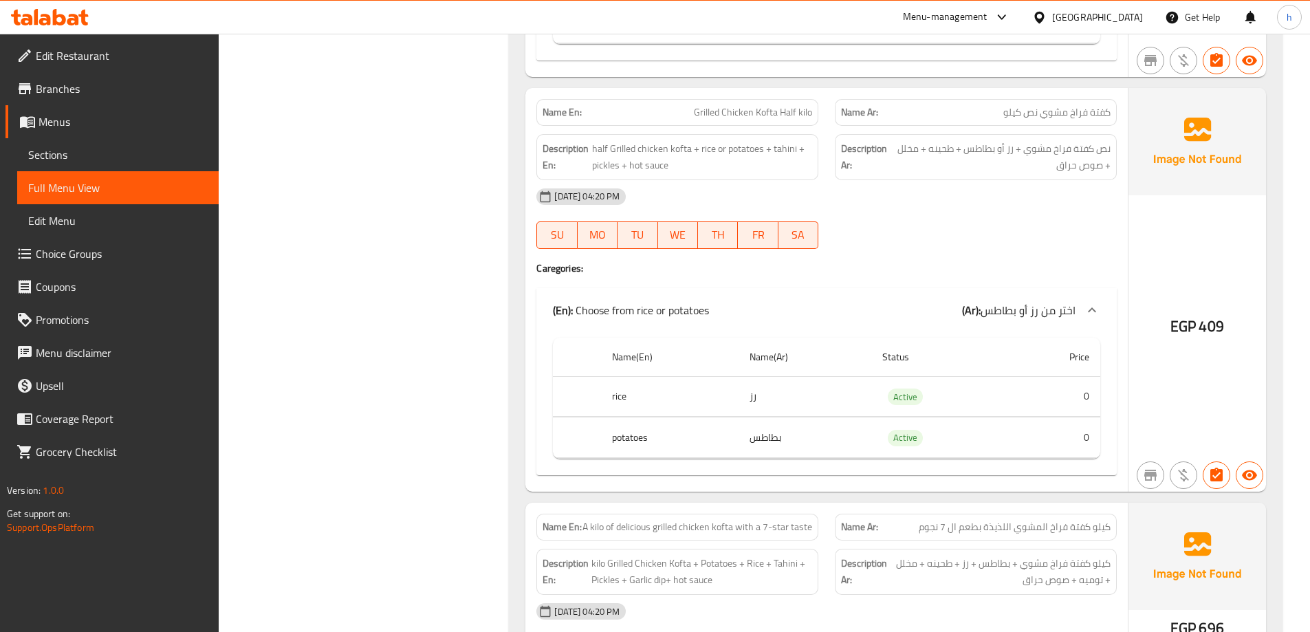
click at [757, 114] on span "Grilled Chicken Kofta Half kilo" at bounding box center [753, 112] width 118 height 14
copy span "Grilled Chicken Kofta Half kilo"
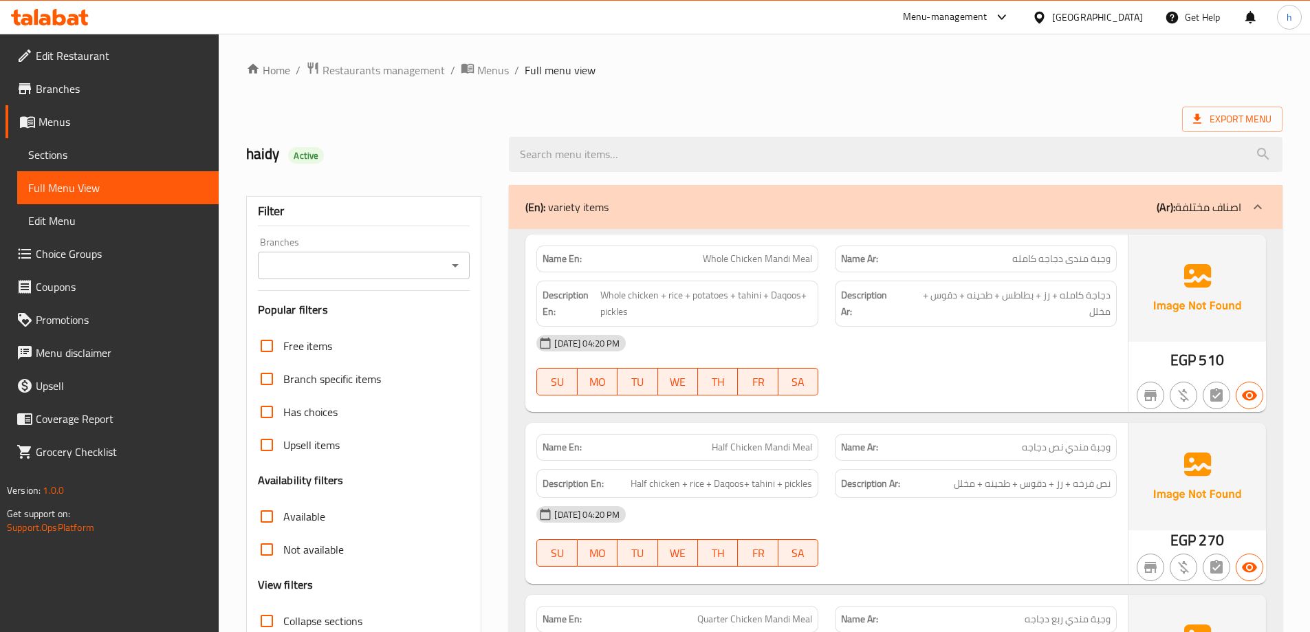
click at [250, 475] on div "Filter Branches Branches Popular filters Free items Branch specific items Has c…" at bounding box center [364, 450] width 236 height 508
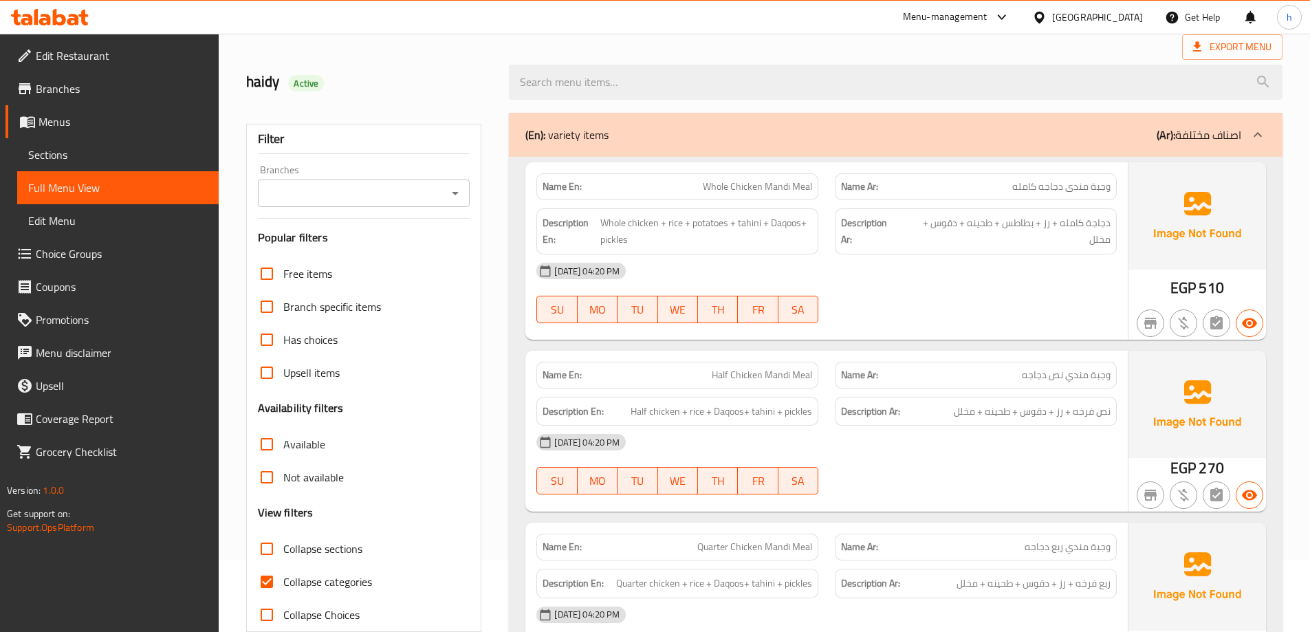
scroll to position [206, 0]
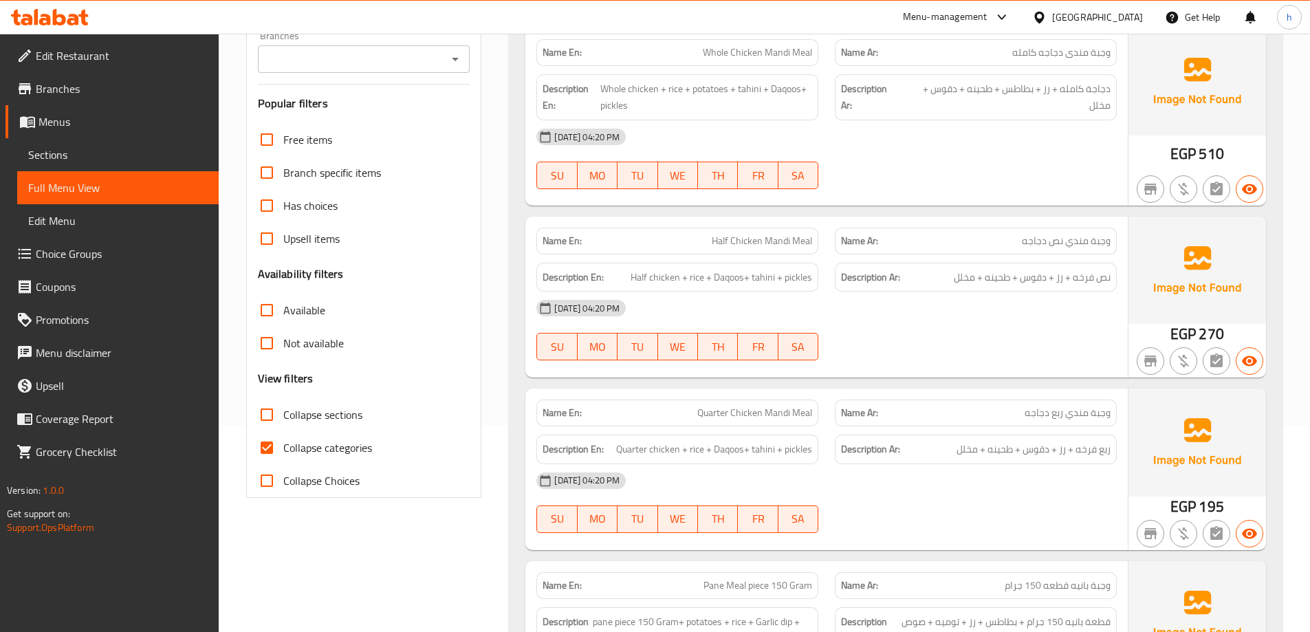
click at [297, 442] on span "Collapse categories" at bounding box center [327, 448] width 89 height 17
click at [283, 442] on input "Collapse categories" at bounding box center [266, 447] width 33 height 33
checkbox input "false"
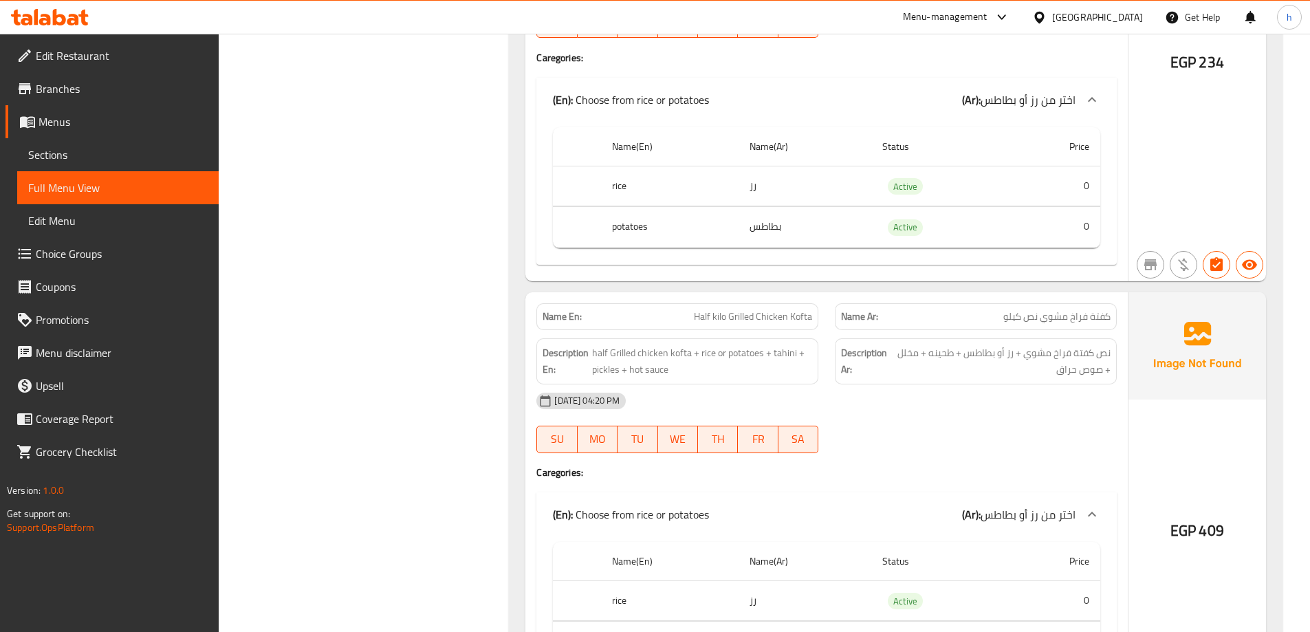
click at [951, 463] on div "Name En: Half kilo Grilled Chicken Kofta Name Ar: كفتة فراخ مشوي نص كيلو Descri…" at bounding box center [827, 494] width 603 height 404
click at [1000, 412] on div "[DATE] 04:20 PM" at bounding box center [826, 401] width 597 height 33
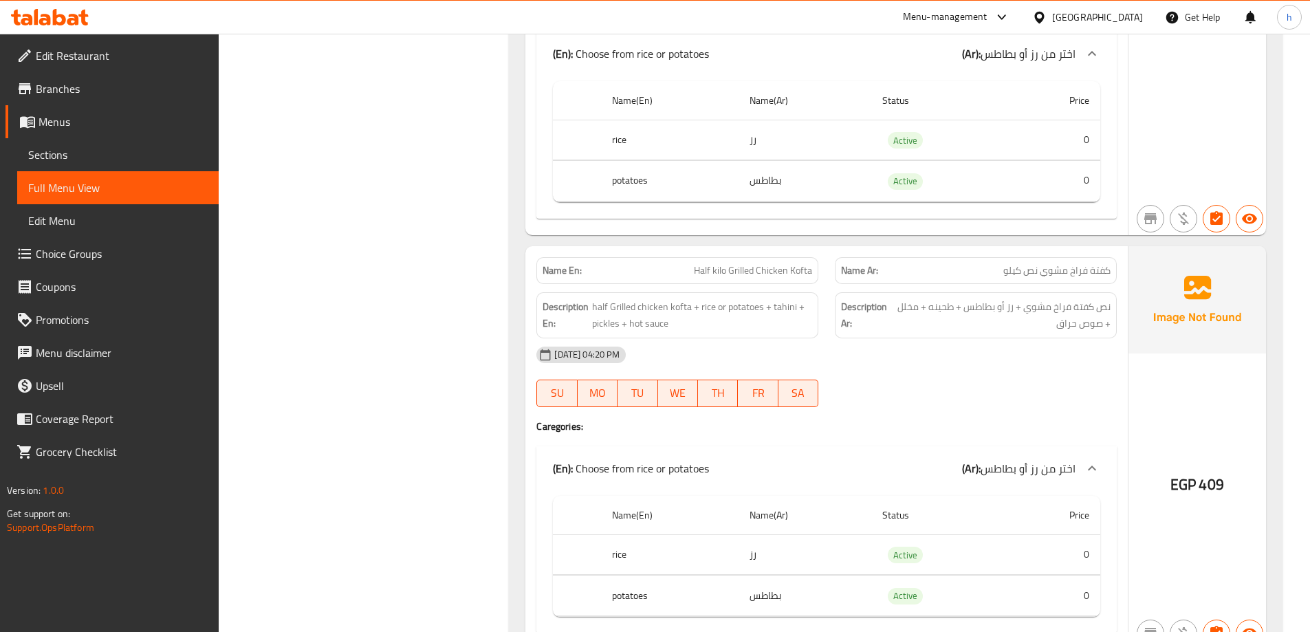
scroll to position [3184, 0]
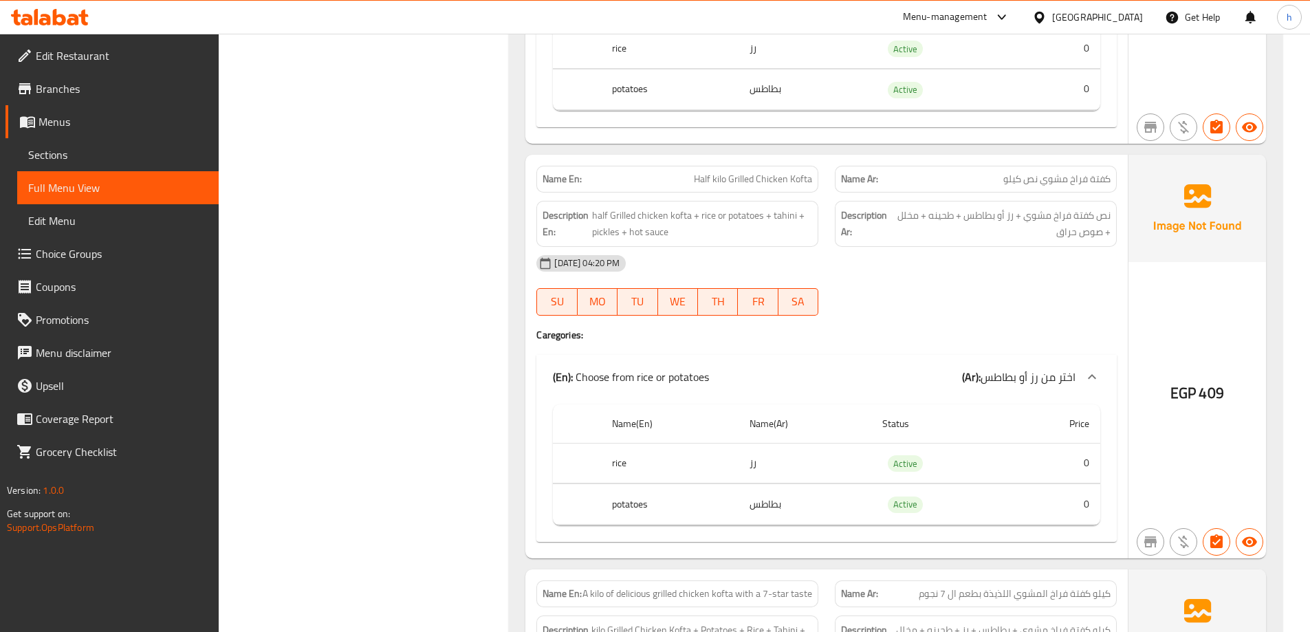
click at [873, 327] on div "Name En: Half kilo Grilled Chicken Kofta Name Ar: كفتة فراخ مشوي نص كيلو Descri…" at bounding box center [827, 357] width 603 height 404
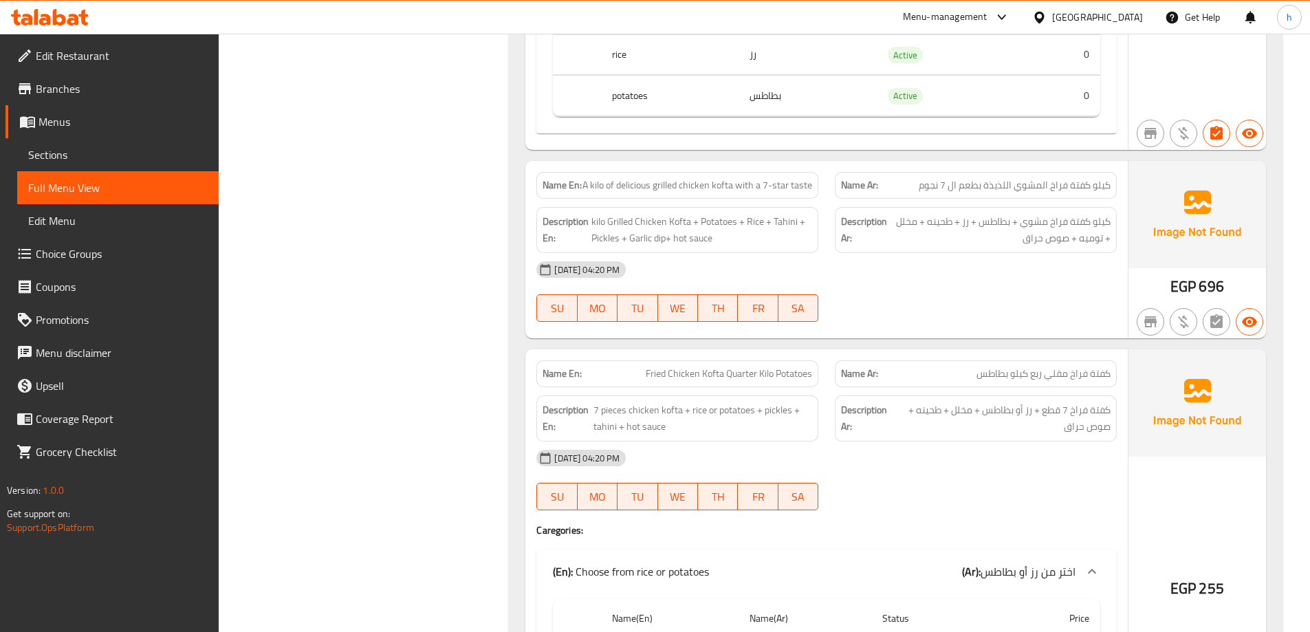
scroll to position [3666, 0]
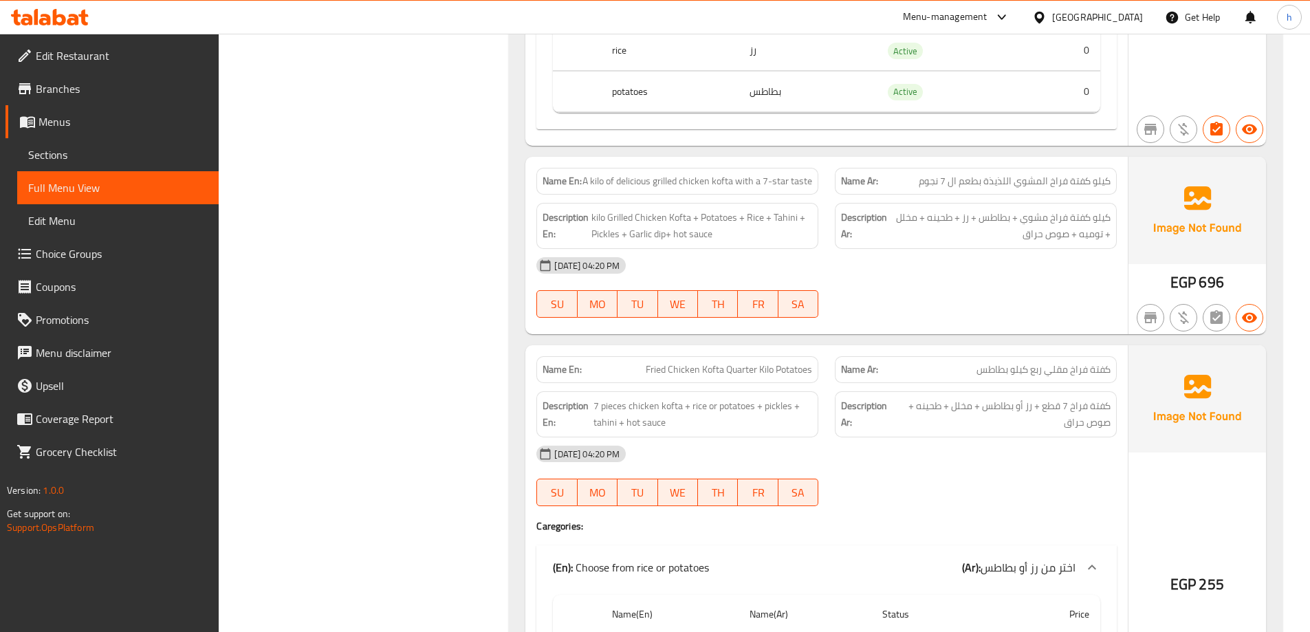
click at [909, 296] on div "[DATE] 04:20 PM SU MO TU WE TH FR SA" at bounding box center [826, 287] width 597 height 77
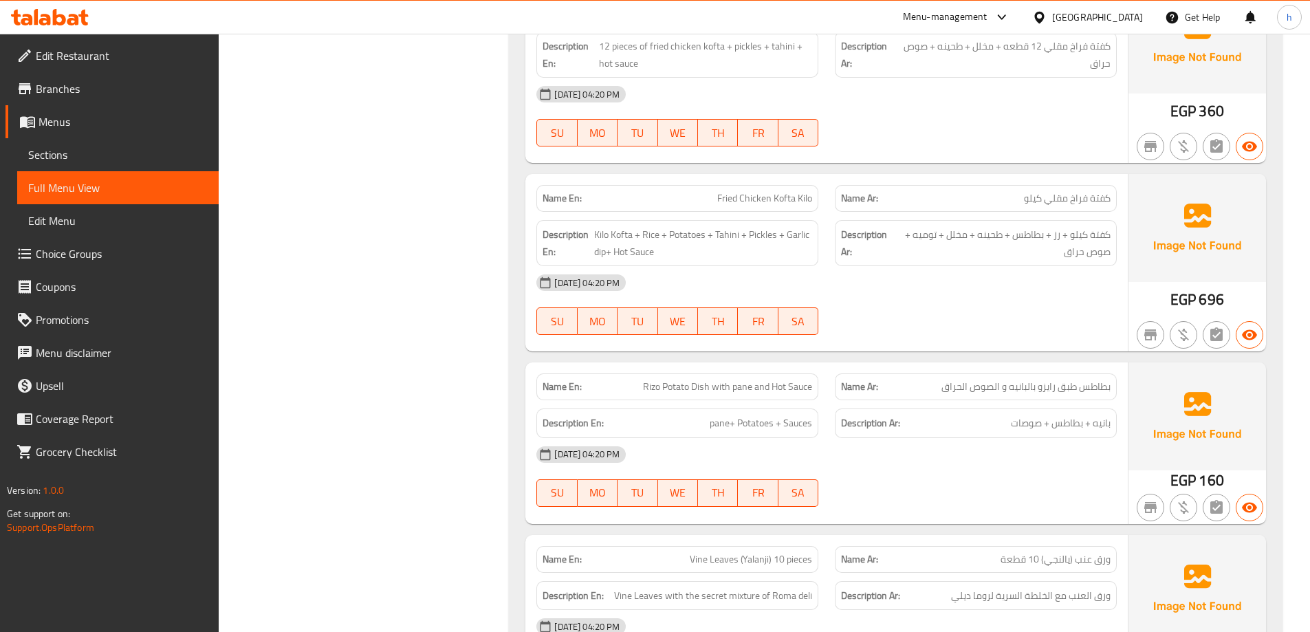
scroll to position [4657, 0]
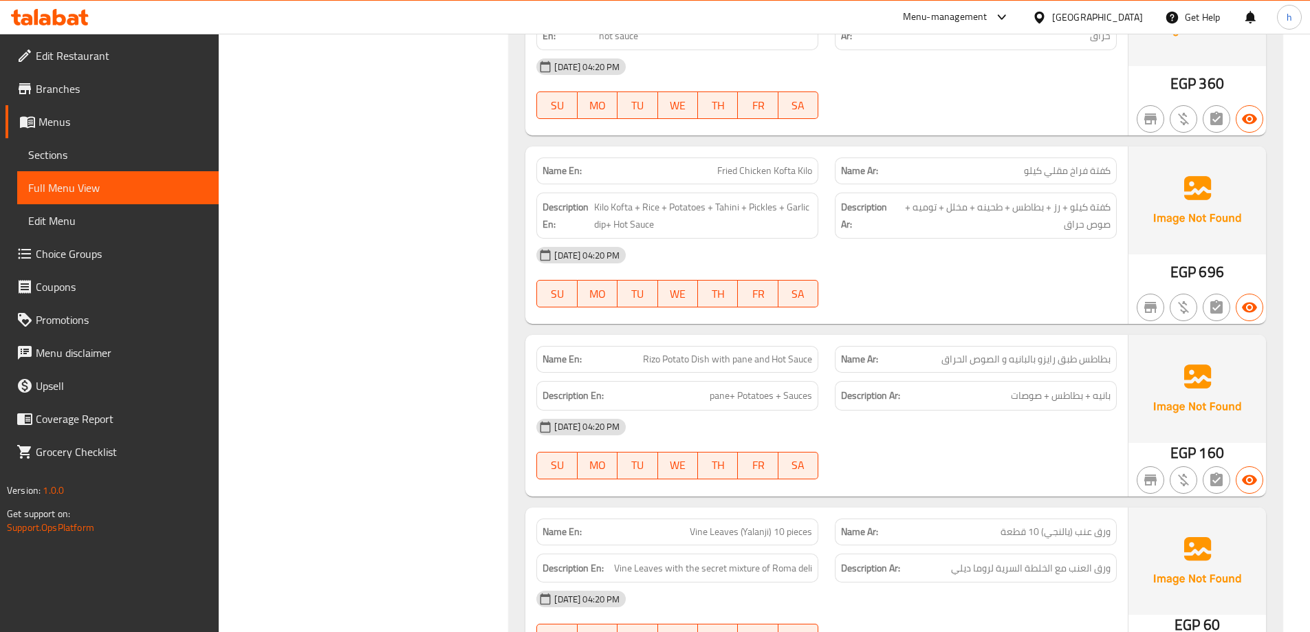
click at [775, 174] on span "Fried Chicken Kofta Kilo" at bounding box center [765, 171] width 95 height 14
copy span "Fried Chicken Kofta Kilo"
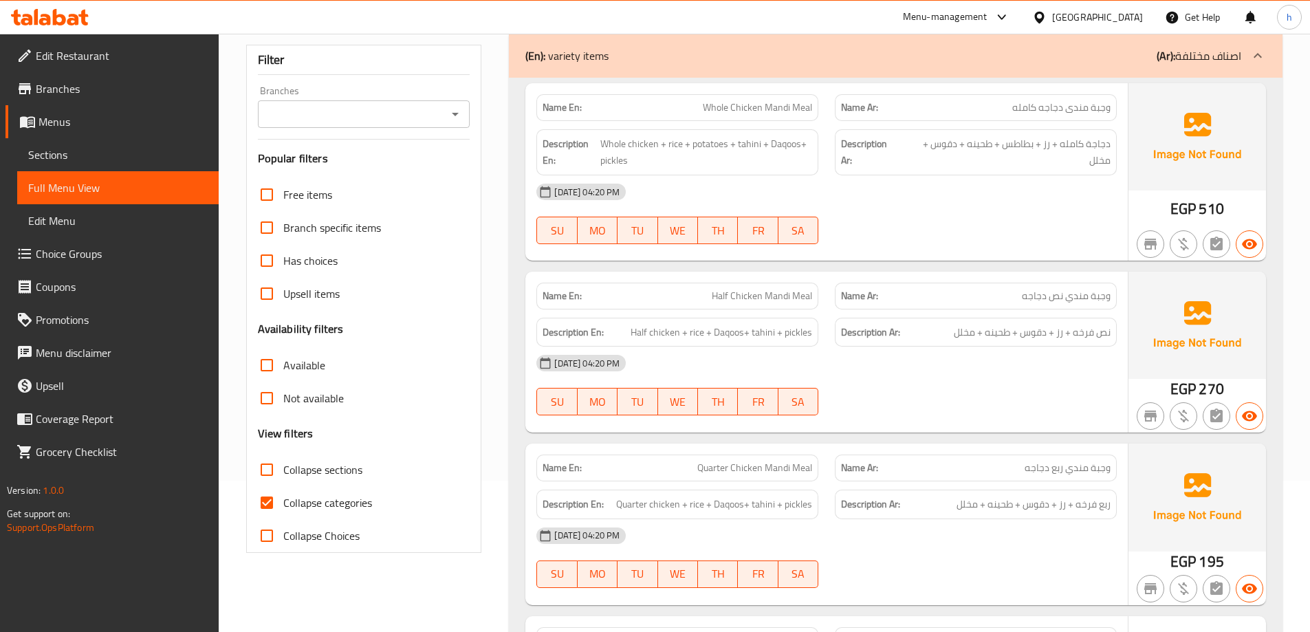
scroll to position [206, 0]
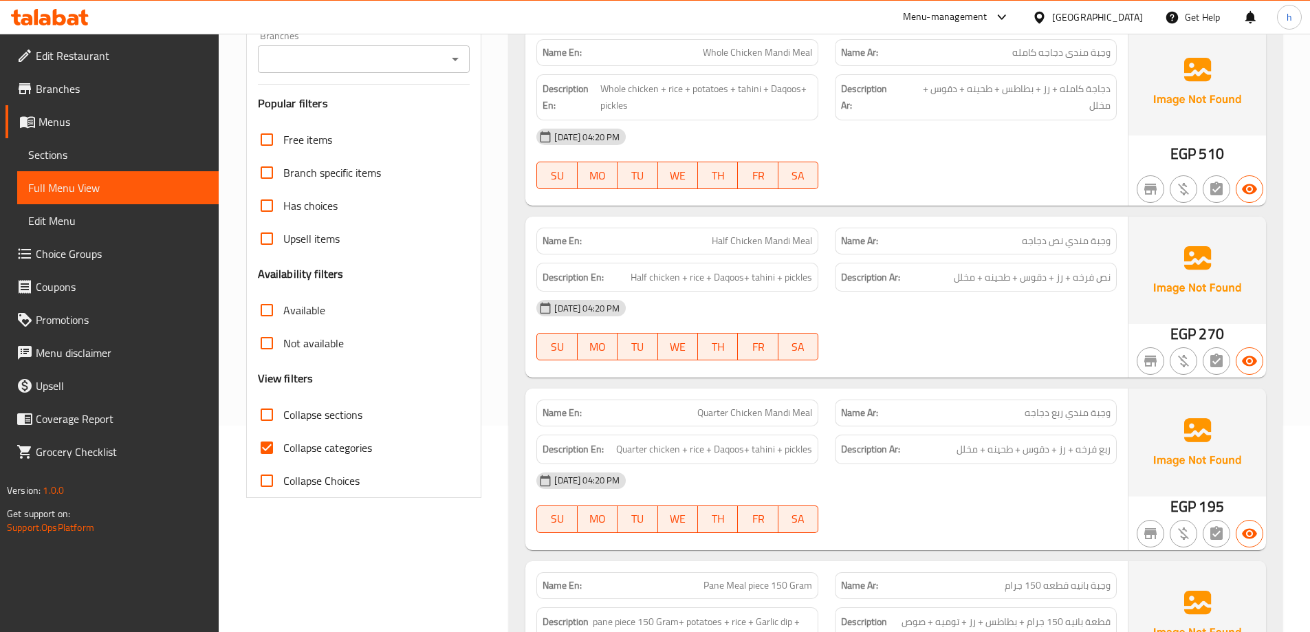
click at [319, 436] on label "Collapse categories" at bounding box center [311, 447] width 122 height 33
click at [283, 436] on input "Collapse categories" at bounding box center [266, 447] width 33 height 33
checkbox input "false"
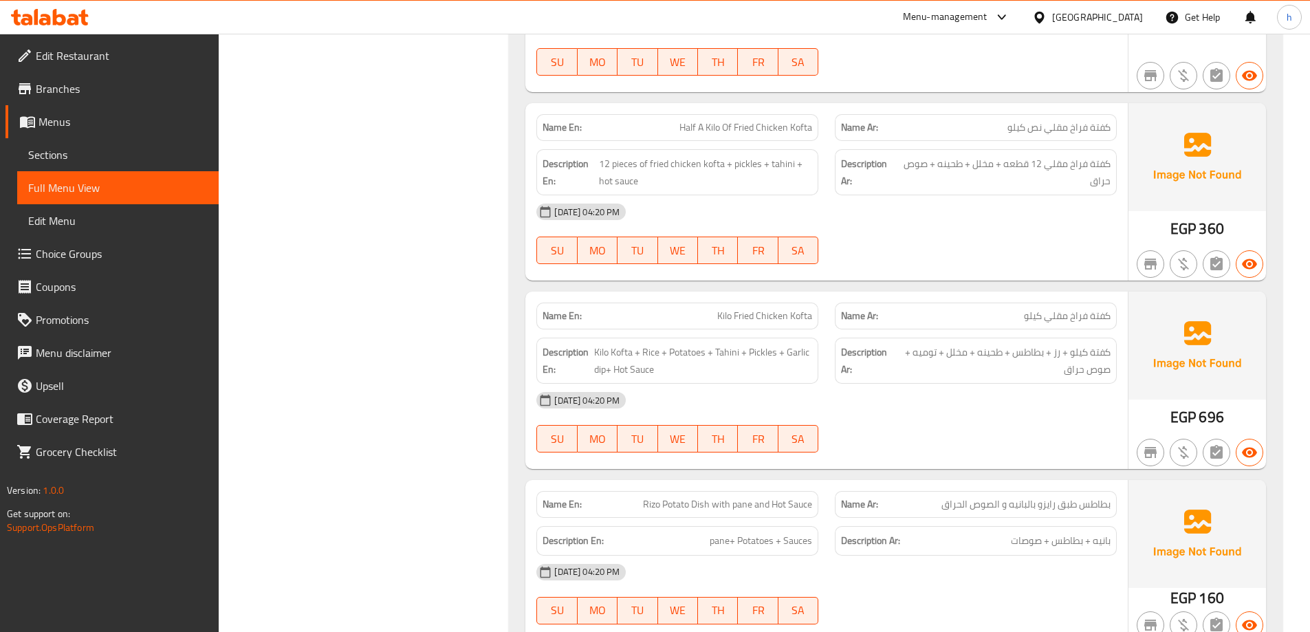
click at [948, 440] on div "[DATE] 04:20 PM SU MO TU WE TH FR SA" at bounding box center [826, 422] width 597 height 77
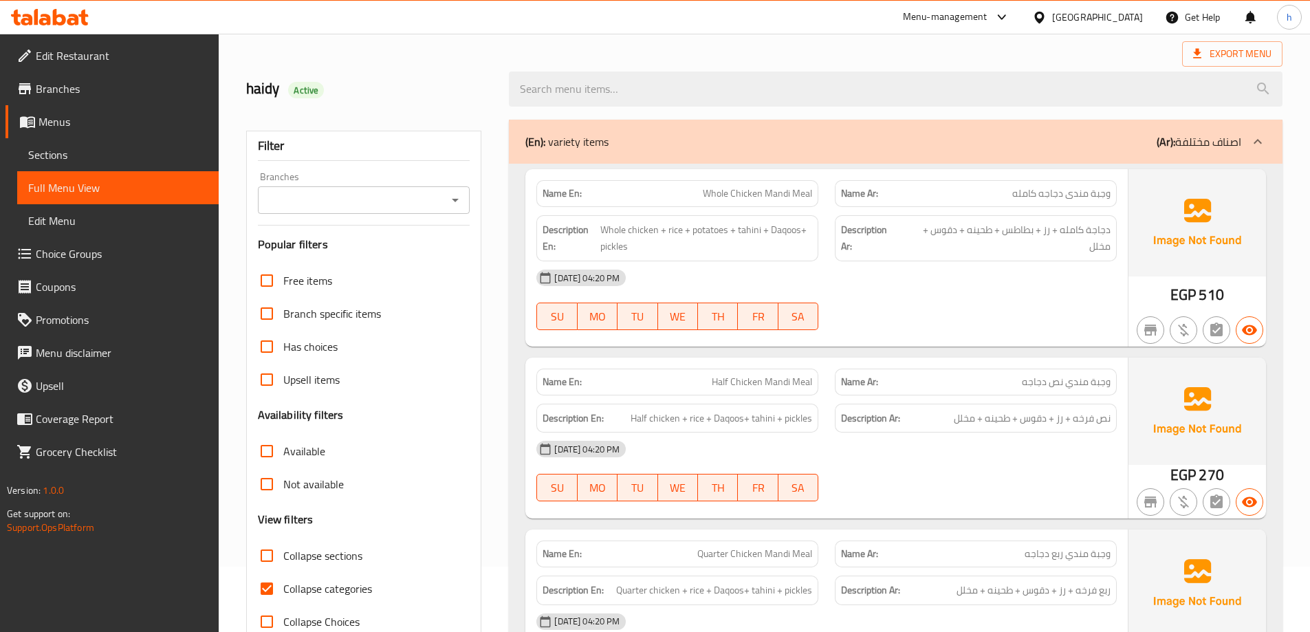
scroll to position [138, 0]
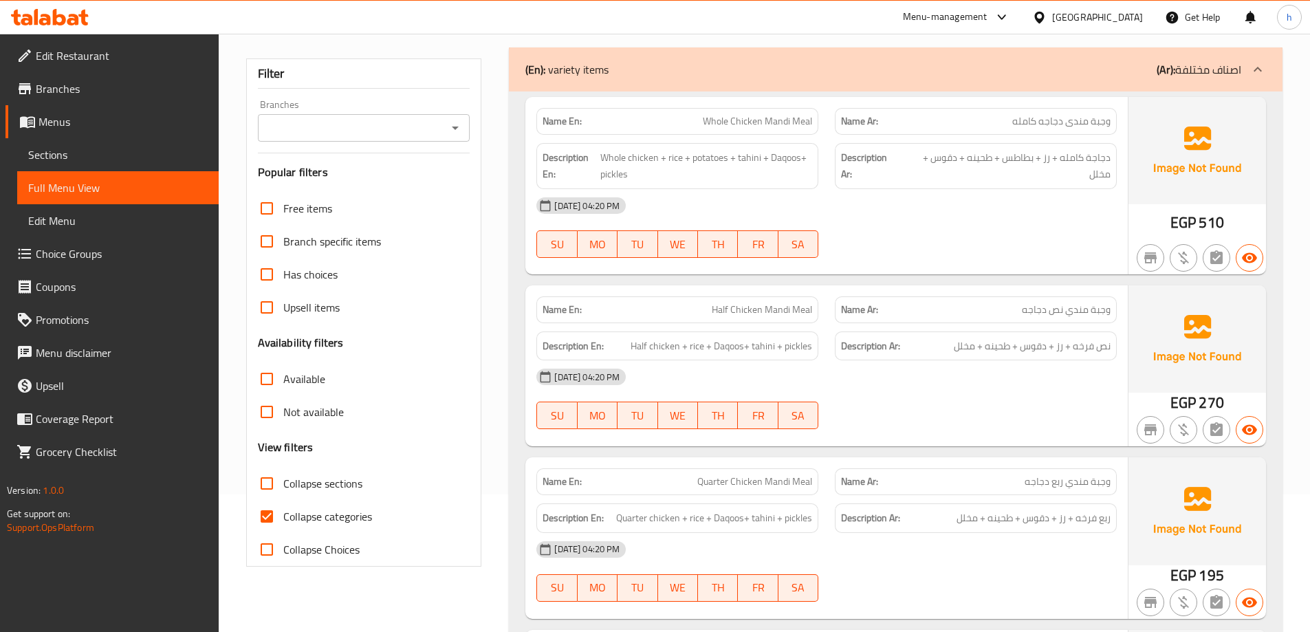
click at [303, 515] on span "Collapse categories" at bounding box center [327, 516] width 89 height 17
click at [283, 515] on input "Collapse categories" at bounding box center [266, 516] width 33 height 33
checkbox input "false"
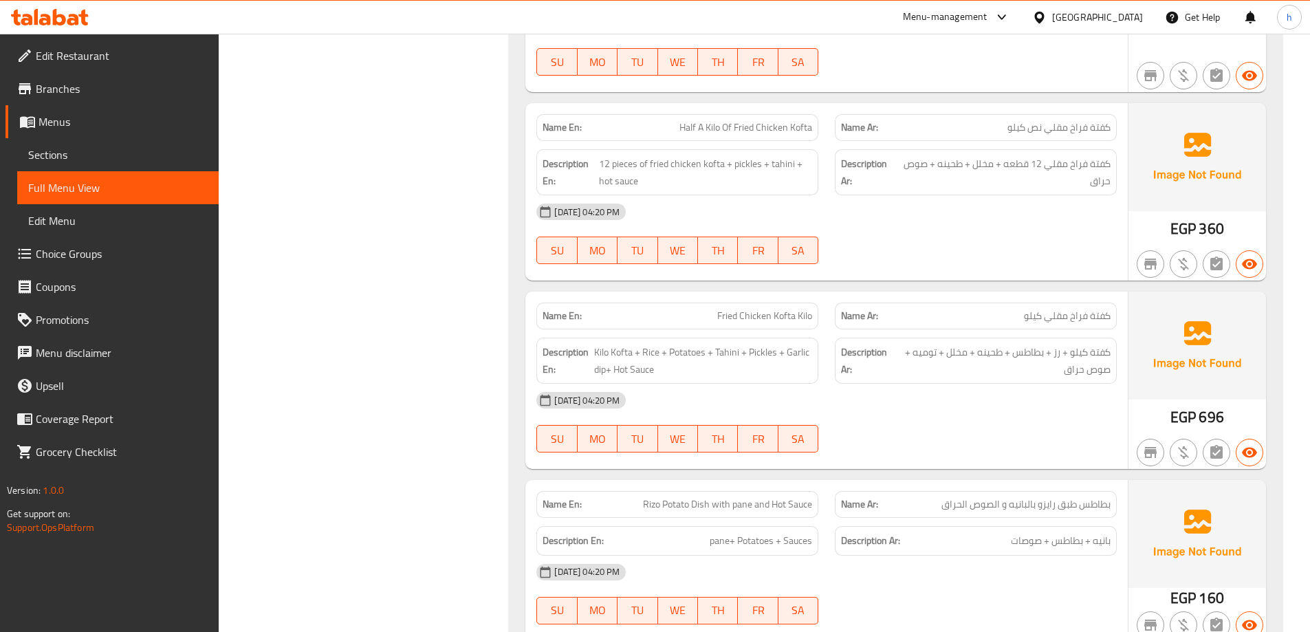
click at [1010, 464] on div "Name En: Fried Chicken Kofta Kilo Name Ar: كفتة فراخ مقلي كيلو Description En: …" at bounding box center [827, 380] width 603 height 177
click at [924, 410] on div "[DATE] 04:20 PM" at bounding box center [826, 400] width 597 height 33
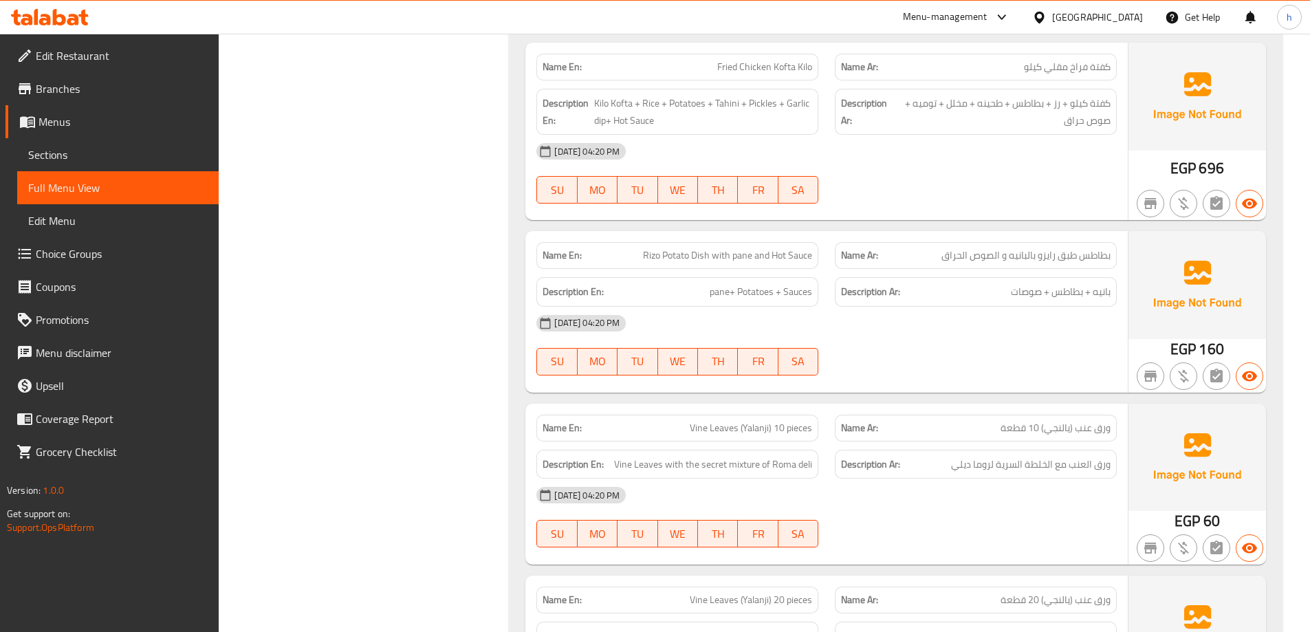
scroll to position [4759, 0]
drag, startPoint x: 320, startPoint y: 353, endPoint x: 594, endPoint y: 365, distance: 274.7
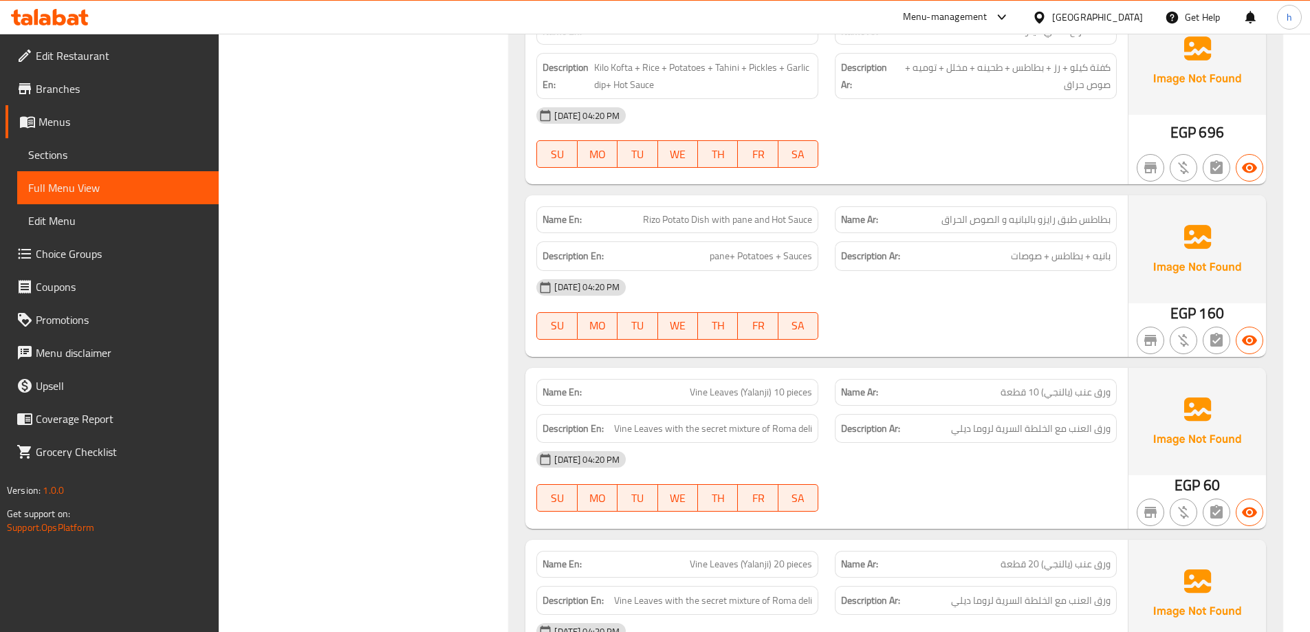
scroll to position [4828, 0]
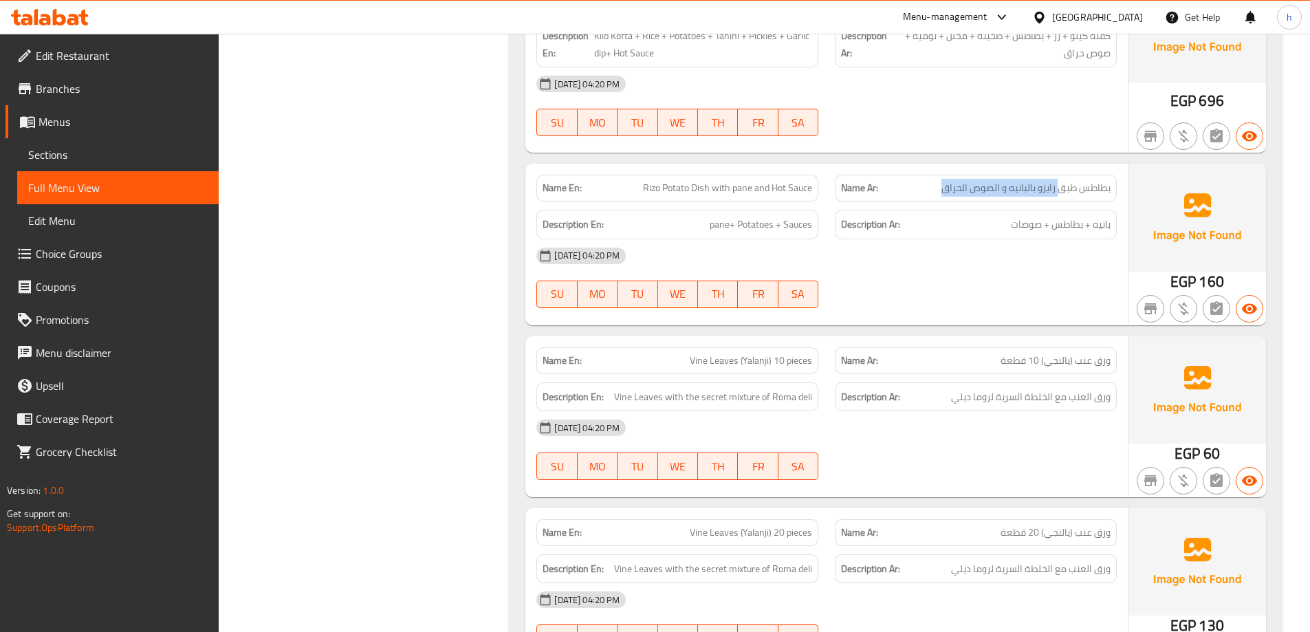
drag, startPoint x: 931, startPoint y: 186, endPoint x: 1101, endPoint y: 190, distance: 170.0
click at [1101, 190] on p "Name Ar: بطاطس طبق رايزو بالبانيه و الصوص الحراق" at bounding box center [976, 188] width 270 height 14
click at [1046, 241] on div "[DATE] 04:20 PM" at bounding box center [826, 255] width 597 height 33
click at [929, 457] on div "[DATE] 04:20 PM SU MO TU WE TH FR SA" at bounding box center [826, 449] width 597 height 77
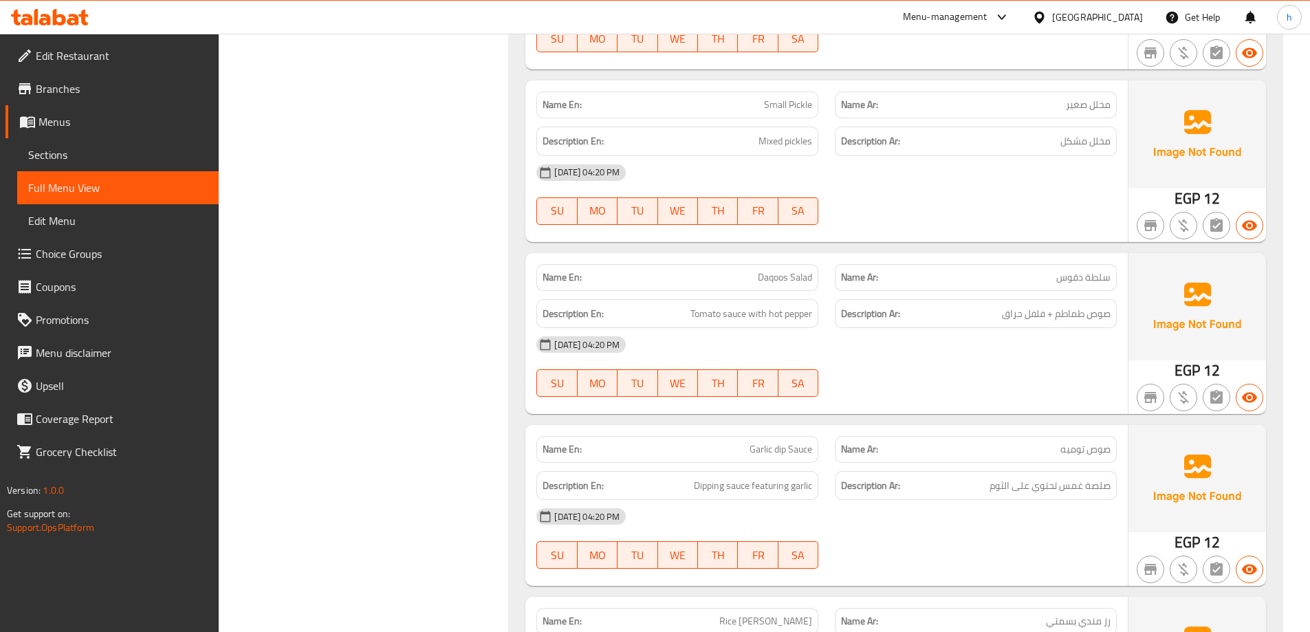
scroll to position [5956, 0]
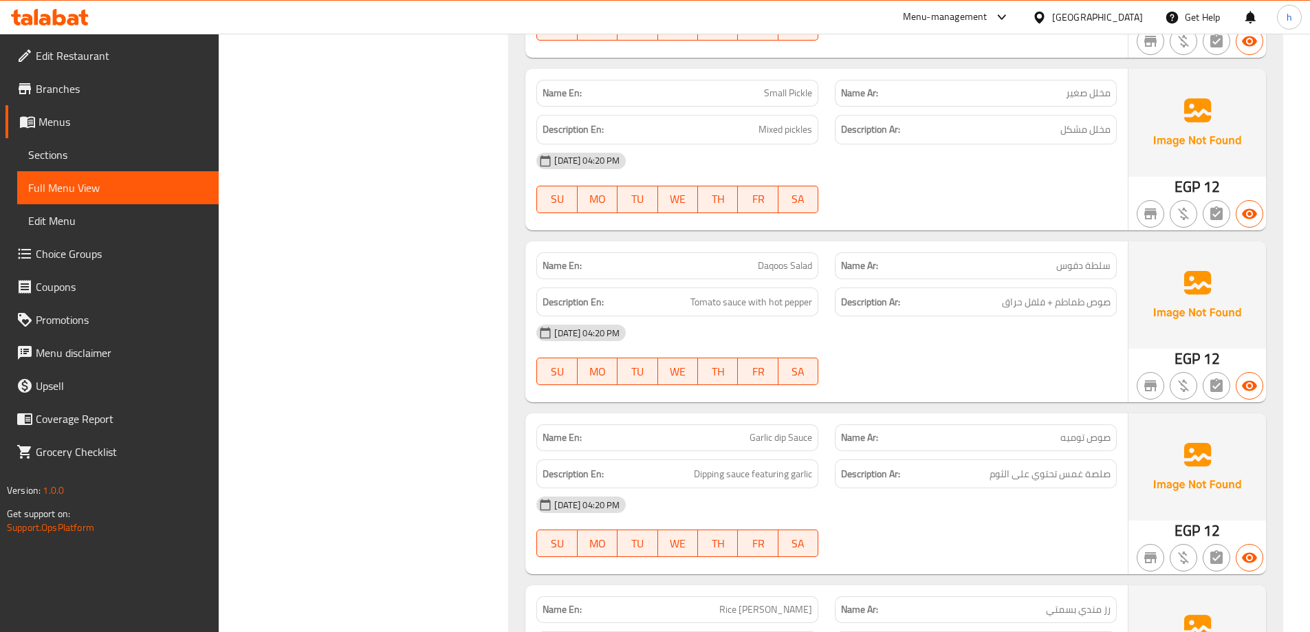
click at [786, 273] on span "Daqoos Salad" at bounding box center [785, 266] width 54 height 14
copy span "Daqoos Salad"
click at [777, 268] on span "Daqoos Salad" at bounding box center [785, 266] width 54 height 14
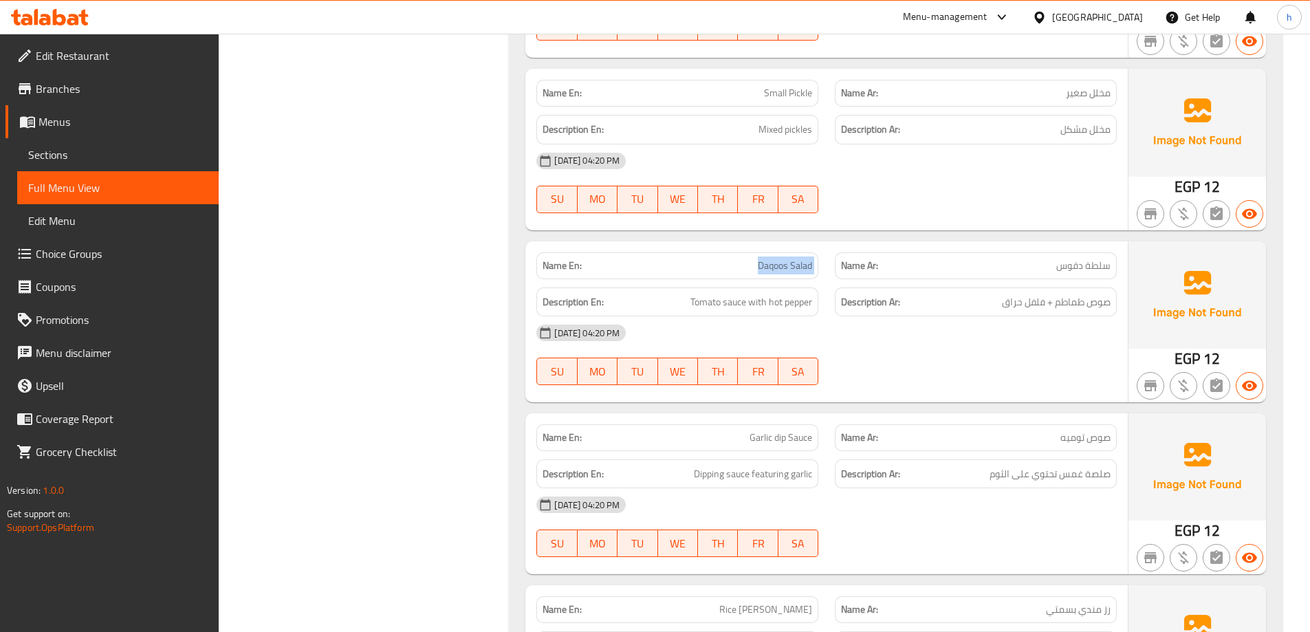
click at [777, 268] on span "Daqoos Salad" at bounding box center [785, 266] width 54 height 14
copy span "Daqoos Salad"
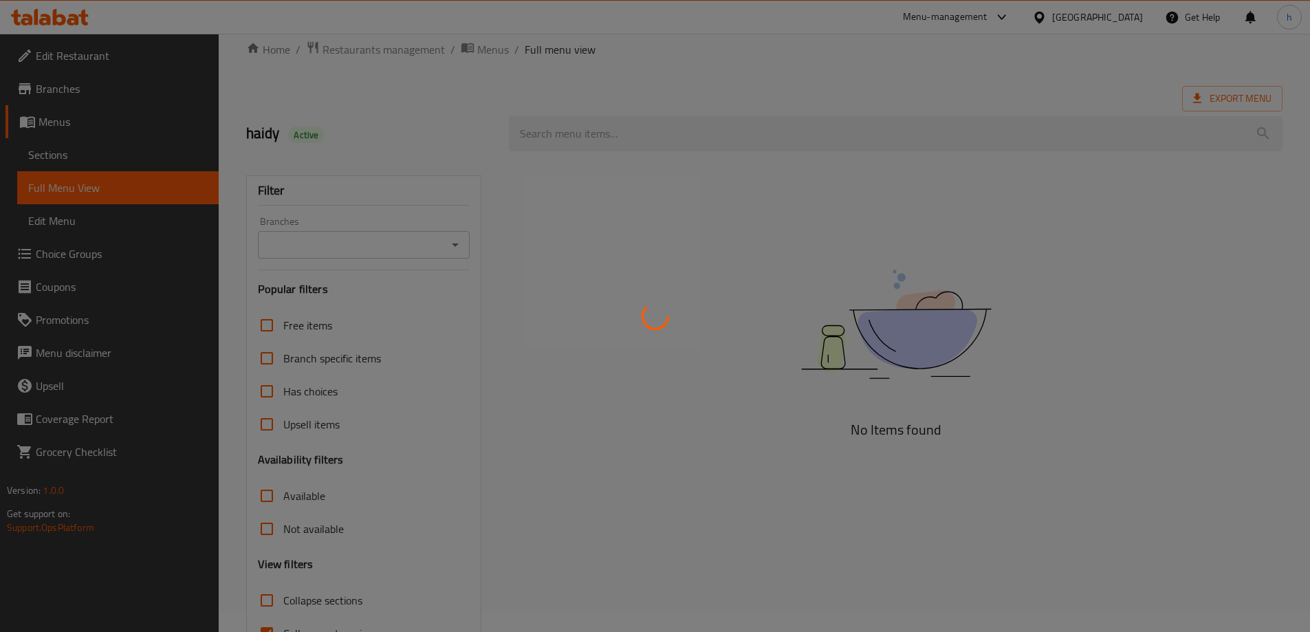
scroll to position [100, 0]
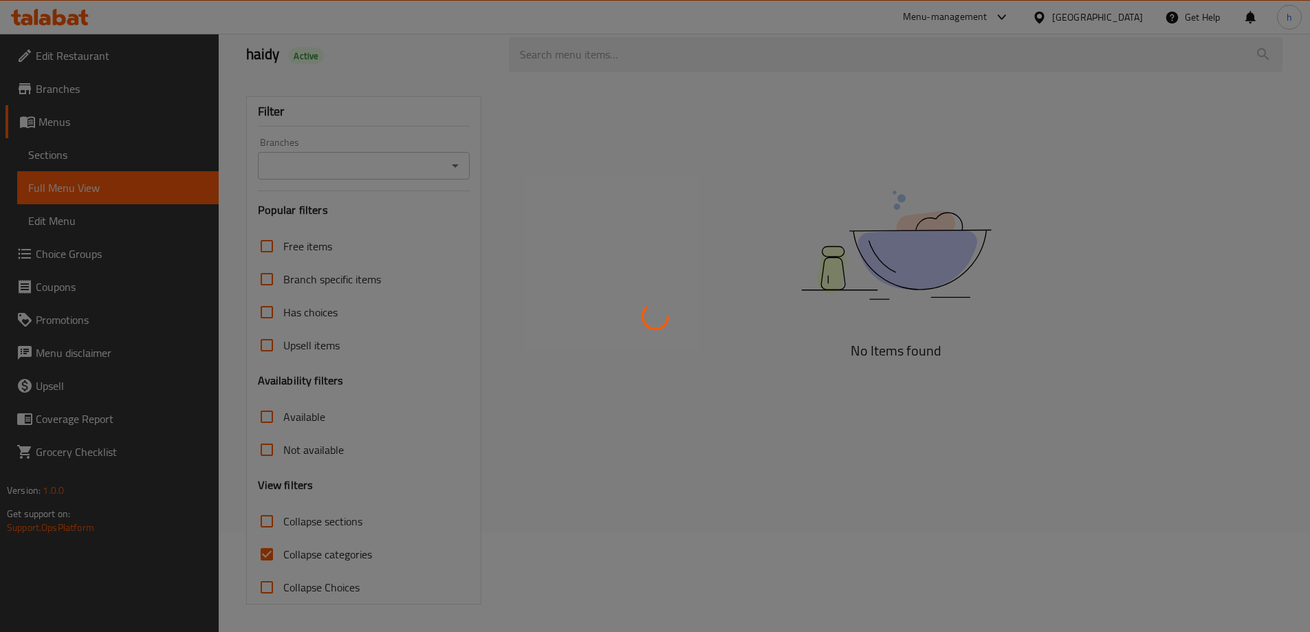
click at [234, 473] on div at bounding box center [655, 316] width 1310 height 632
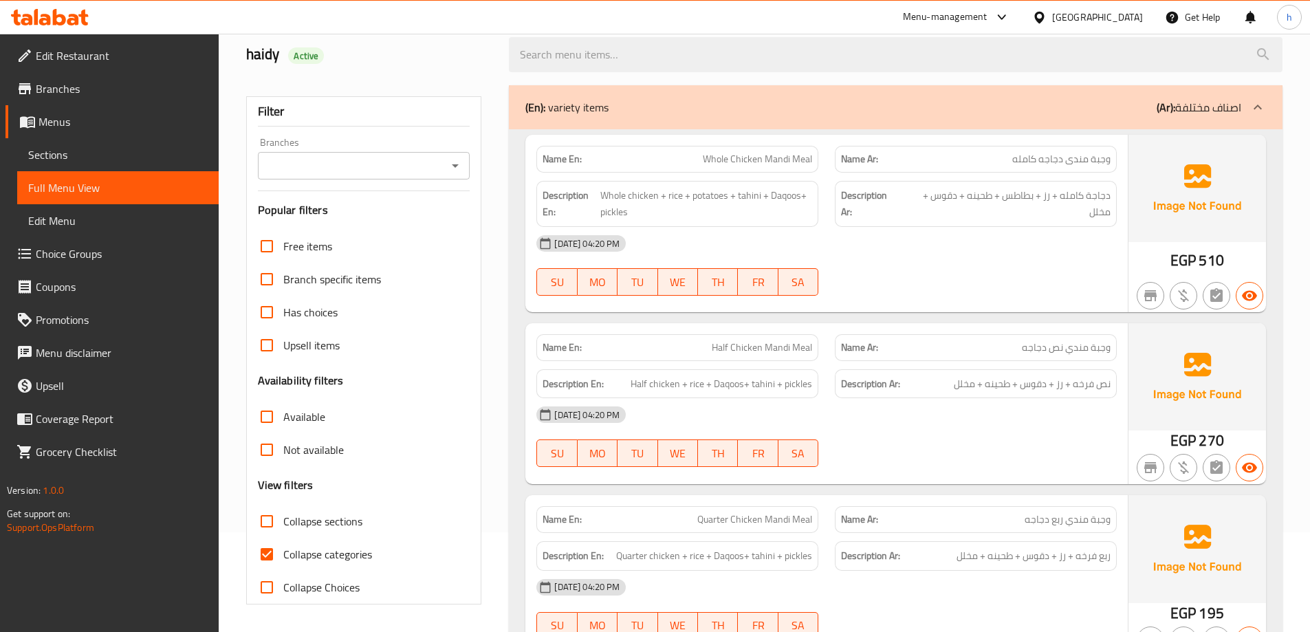
click at [266, 559] on input "Collapse categories" at bounding box center [266, 554] width 33 height 33
checkbox input "false"
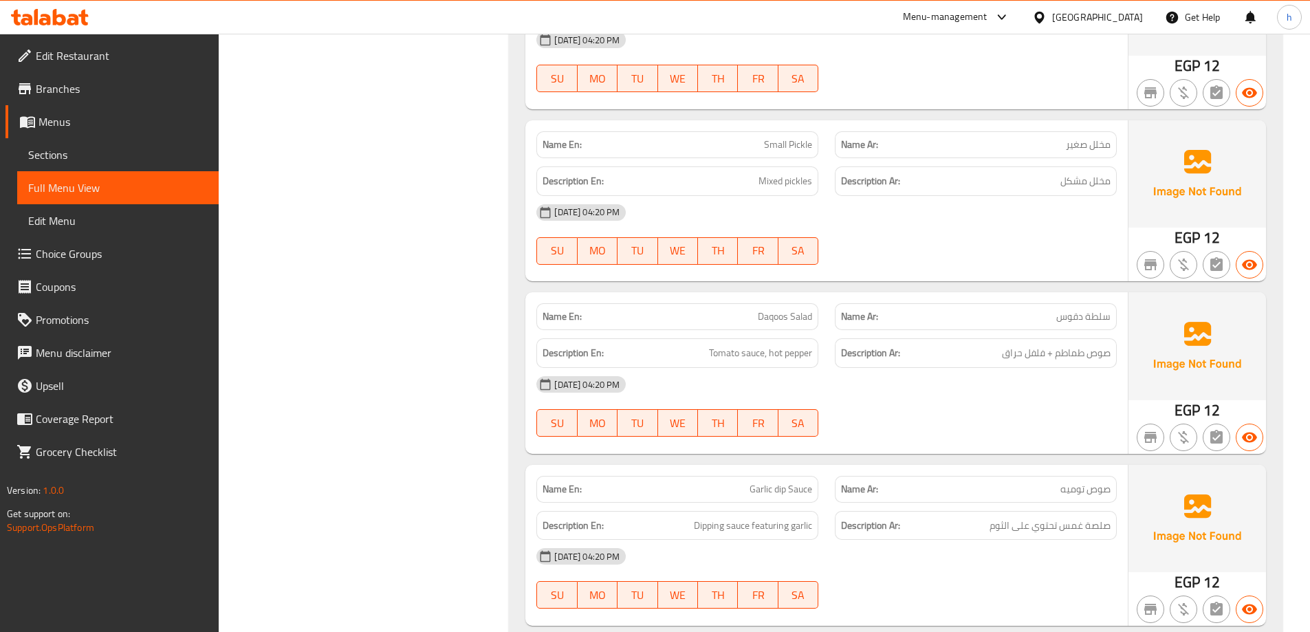
click at [1051, 421] on div "12-10-2025 04:20 PM SU MO TU WE TH FR SA" at bounding box center [826, 406] width 597 height 77
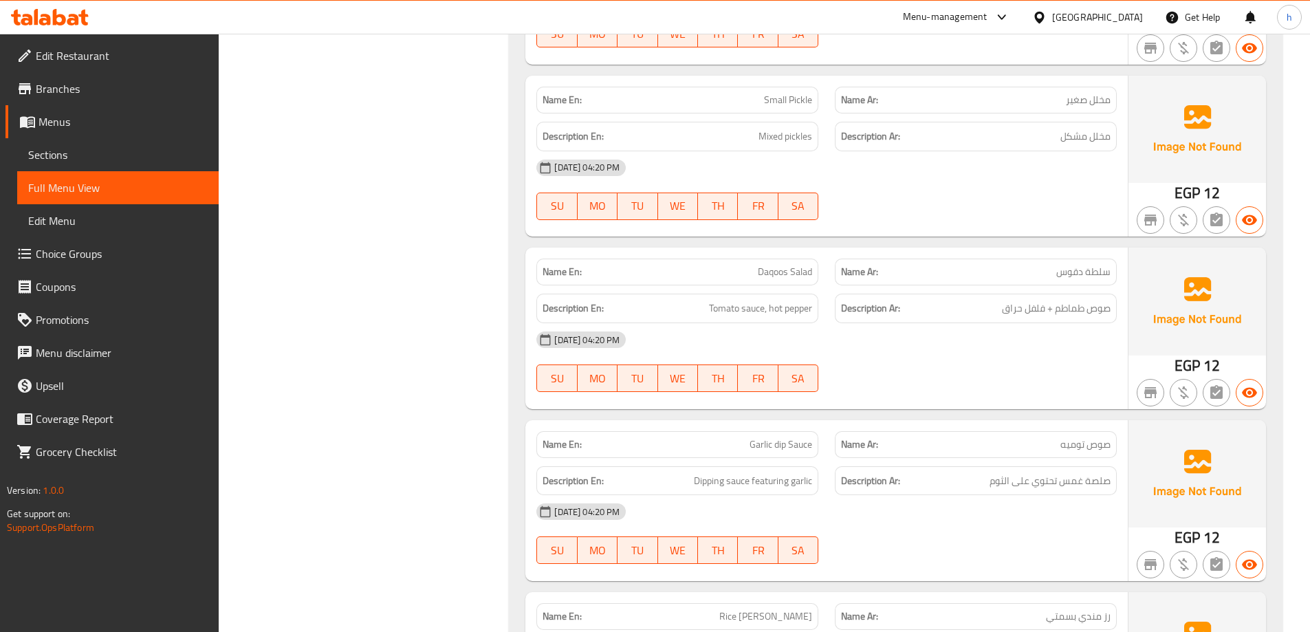
scroll to position [5970, 0]
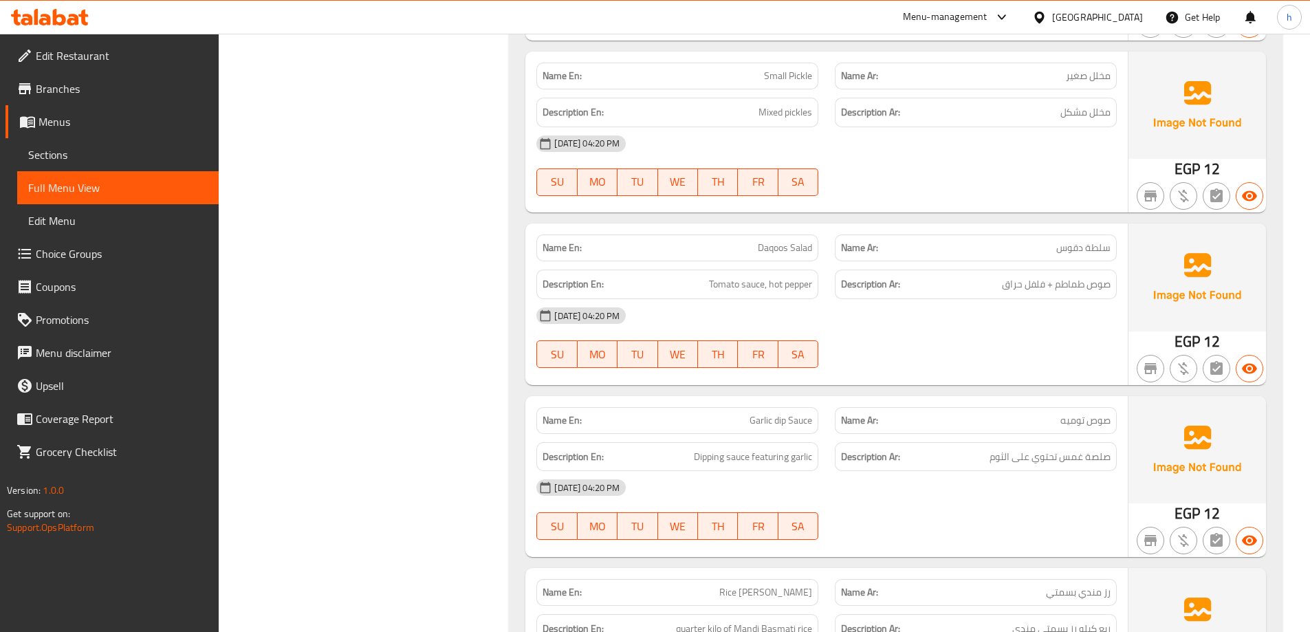
click at [879, 342] on div "12-10-2025 04:20 PM SU MO TU WE TH FR SA" at bounding box center [826, 337] width 597 height 77
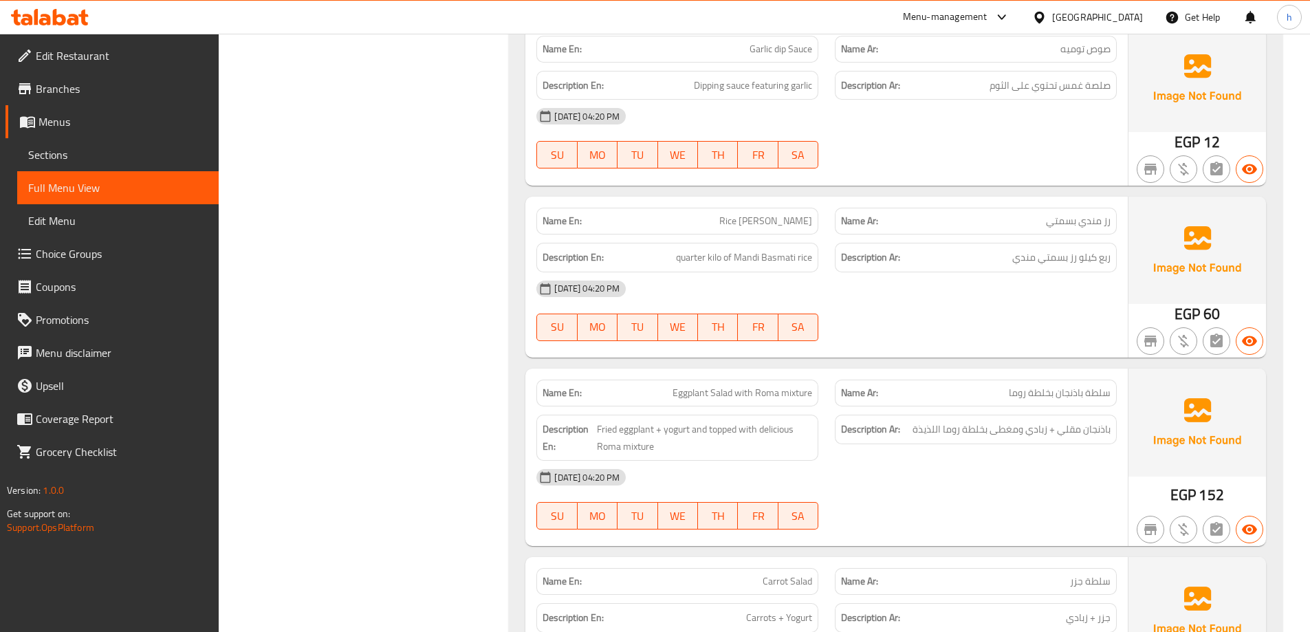
scroll to position [6314, 0]
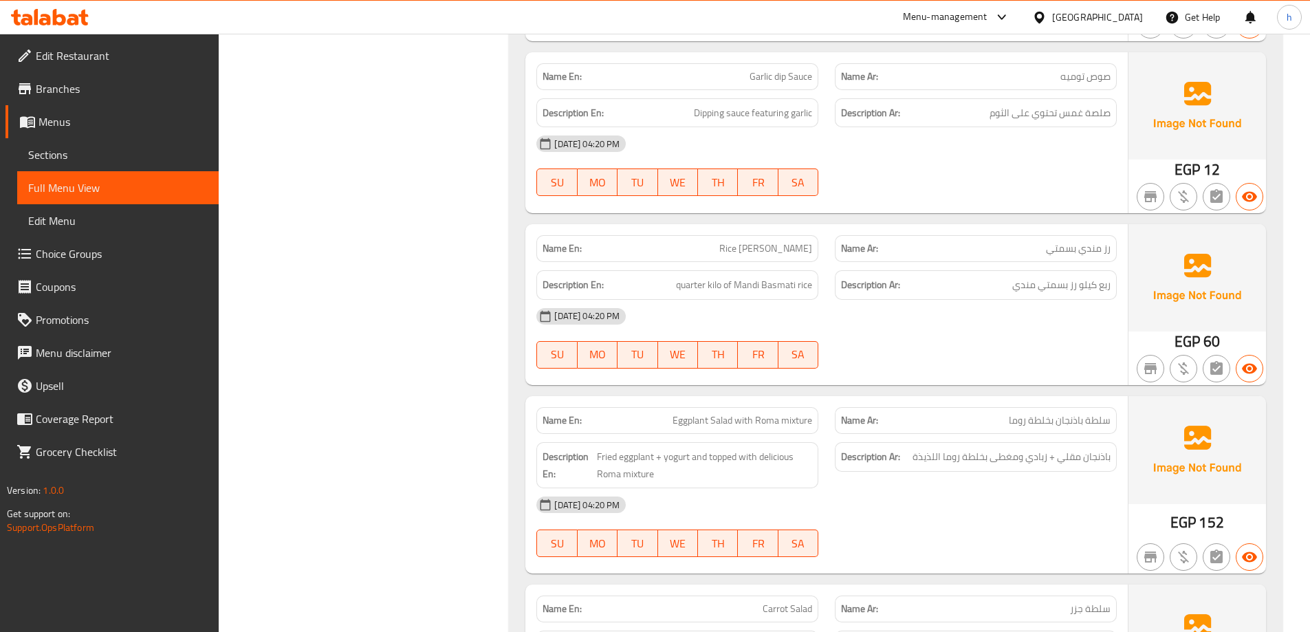
click at [769, 249] on span "Rice [PERSON_NAME]" at bounding box center [766, 248] width 93 height 14
copy span "Rice [PERSON_NAME]"
drag, startPoint x: 707, startPoint y: 257, endPoint x: 729, endPoint y: 257, distance: 22.0
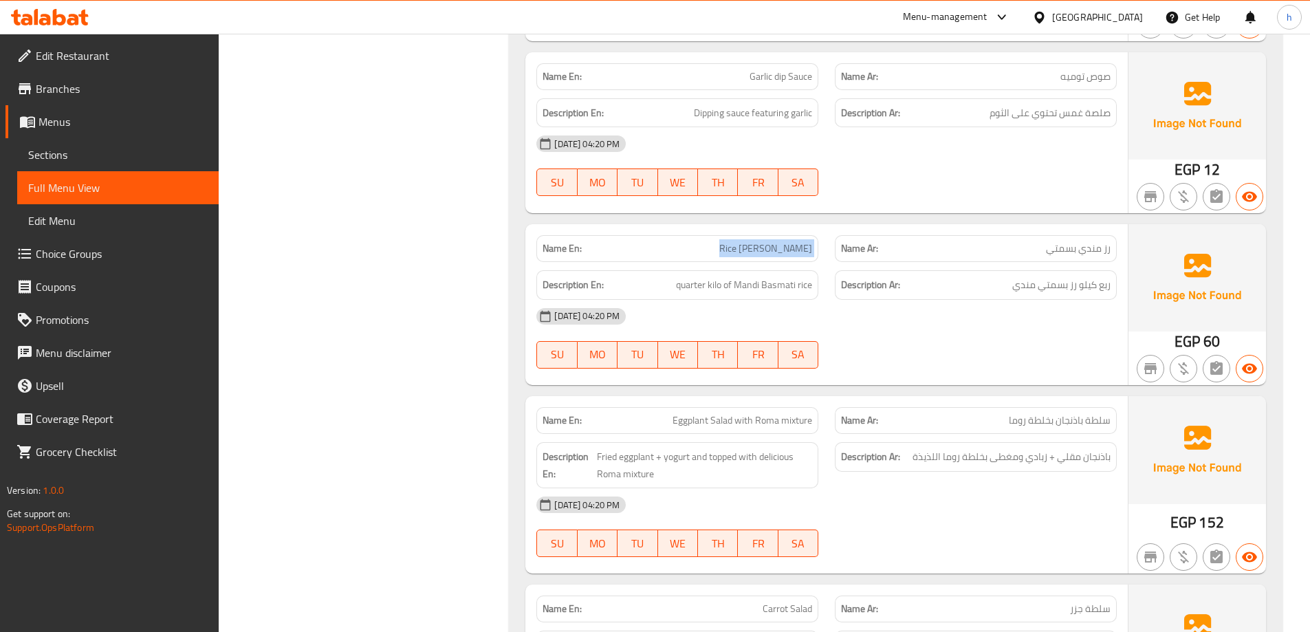
click at [707, 257] on div "Name En: Rice Mandi Basmati" at bounding box center [678, 248] width 282 height 27
click at [743, 249] on span "Rice [PERSON_NAME]" at bounding box center [766, 248] width 93 height 14
copy span "Rice [PERSON_NAME]"
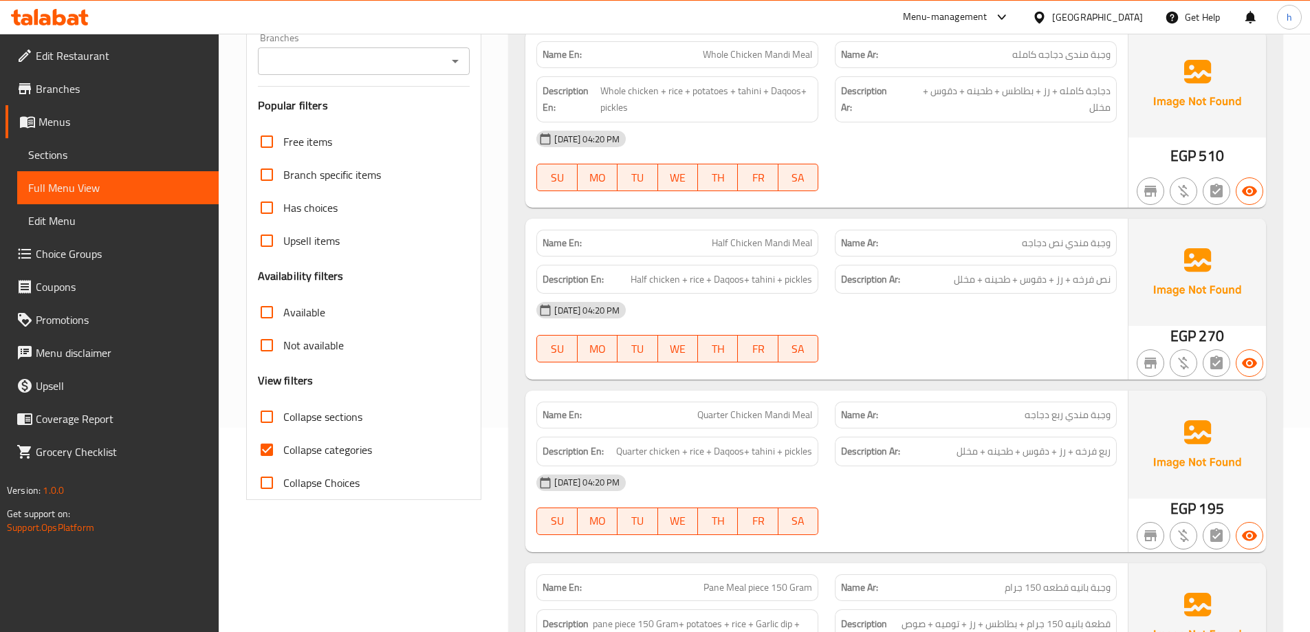
scroll to position [206, 0]
click at [316, 450] on span "Collapse categories" at bounding box center [327, 448] width 89 height 17
click at [283, 450] on input "Collapse categories" at bounding box center [266, 447] width 33 height 33
checkbox input "false"
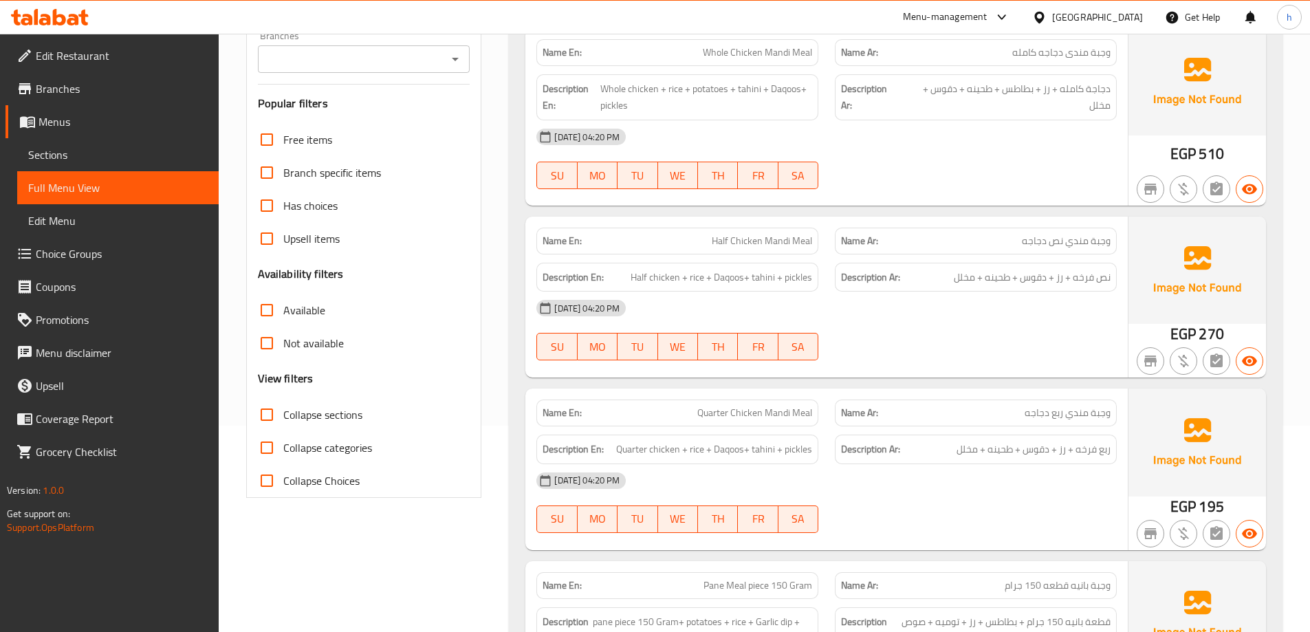
scroll to position [6245, 0]
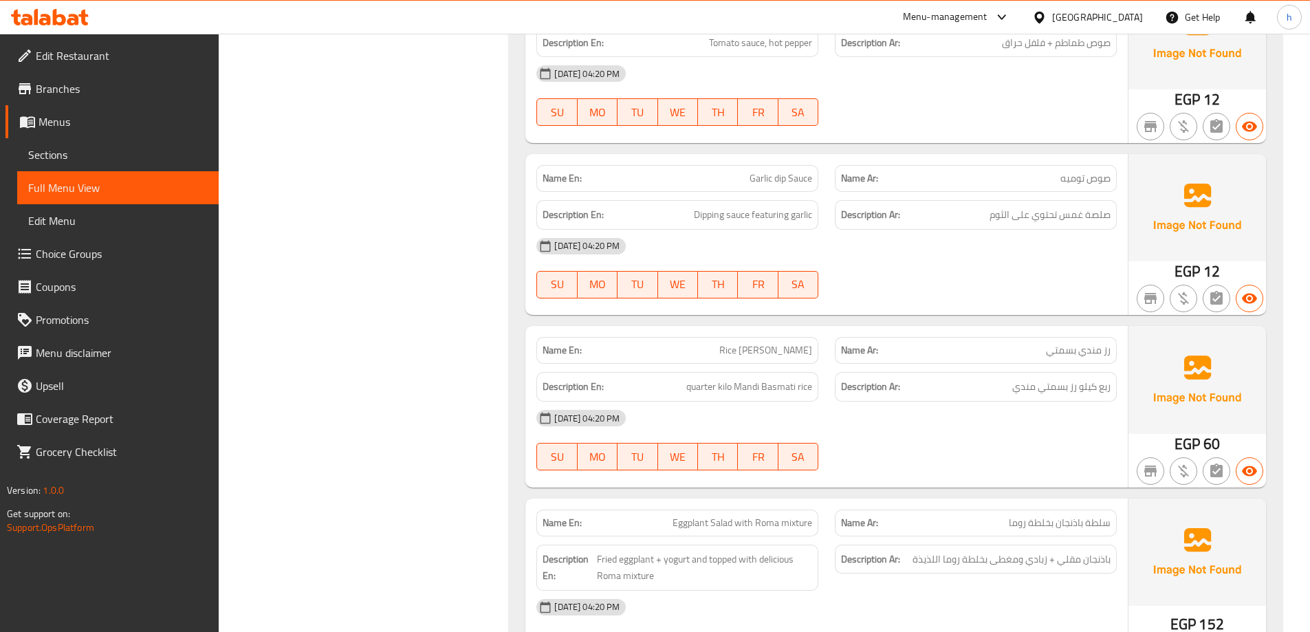
drag, startPoint x: 955, startPoint y: 362, endPoint x: 944, endPoint y: 371, distance: 14.2
click at [954, 378] on h6 "Description Ar: ربع كيلو رز بسمتي مندي" at bounding box center [976, 386] width 270 height 17
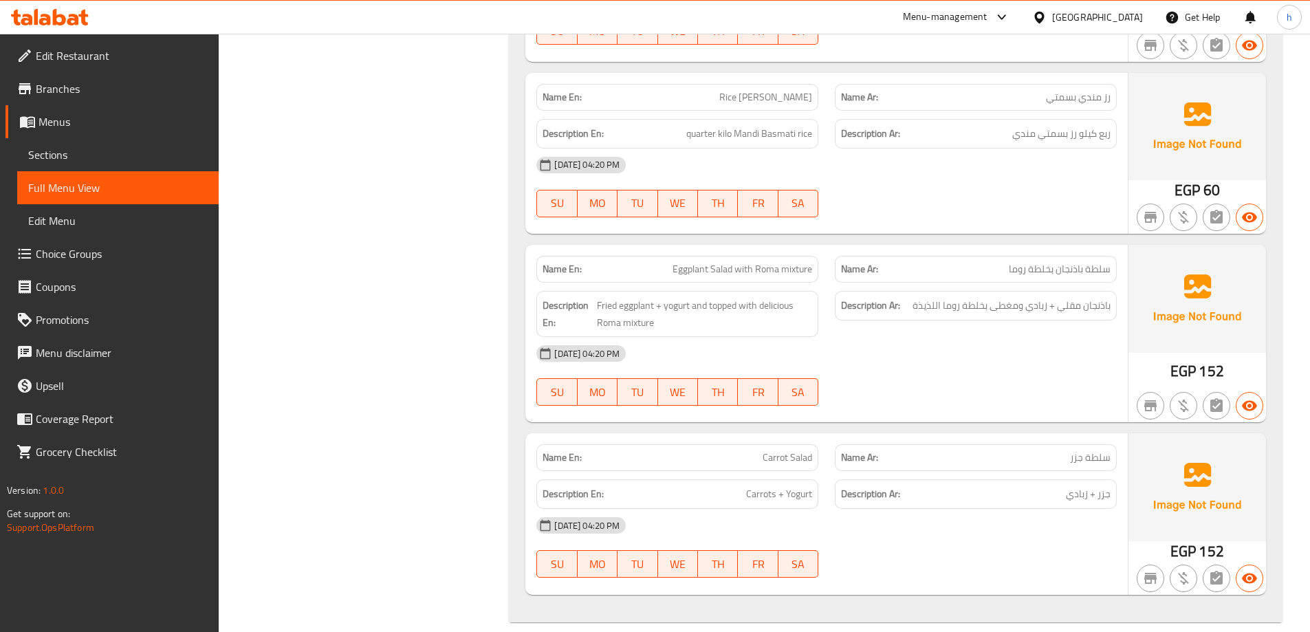
scroll to position [6484, 0]
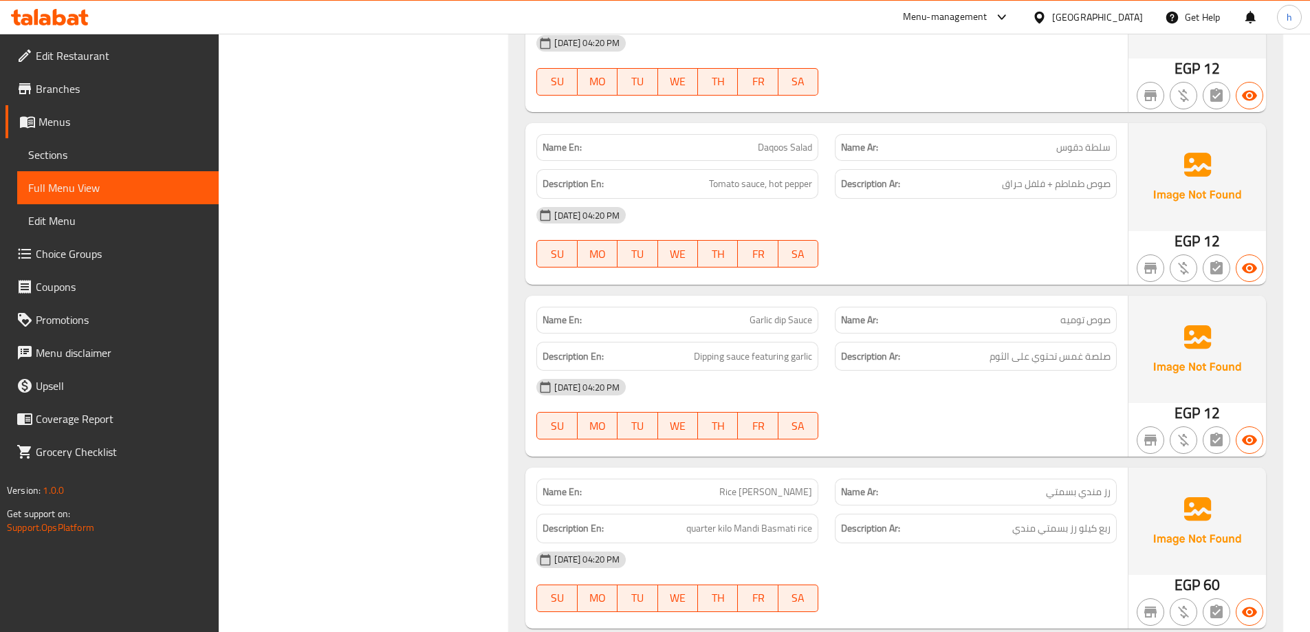
click at [937, 371] on div "[DATE] 04:20 PM" at bounding box center [826, 387] width 597 height 33
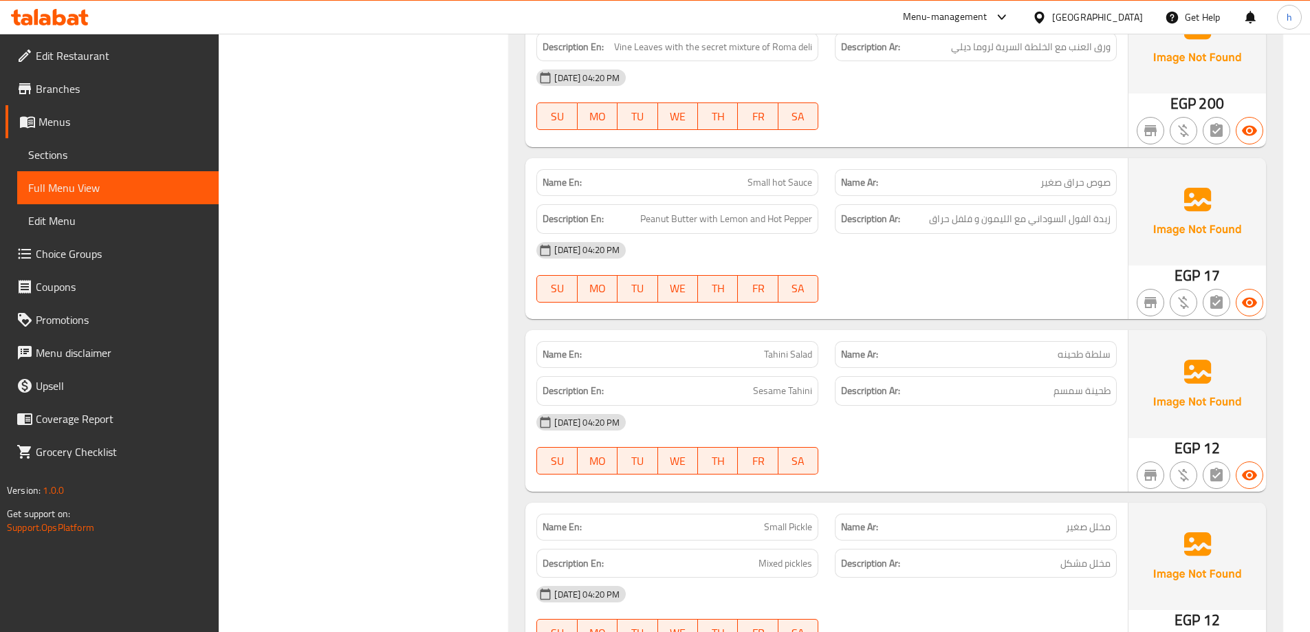
click at [902, 358] on p "Name Ar: سلطة طحينه" at bounding box center [976, 354] width 270 height 14
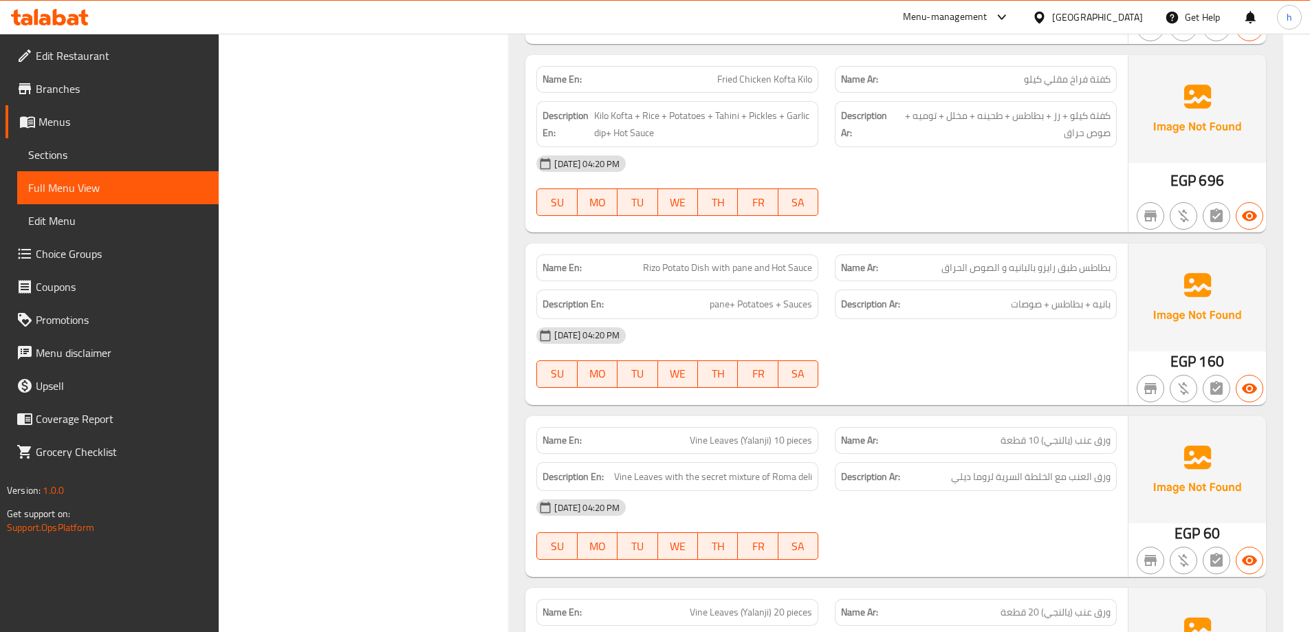
scroll to position [4750, 0]
click at [1130, 400] on div at bounding box center [1197, 386] width 143 height 39
click at [924, 332] on div "[DATE] 04:20 PM" at bounding box center [826, 333] width 597 height 33
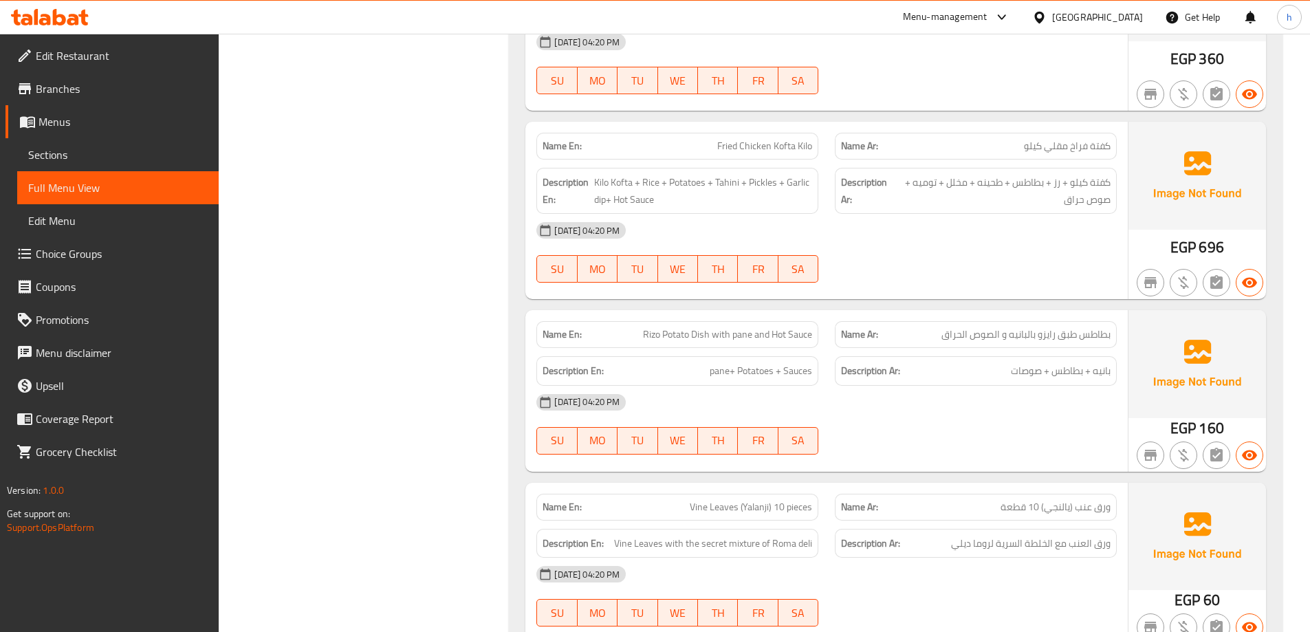
click at [913, 357] on div "Description Ar: بانيه + بطاطس + صوصات" at bounding box center [976, 371] width 282 height 30
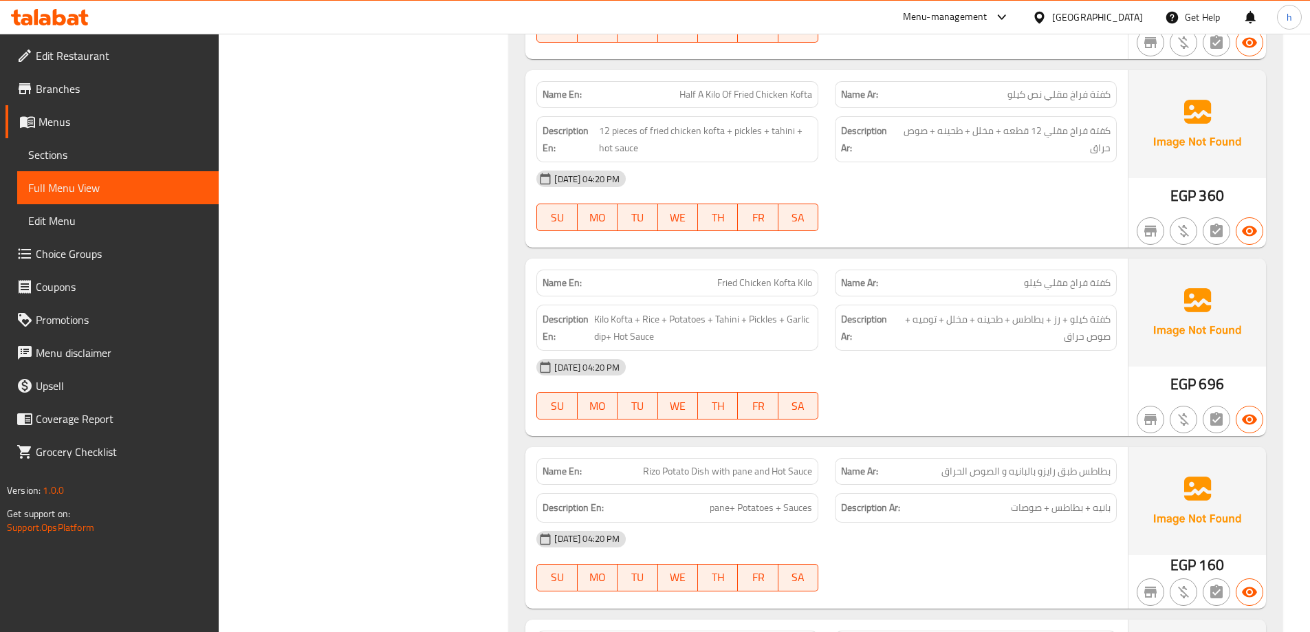
scroll to position [4544, 0]
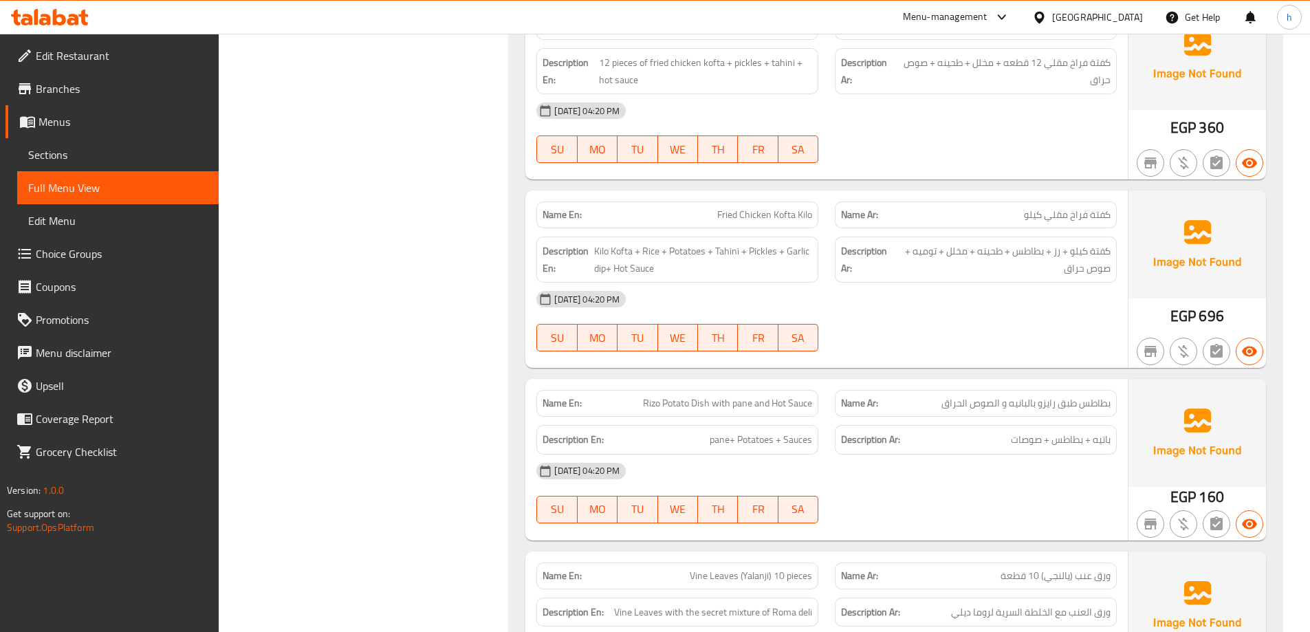
click at [883, 384] on div "Name Ar: بطاطس طبق رايزو بالبانيه و الصوص الحراق" at bounding box center [976, 403] width 299 height 43
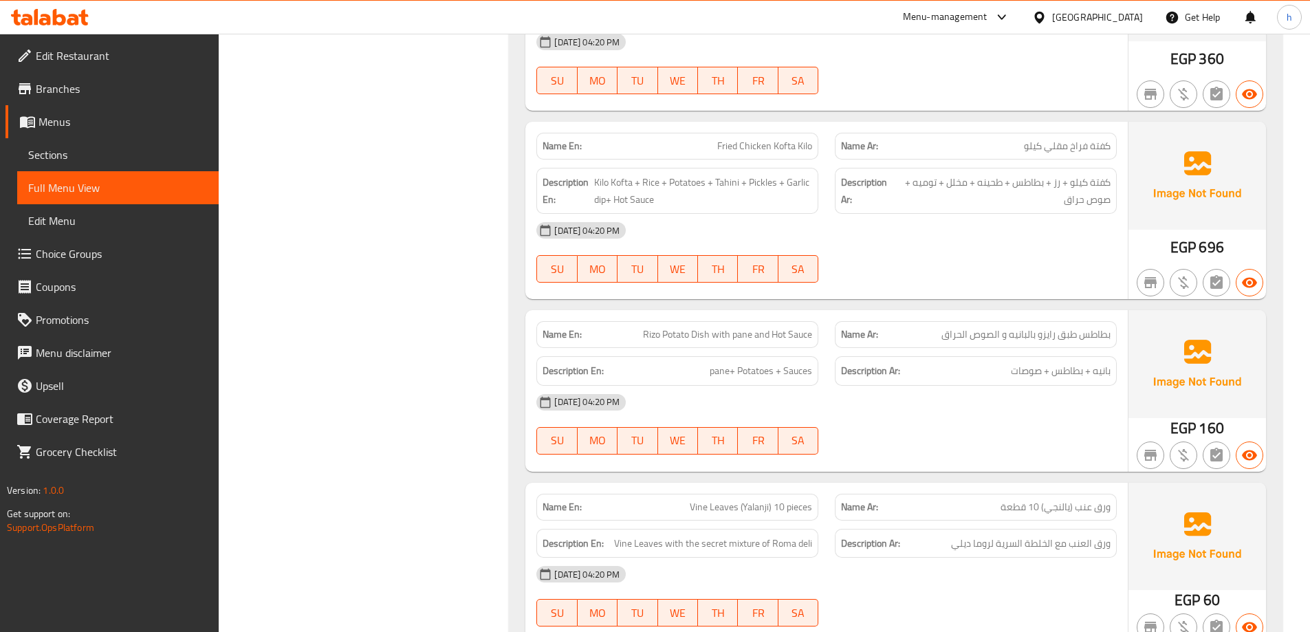
click at [940, 416] on div "[DATE] 04:20 PM" at bounding box center [826, 402] width 597 height 33
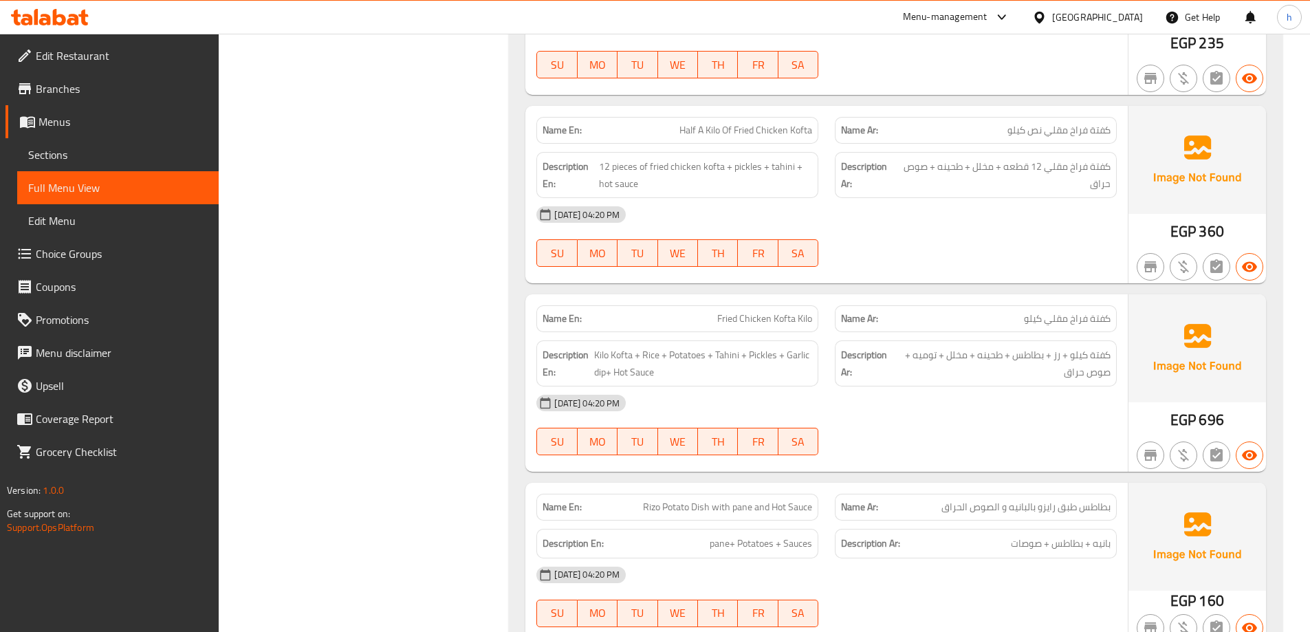
scroll to position [4605, 0]
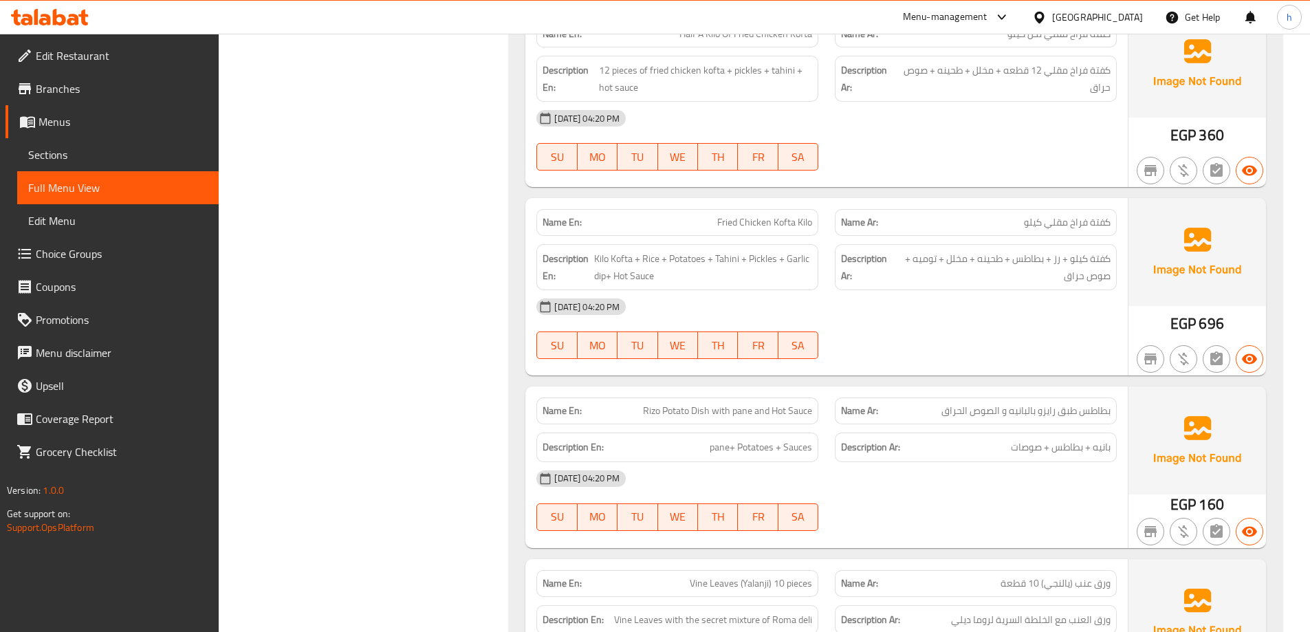
click at [721, 416] on span "Rizo Potato Dish with pane and Hot Sauce" at bounding box center [727, 411] width 169 height 14
copy span "Rizo Potato Dish with pane and Hot Sauce"
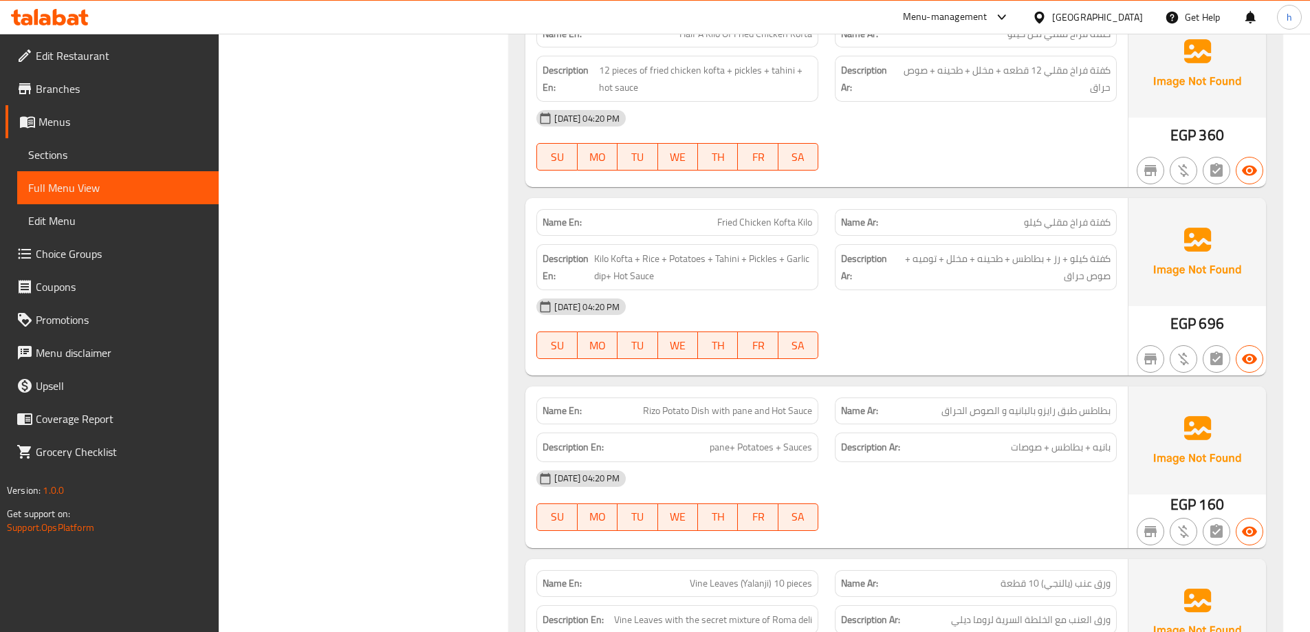
click at [1061, 319] on div "[DATE] 04:20 PM" at bounding box center [826, 306] width 597 height 33
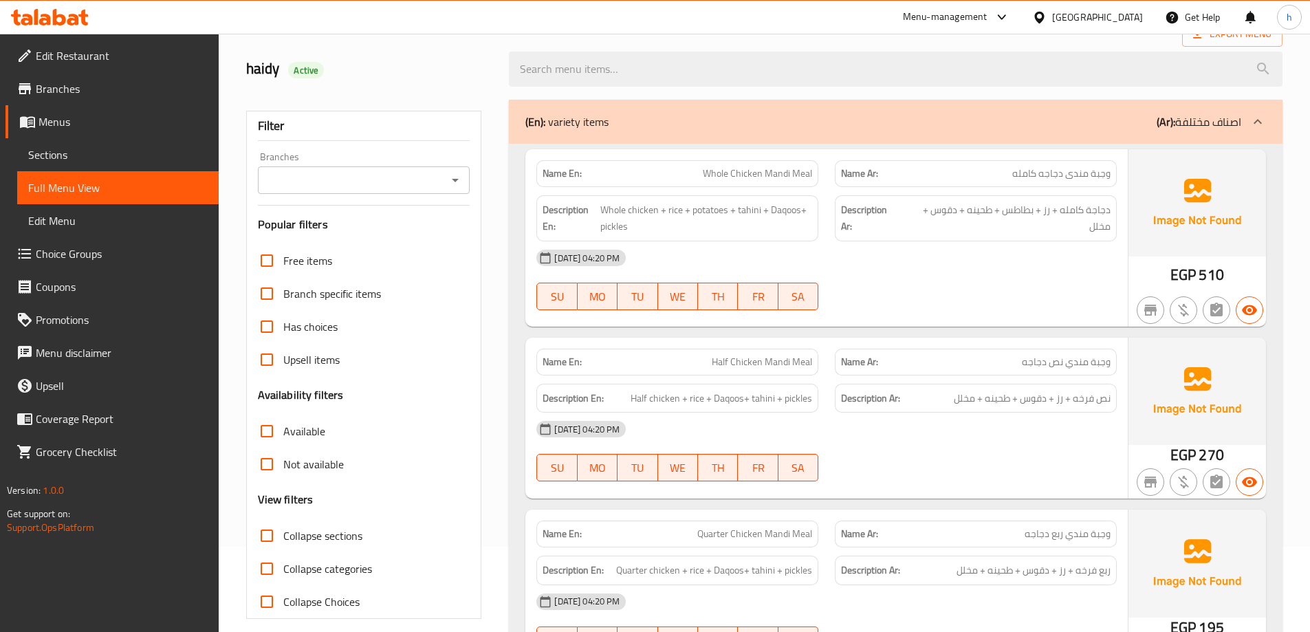
scroll to position [0, 0]
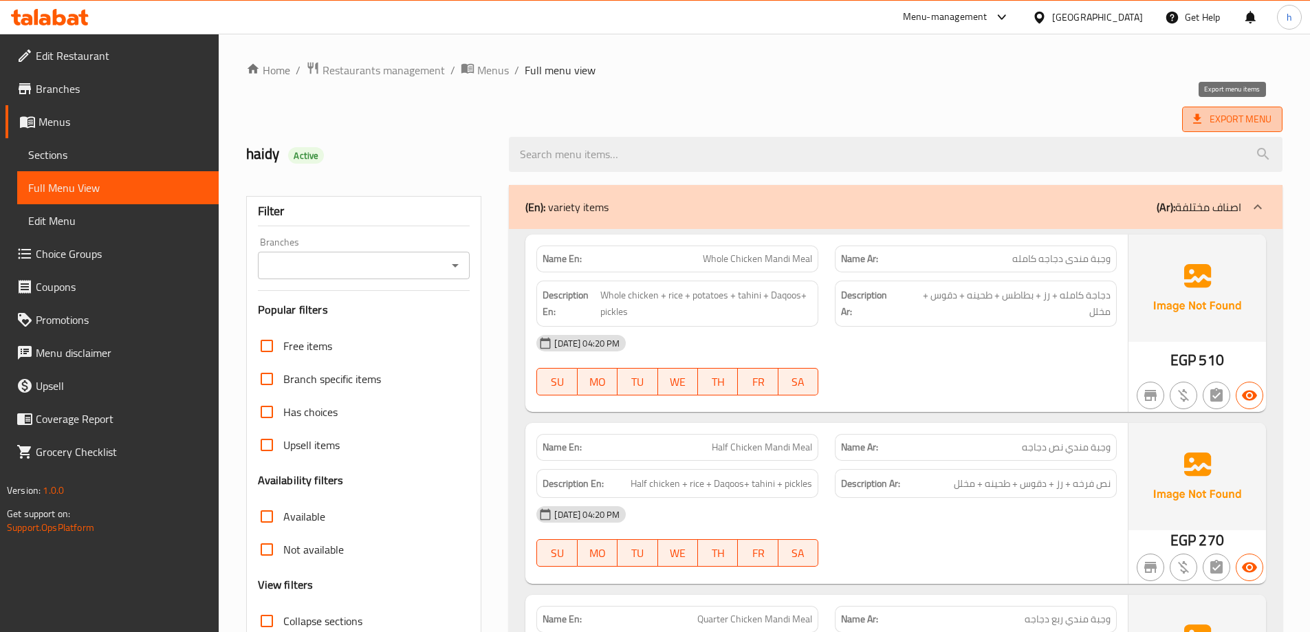
click at [1220, 118] on span "Export Menu" at bounding box center [1233, 119] width 78 height 17
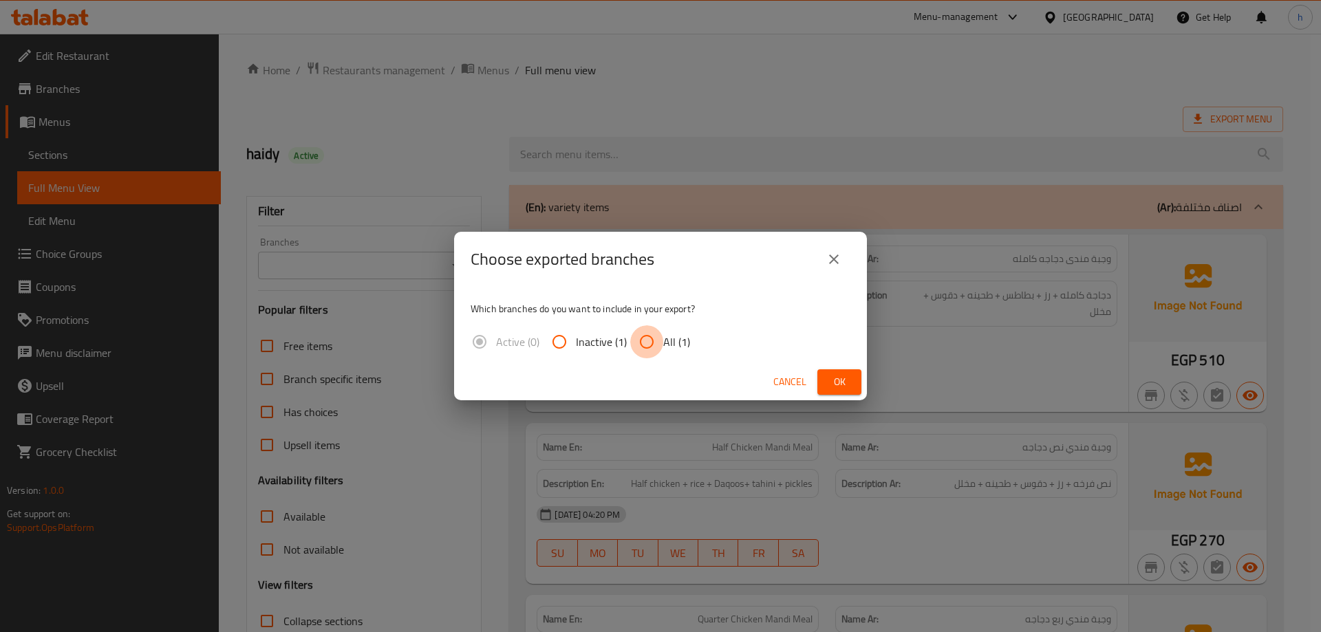
click at [651, 338] on input "All (1)" at bounding box center [646, 341] width 33 height 33
radio input "true"
click at [839, 378] on span "Ok" at bounding box center [839, 382] width 22 height 17
